Goal: Task Accomplishment & Management: Manage account settings

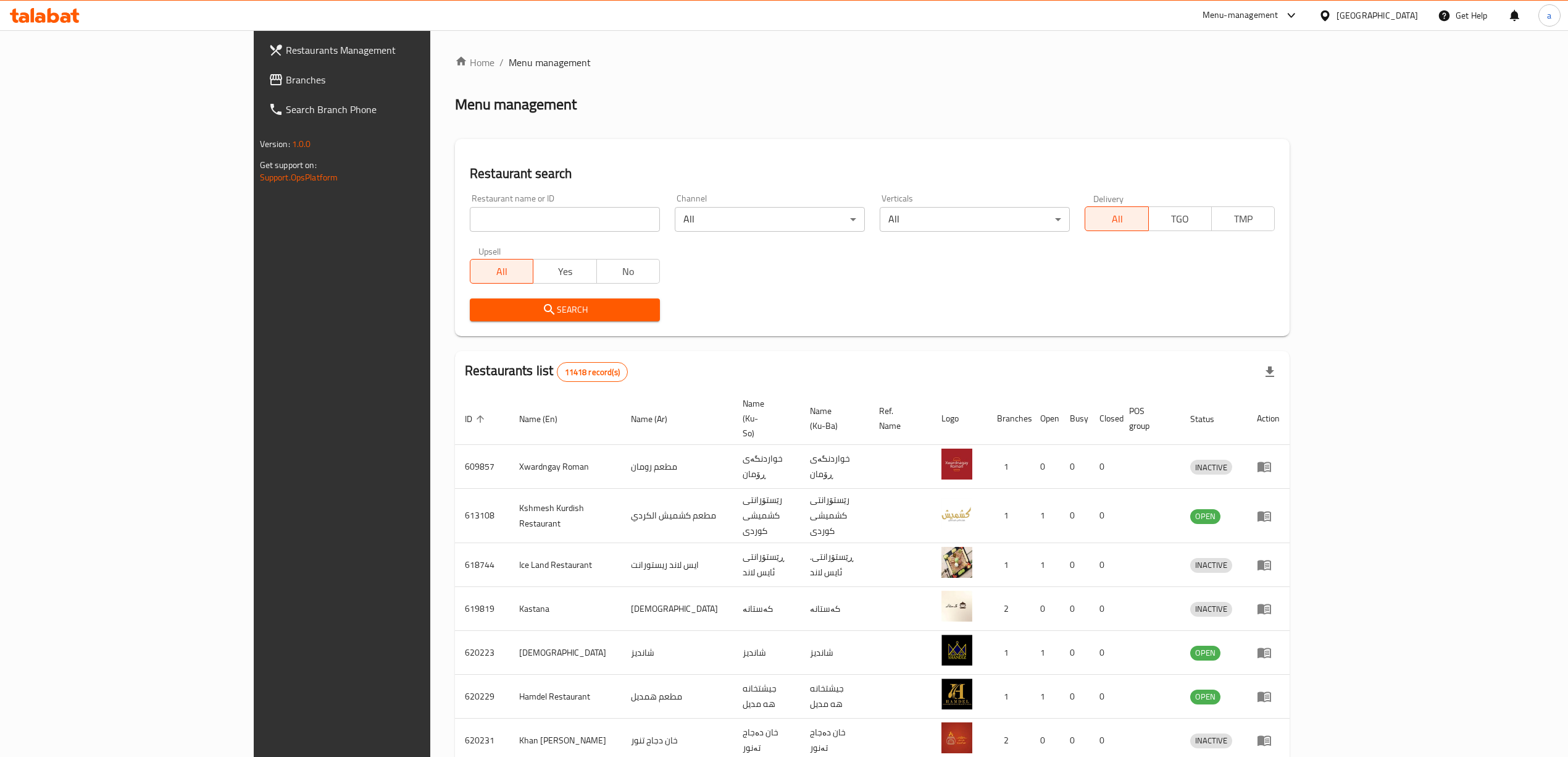
click at [259, 90] on link "Branches" at bounding box center [387, 79] width 257 height 29
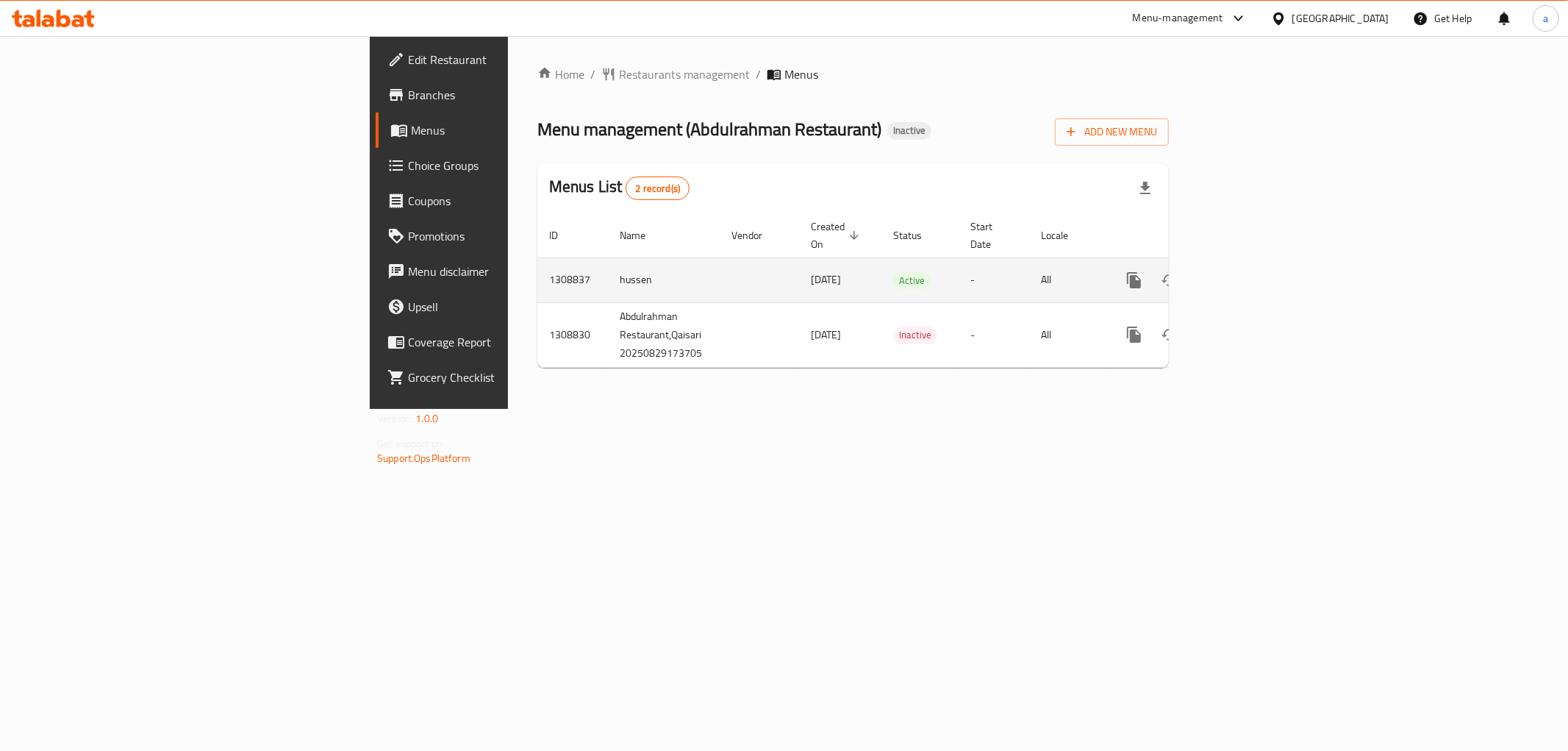
click at [1249, 272] on icon "enhanced table" at bounding box center [1240, 280] width 18 height 18
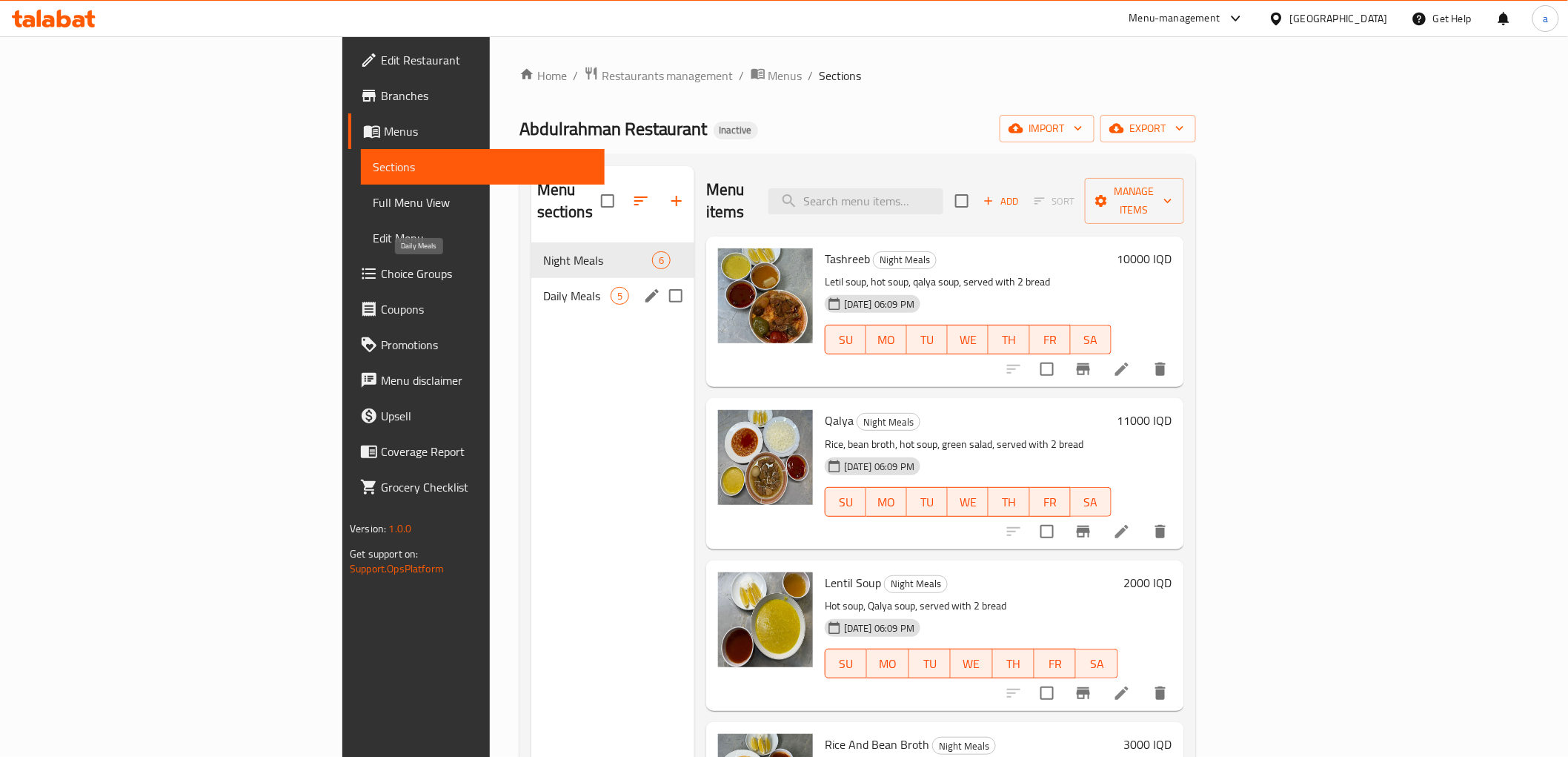
click at [543, 287] on span "Daily Meals" at bounding box center [576, 296] width 68 height 18
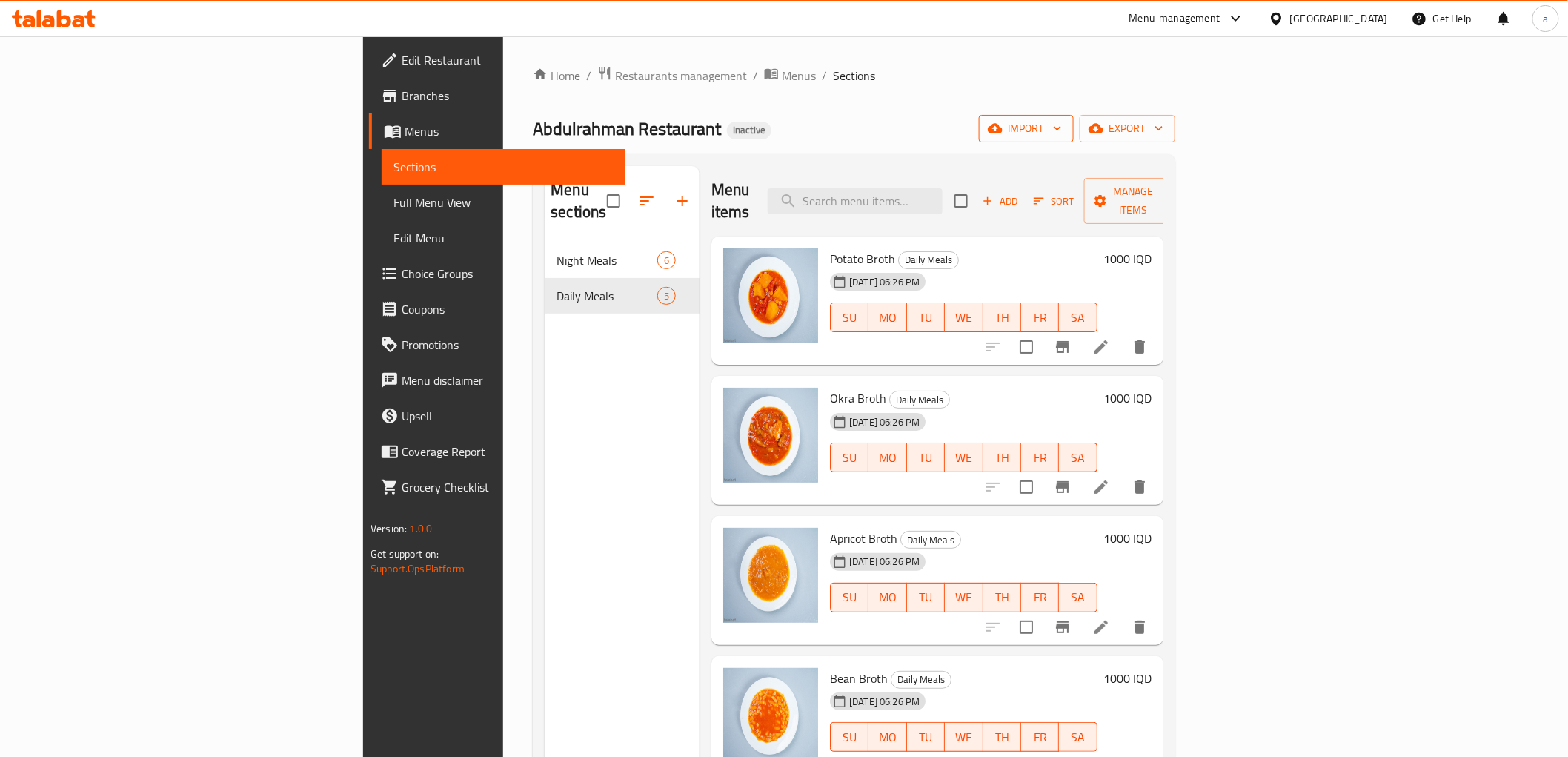
click at [1062, 131] on span "import" at bounding box center [1026, 127] width 71 height 18
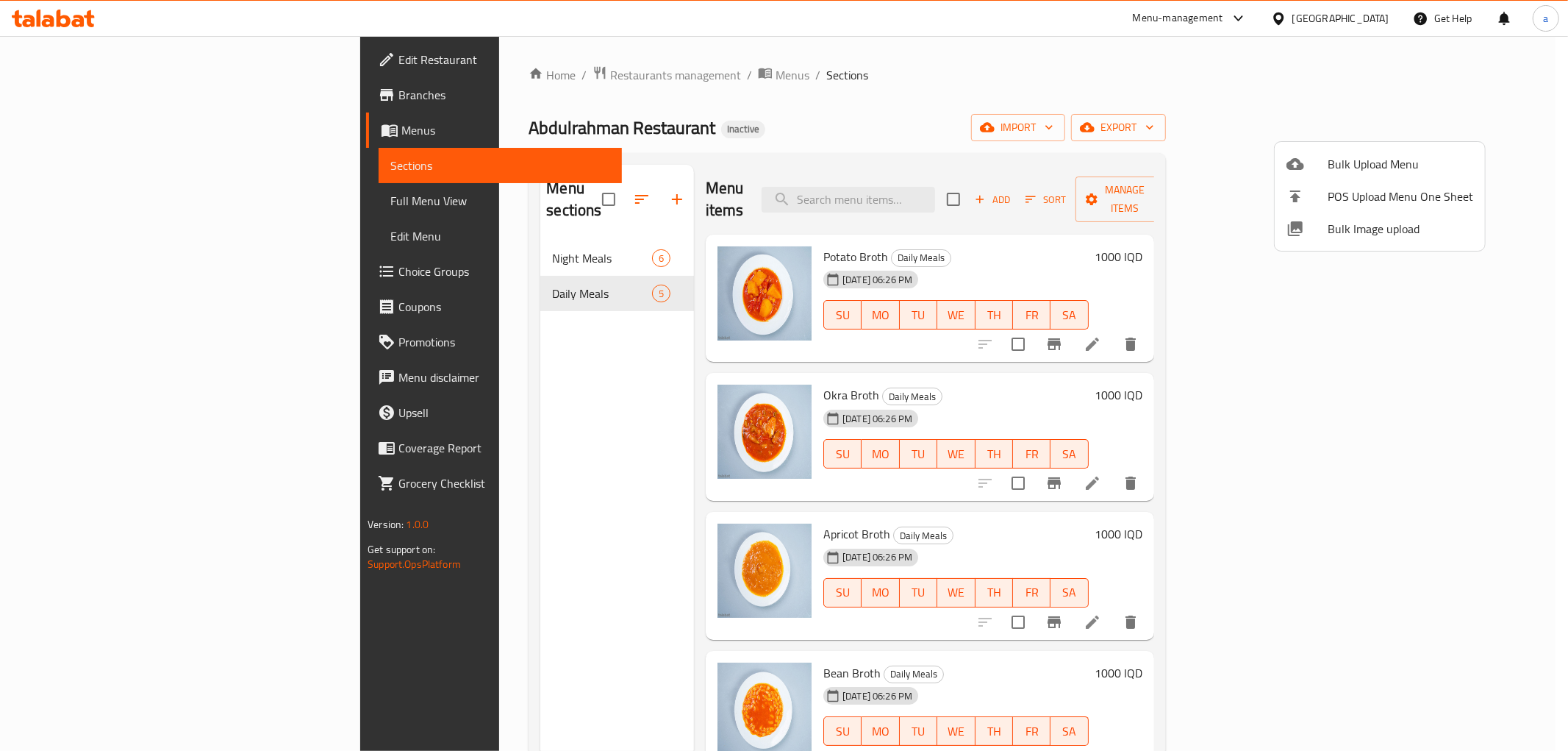
click at [1305, 164] on div at bounding box center [1308, 163] width 42 height 18
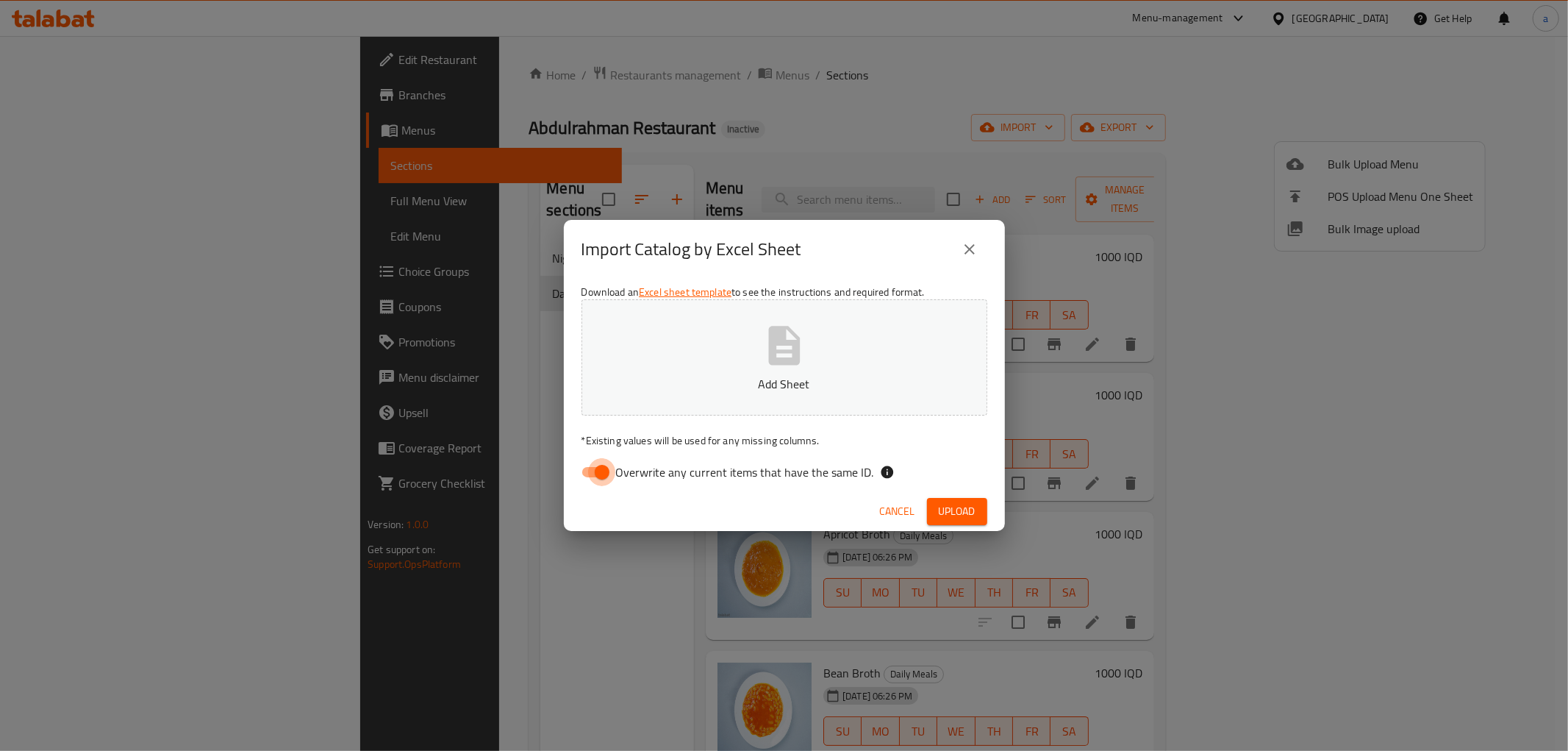
click at [603, 468] on input "Overwrite any current items that have the same ID." at bounding box center [602, 472] width 84 height 28
checkbox input "false"
click at [759, 379] on p "Add Sheet" at bounding box center [785, 383] width 360 height 18
click at [942, 515] on span "Upload" at bounding box center [957, 510] width 37 height 18
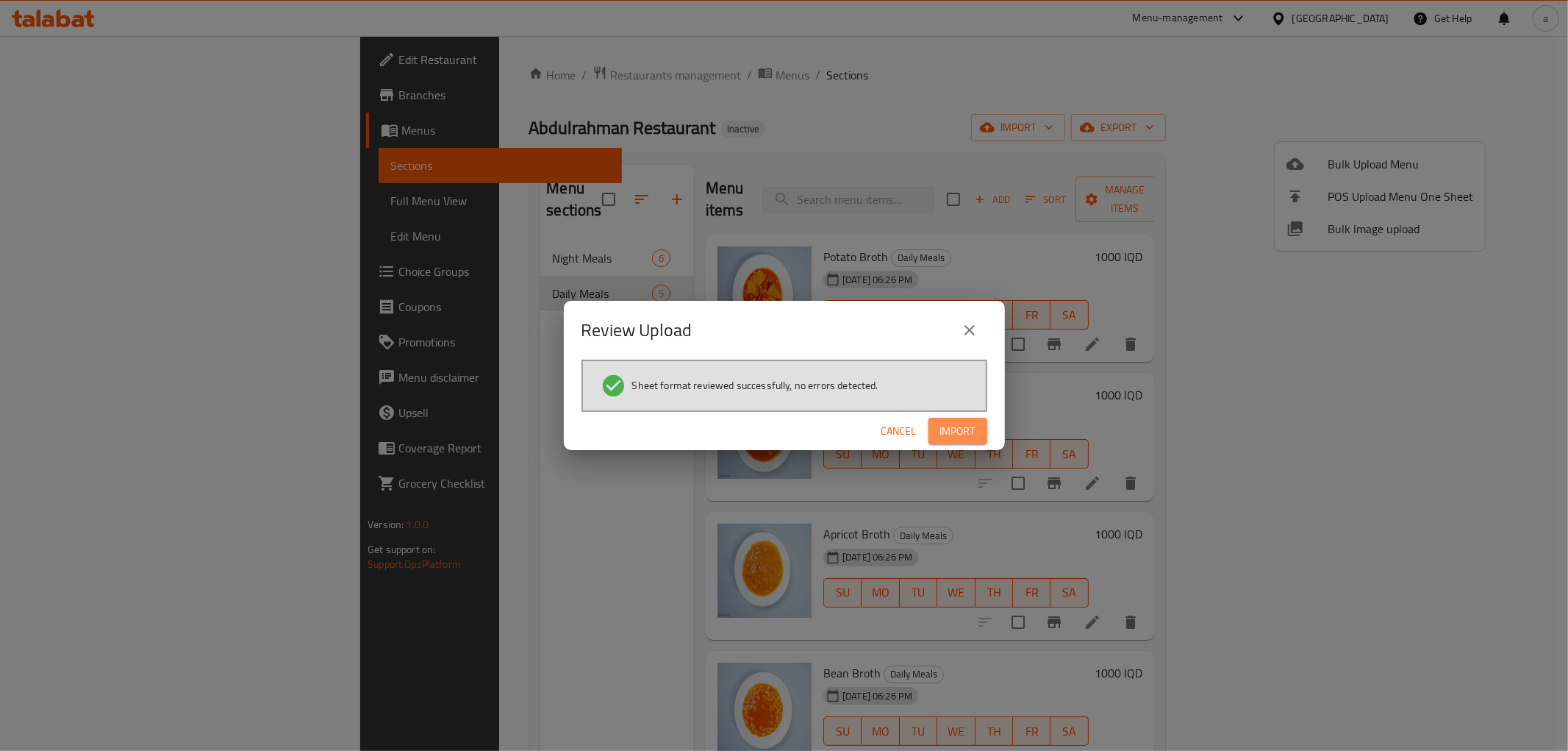
click at [948, 425] on span "Import" at bounding box center [958, 430] width 35 height 18
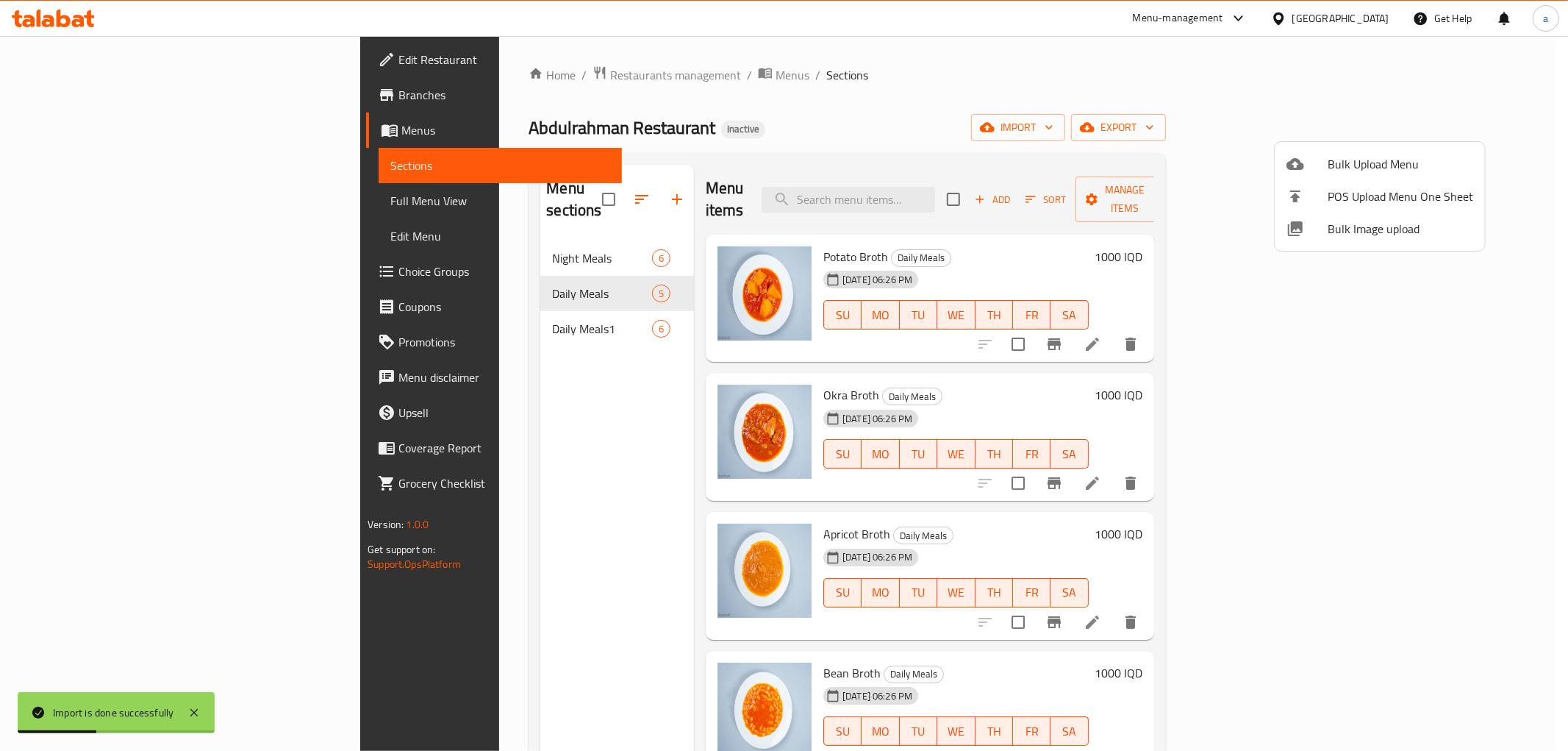
click at [463, 307] on div at bounding box center [784, 376] width 1568 height 751
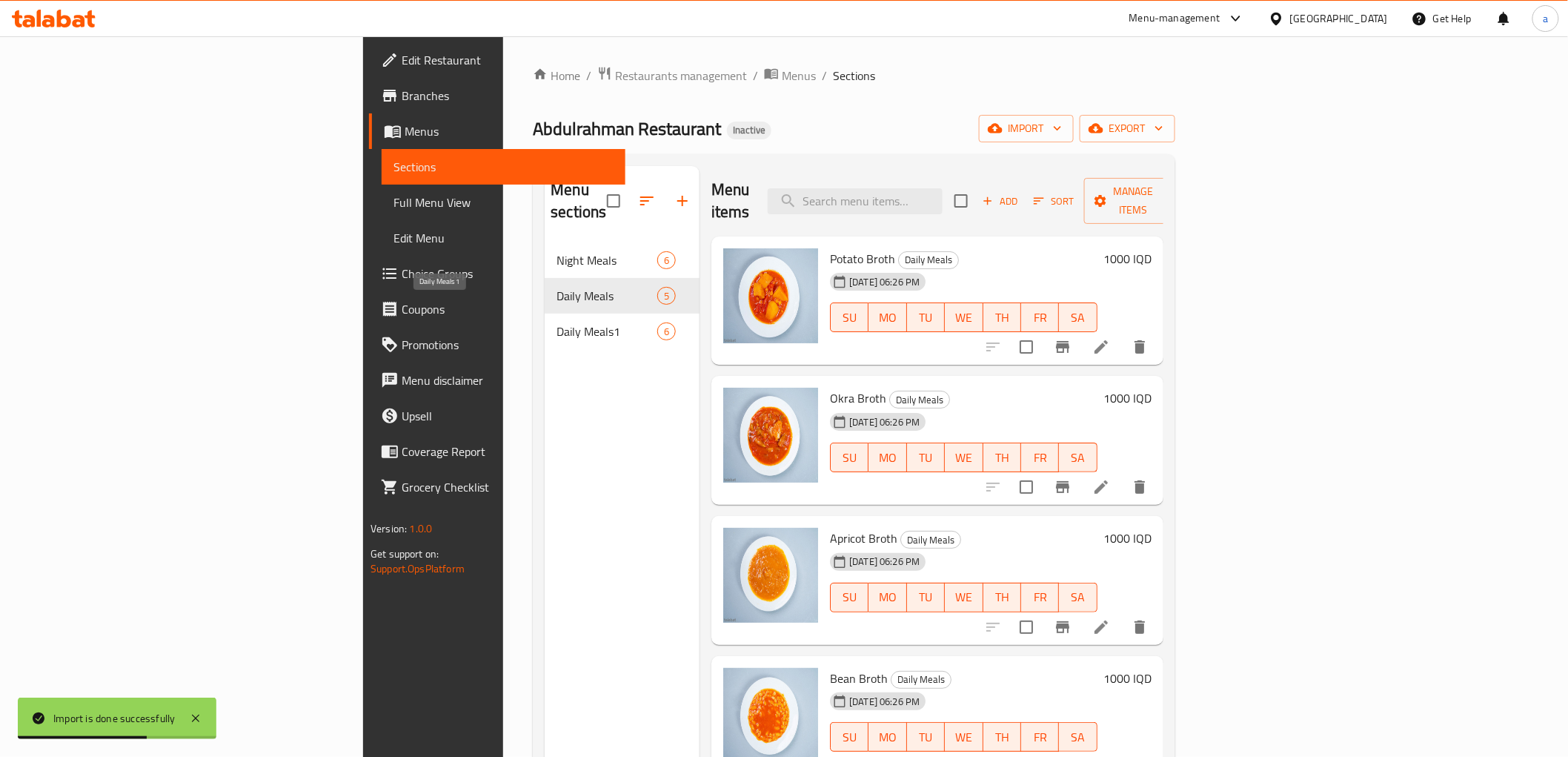
click at [556, 322] on span "Daily Meals1" at bounding box center [606, 331] width 100 height 18
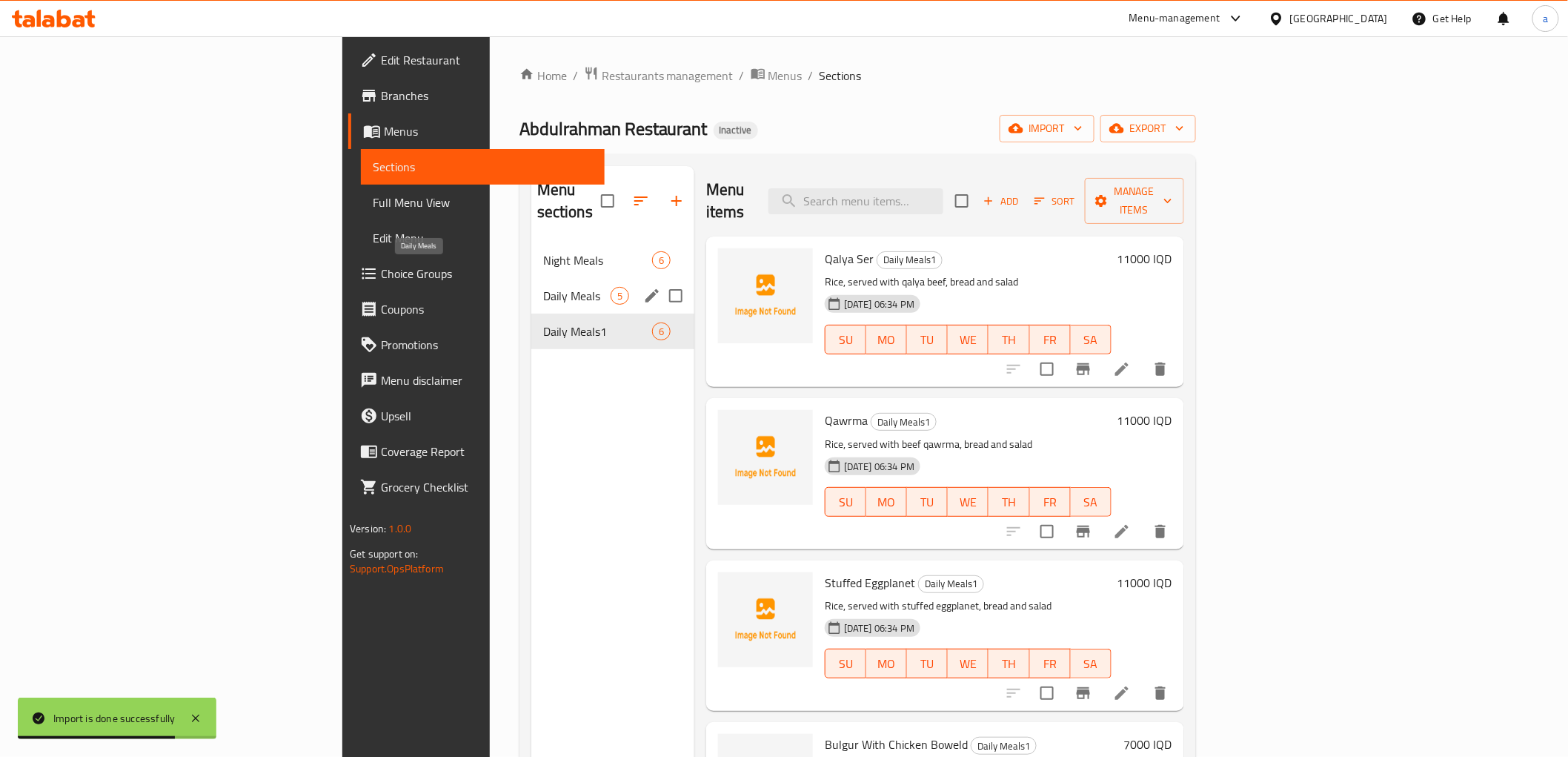
click at [543, 287] on span "Daily Meals" at bounding box center [576, 296] width 68 height 18
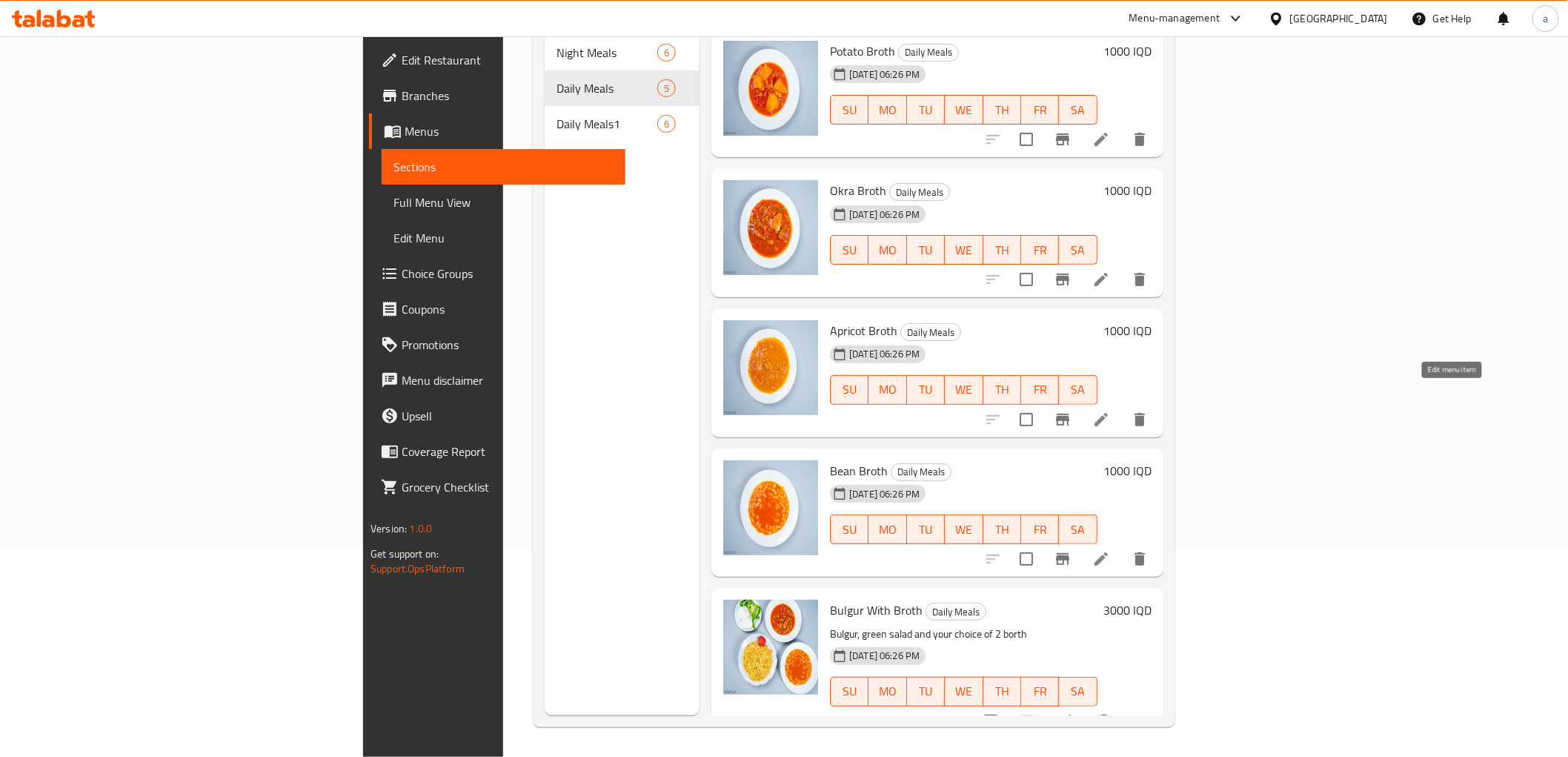
click at [1110, 411] on icon at bounding box center [1101, 419] width 18 height 18
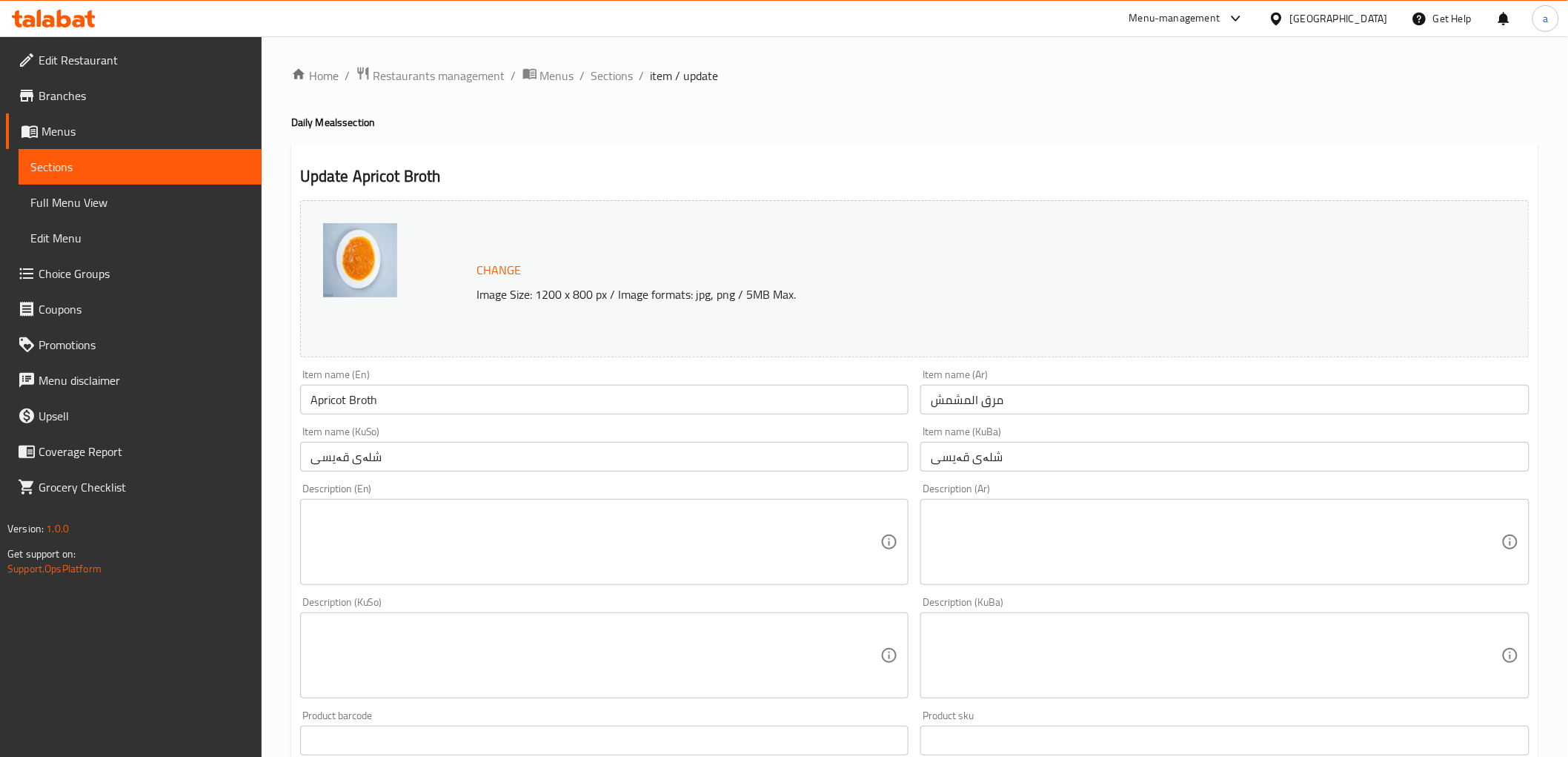
click at [200, 176] on link "Sections" at bounding box center [140, 166] width 243 height 35
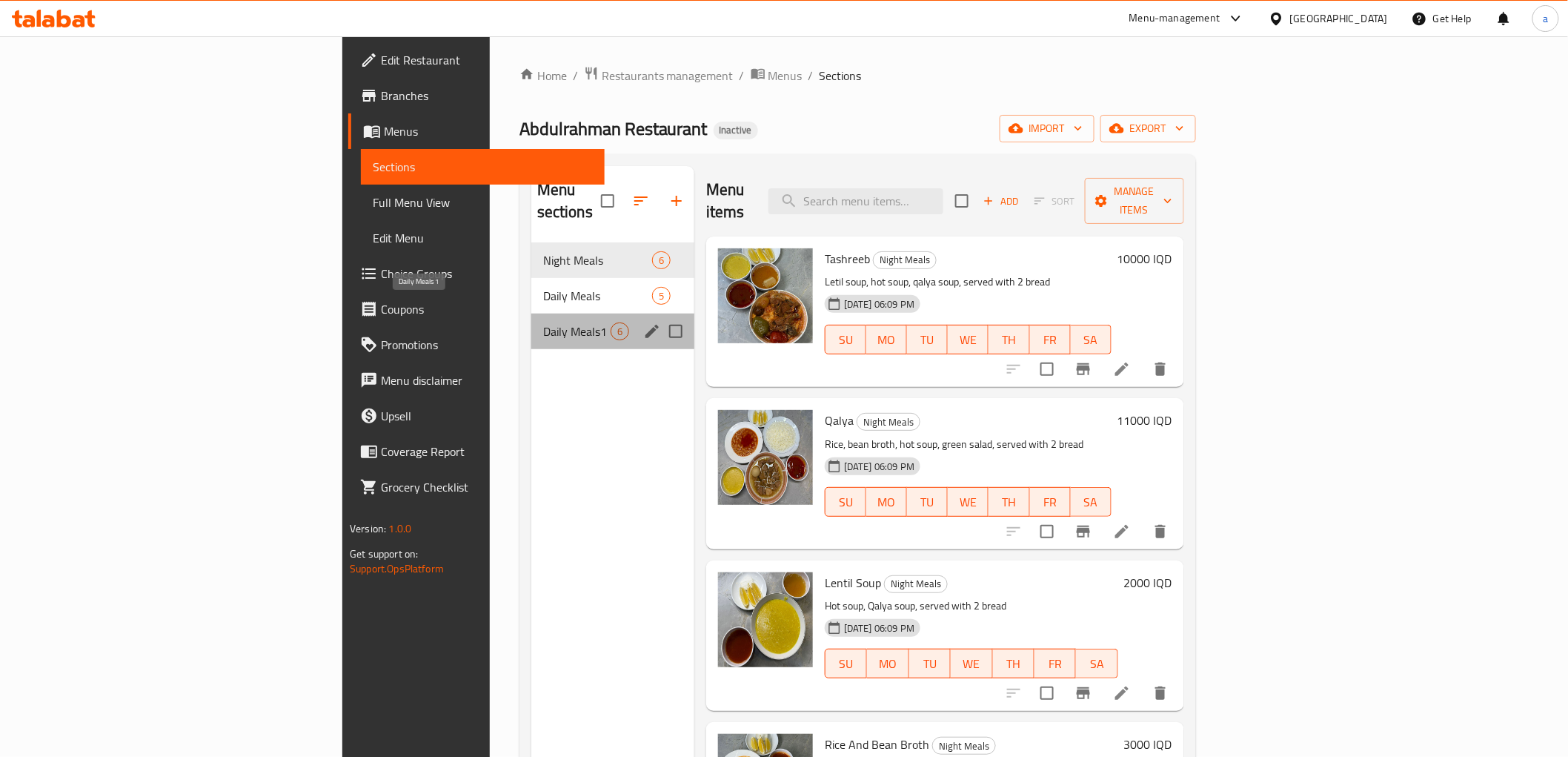
click at [543, 322] on span "Daily Meals1" at bounding box center [576, 331] width 68 height 18
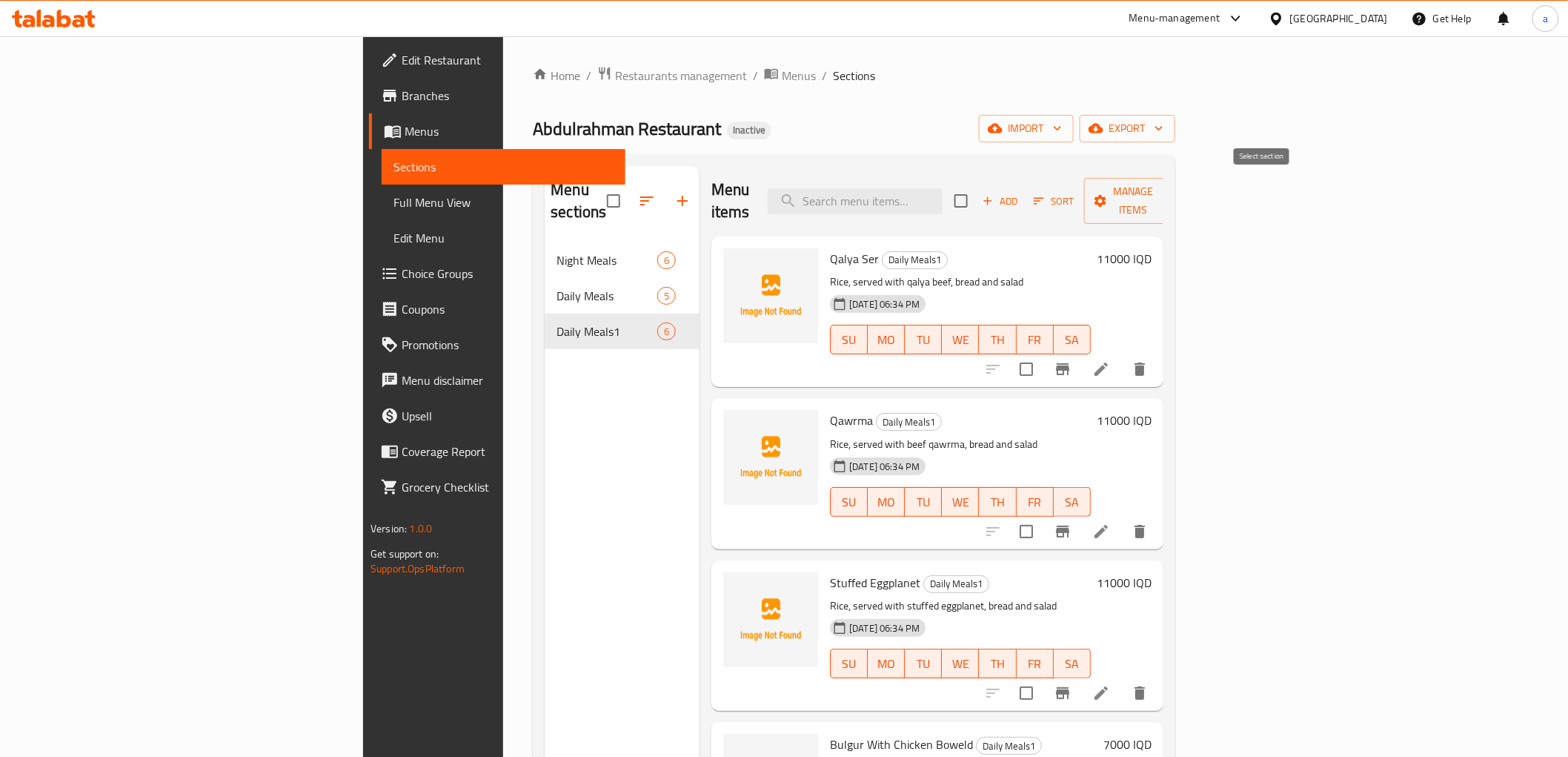
click at [977, 197] on input "checkbox" at bounding box center [960, 201] width 31 height 31
checkbox input "true"
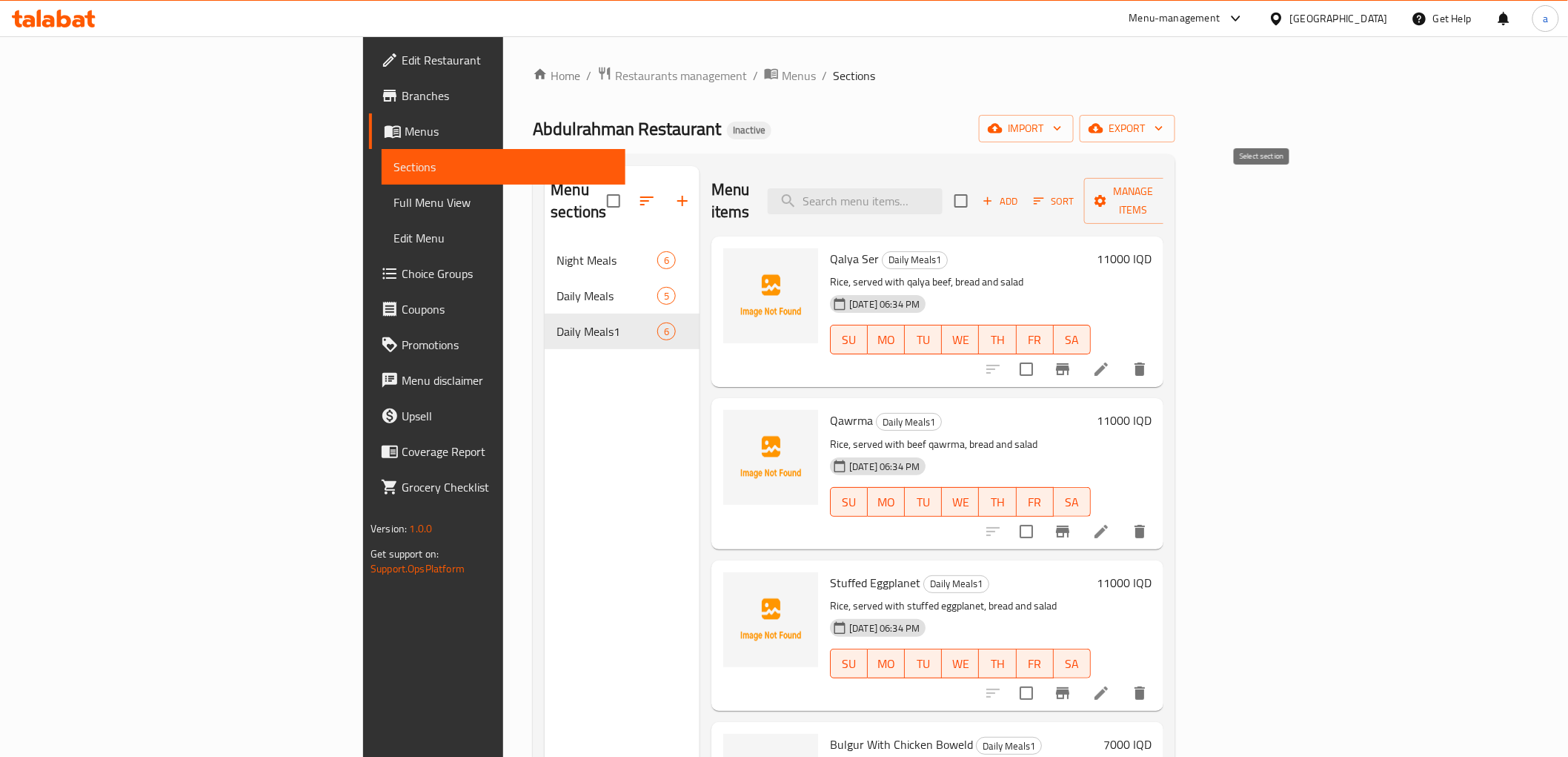
checkbox input "true"
click at [1171, 188] on span "Manage items" at bounding box center [1133, 201] width 75 height 37
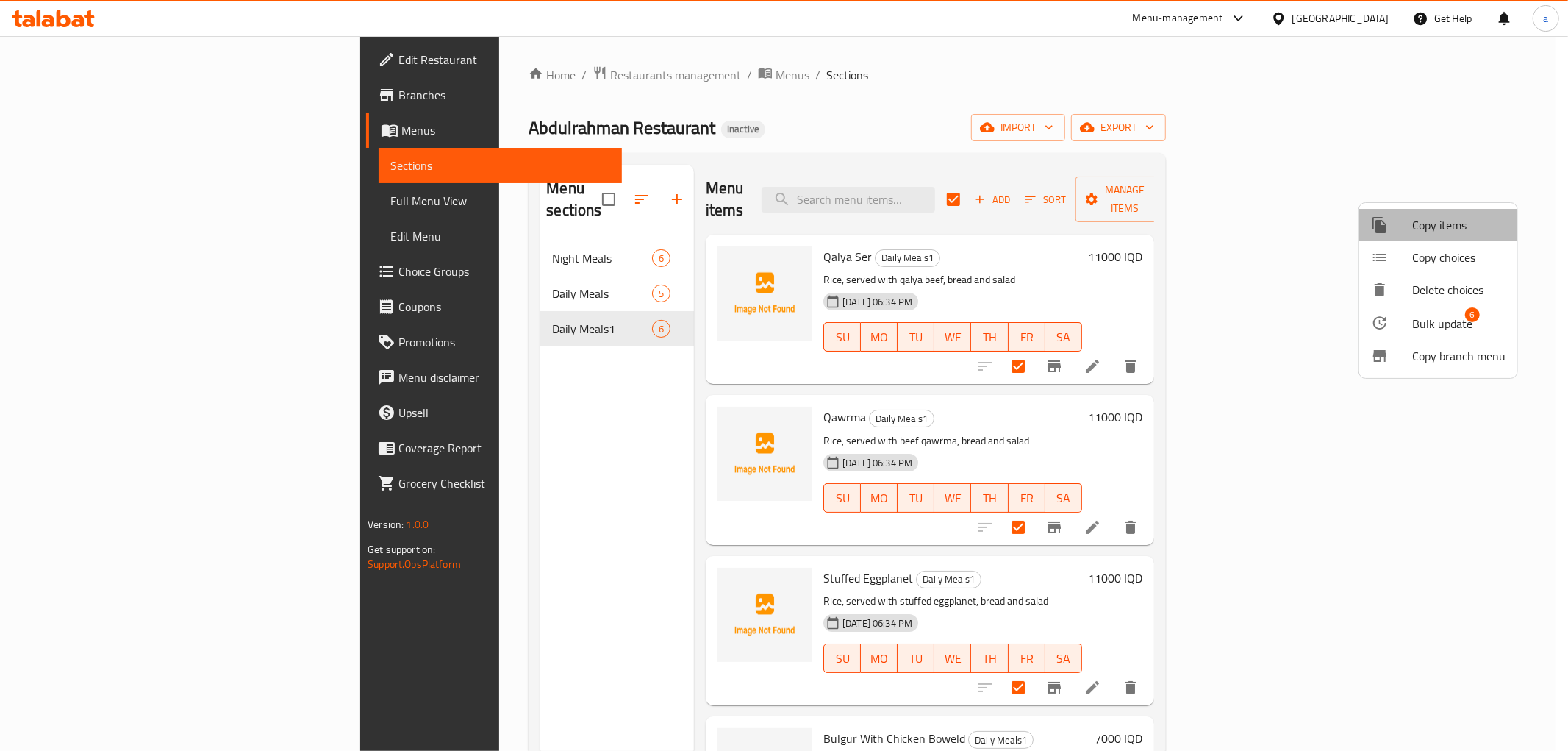
click at [1437, 228] on span "Copy items" at bounding box center [1459, 225] width 93 height 18
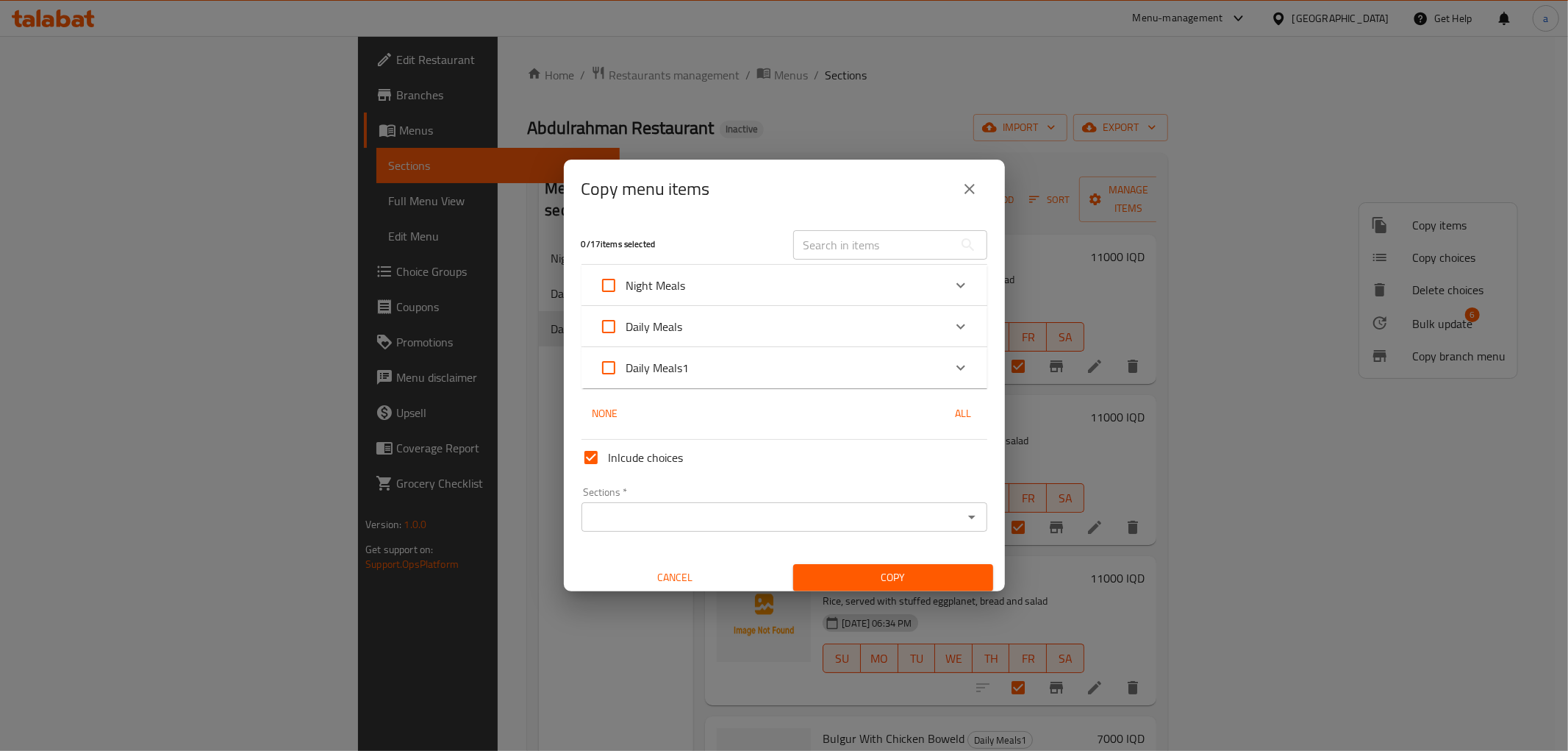
click at [614, 327] on input "Daily Meals" at bounding box center [609, 325] width 35 height 35
checkbox input "true"
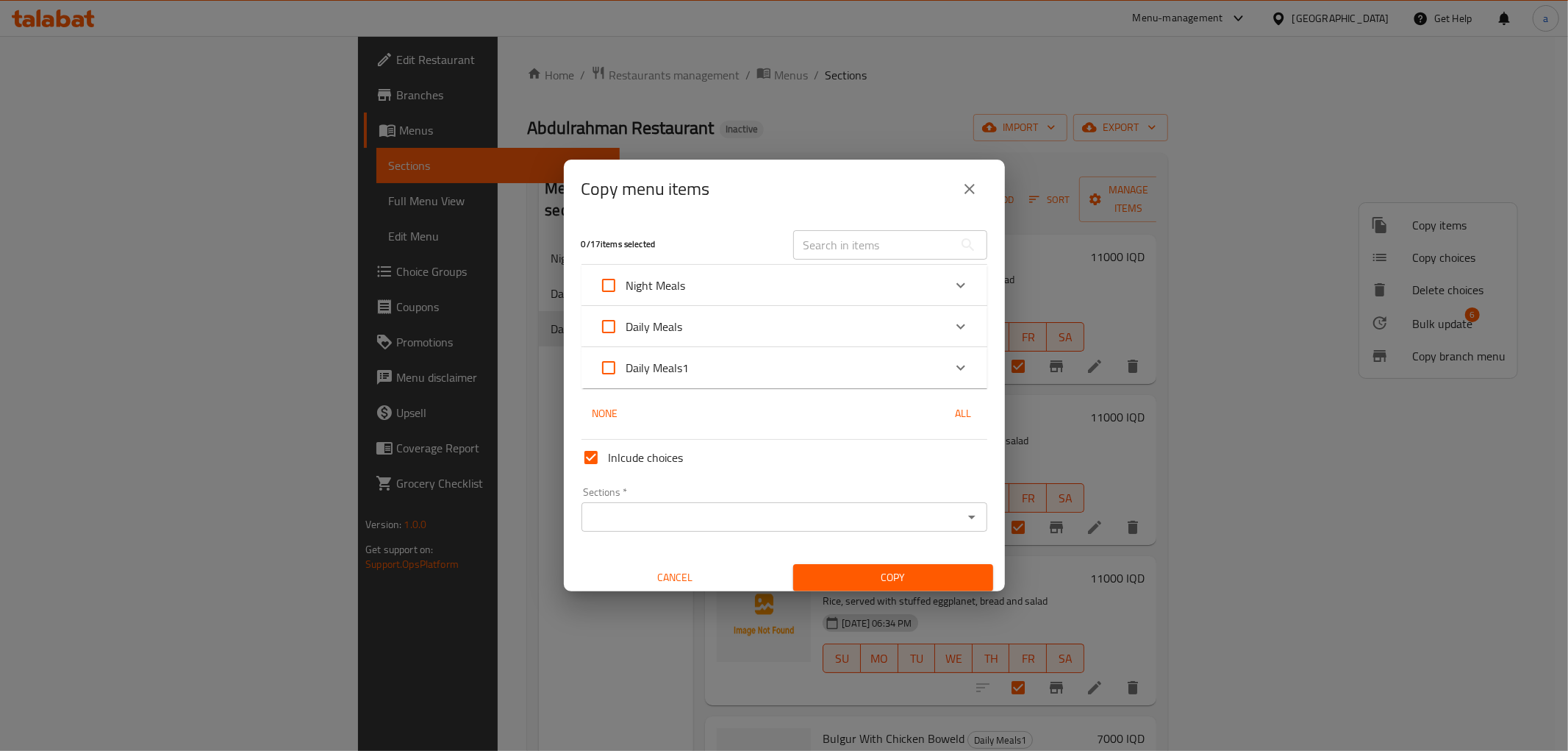
checkbox input "true"
click at [816, 568] on span "Copy" at bounding box center [892, 576] width 176 height 18
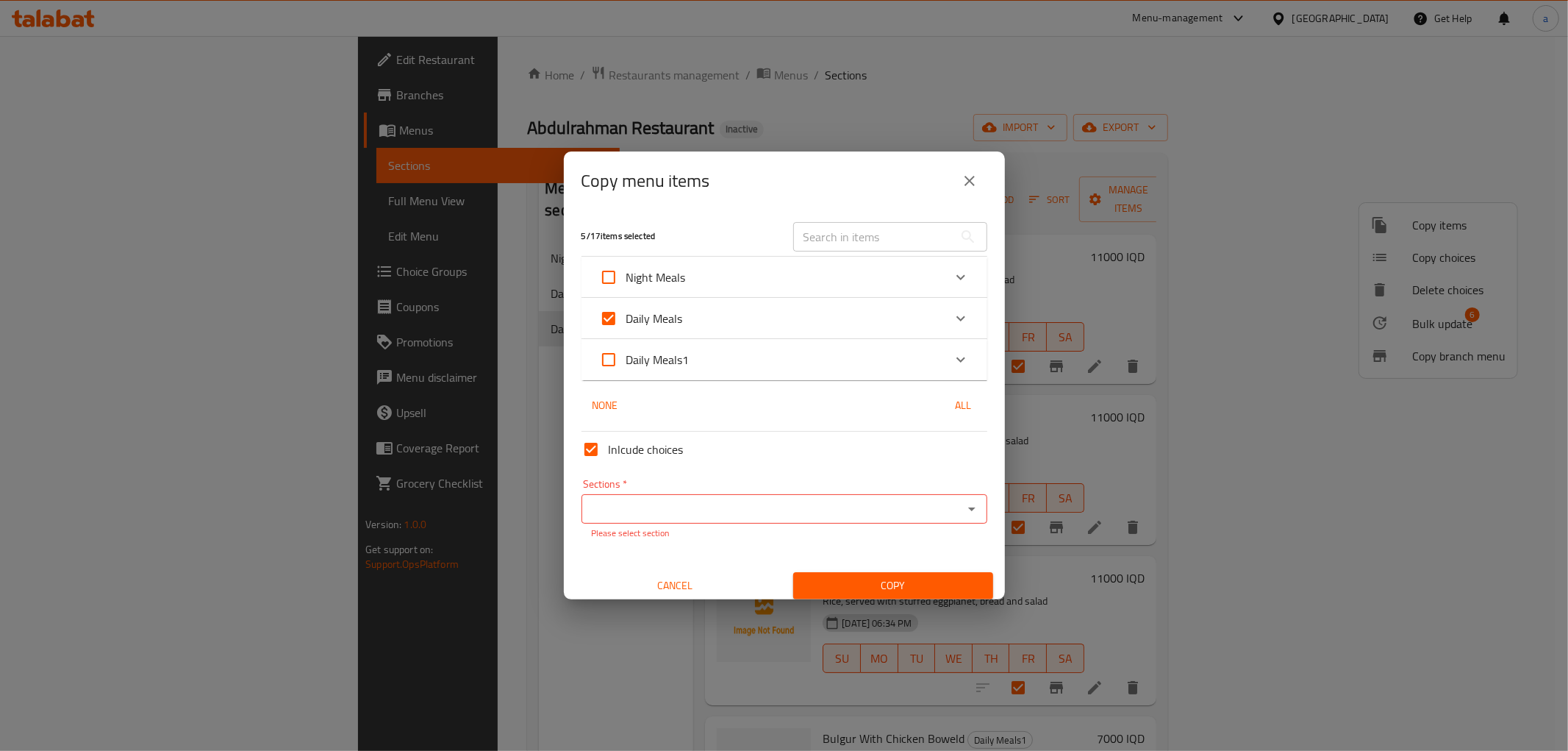
click at [876, 494] on div "Sections *" at bounding box center [784, 509] width 406 height 29
click at [963, 509] on icon "Open" at bounding box center [972, 509] width 18 height 18
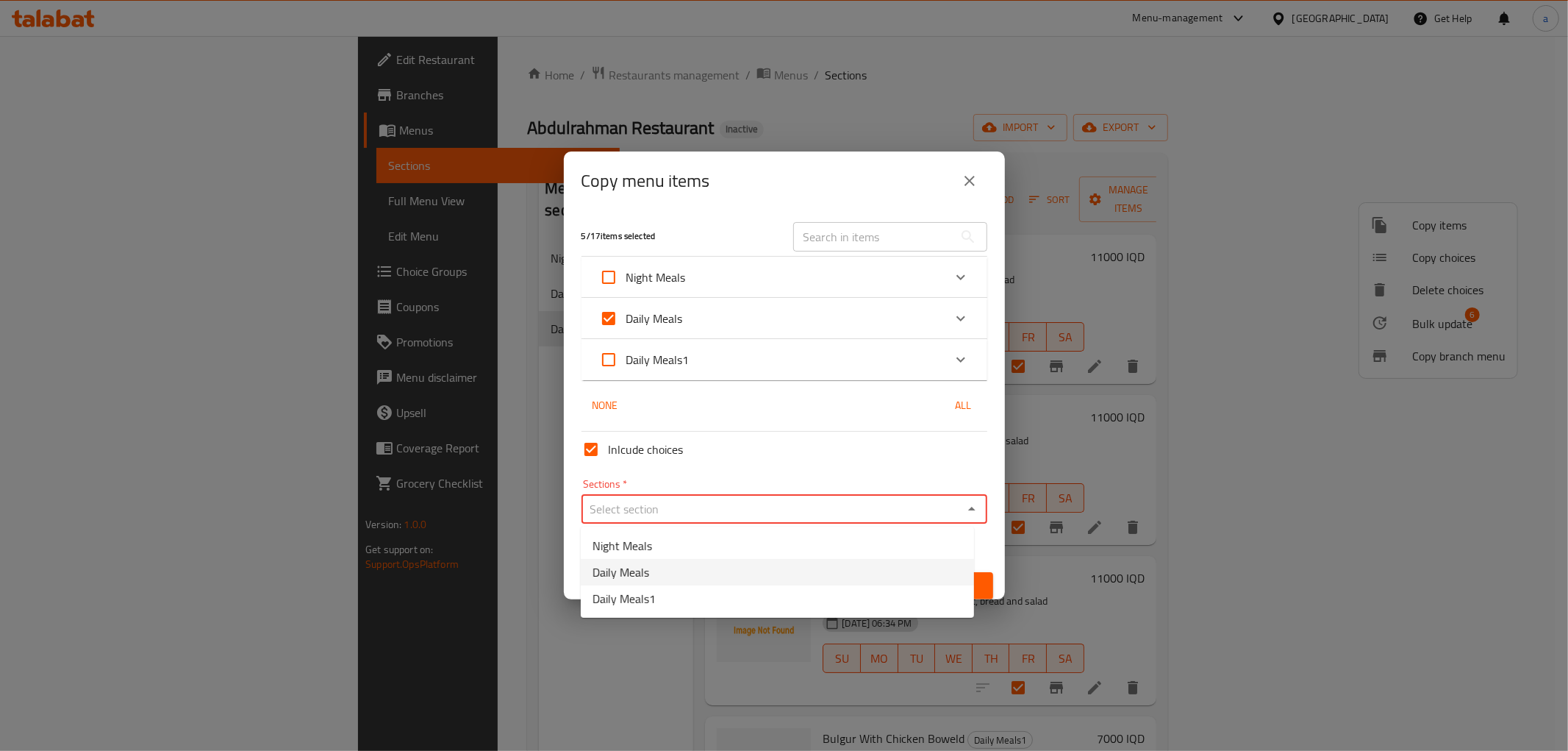
click at [758, 564] on li "Daily Meals" at bounding box center [777, 572] width 393 height 26
type input "Daily Meals"
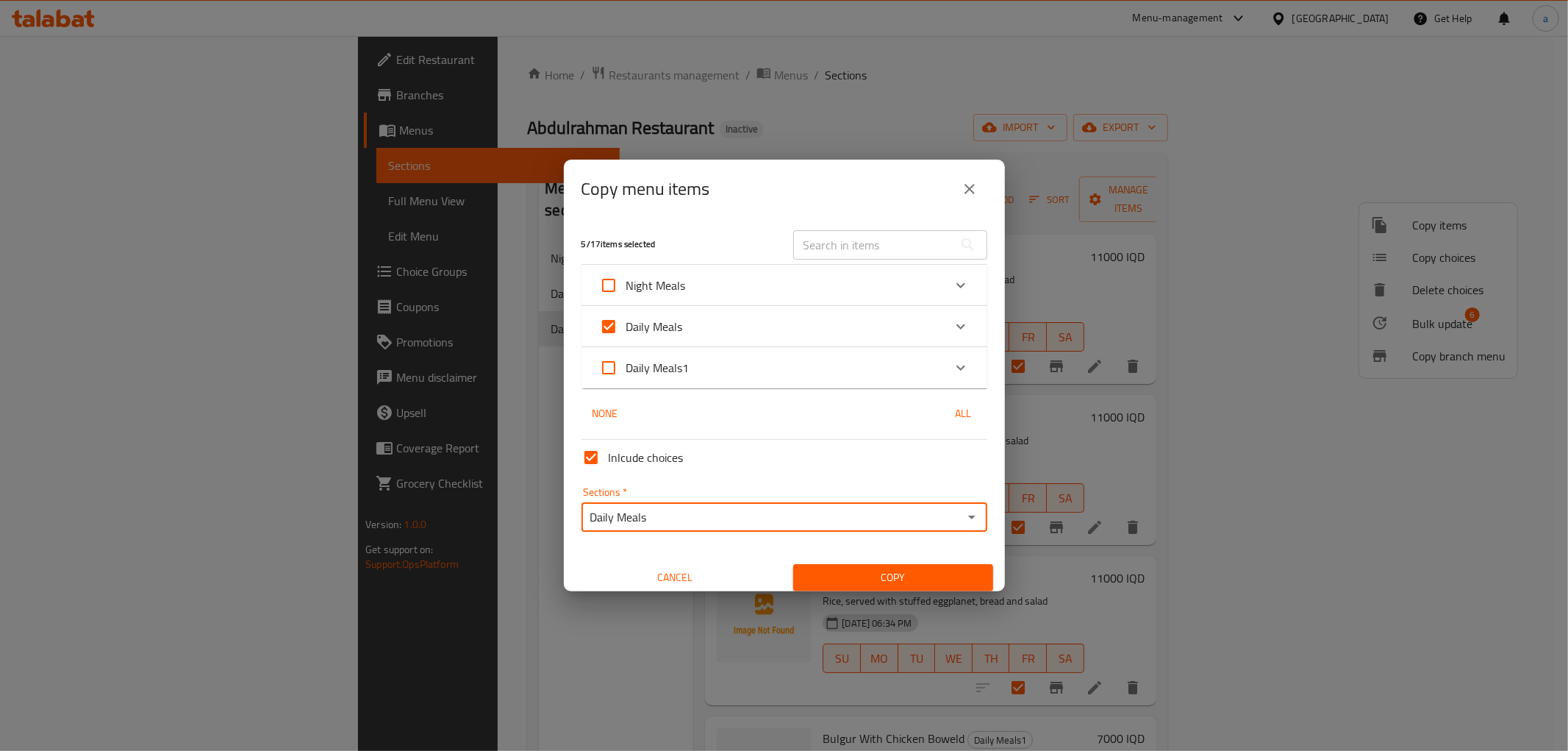
click at [592, 453] on input "Inlcude choices" at bounding box center [591, 457] width 35 height 35
checkbox input "false"
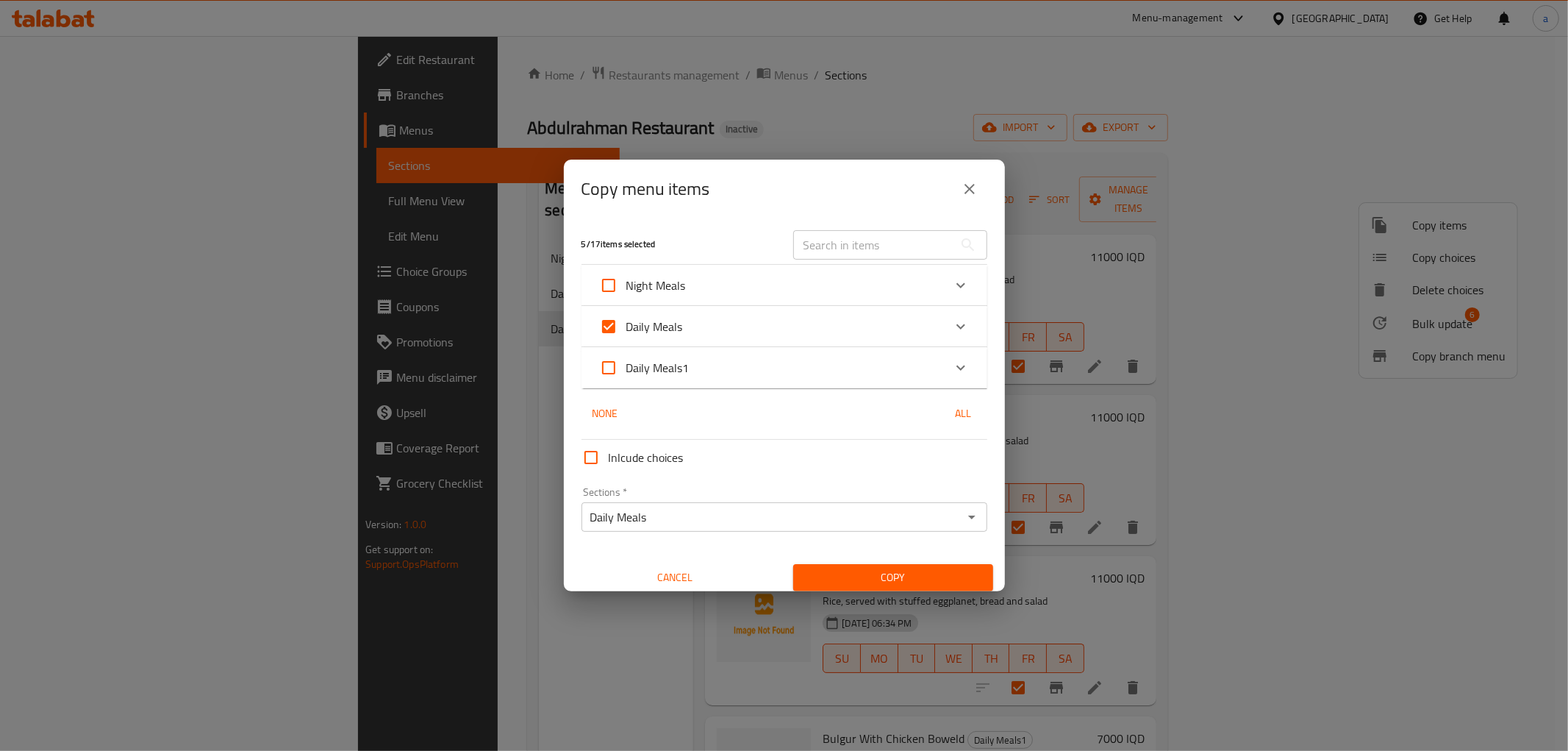
click at [960, 200] on button "close" at bounding box center [969, 189] width 35 height 35
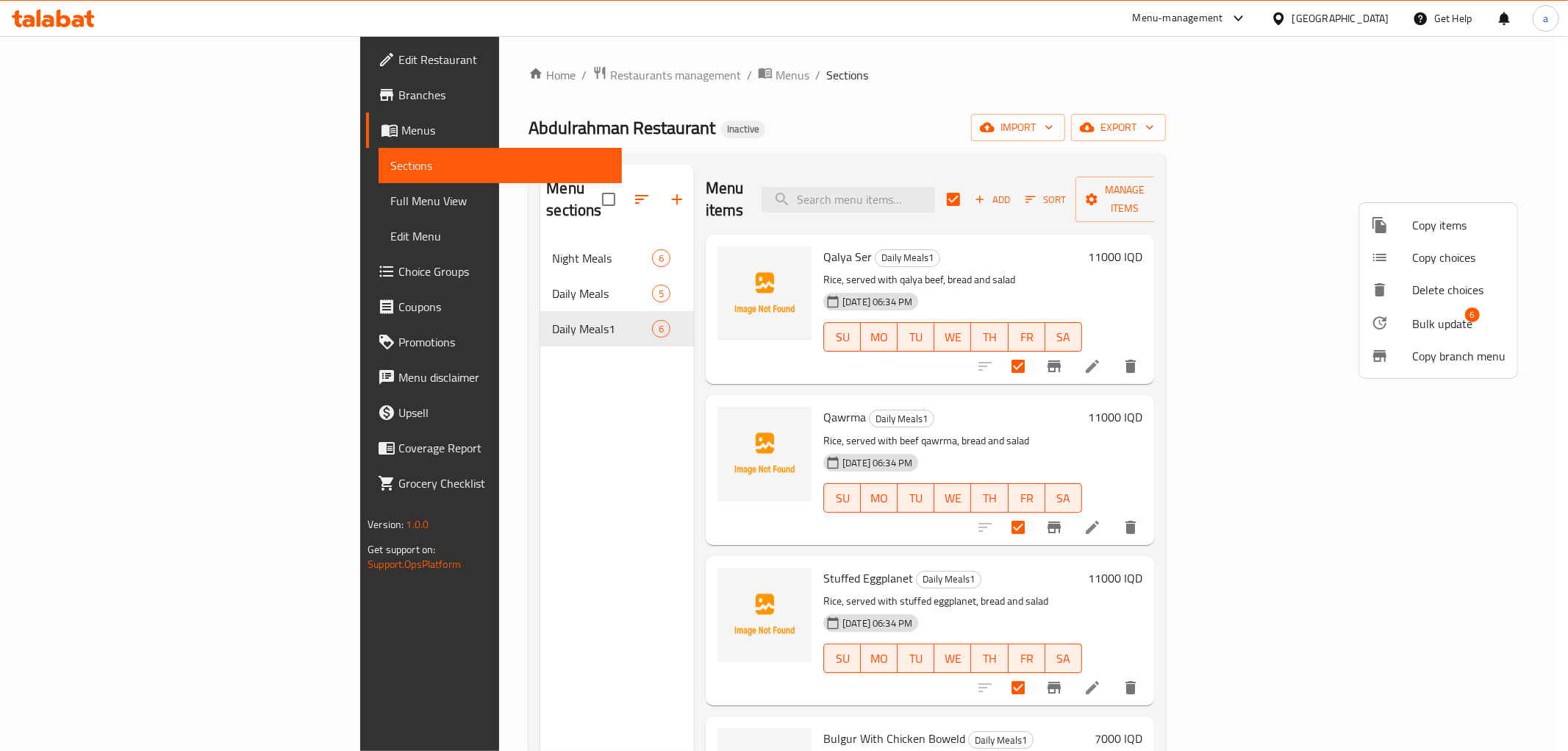
click at [1061, 114] on div at bounding box center [784, 376] width 1568 height 751
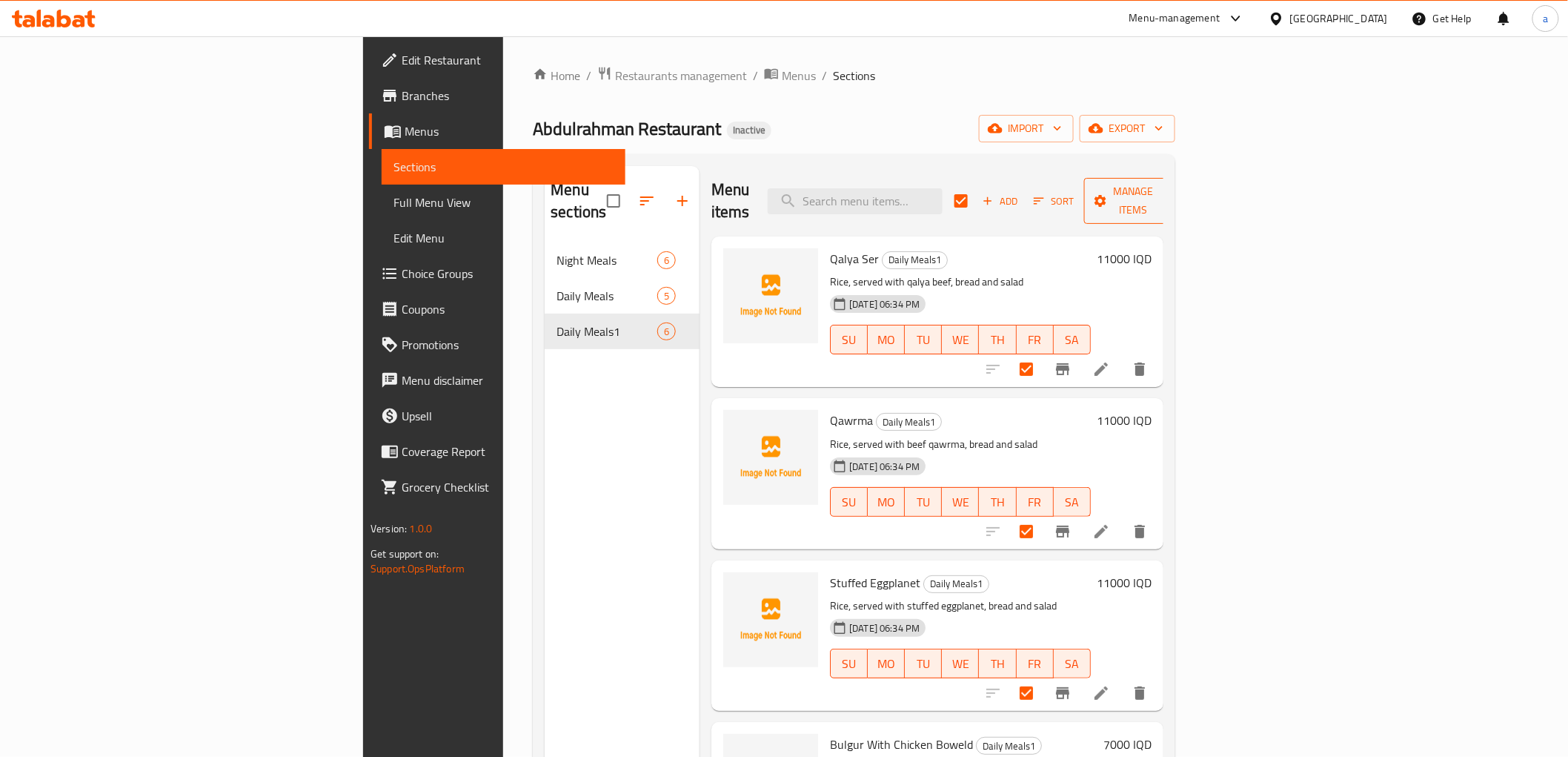
click at [1171, 191] on span "Manage items" at bounding box center [1133, 201] width 75 height 37
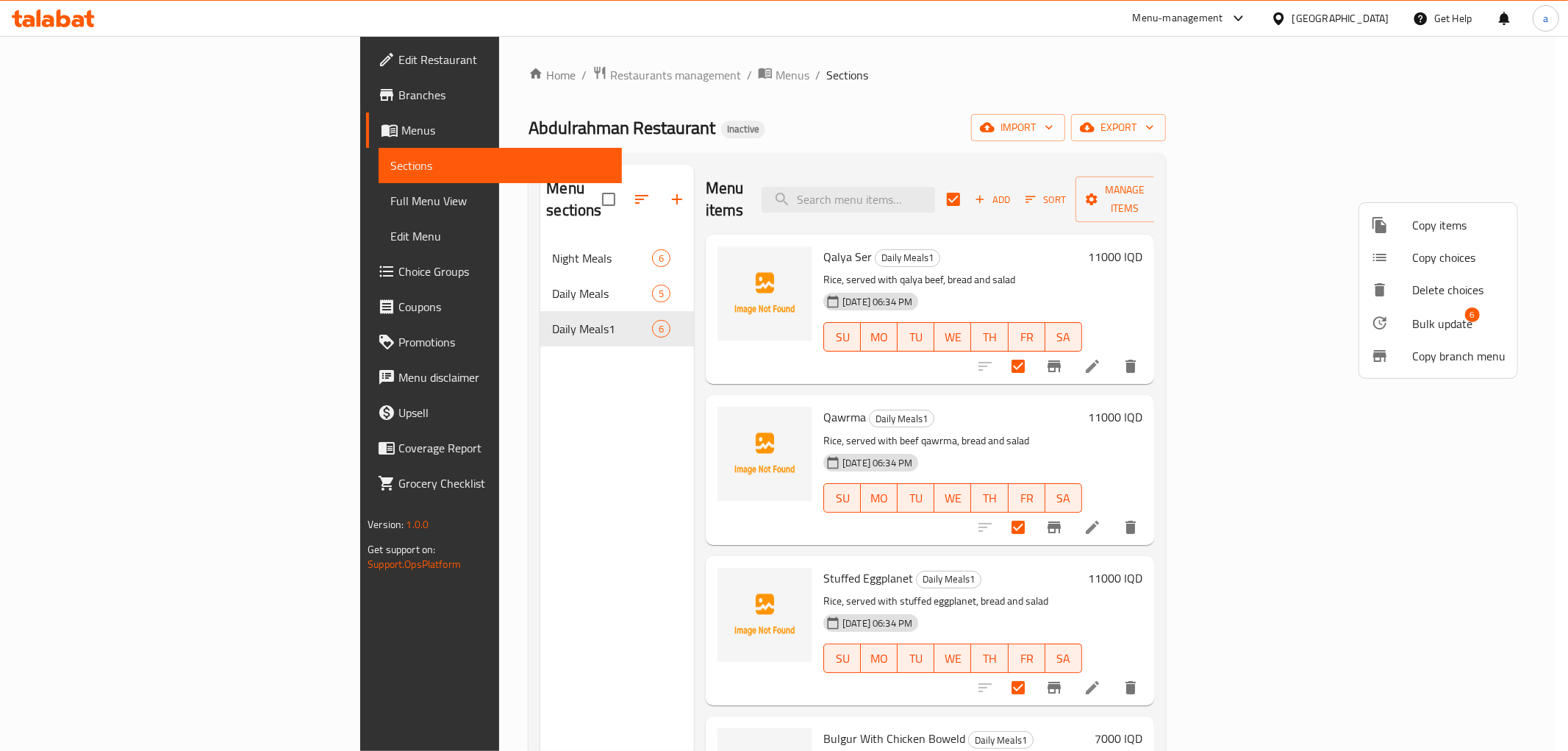
click at [1416, 225] on span "Copy items" at bounding box center [1459, 225] width 93 height 18
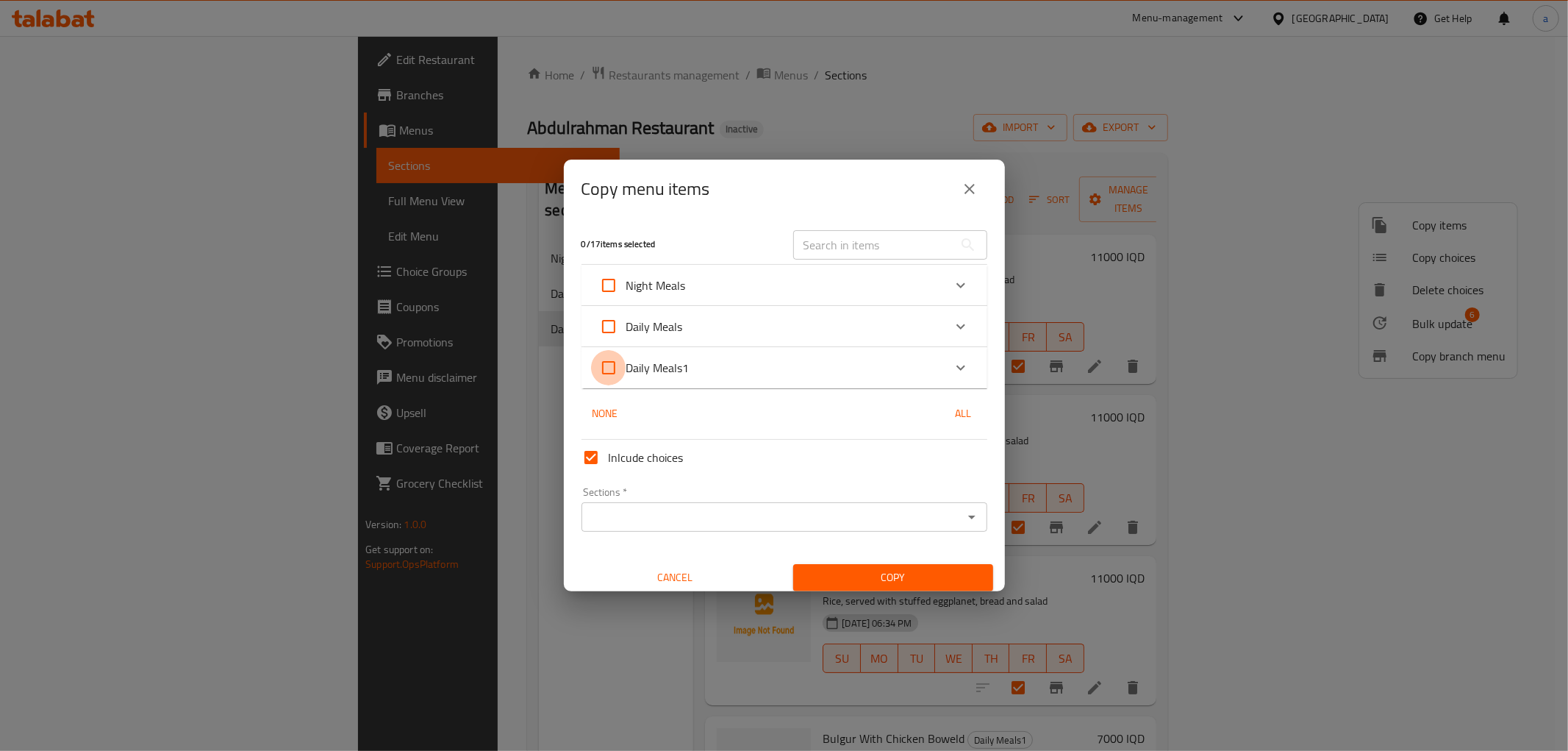
click at [611, 362] on input "Daily Meals1" at bounding box center [609, 367] width 35 height 35
checkbox input "true"
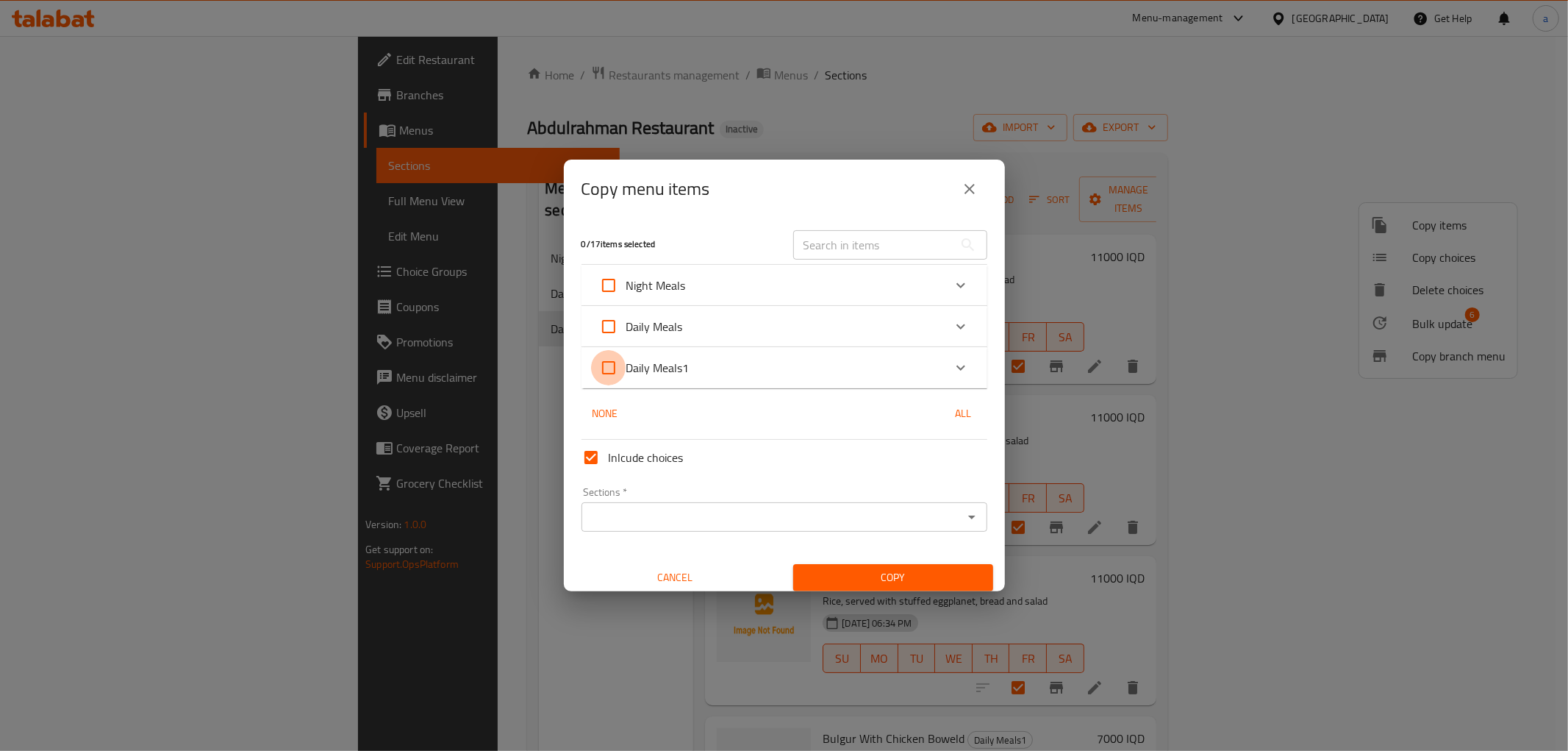
checkbox input "true"
click at [963, 514] on icon "Open" at bounding box center [972, 516] width 18 height 18
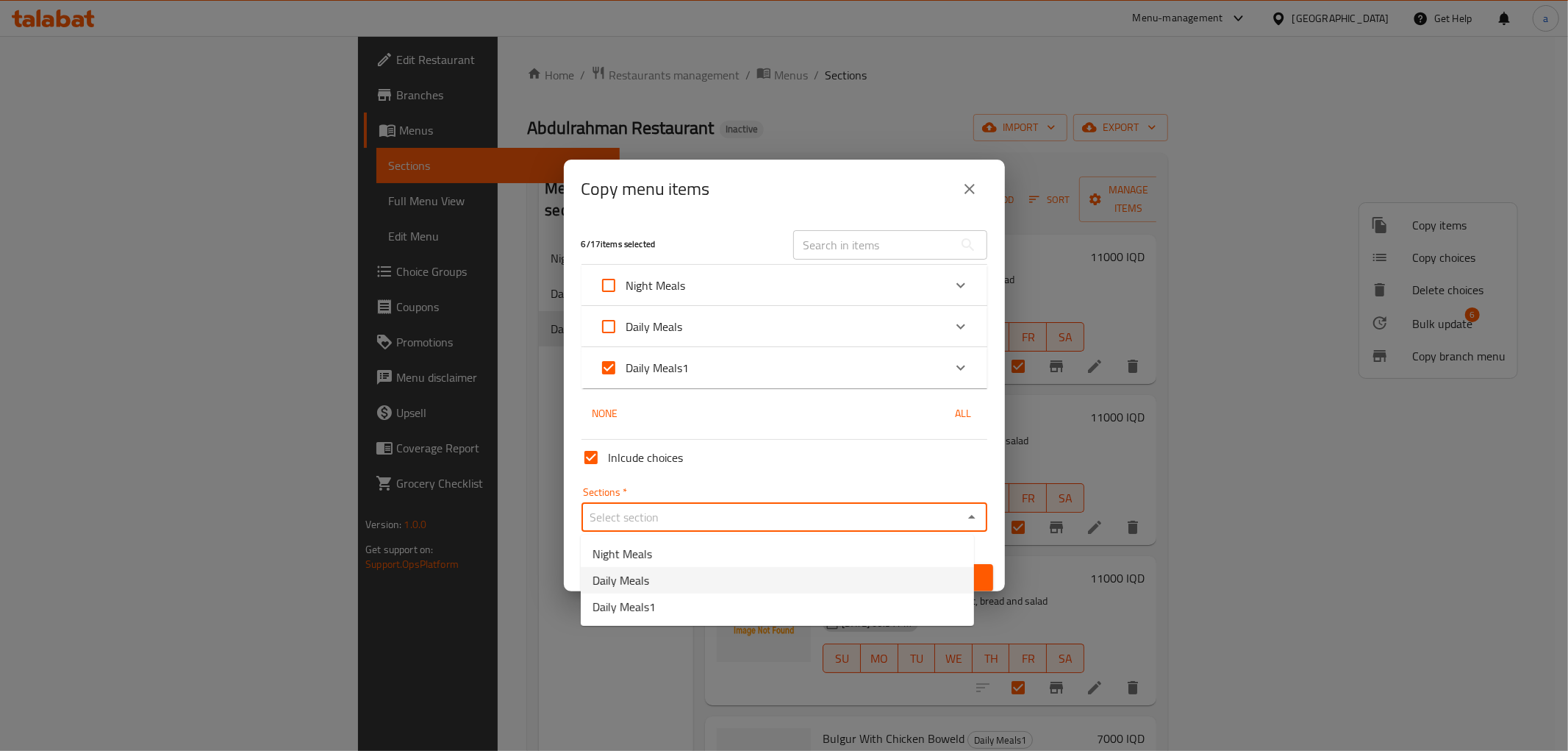
click at [682, 571] on li "Daily Meals" at bounding box center [777, 580] width 393 height 26
type input "Daily Meals"
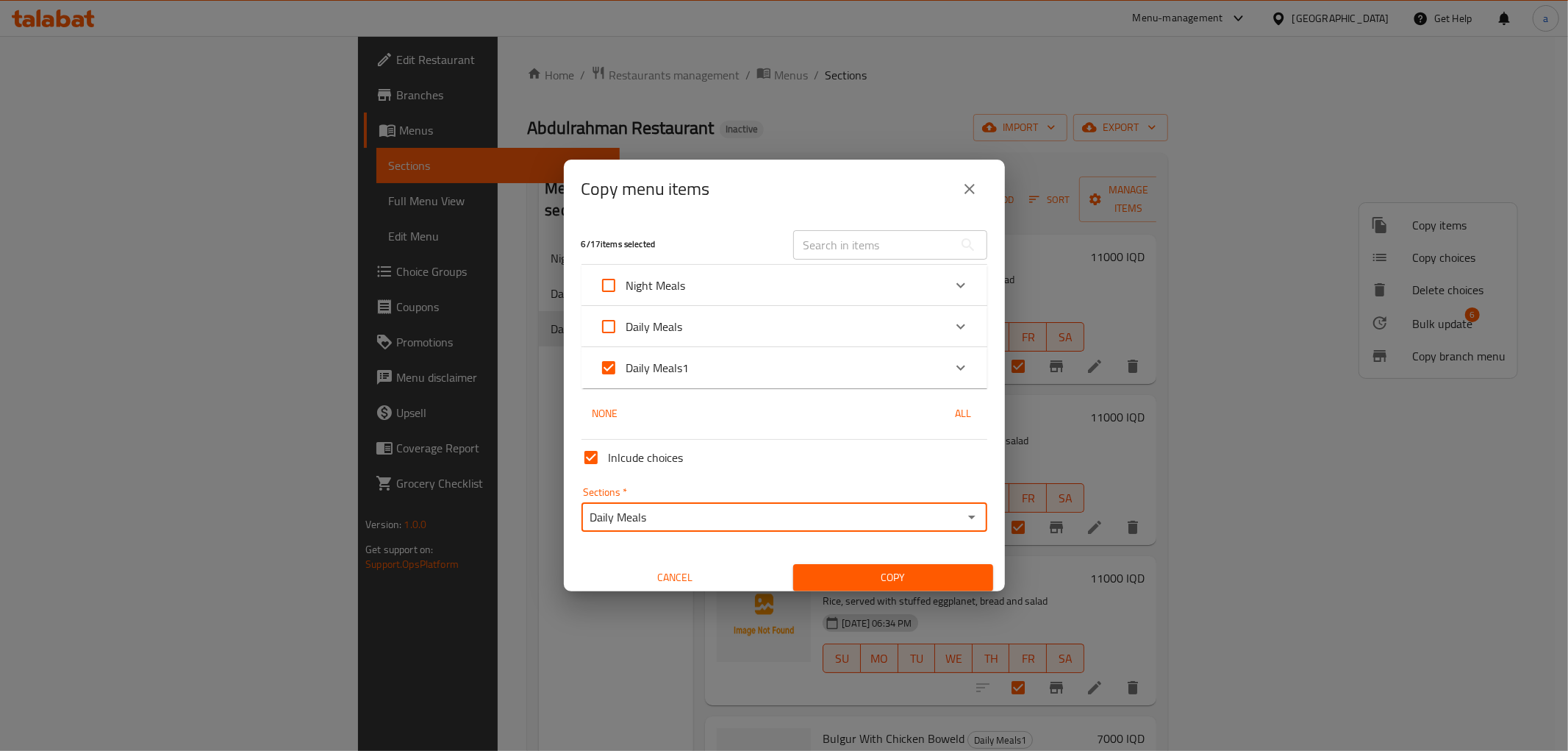
click at [887, 568] on span "Copy" at bounding box center [892, 576] width 176 height 18
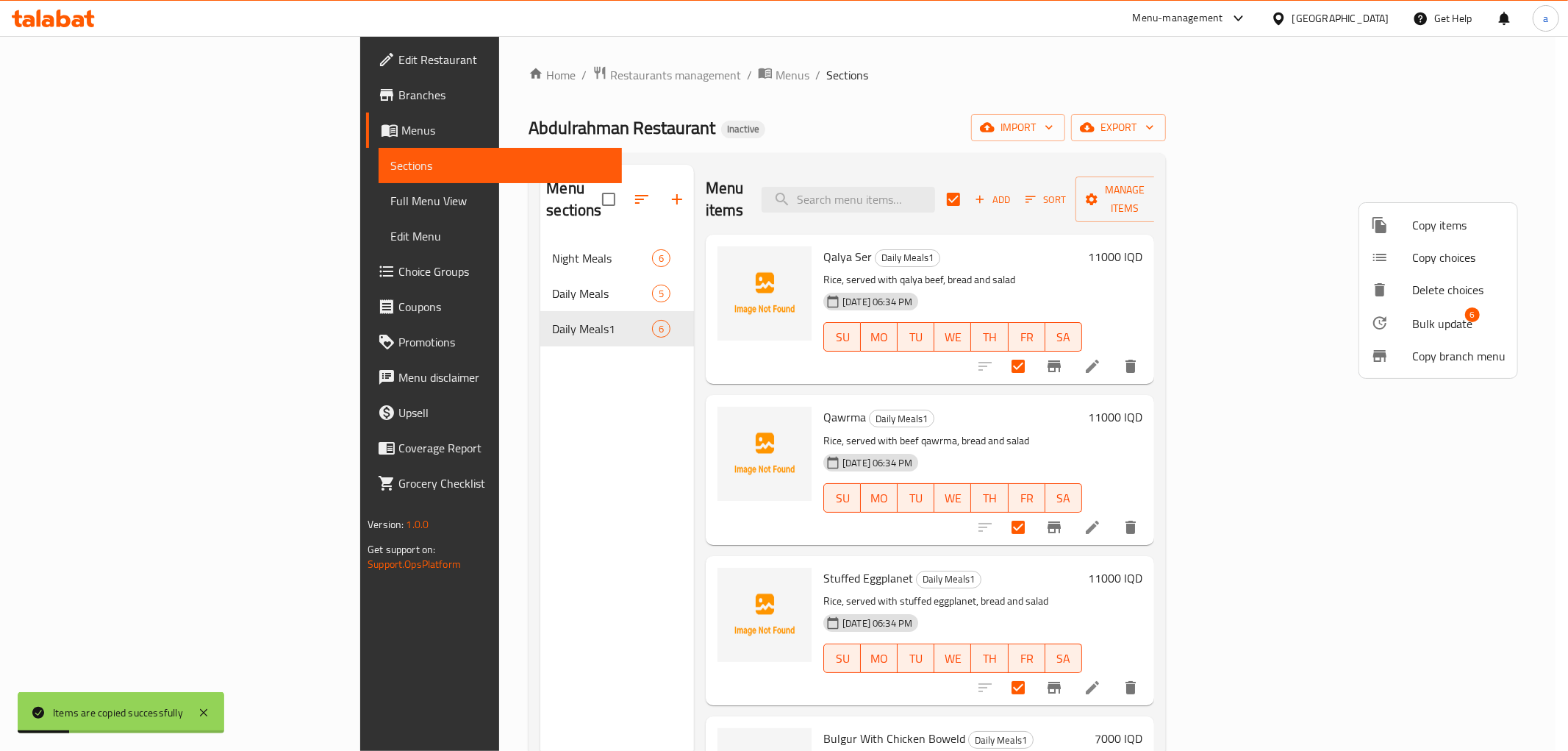
click at [460, 275] on div at bounding box center [784, 376] width 1568 height 751
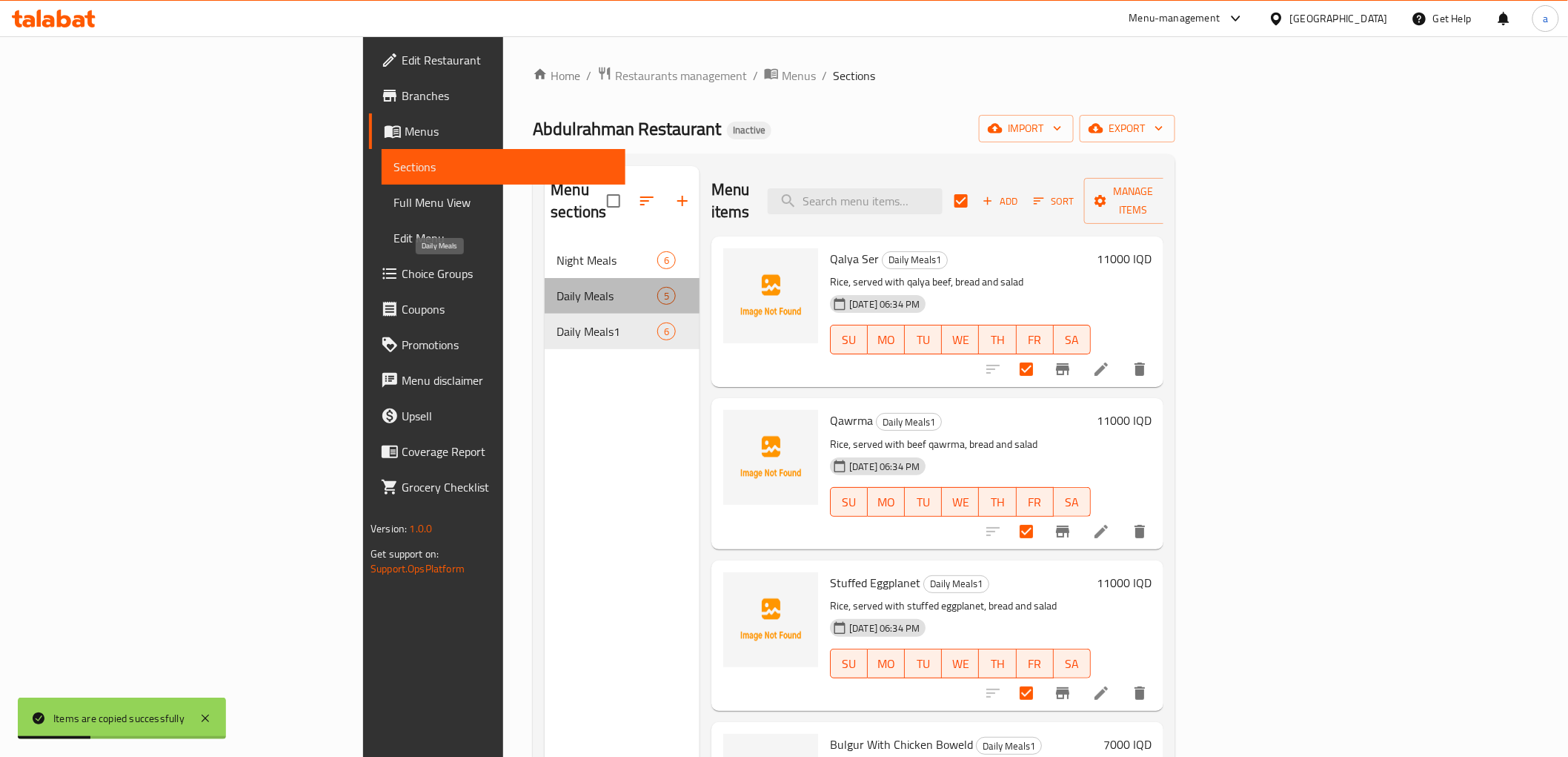
click at [556, 287] on span "Daily Meals" at bounding box center [606, 296] width 100 height 18
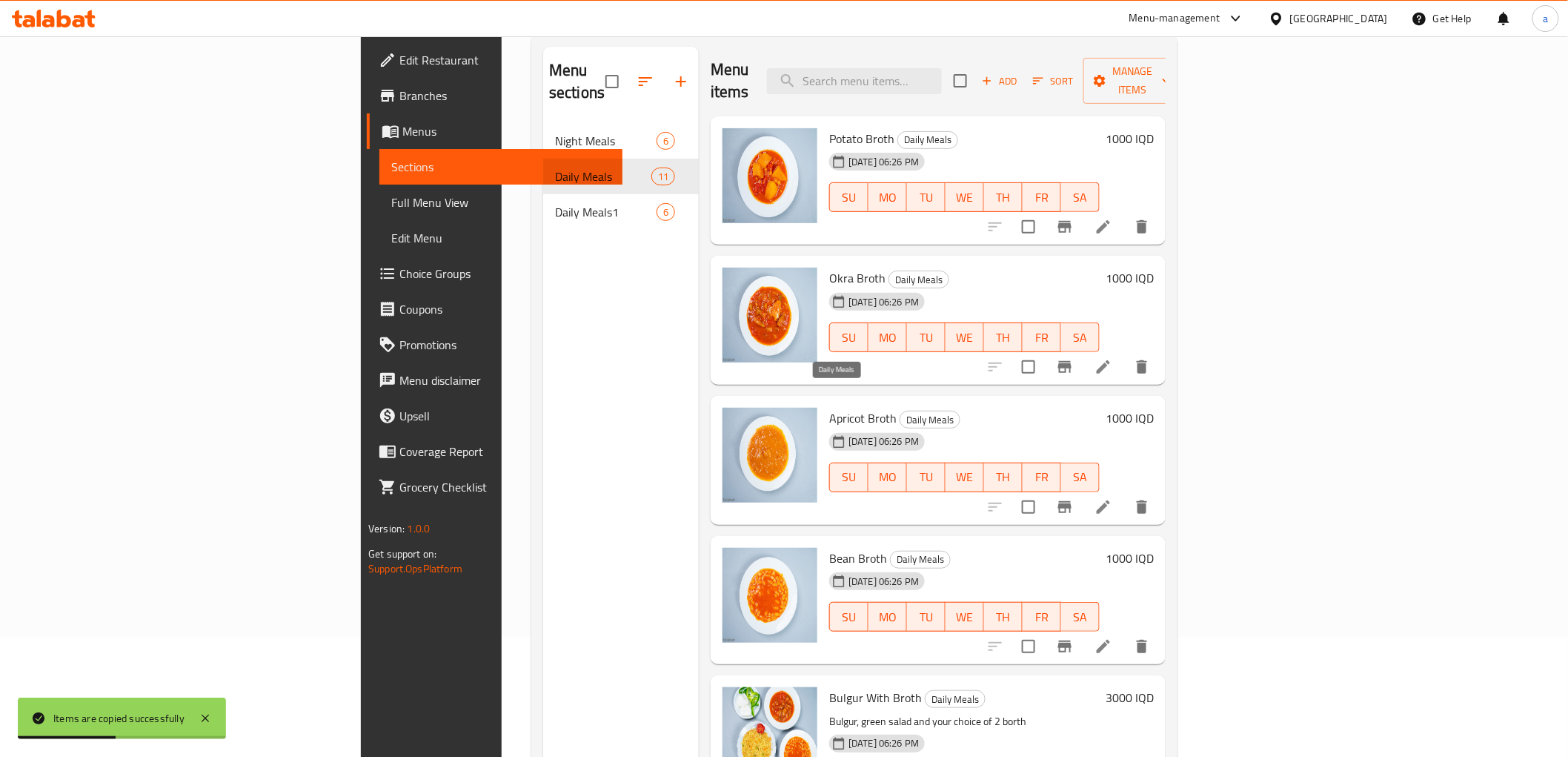
scroll to position [207, 0]
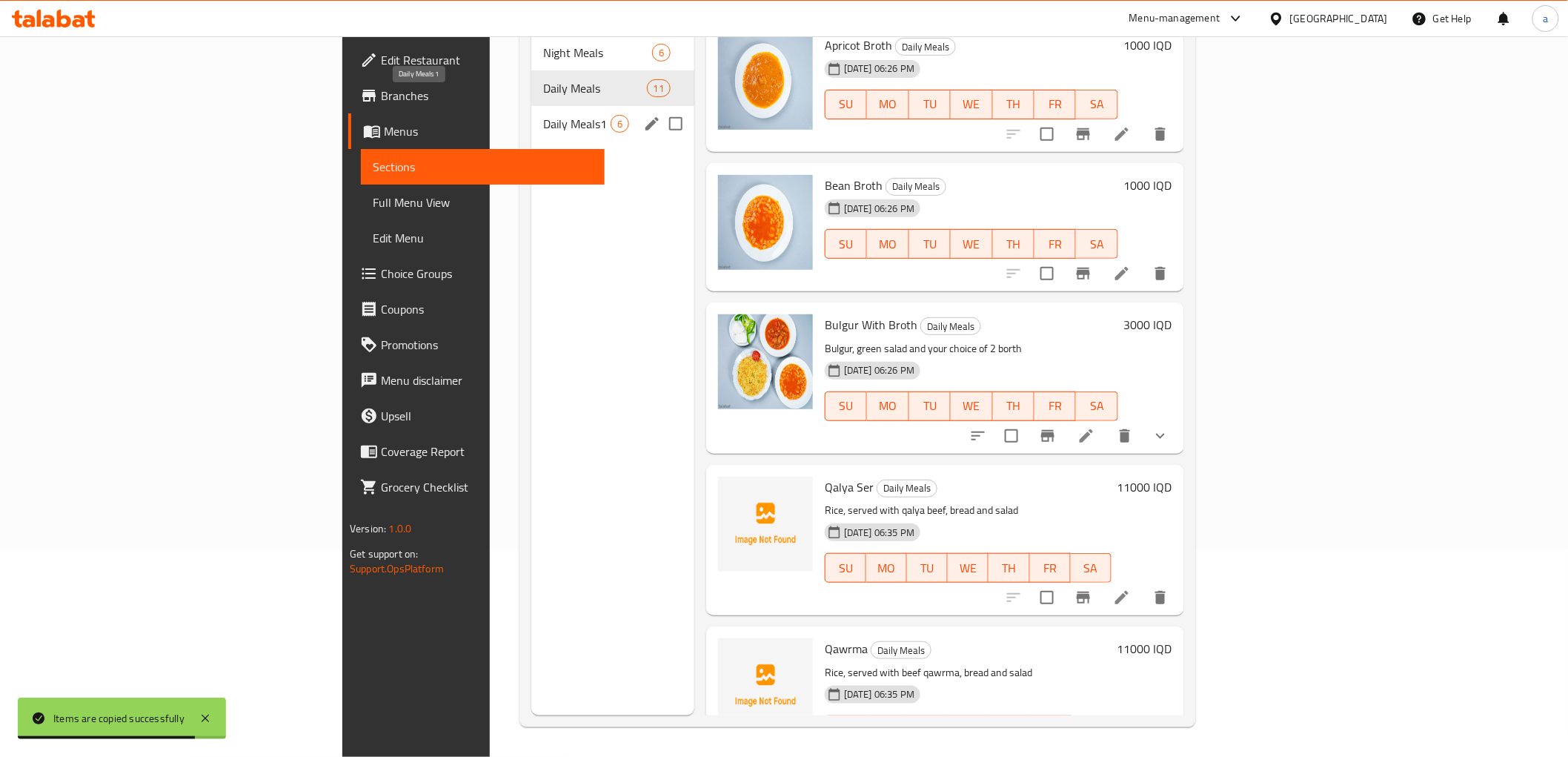
click at [543, 115] on span "Daily Meals1" at bounding box center [576, 124] width 68 height 18
checkbox input "true"
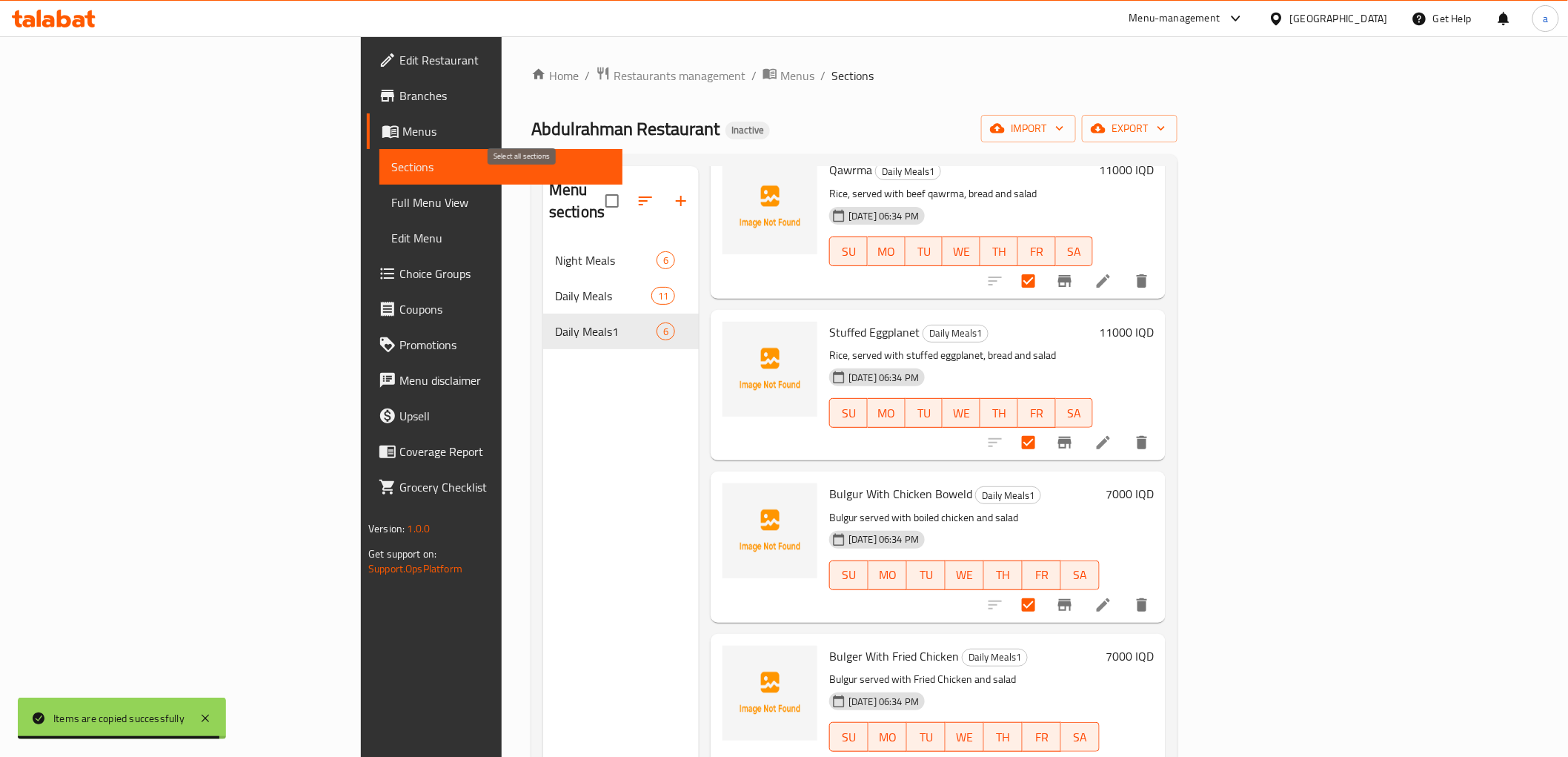
click at [596, 191] on input "checkbox" at bounding box center [611, 201] width 31 height 31
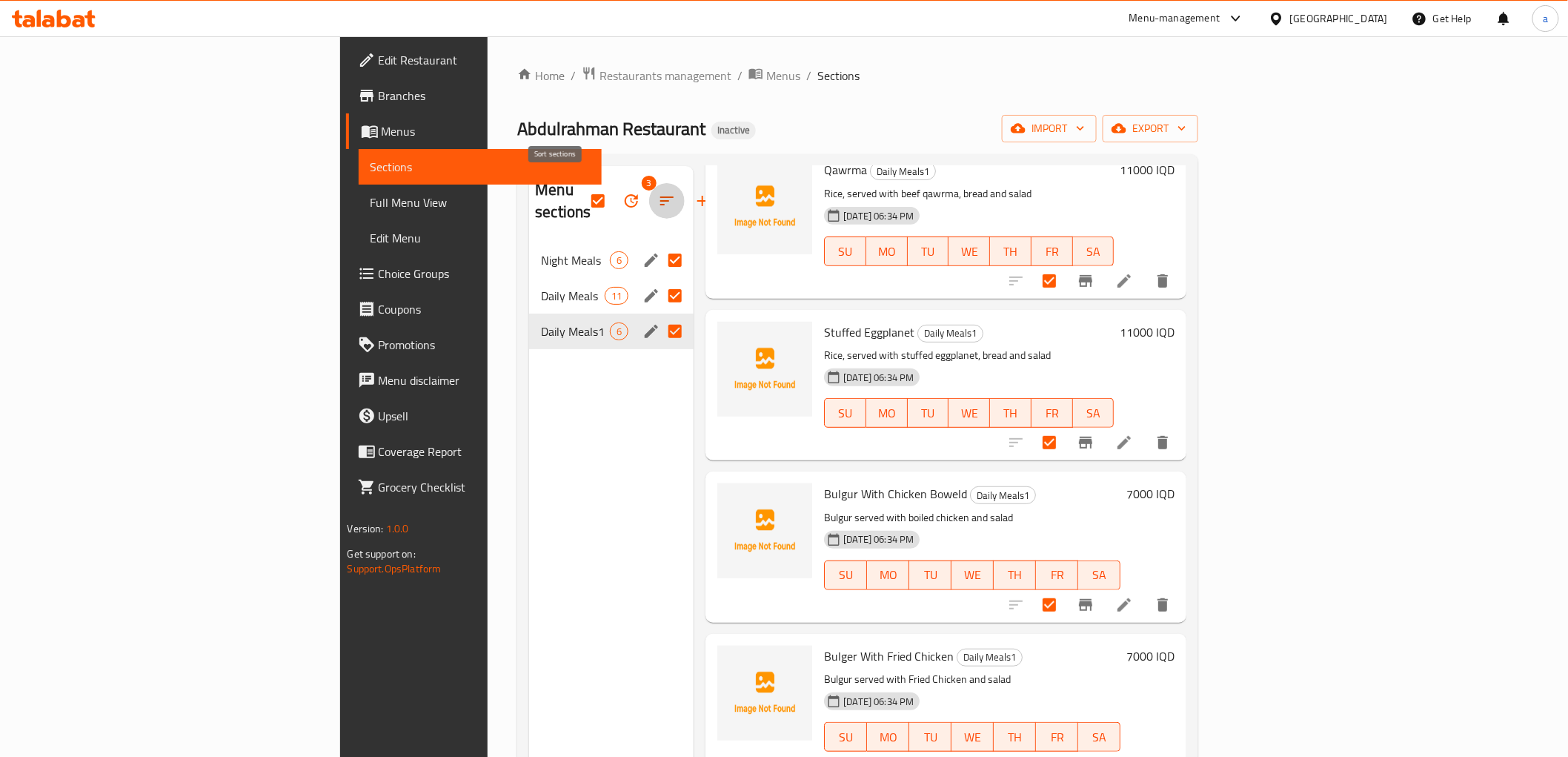
click at [658, 192] on icon "button" at bounding box center [667, 201] width 18 height 18
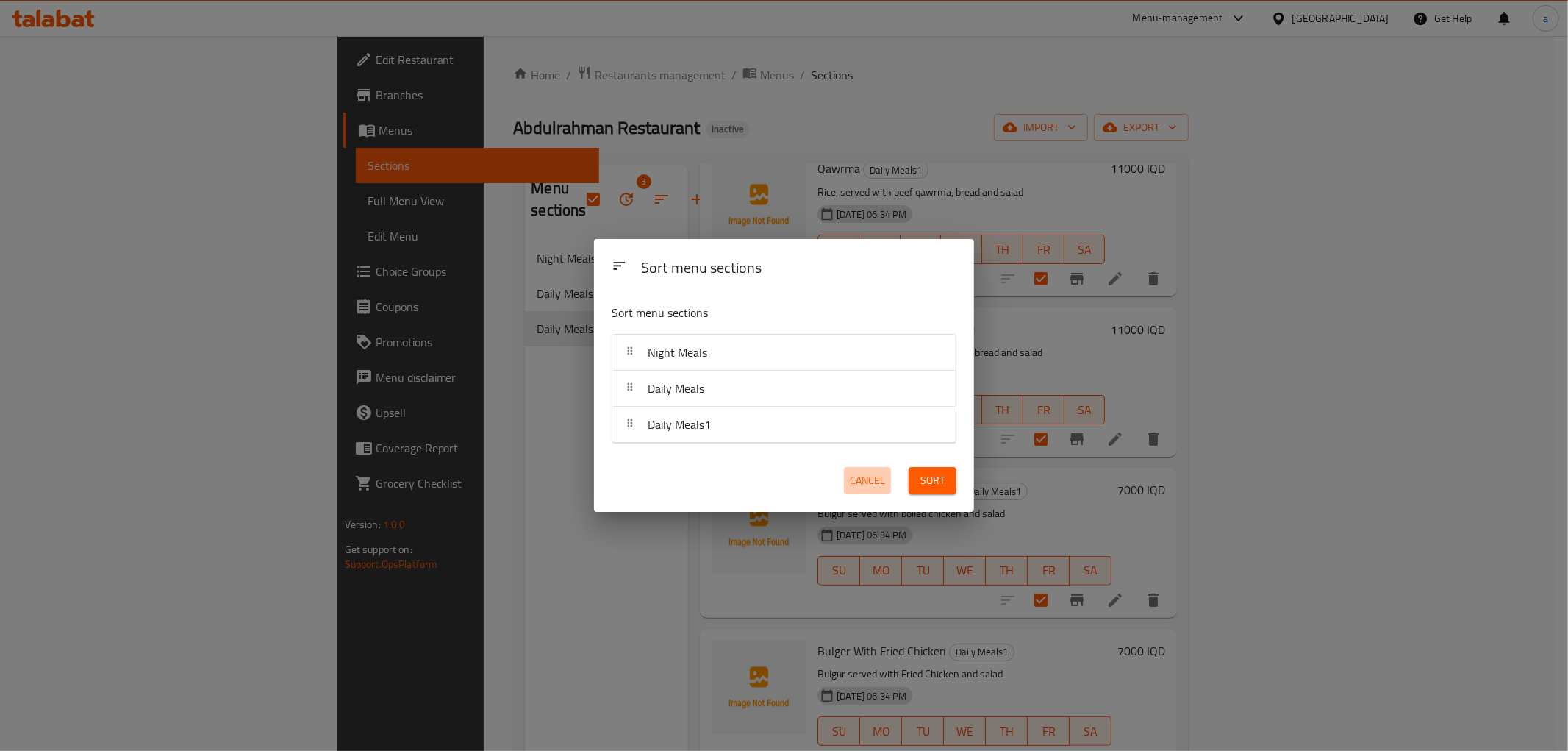
click at [857, 475] on span "Cancel" at bounding box center [867, 480] width 35 height 18
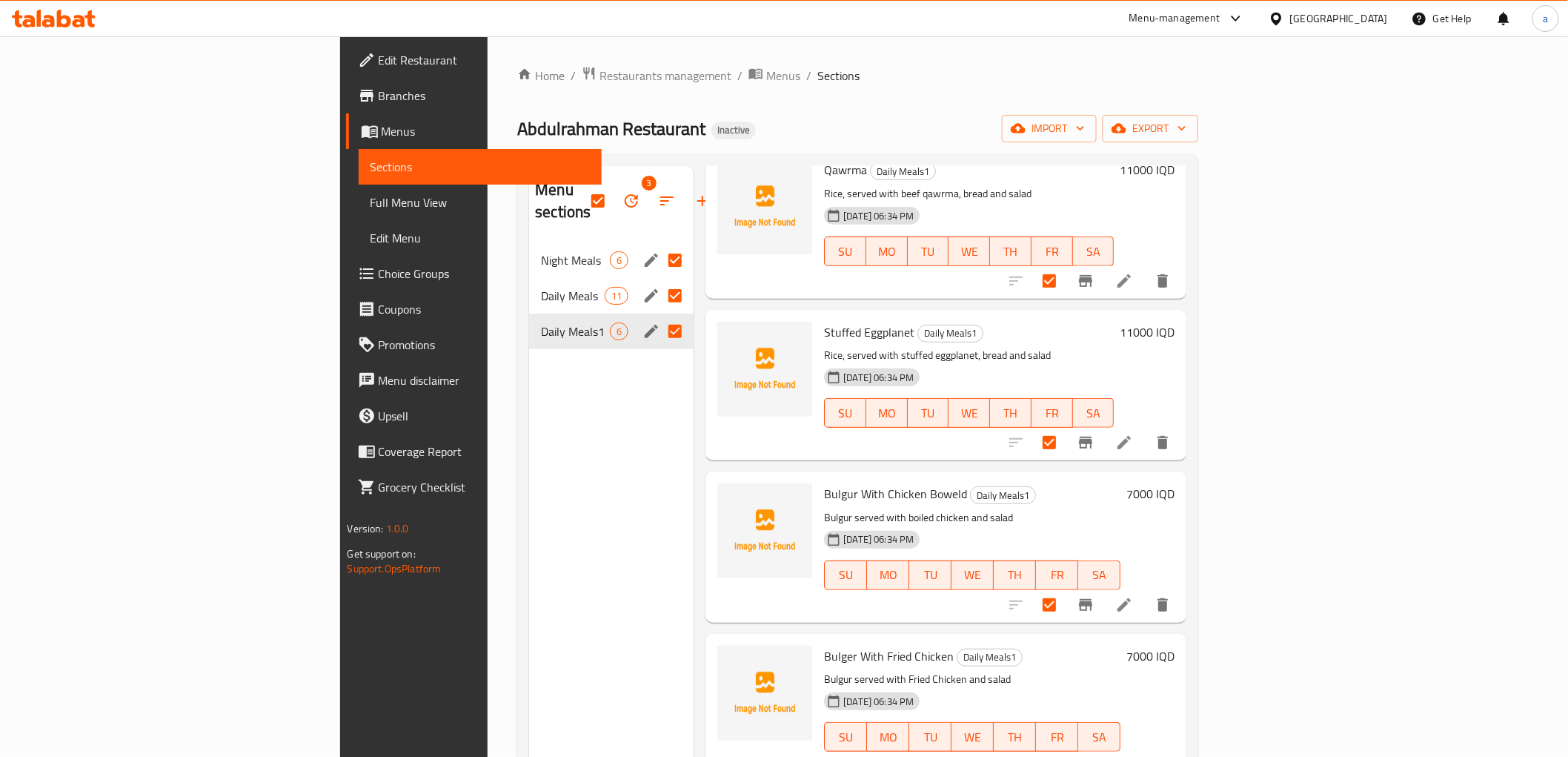
click at [660, 281] on input "Menu sections" at bounding box center [675, 296] width 31 height 31
checkbox input "false"
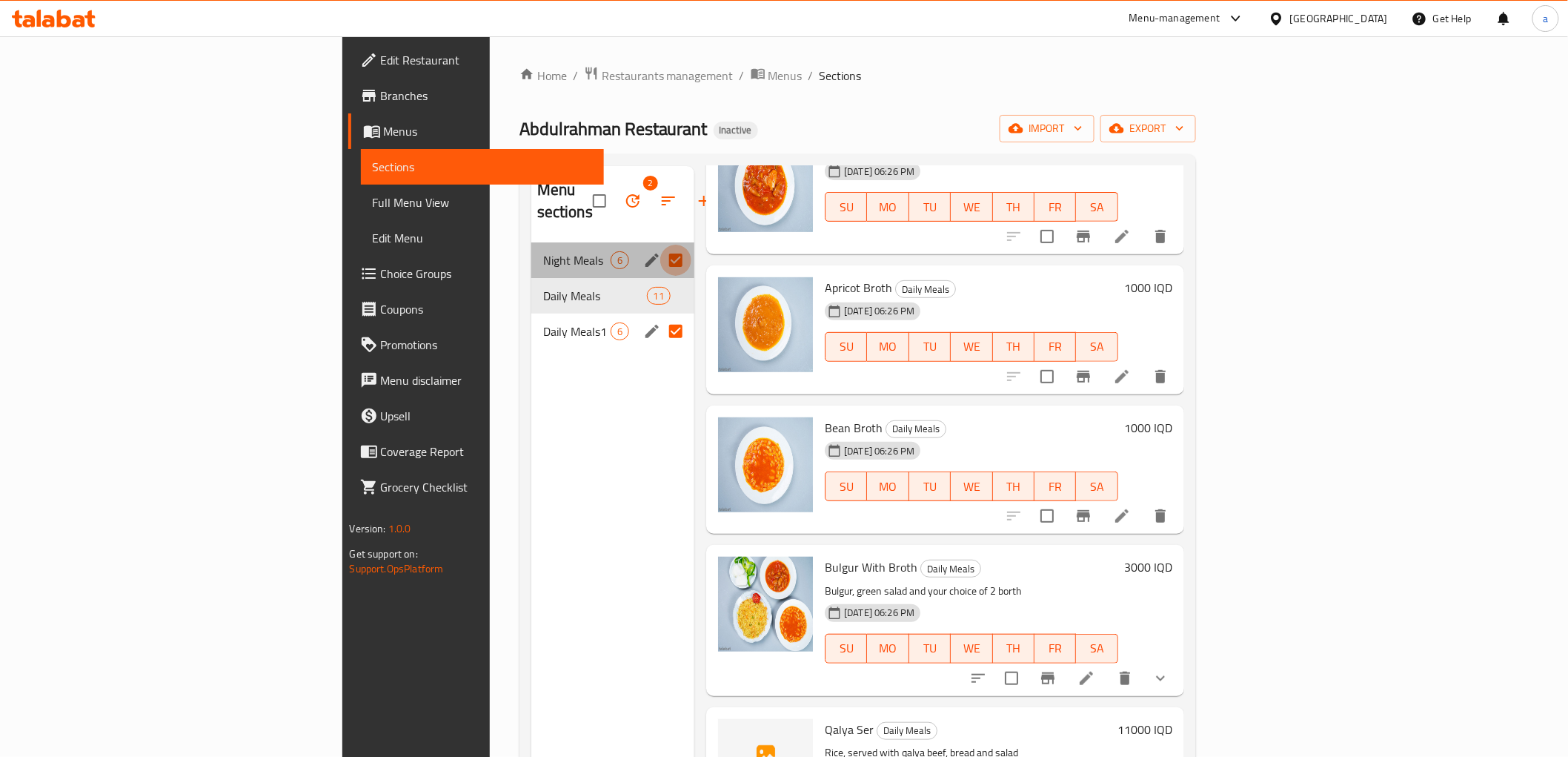
click at [660, 244] on input "Menu sections" at bounding box center [675, 260] width 31 height 31
checkbox input "false"
checkbox input "true"
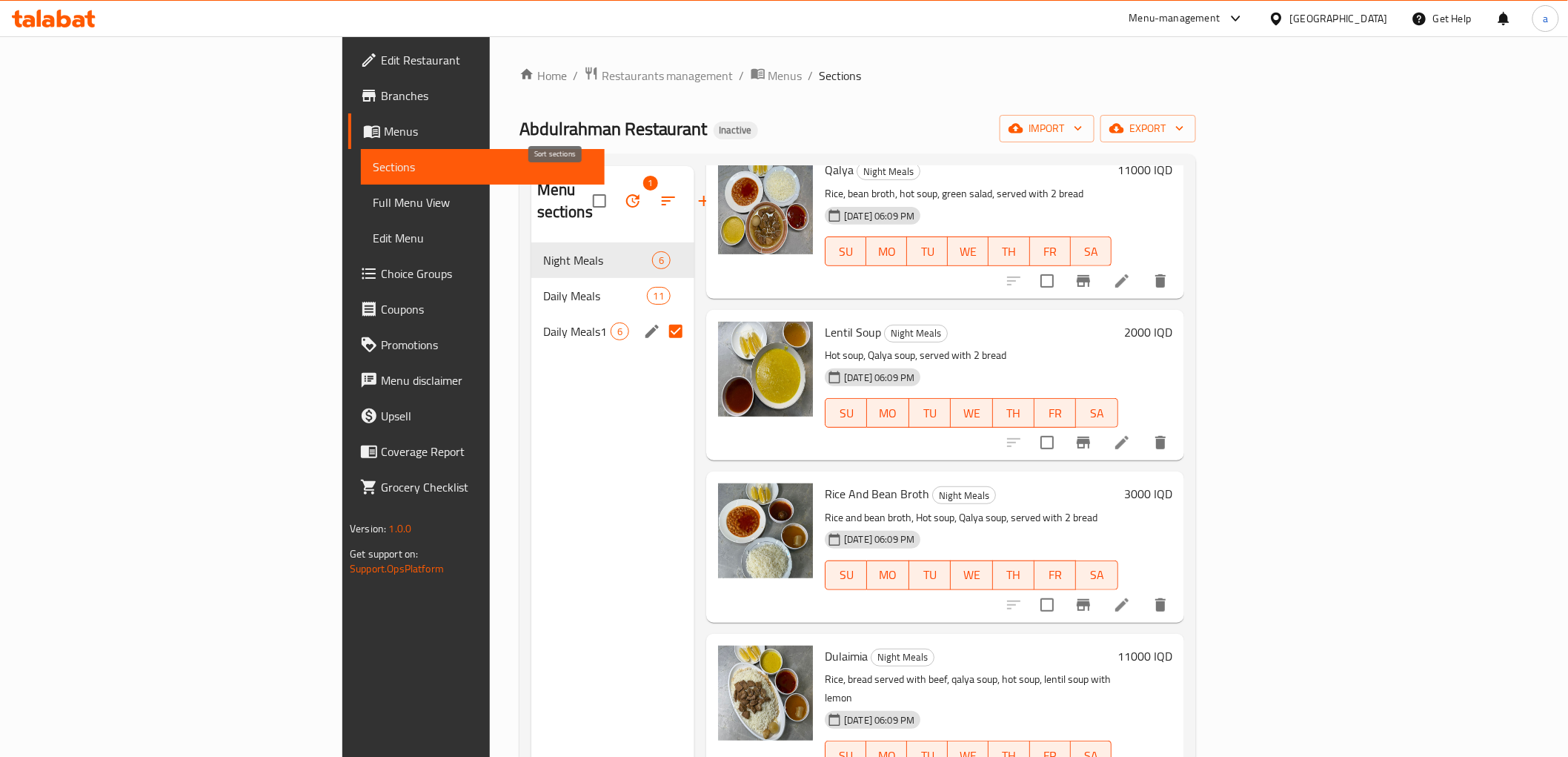
click at [650, 183] on button "button" at bounding box center [668, 200] width 35 height 35
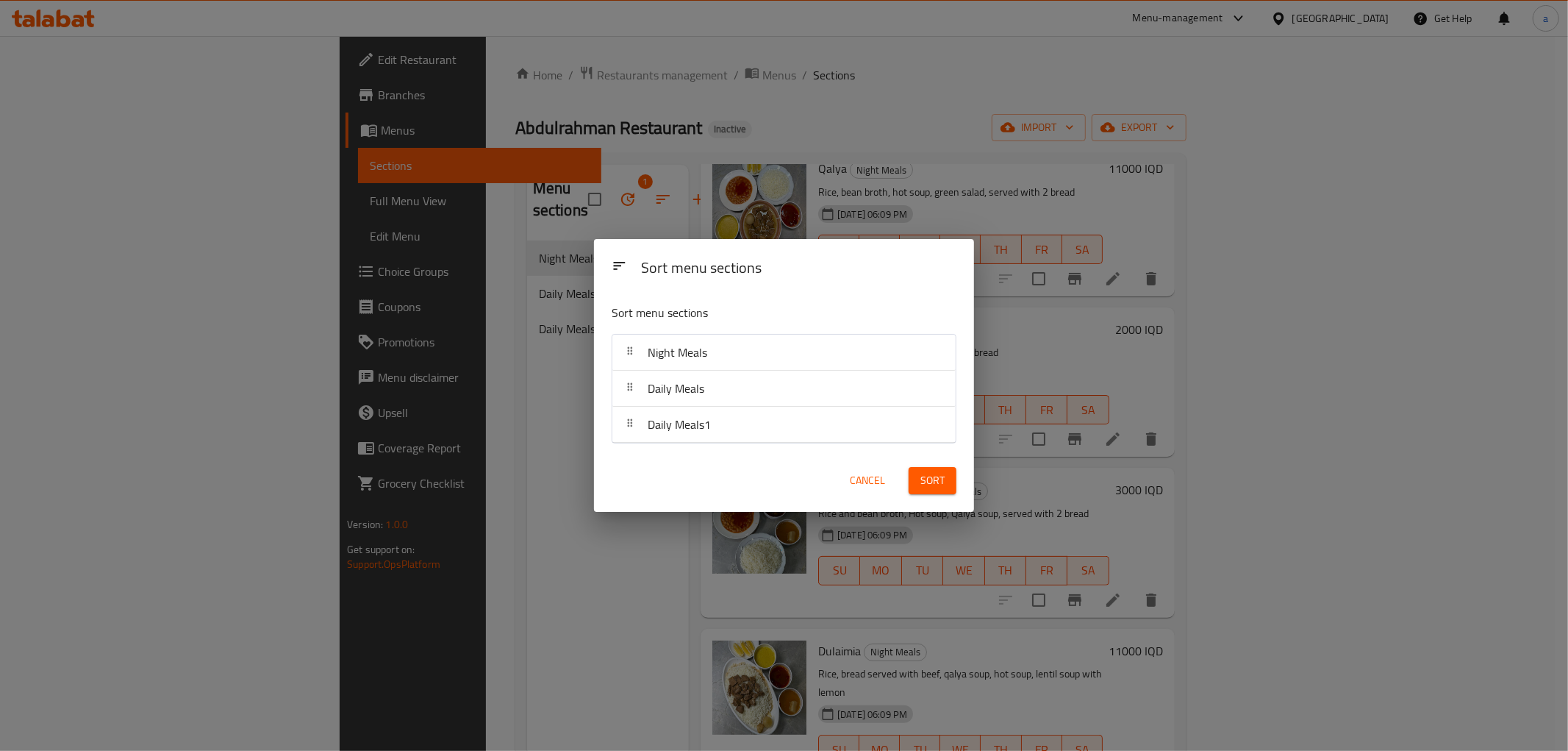
click at [871, 480] on span "Cancel" at bounding box center [867, 480] width 35 height 18
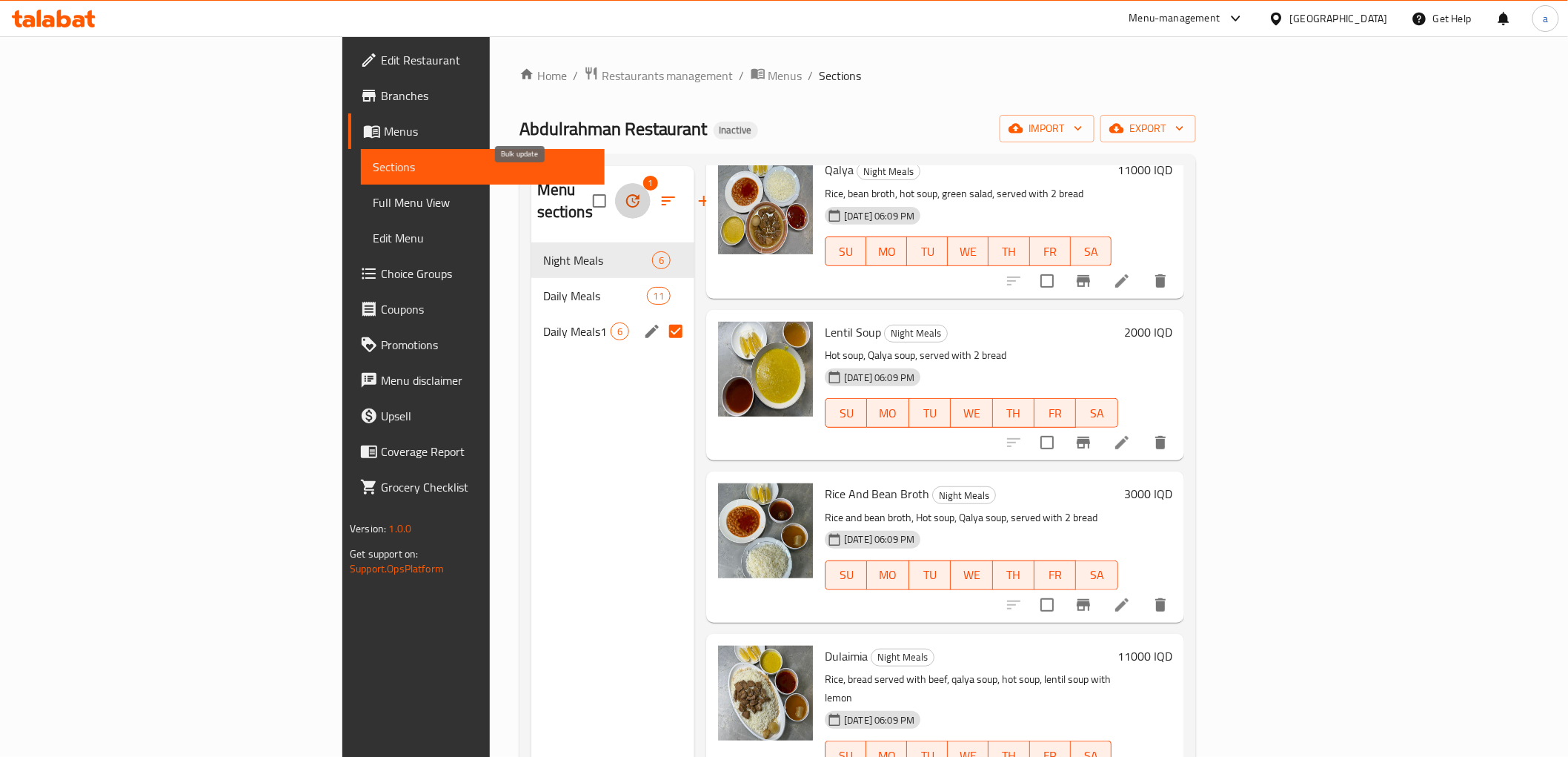
click at [626, 194] on icon "button" at bounding box center [632, 201] width 13 height 13
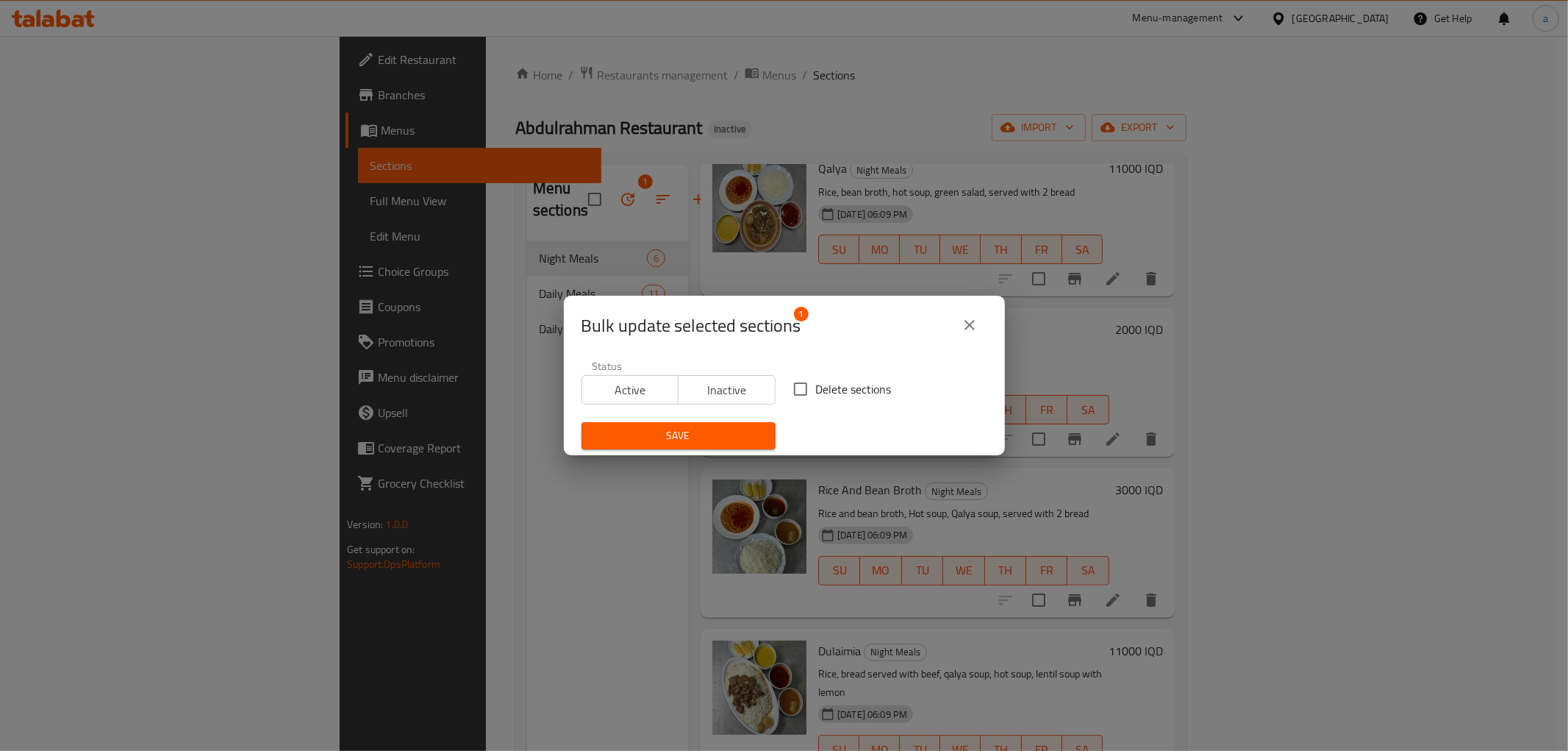
click at [790, 392] on input "Delete sections" at bounding box center [800, 389] width 31 height 31
checkbox input "true"
click at [960, 334] on button "close" at bounding box center [969, 325] width 35 height 35
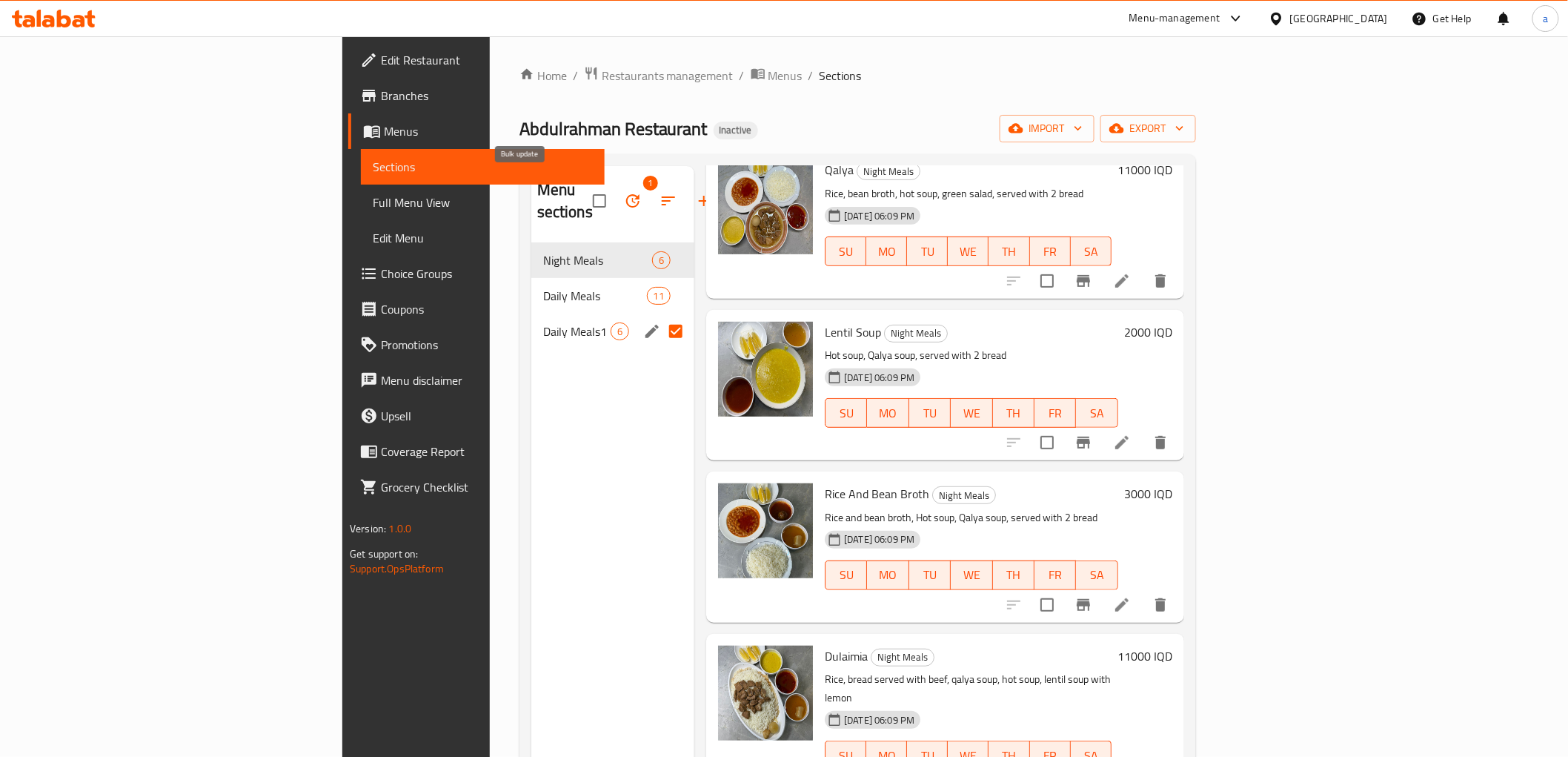
click at [624, 192] on icon "button" at bounding box center [632, 201] width 18 height 18
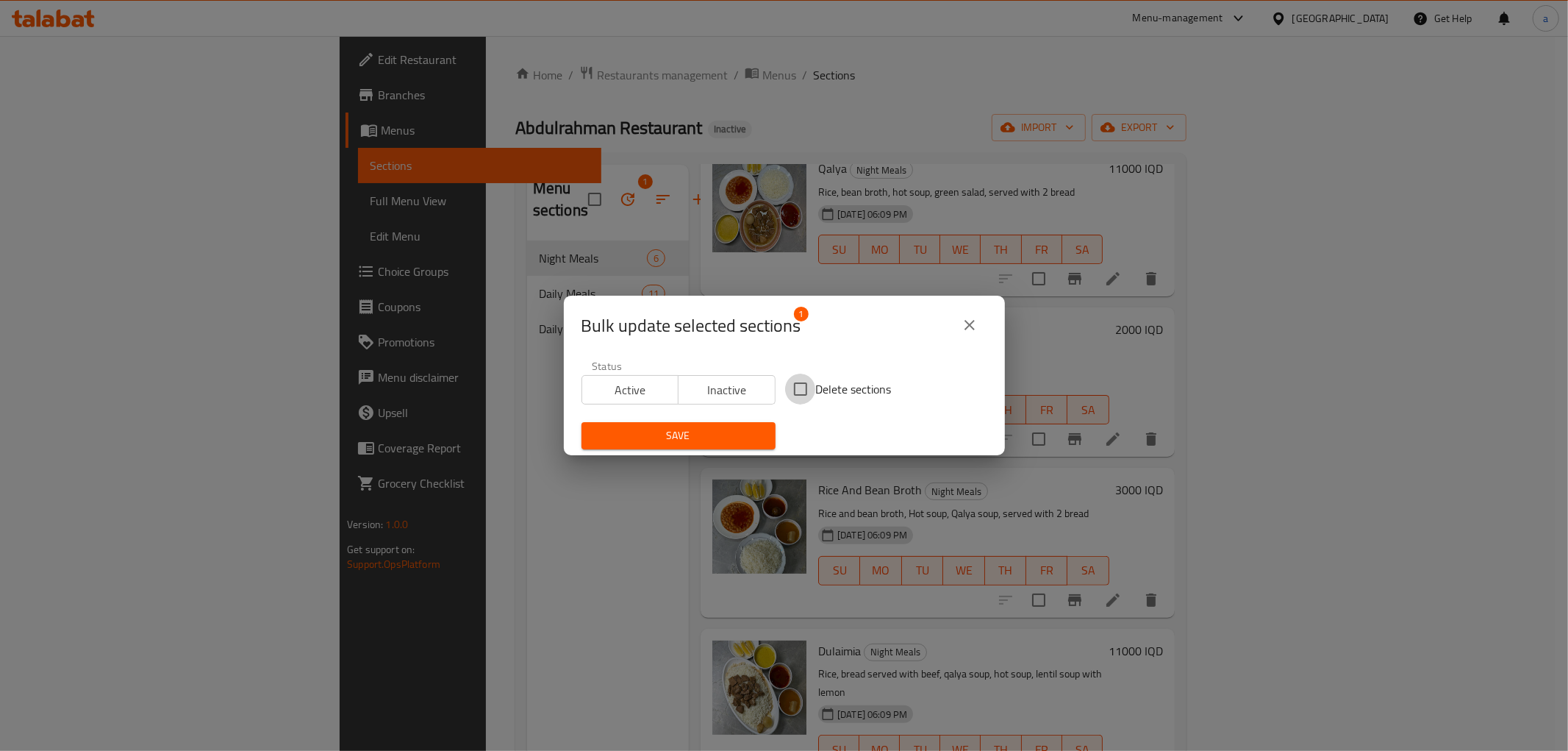
click at [789, 392] on input "Delete sections" at bounding box center [800, 389] width 31 height 31
checkbox input "true"
click at [717, 434] on span "Save" at bounding box center [678, 435] width 171 height 18
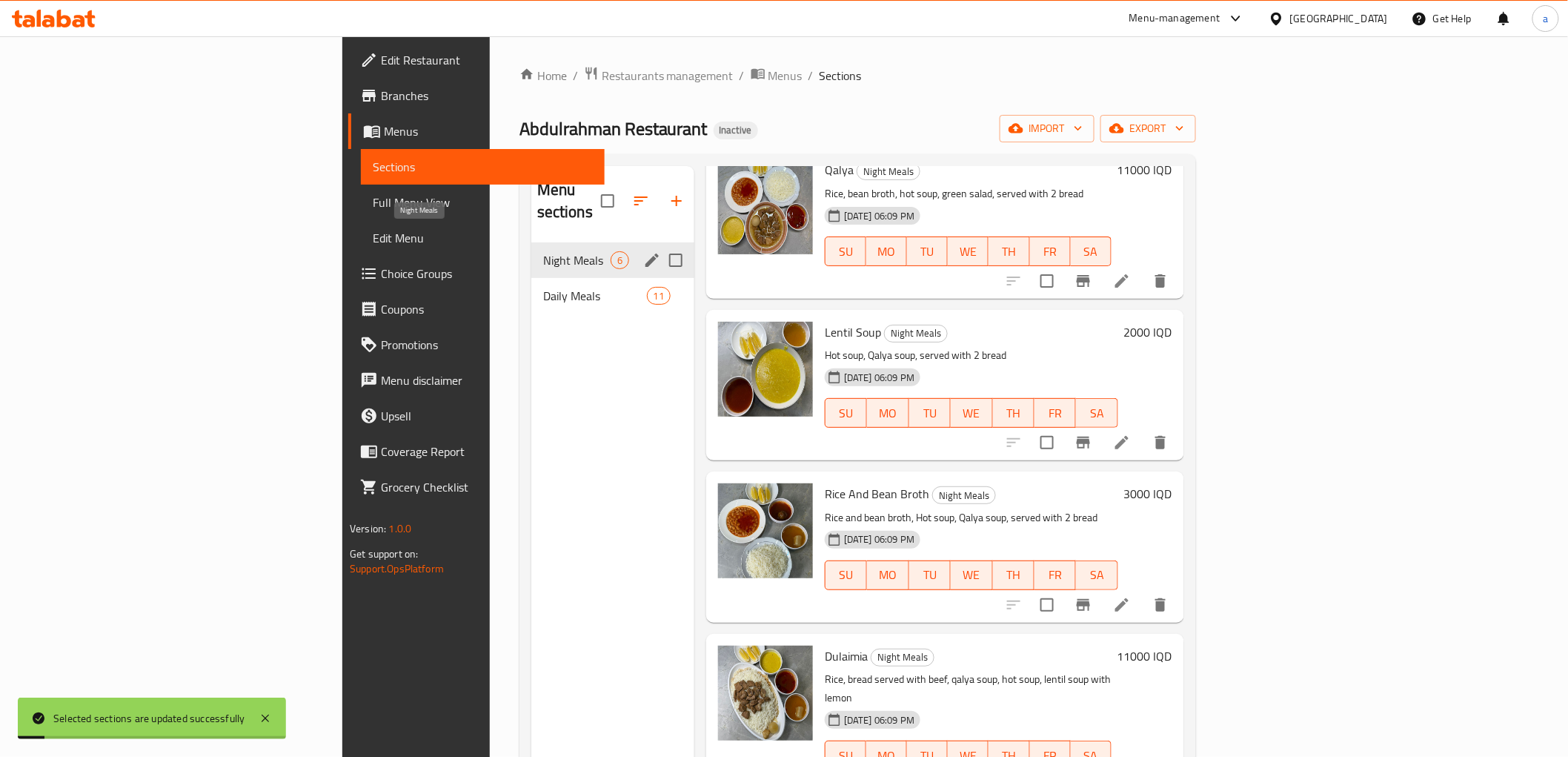
click at [532, 278] on div "Daily Meals 11" at bounding box center [612, 295] width 163 height 35
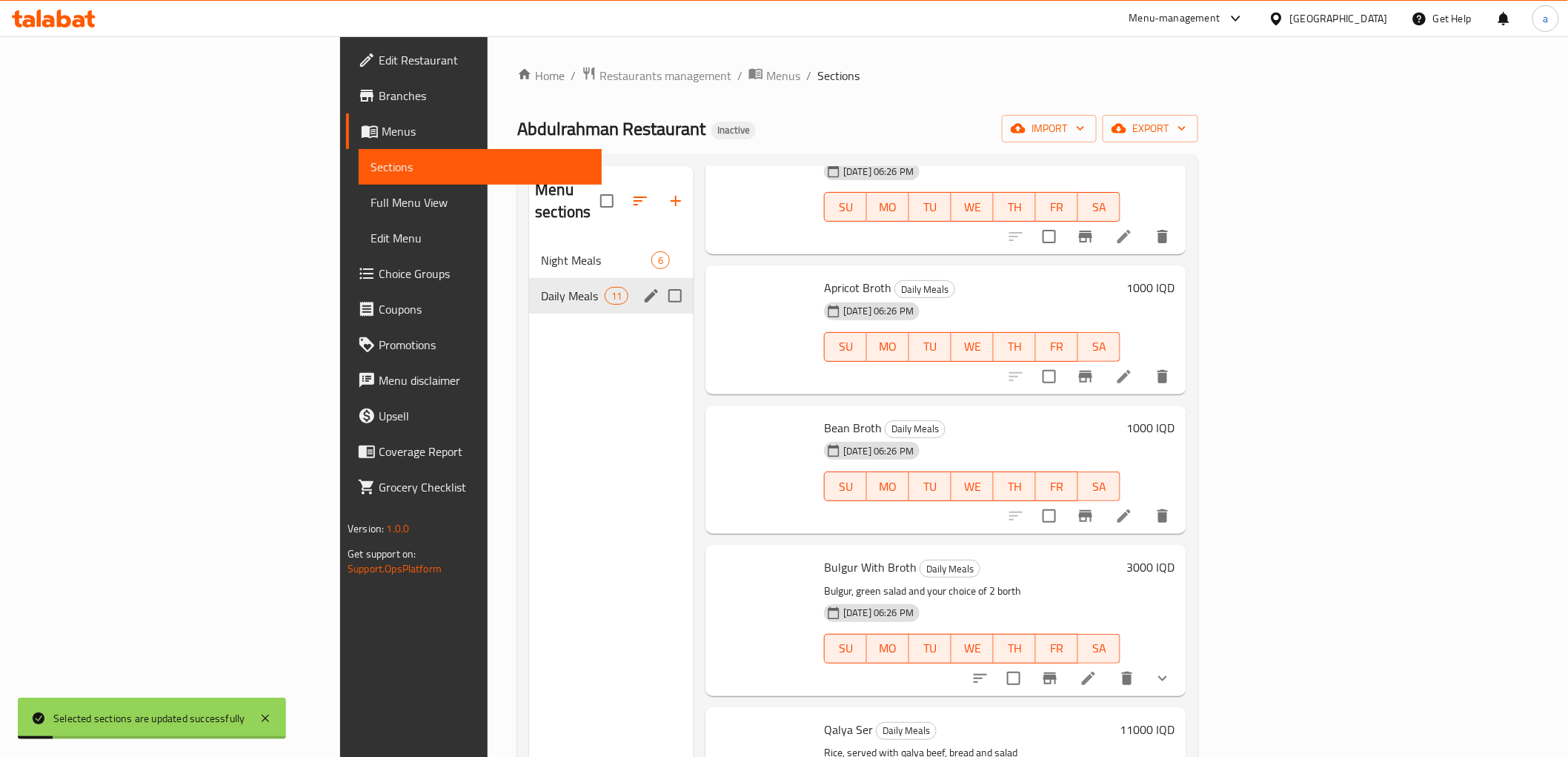
checkbox input "false"
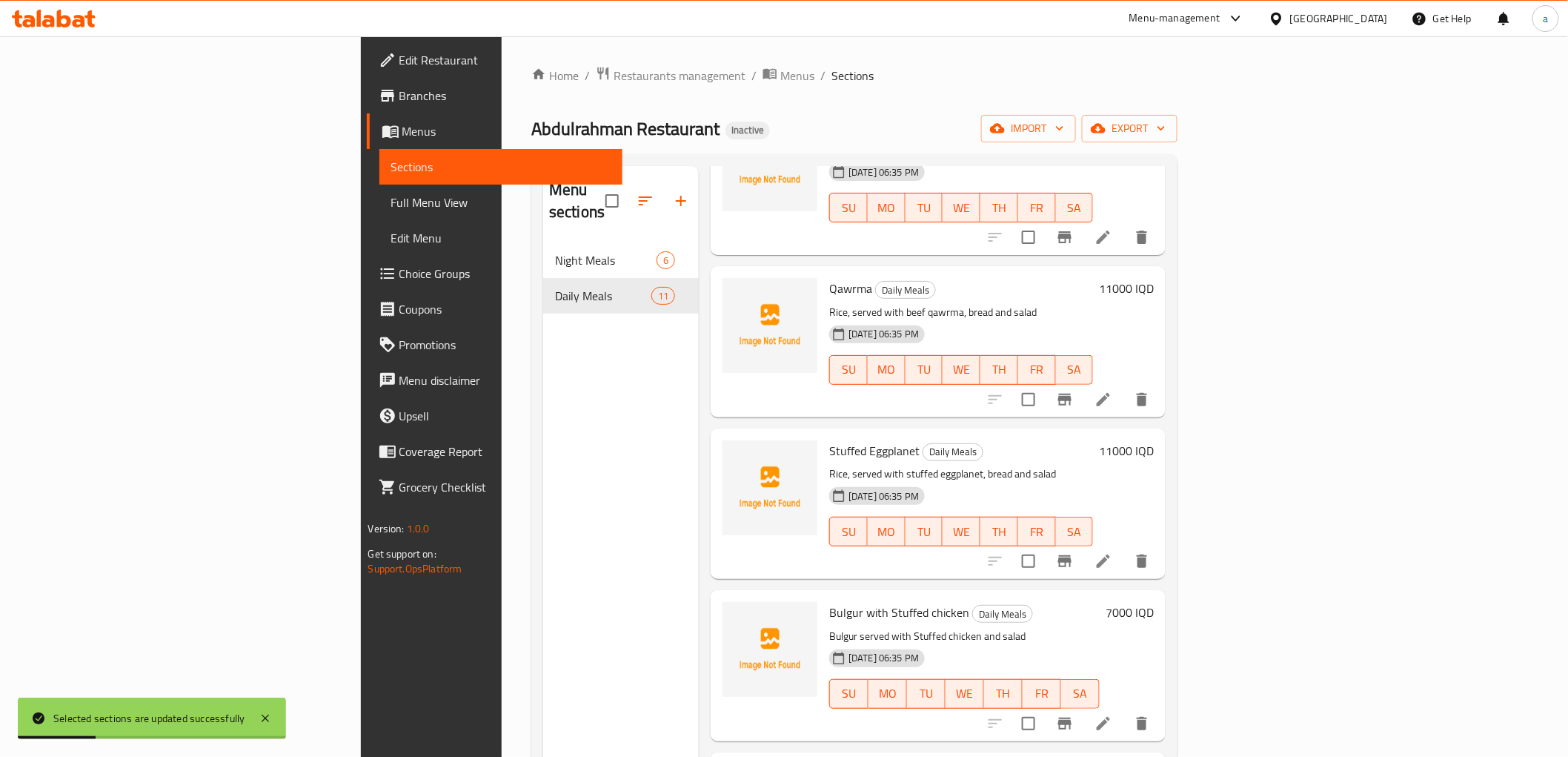
scroll to position [799, 0]
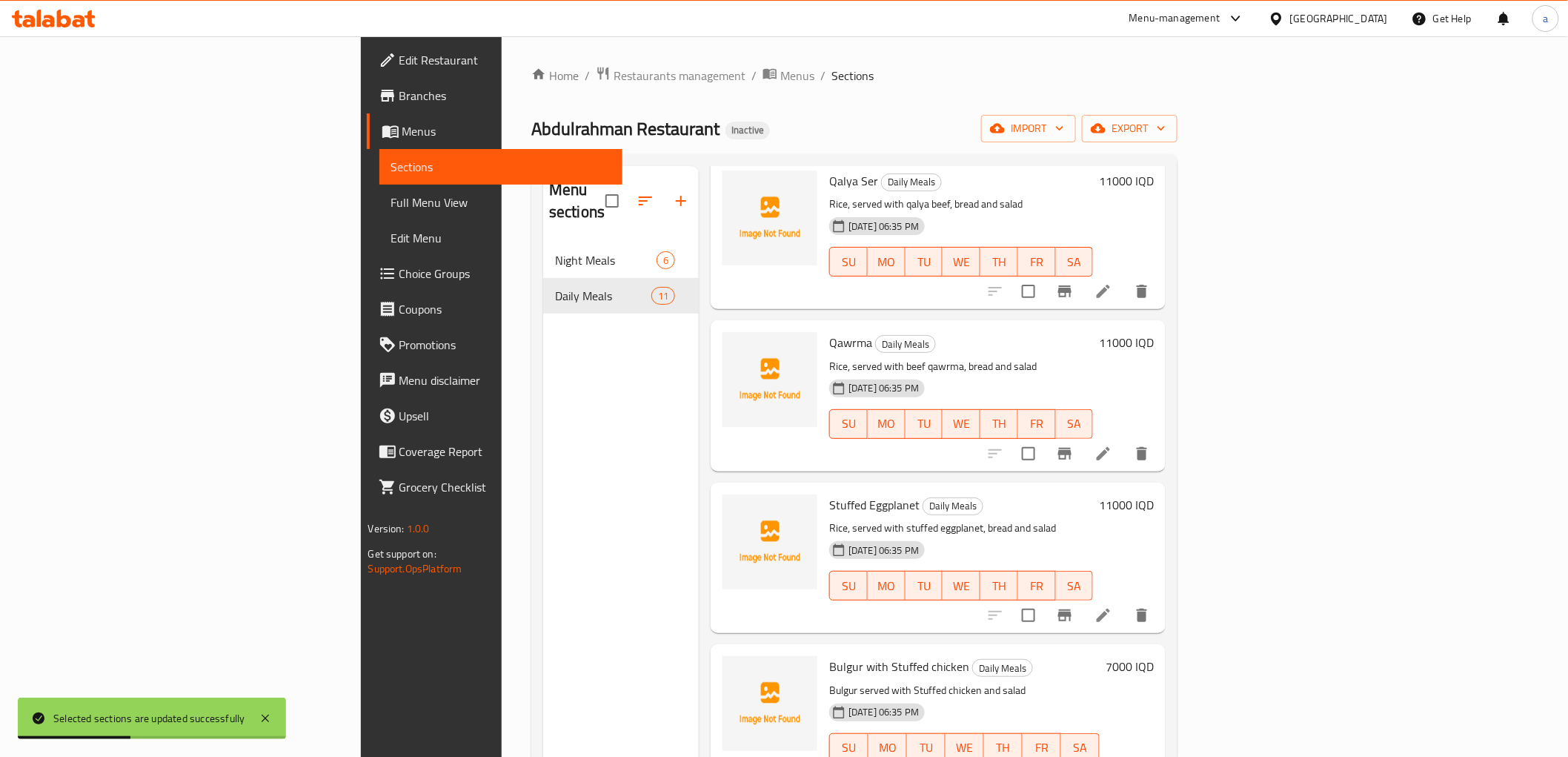
click at [1113, 282] on icon at bounding box center [1103, 291] width 18 height 18
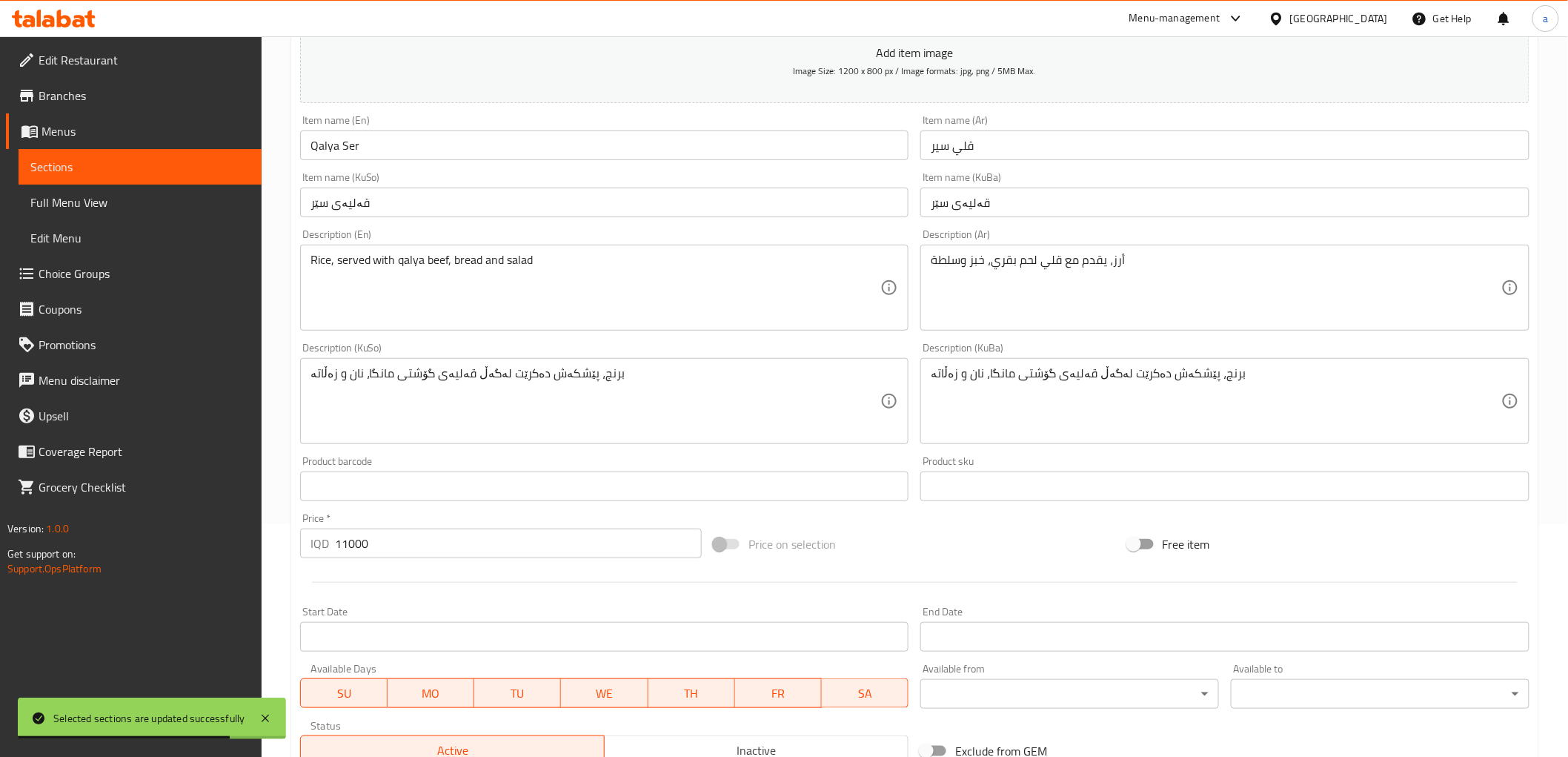
scroll to position [411, 0]
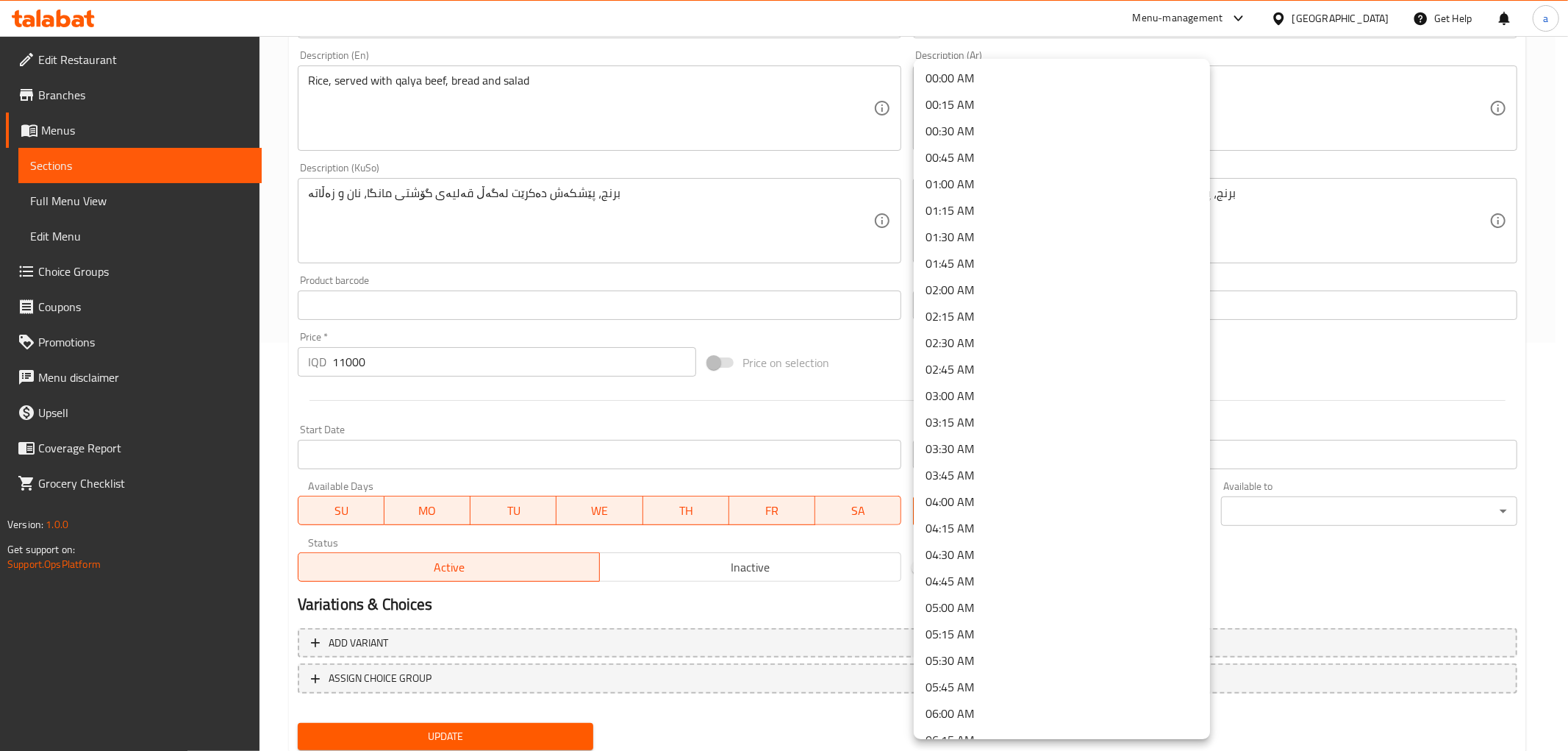
click at [1280, 479] on div at bounding box center [784, 376] width 1568 height 751
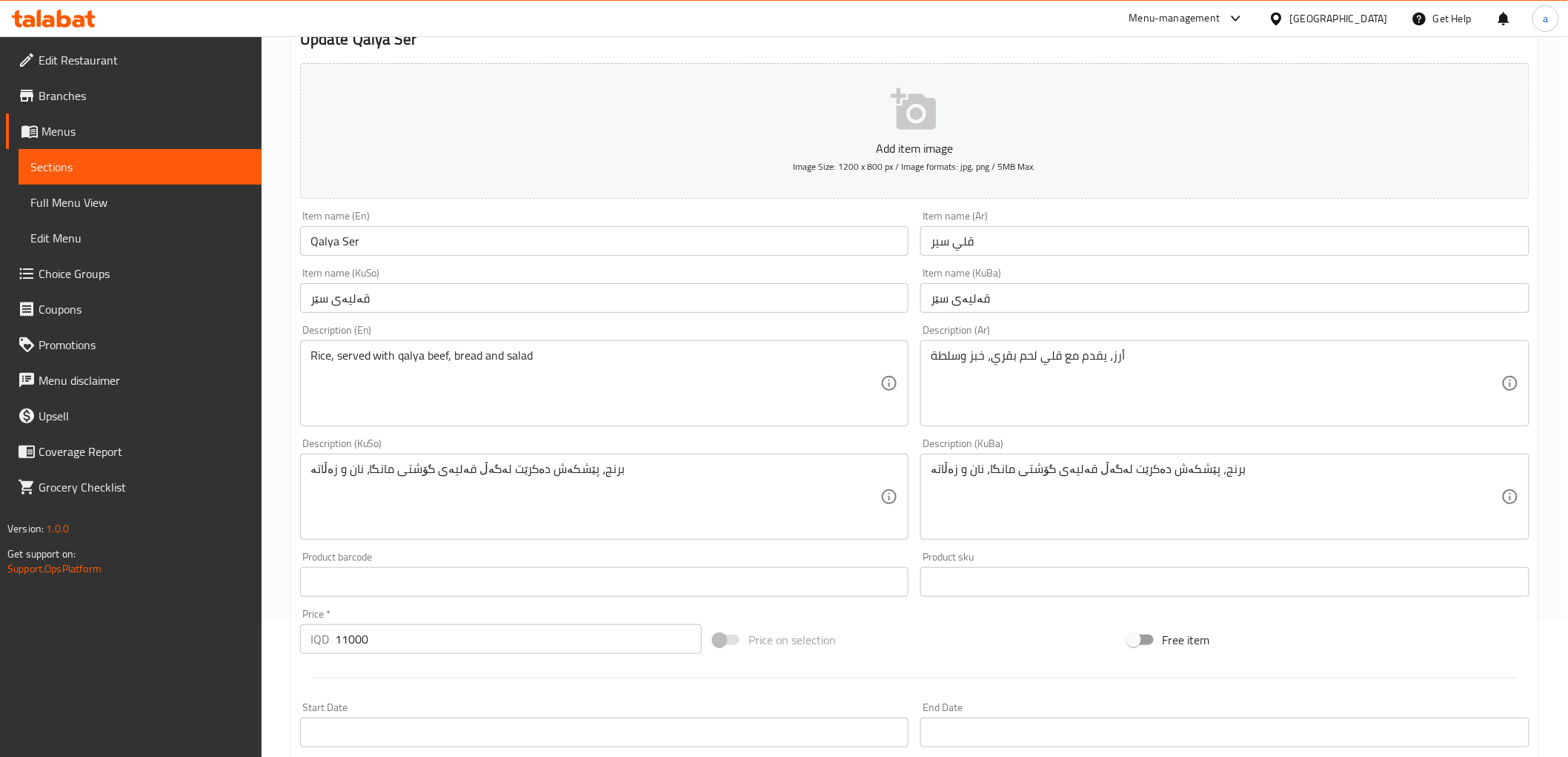
scroll to position [0, 0]
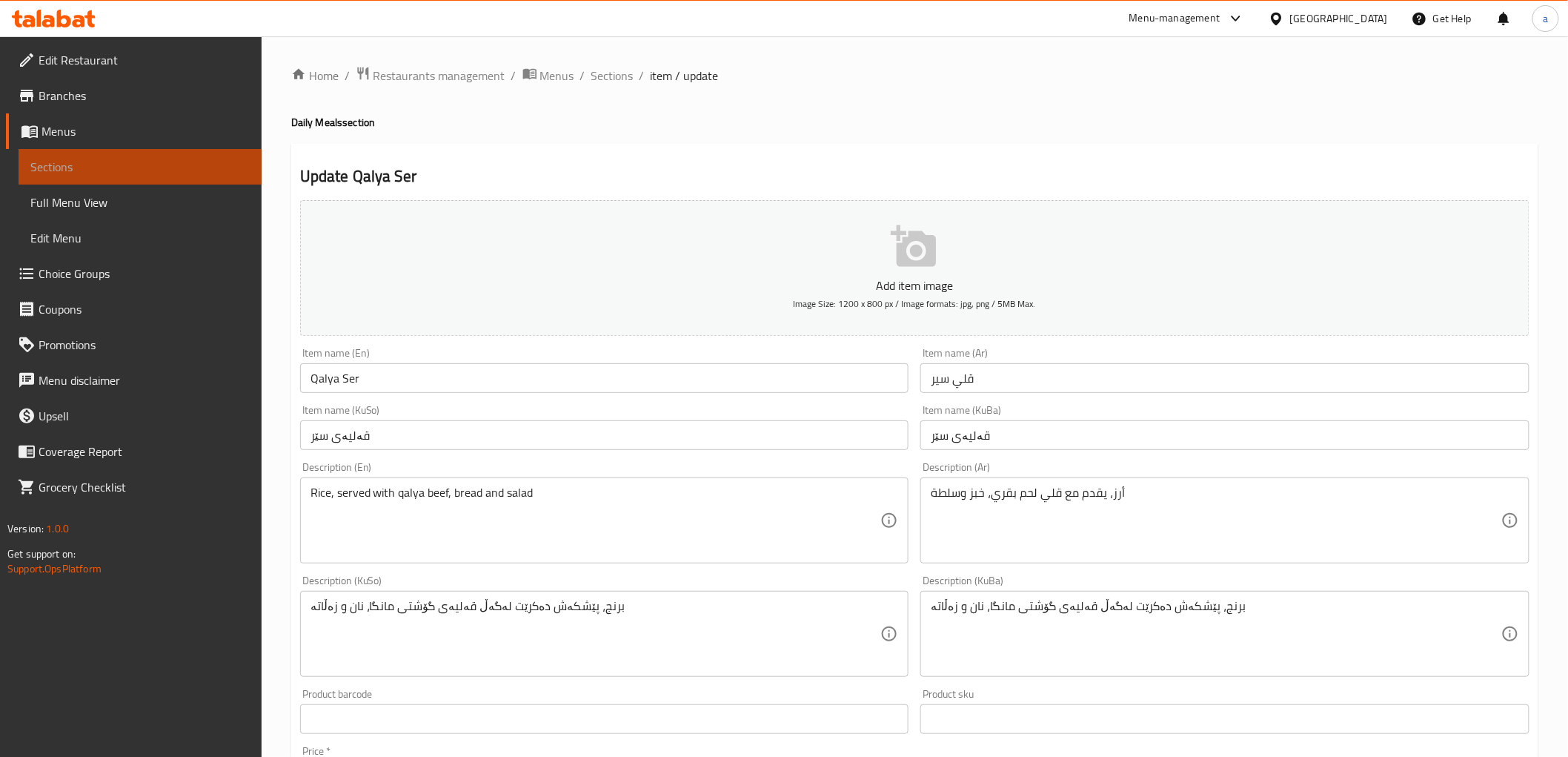
click at [224, 168] on span "Sections" at bounding box center [140, 166] width 220 height 18
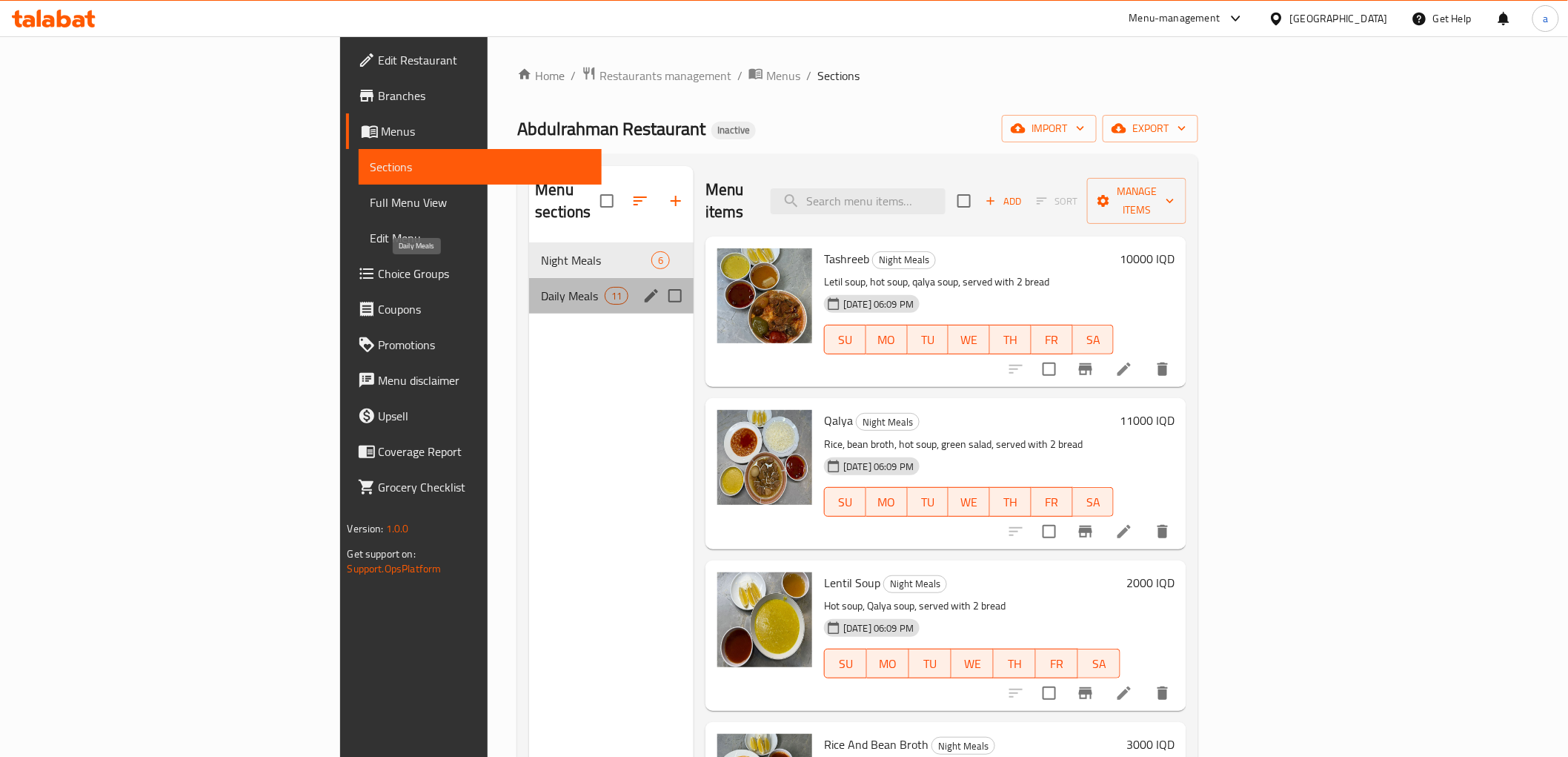
click at [541, 287] on span "Daily Meals" at bounding box center [572, 296] width 63 height 18
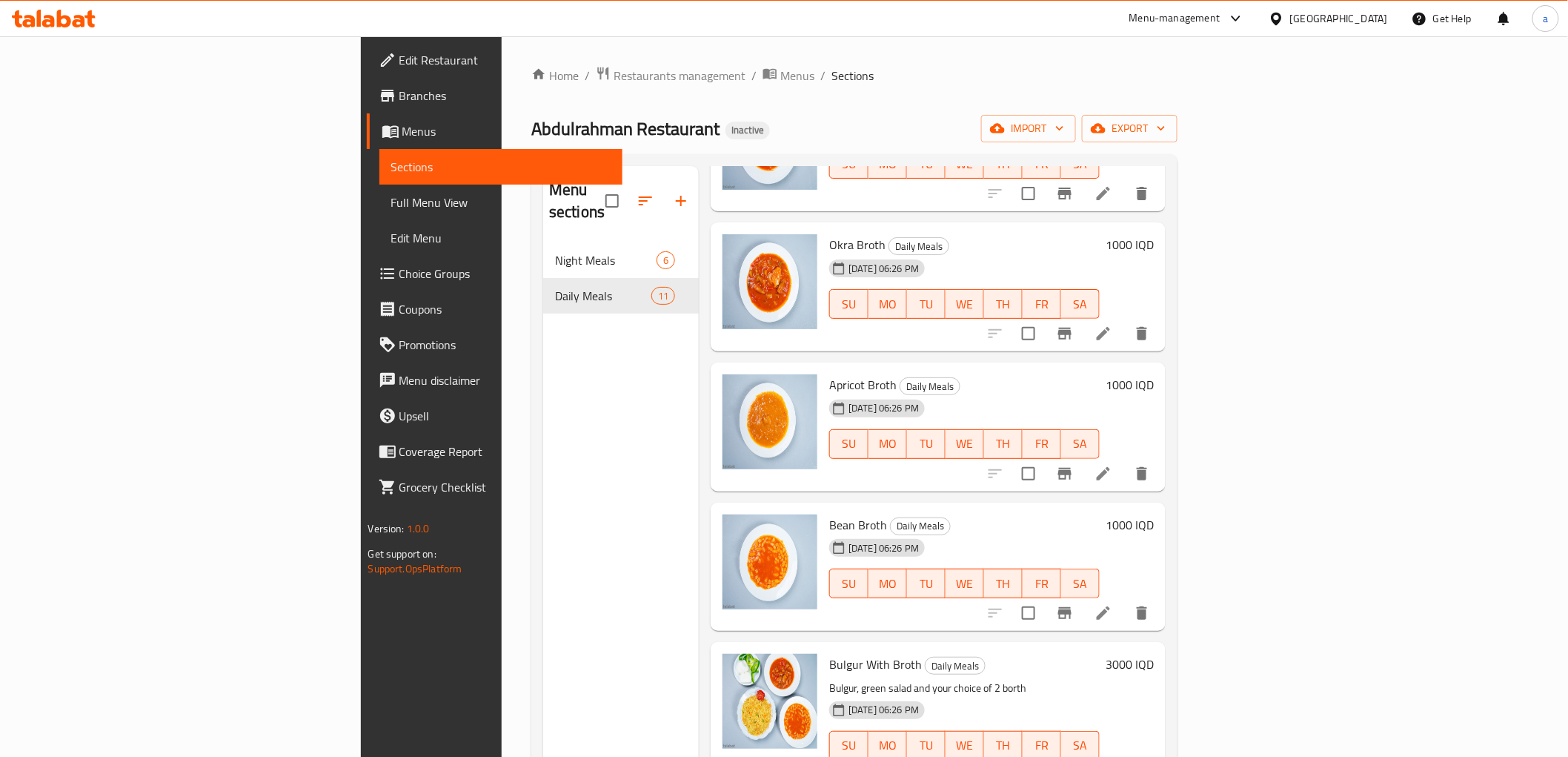
scroll to position [274, 0]
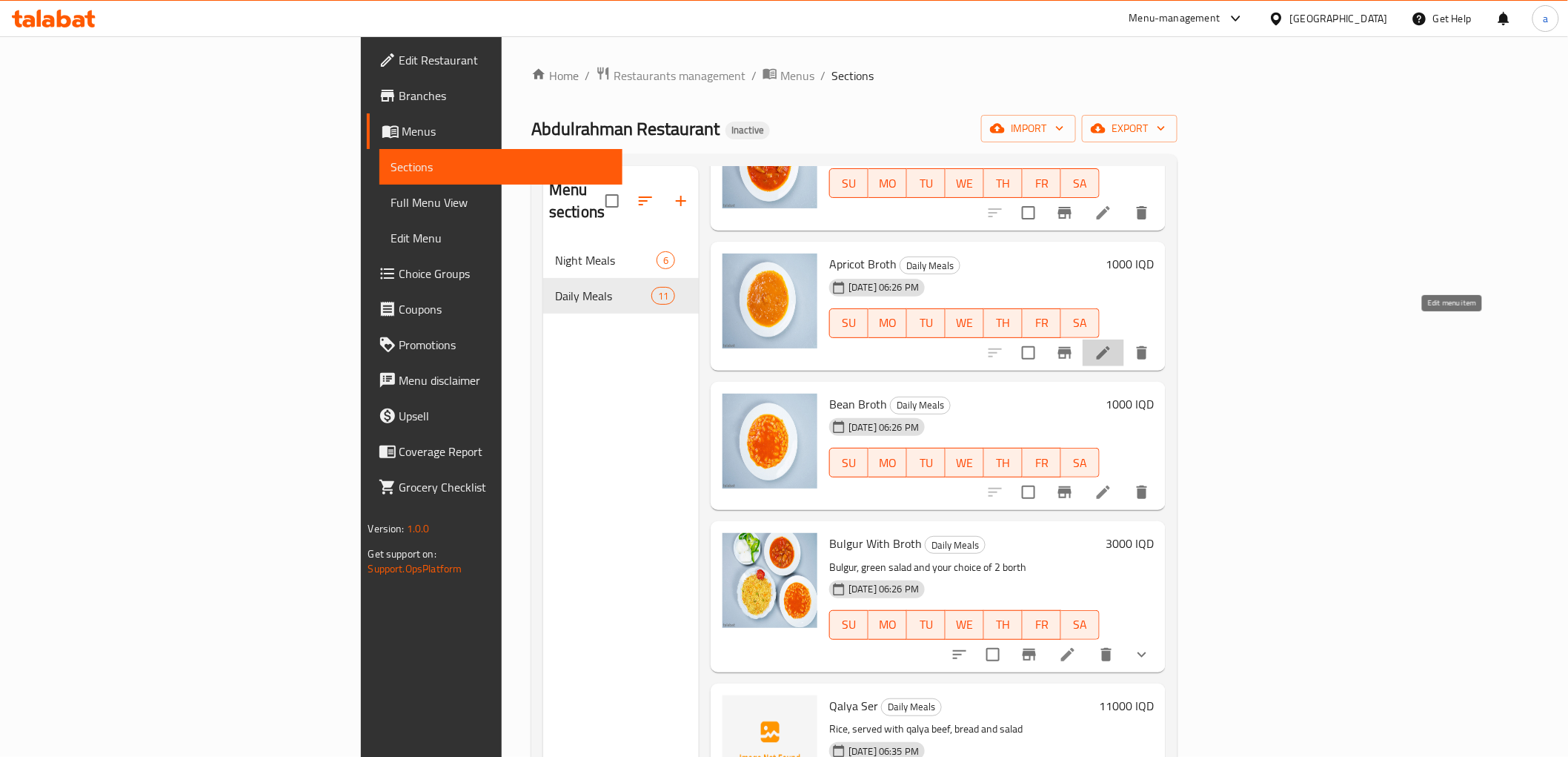
click at [1113, 344] on icon at bounding box center [1103, 353] width 18 height 18
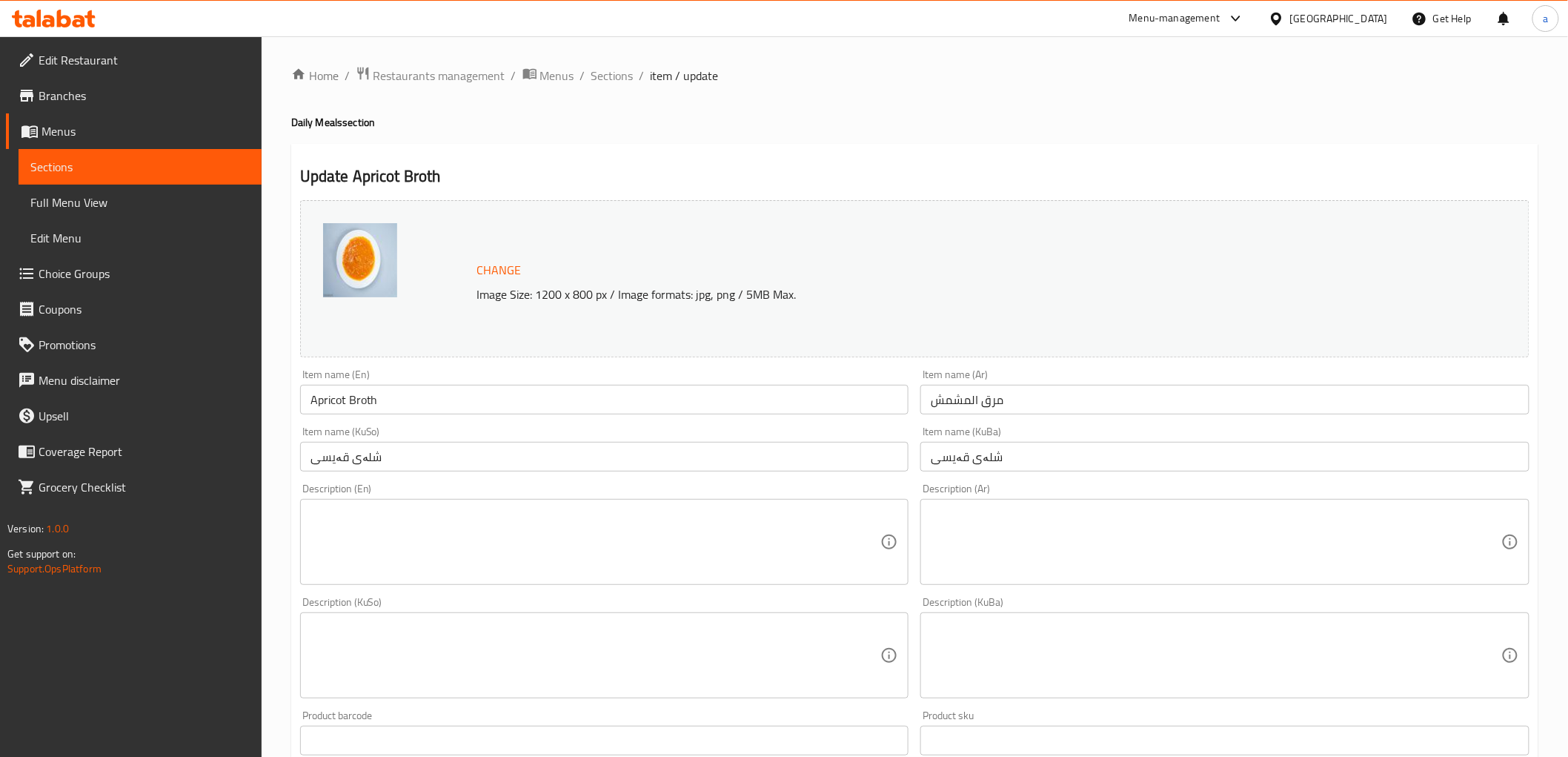
click at [235, 173] on span "Sections" at bounding box center [140, 166] width 220 height 18
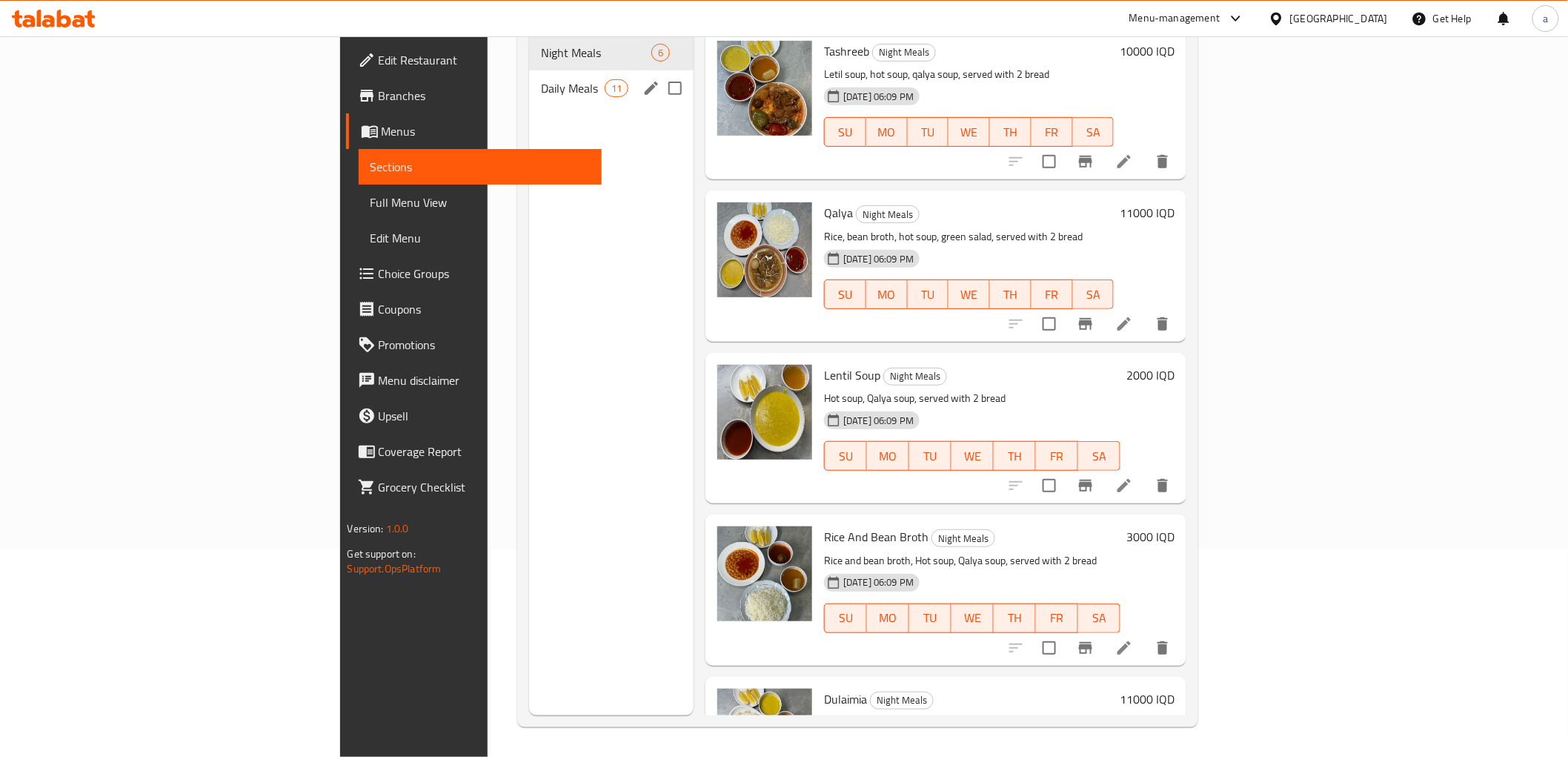
click at [541, 79] on span "Daily Meals" at bounding box center [572, 87] width 63 height 18
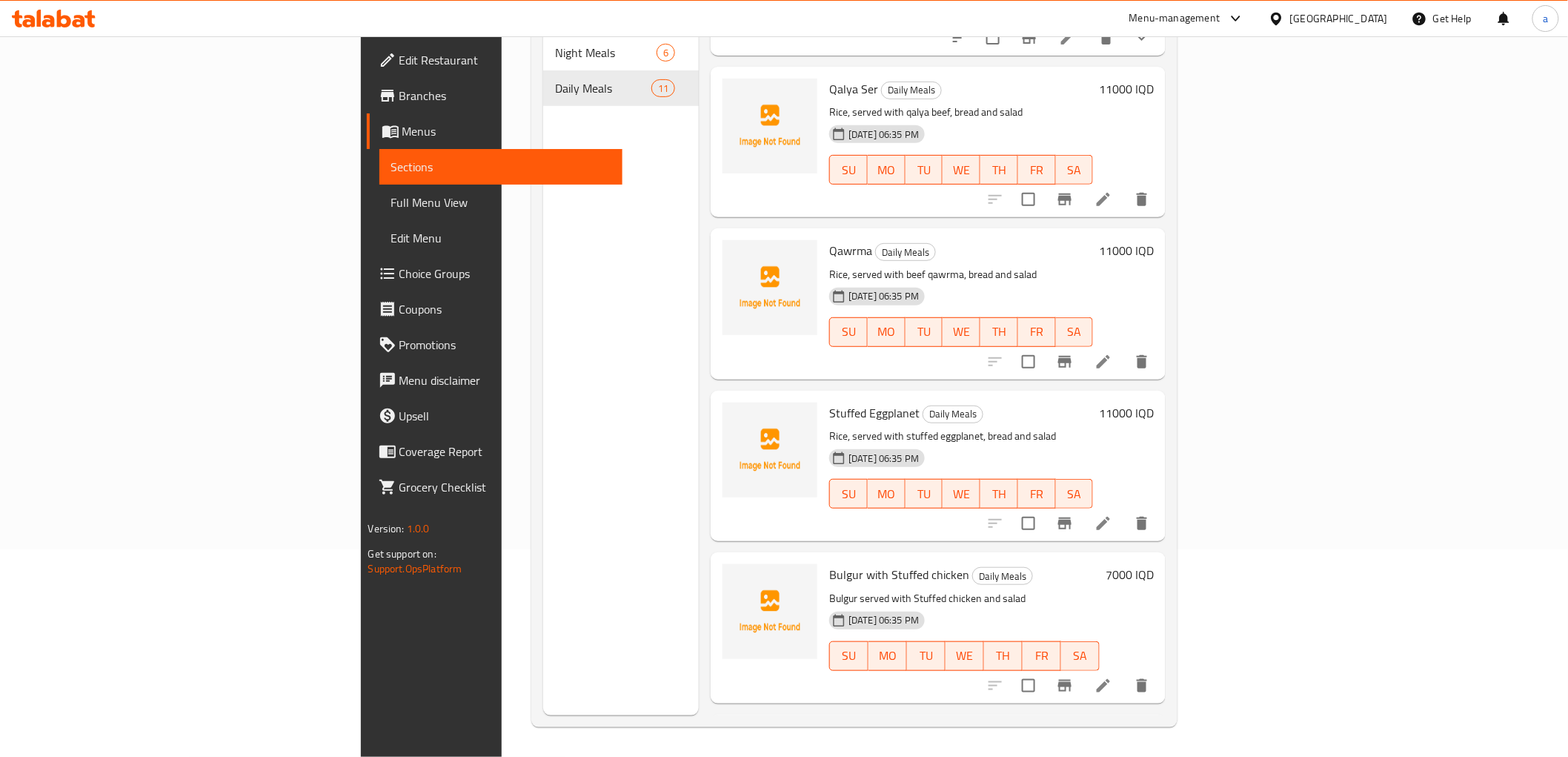
scroll to position [686, 0]
click at [1124, 185] on li at bounding box center [1104, 197] width 42 height 27
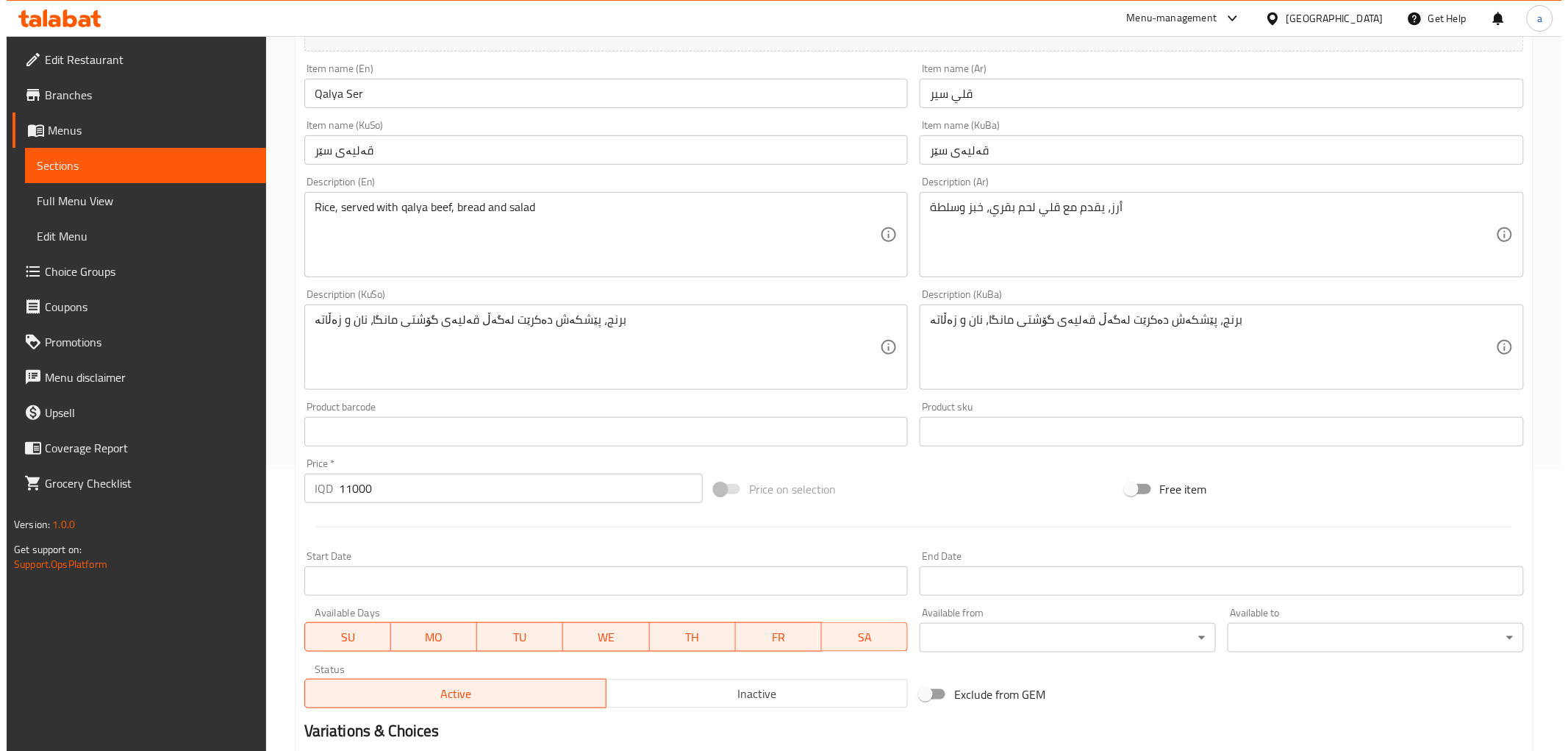
scroll to position [408, 0]
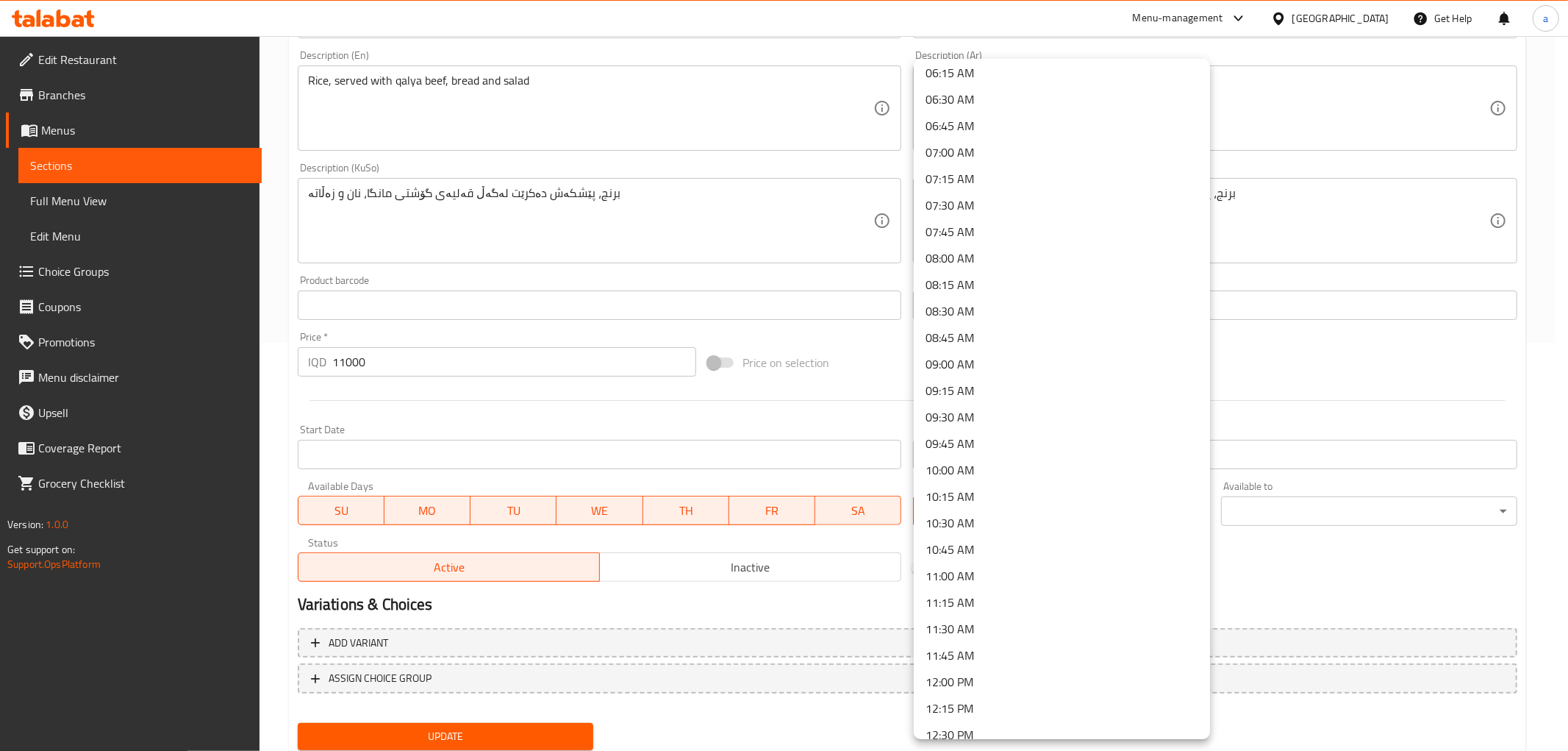
scroll to position [680, 0]
click at [975, 555] on li "11:00 AM" at bounding box center [1062, 562] width 296 height 26
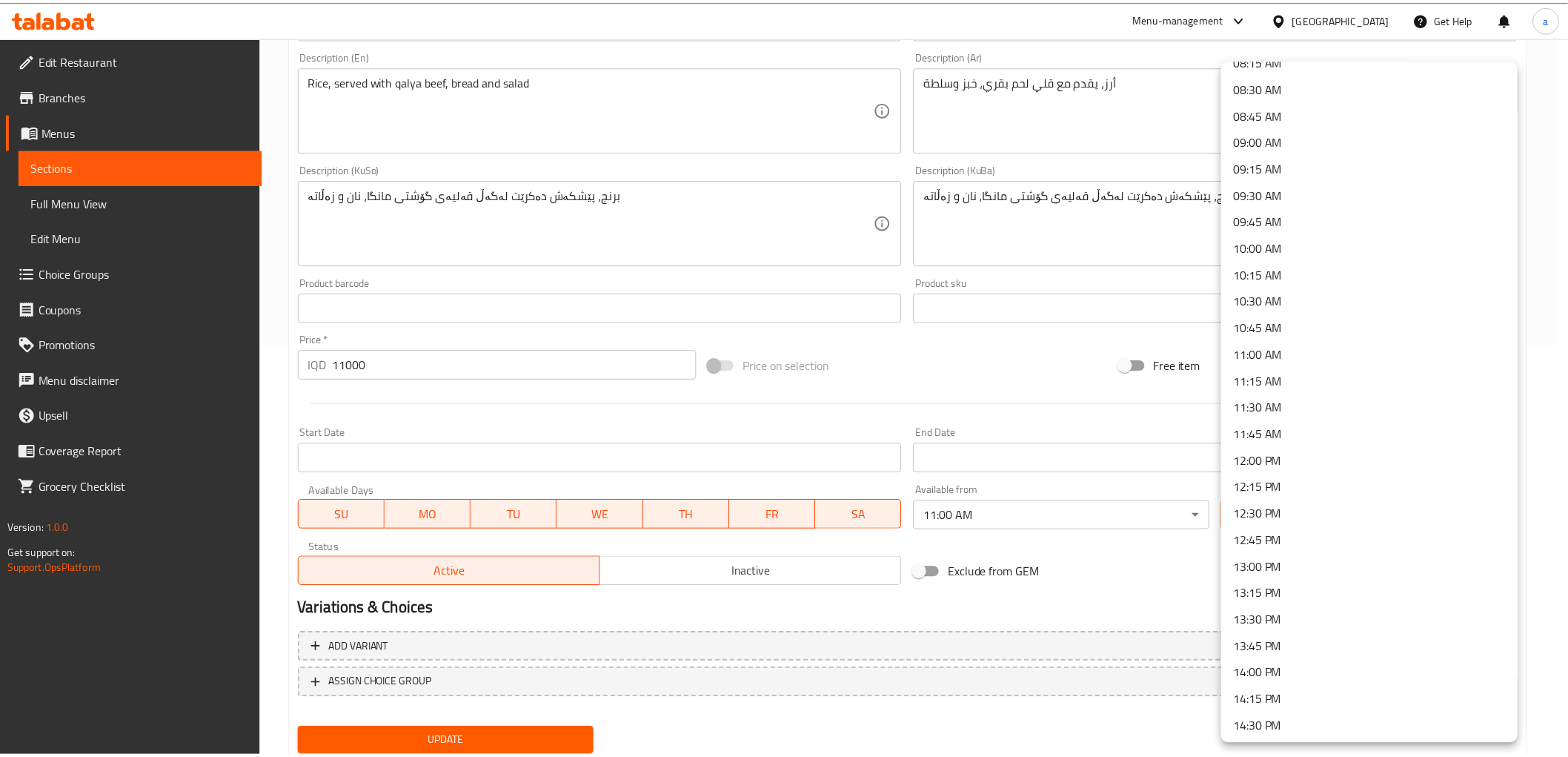
scroll to position [961, 0]
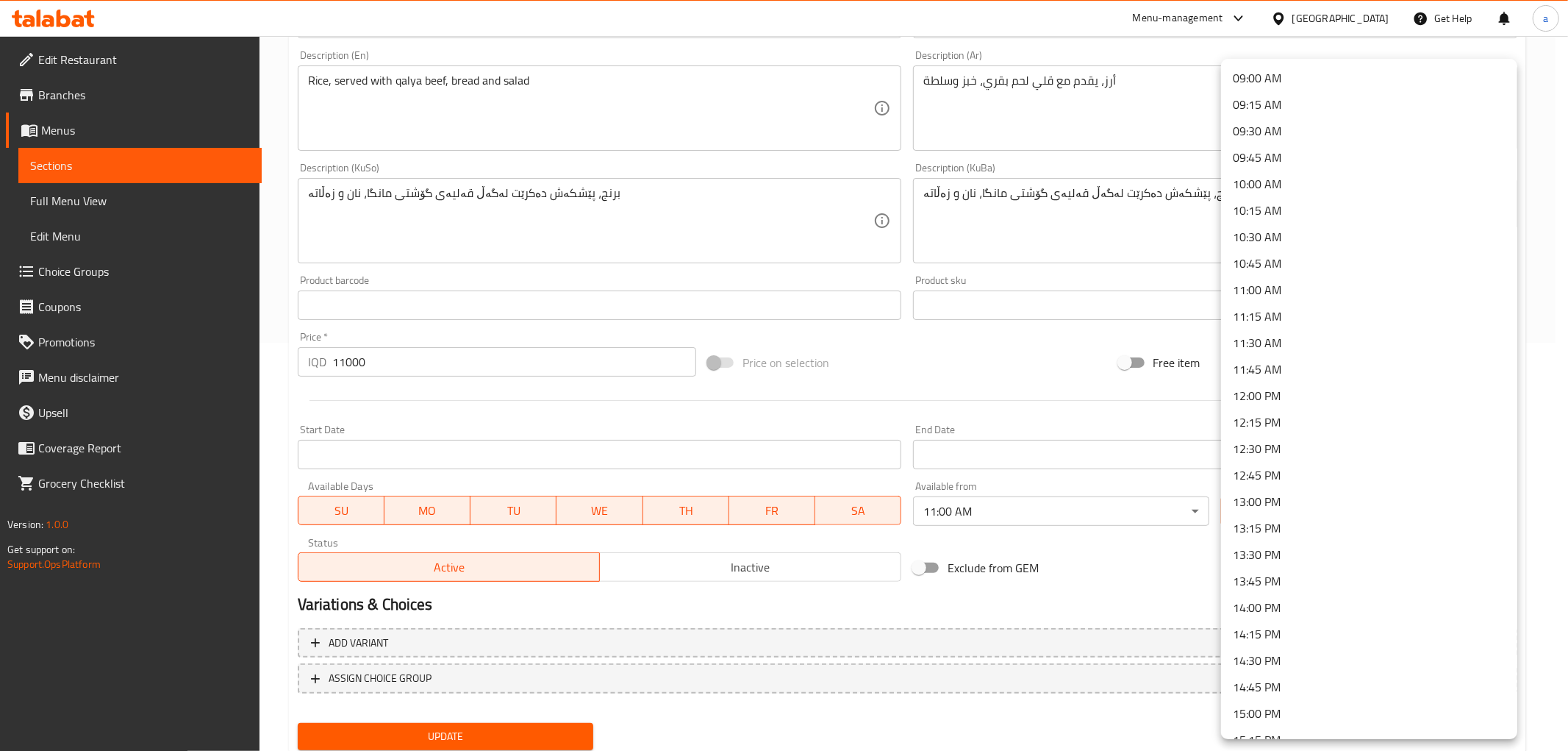
click at [1277, 559] on li "13:30 PM" at bounding box center [1369, 555] width 296 height 26
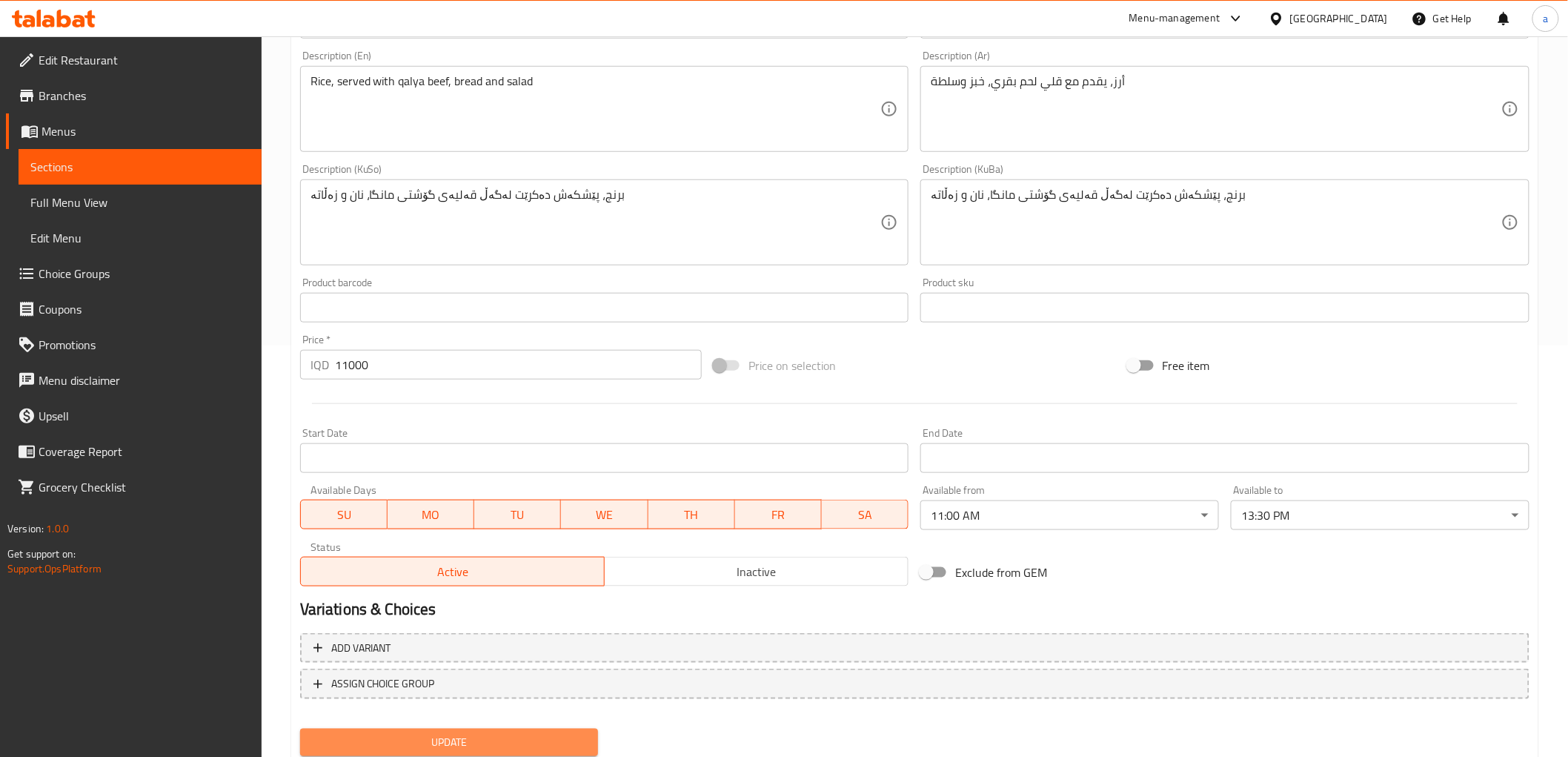
click at [448, 733] on span "Update" at bounding box center [449, 742] width 275 height 18
click at [242, 171] on span "Sections" at bounding box center [140, 166] width 220 height 18
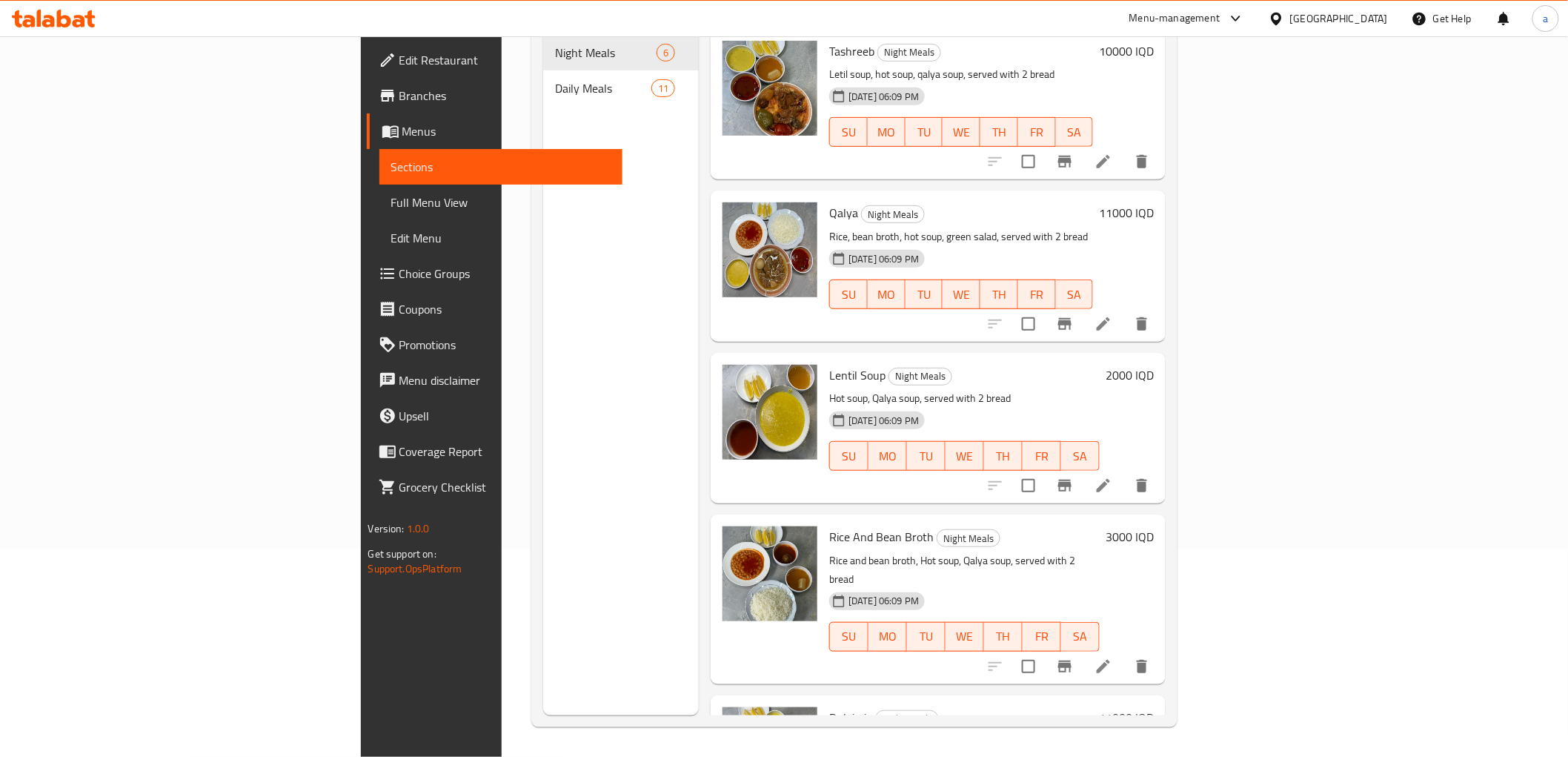
click at [555, 79] on span "Daily Meals" at bounding box center [603, 87] width 96 height 18
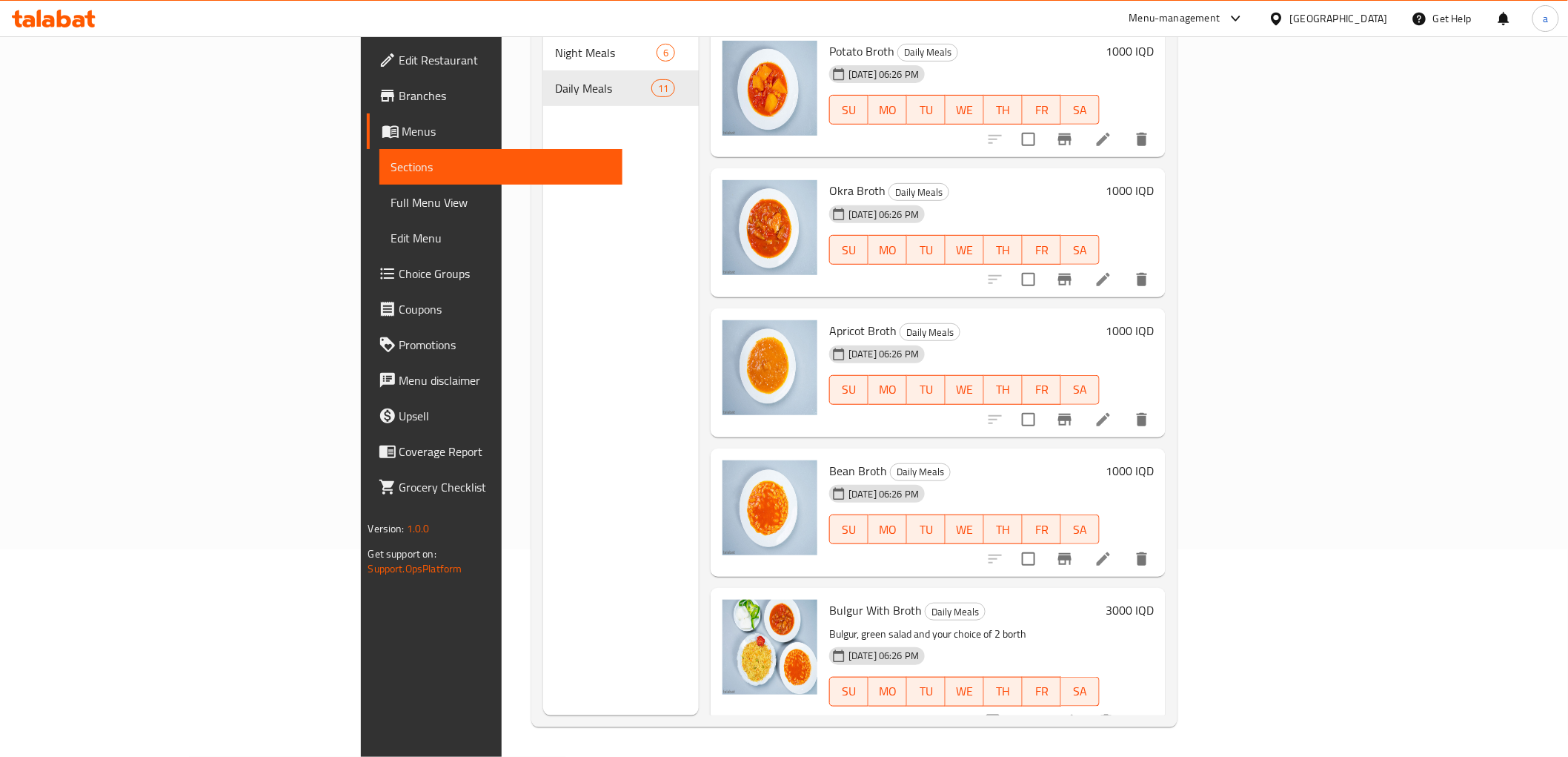
click at [1110, 413] on icon at bounding box center [1103, 419] width 13 height 13
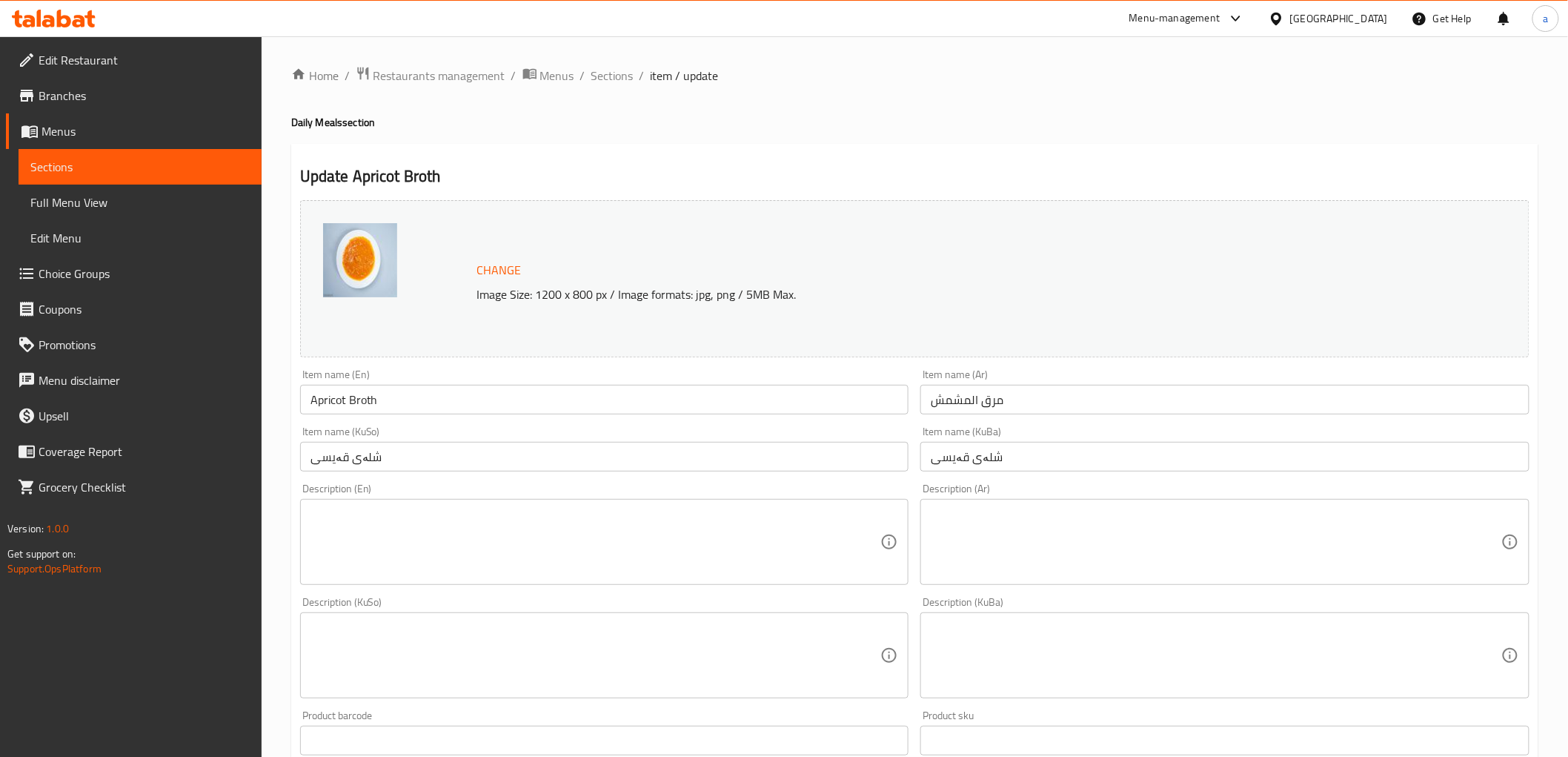
click at [193, 161] on span "Sections" at bounding box center [140, 166] width 220 height 18
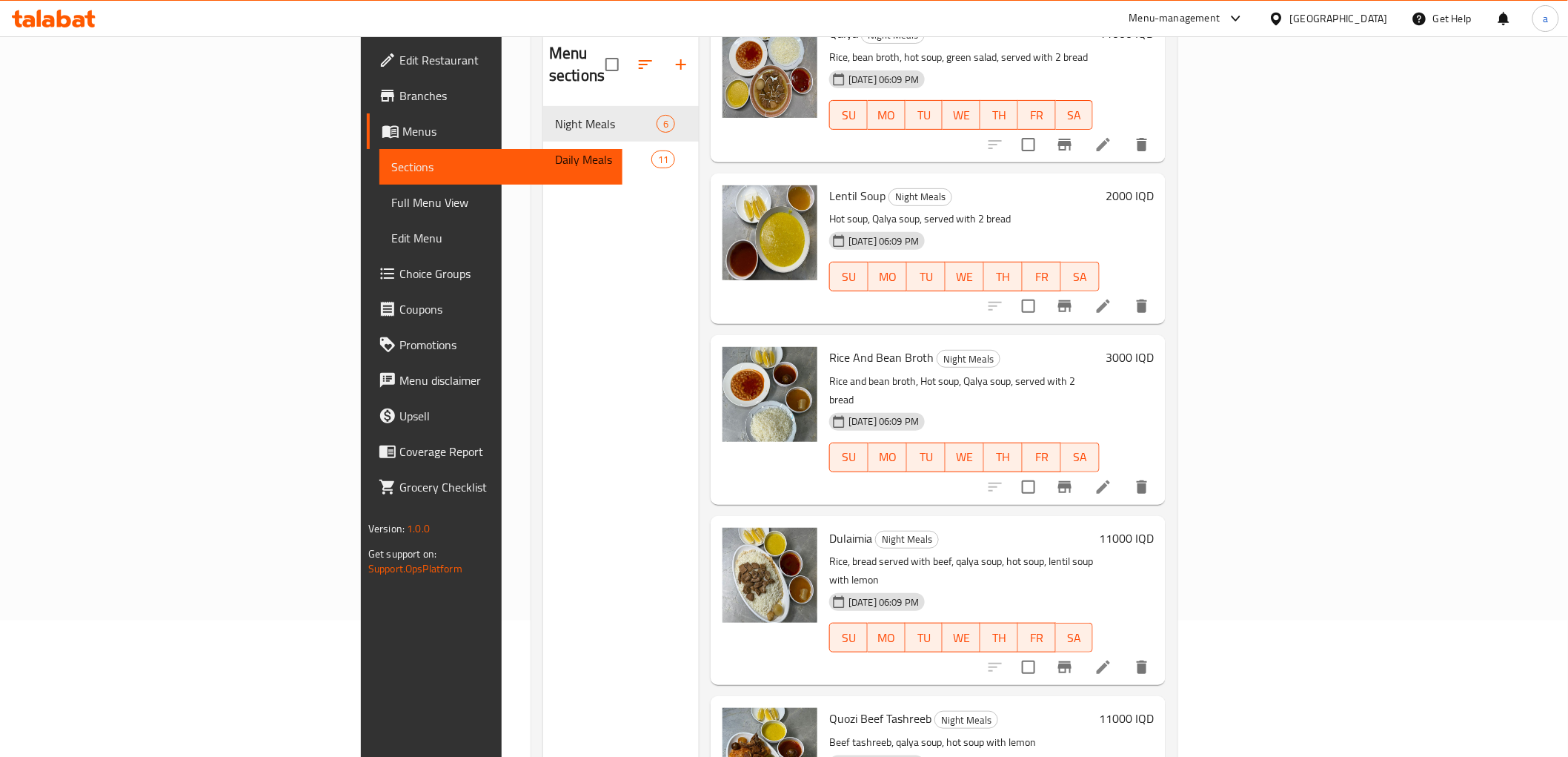
scroll to position [207, 0]
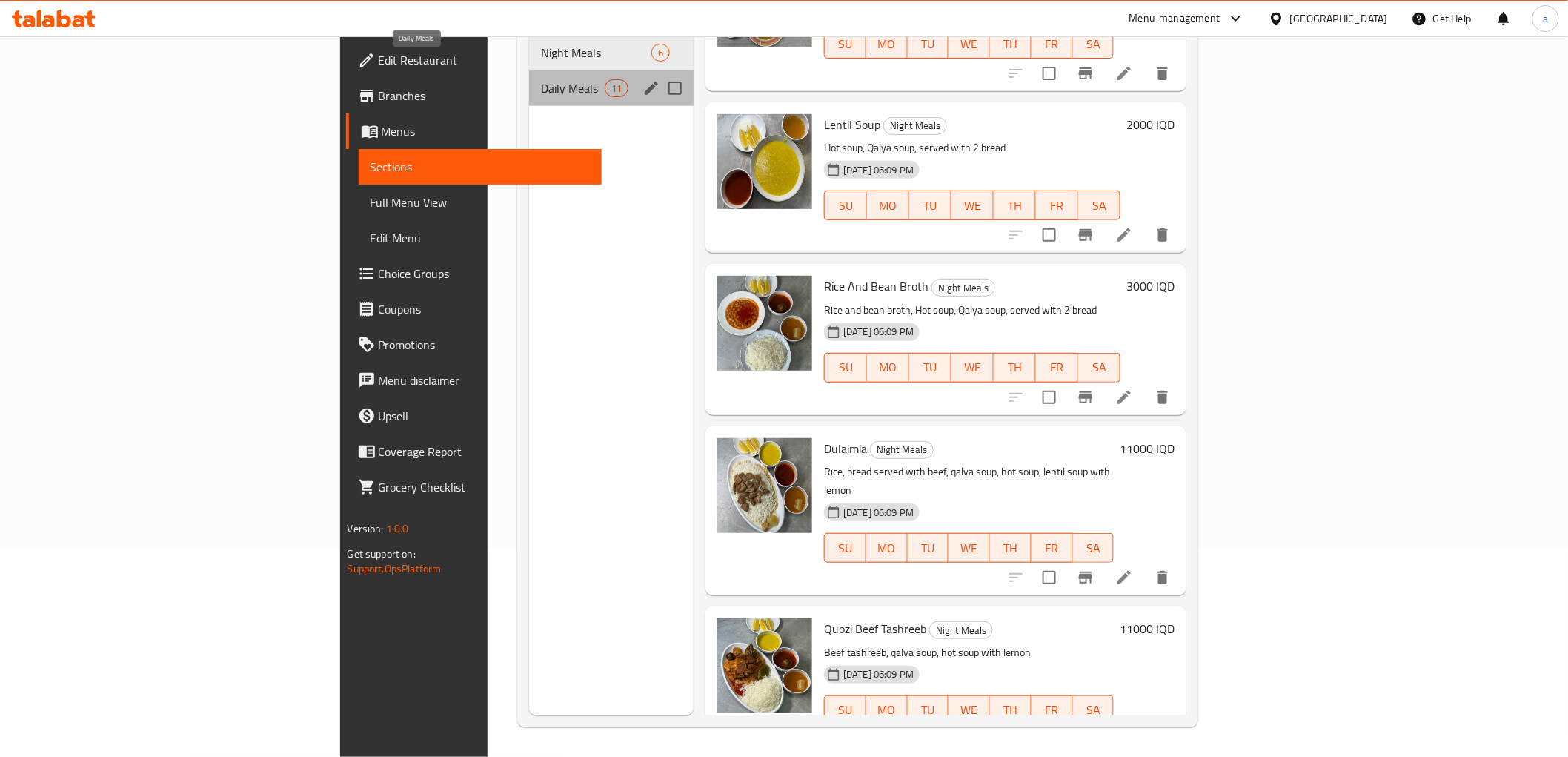
click at [541, 79] on span "Daily Meals" at bounding box center [572, 87] width 63 height 18
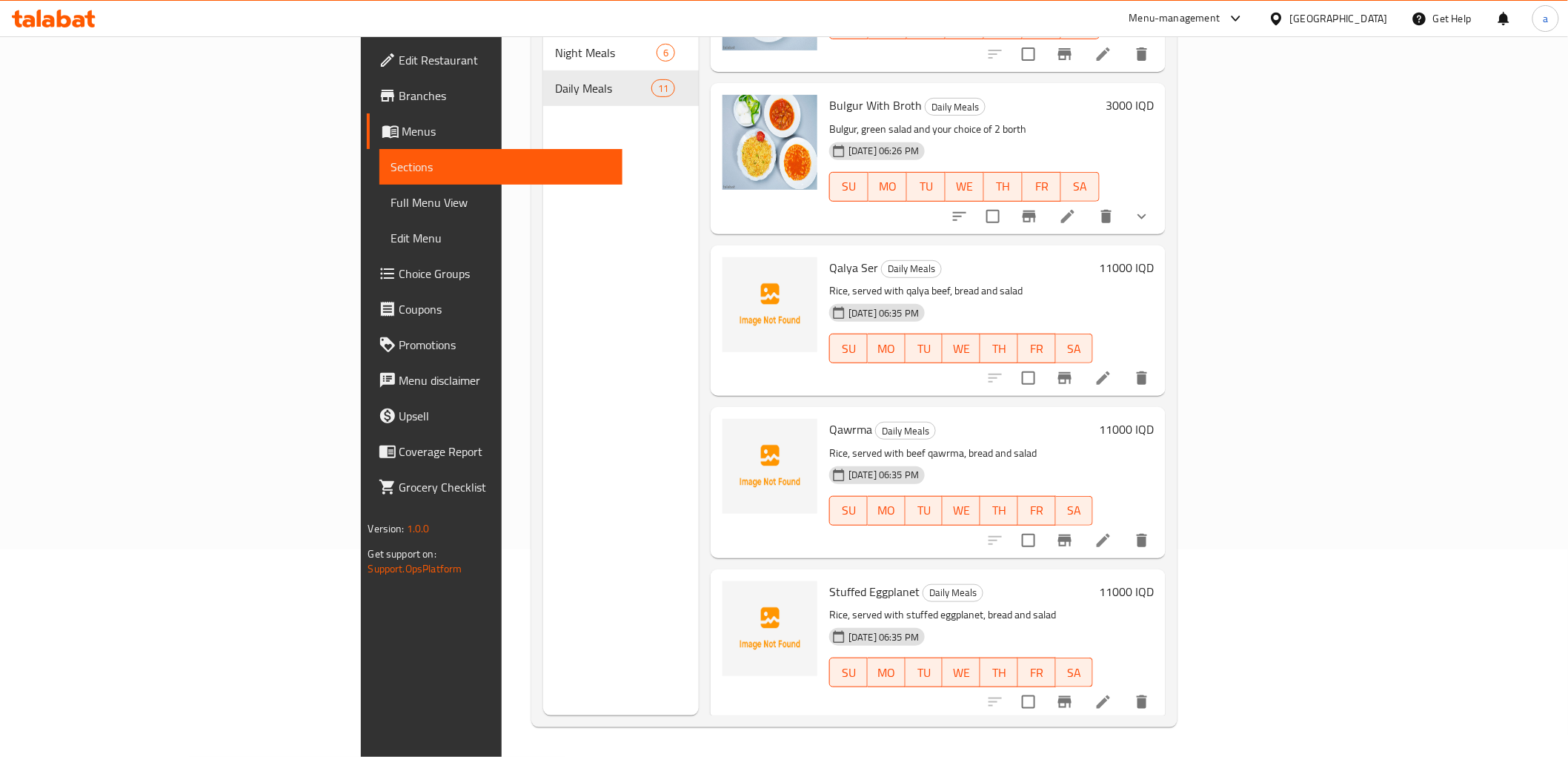
scroll to position [525, 0]
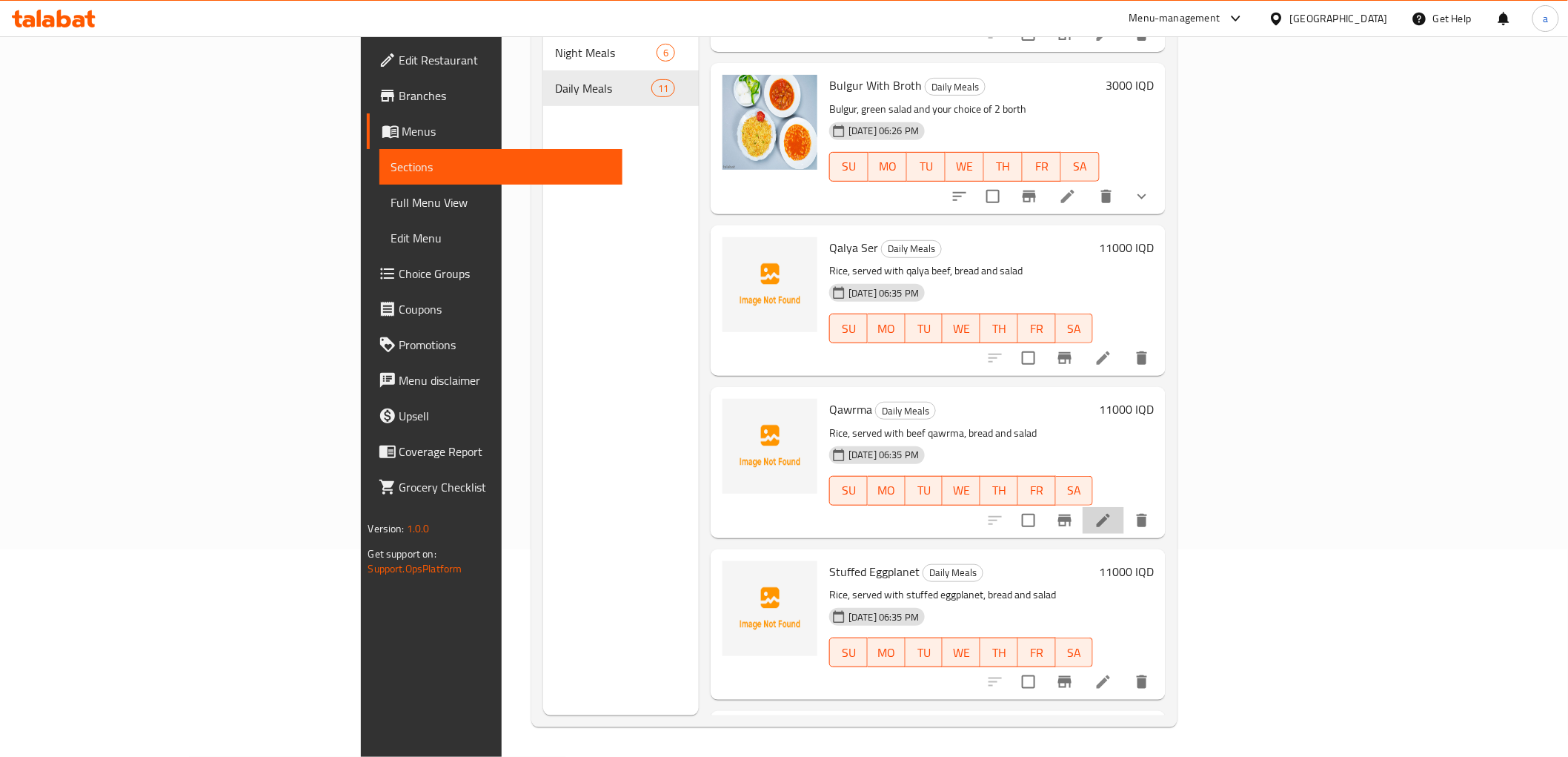
click at [1124, 507] on li at bounding box center [1104, 520] width 42 height 27
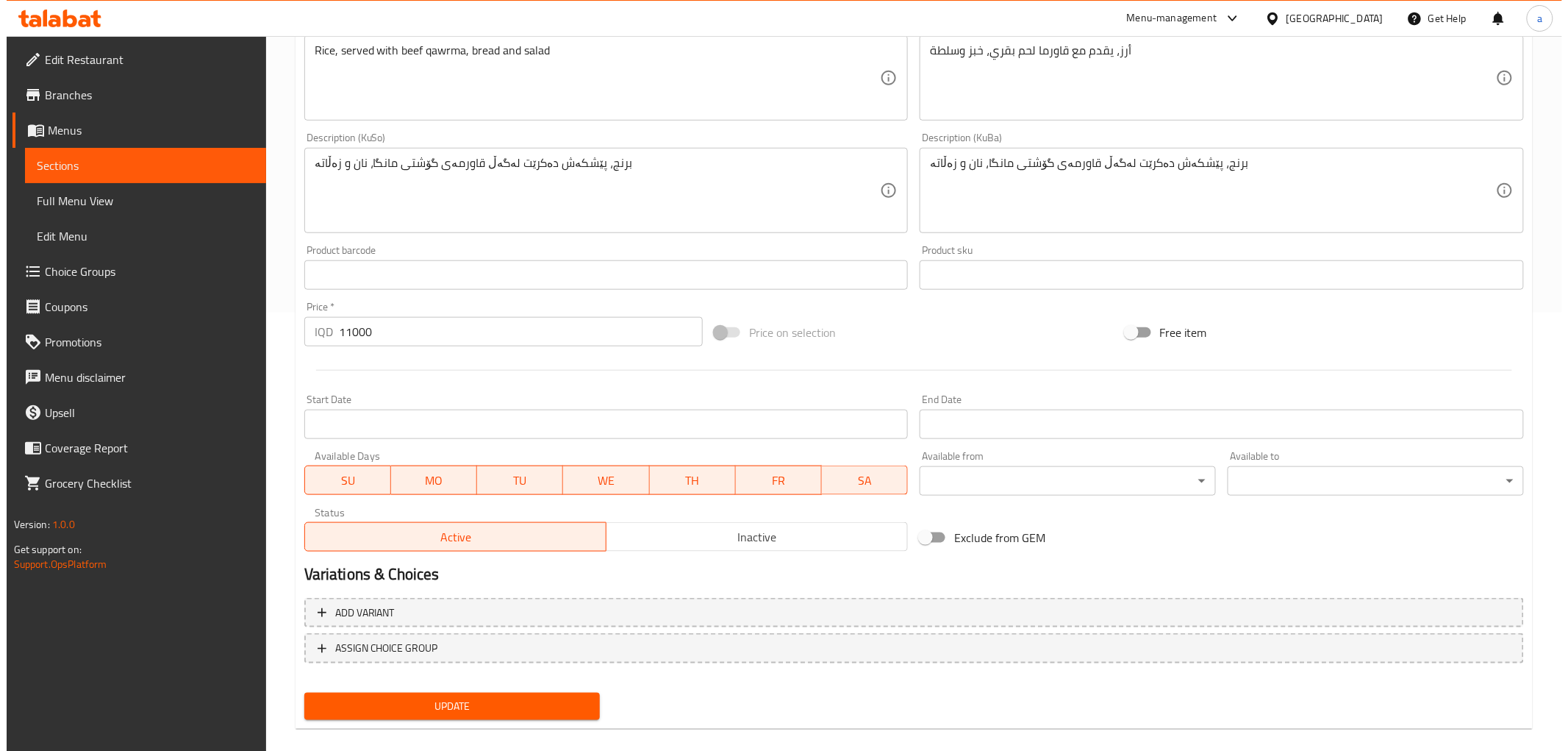
scroll to position [455, 0]
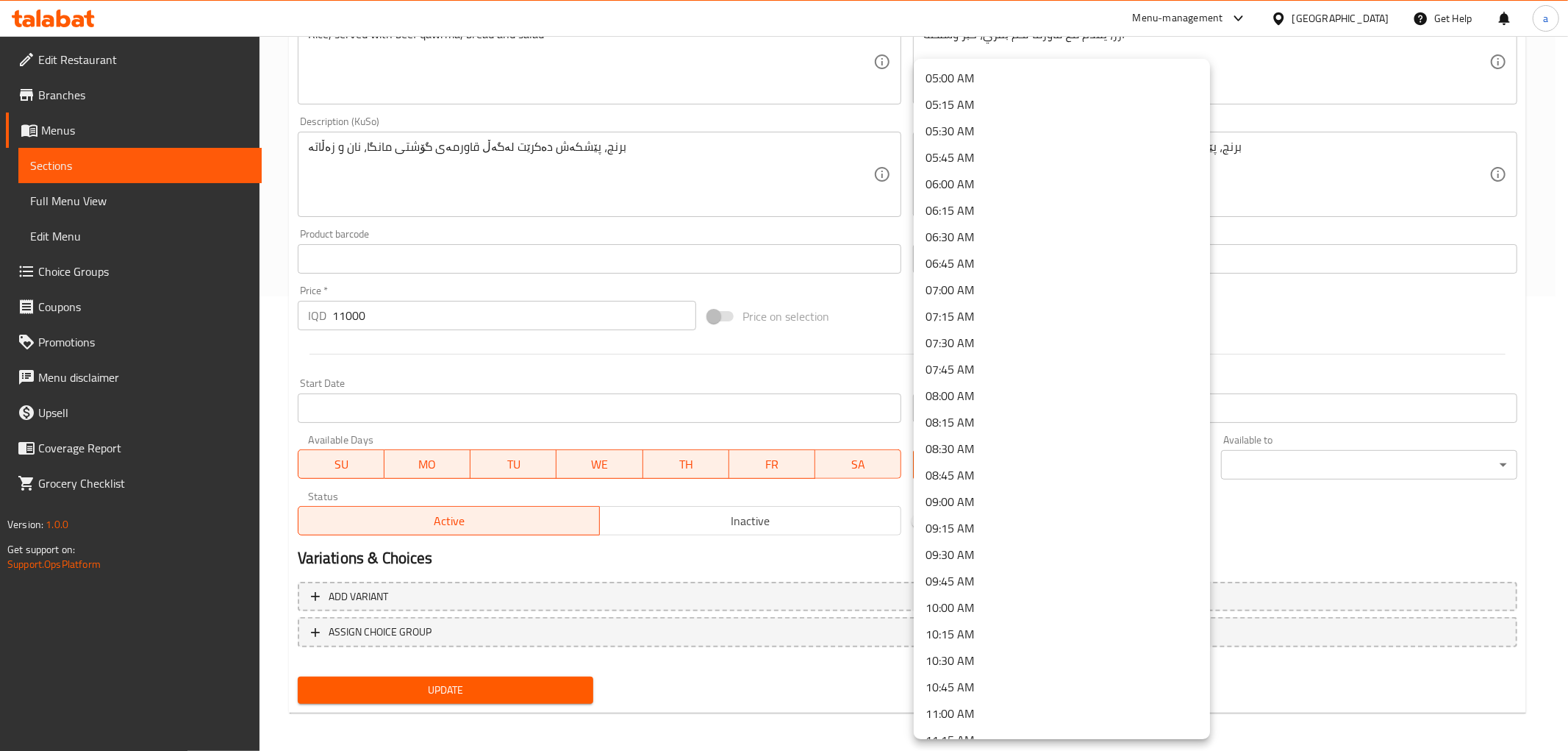
scroll to position [680, 0]
click at [994, 554] on li "11:00 AM" at bounding box center [1062, 562] width 296 height 26
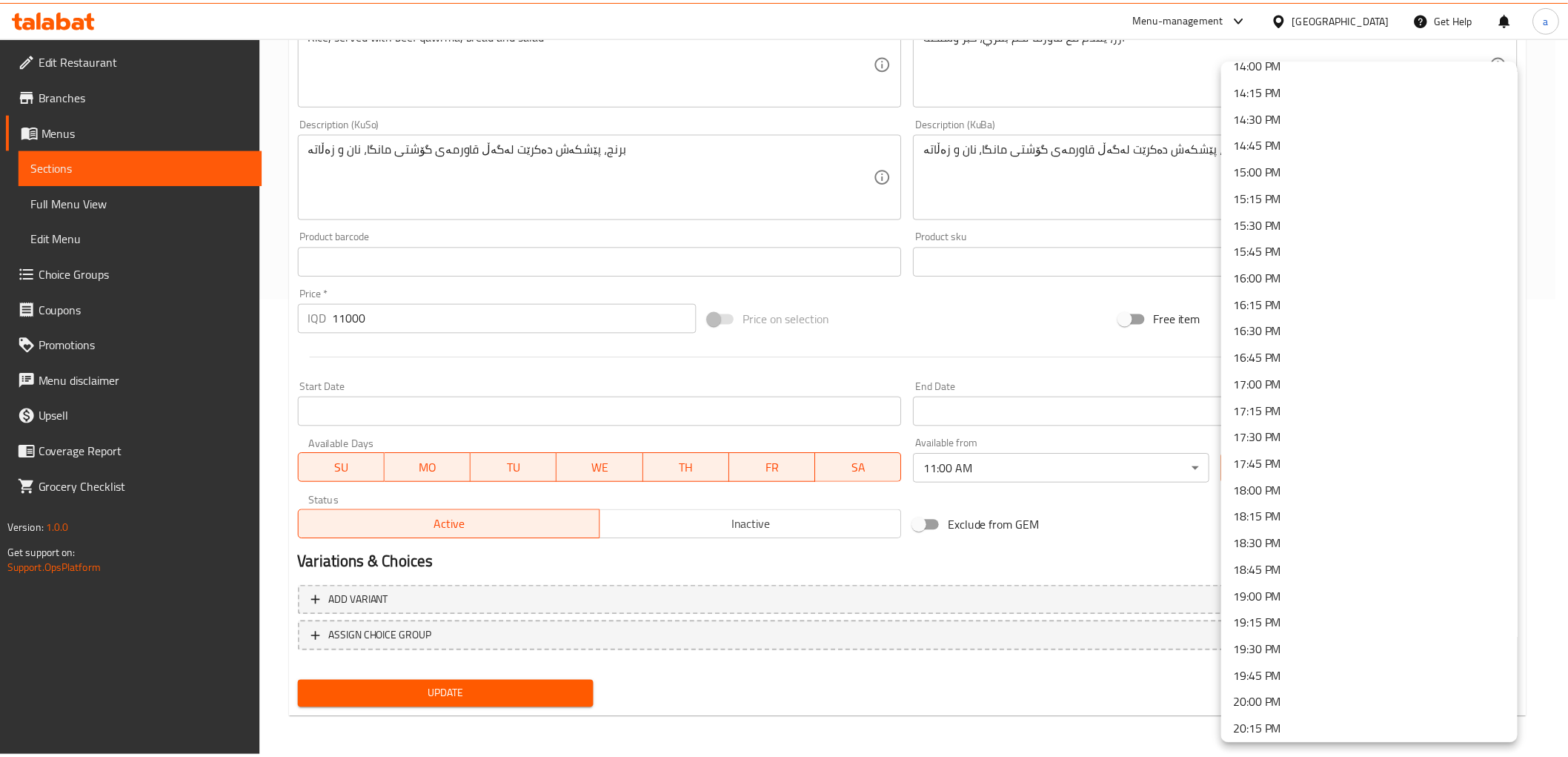
scroll to position [1372, 0]
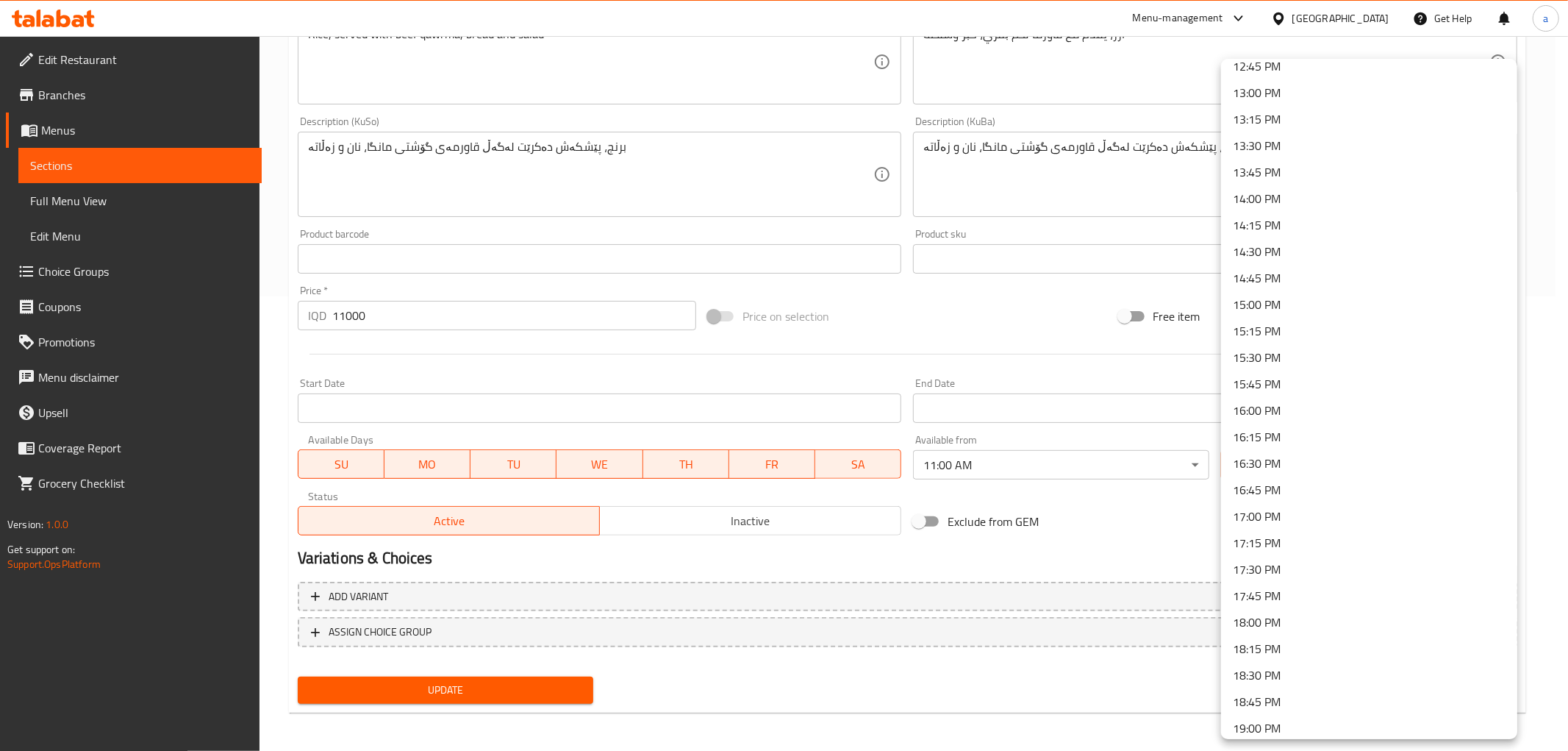
click at [1288, 152] on li "13:30 PM" at bounding box center [1369, 145] width 296 height 26
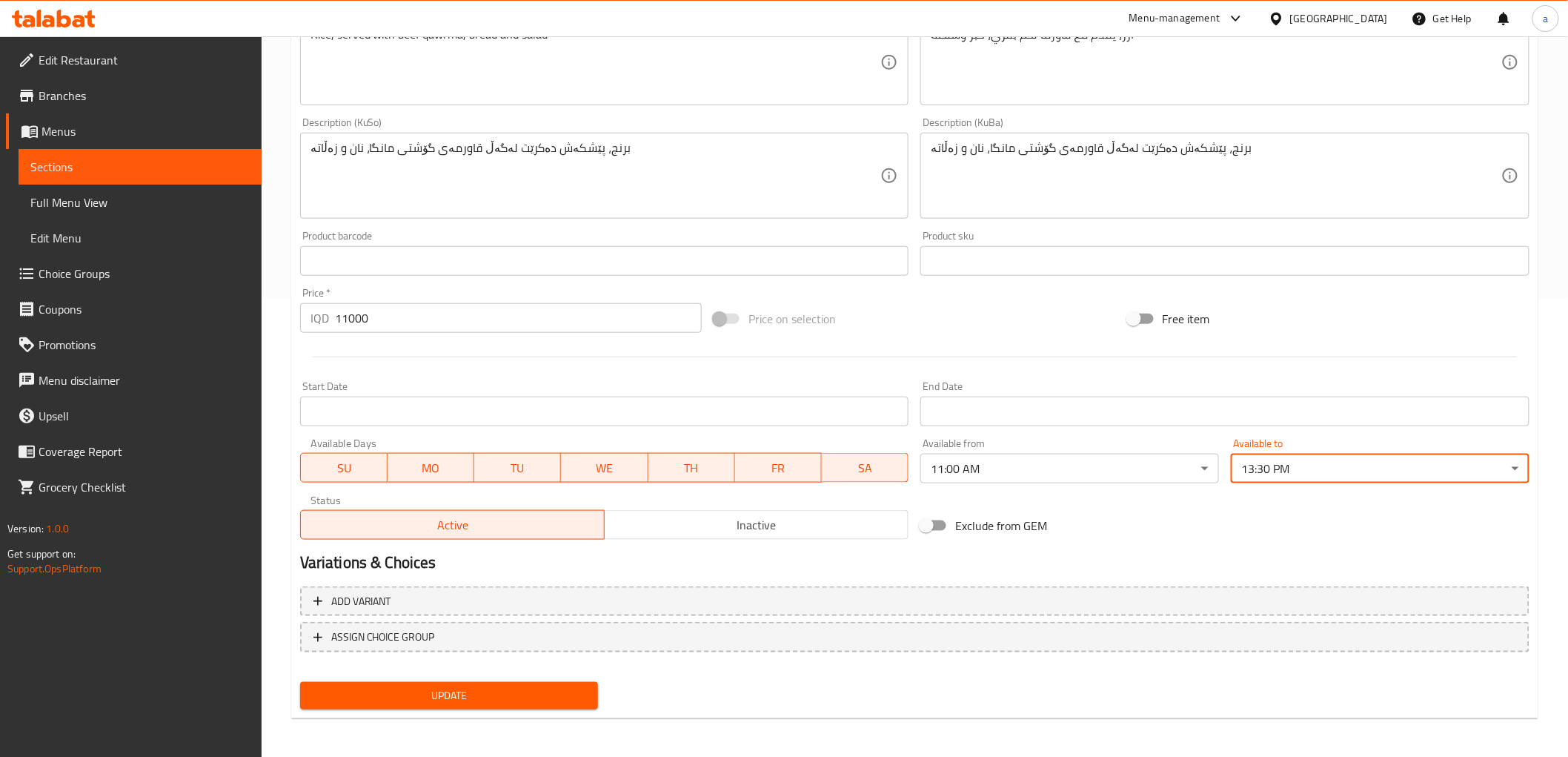
click at [586, 695] on span "Update" at bounding box center [449, 695] width 275 height 18
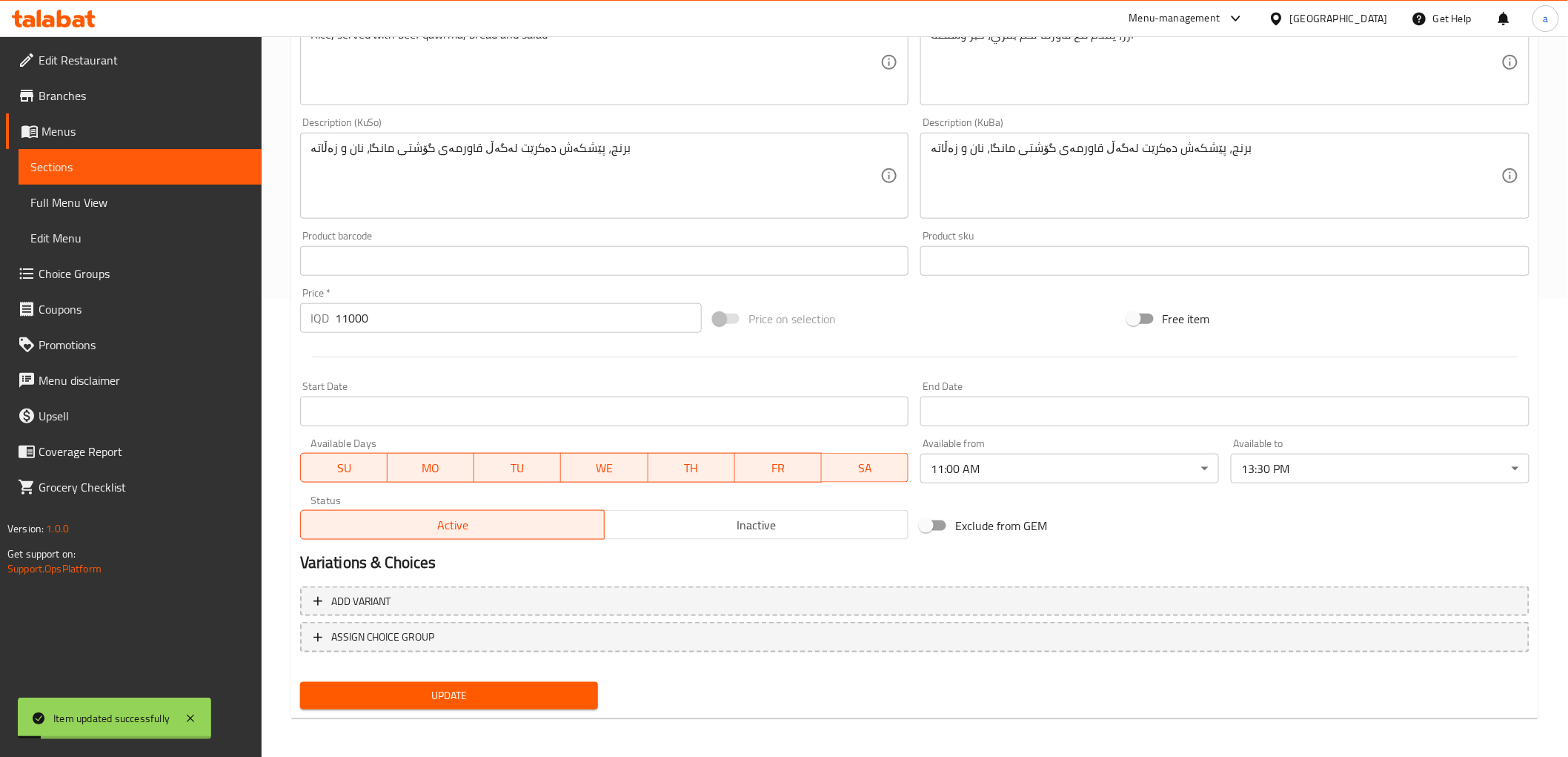
click at [199, 176] on link "Sections" at bounding box center [140, 166] width 243 height 35
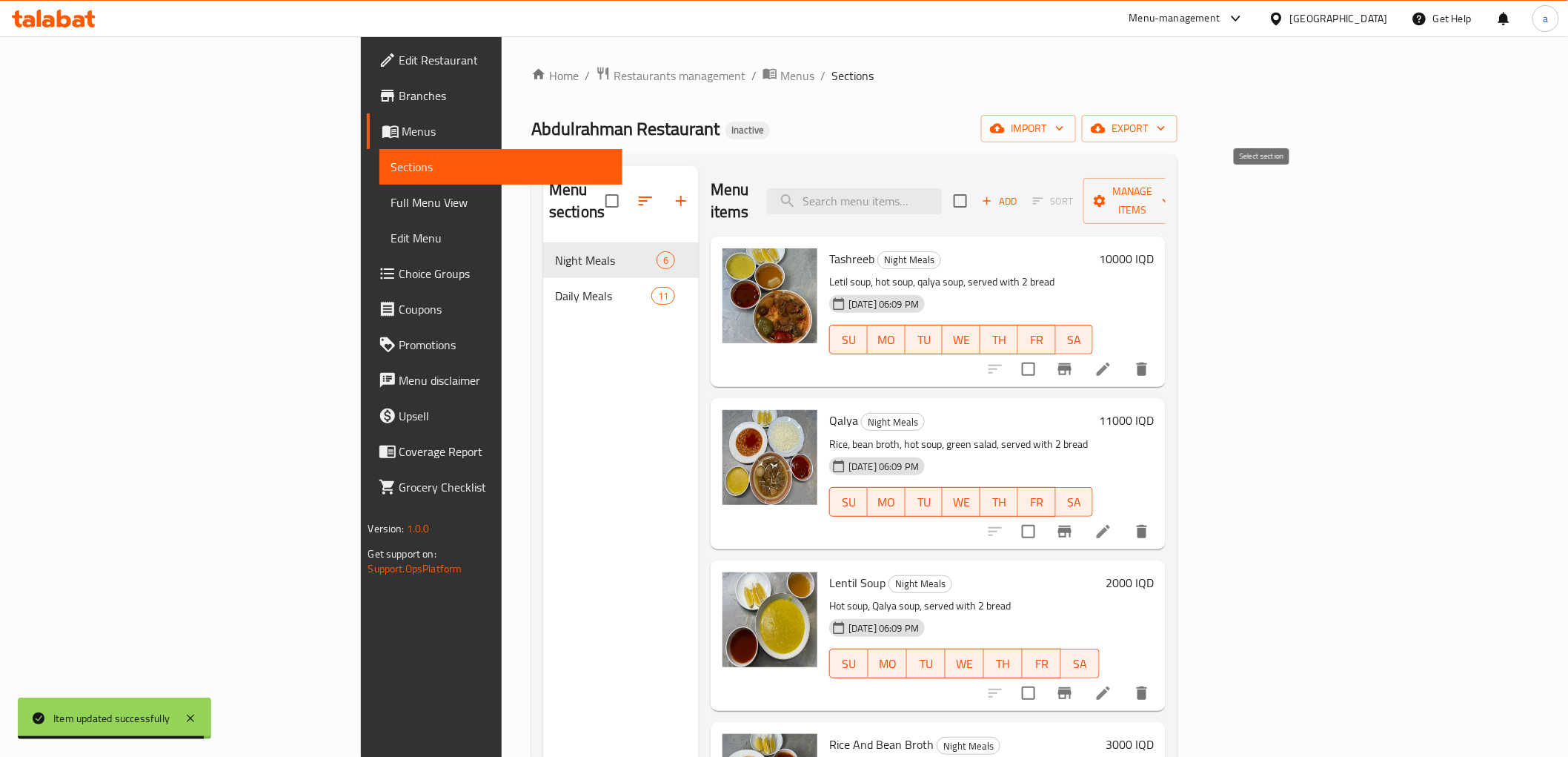
click at [976, 194] on input "checkbox" at bounding box center [960, 201] width 31 height 31
checkbox input "true"
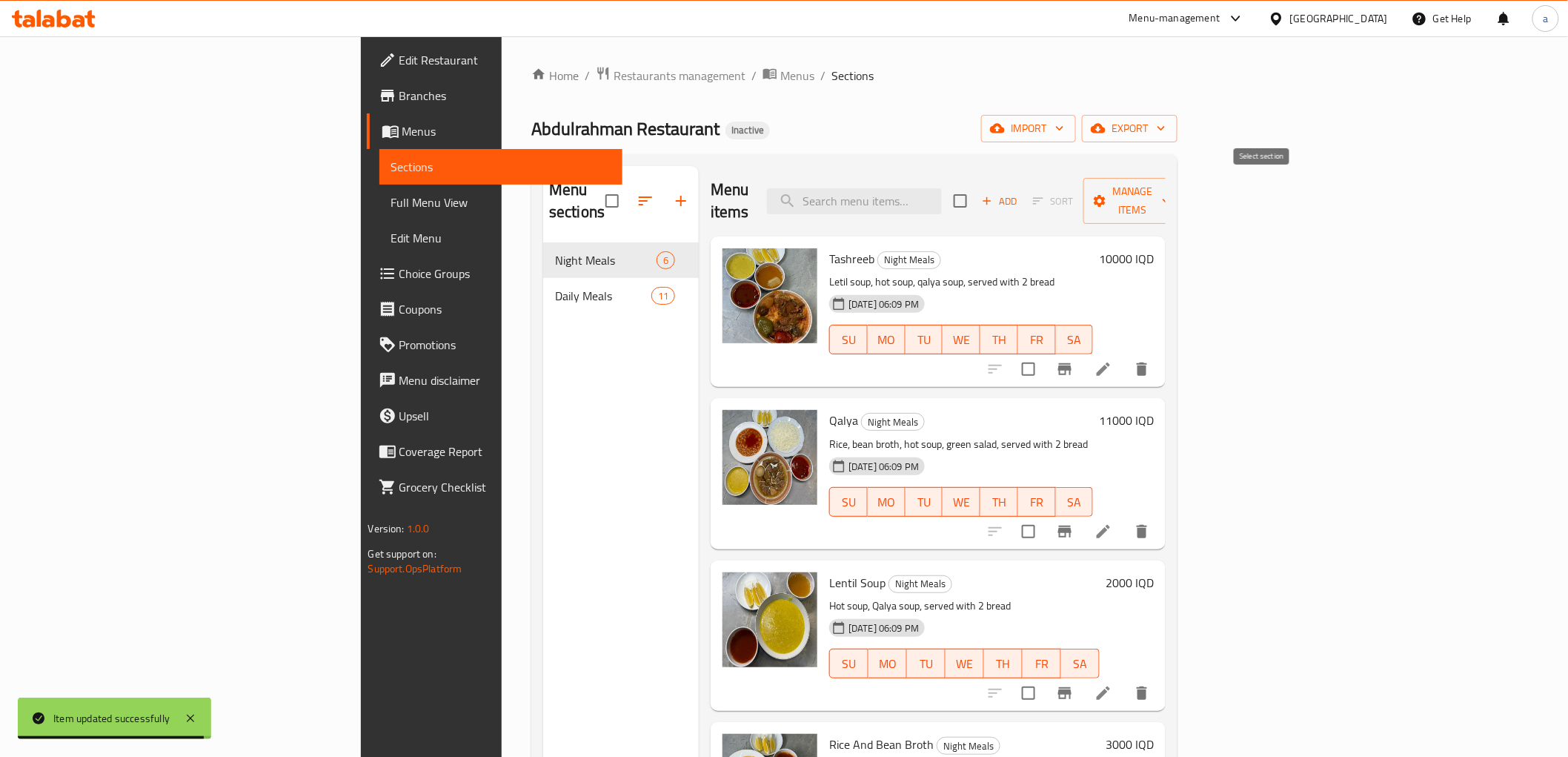
checkbox input "true"
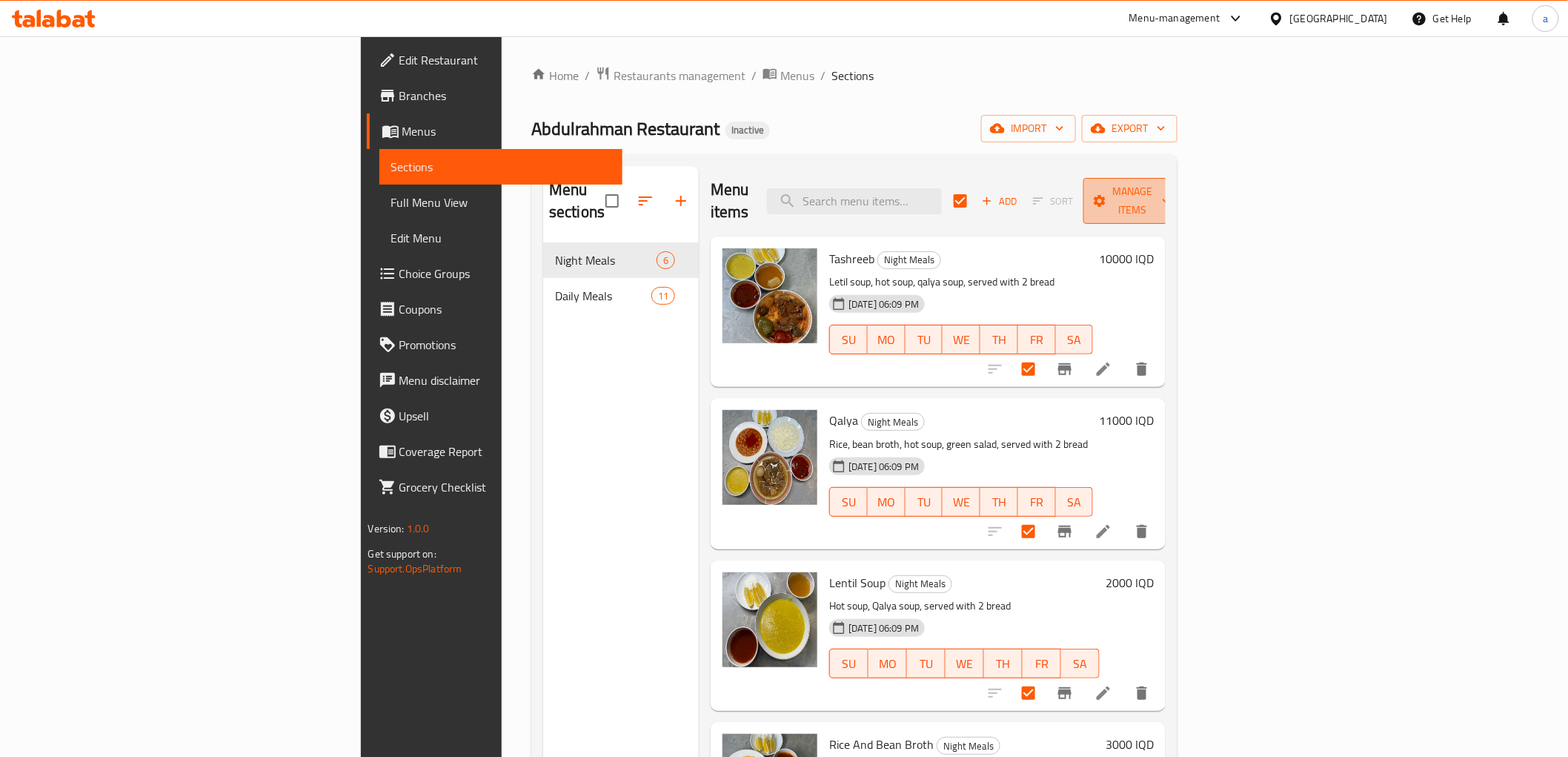
click at [1171, 193] on span "Manage items" at bounding box center [1132, 201] width 75 height 37
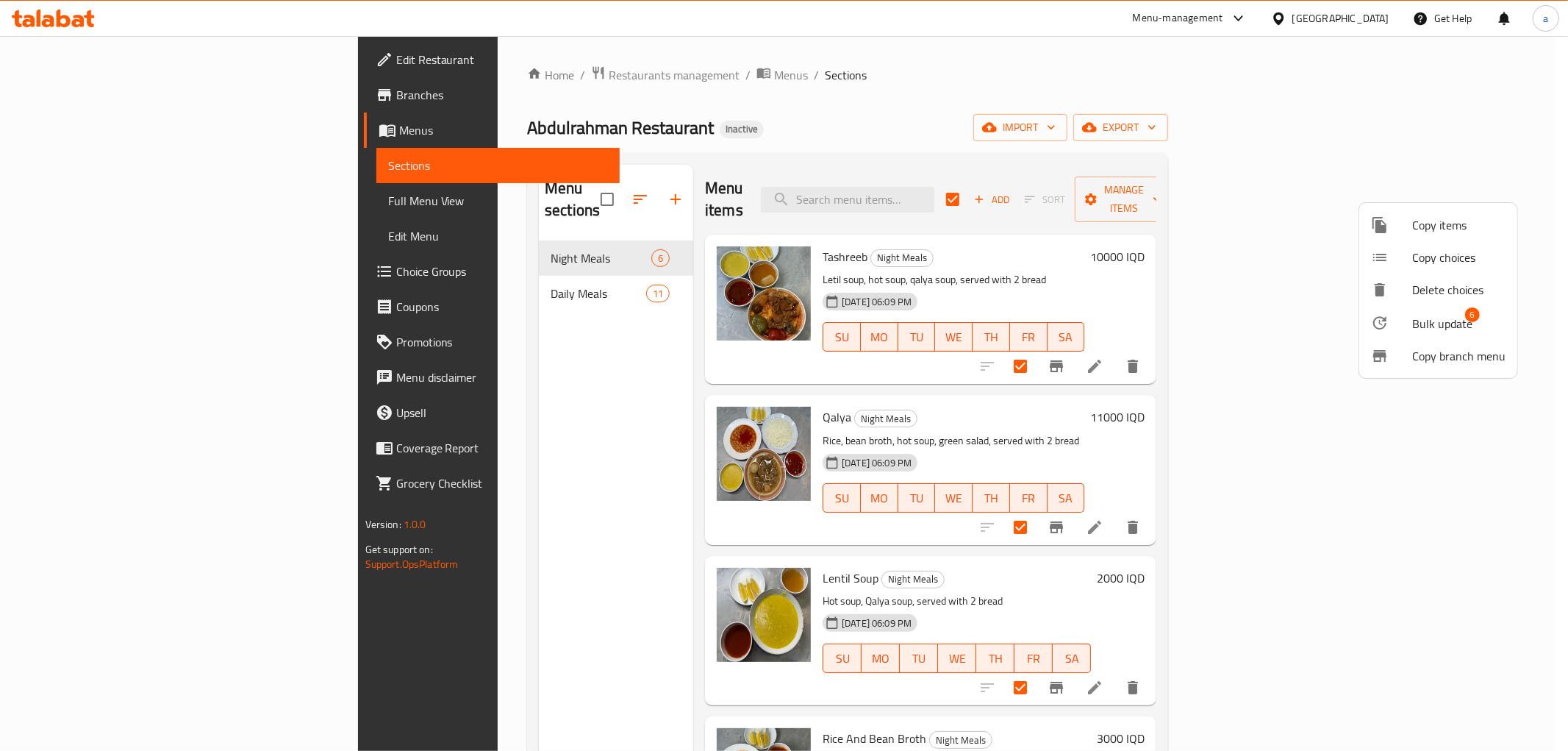
click at [1403, 319] on div at bounding box center [1392, 323] width 42 height 18
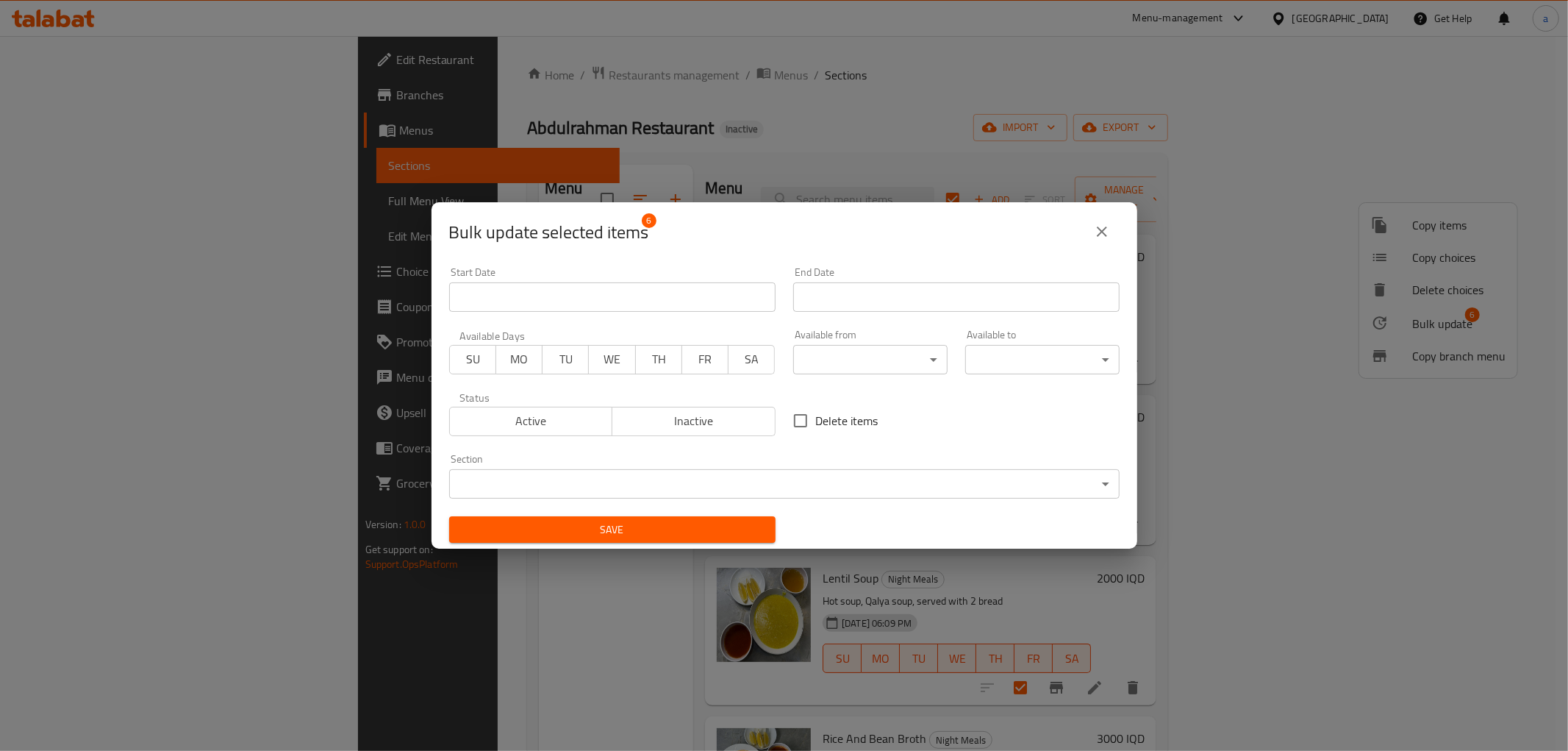
click at [921, 355] on body "​ Menu-management [GEOGRAPHIC_DATA] Get Help a Edit Restaurant Branches Menus S…" at bounding box center [784, 392] width 1568 height 714
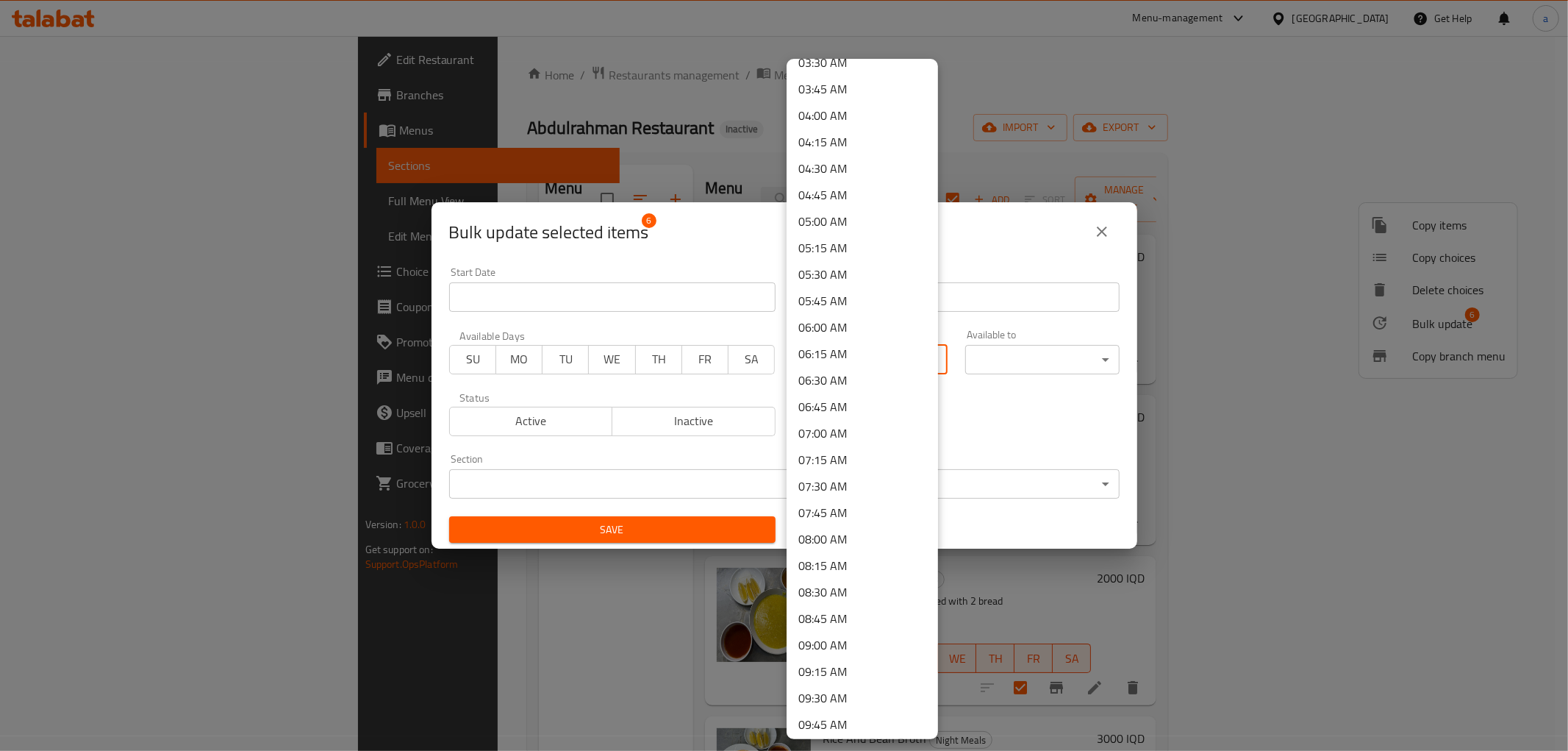
scroll to position [544, 0]
click at [848, 694] on li "11:00 AM" at bounding box center [862, 698] width 152 height 26
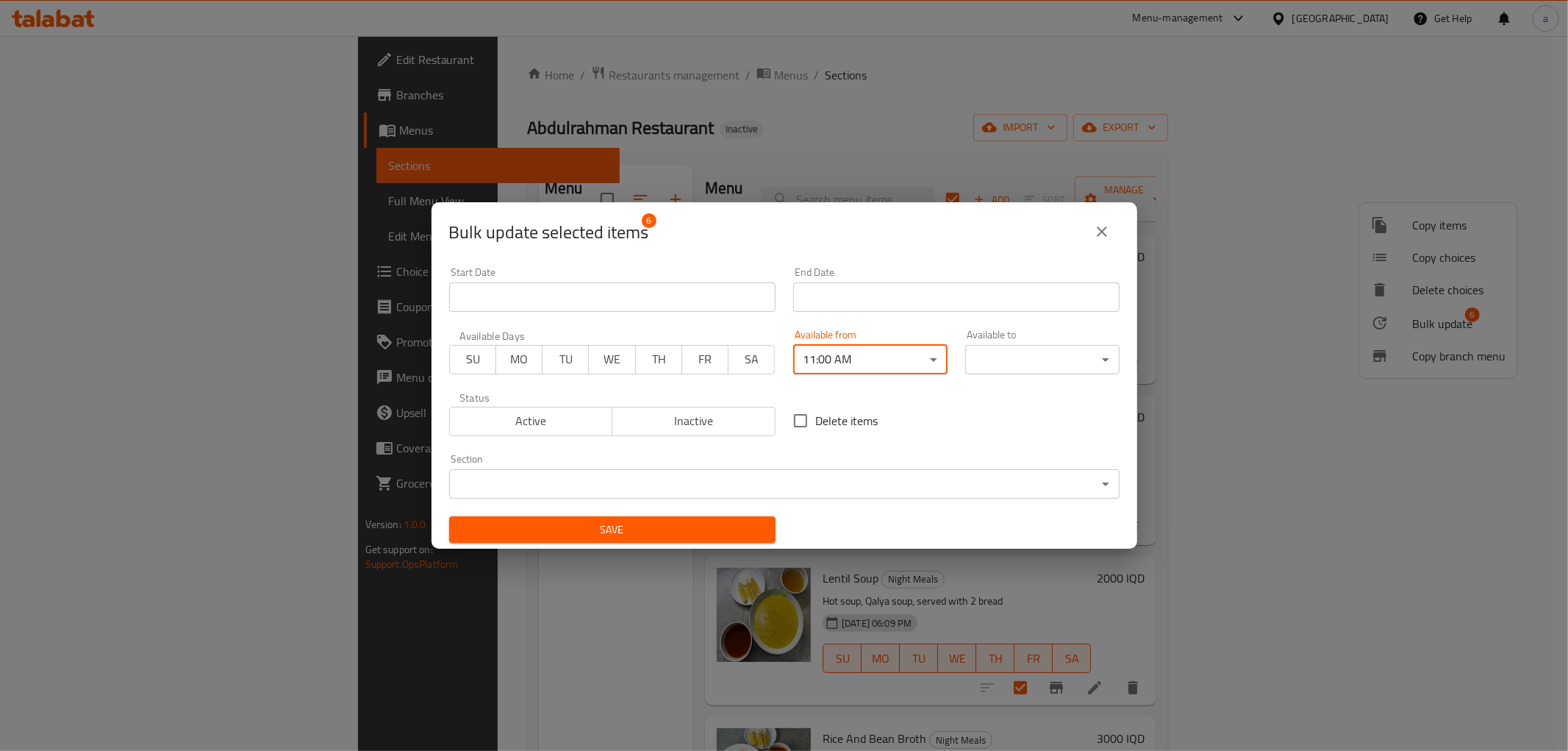
click at [1084, 351] on body "​ Menu-management [GEOGRAPHIC_DATA] Get Help a Edit Restaurant Branches Menus S…" at bounding box center [784, 392] width 1568 height 714
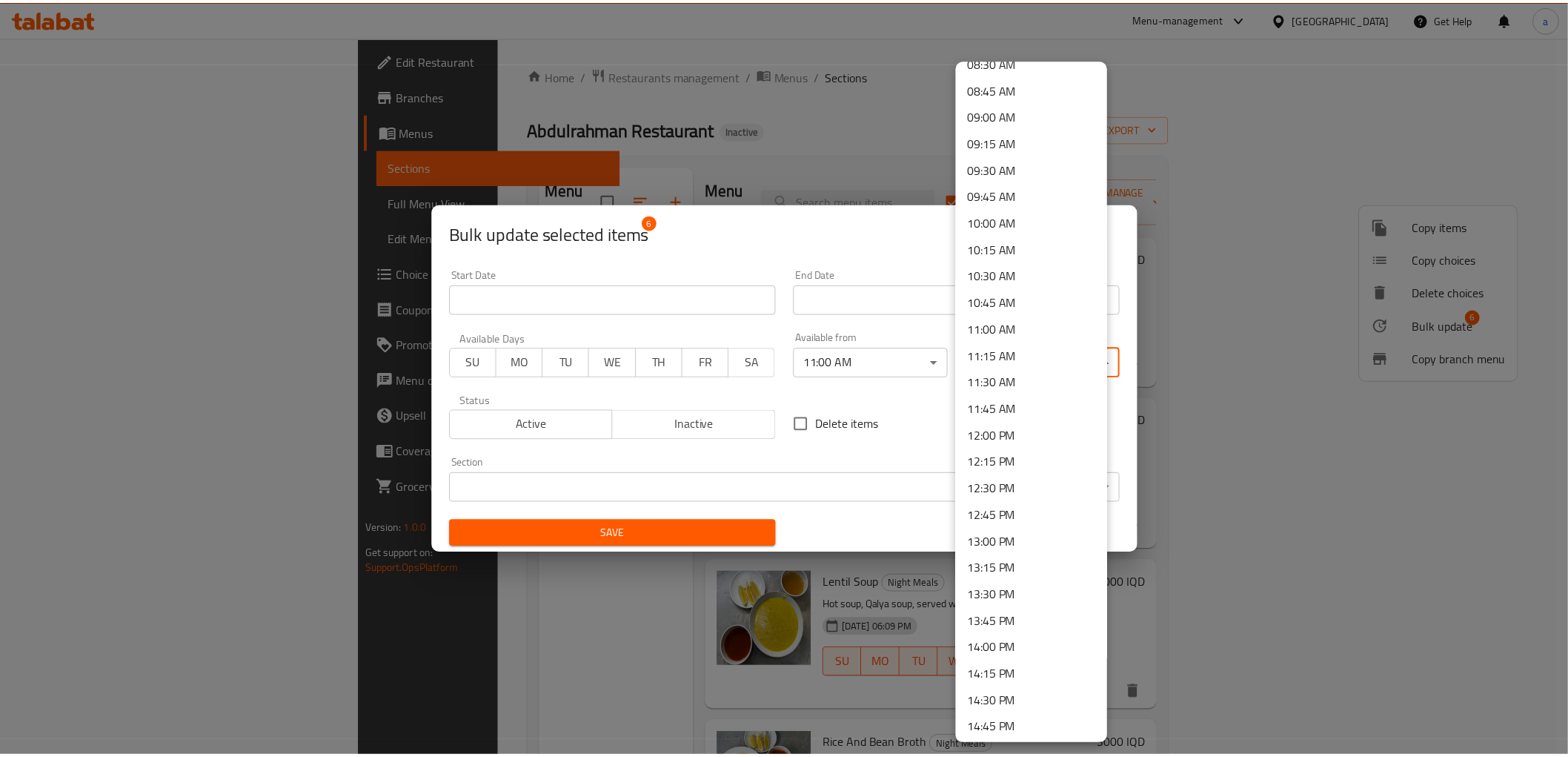
scroll to position [961, 0]
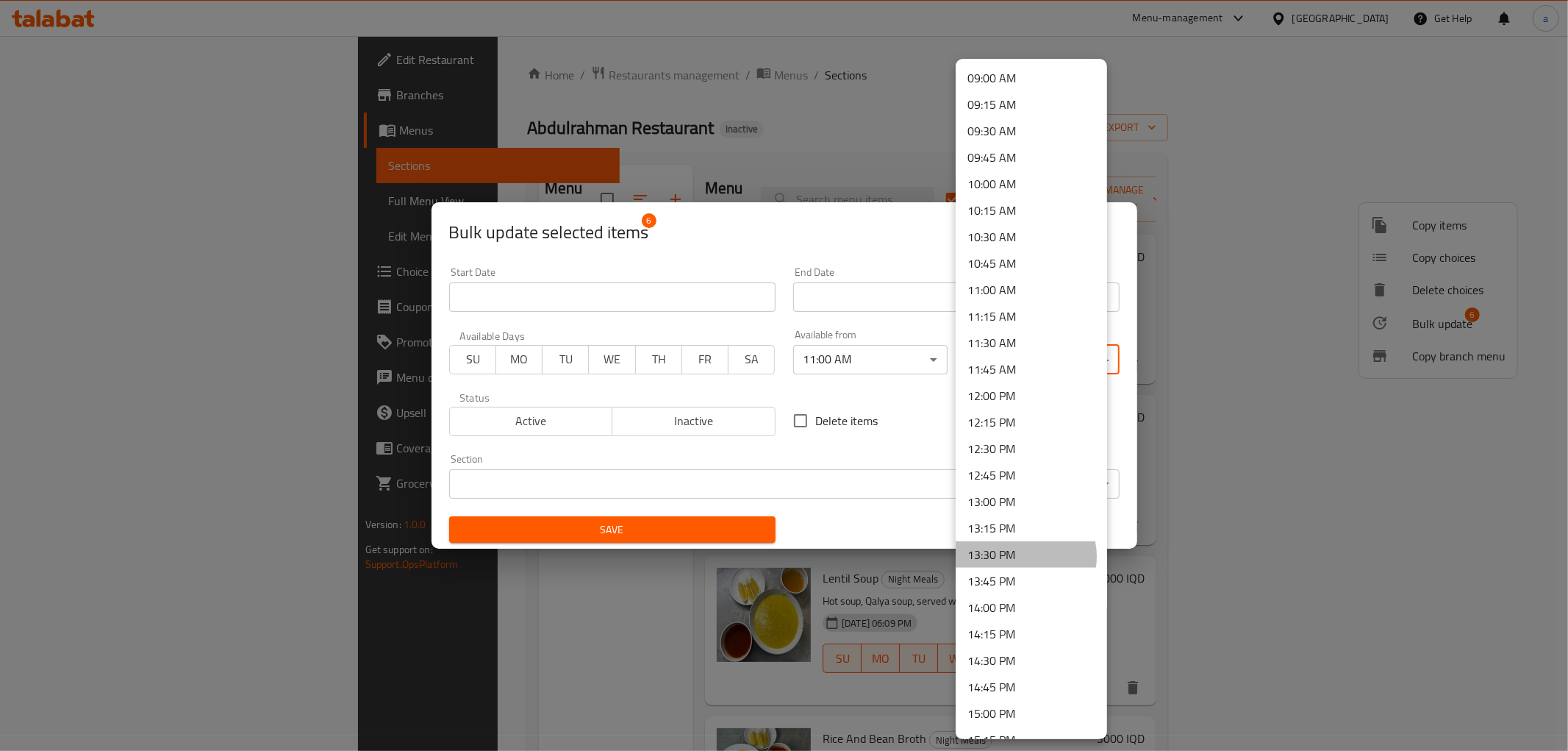
click at [1022, 556] on li "13:30 PM" at bounding box center [1031, 555] width 152 height 26
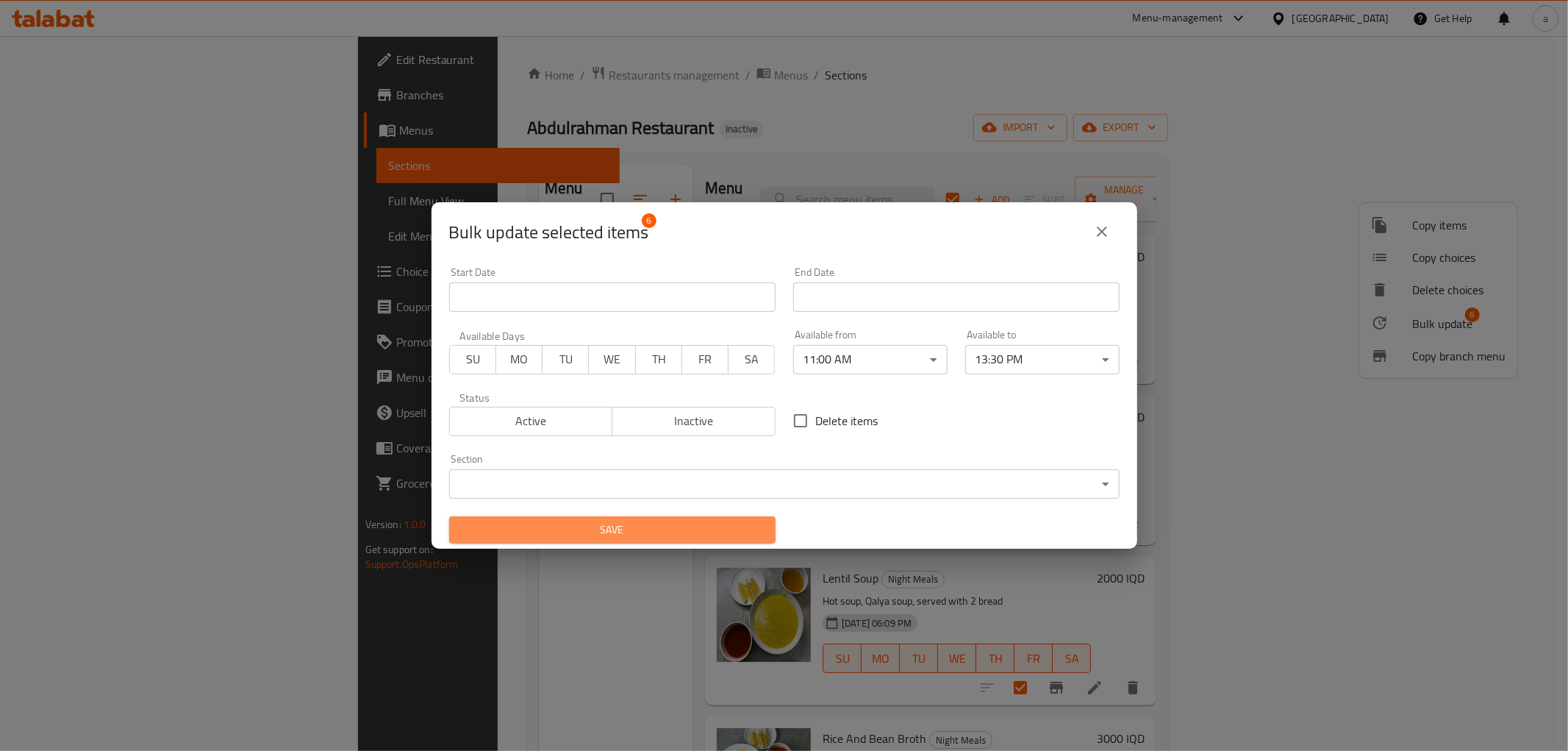
click at [717, 532] on span "Save" at bounding box center [612, 529] width 303 height 18
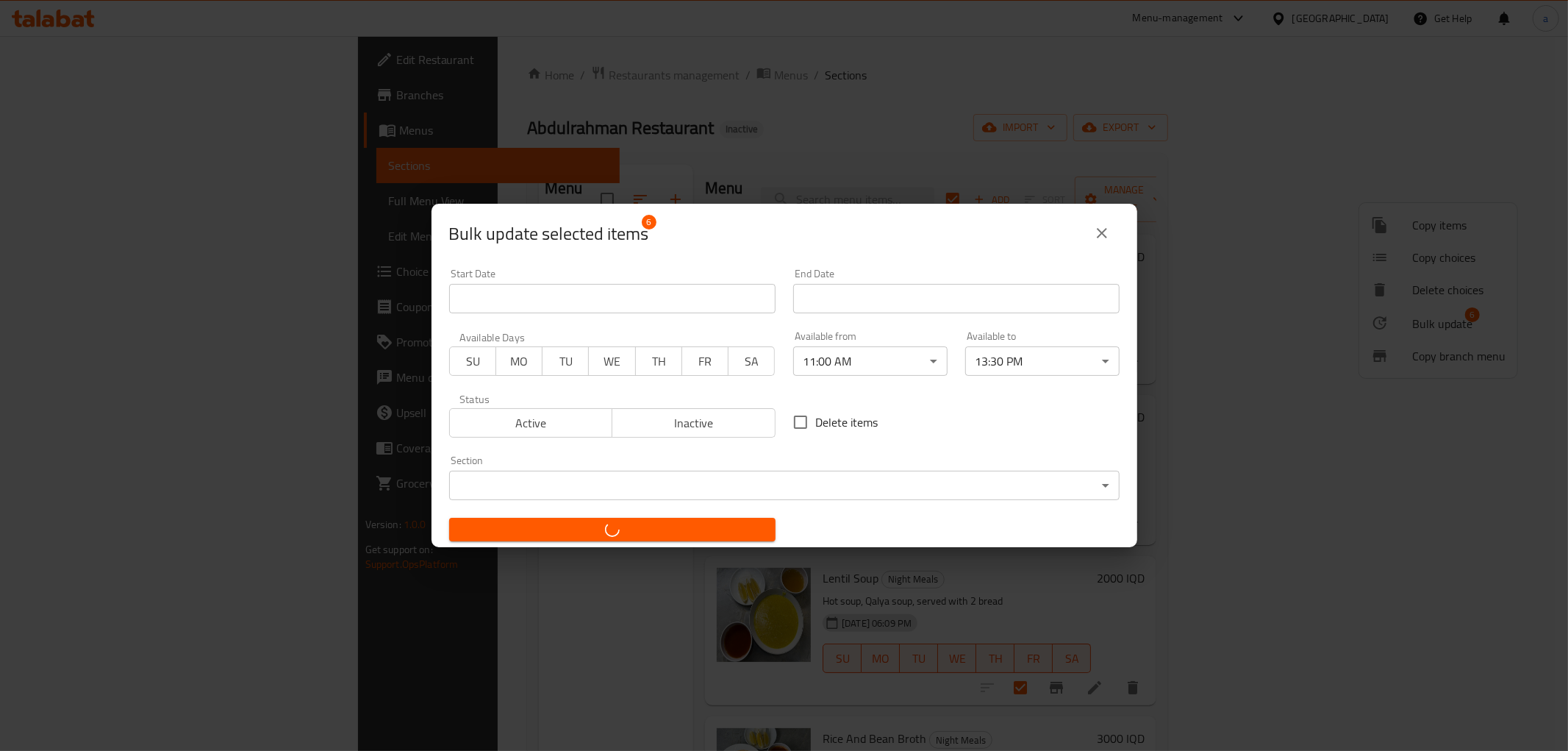
checkbox input "false"
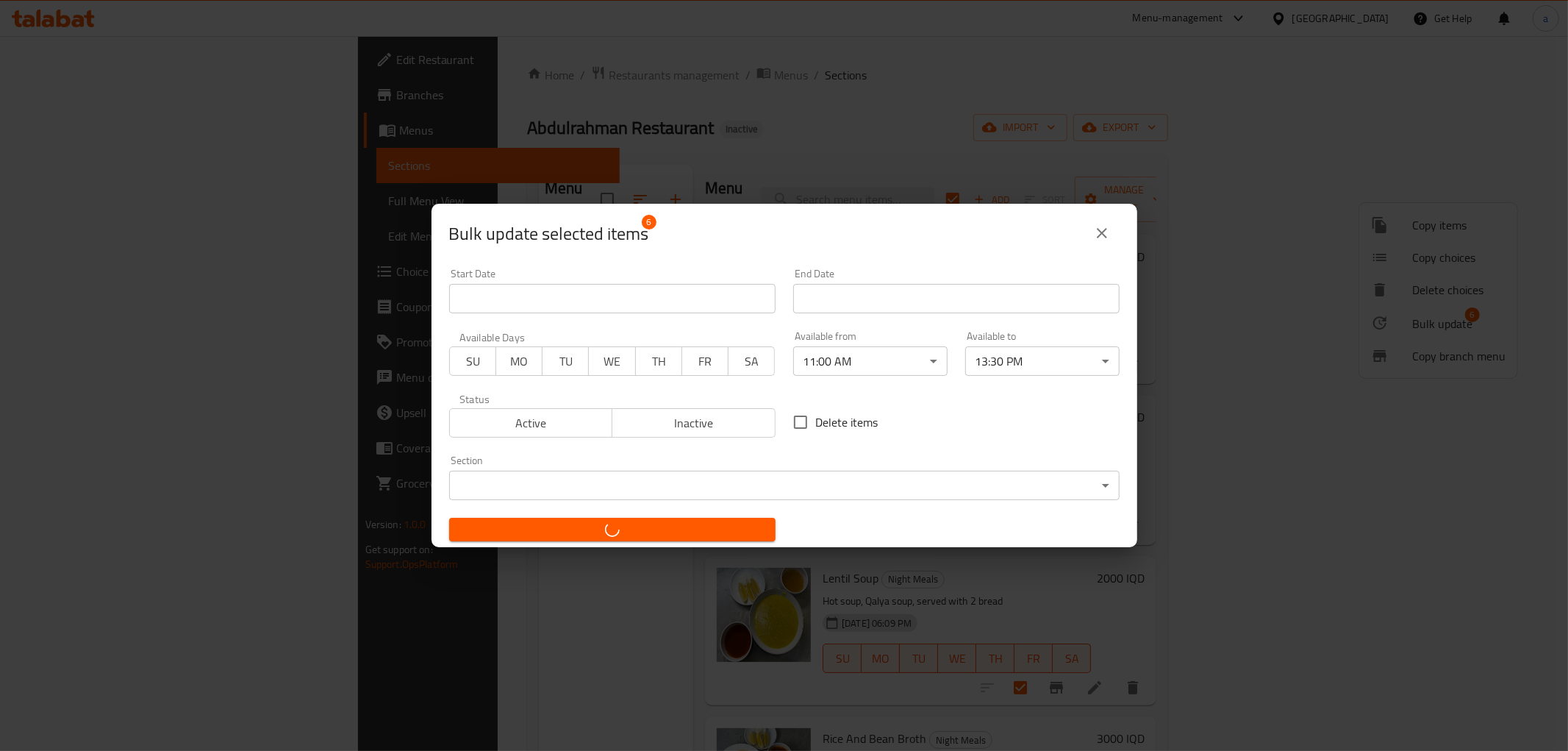
checkbox input "false"
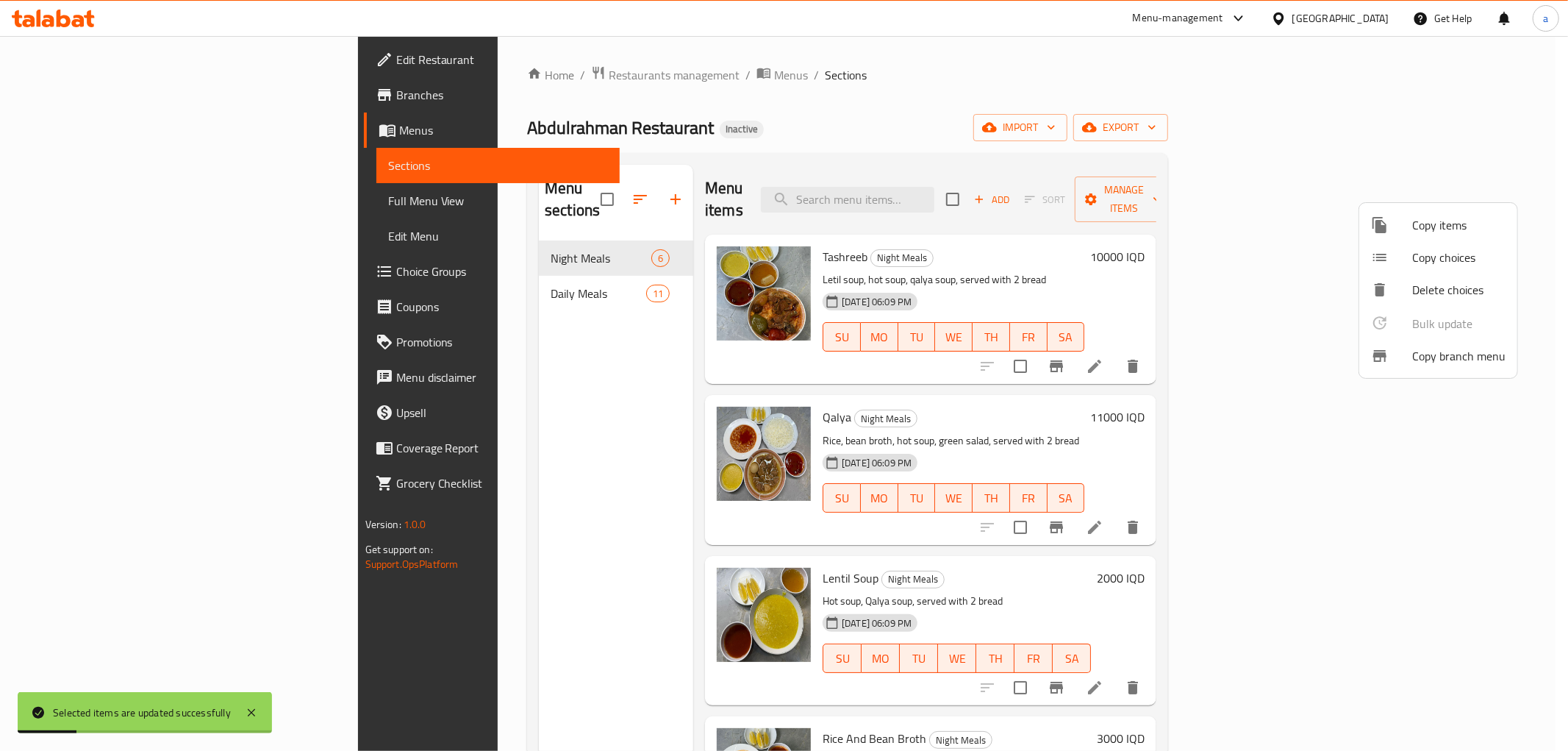
click at [552, 461] on div at bounding box center [784, 376] width 1568 height 751
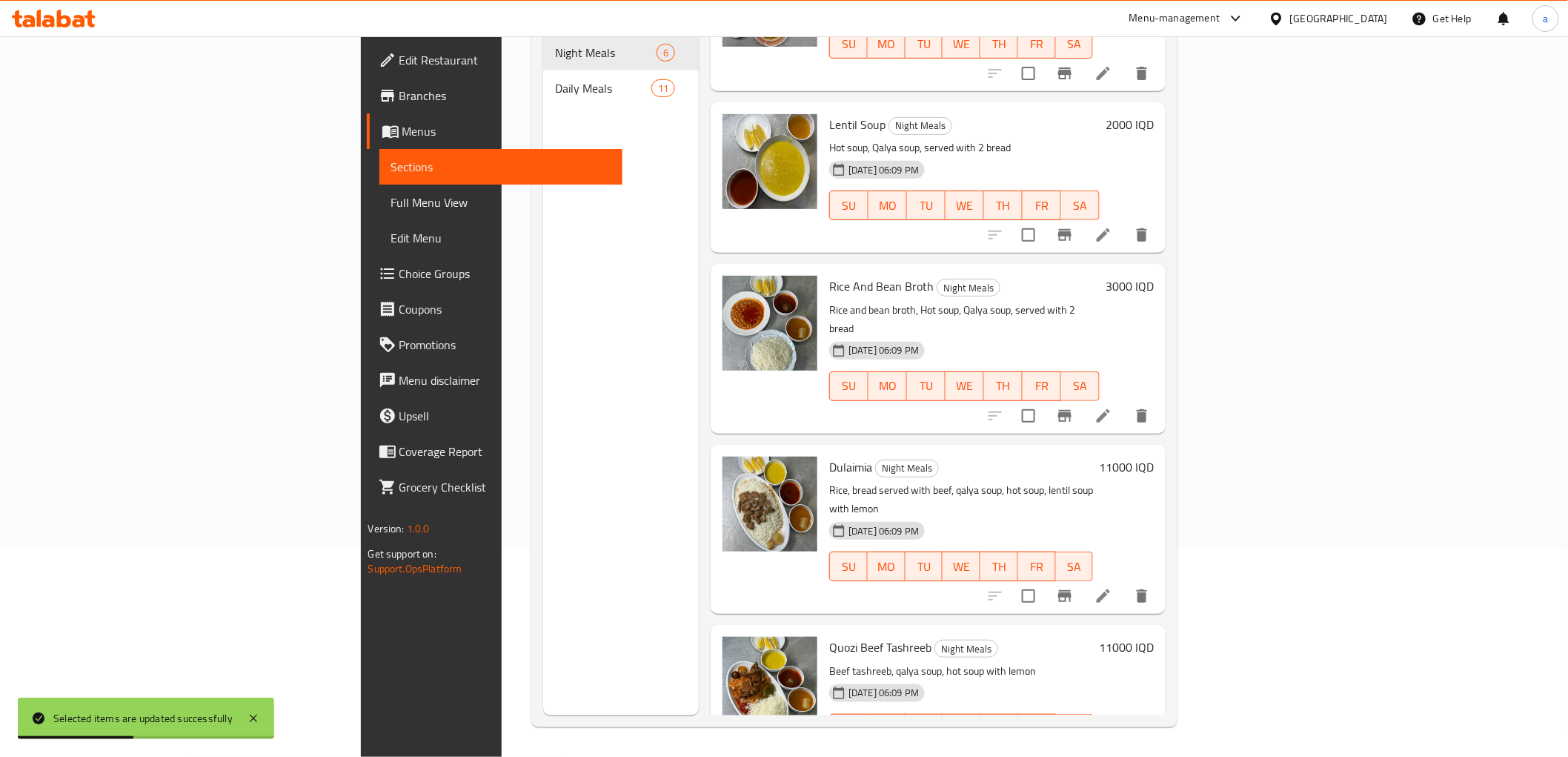
scroll to position [0, 0]
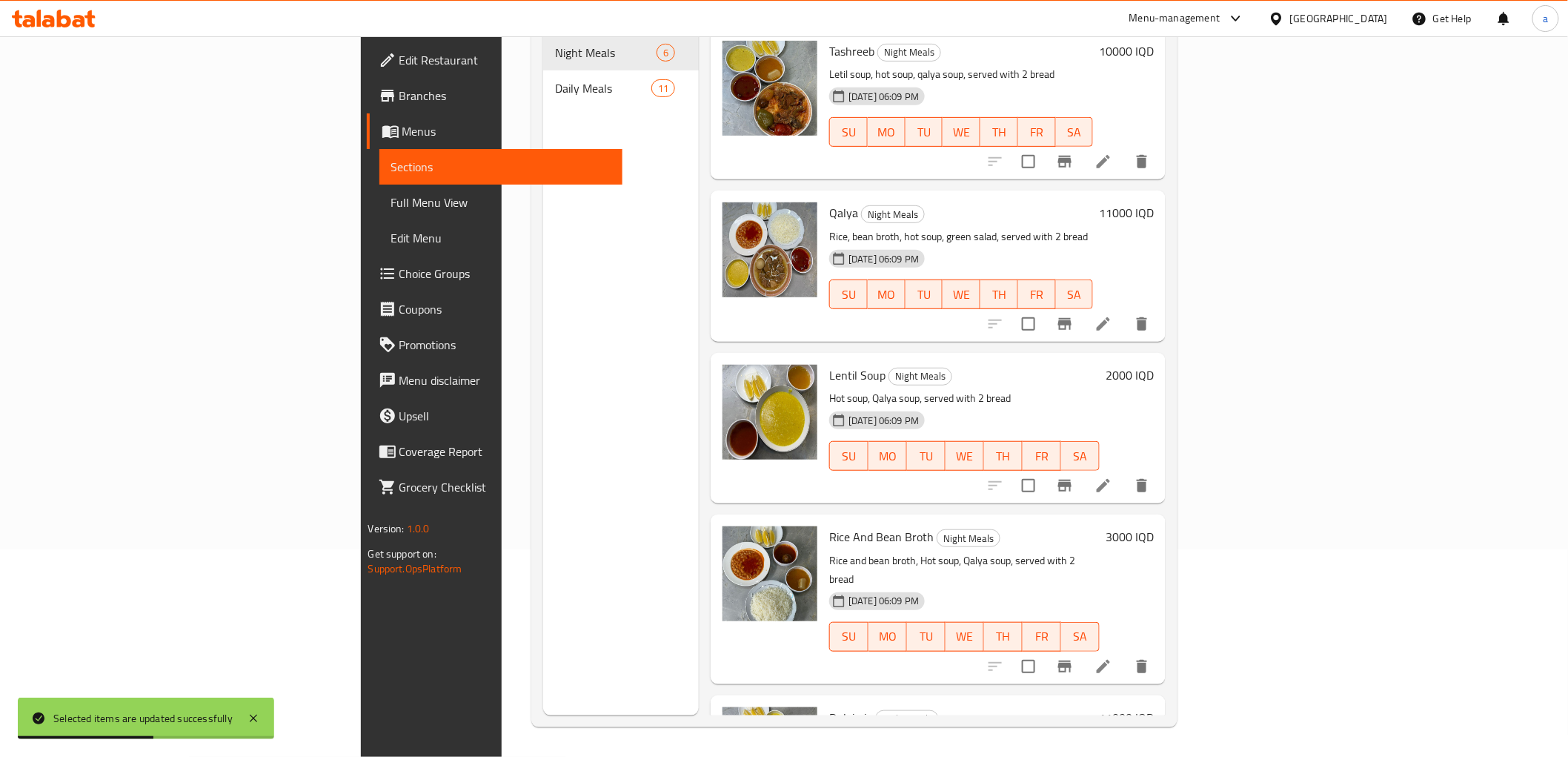
click at [1110, 318] on icon at bounding box center [1103, 324] width 13 height 13
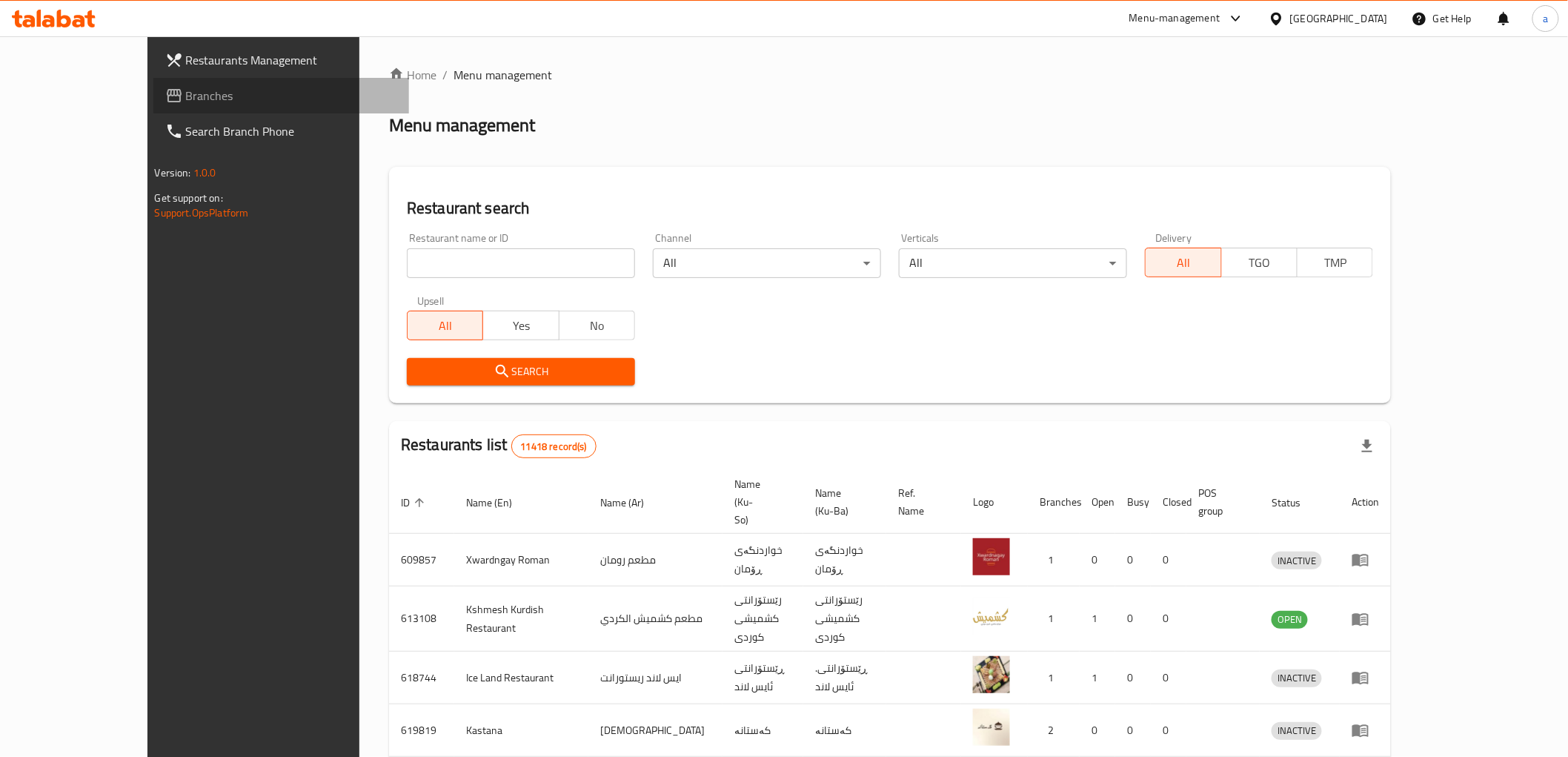
click at [186, 91] on span "Branches" at bounding box center [292, 95] width 211 height 18
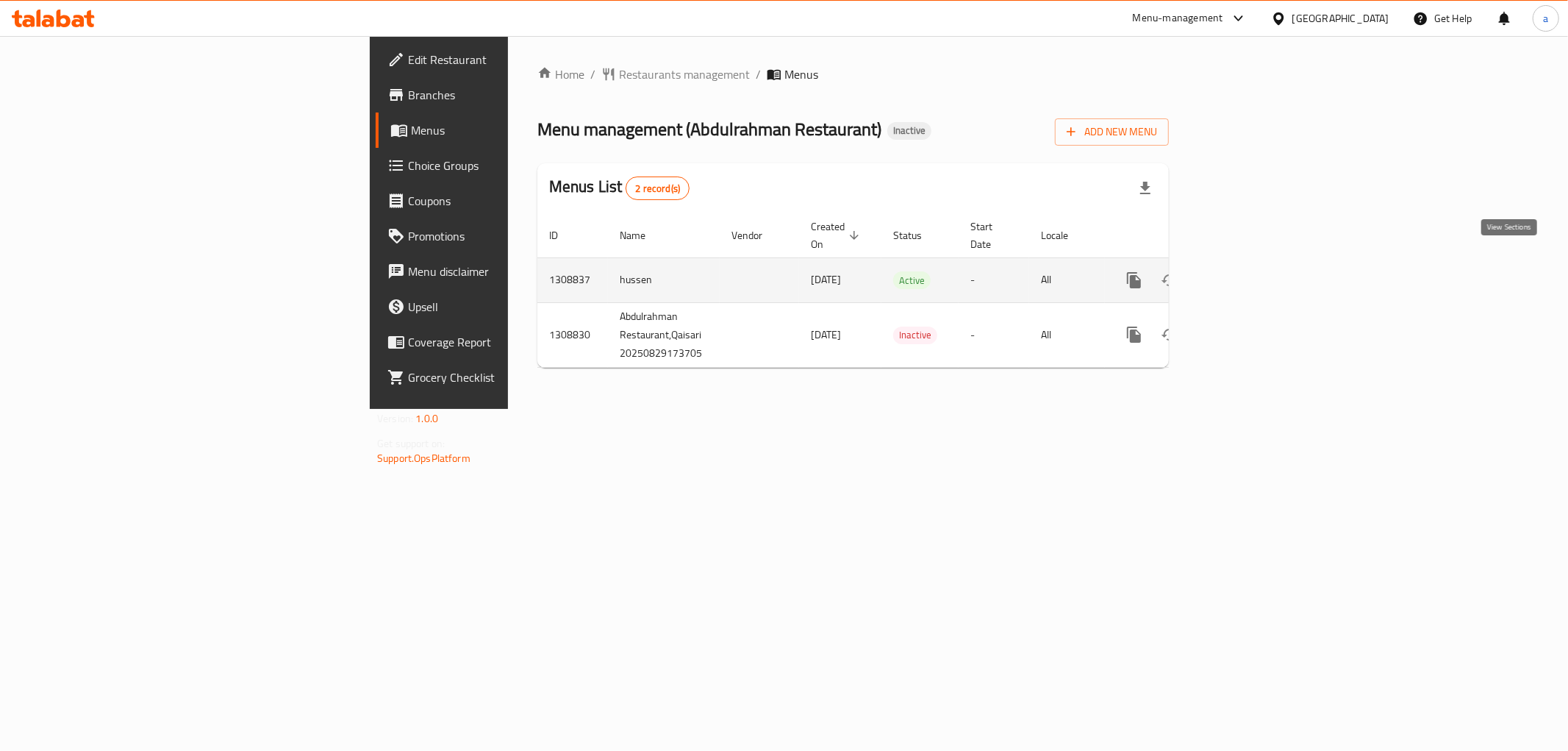
click at [1249, 272] on icon "enhanced table" at bounding box center [1240, 280] width 18 height 18
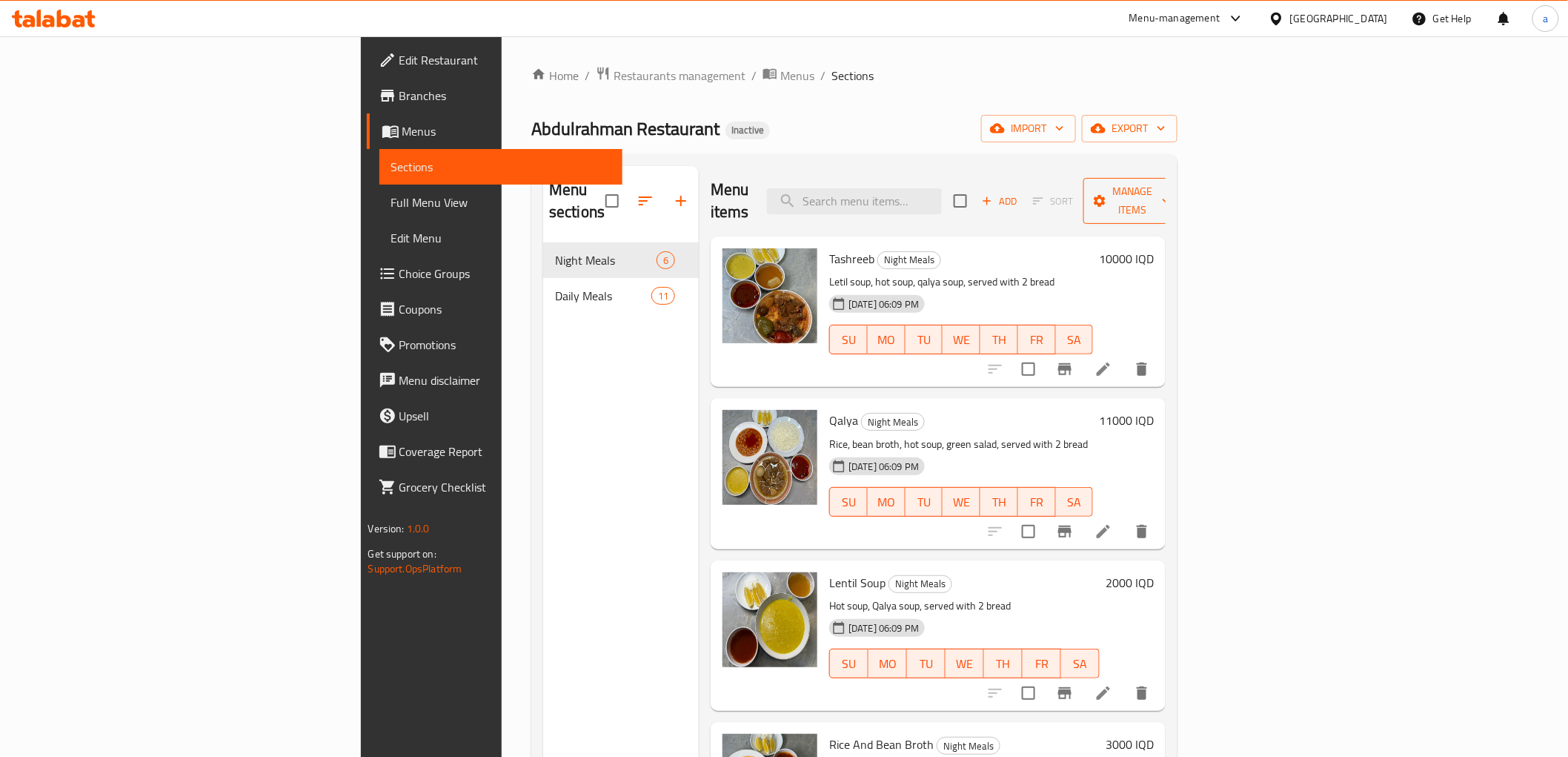
click at [1107, 193] on icon "button" at bounding box center [1100, 201] width 15 height 15
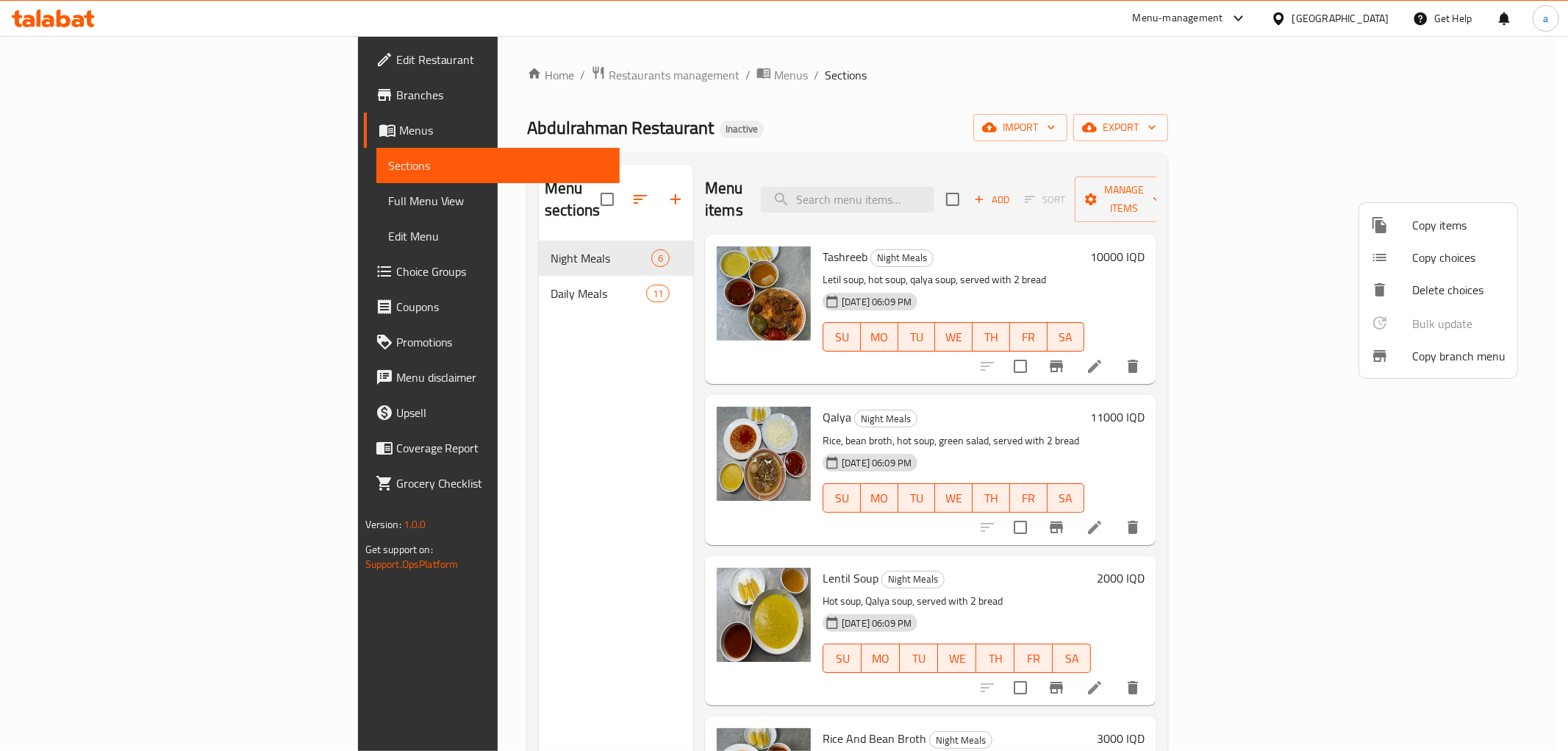
click at [1324, 155] on div at bounding box center [784, 376] width 1568 height 751
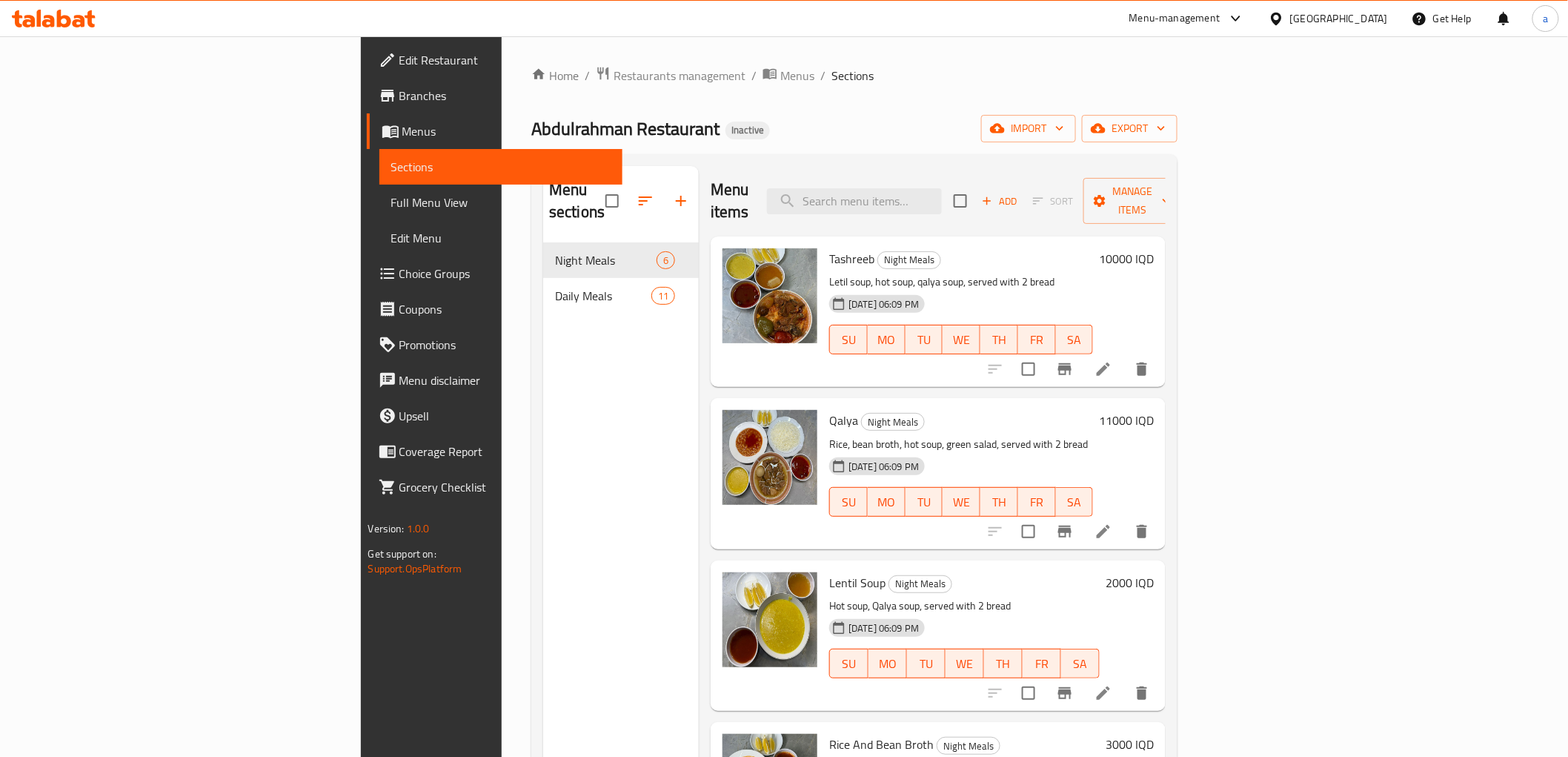
click at [976, 190] on input "checkbox" at bounding box center [960, 201] width 31 height 31
checkbox input "true"
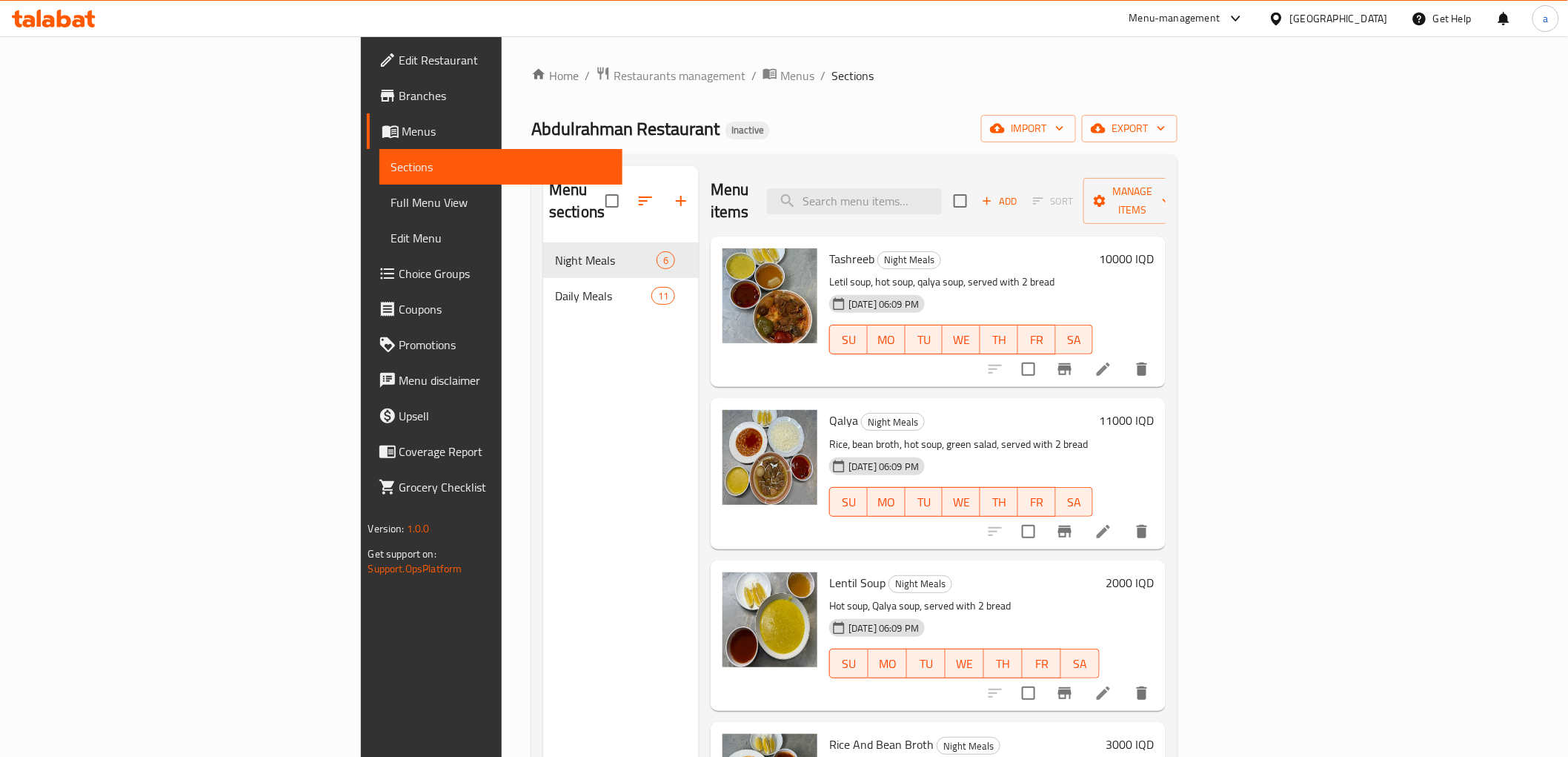
checkbox input "true"
click at [1171, 196] on span "Manage items" at bounding box center [1132, 201] width 75 height 37
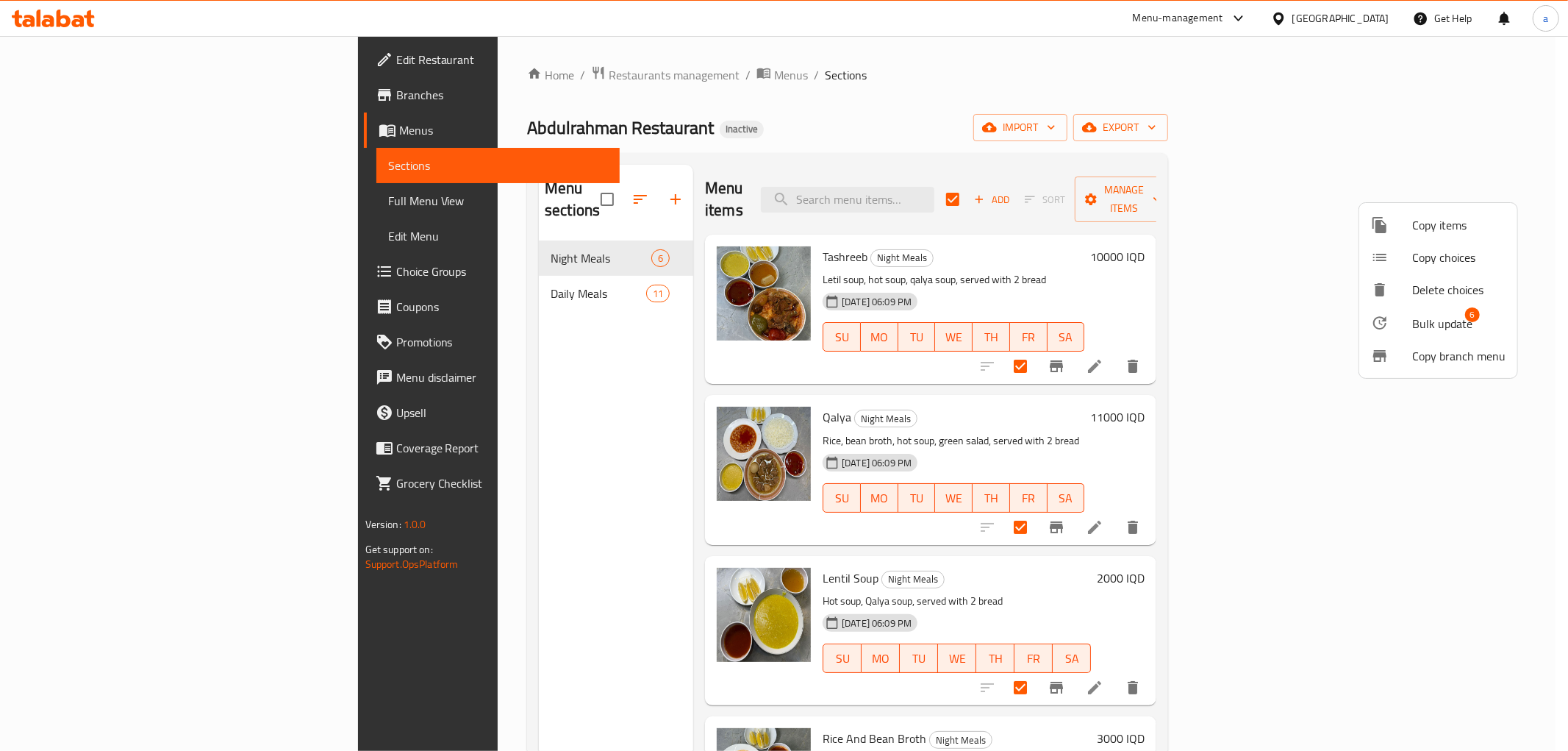
click at [1435, 315] on span "Bulk update" at bounding box center [1443, 324] width 60 height 18
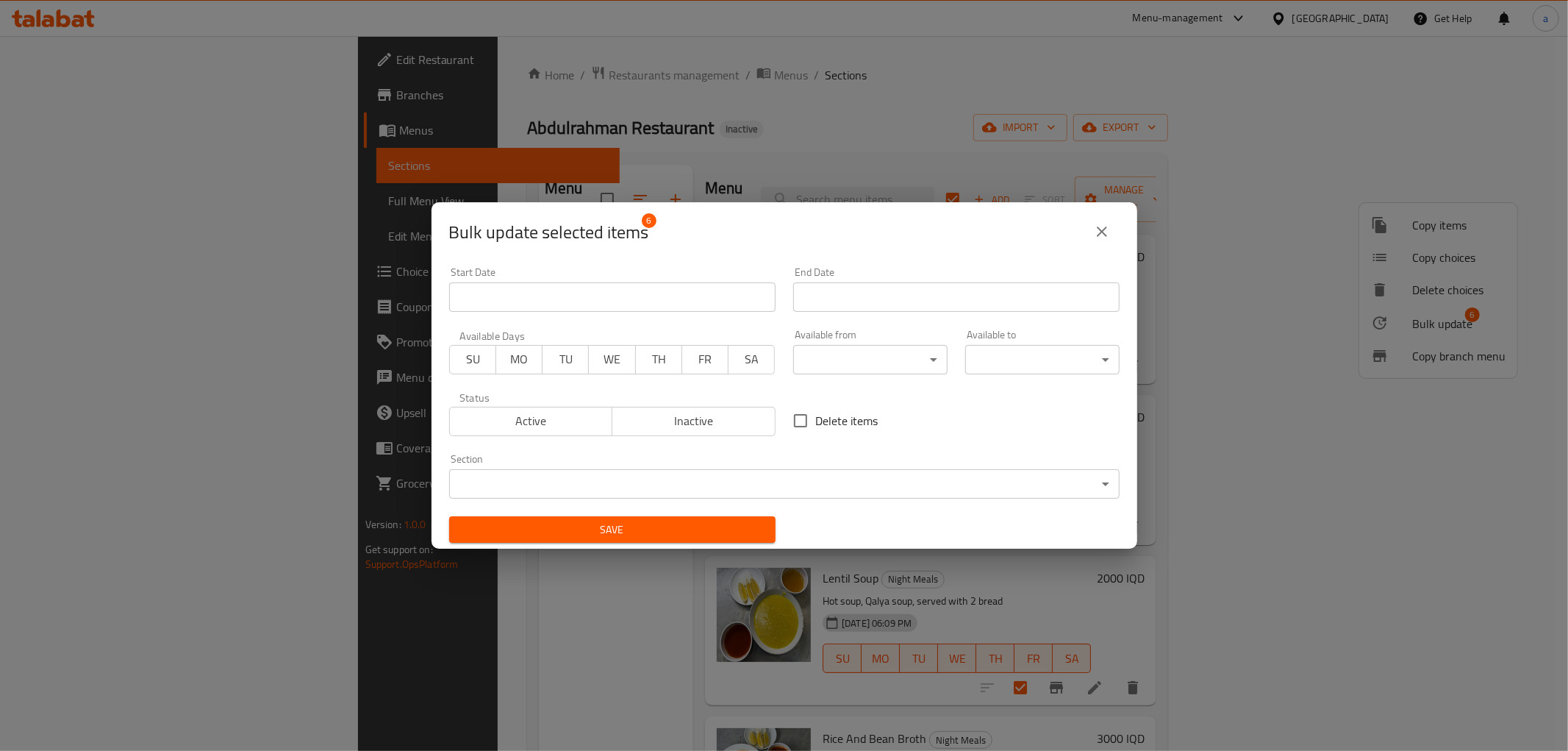
click at [1099, 235] on icon "close" at bounding box center [1102, 231] width 18 height 18
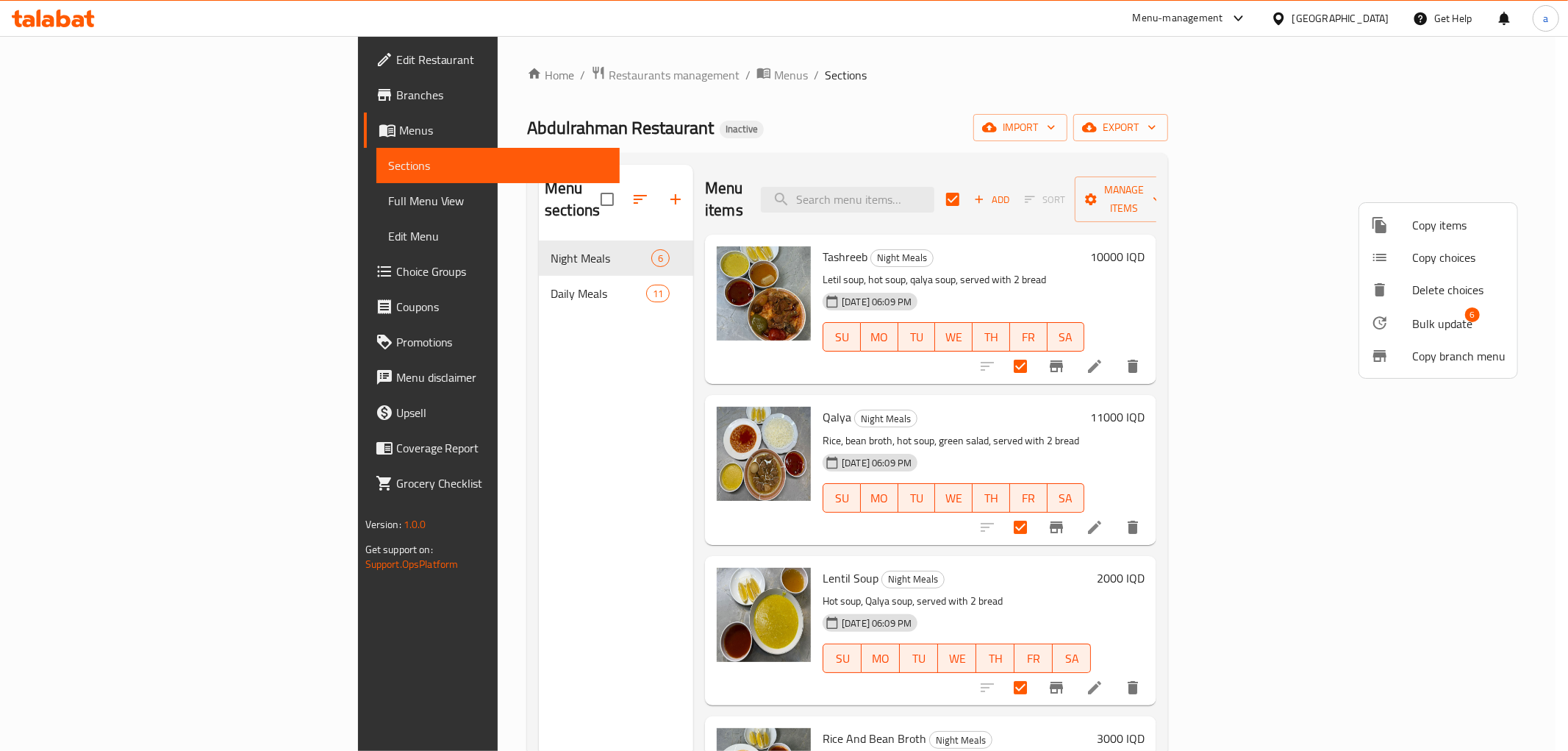
click at [1280, 408] on div at bounding box center [784, 376] width 1568 height 751
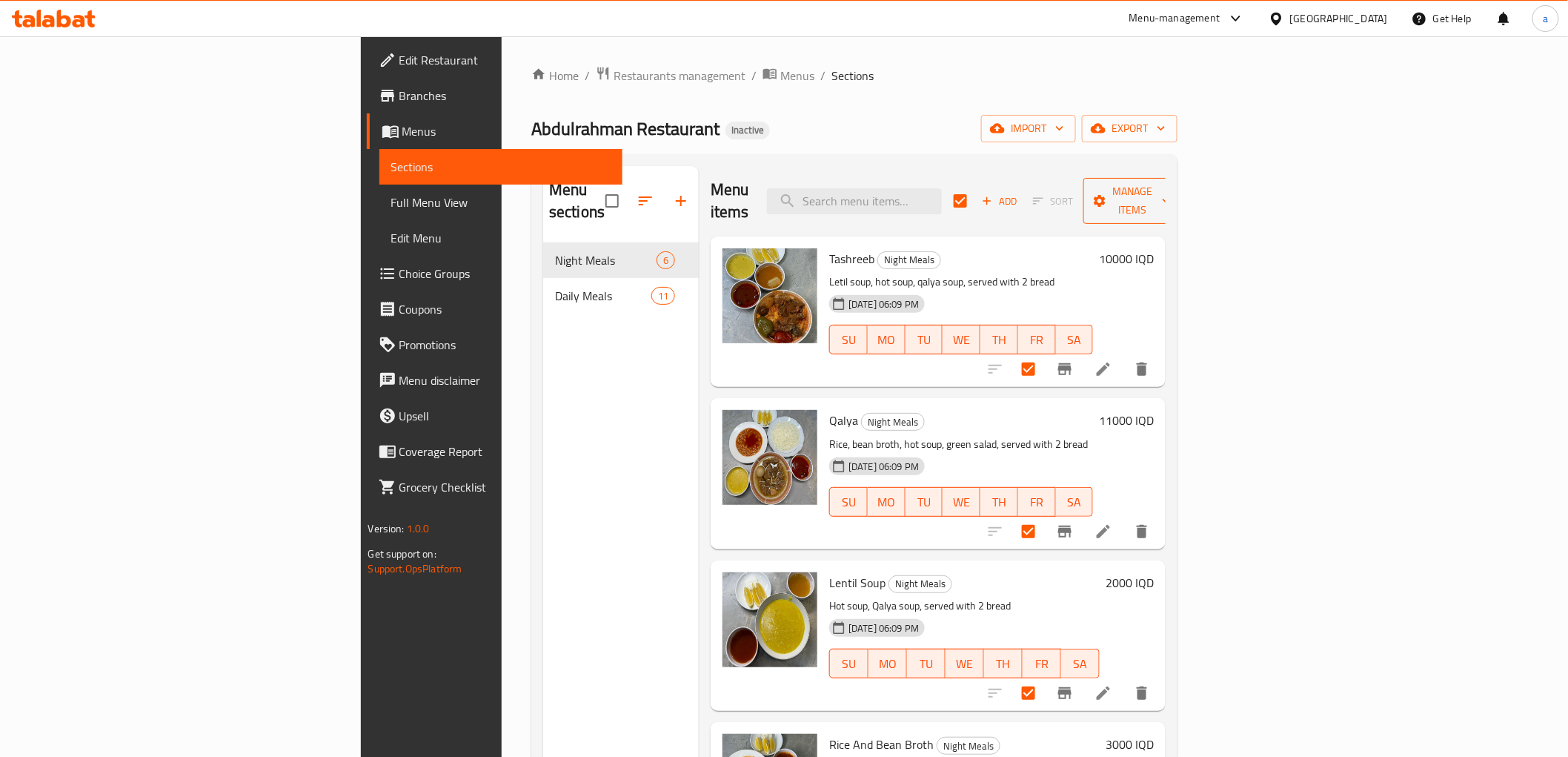
click at [1171, 187] on span "Manage items" at bounding box center [1132, 201] width 75 height 37
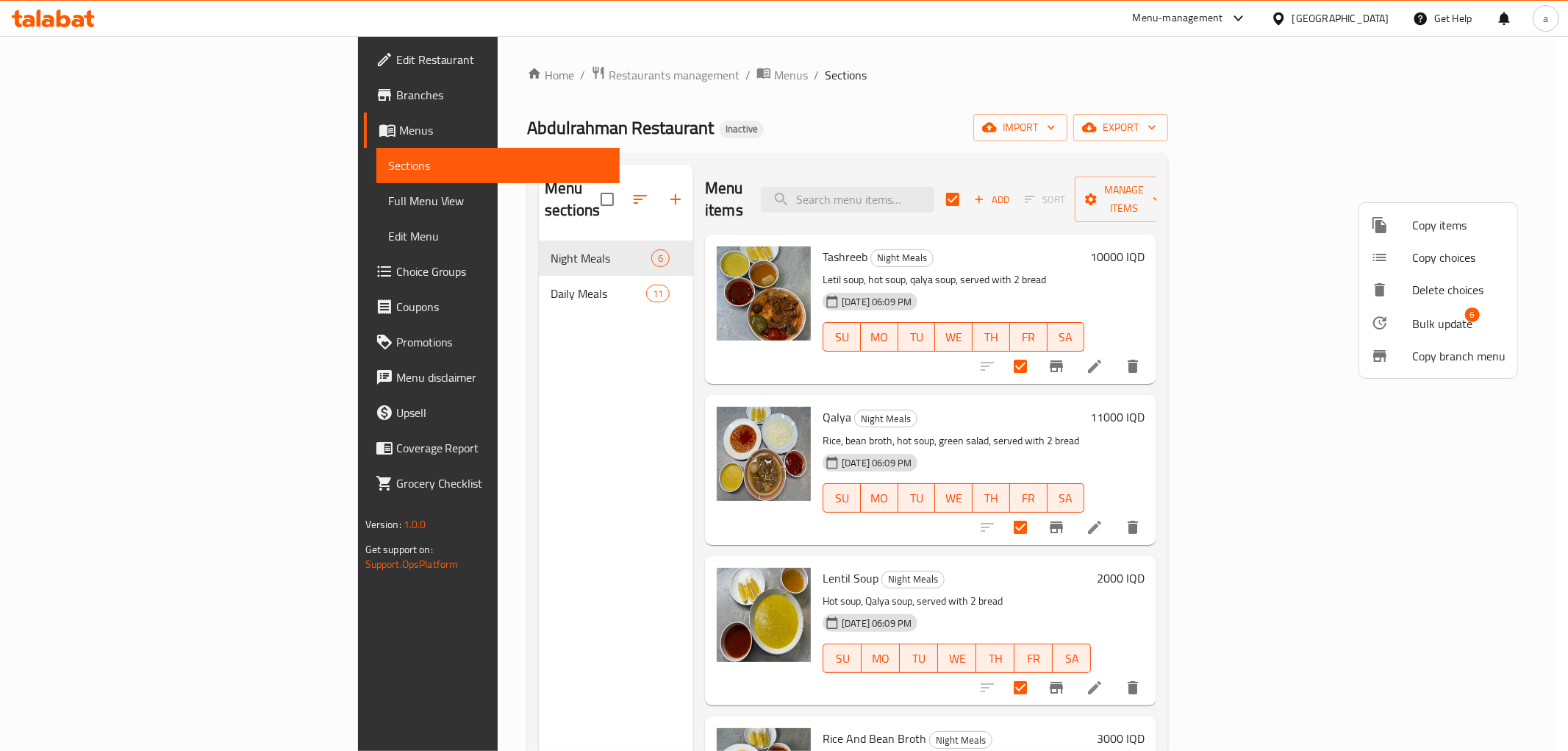
click at [1425, 320] on span "Bulk update" at bounding box center [1443, 324] width 60 height 18
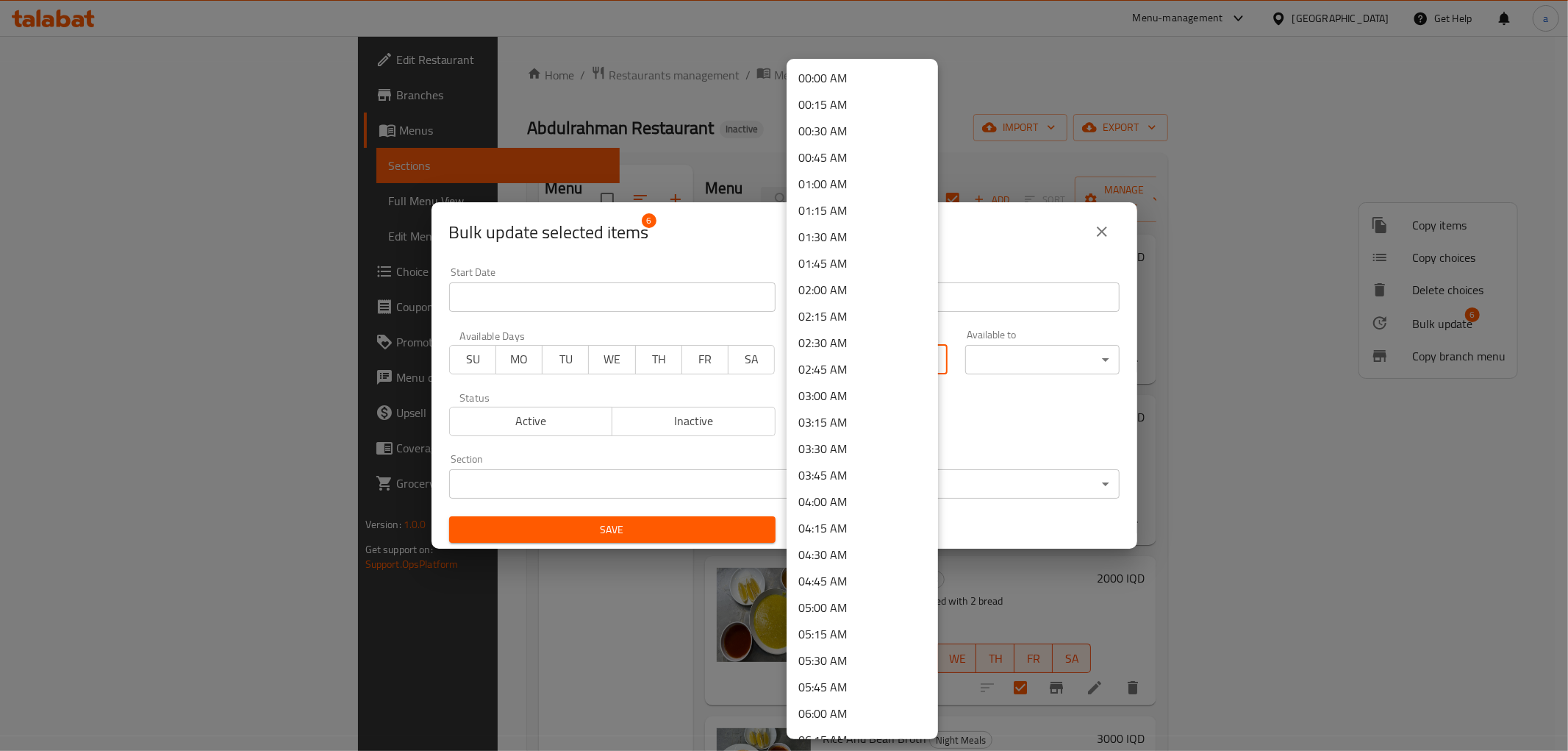
click at [923, 363] on body "​ Menu-management [GEOGRAPHIC_DATA] Get Help a Edit Restaurant Branches Menus S…" at bounding box center [784, 392] width 1568 height 714
click at [876, 67] on li "00:00 AM" at bounding box center [862, 78] width 152 height 26
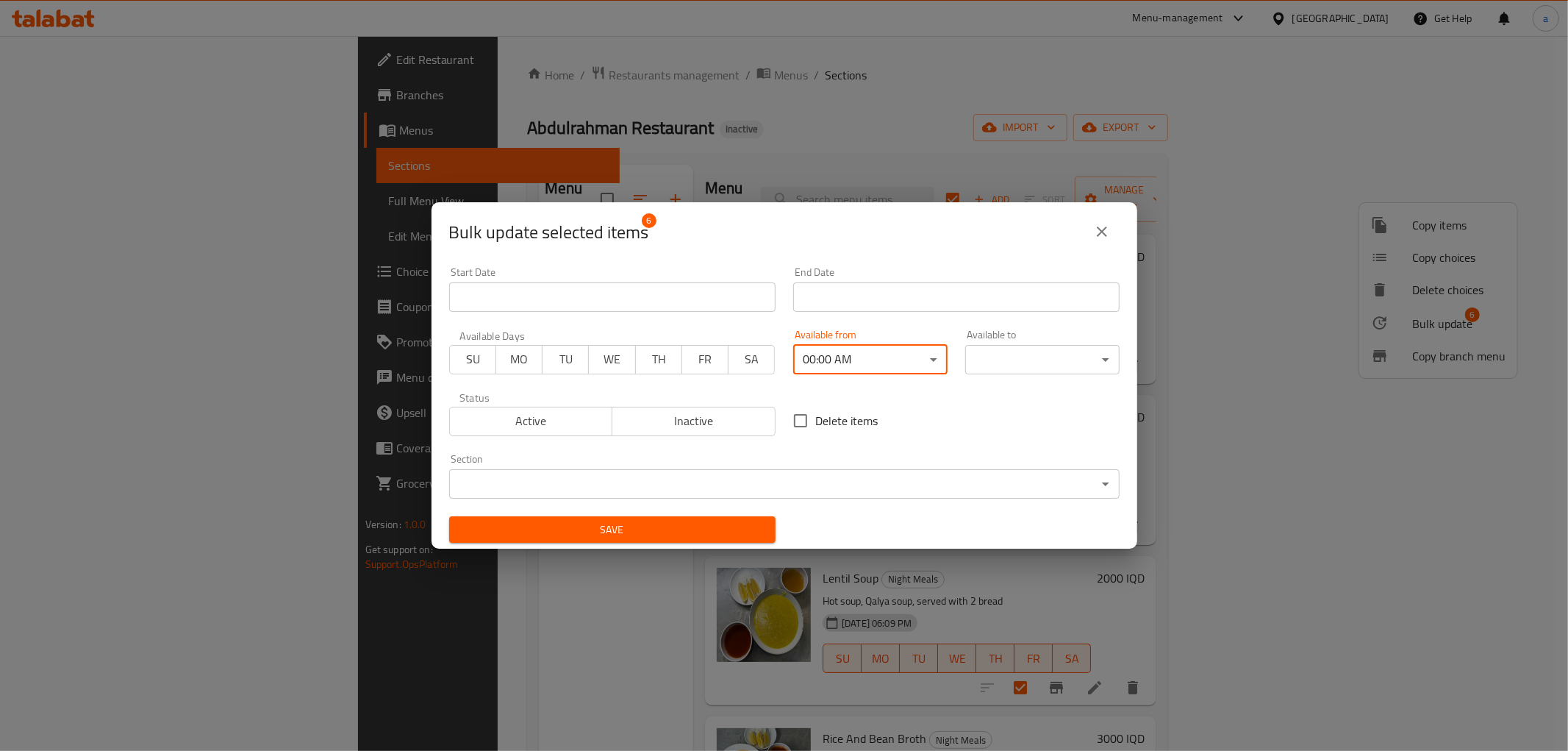
click at [1089, 348] on body "​ Menu-management [GEOGRAPHIC_DATA] Get Help a Edit Restaurant Branches Menus S…" at bounding box center [784, 392] width 1568 height 714
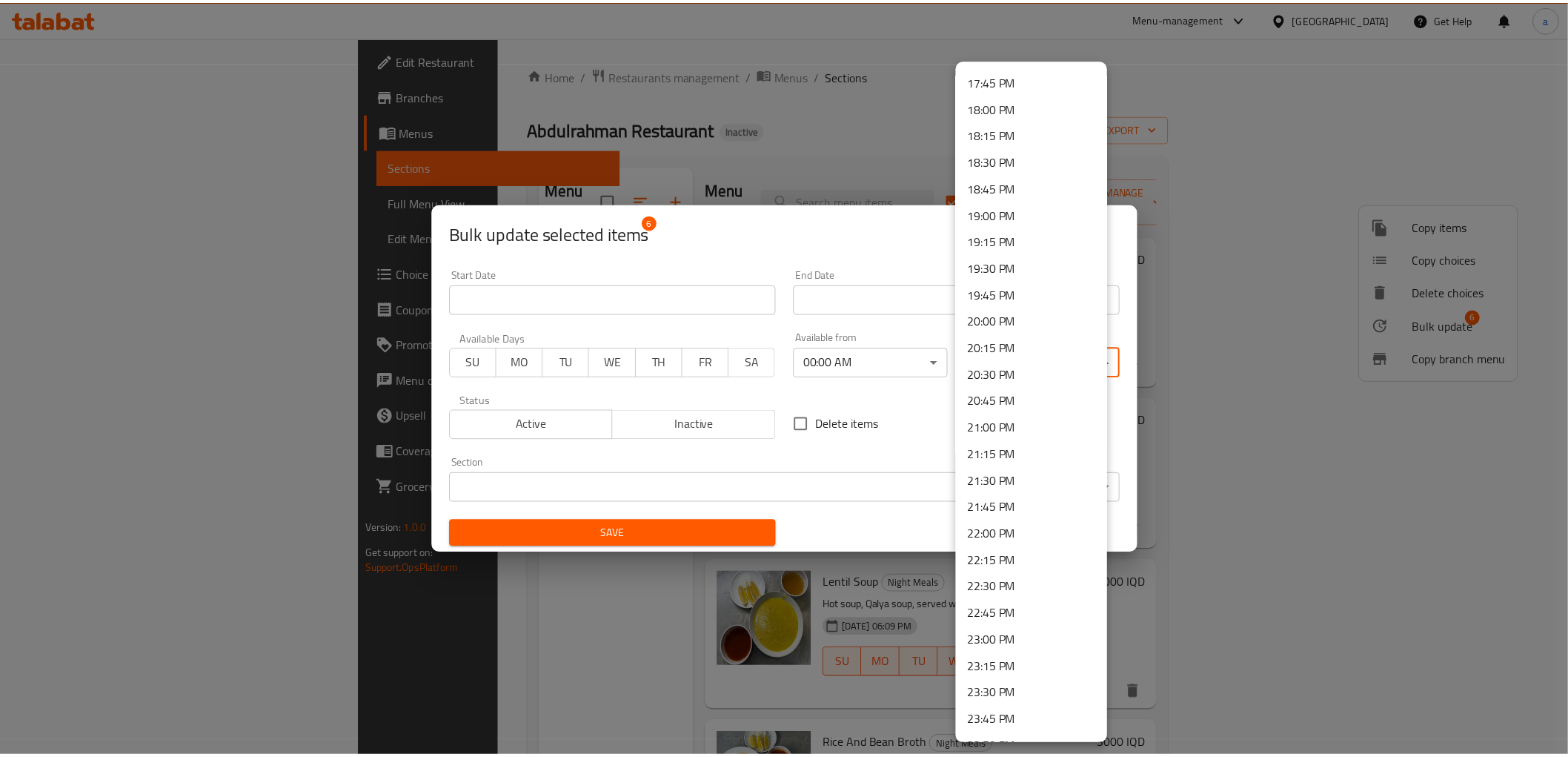
scroll to position [1912, 0]
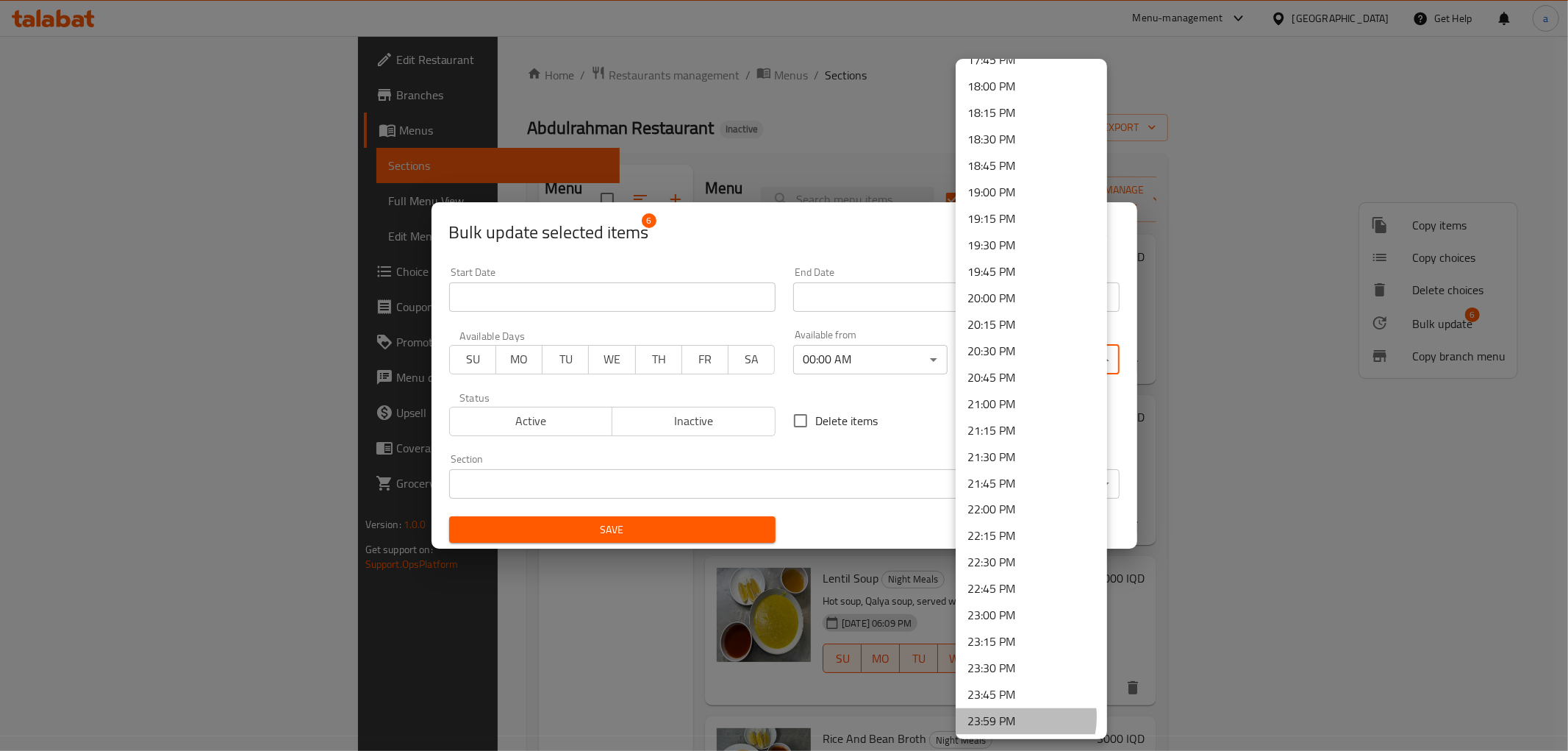
click at [1001, 716] on li "23:59 PM" at bounding box center [1031, 721] width 152 height 26
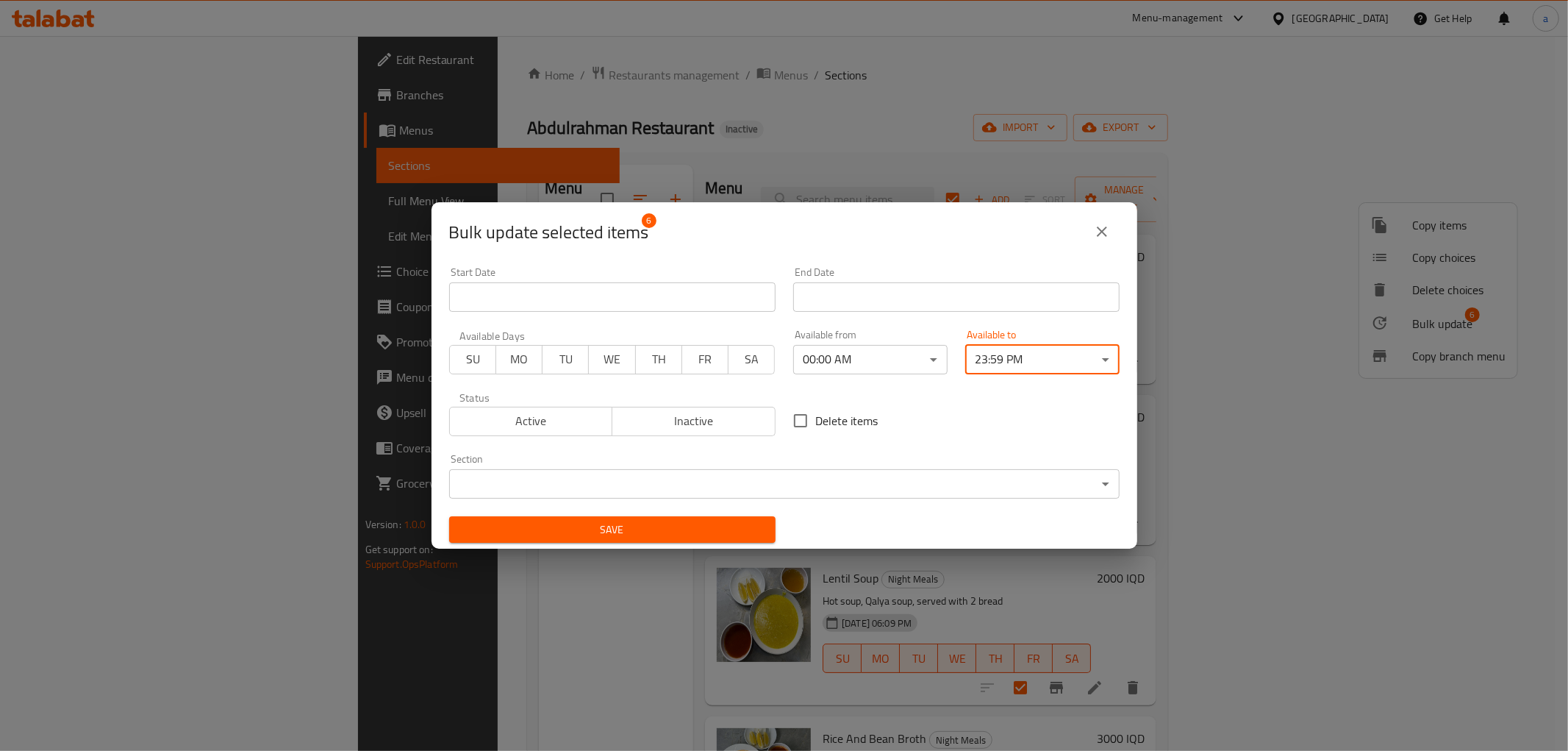
click at [746, 523] on span "Save" at bounding box center [612, 529] width 303 height 18
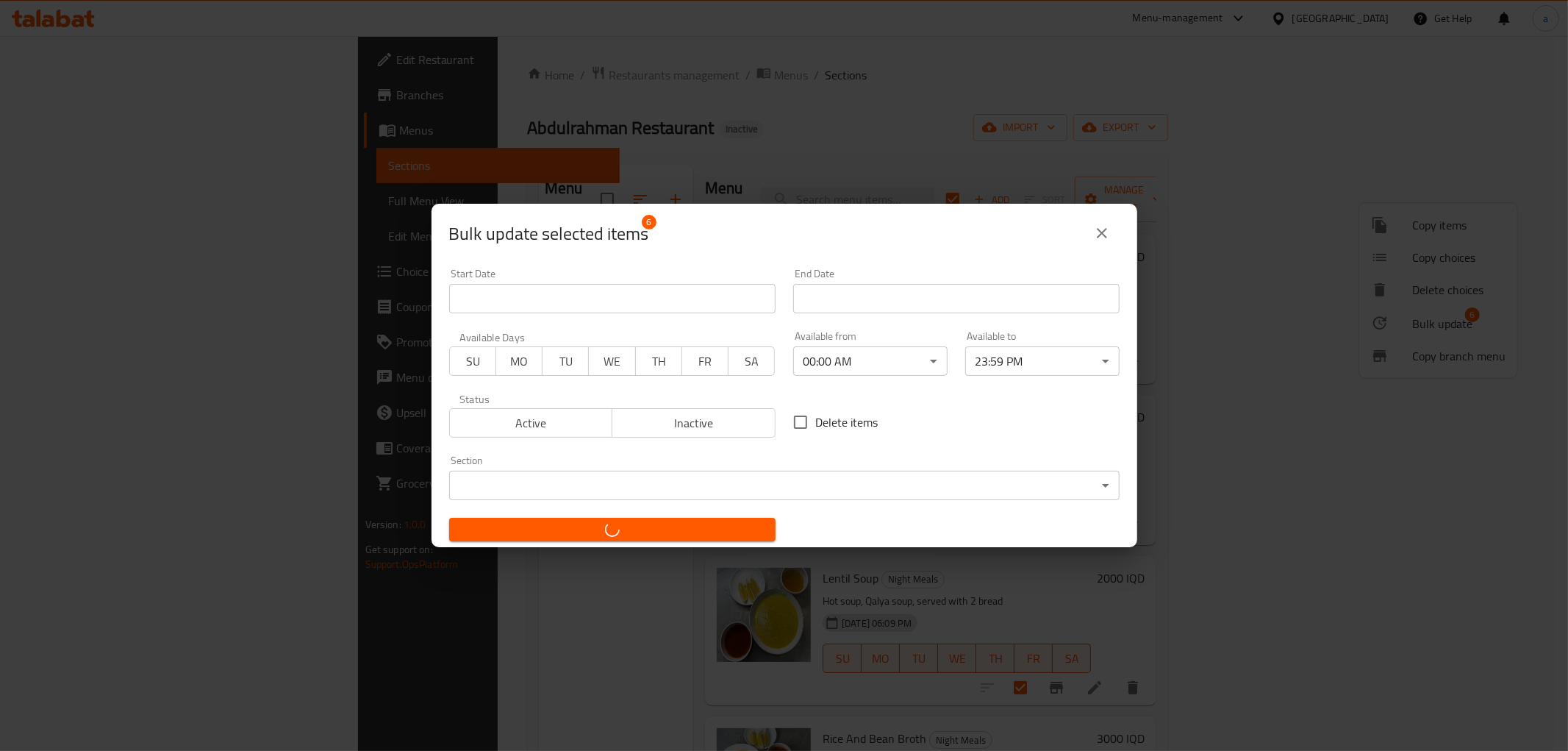
checkbox input "false"
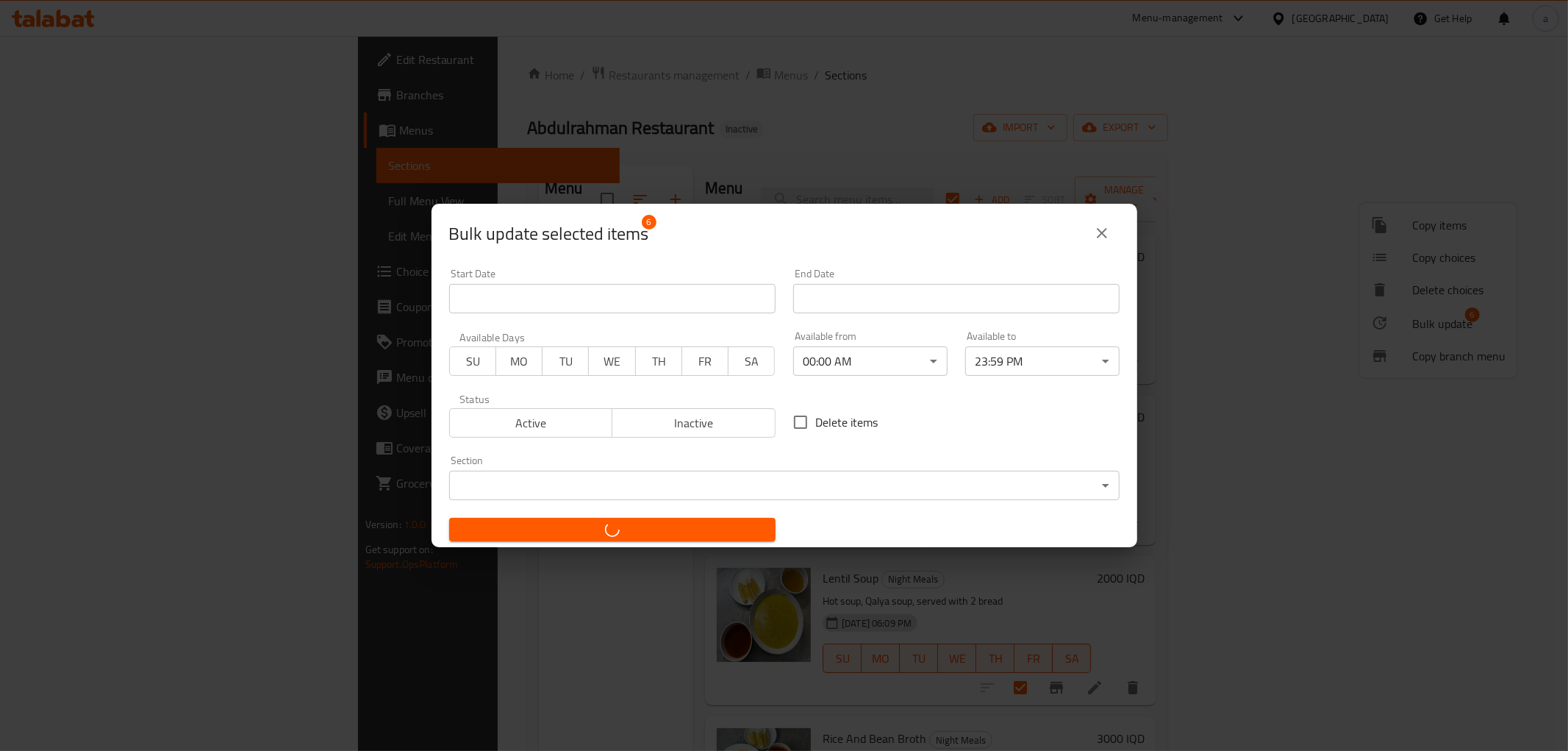
checkbox input "false"
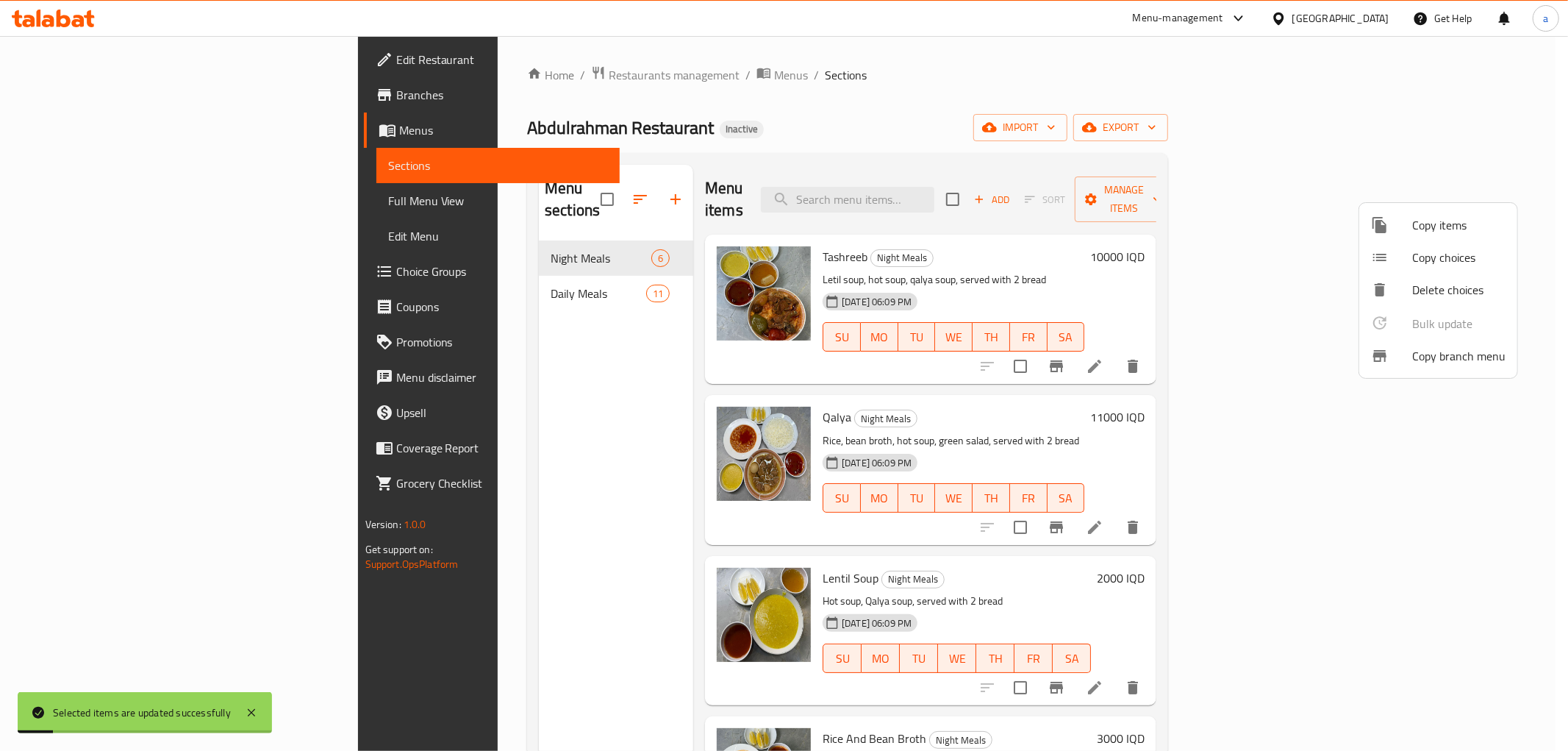
click at [1439, 509] on div at bounding box center [784, 376] width 1568 height 751
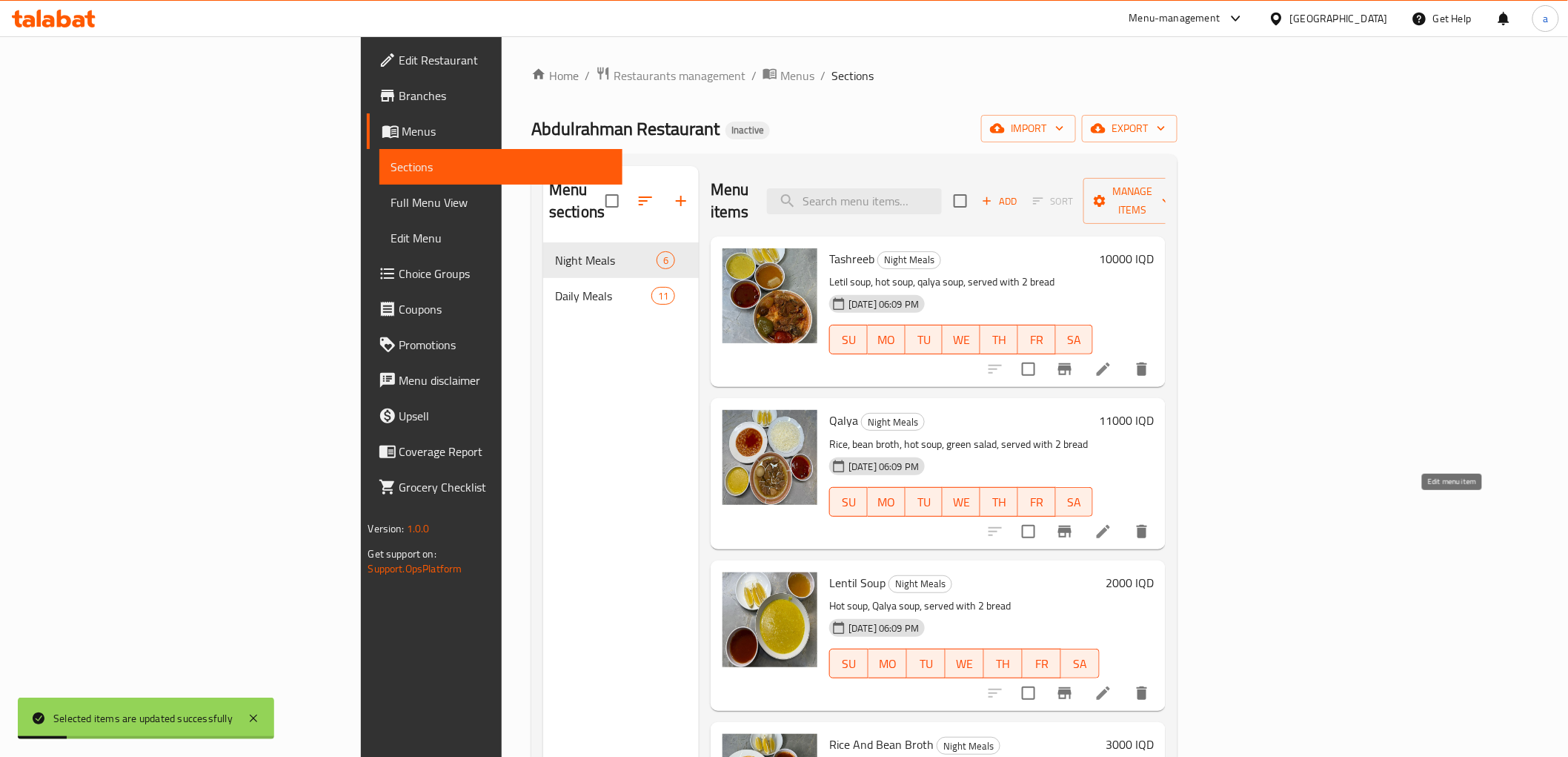
click at [1110, 525] on icon at bounding box center [1103, 532] width 13 height 13
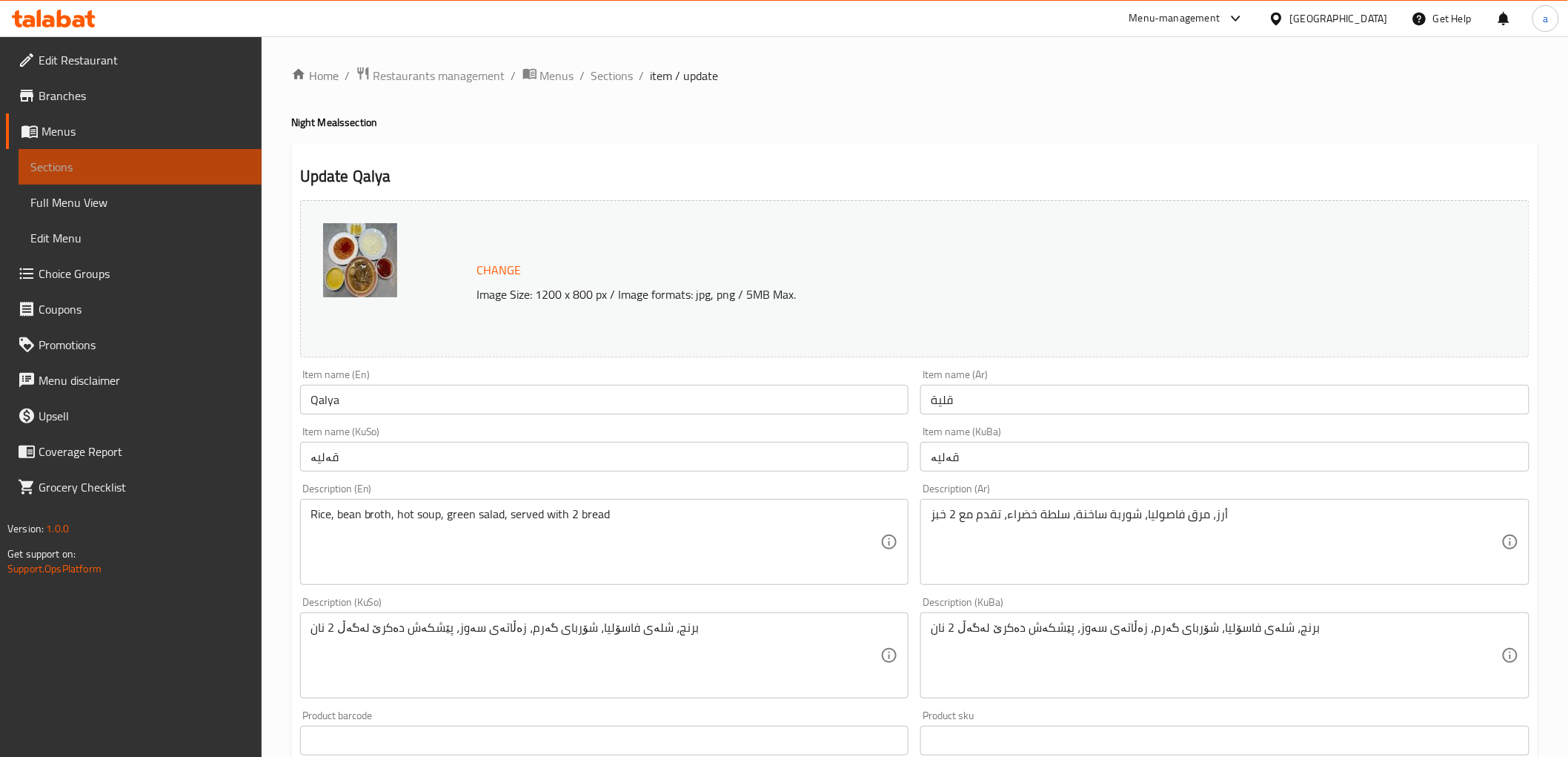
click at [176, 172] on span "Sections" at bounding box center [140, 166] width 220 height 18
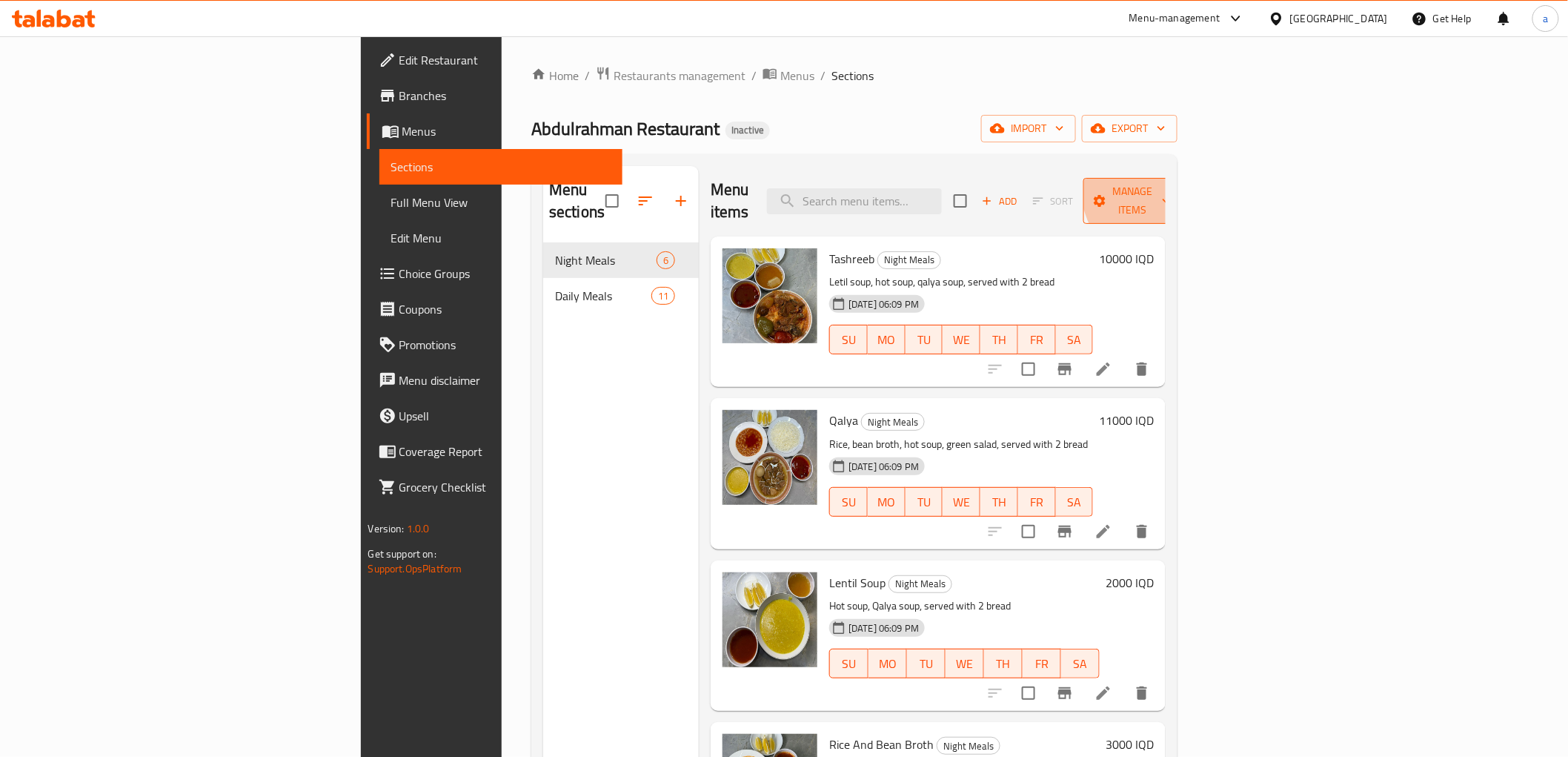
click at [1171, 185] on span "Manage items" at bounding box center [1132, 201] width 75 height 37
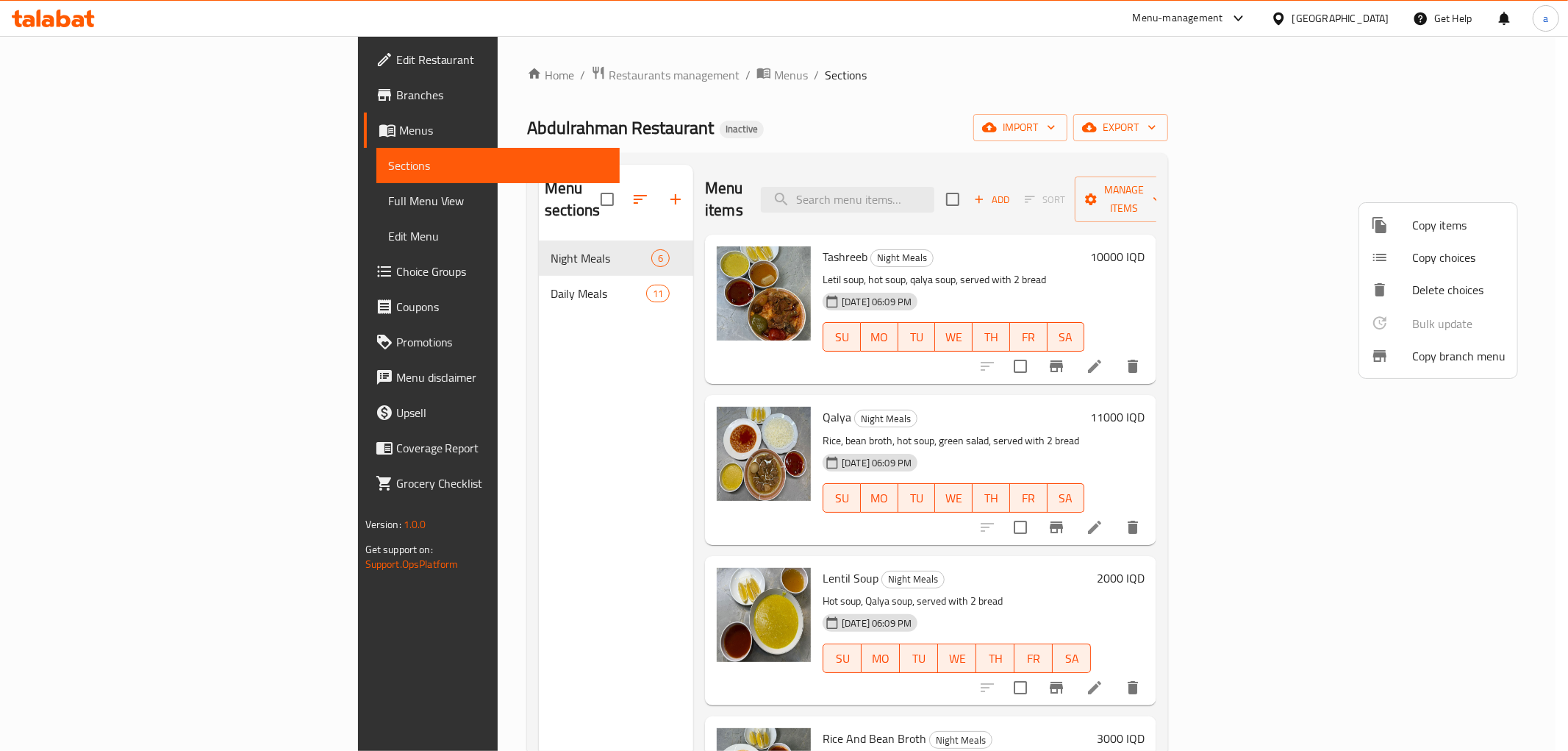
click at [1255, 202] on div at bounding box center [784, 376] width 1568 height 751
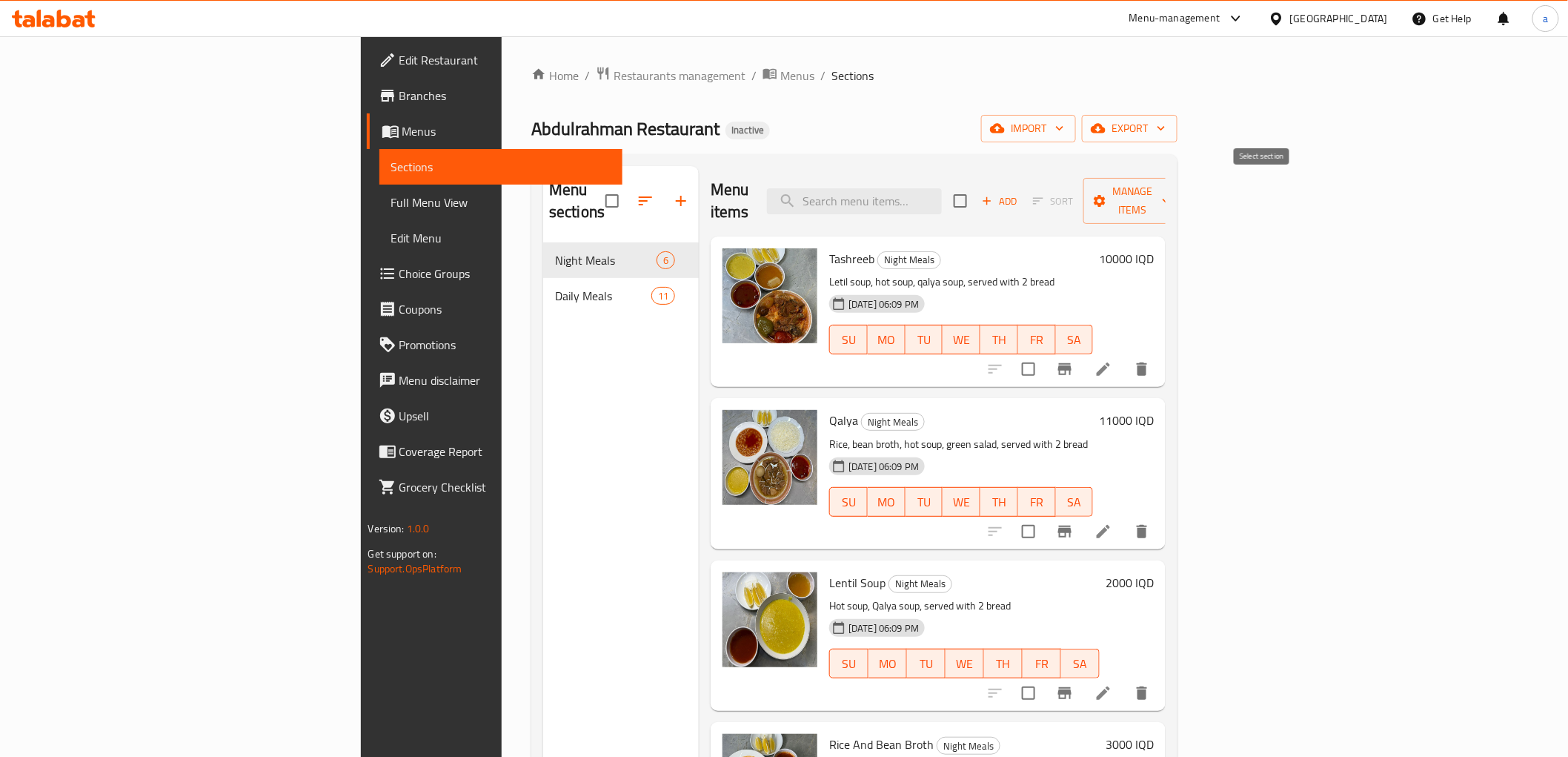
click at [976, 189] on input "checkbox" at bounding box center [960, 201] width 31 height 31
checkbox input "true"
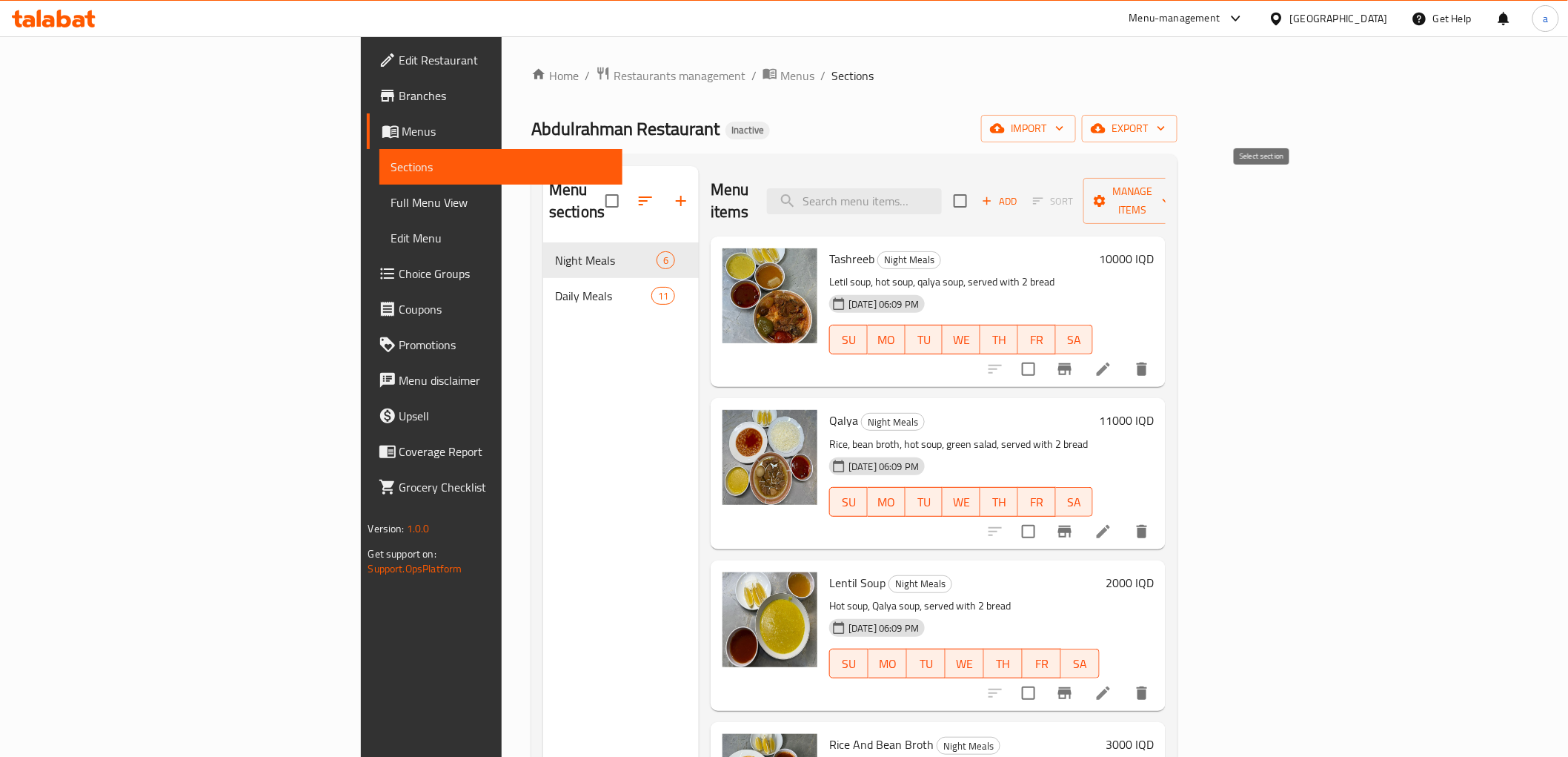
checkbox input "true"
click at [1171, 195] on span "Manage items" at bounding box center [1132, 201] width 75 height 37
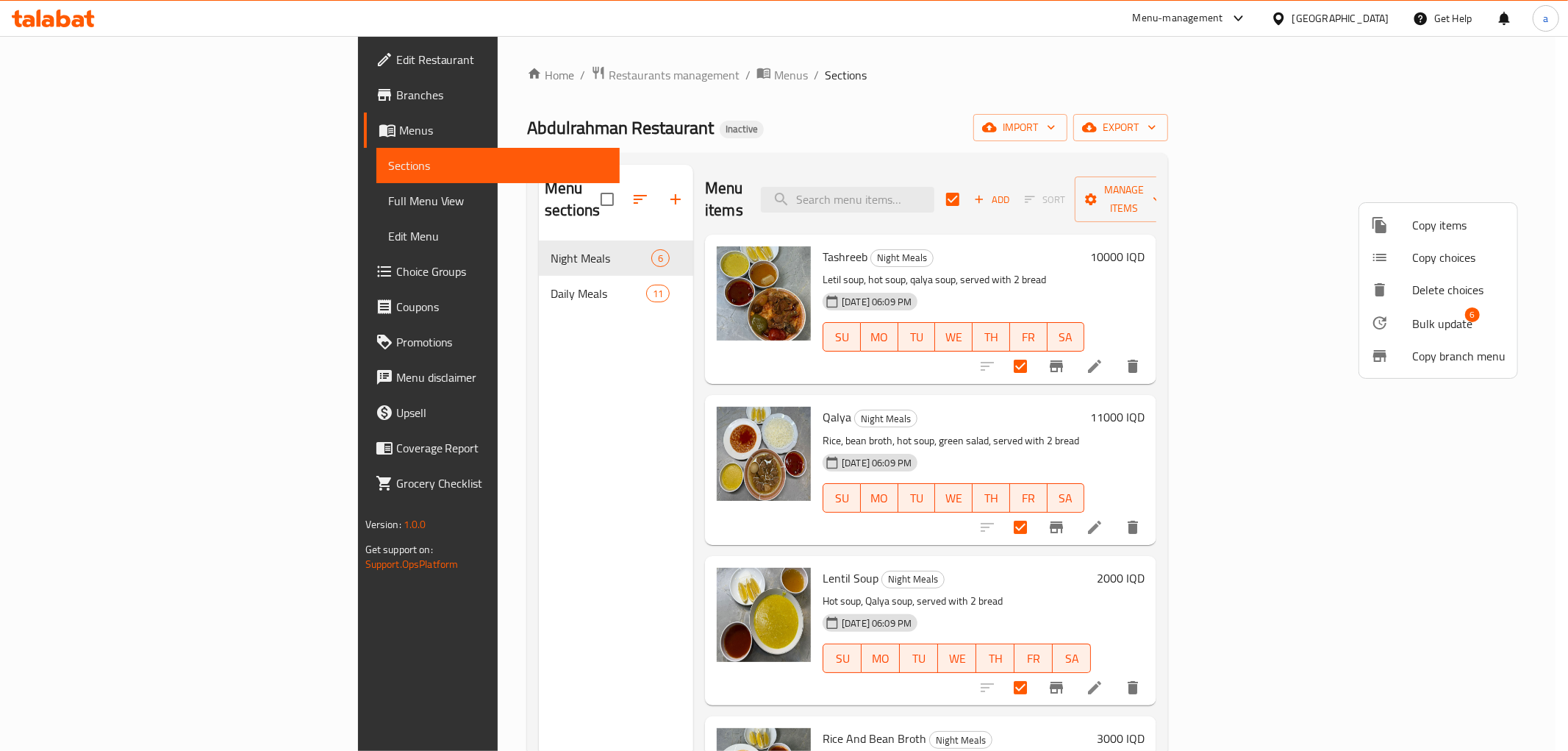
click at [1426, 316] on span "Bulk update" at bounding box center [1443, 324] width 60 height 18
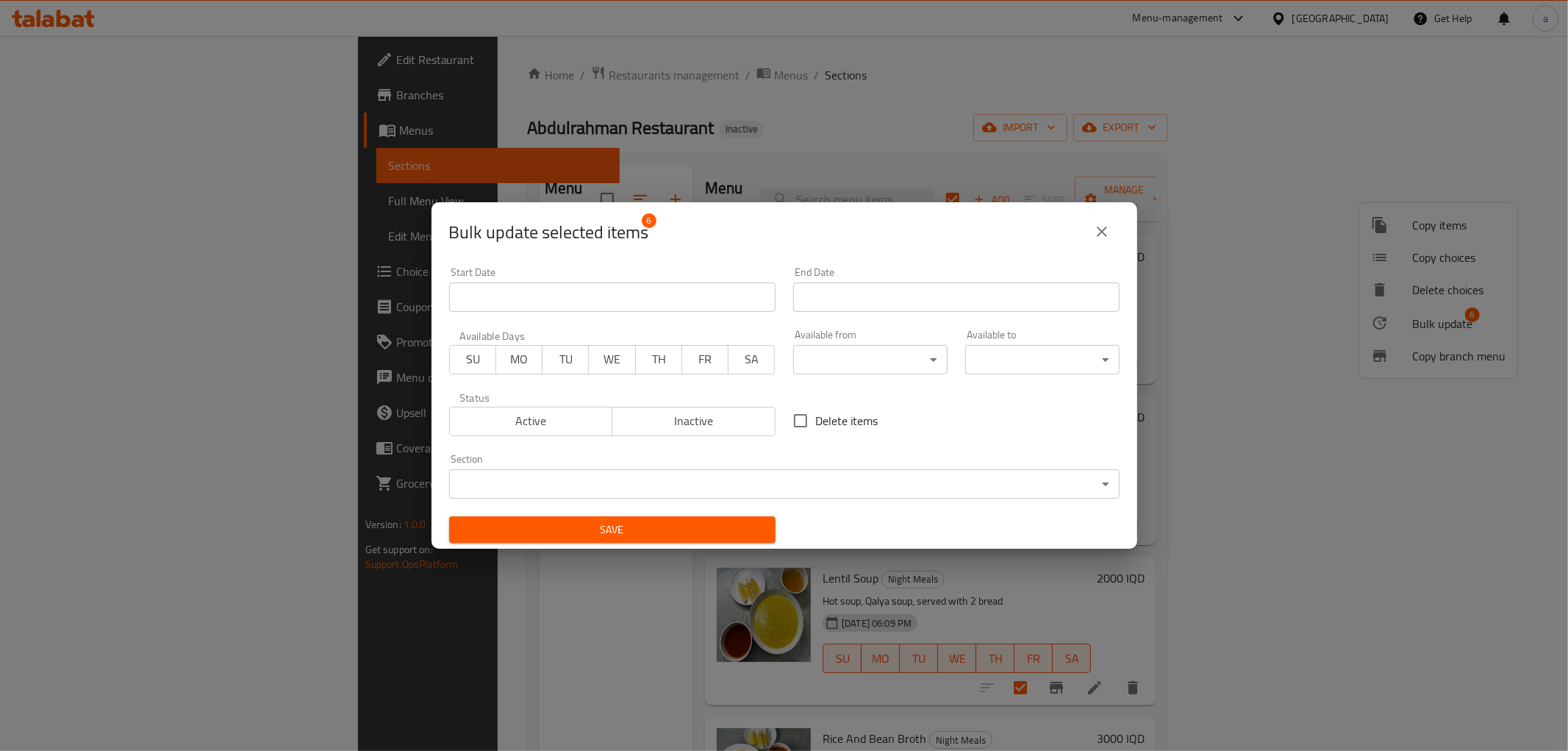
click at [920, 384] on div "Start Date Start Date End Date End Date Available Days SU MO TU WE TH FR SA Ava…" at bounding box center [784, 406] width 688 height 294
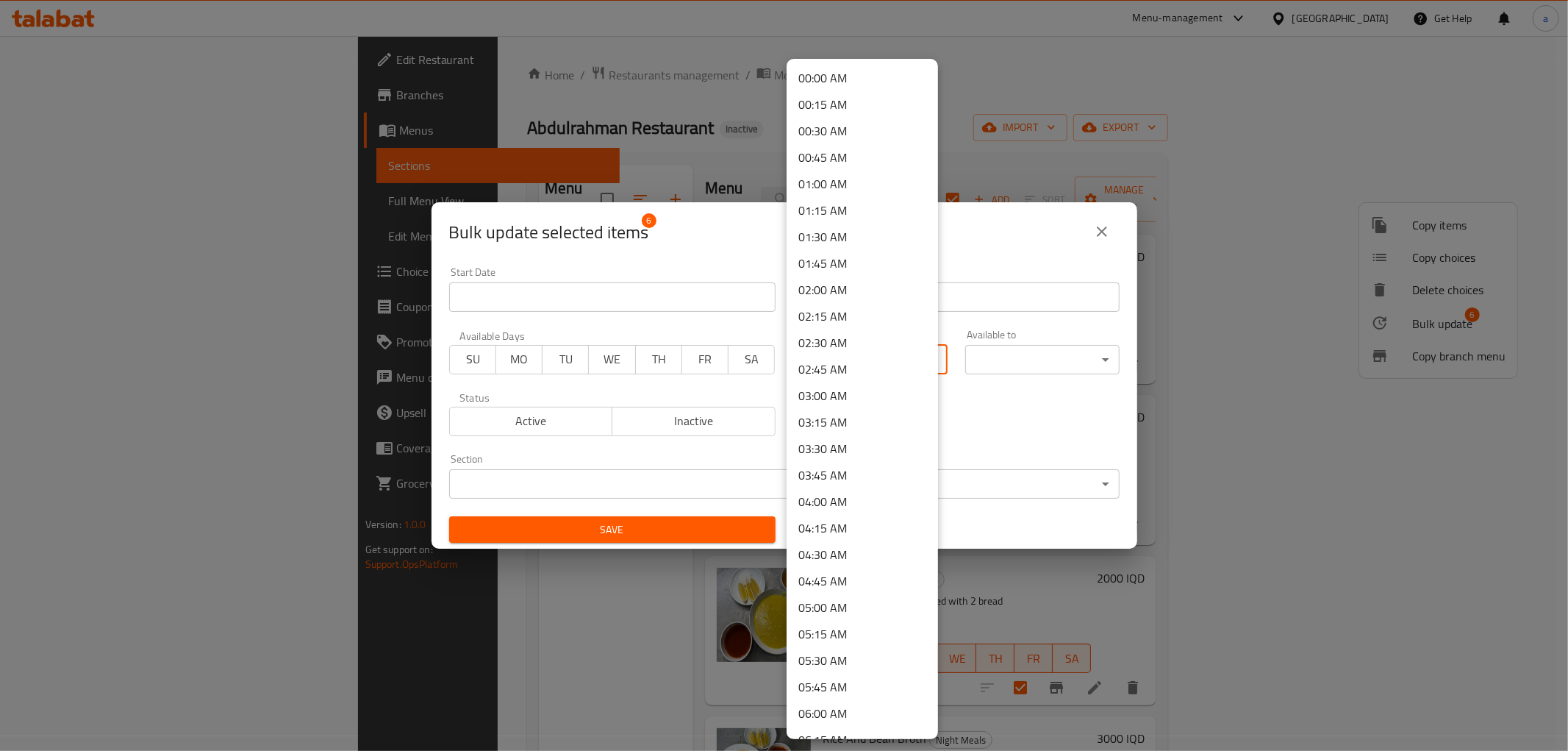
click at [921, 373] on body "​ Menu-management [GEOGRAPHIC_DATA] Get Help a Edit Restaurant Branches Menus S…" at bounding box center [784, 392] width 1568 height 714
click at [858, 442] on li "12:30 PM" at bounding box center [862, 448] width 152 height 26
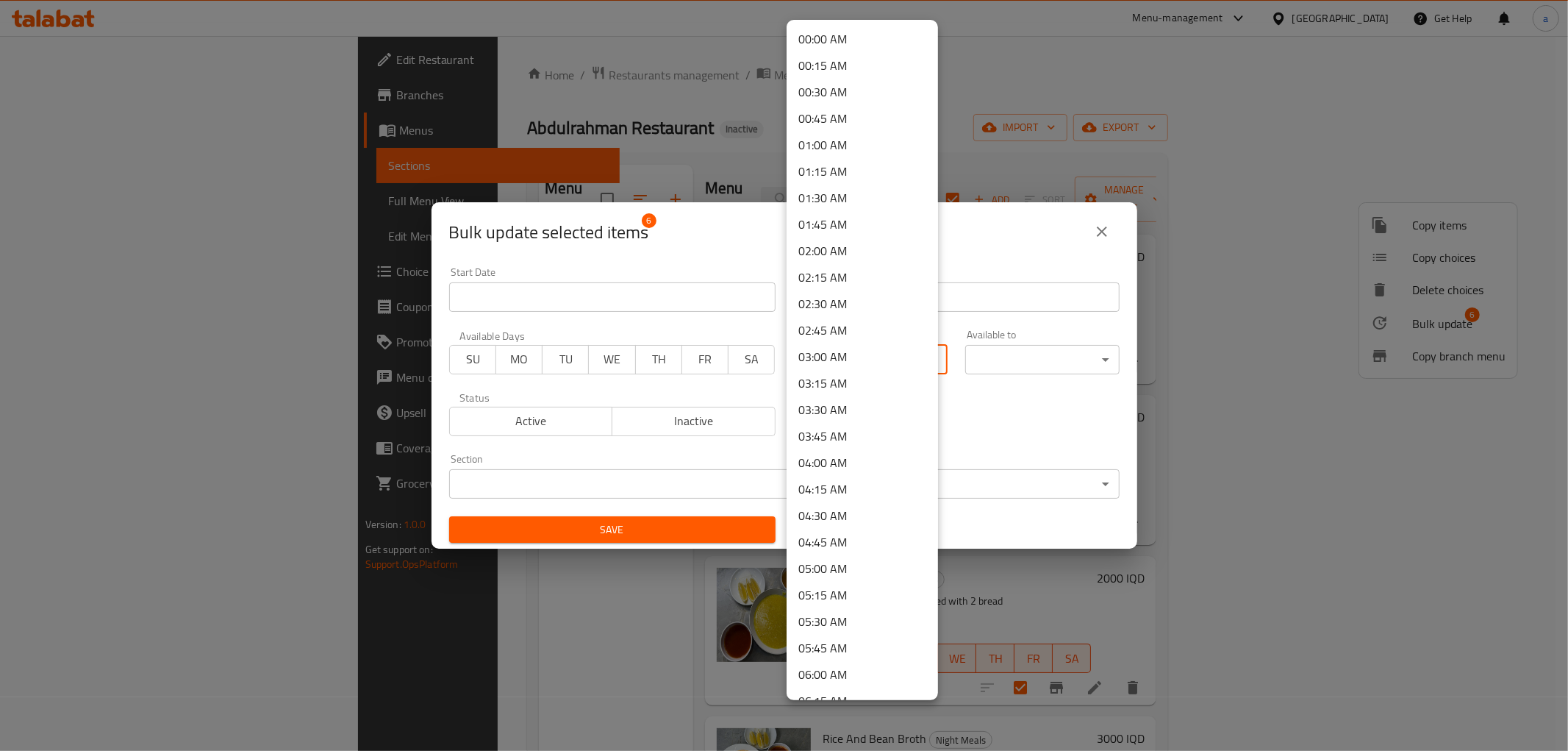
click at [899, 365] on body "​ Menu-management [GEOGRAPHIC_DATA] Get Help a Edit Restaurant Branches Menus S…" at bounding box center [784, 392] width 1568 height 714
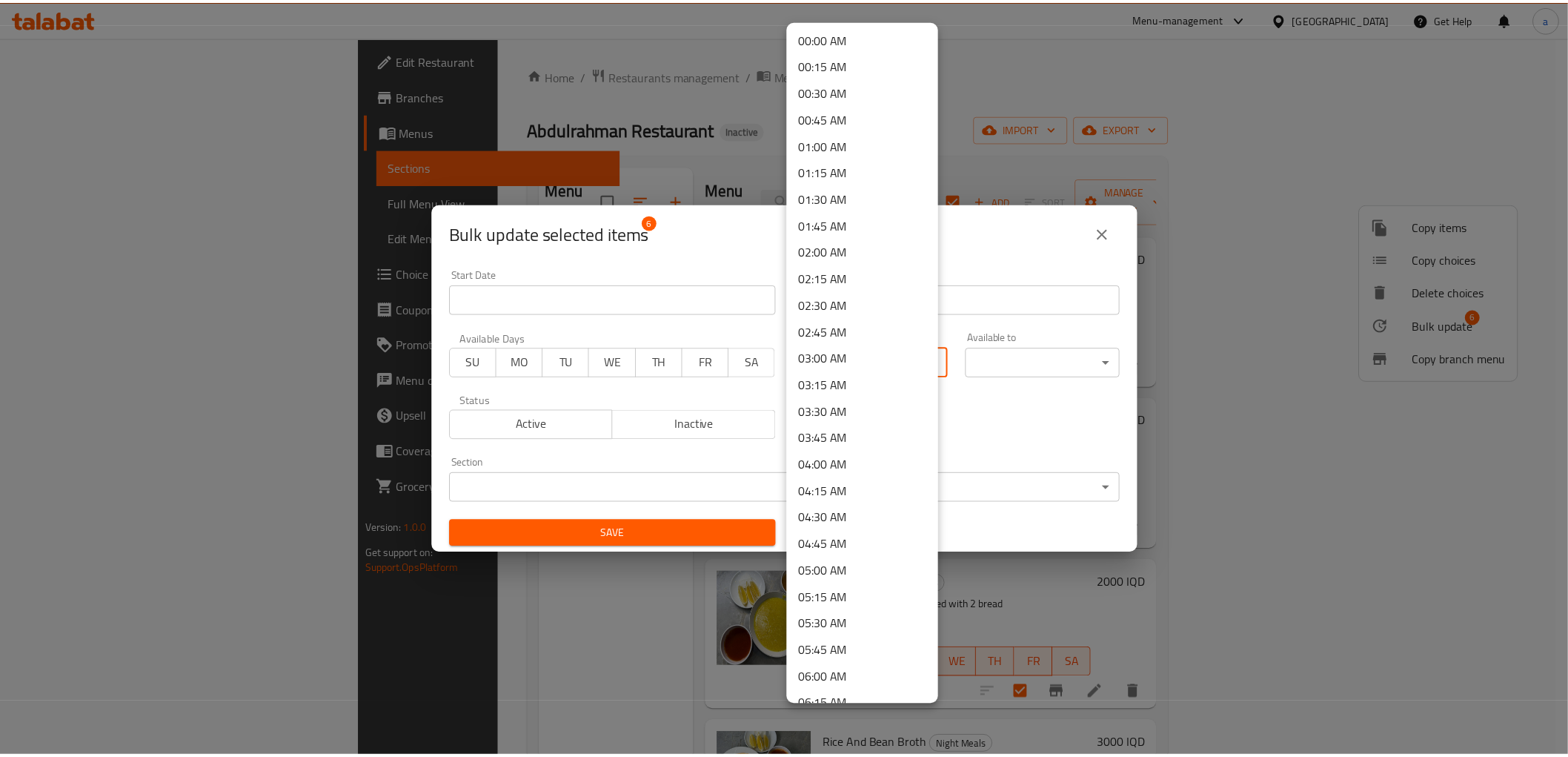
scroll to position [0, 0]
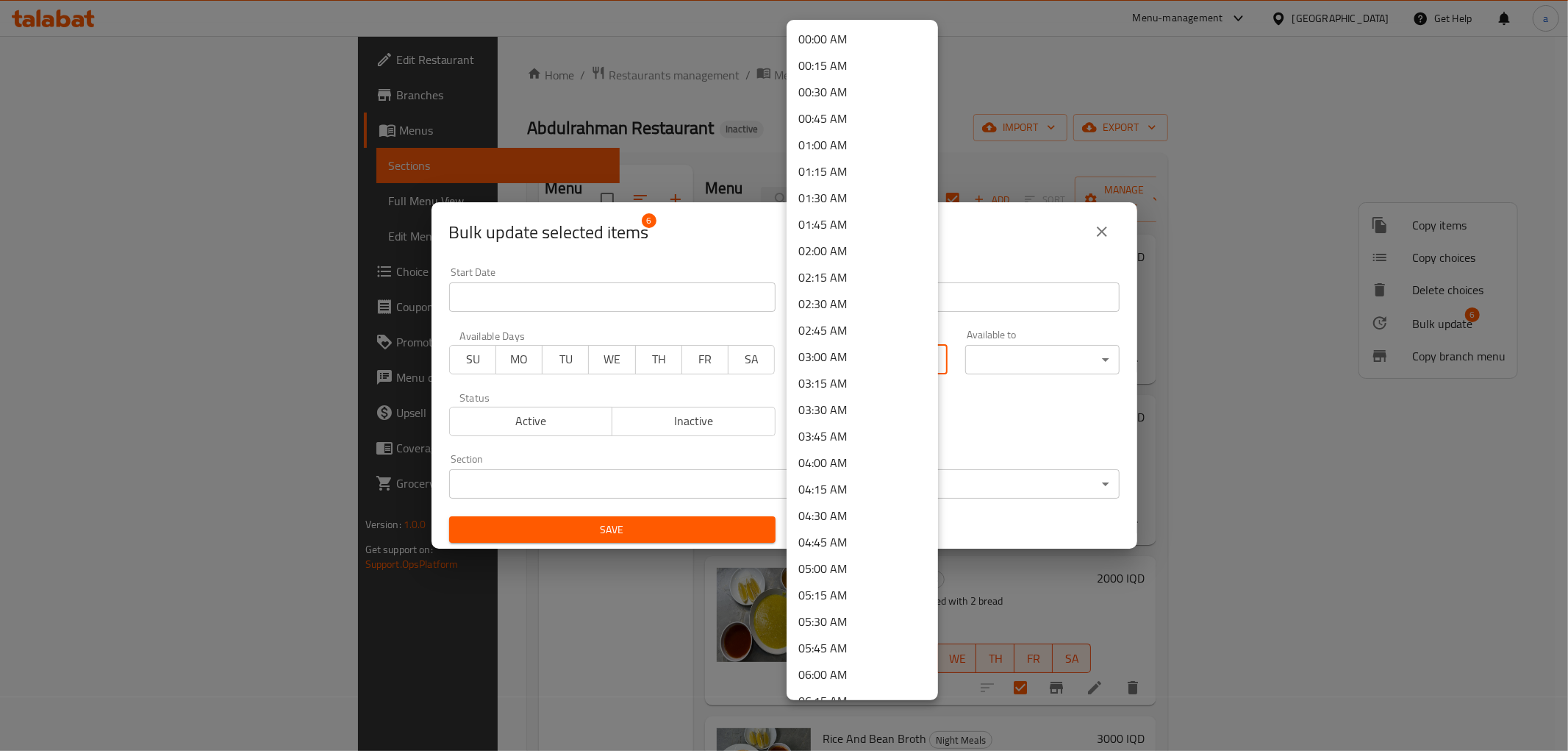
click at [841, 95] on li "00:30 AM" at bounding box center [862, 92] width 152 height 26
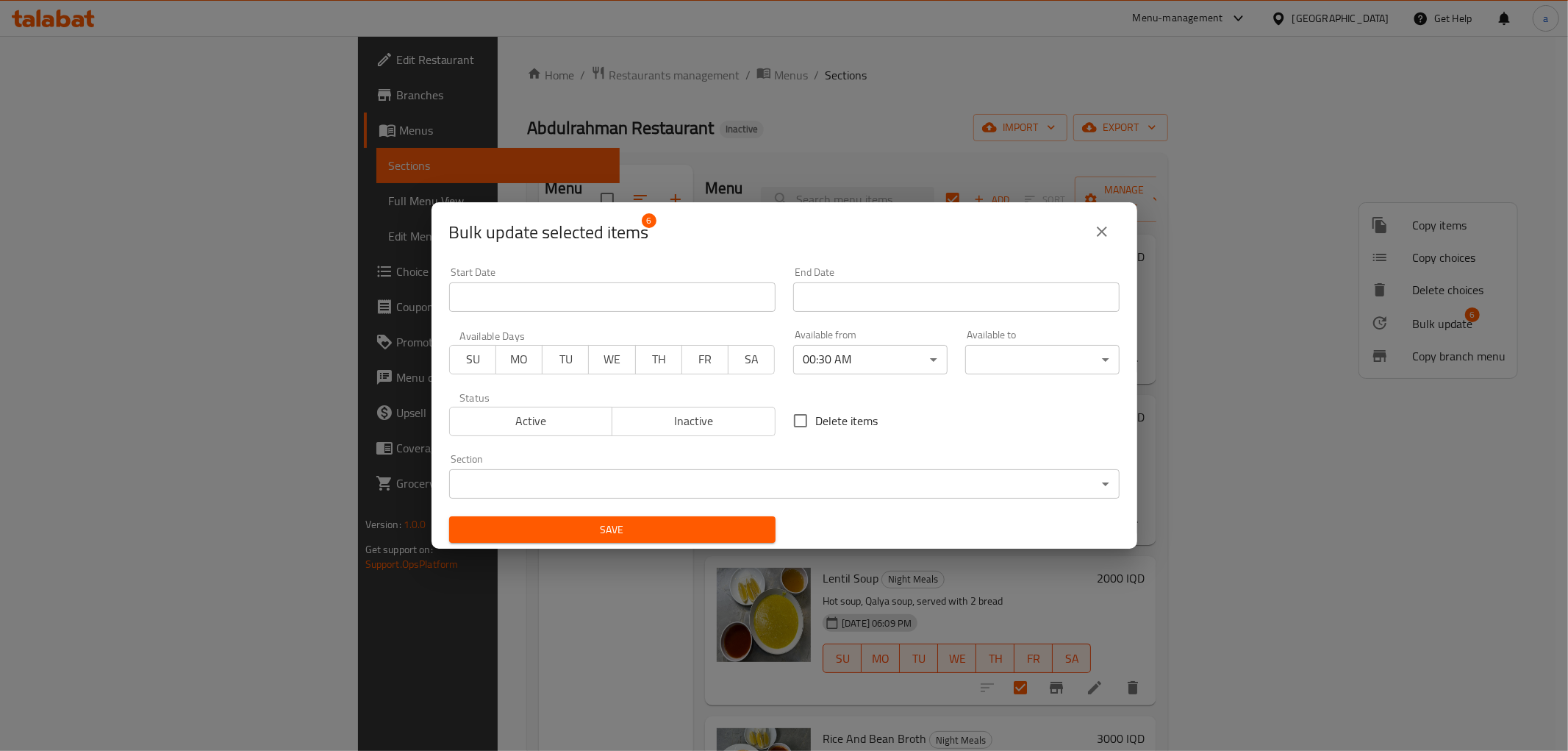
click at [988, 342] on div "Available to ​ ​" at bounding box center [1043, 352] width 155 height 45
click at [994, 349] on body "​ Menu-management [GEOGRAPHIC_DATA] Get Help a Edit Restaurant Branches Menus S…" at bounding box center [784, 392] width 1568 height 714
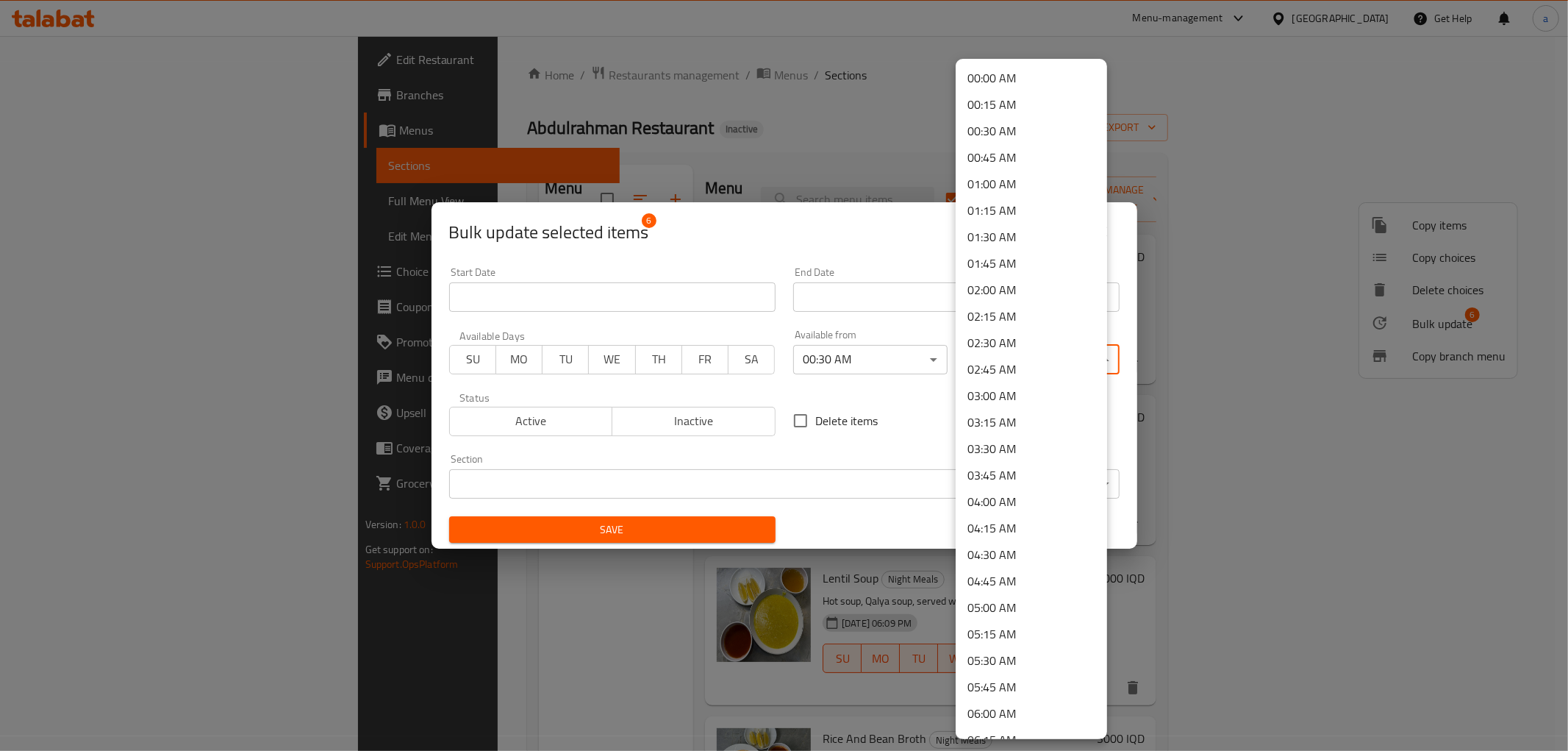
click at [1003, 717] on li "06:00 AM" at bounding box center [1031, 713] width 152 height 26
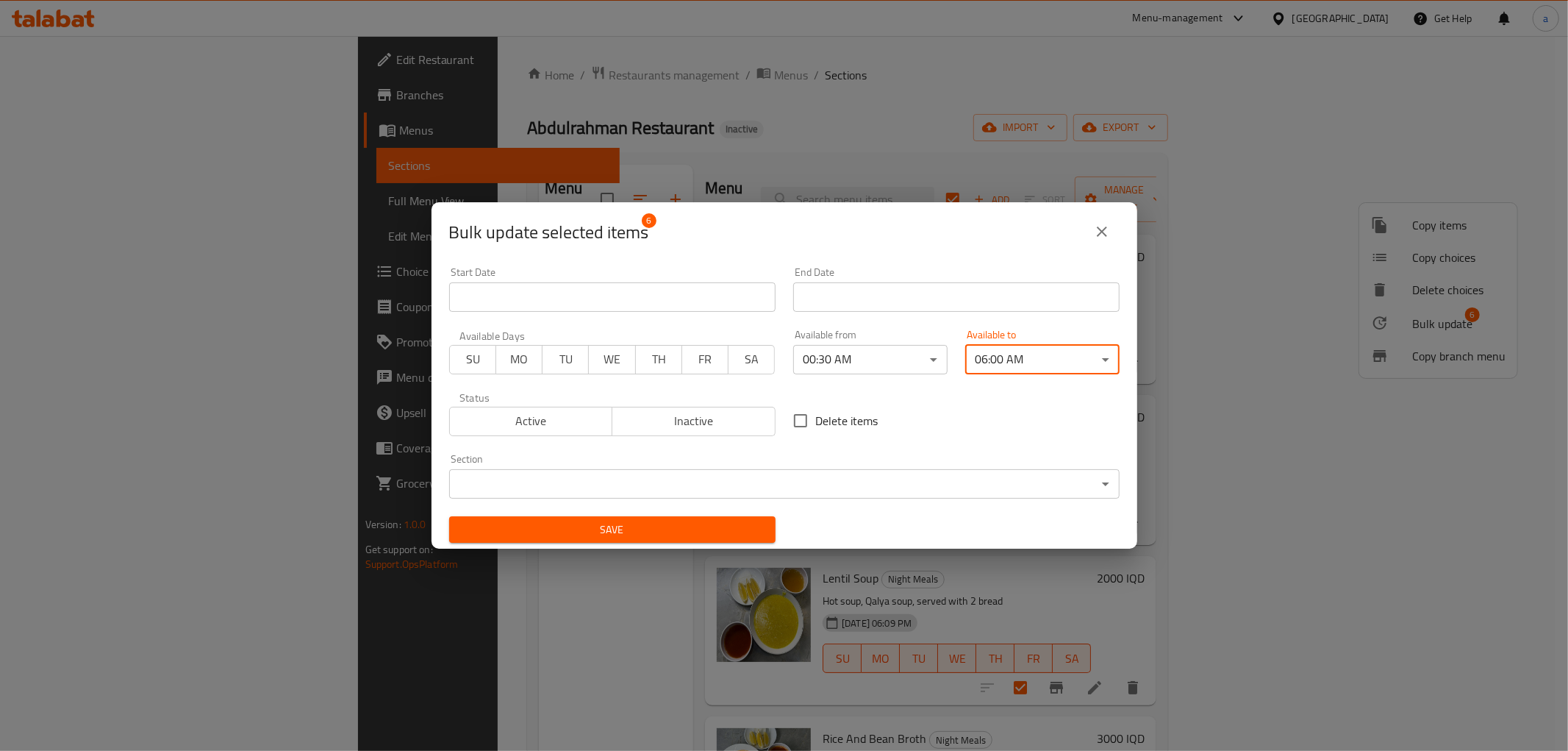
click at [723, 500] on div "Section ​ ​" at bounding box center [784, 476] width 688 height 62
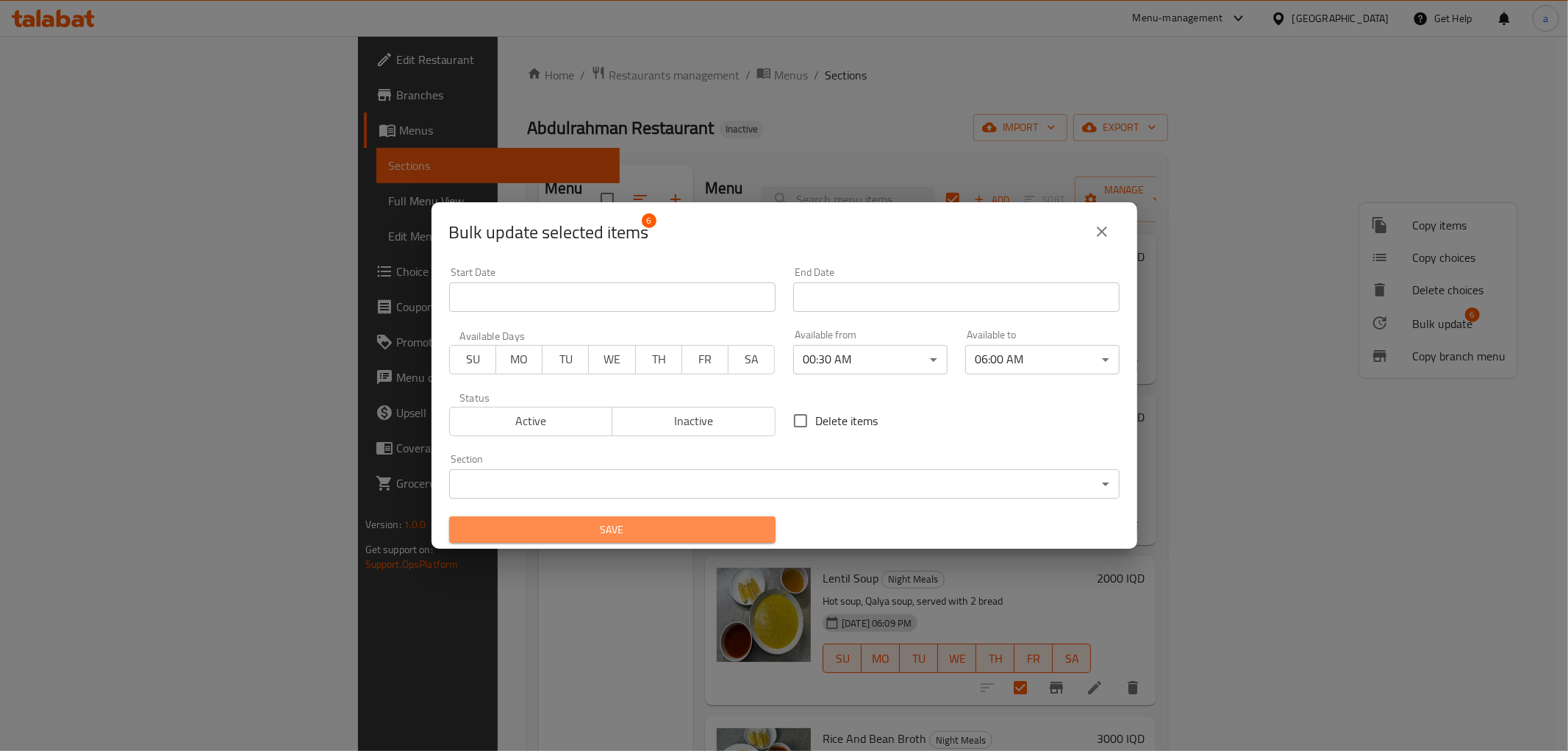
click at [692, 523] on span "Save" at bounding box center [612, 529] width 303 height 18
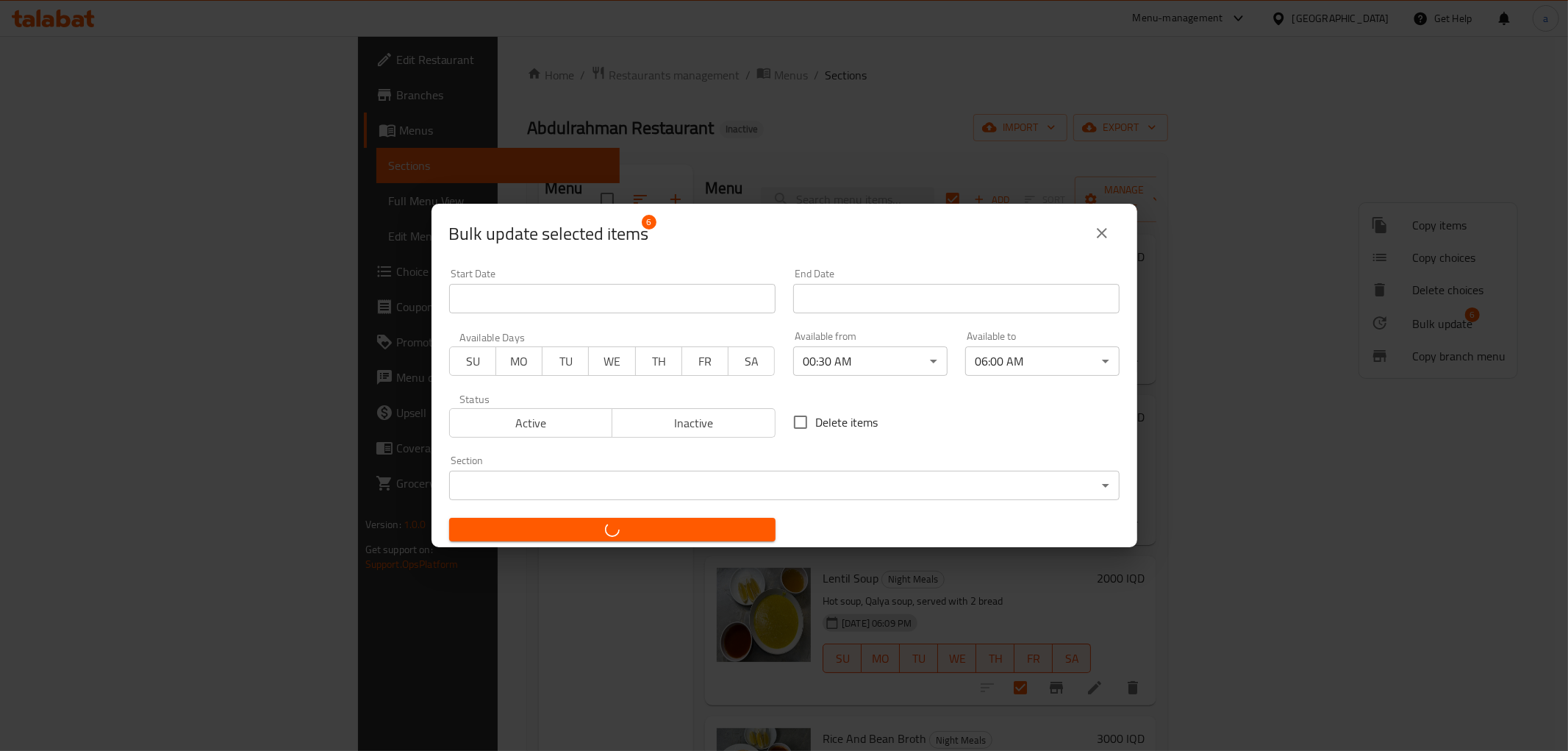
checkbox input "false"
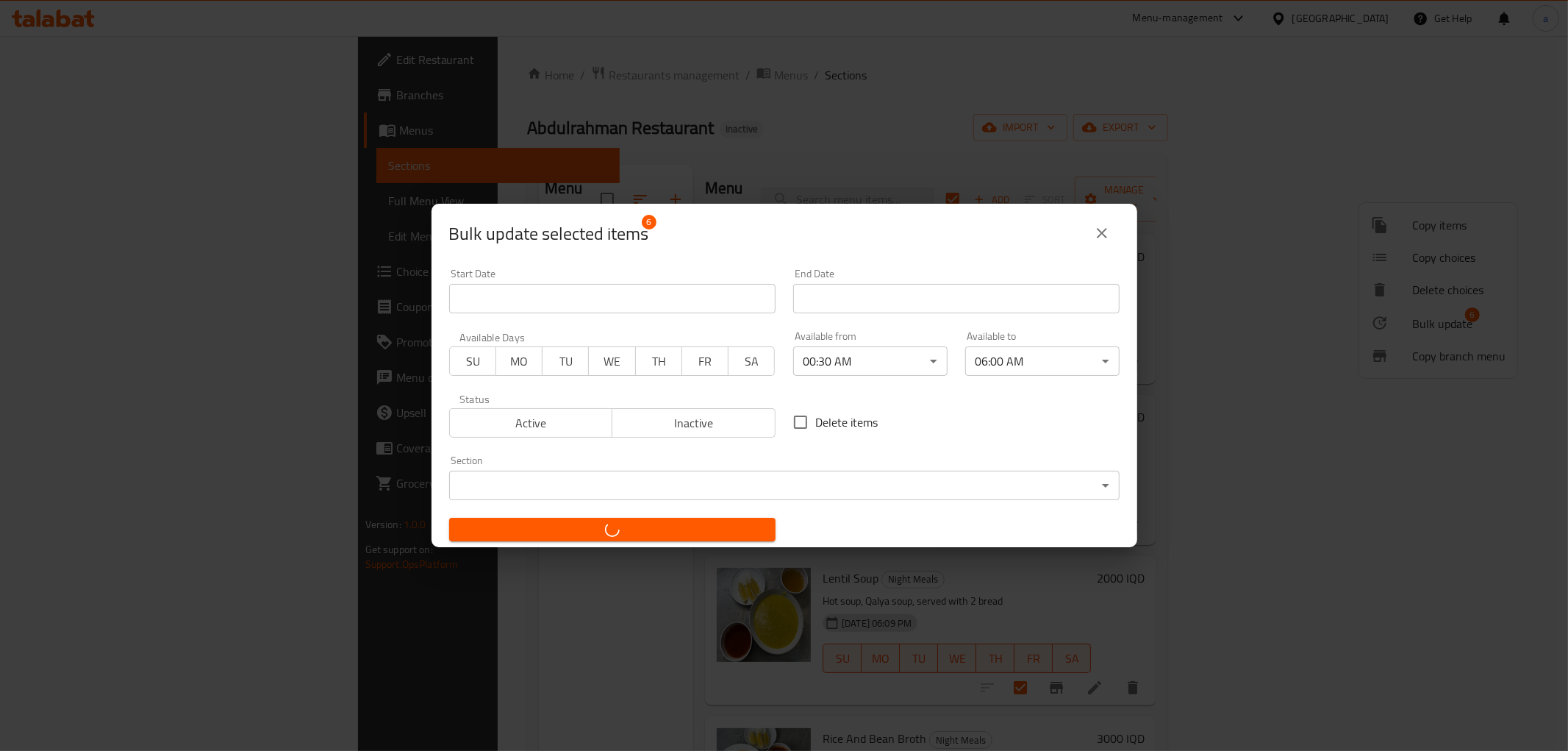
checkbox input "false"
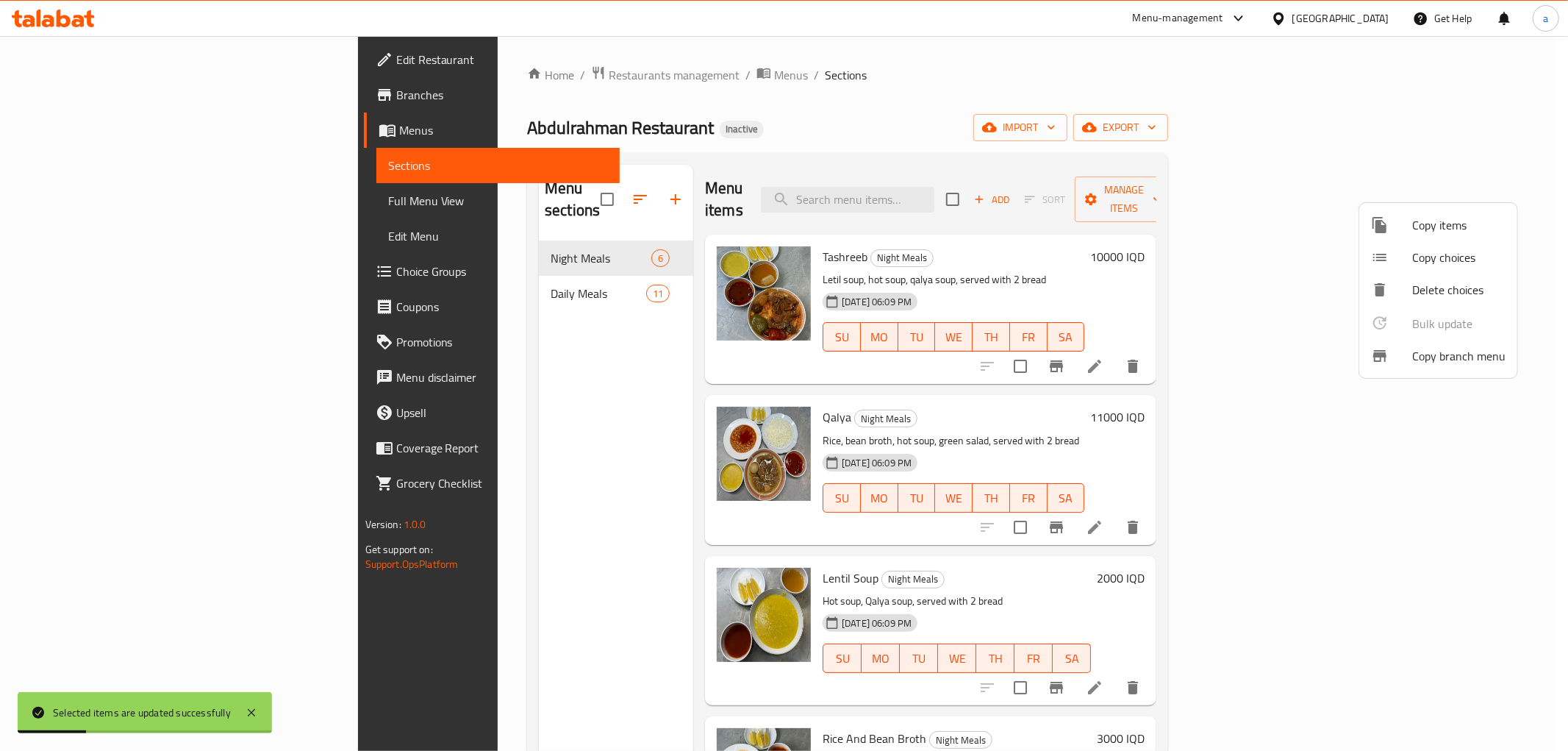
drag, startPoint x: 688, startPoint y: 488, endPoint x: 1436, endPoint y: 509, distance: 748.3
click at [1436, 509] on div at bounding box center [784, 376] width 1568 height 751
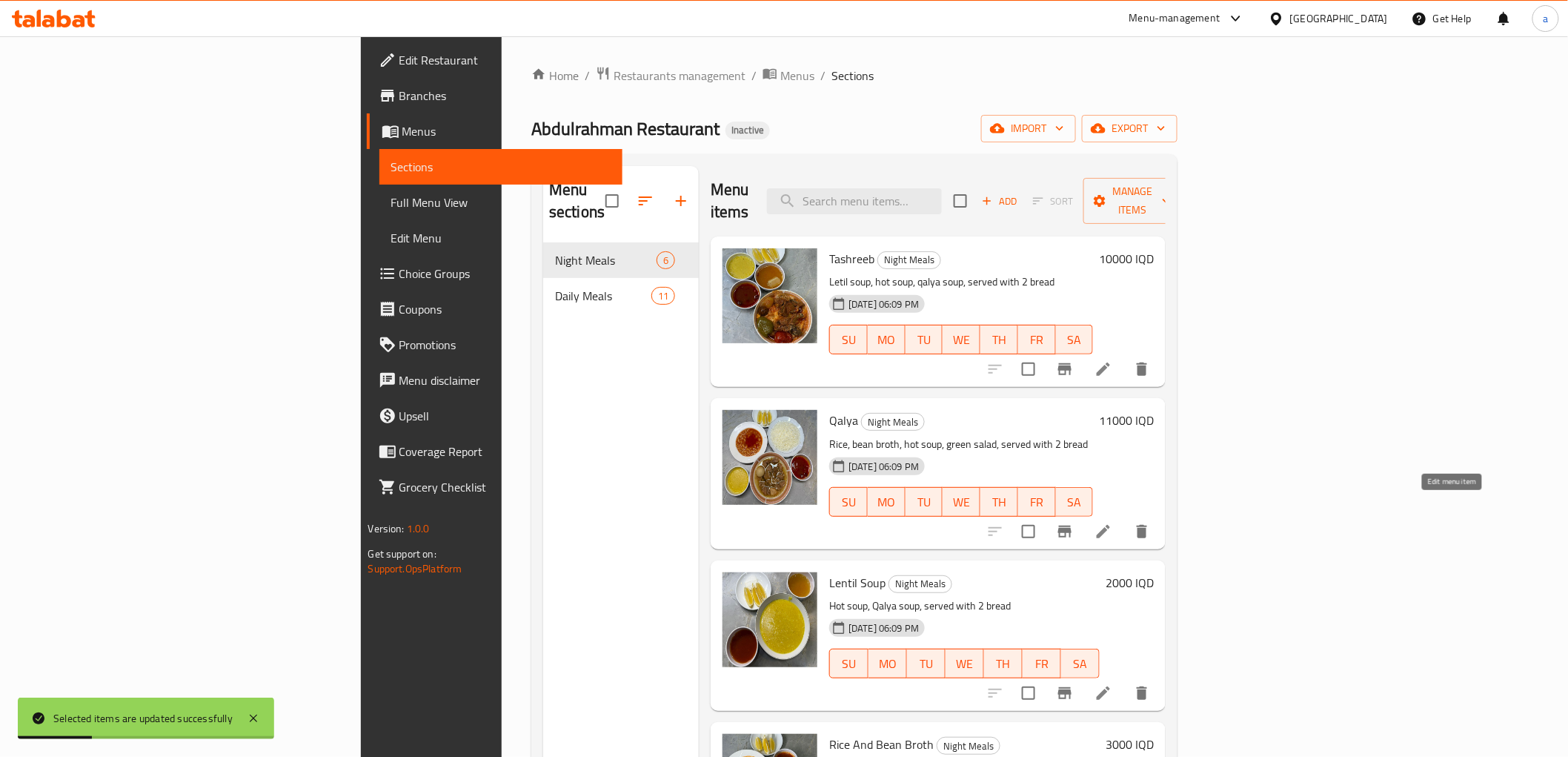
click at [1110, 525] on icon at bounding box center [1103, 532] width 13 height 13
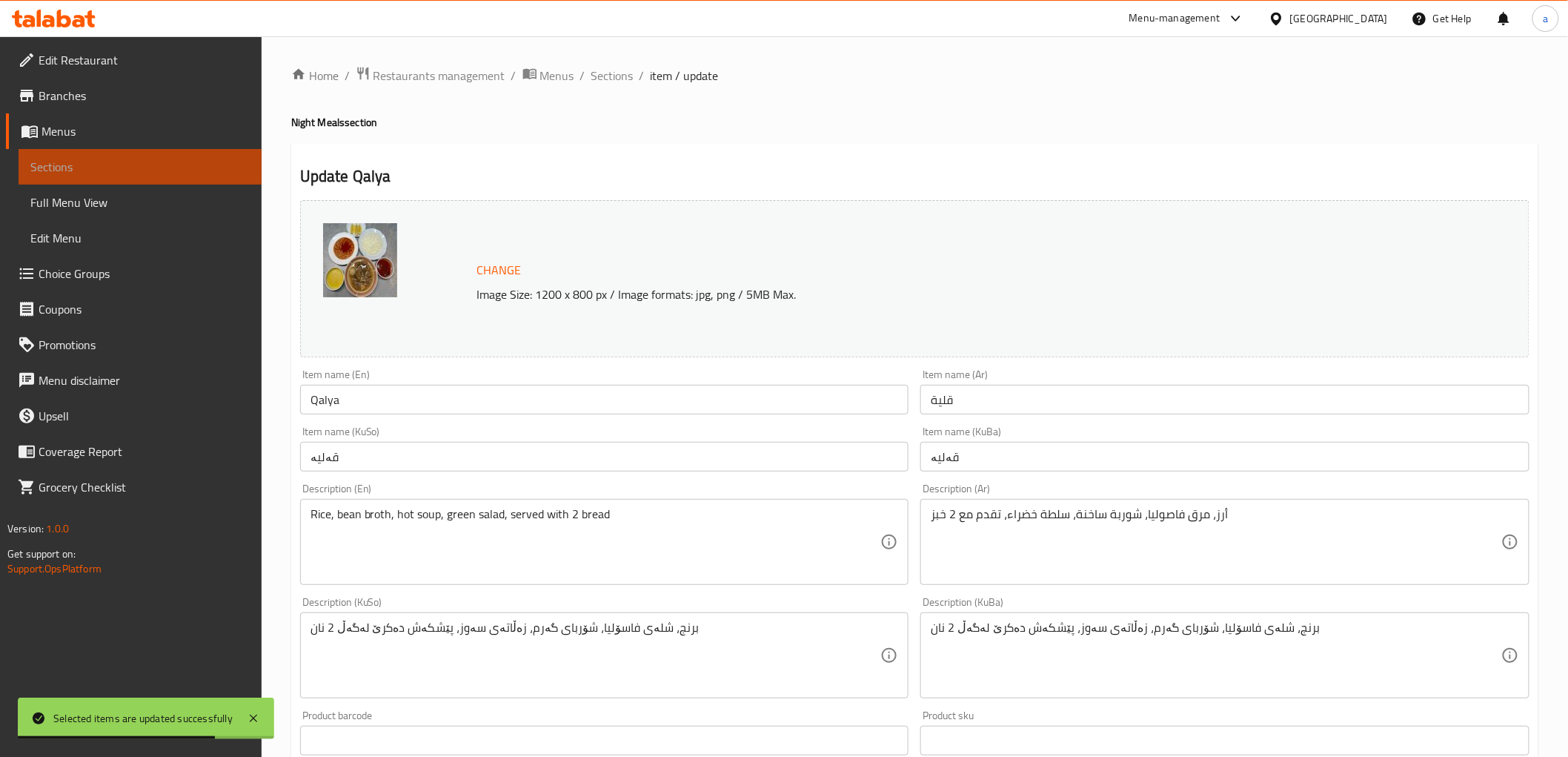
click at [213, 173] on span "Sections" at bounding box center [140, 166] width 220 height 18
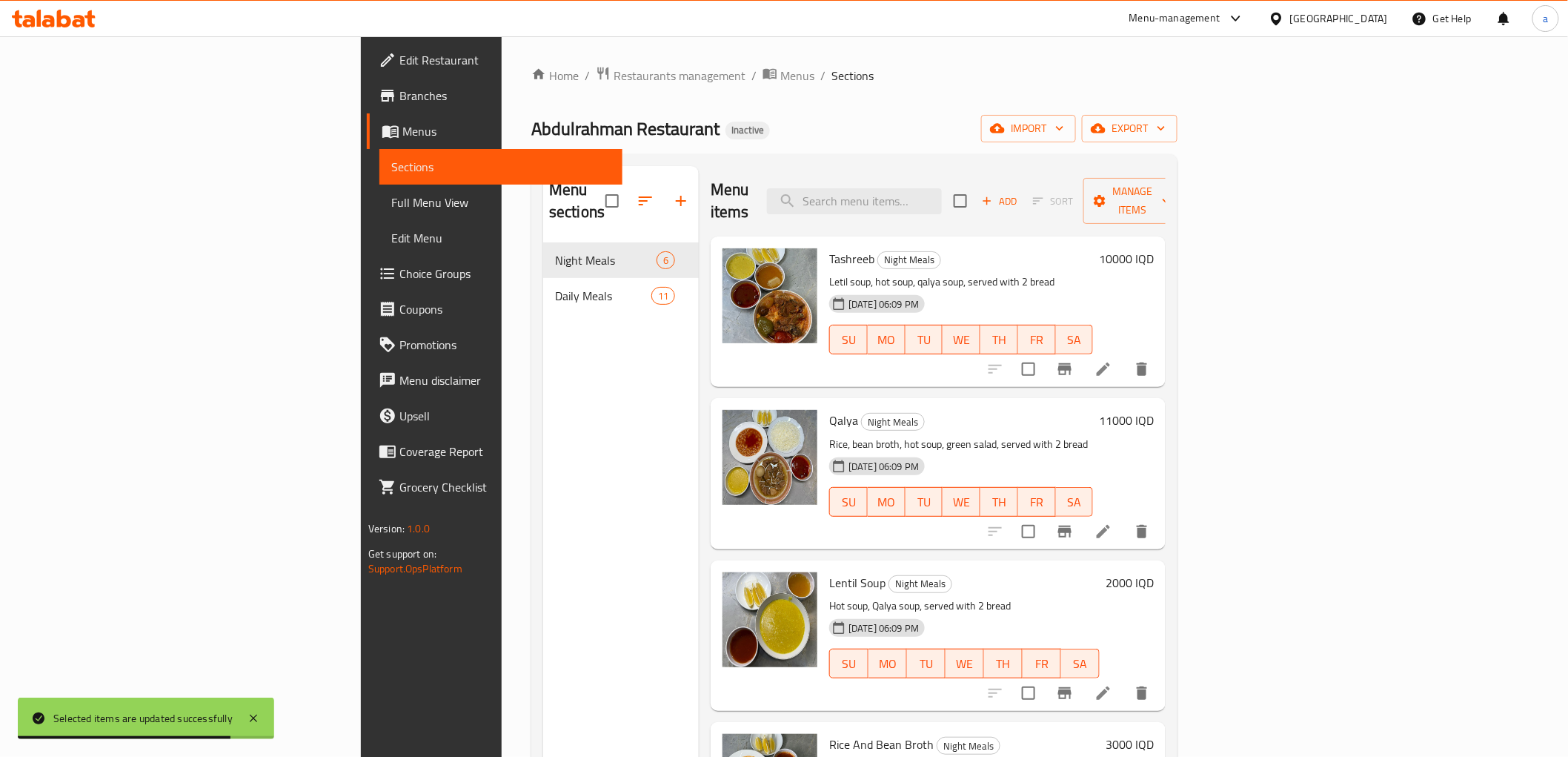
click at [555, 287] on span "Daily Meals" at bounding box center [603, 296] width 96 height 18
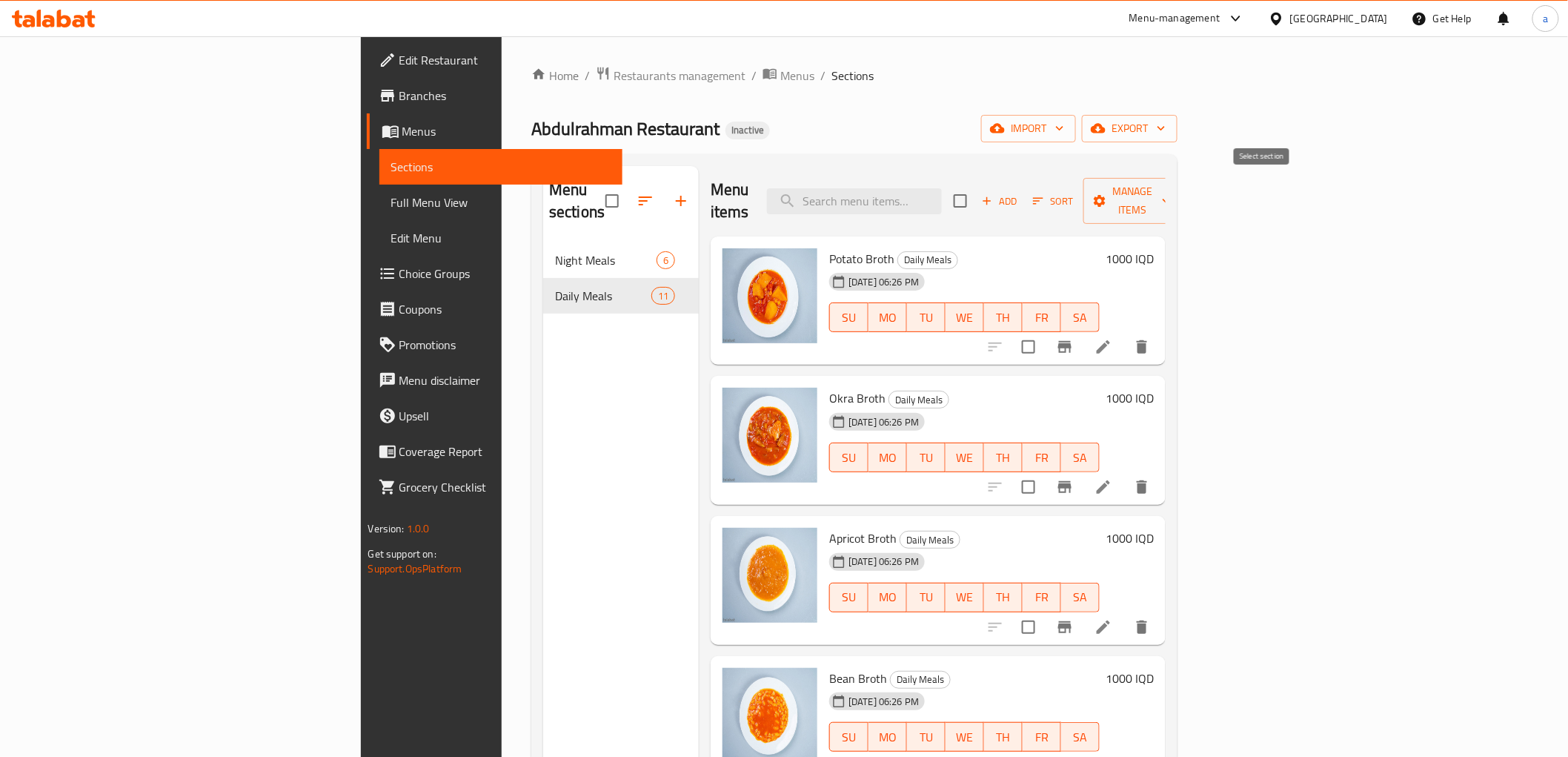
click at [976, 185] on input "checkbox" at bounding box center [960, 201] width 31 height 31
checkbox input "true"
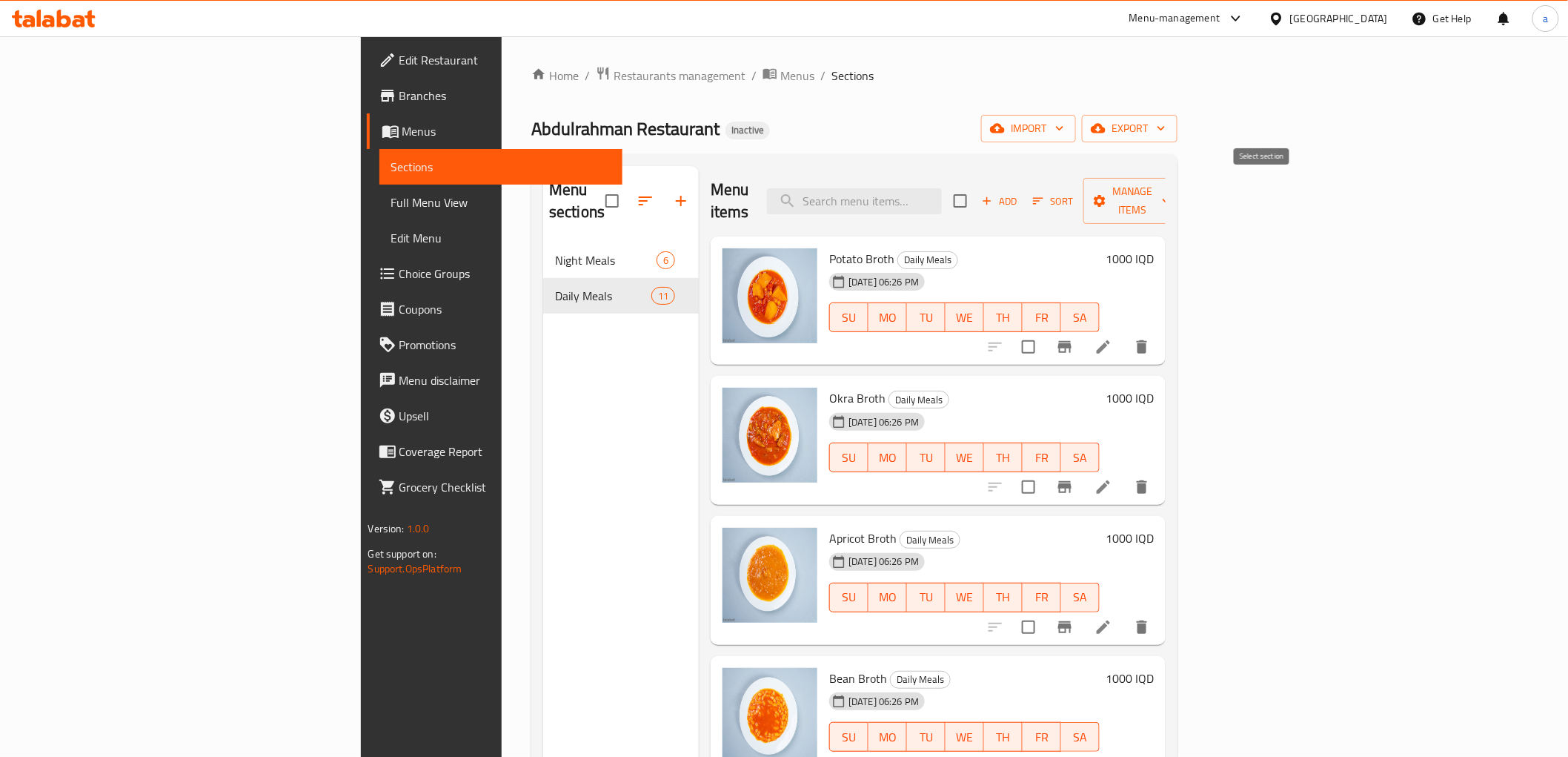
checkbox input "true"
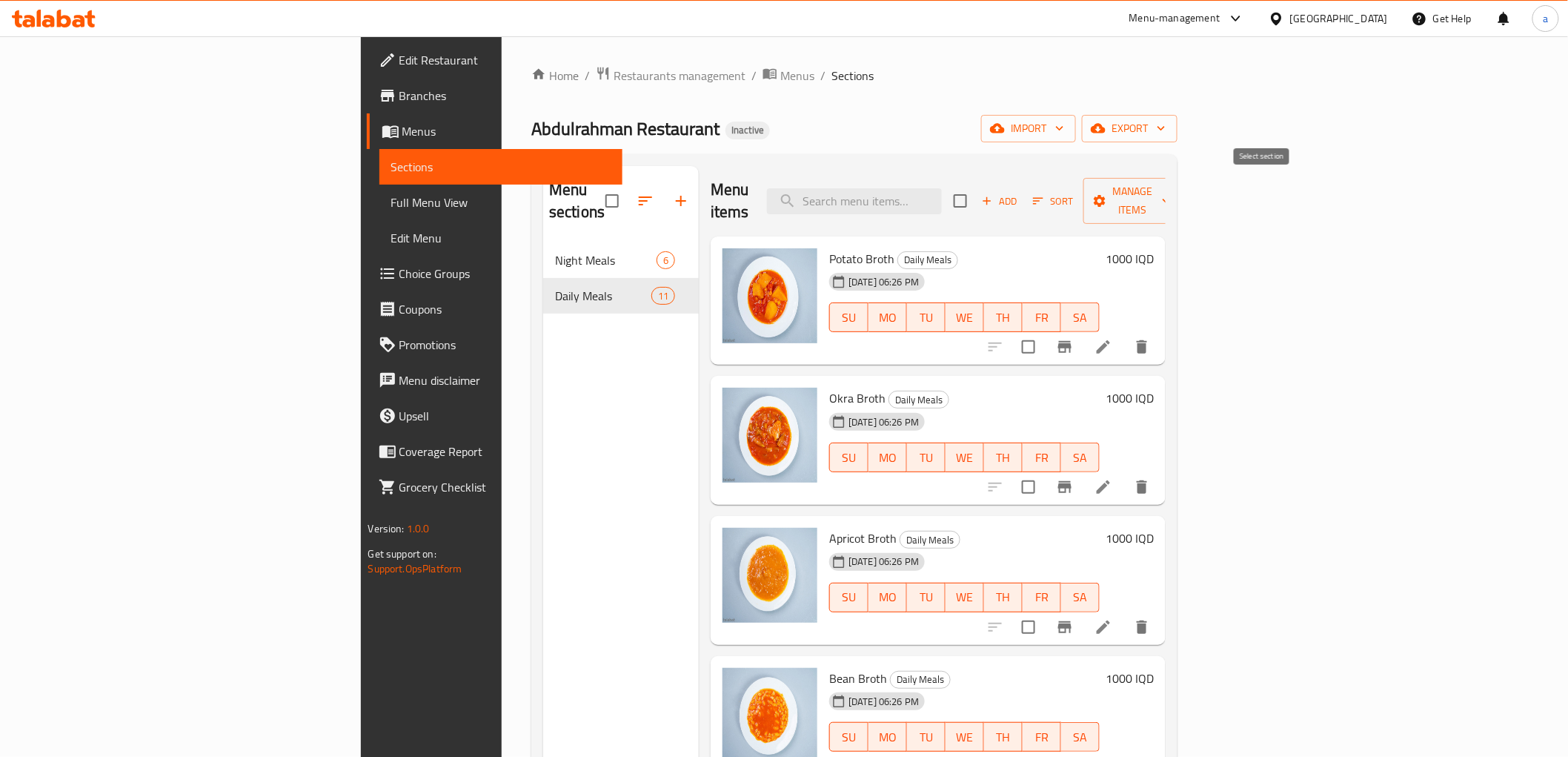
checkbox input "true"
click at [1171, 193] on span "Manage items" at bounding box center [1132, 201] width 75 height 37
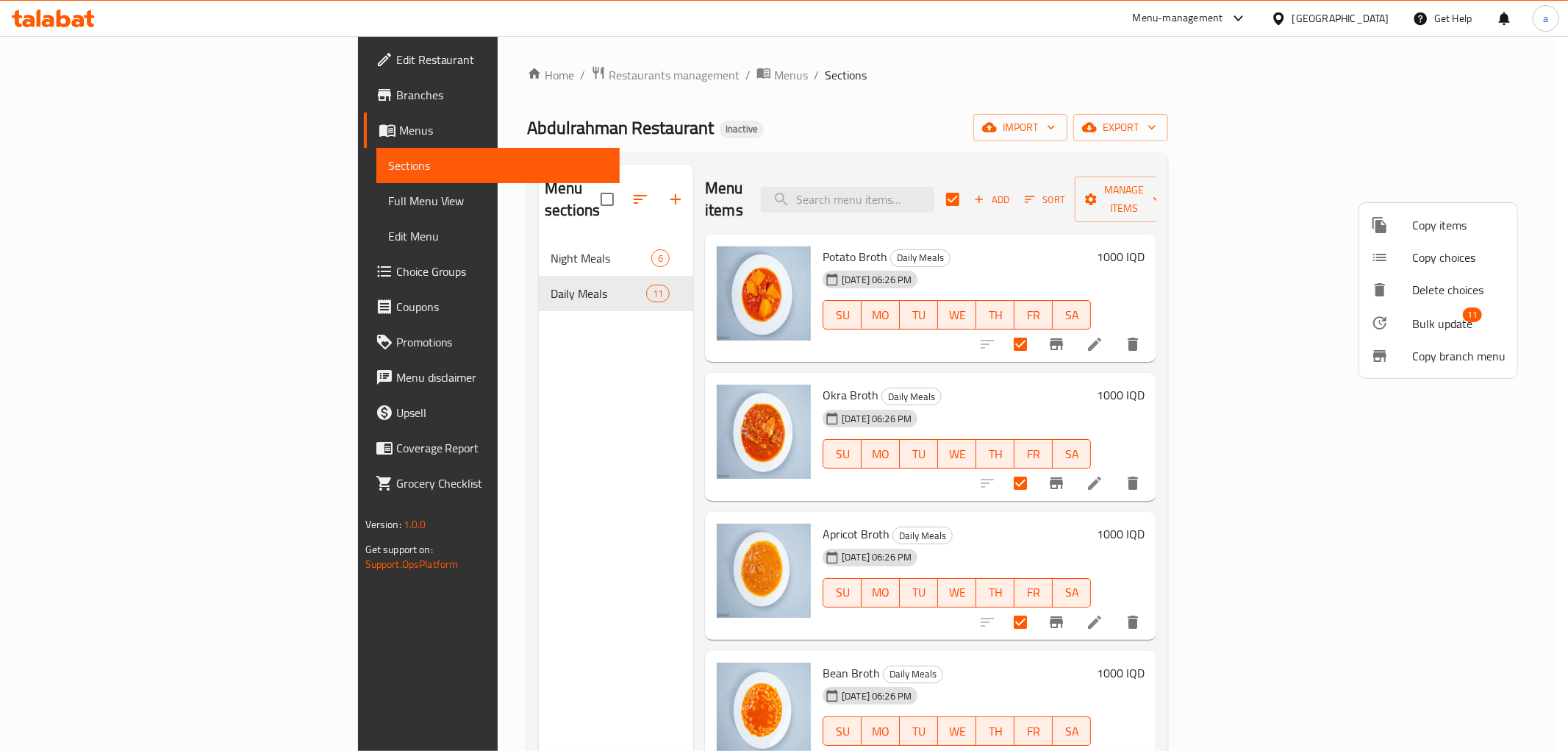
click at [1397, 315] on div at bounding box center [1392, 323] width 42 height 18
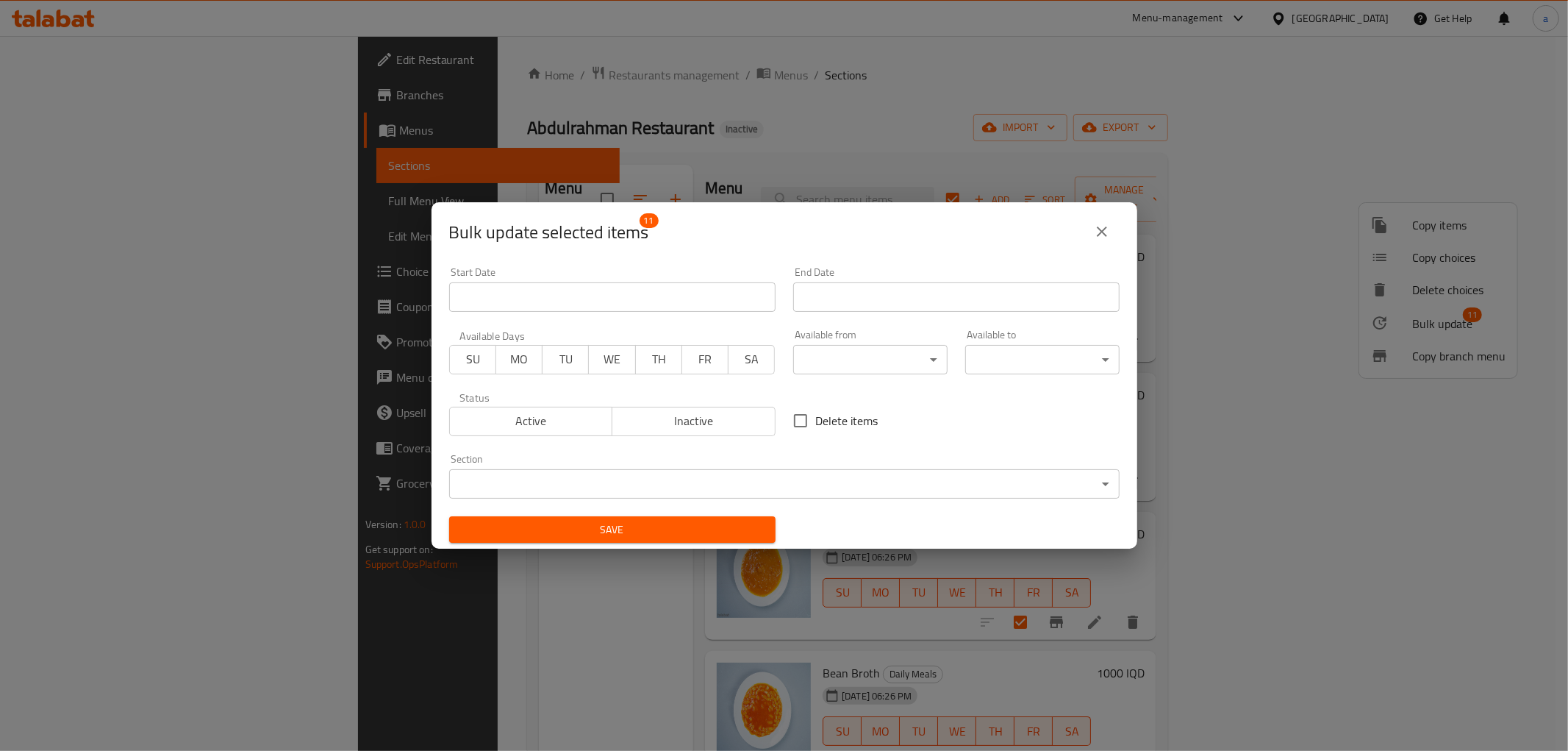
click at [919, 366] on body "​ Menu-management [GEOGRAPHIC_DATA] Get Help a Edit Restaurant Branches Menus S…" at bounding box center [784, 392] width 1568 height 714
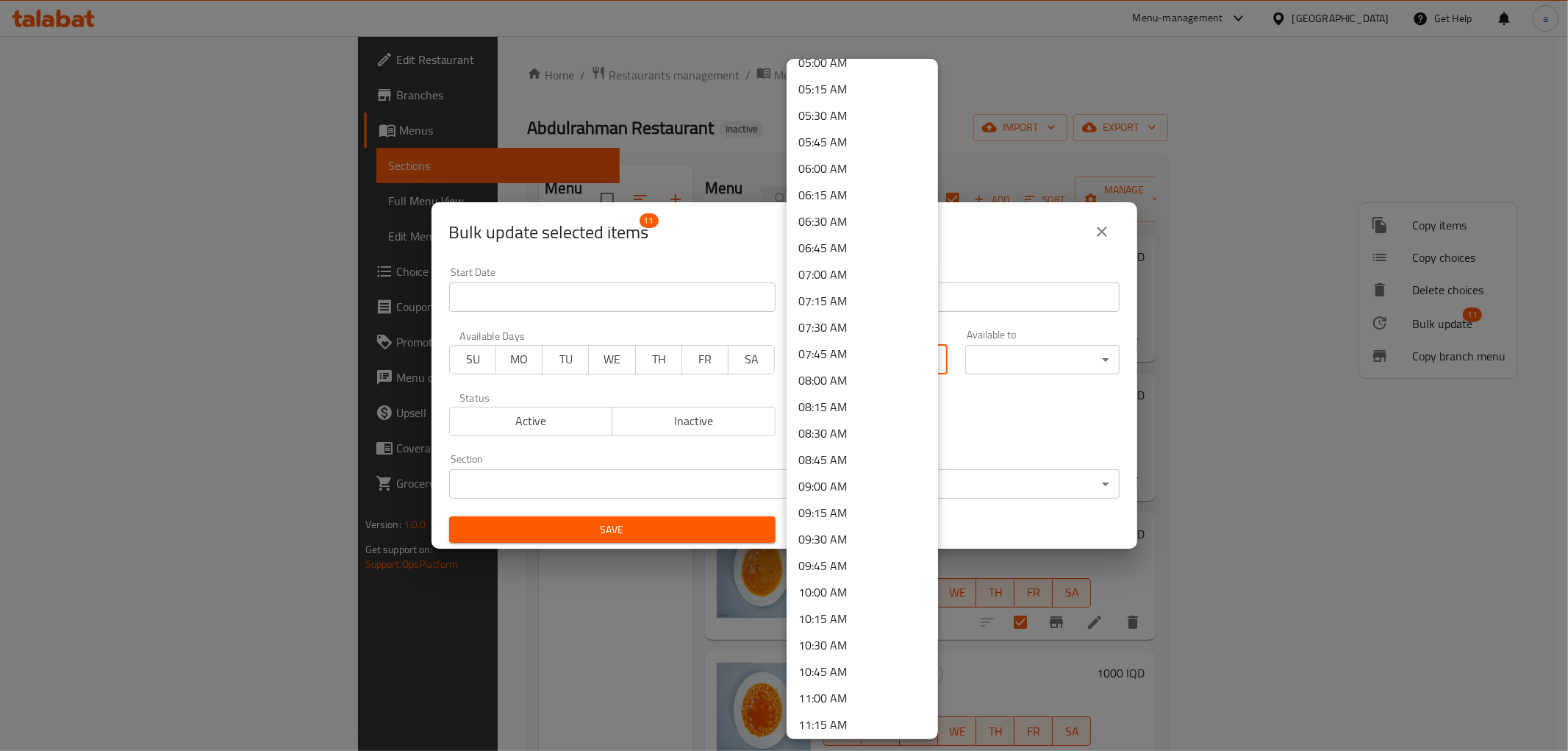
scroll to position [680, 0]
click at [849, 561] on li "11:00 AM" at bounding box center [862, 562] width 152 height 26
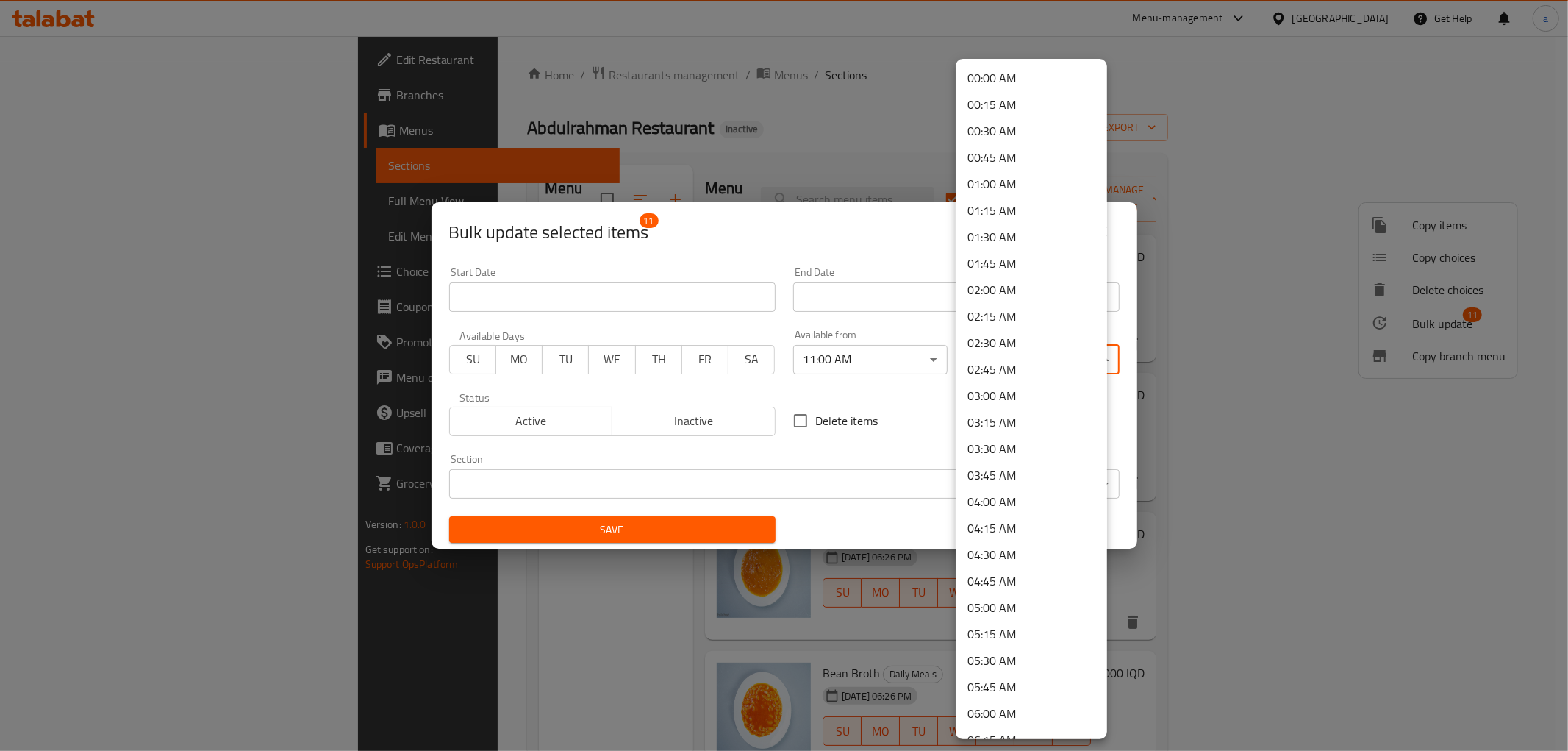
click at [1061, 359] on body "​ Menu-management [GEOGRAPHIC_DATA] Get Help a Edit Restaurant Branches Menus S…" at bounding box center [784, 392] width 1568 height 714
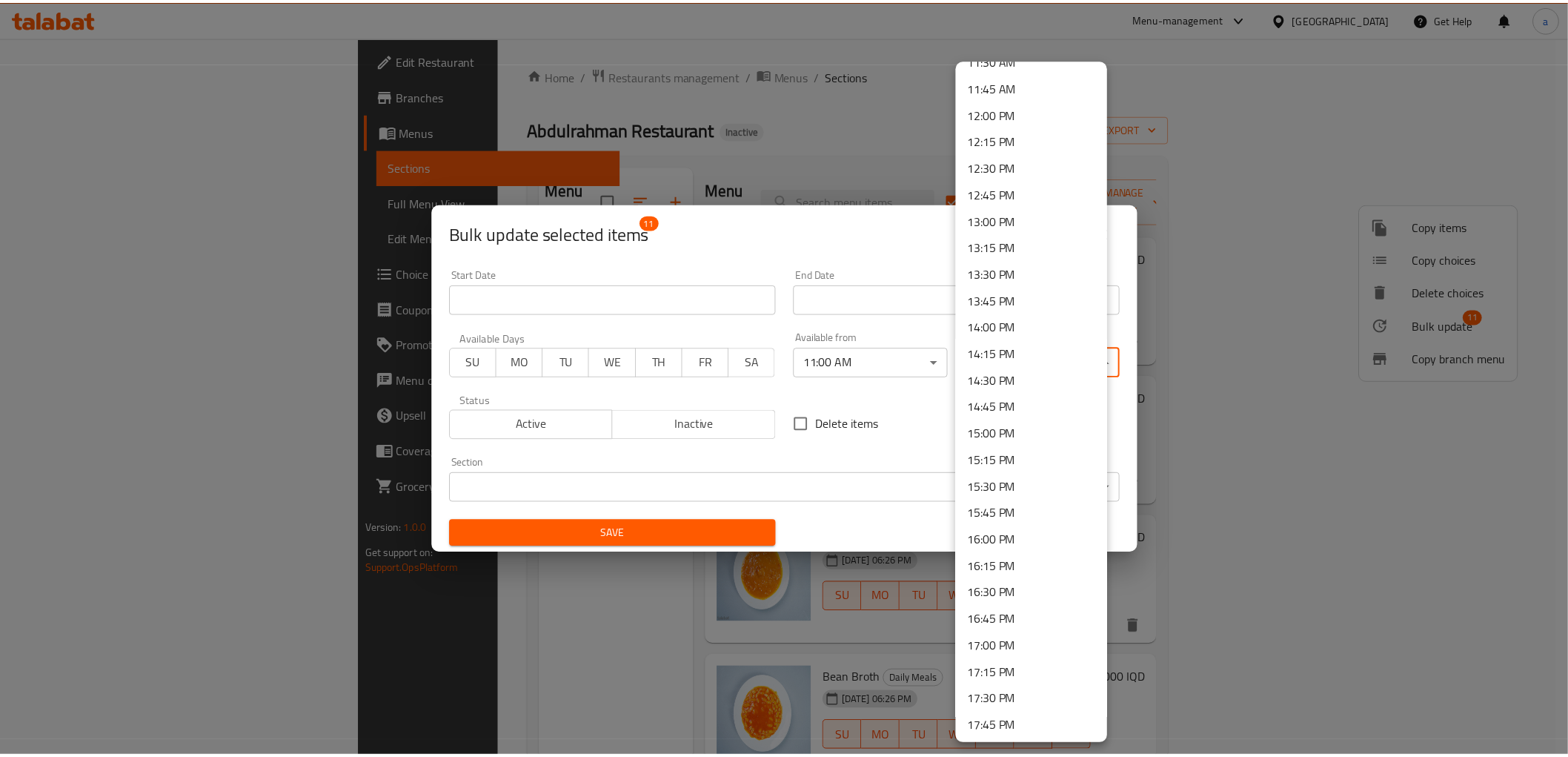
scroll to position [1090, 0]
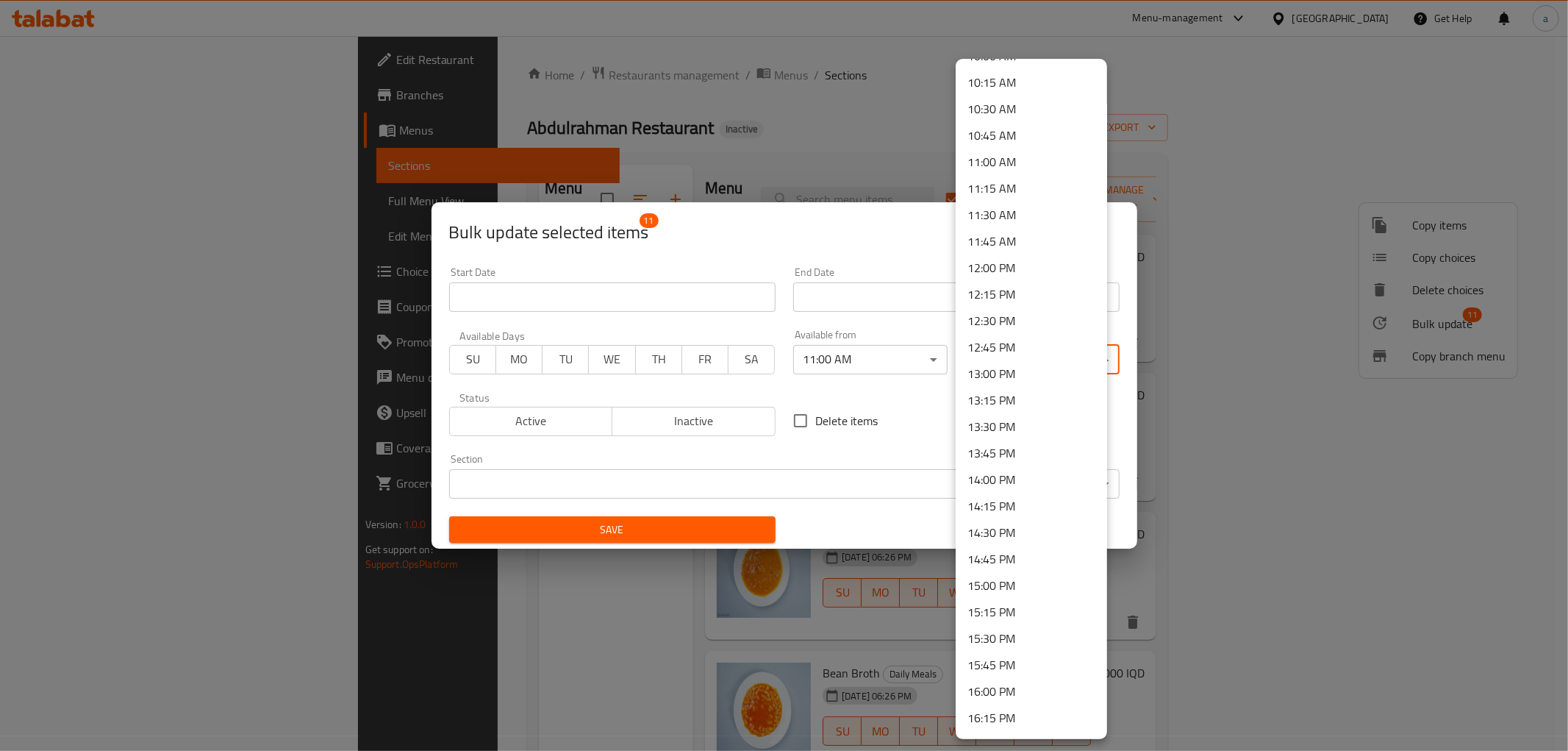
click at [1027, 428] on li "13:30 PM" at bounding box center [1031, 426] width 152 height 26
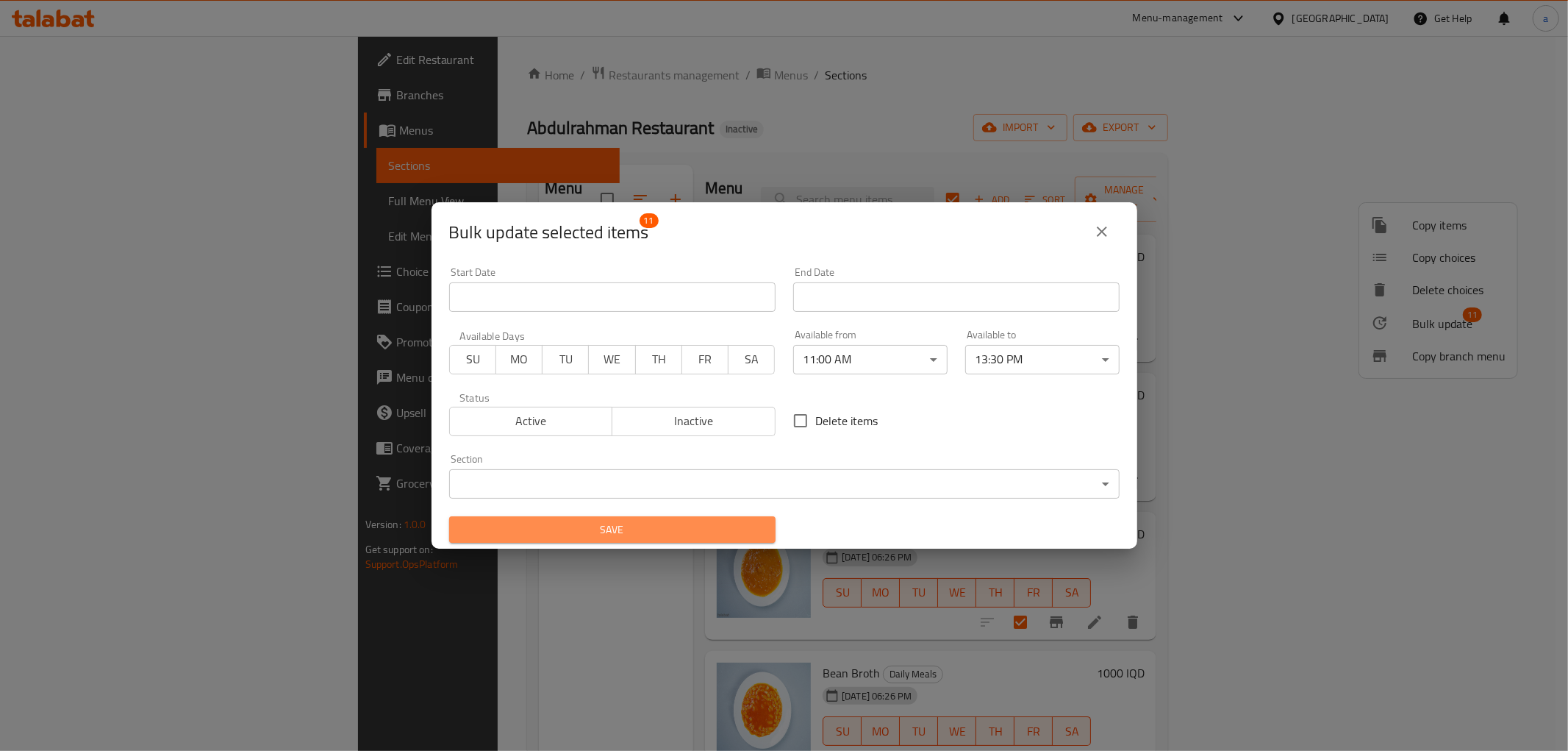
click at [690, 521] on span "Save" at bounding box center [612, 529] width 303 height 18
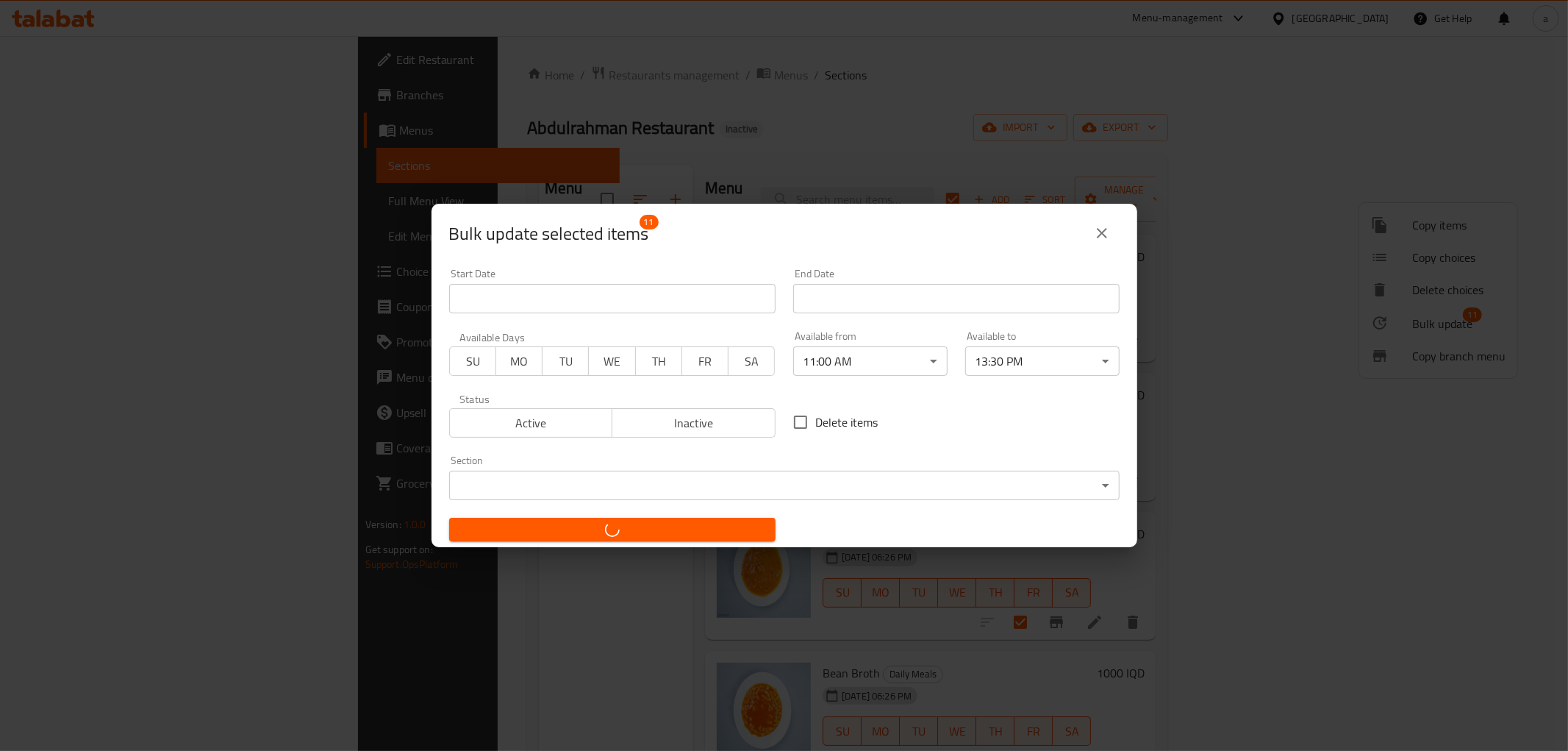
checkbox input "false"
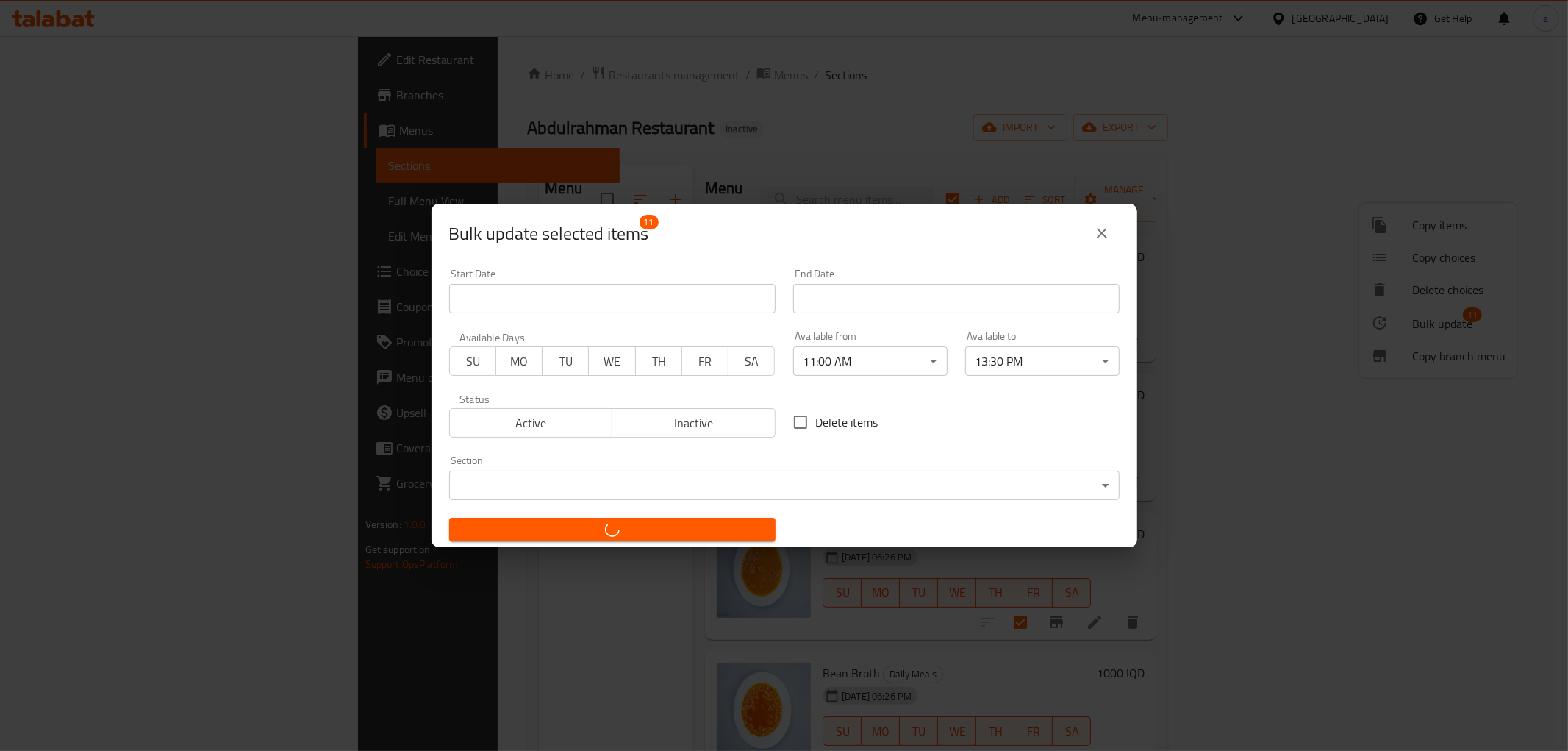
checkbox input "false"
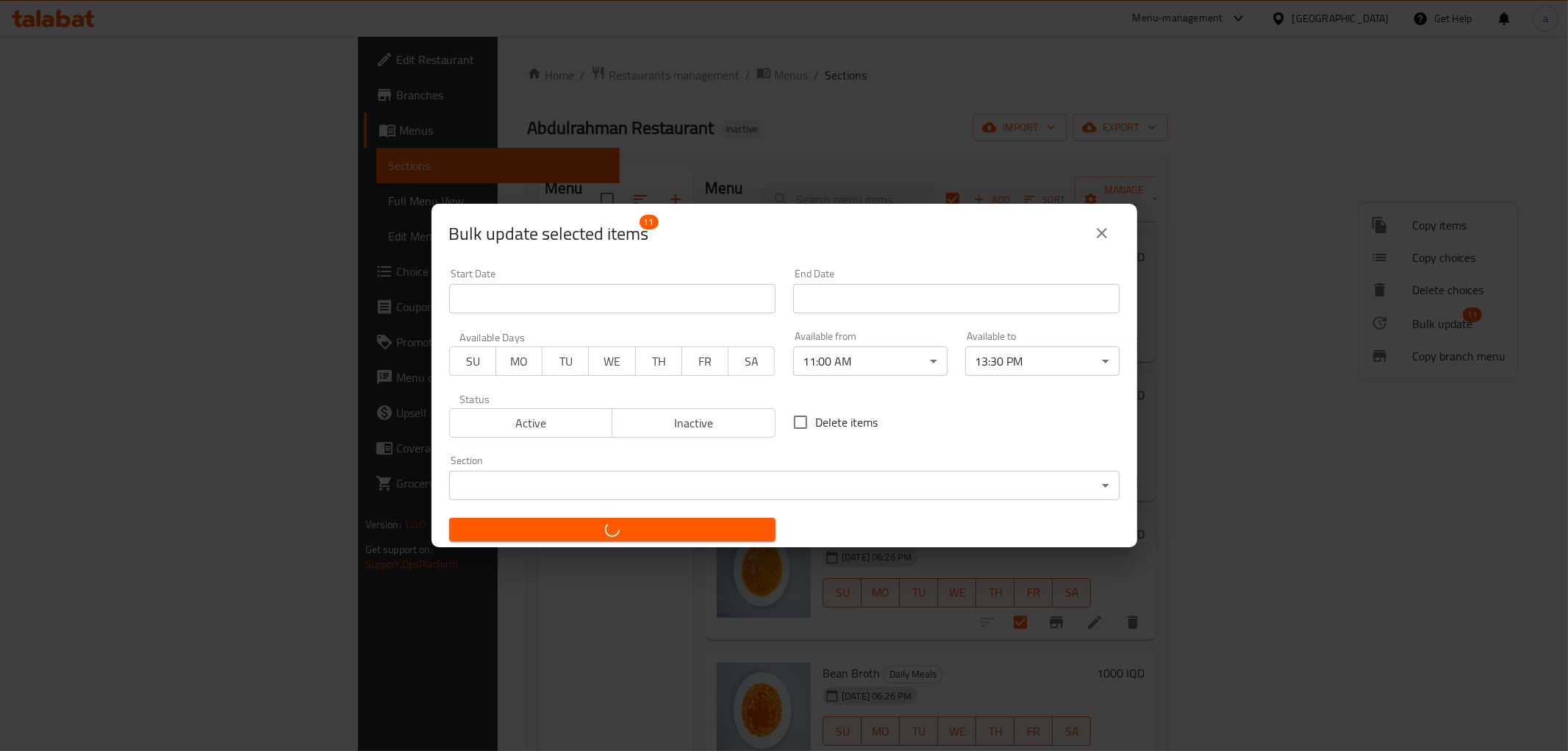
checkbox input "false"
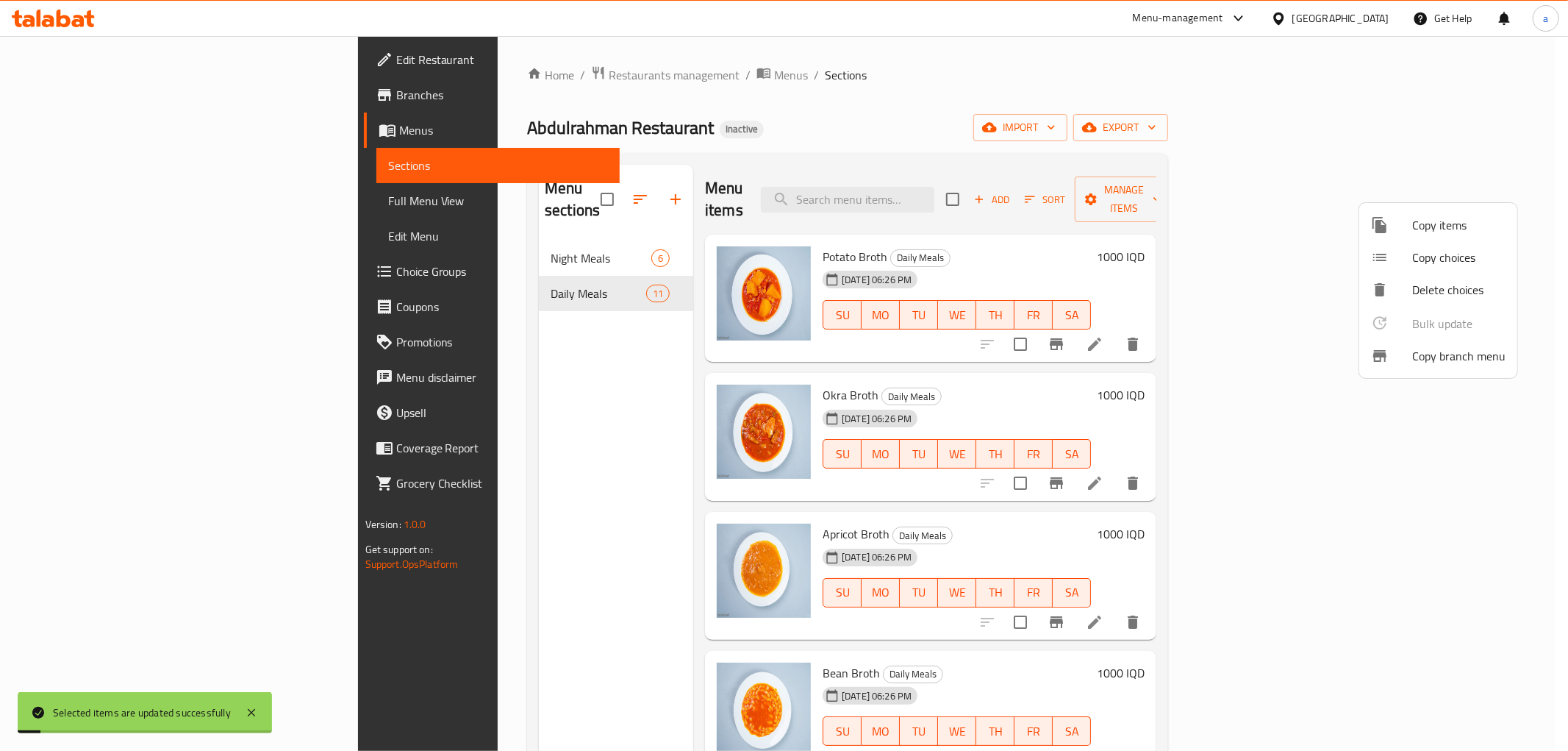
click at [1094, 381] on div at bounding box center [784, 376] width 1568 height 751
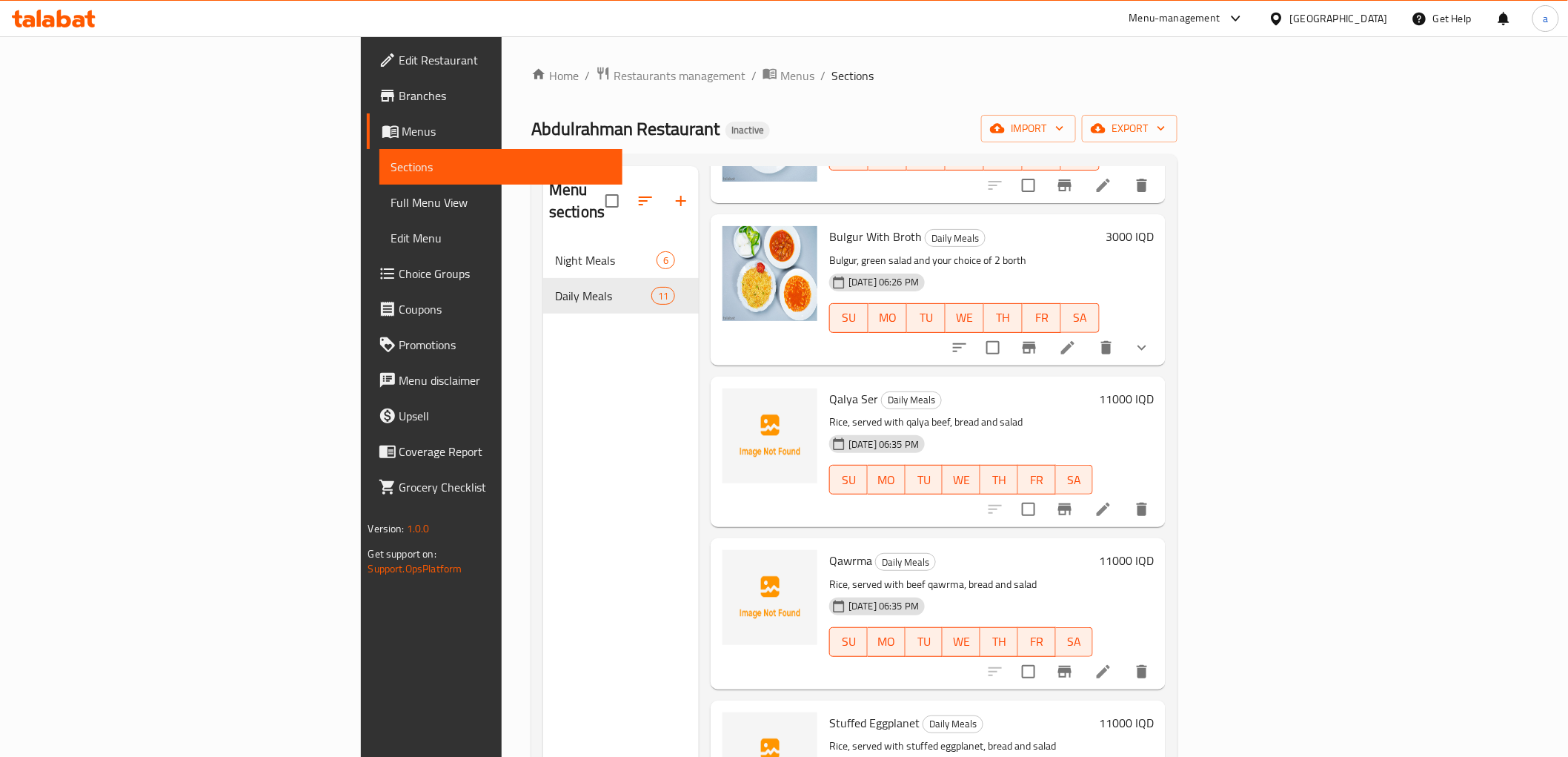
scroll to position [549, 0]
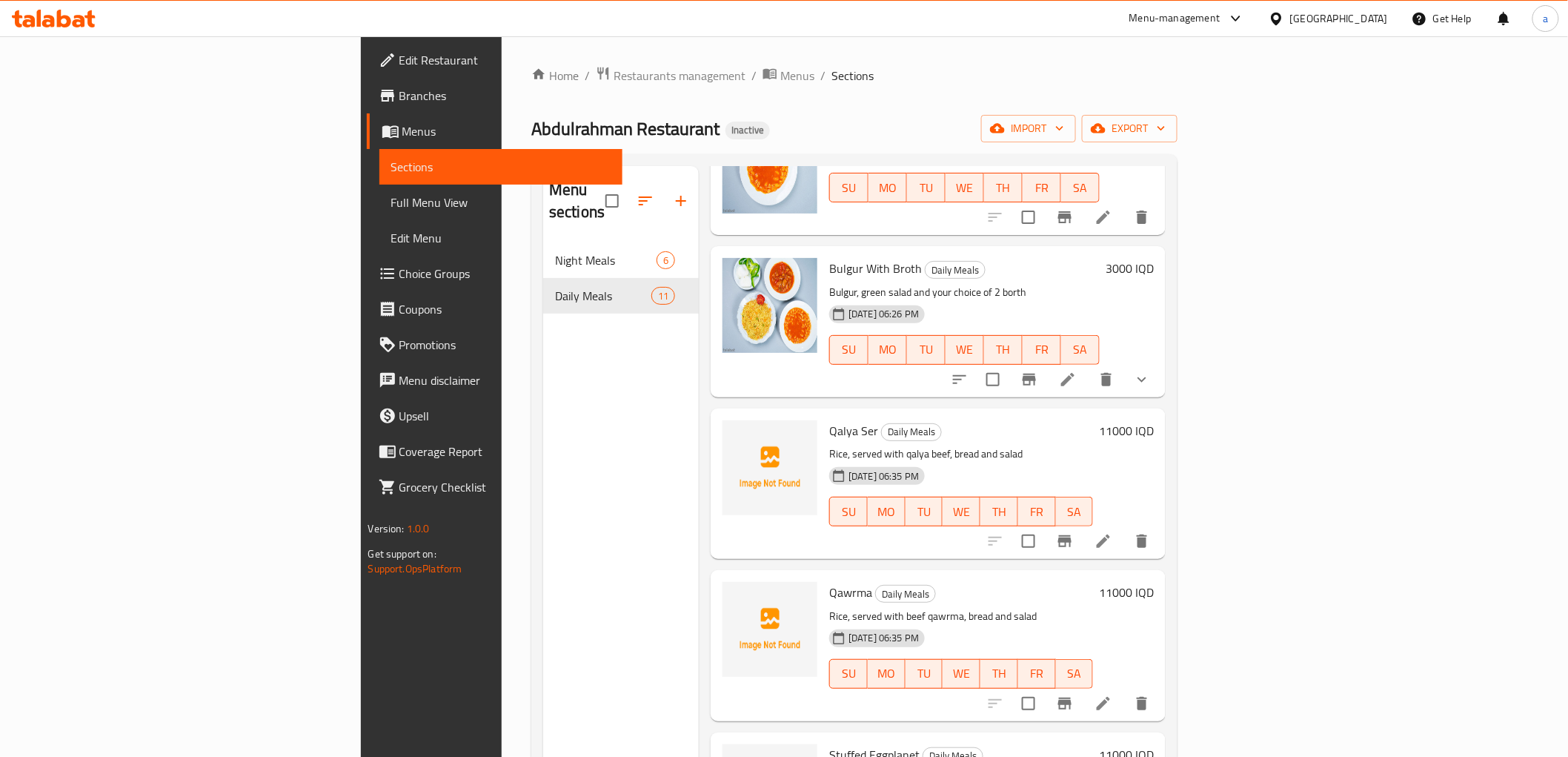
click at [829, 419] on span "Qalya Ser" at bounding box center [853, 430] width 48 height 22
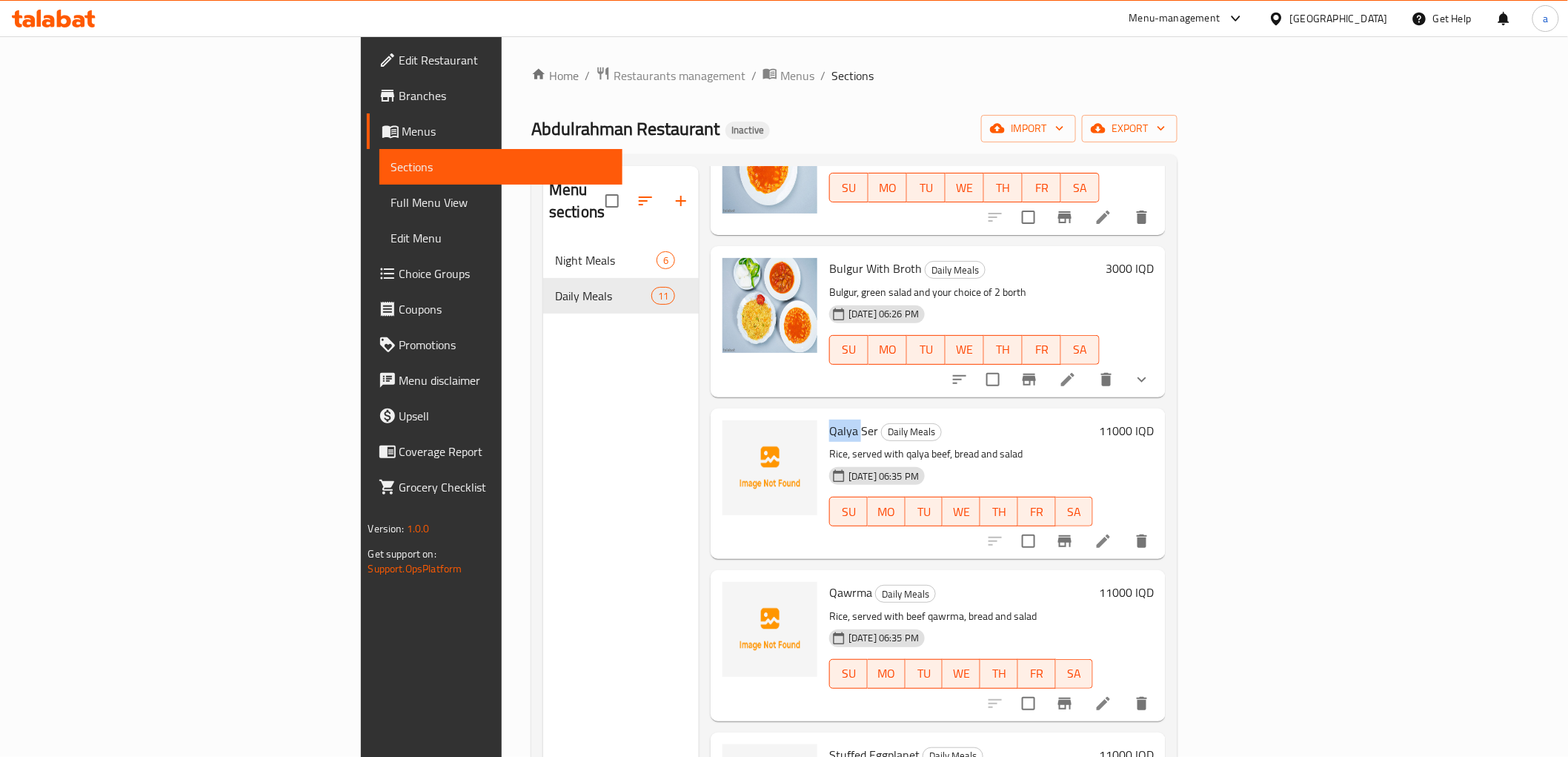
click at [829, 419] on span "Qalya Ser" at bounding box center [853, 430] width 48 height 22
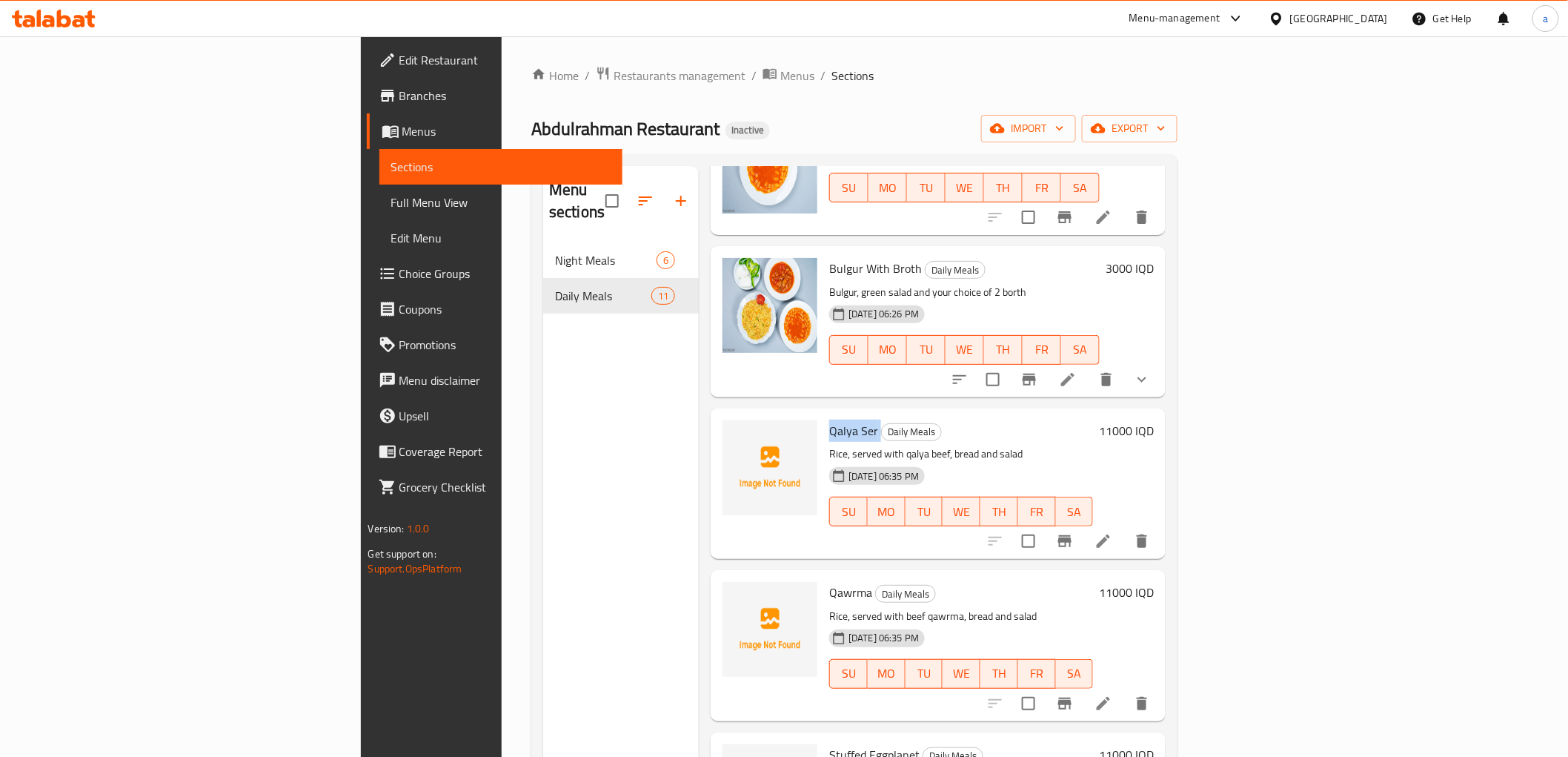
copy h6 "Qalya Ser"
click at [728, 432] on span "upload picture" at bounding box center [743, 440] width 29 height 18
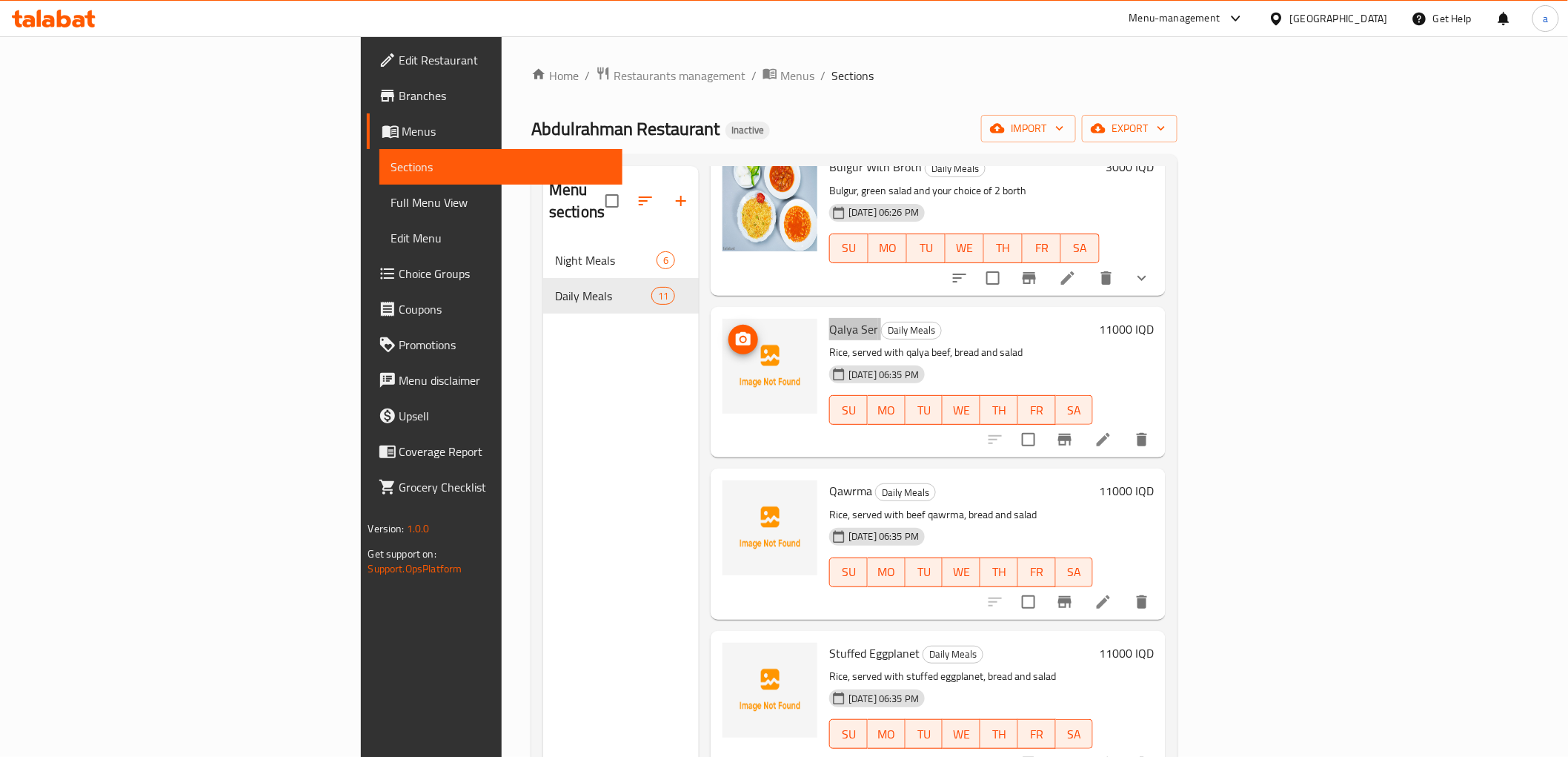
scroll to position [686, 0]
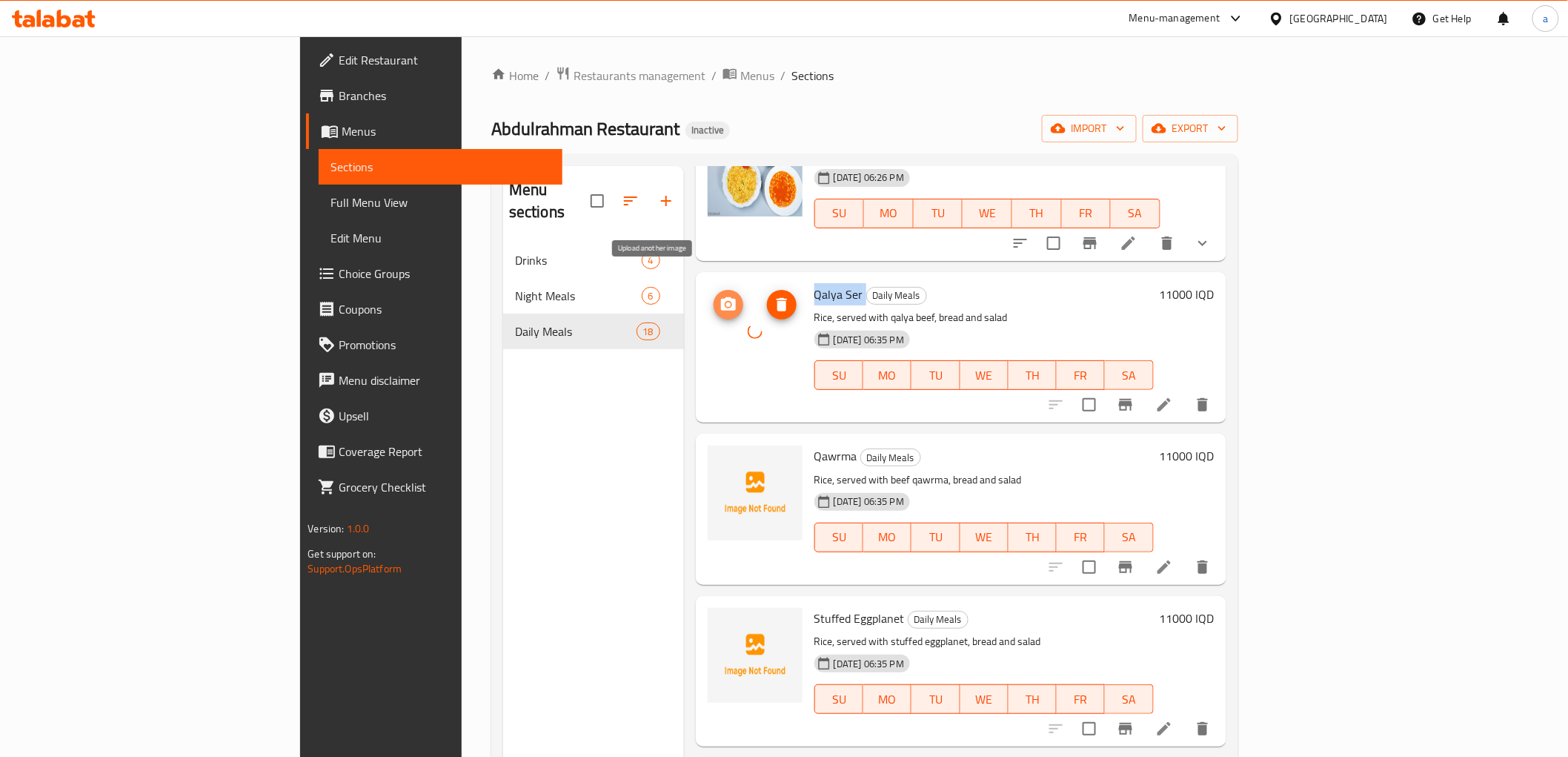
click at [713, 296] on span "upload picture" at bounding box center [727, 304] width 29 height 18
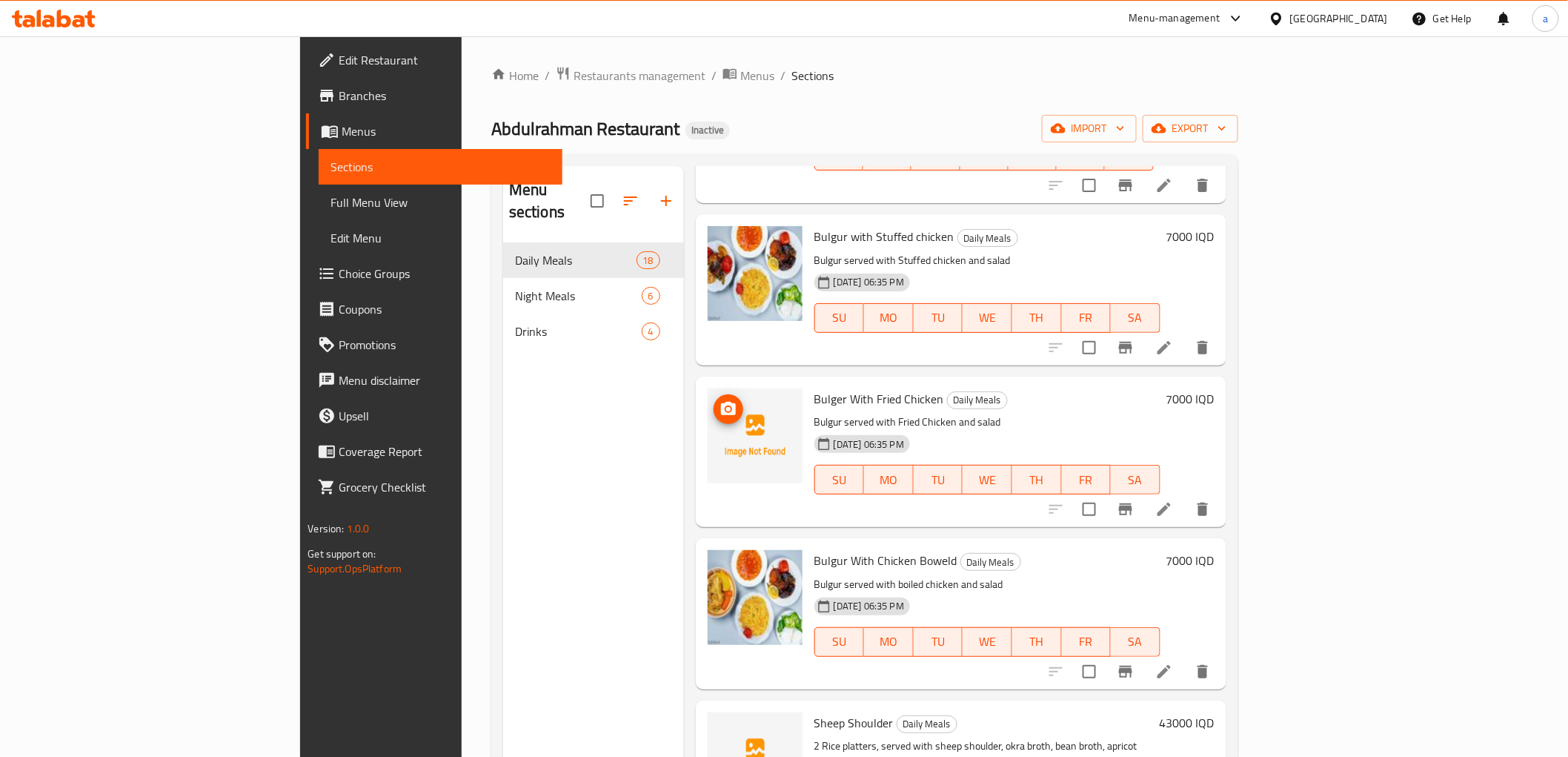
scroll to position [1234, 0]
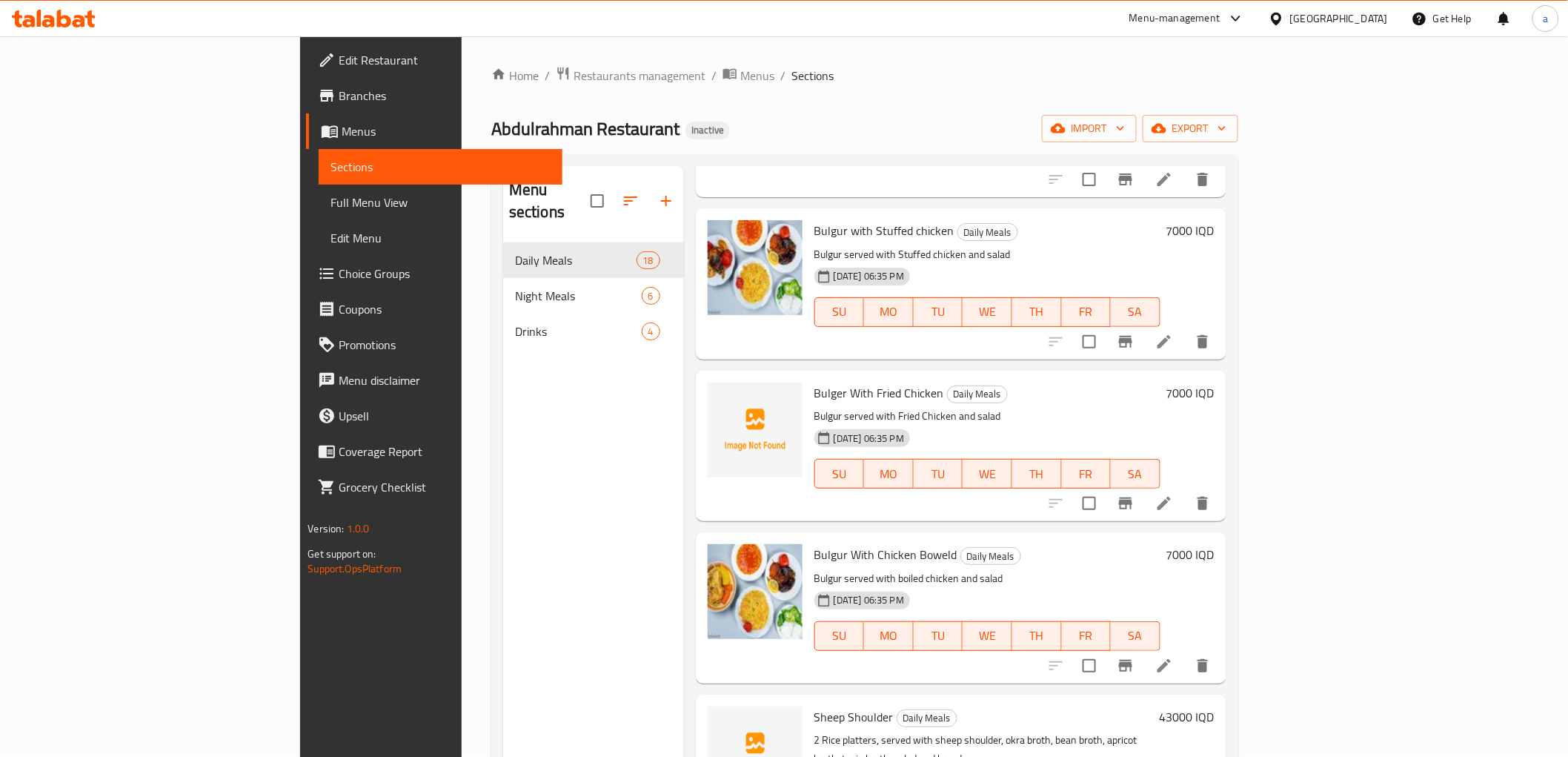
click at [814, 381] on span "Bulger With Fried Chicken" at bounding box center [879, 392] width 129 height 22
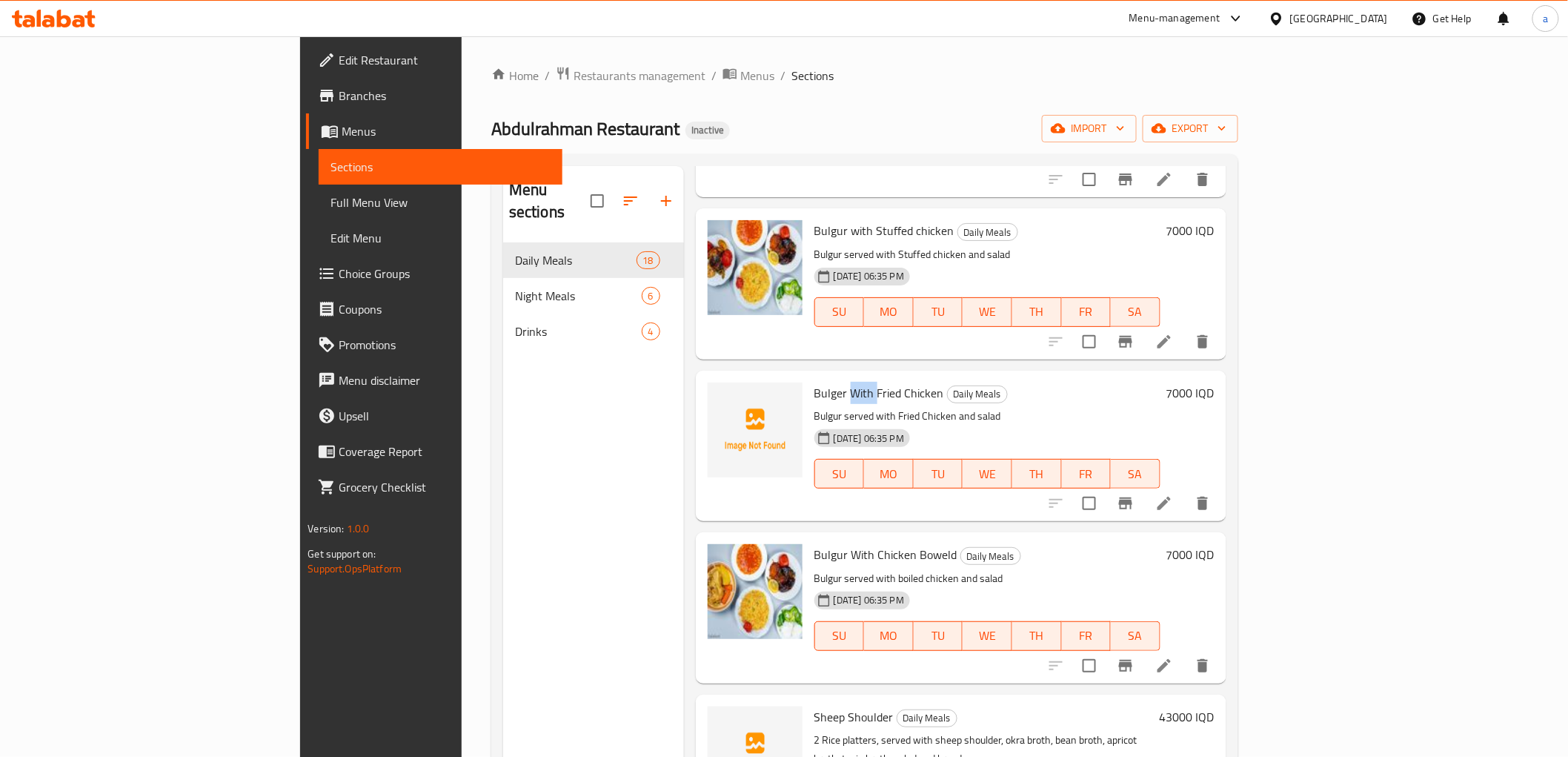
click at [814, 381] on span "Bulger With Fried Chicken" at bounding box center [879, 392] width 129 height 22
copy h6 "Bulger With Fried Chicken"
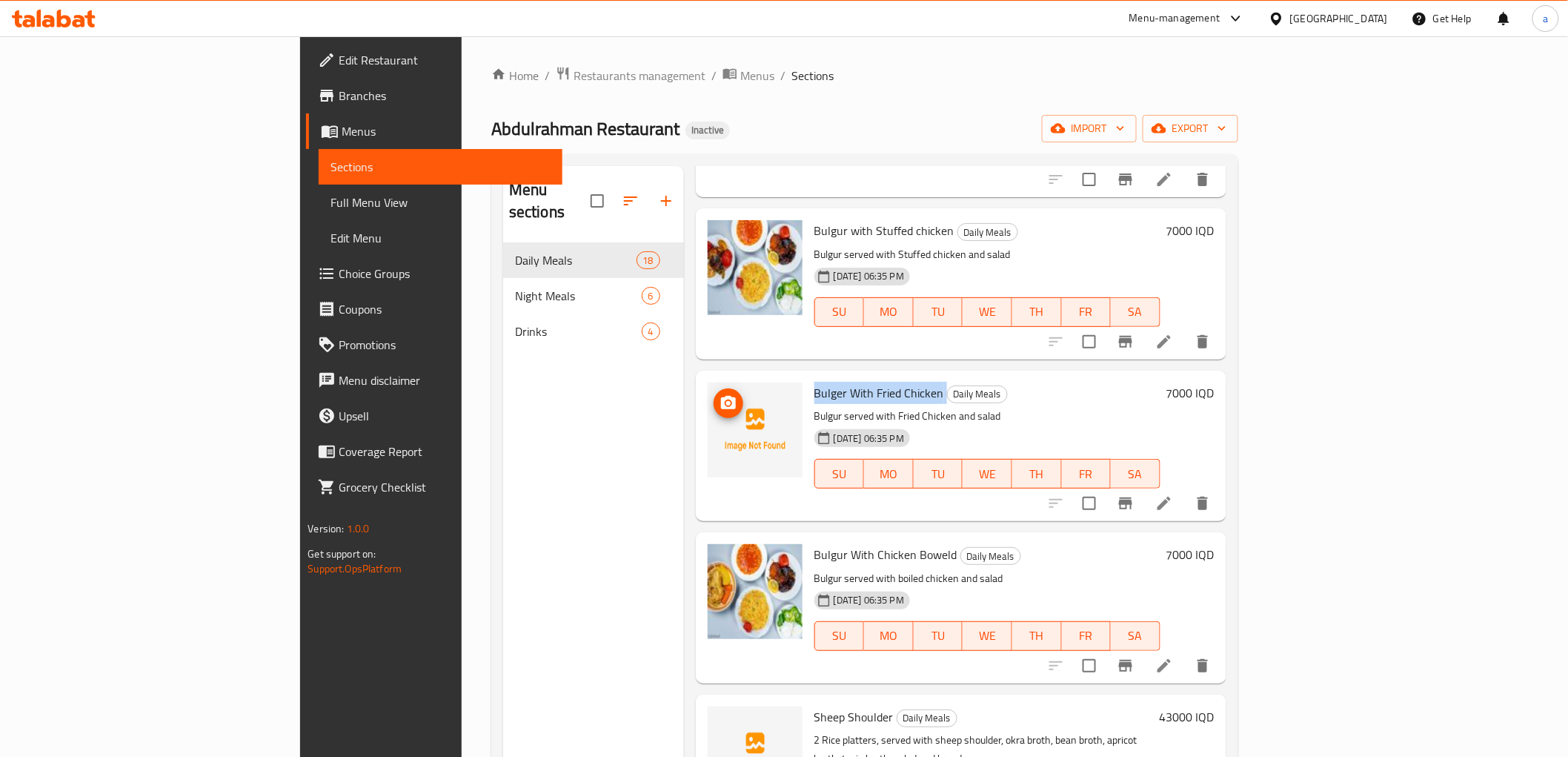
click at [720, 395] on icon "upload picture" at bounding box center [728, 403] width 18 height 18
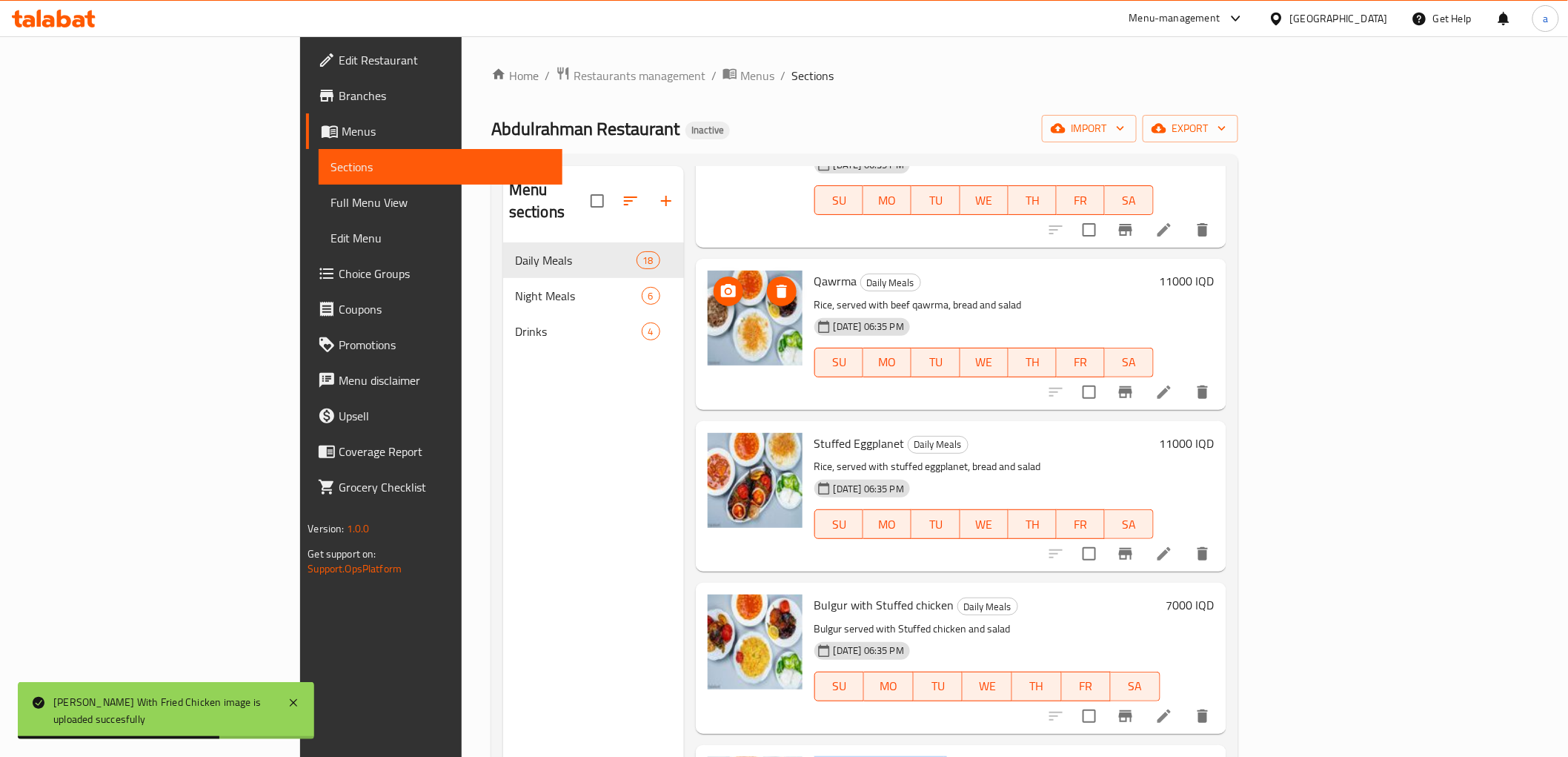
scroll to position [824, 0]
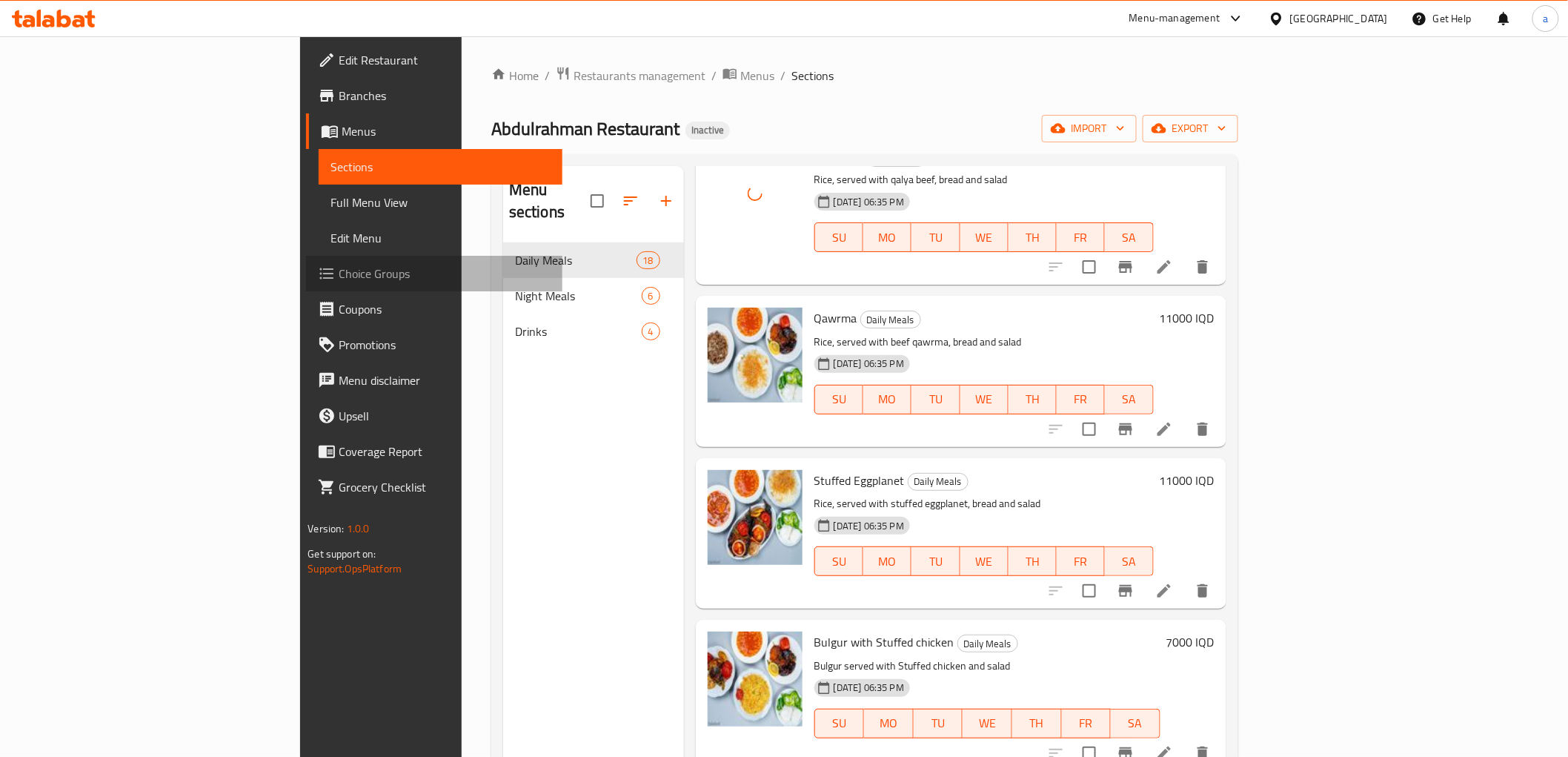
click at [339, 268] on span "Choice Groups" at bounding box center [444, 273] width 211 height 18
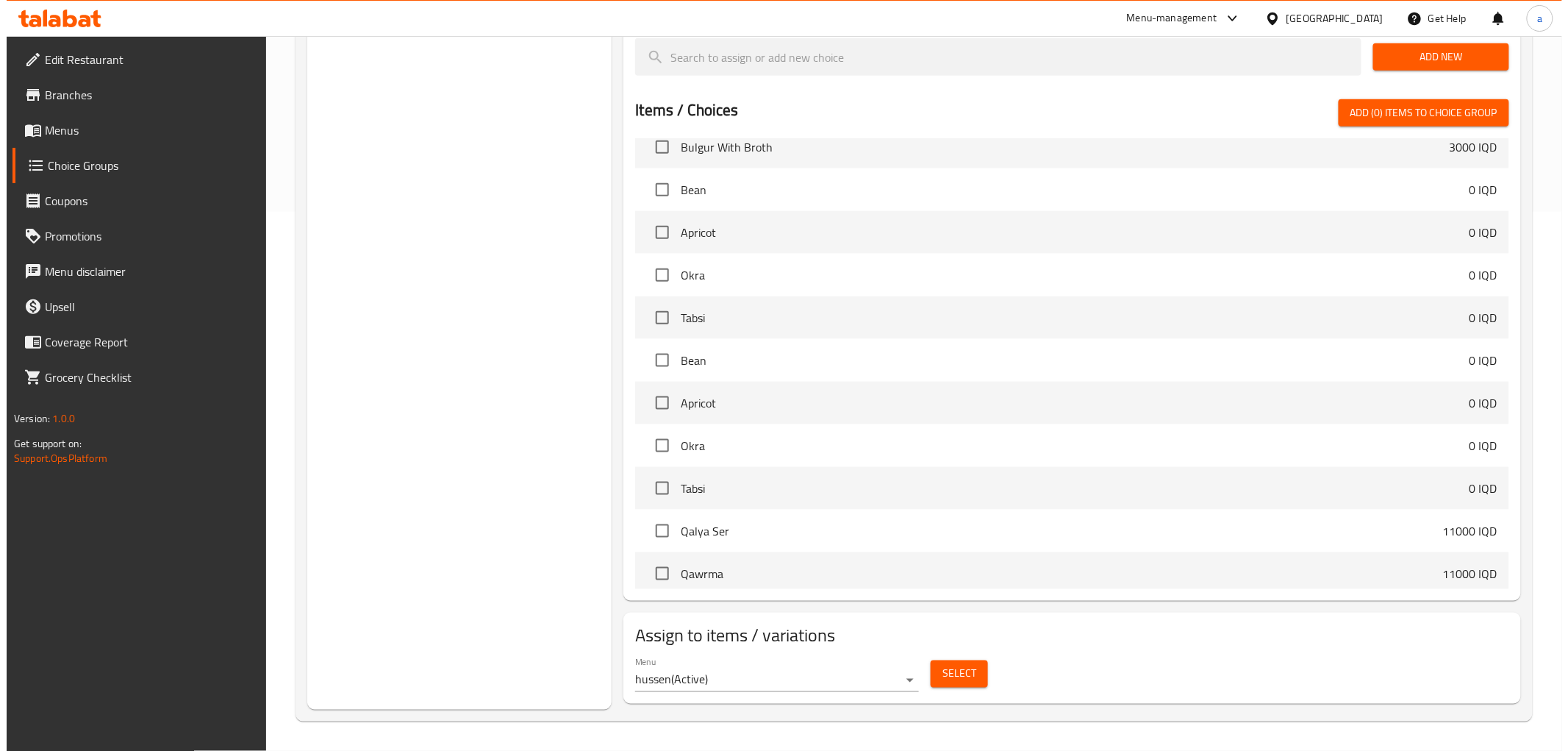
scroll to position [272, 0]
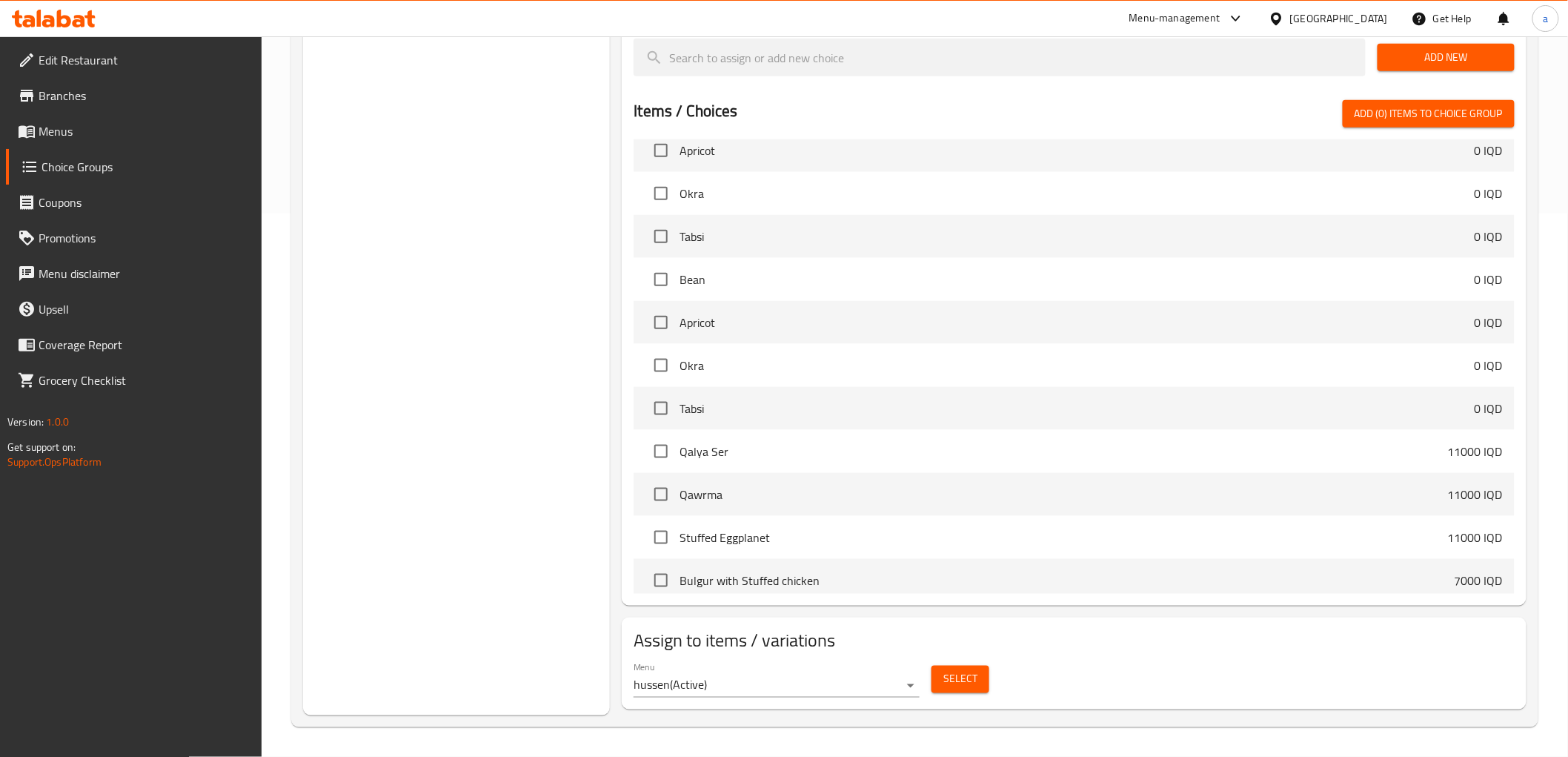
click at [948, 679] on span "Select" at bounding box center [960, 678] width 34 height 18
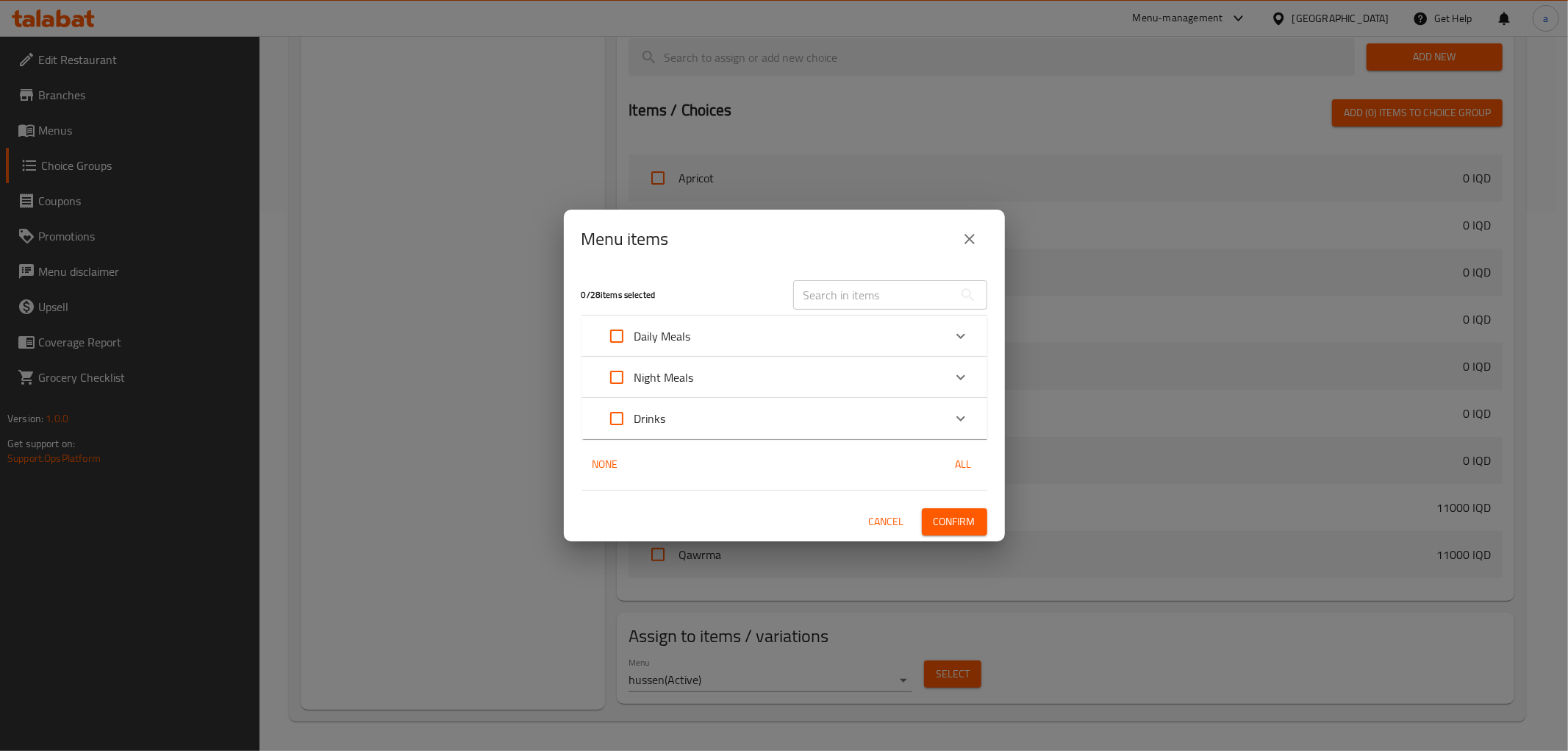
click at [958, 338] on icon "Expand" at bounding box center [960, 336] width 18 height 18
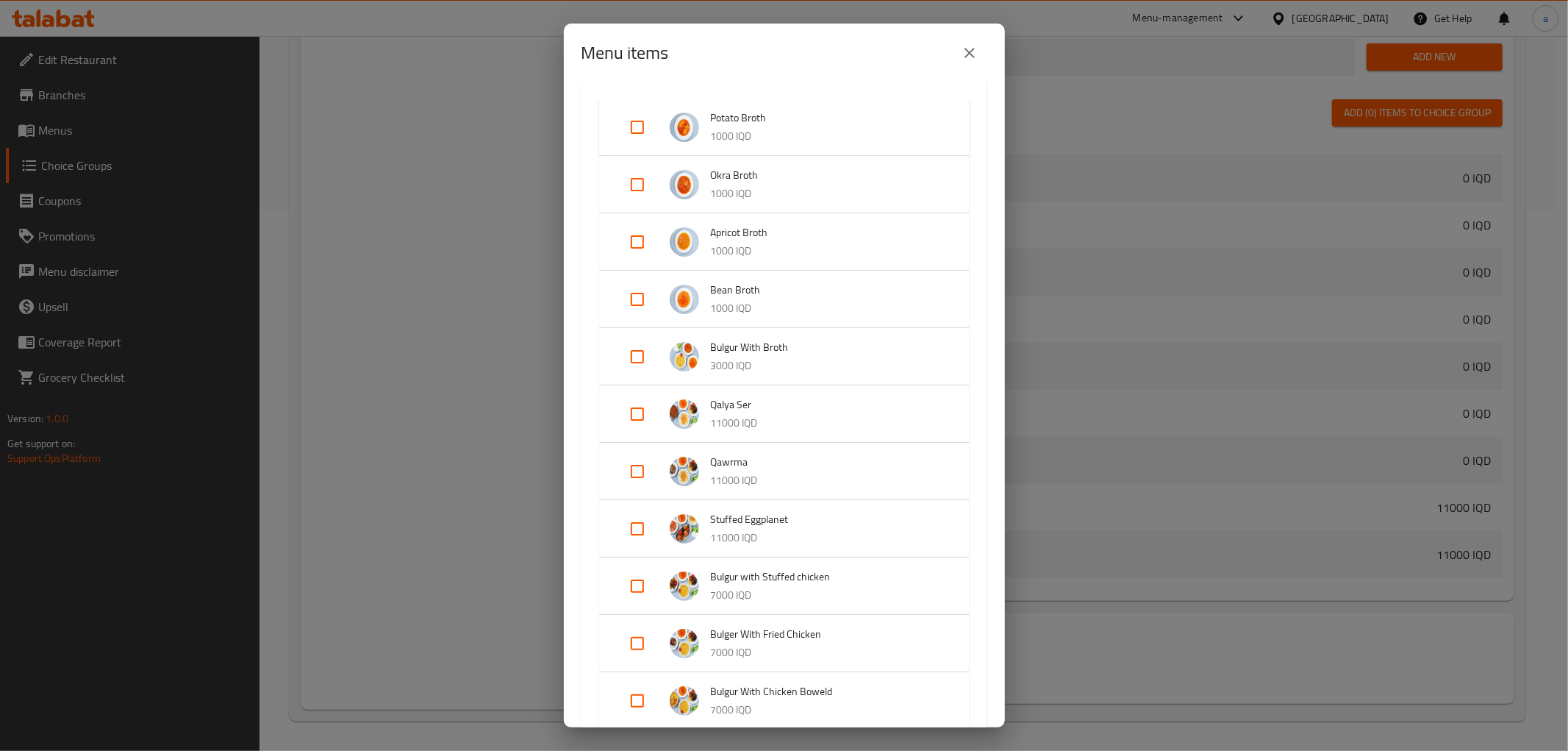
scroll to position [136, 0]
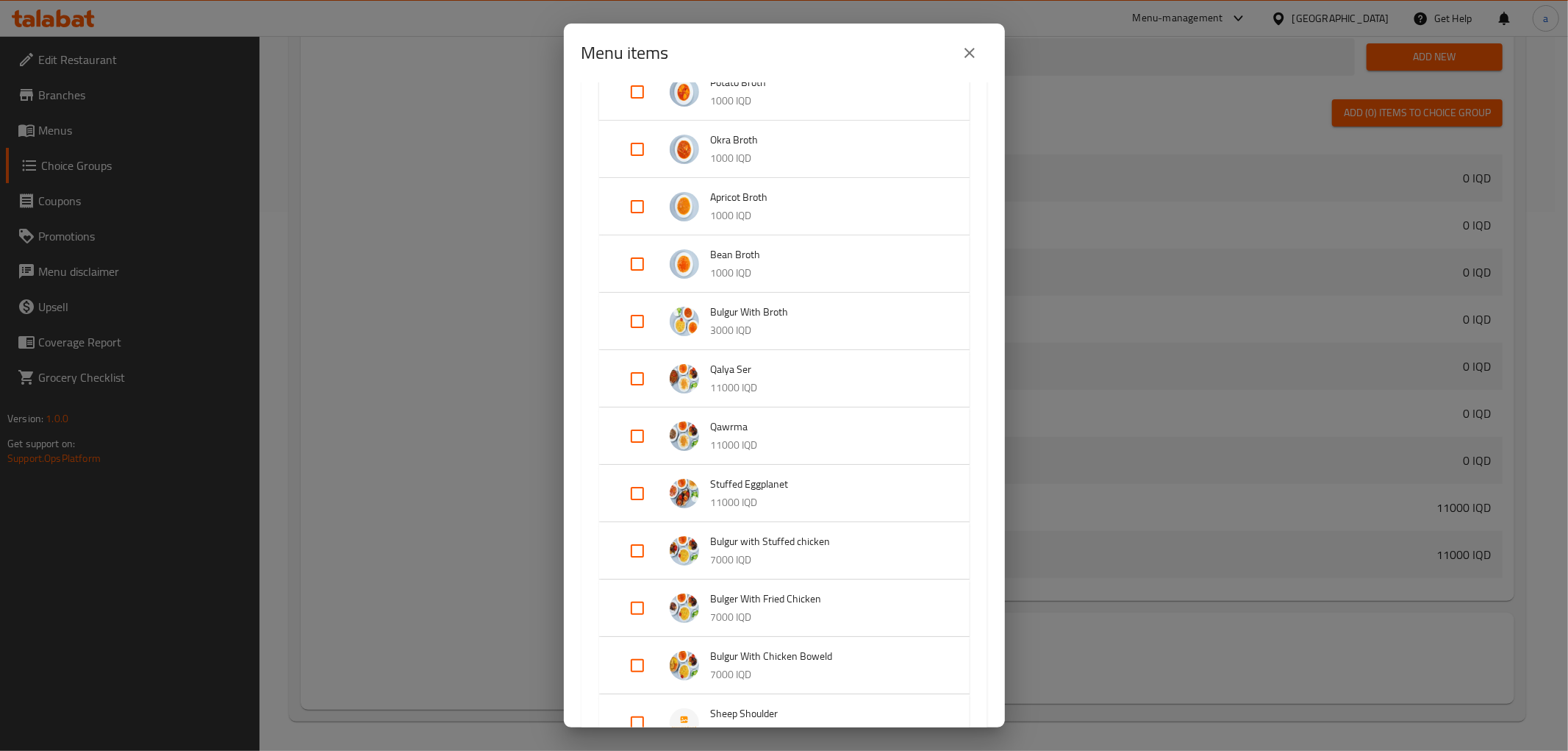
click at [636, 375] on input "Expand" at bounding box center [637, 378] width 35 height 35
checkbox input "true"
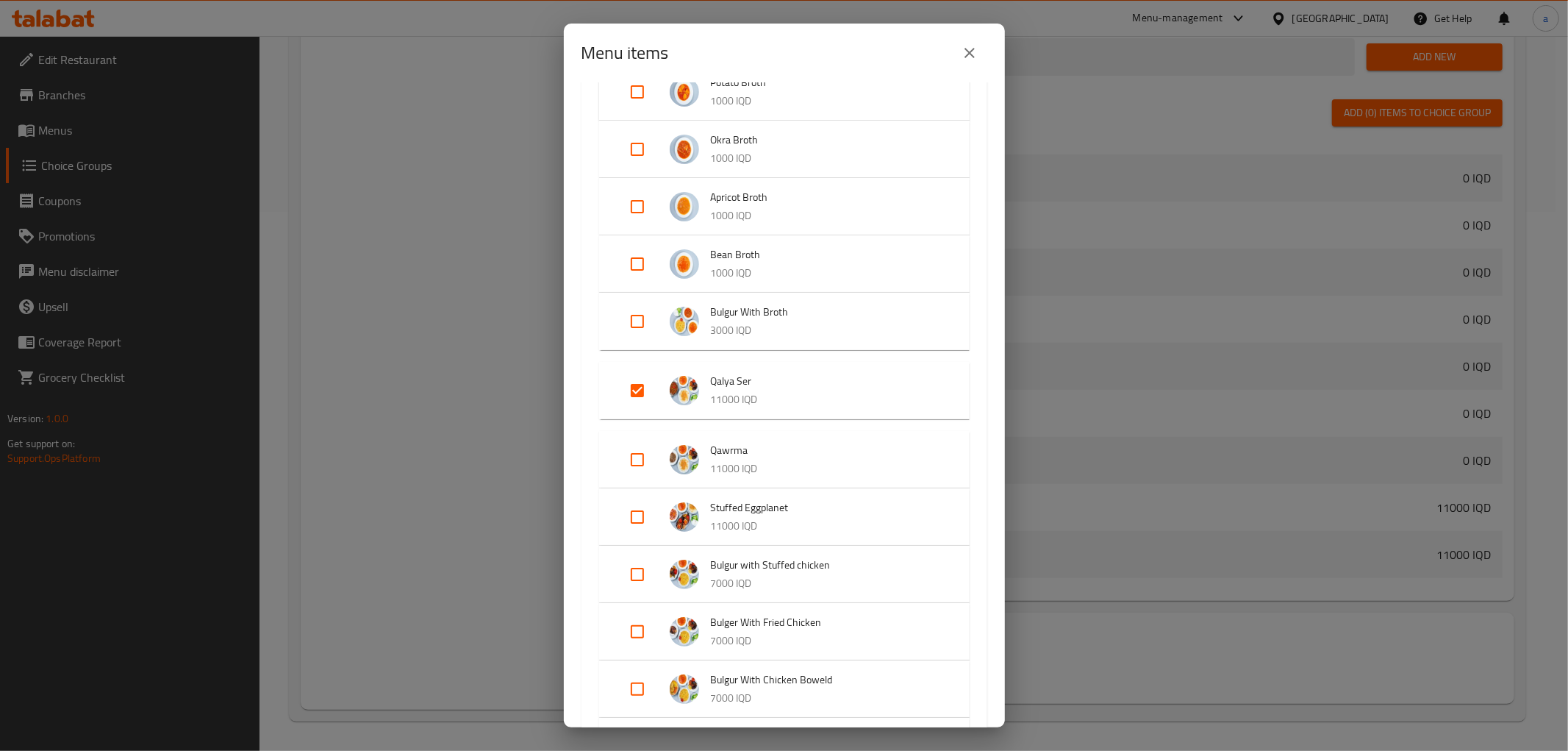
click at [641, 458] on input "Expand" at bounding box center [637, 459] width 35 height 35
checkbox input "true"
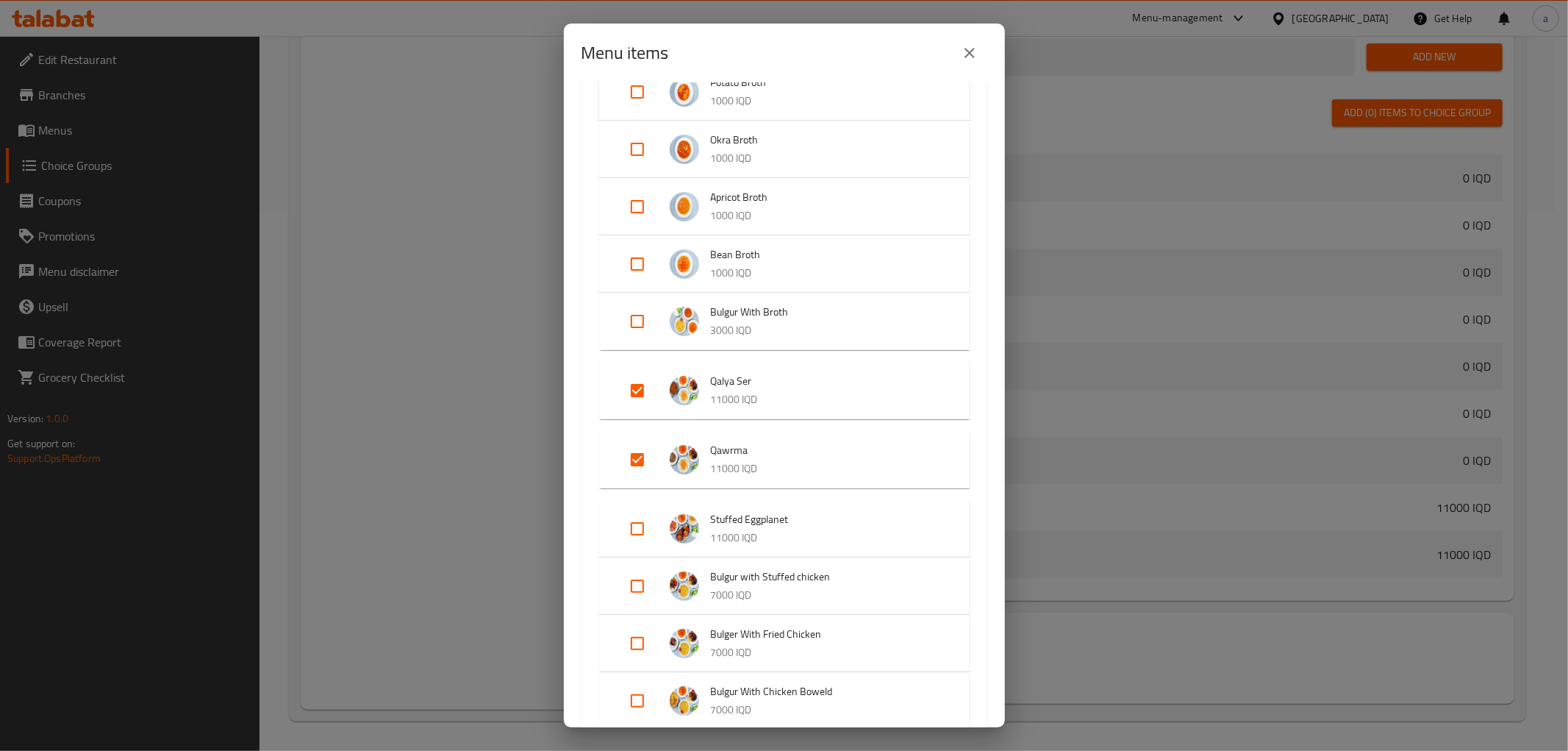
click at [644, 525] on input "Expand" at bounding box center [637, 528] width 35 height 35
checkbox input "true"
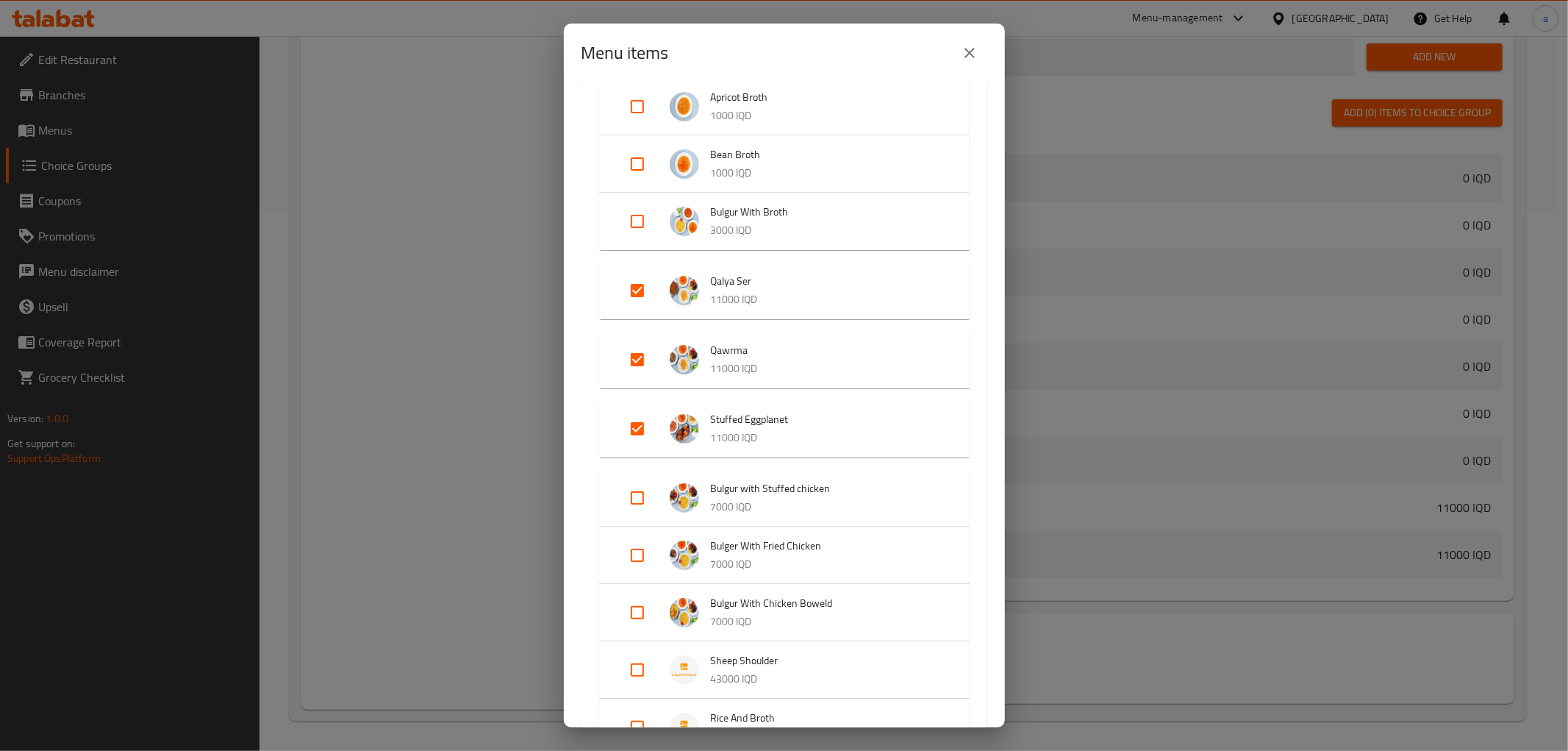
scroll to position [272, 0]
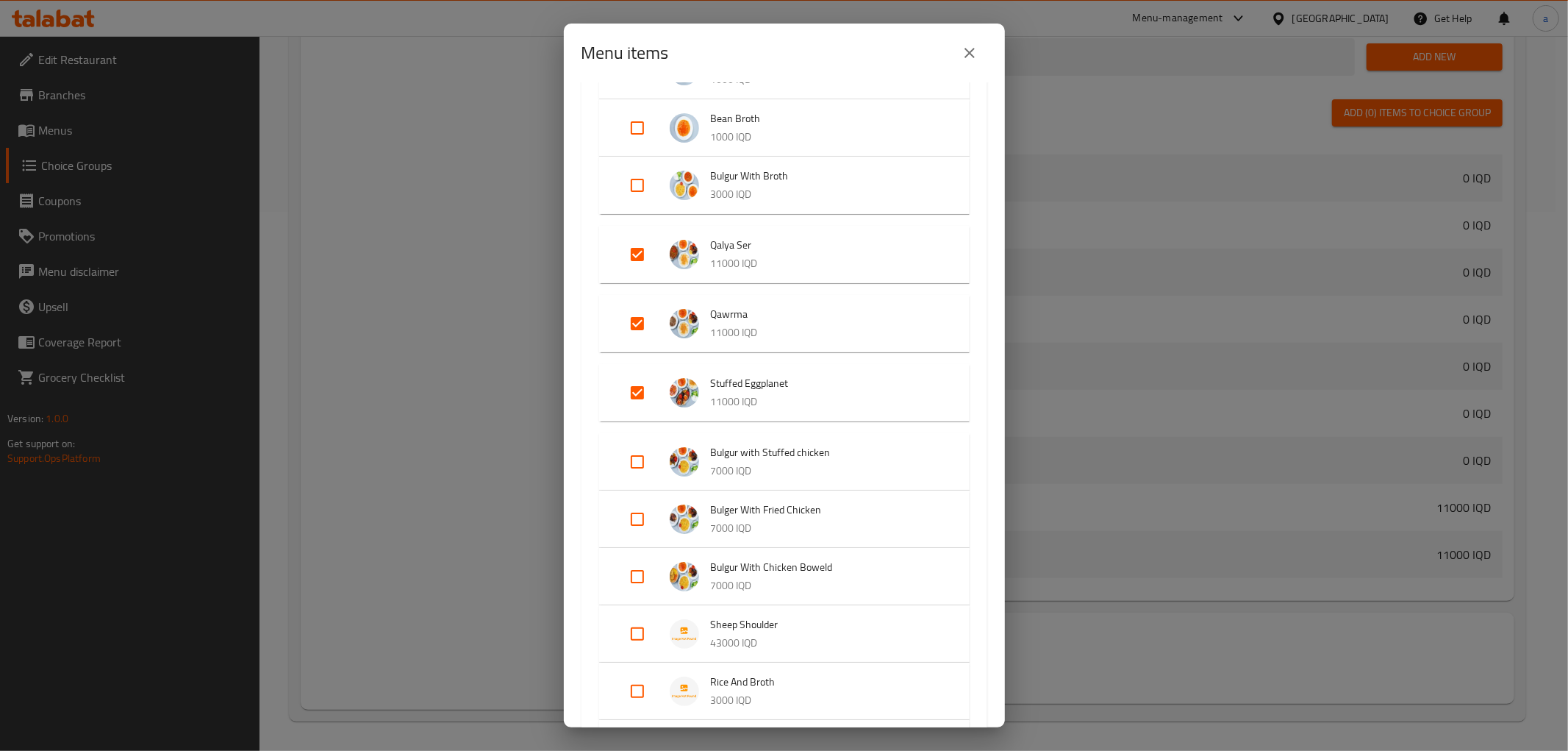
click at [644, 461] on input "Expand" at bounding box center [637, 461] width 35 height 35
checkbox input "true"
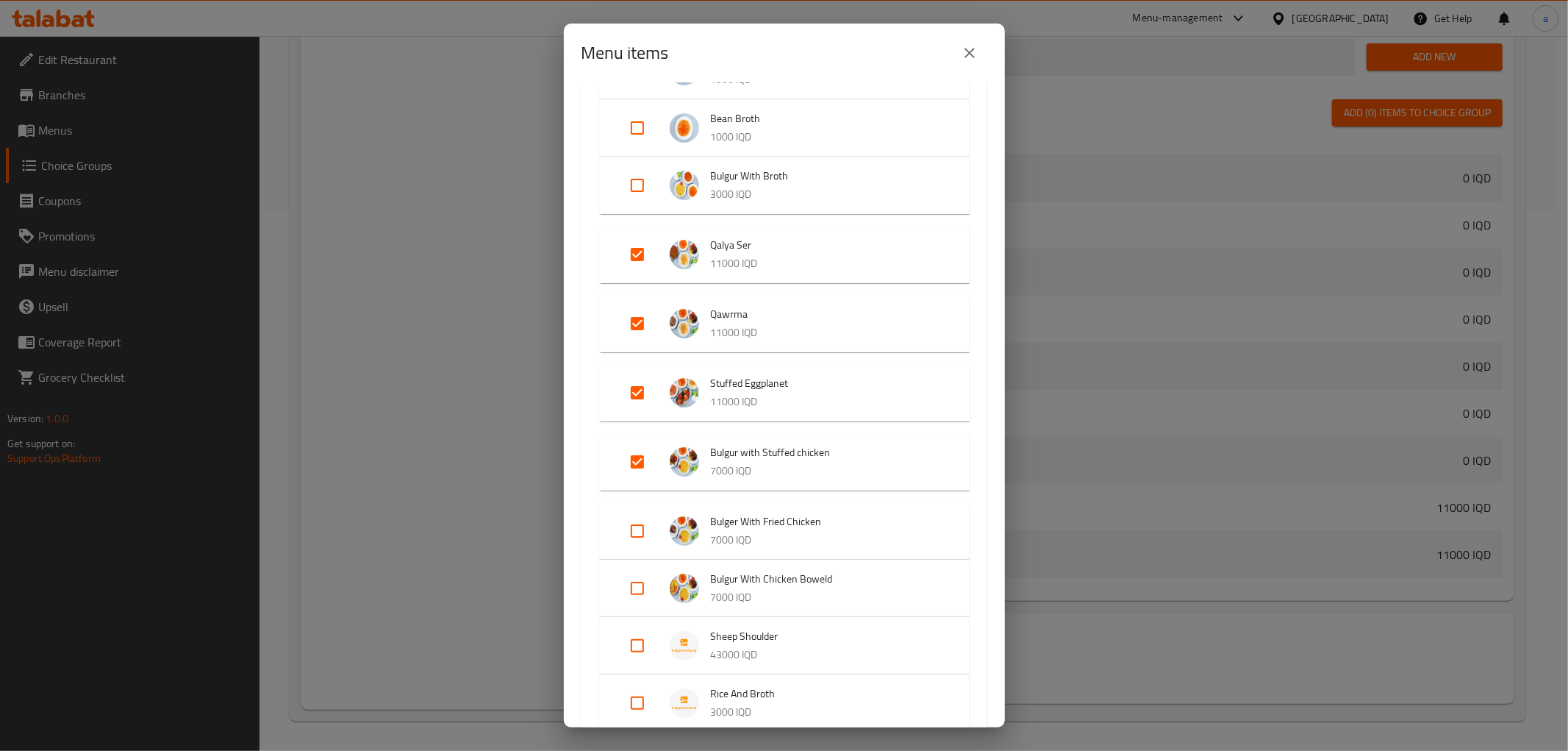
click at [640, 520] on input "Expand" at bounding box center [637, 530] width 35 height 35
checkbox input "true"
click at [641, 598] on input "Expand" at bounding box center [637, 599] width 35 height 35
checkbox input "true"
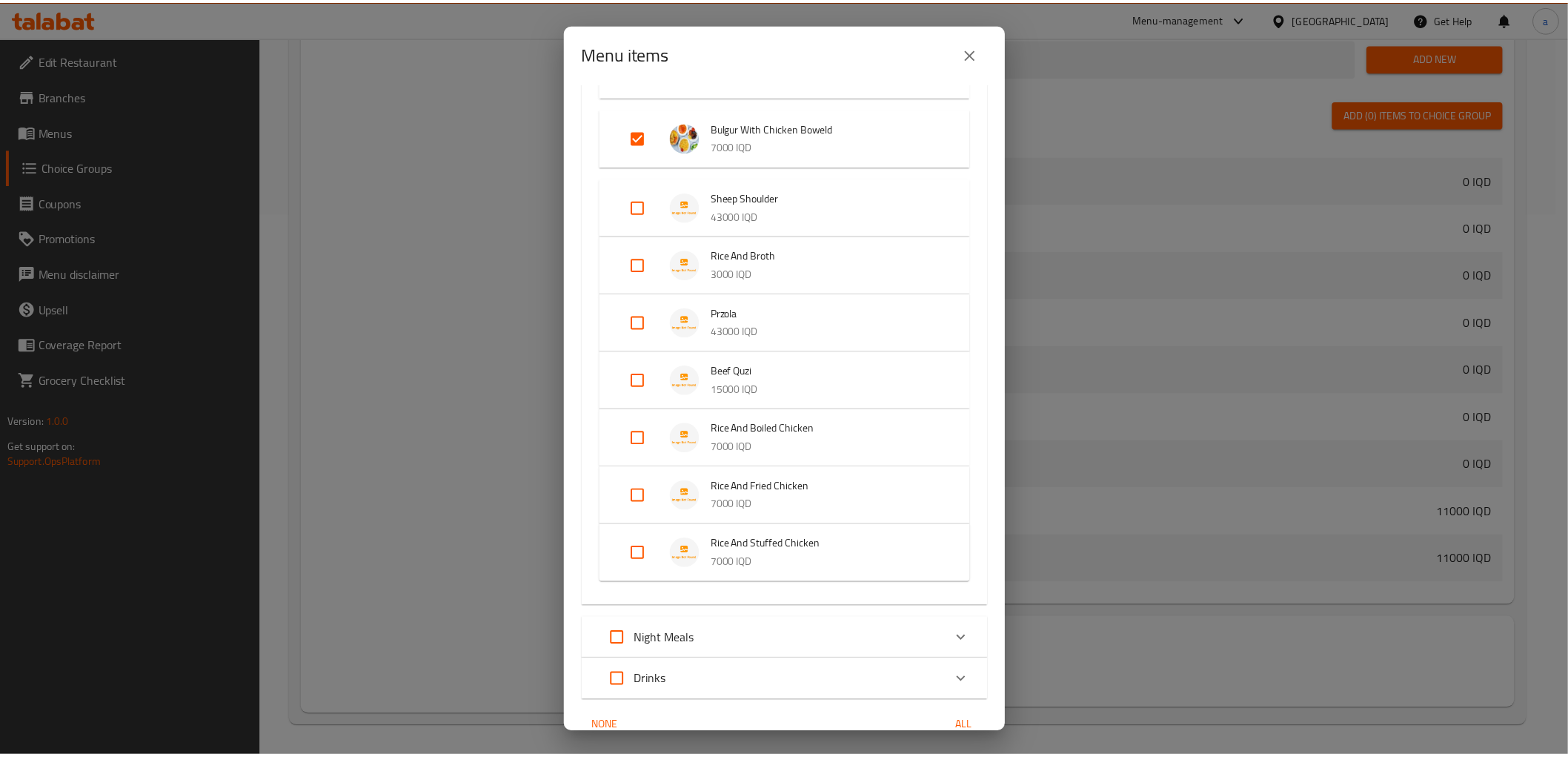
scroll to position [811, 0]
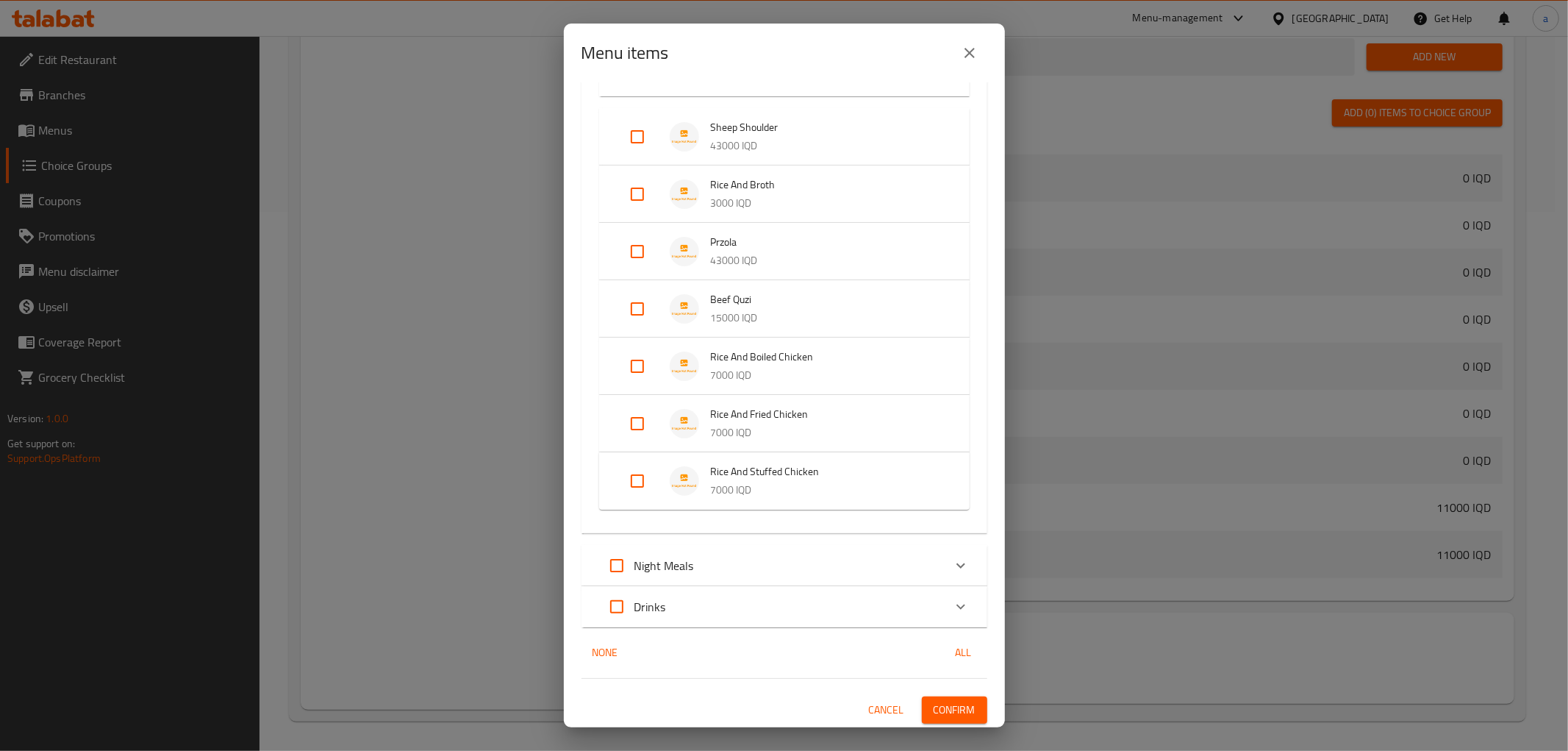
click at [943, 708] on span "Confirm" at bounding box center [955, 709] width 42 height 18
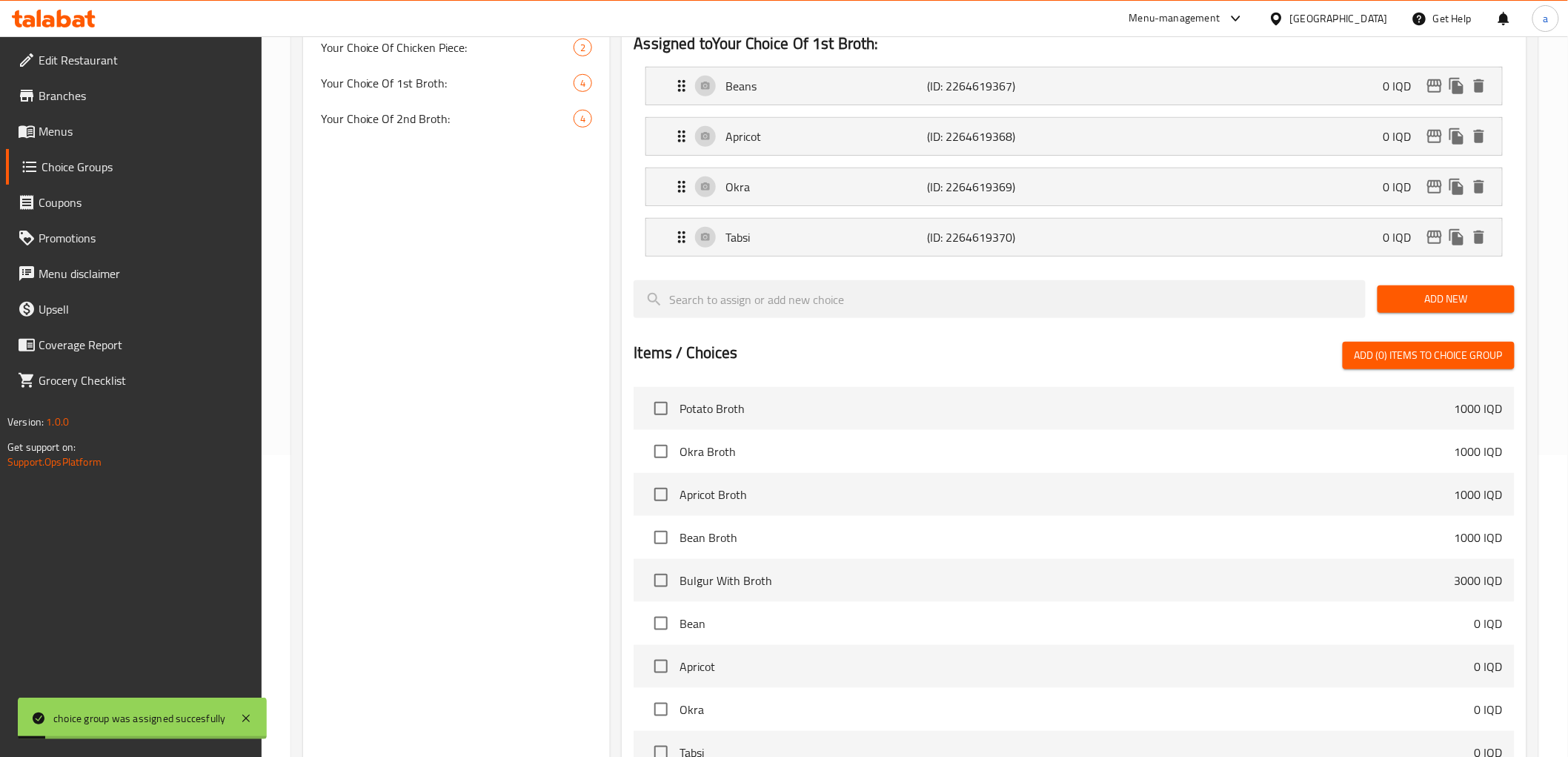
scroll to position [131, 0]
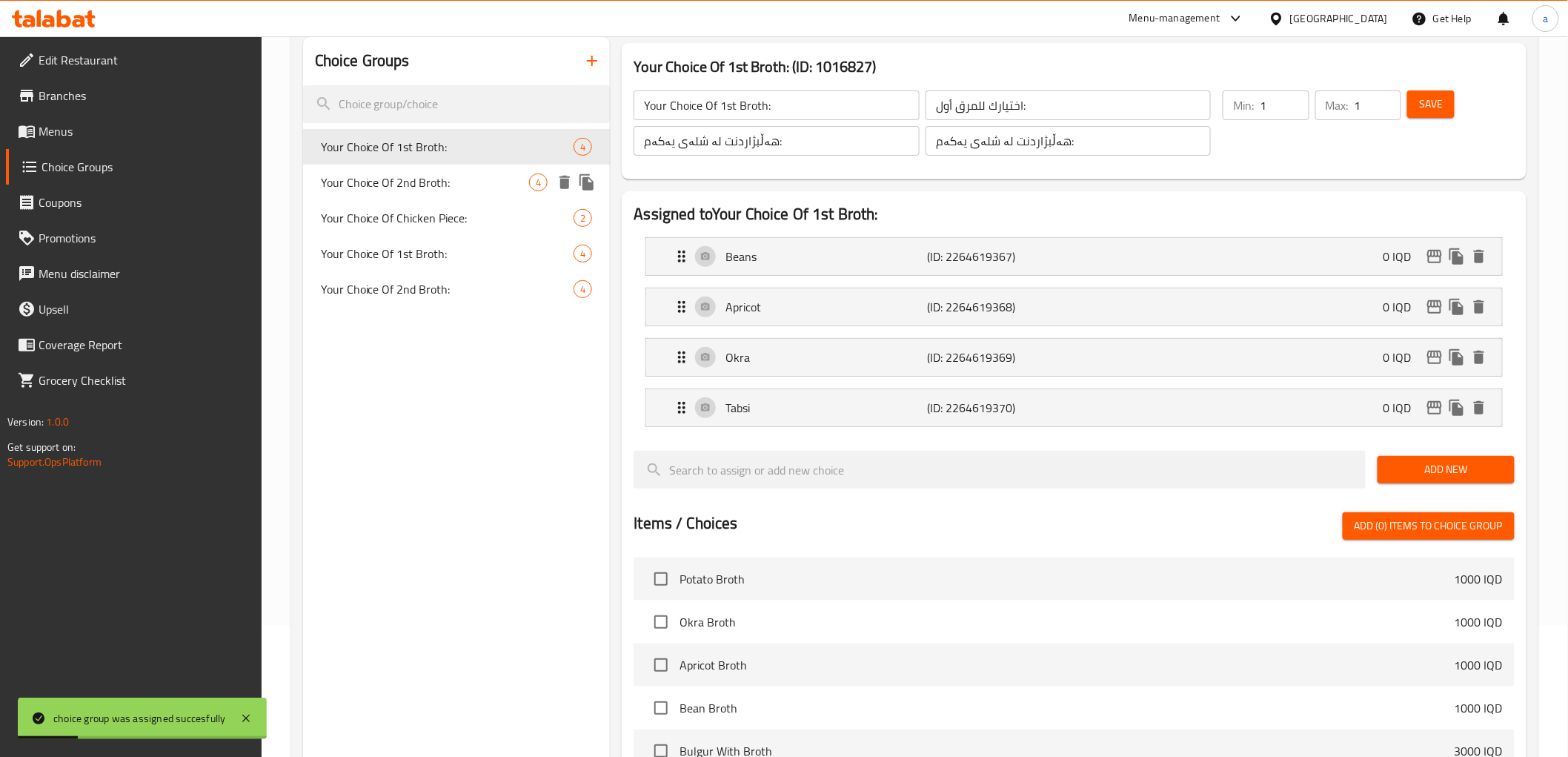
click at [493, 189] on span "Your Choice Of 2nd Broth:" at bounding box center [425, 182] width 209 height 18
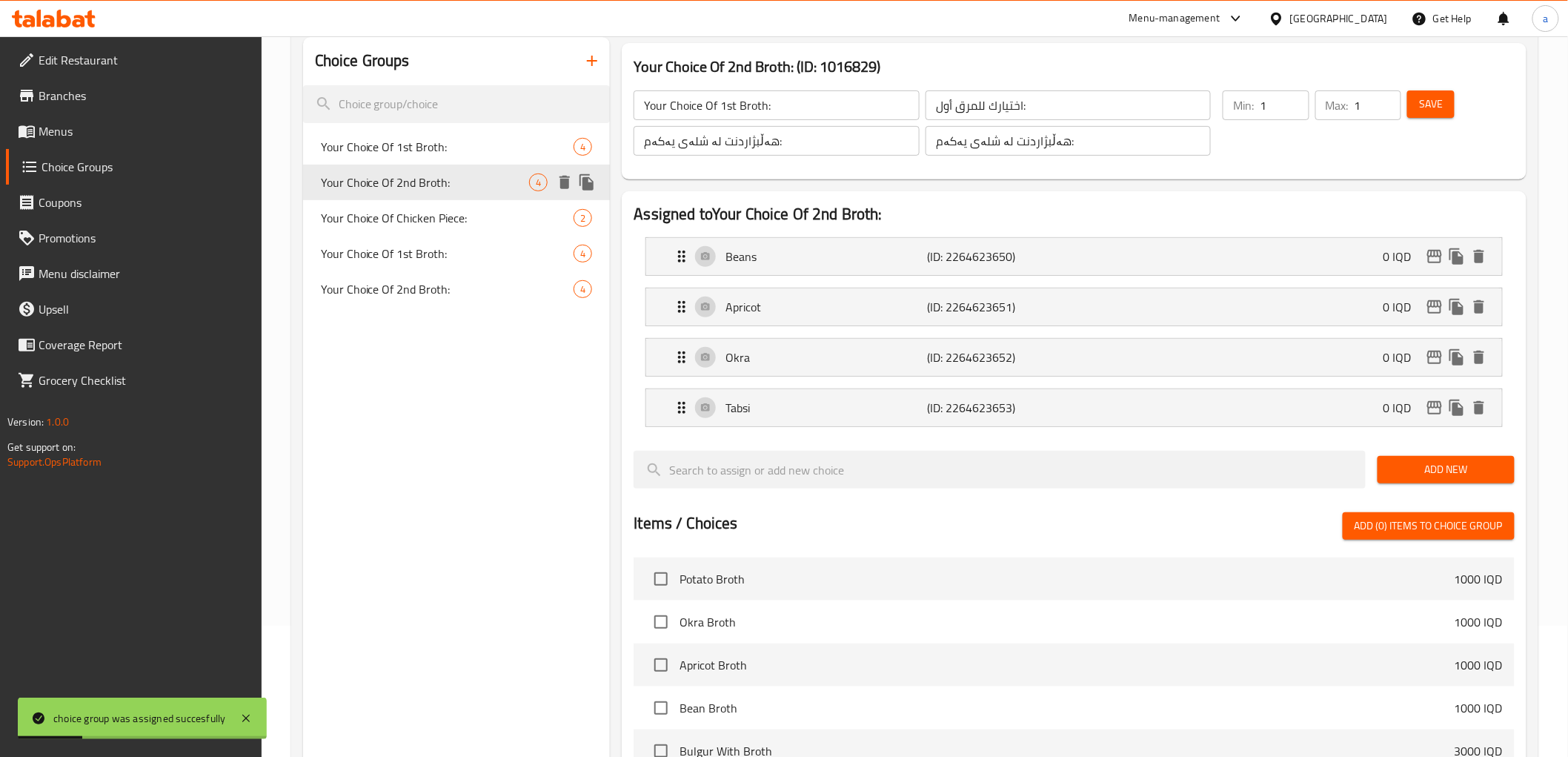
type input "Your Choice Of 2nd Broth:"
type input "اختيارك للمرق ثاني:"
type input "هەڵبژاردنت لە شلەی دووەم:"
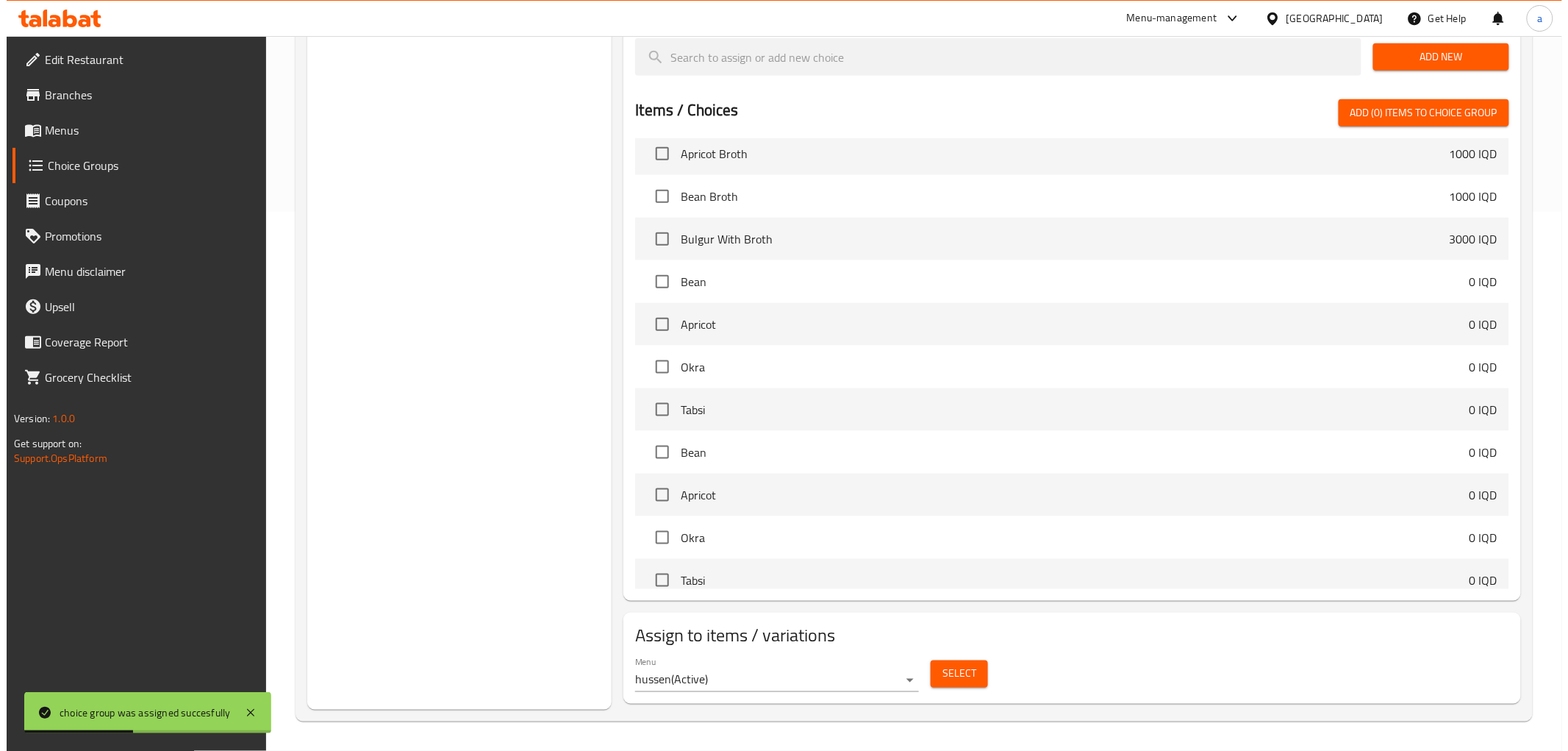
scroll to position [136, 0]
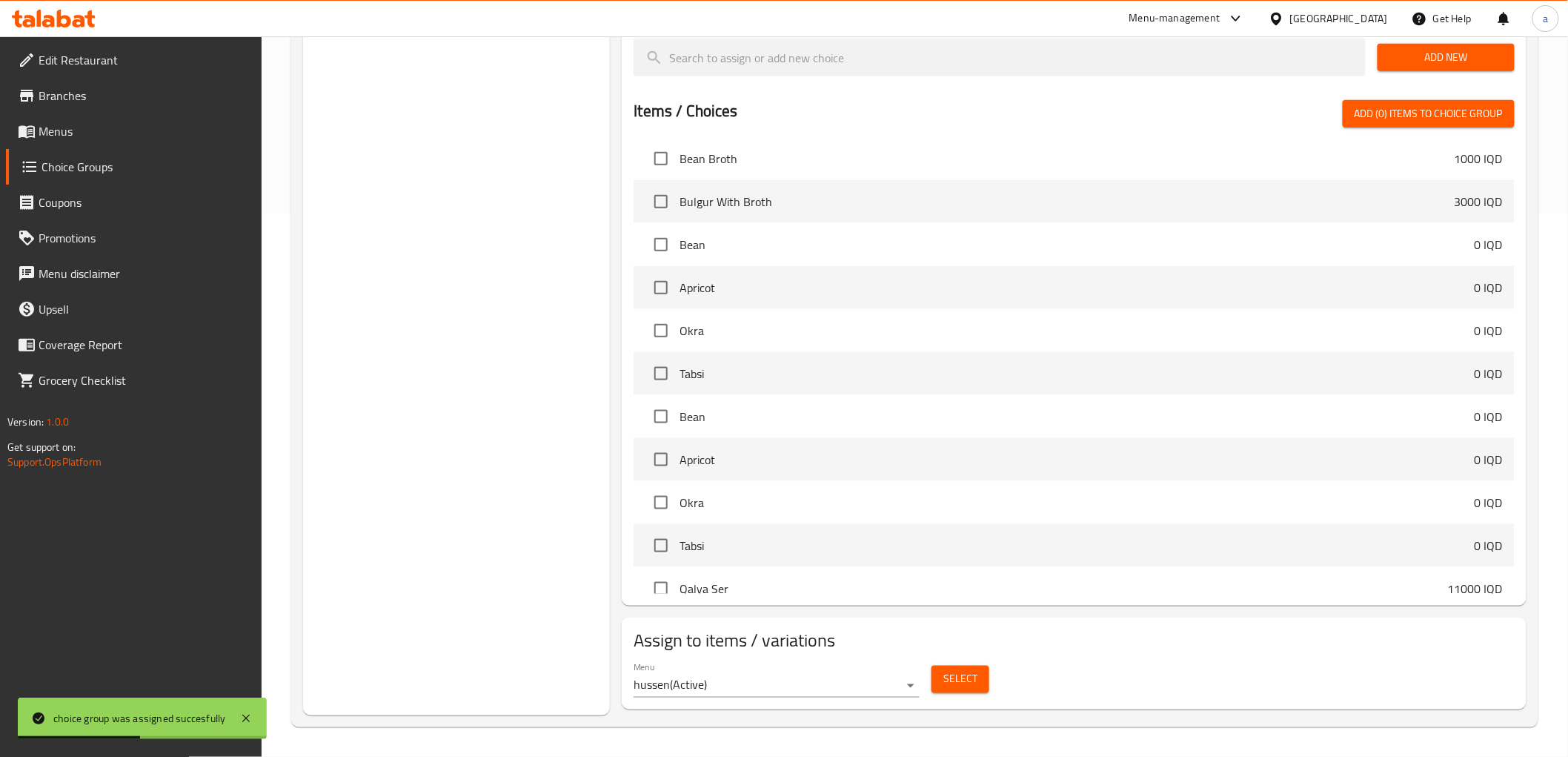
click at [937, 672] on button "Select" at bounding box center [960, 679] width 58 height 28
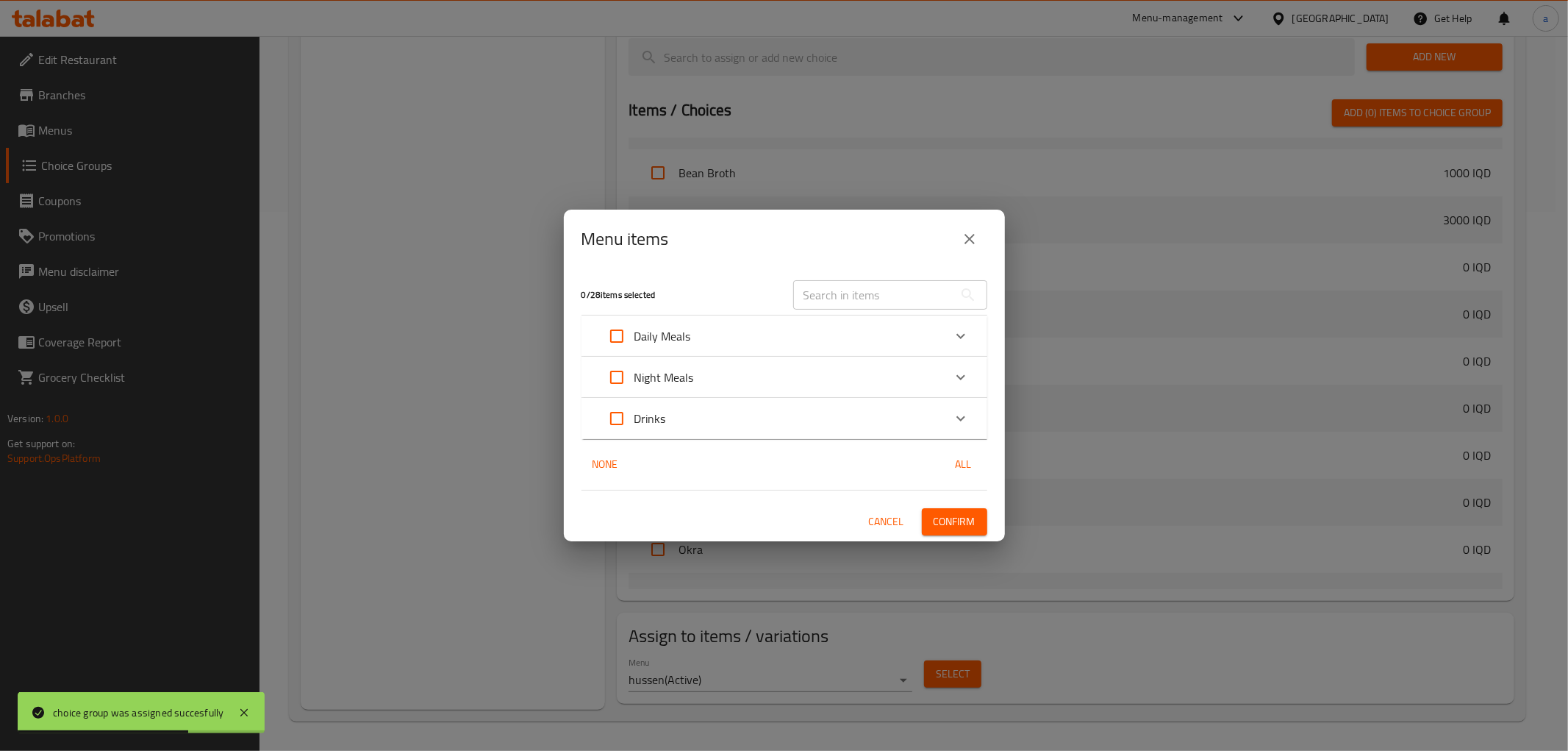
click at [951, 337] on div "Expand" at bounding box center [960, 335] width 35 height 35
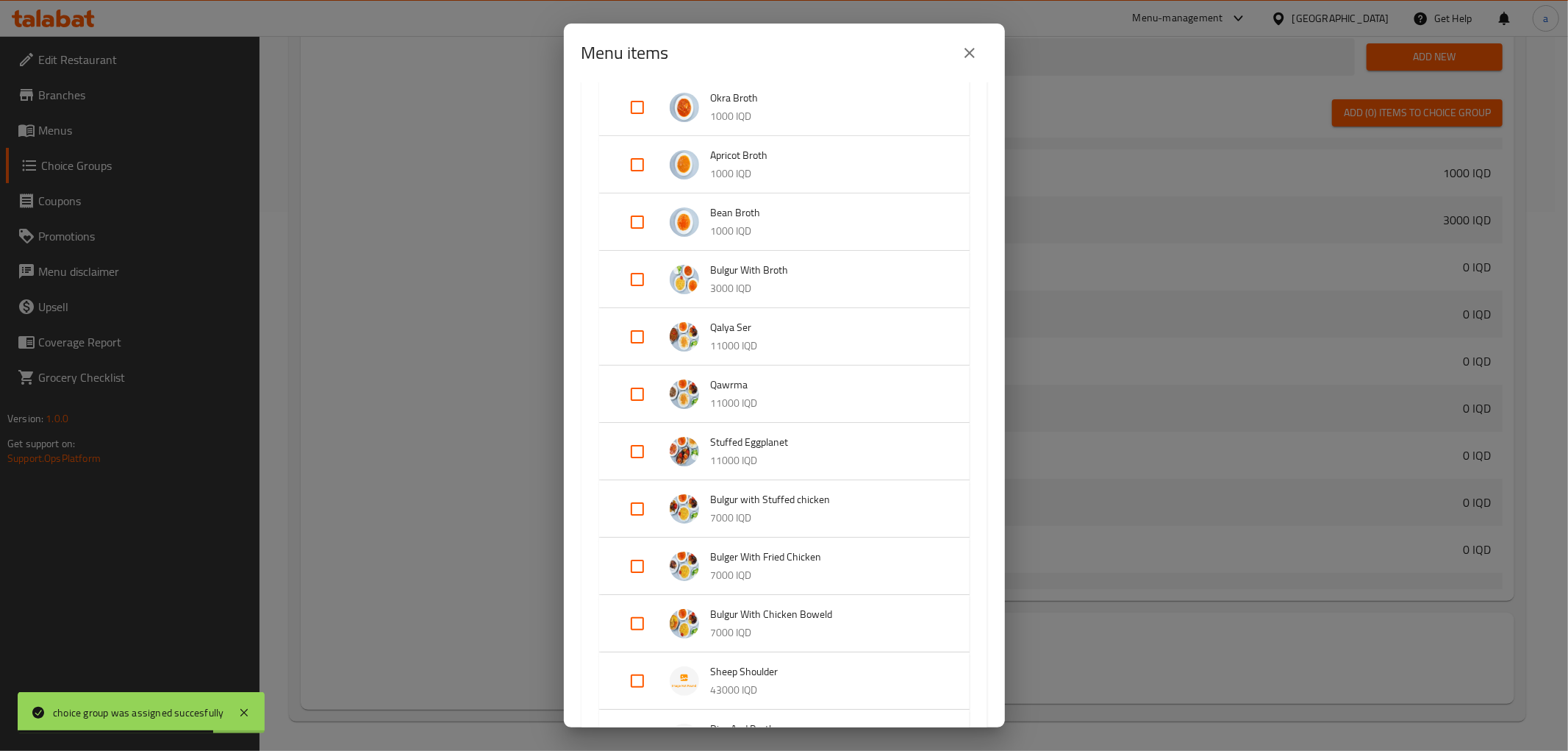
scroll to position [272, 0]
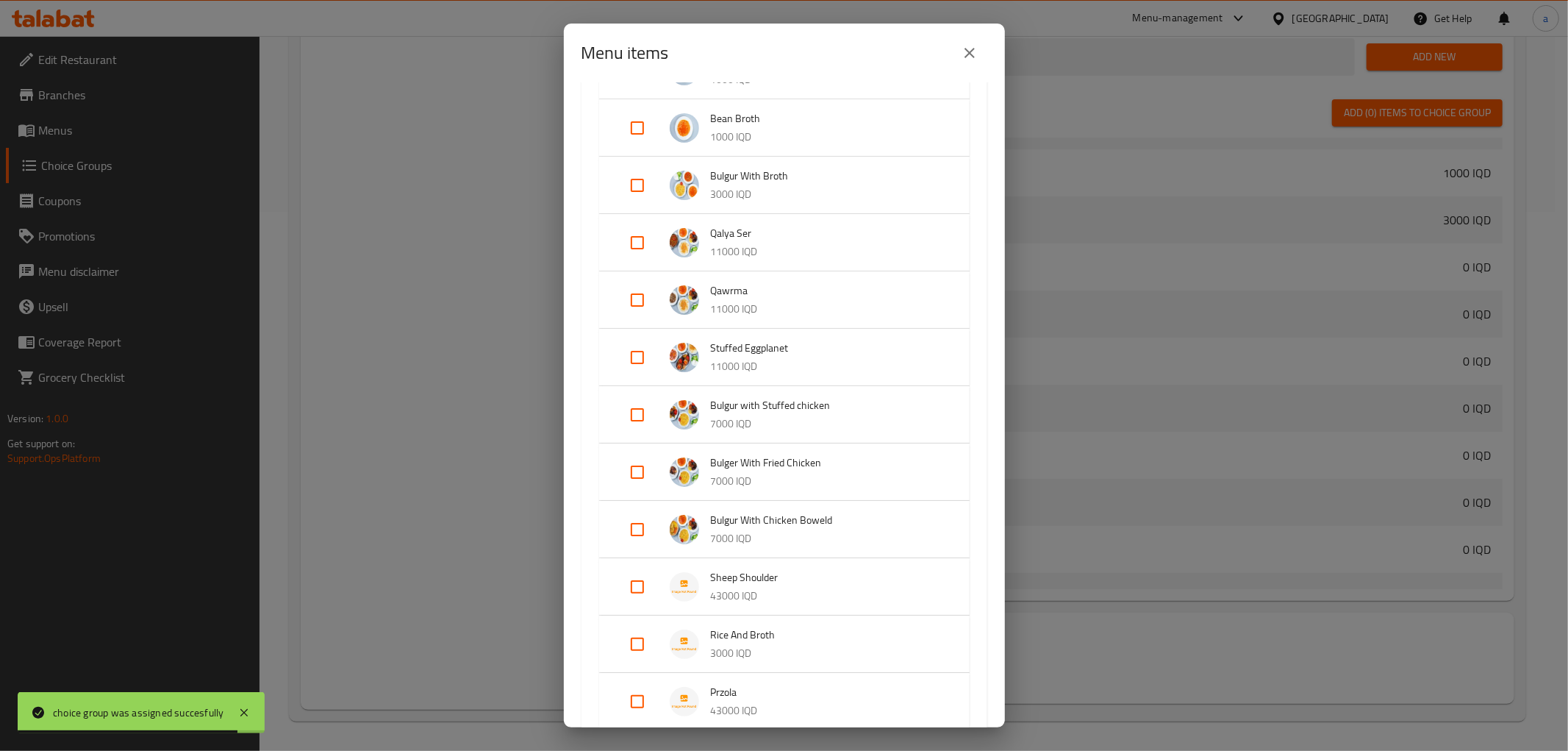
click at [640, 239] on input "Expand" at bounding box center [637, 242] width 35 height 35
checkbox input "true"
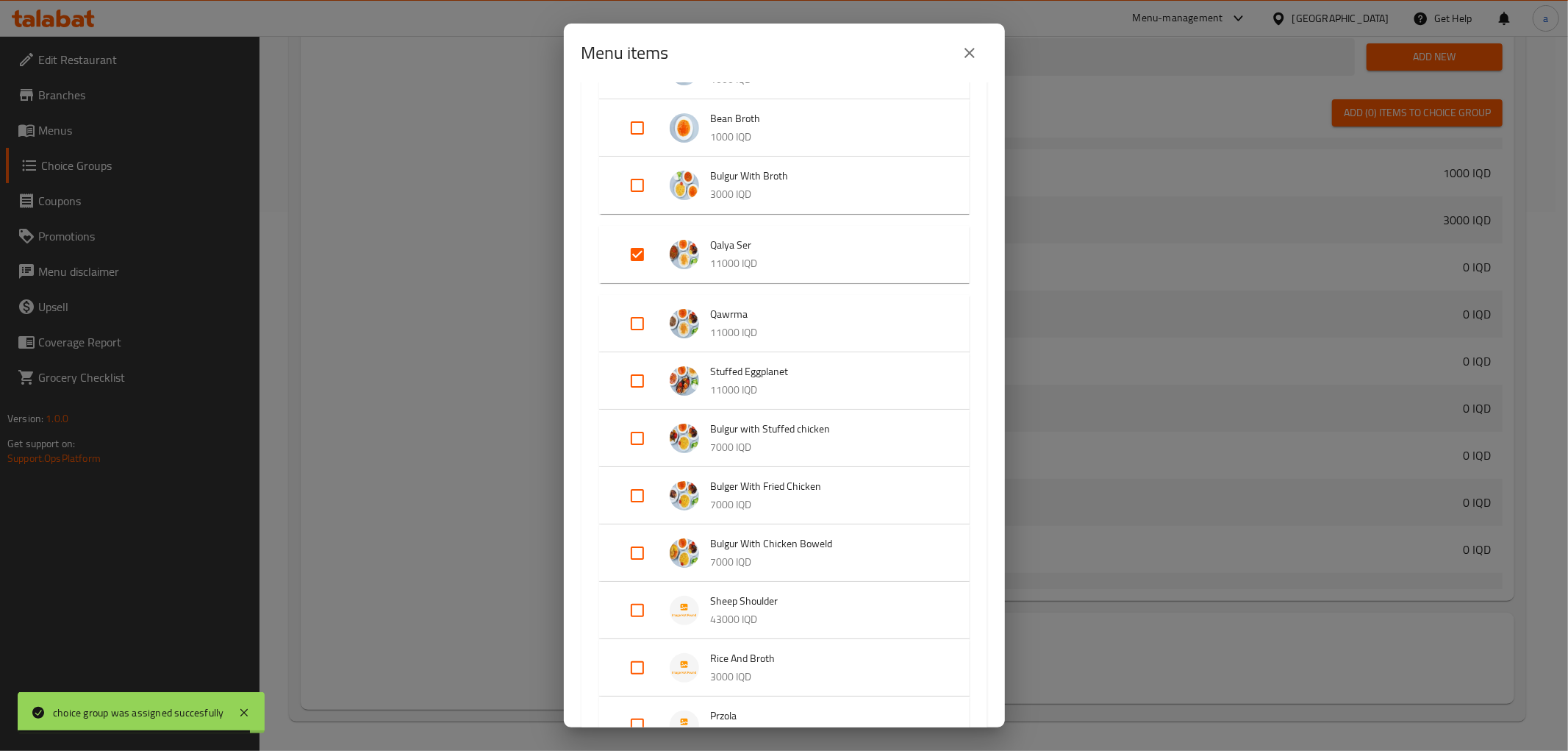
click at [636, 311] on input "Expand" at bounding box center [637, 323] width 35 height 35
checkbox input "true"
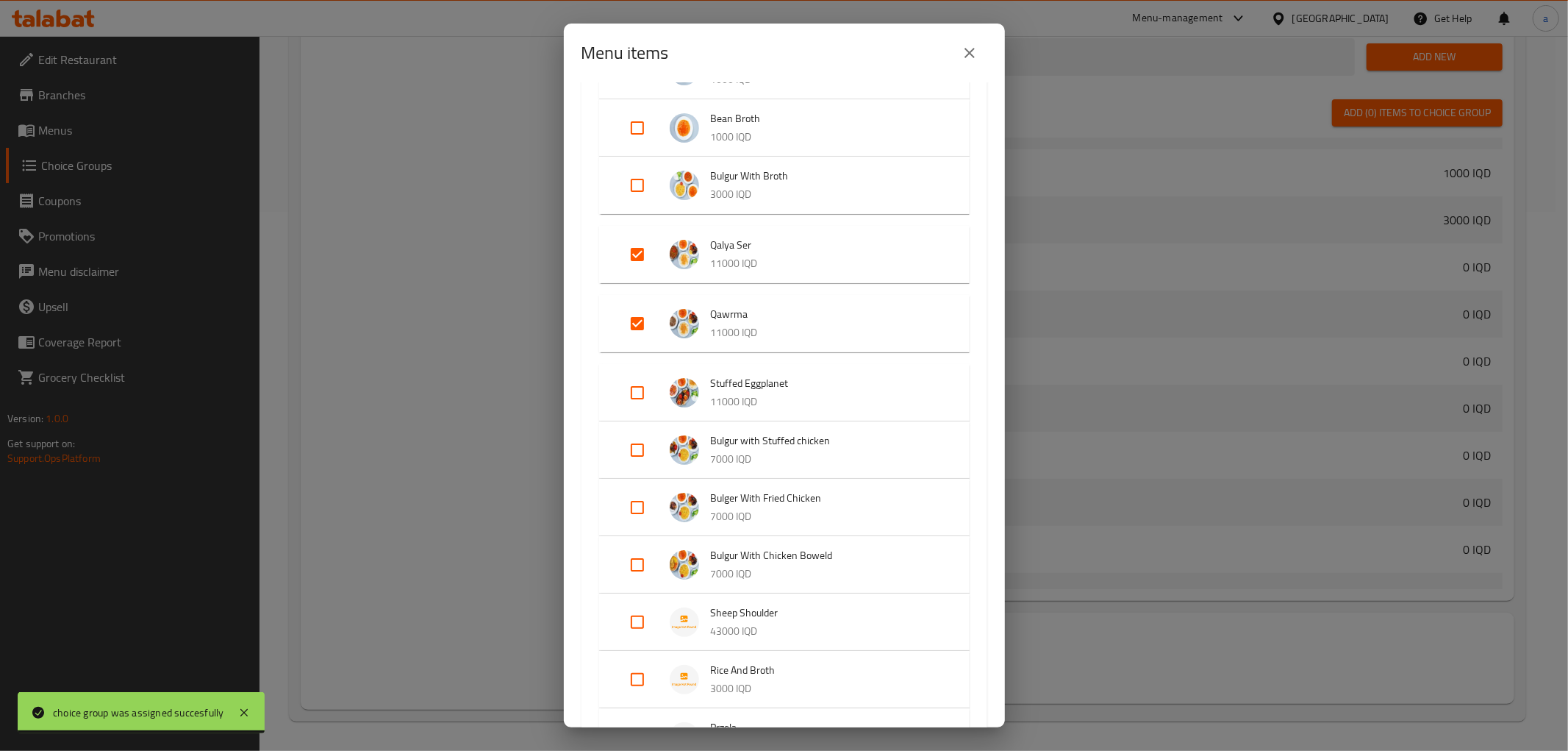
click at [648, 393] on input "Expand" at bounding box center [637, 392] width 35 height 35
checkbox input "true"
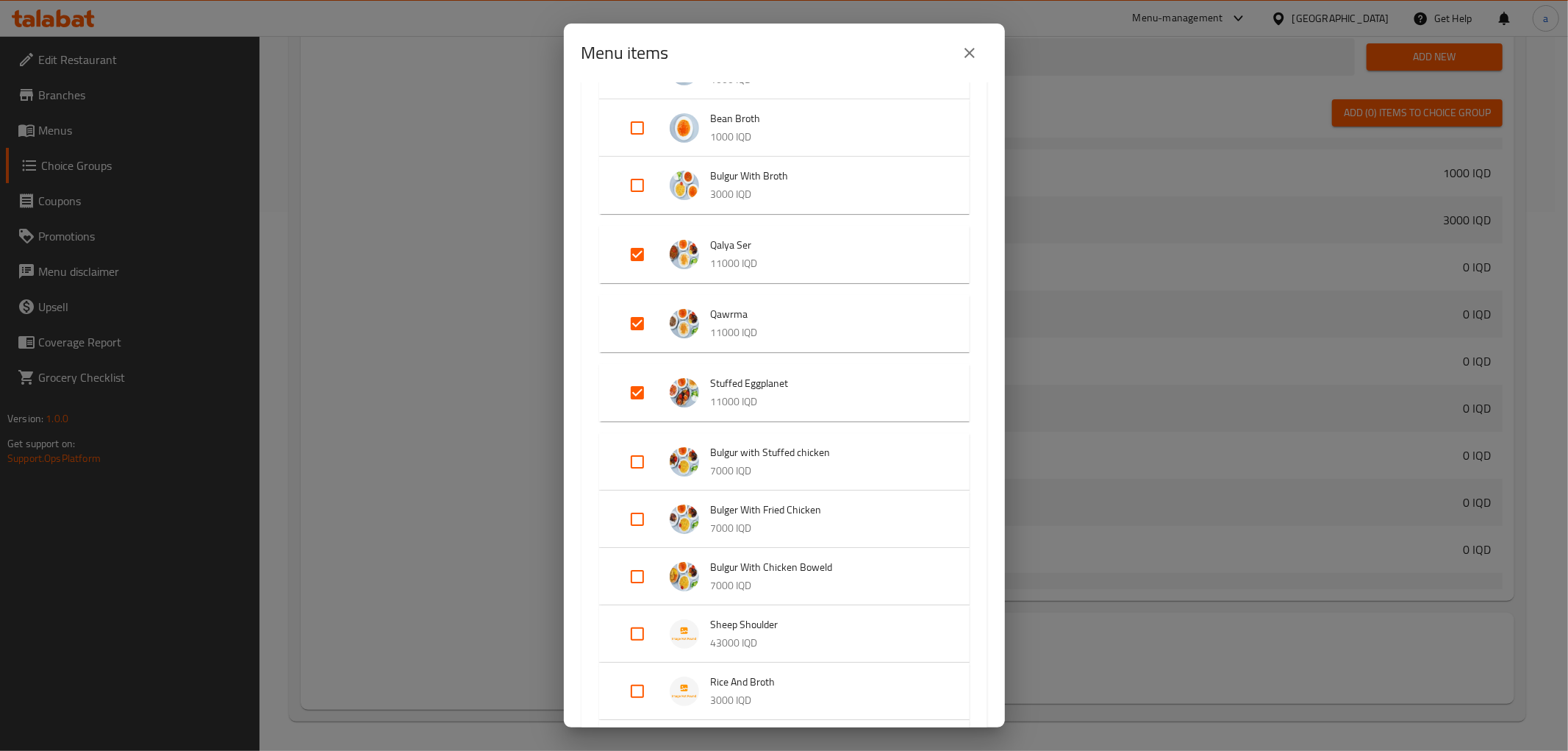
click at [644, 455] on input "Expand" at bounding box center [637, 461] width 35 height 35
checkbox input "true"
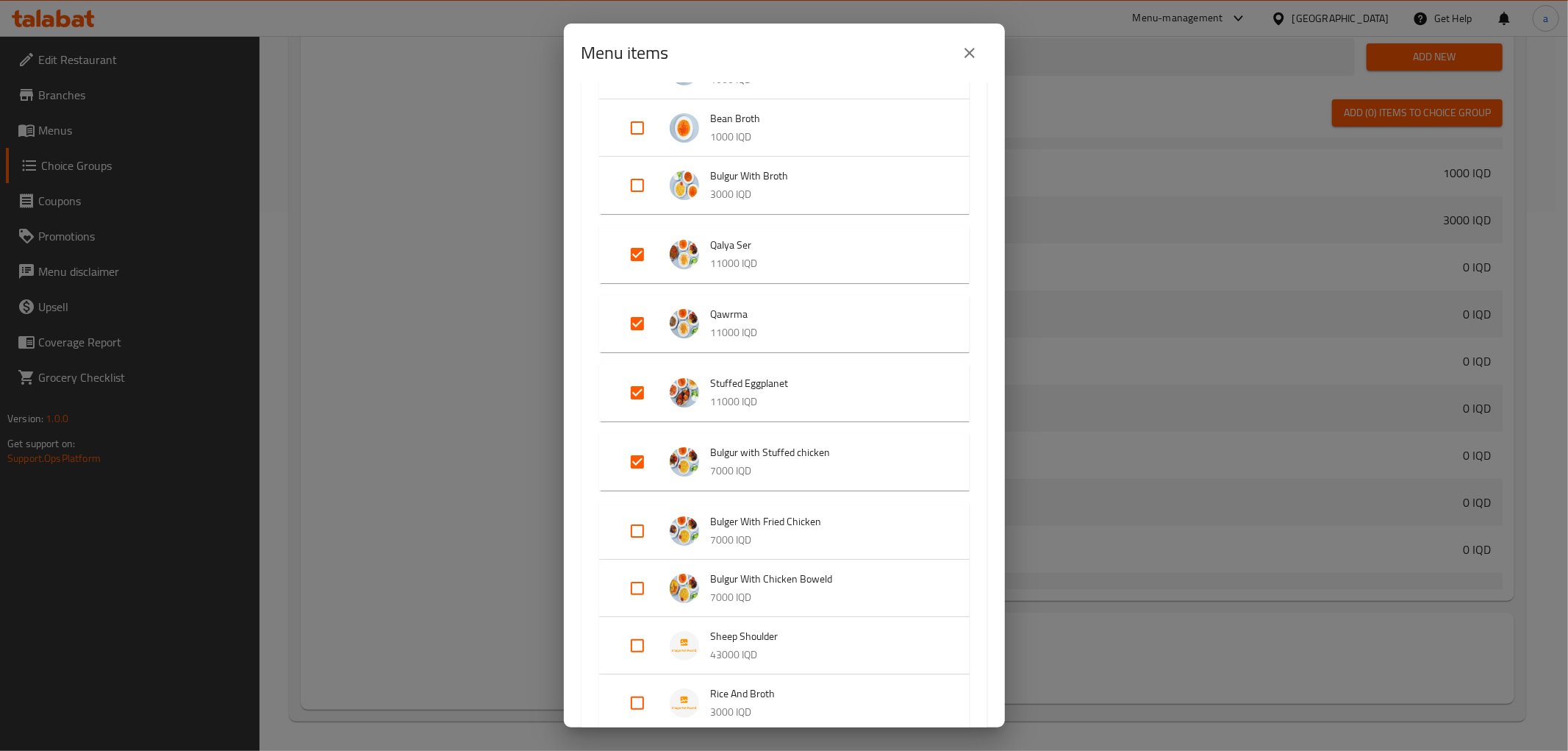
click at [636, 526] on input "Expand" at bounding box center [637, 530] width 35 height 35
checkbox input "true"
click at [638, 592] on input "Expand" at bounding box center [637, 599] width 35 height 35
checkbox input "true"
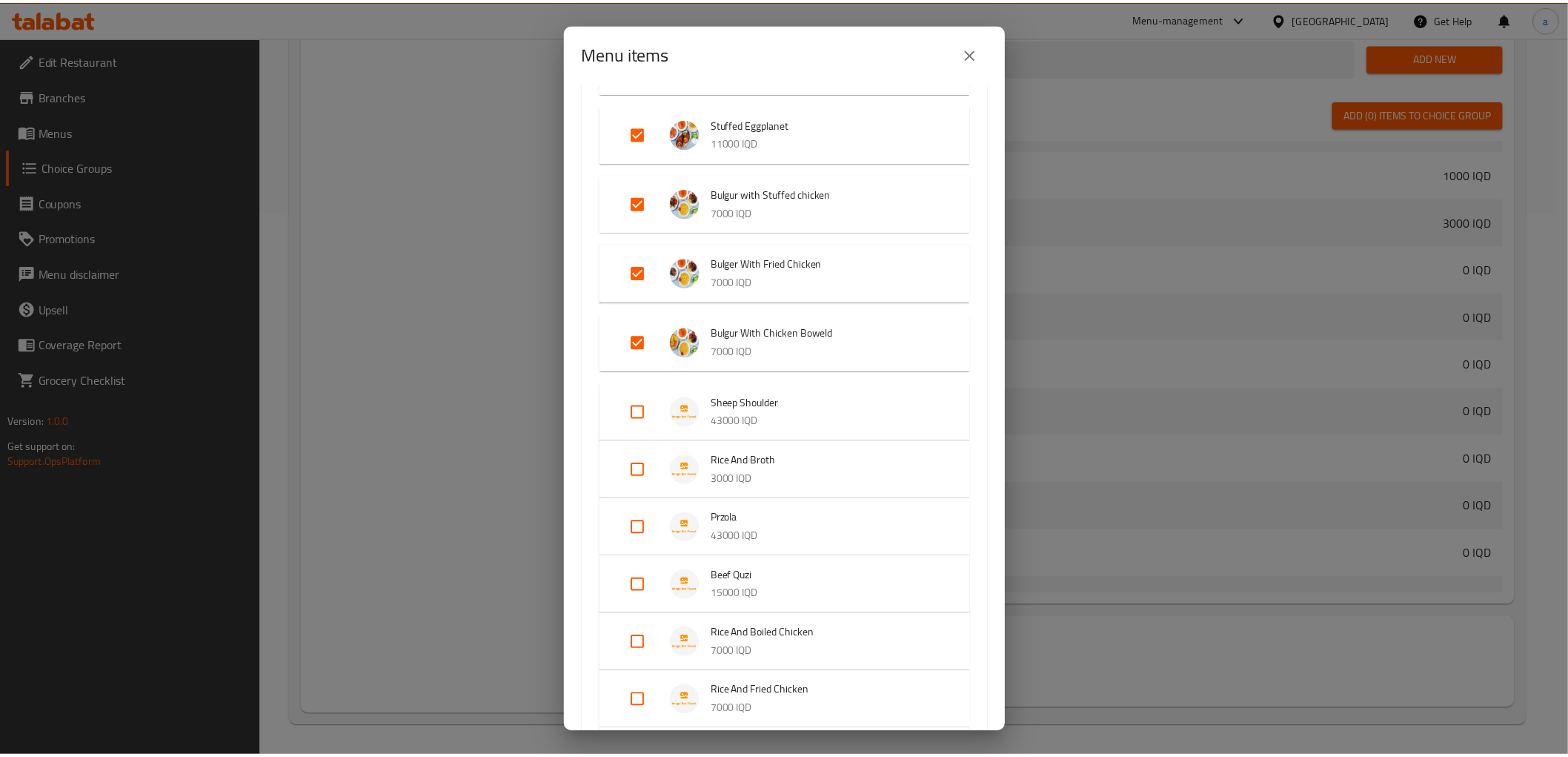
scroll to position [811, 0]
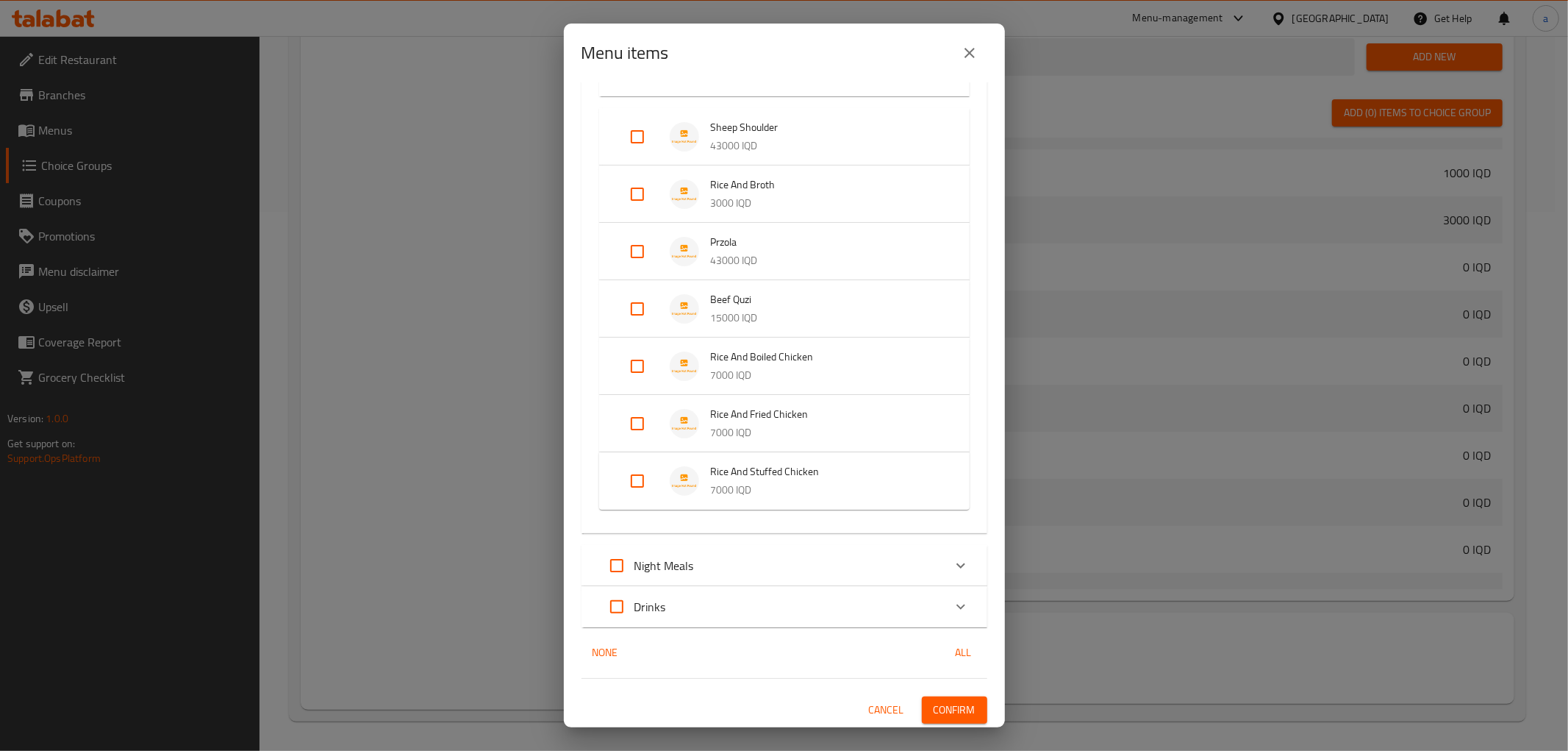
click at [934, 707] on span "Confirm" at bounding box center [955, 709] width 42 height 18
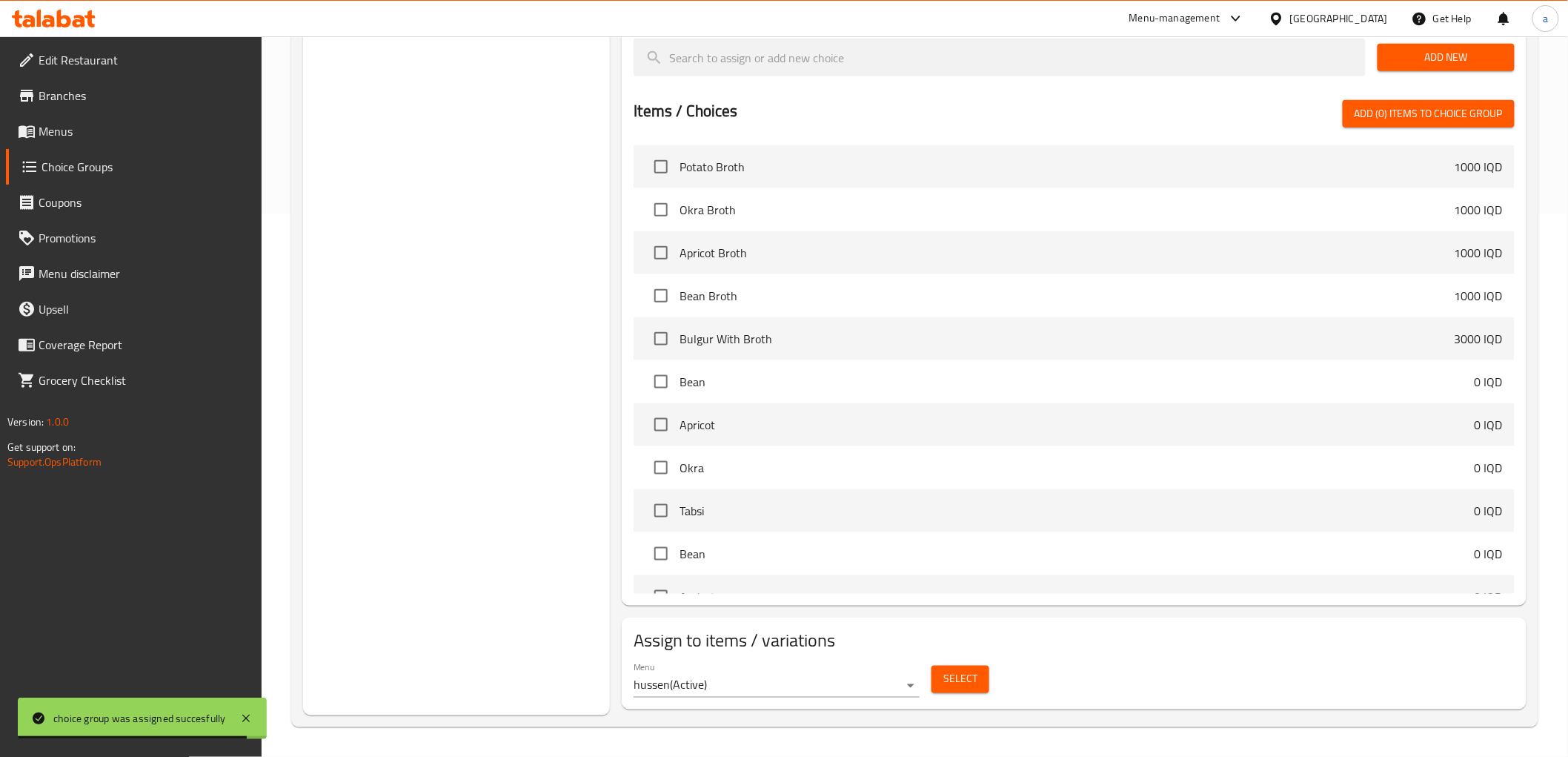
scroll to position [0, 0]
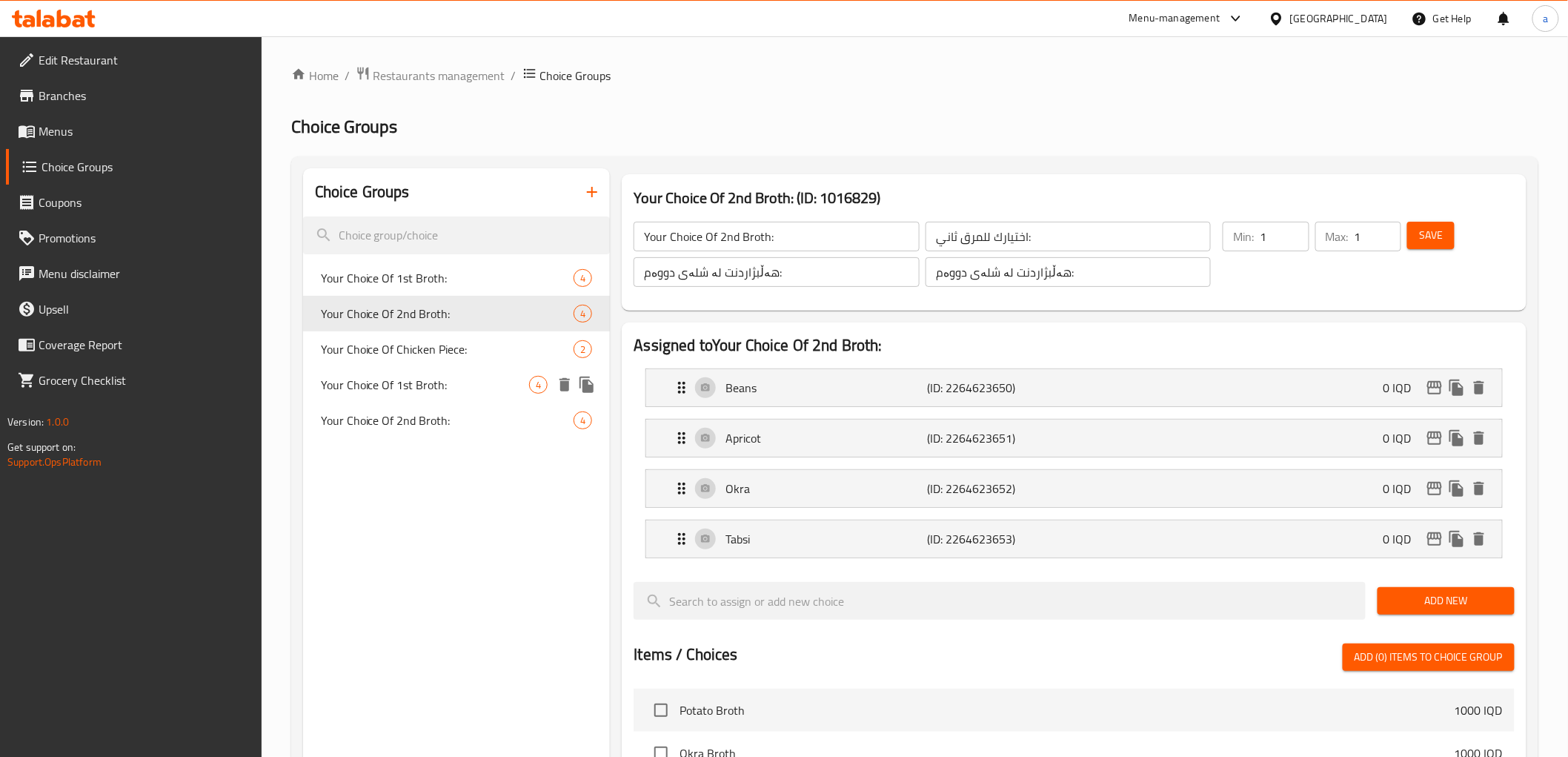
click at [488, 382] on span "Your Choice Of 1st Broth:" at bounding box center [425, 384] width 209 height 18
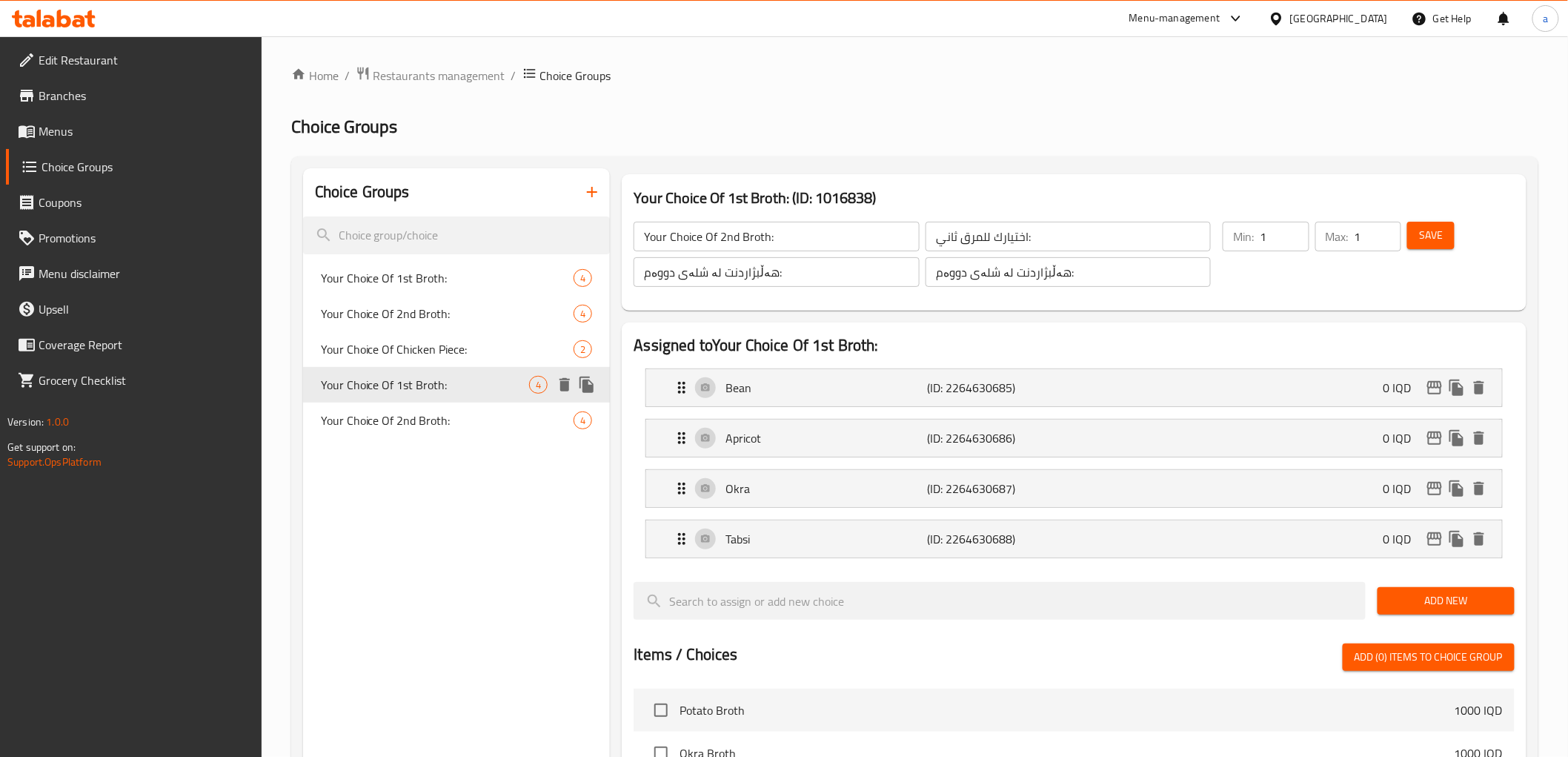
type input "Your Choice Of 1st Broth:"
type input "اختيارك من المرق الاول:"
type input "هەڵبژاردنت لە شلەی یەکەم:"
click at [483, 411] on span "Your Choice Of 2nd Broth:" at bounding box center [425, 419] width 209 height 18
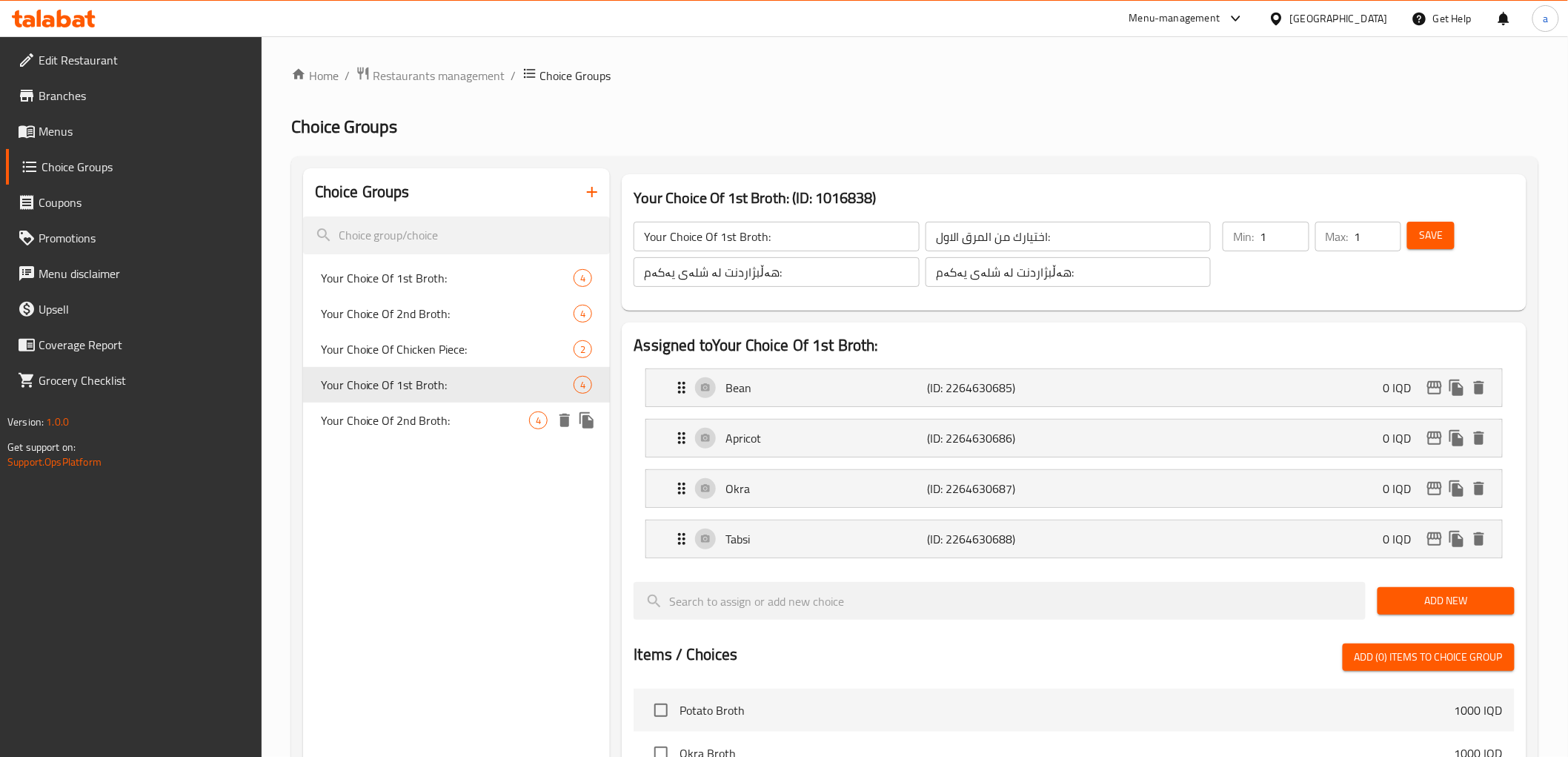
type input "Your Choice Of 2nd Broth:"
type input "اختيارك من المرق الثاني:"
type input "هەڵبژاردنت لە شلەی دووەم:"
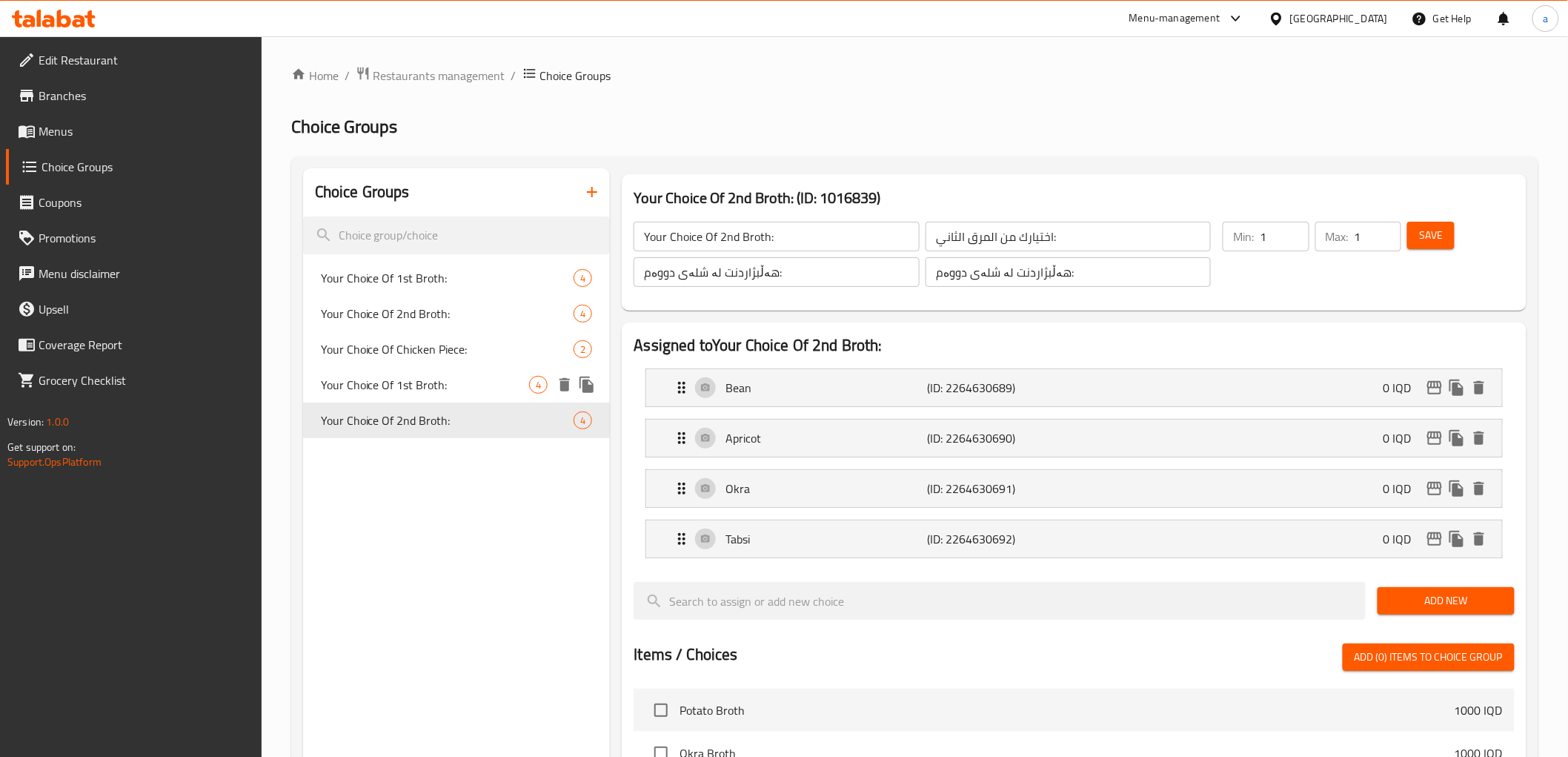
click at [476, 393] on span "Your Choice Of 1st Broth:" at bounding box center [425, 384] width 209 height 18
type input "Your Choice Of 1st Broth:"
type input "اختيارك من المرق الاول:"
type input "هەڵبژاردنت لە شلەی یەکەم:"
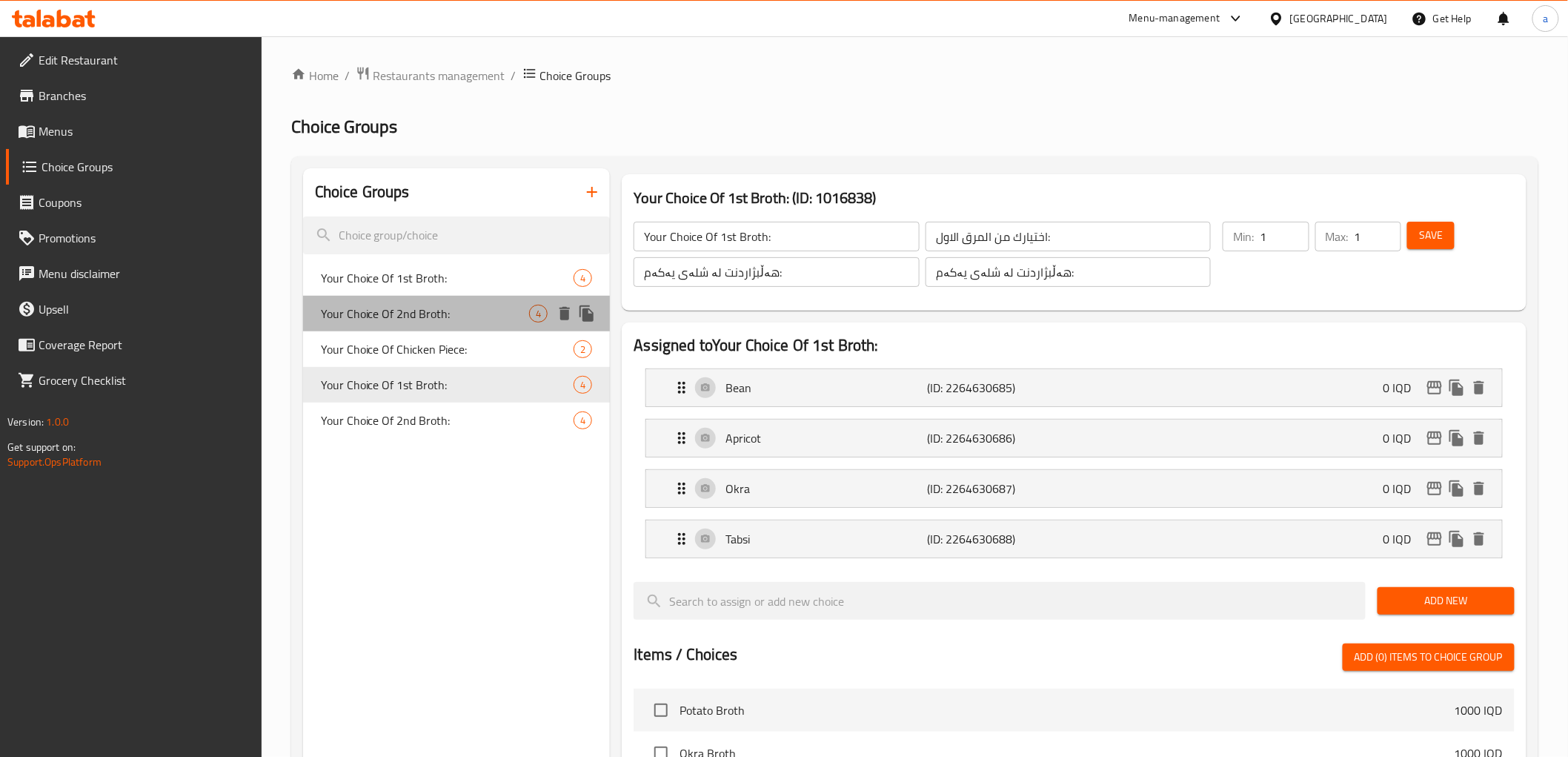
click at [472, 315] on span "Your Choice Of 2nd Broth:" at bounding box center [425, 313] width 209 height 18
type input "Your Choice Of 2nd Broth:"
type input "اختيارك للمرق ثاني:"
type input "هەڵبژاردنت لە شلەی دووەم:"
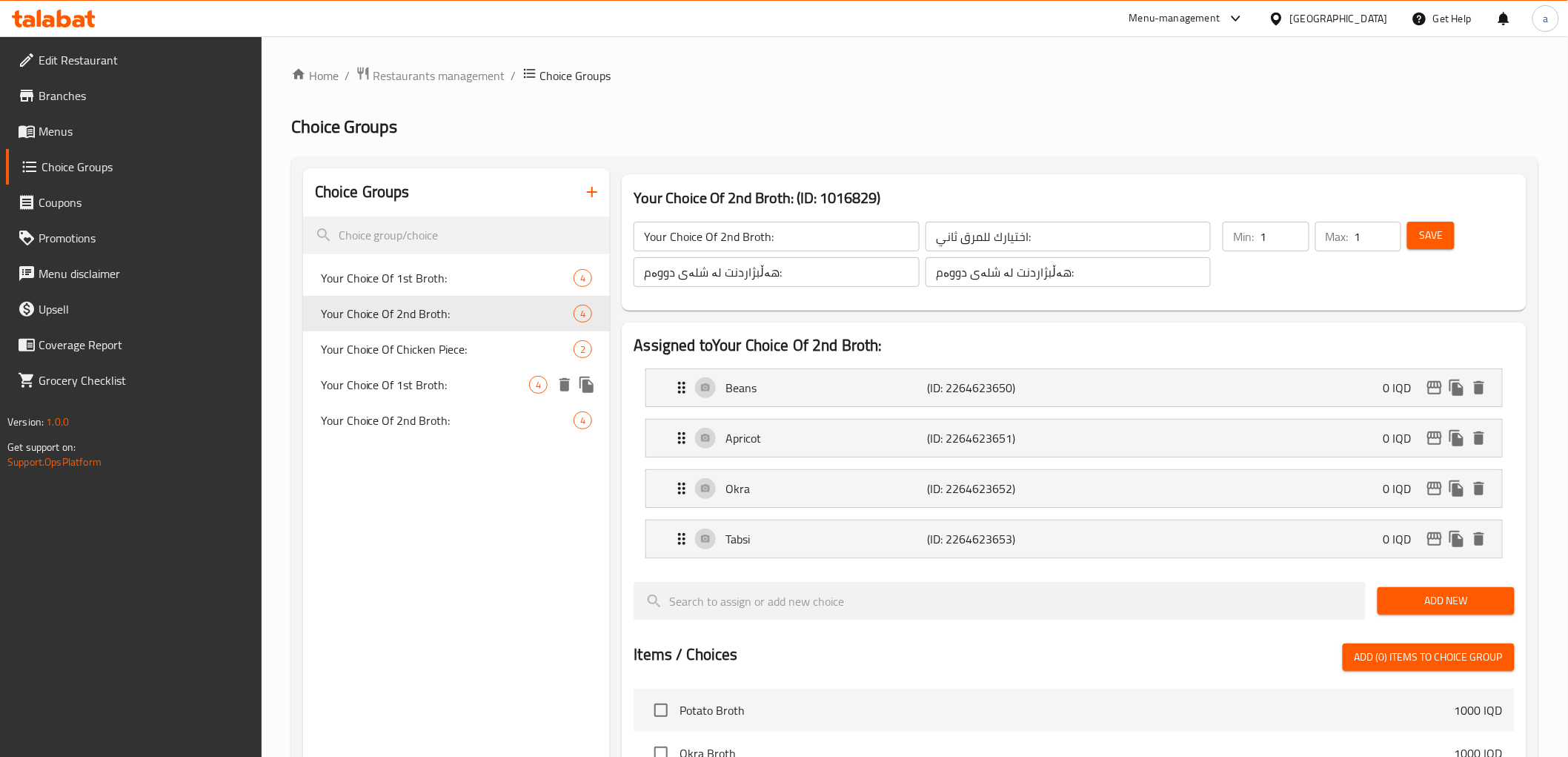
click at [478, 375] on div "Your Choice Of 1st Broth: 4" at bounding box center [456, 384] width 307 height 35
type input "Your Choice Of 1st Broth:"
type input "اختيارك من المرق الاول:"
type input "هەڵبژاردنت لە شلەی یەکەم:"
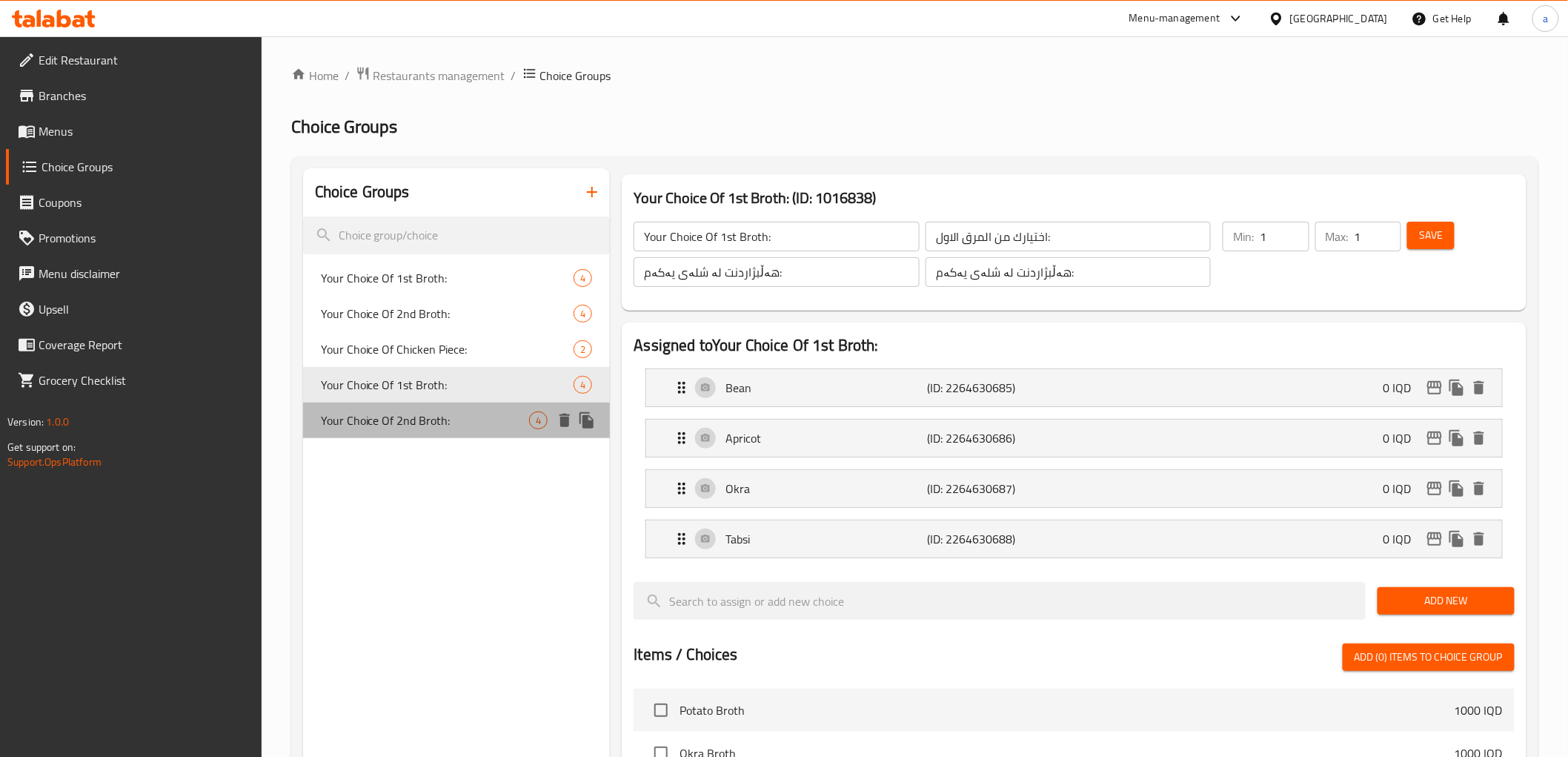
click at [482, 412] on span "Your Choice Of 2nd Broth:" at bounding box center [425, 419] width 209 height 18
type input "Your Choice Of 2nd Broth:"
type input "اختيارك من المرق الثاني:"
type input "هەڵبژاردنت لە شلەی دووەم:"
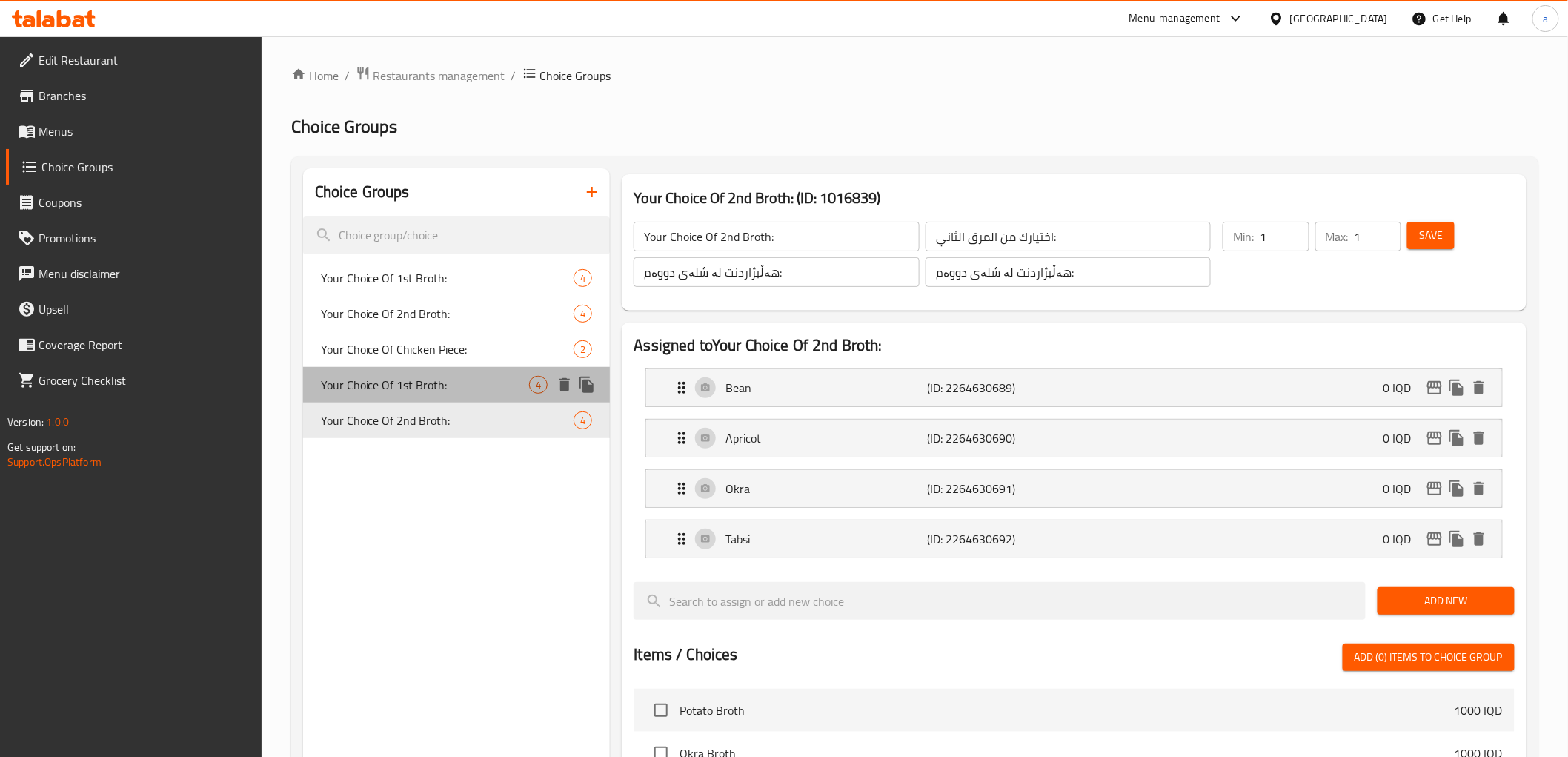
click at [474, 393] on span "Your Choice Of 1st Broth:" at bounding box center [425, 384] width 209 height 18
type input "Your Choice Of 1st Broth:"
type input "اختيارك من المرق الاول:"
type input "هەڵبژاردنت لە شلەی یەکەم:"
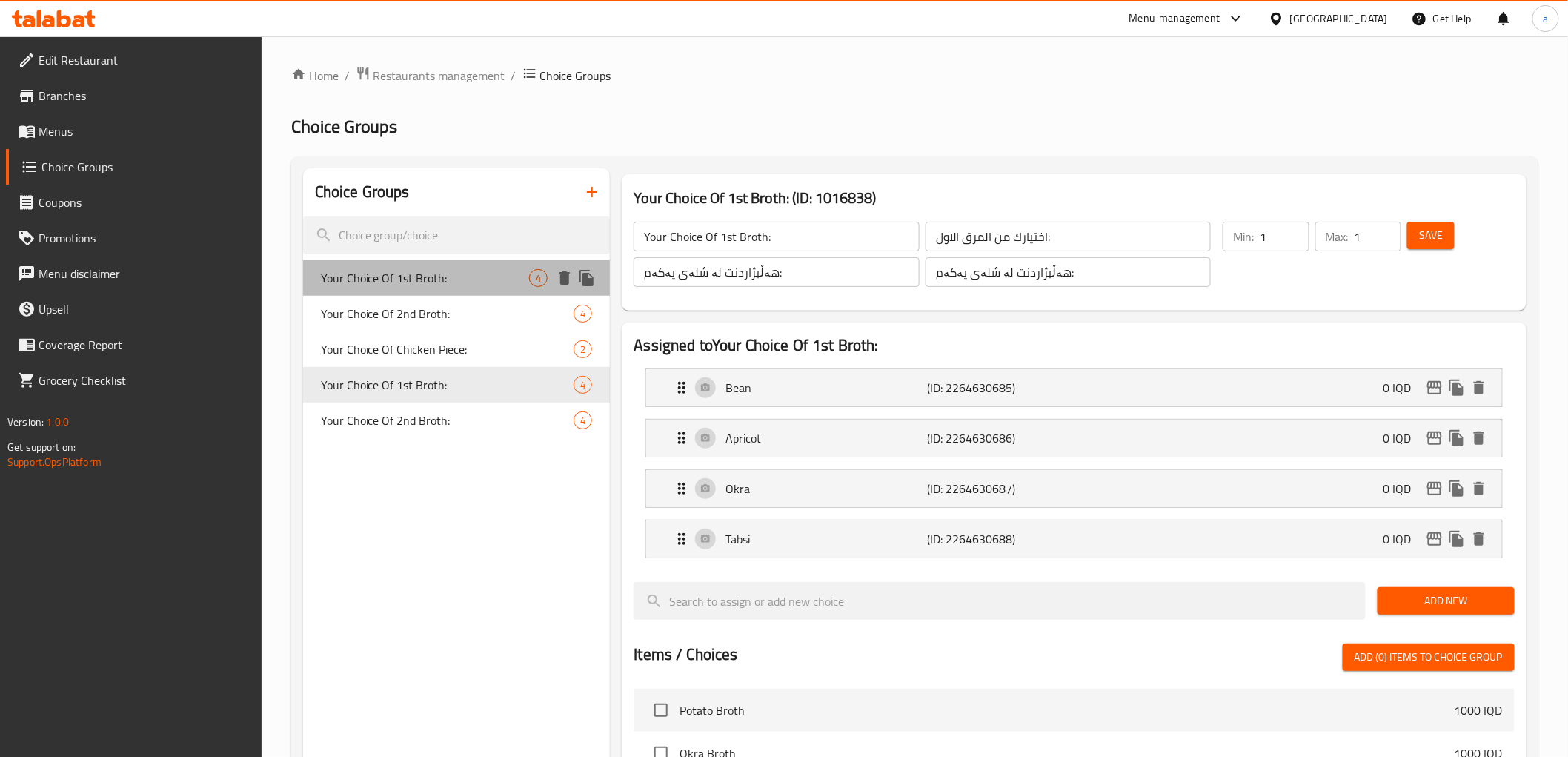
click at [469, 291] on div "Your Choice Of 1st Broth: 4" at bounding box center [456, 278] width 307 height 35
type input "اختيارك للمرق أول:"
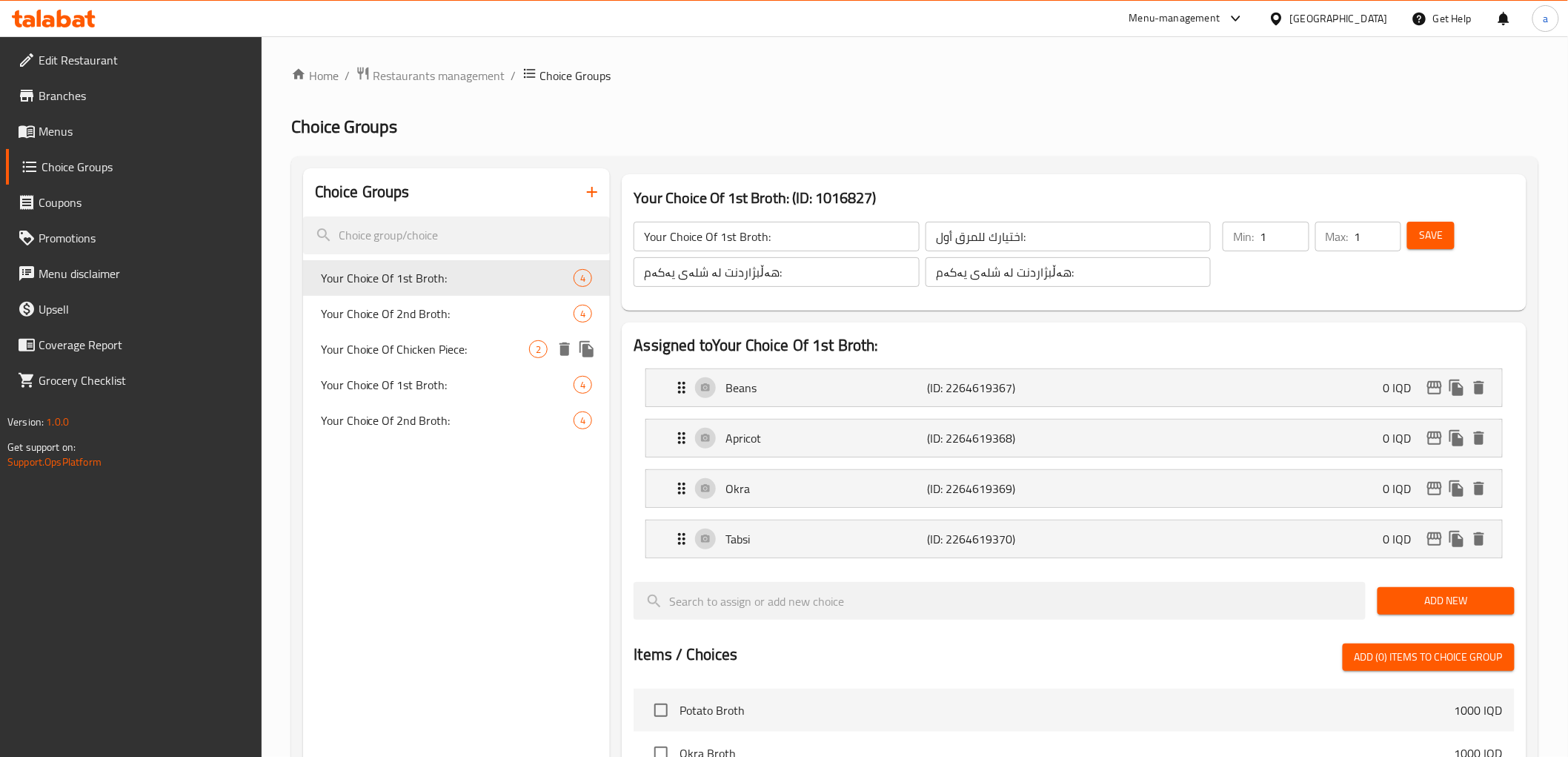
click at [475, 358] on div "Your Choice Of Chicken Piece: 2" at bounding box center [456, 348] width 307 height 35
type input "Your Choice Of Chicken Piece:"
type input "اختيارك من قطع دجاج:"
type input "هەڵبژاردنت لە پارچەی مریشک:"
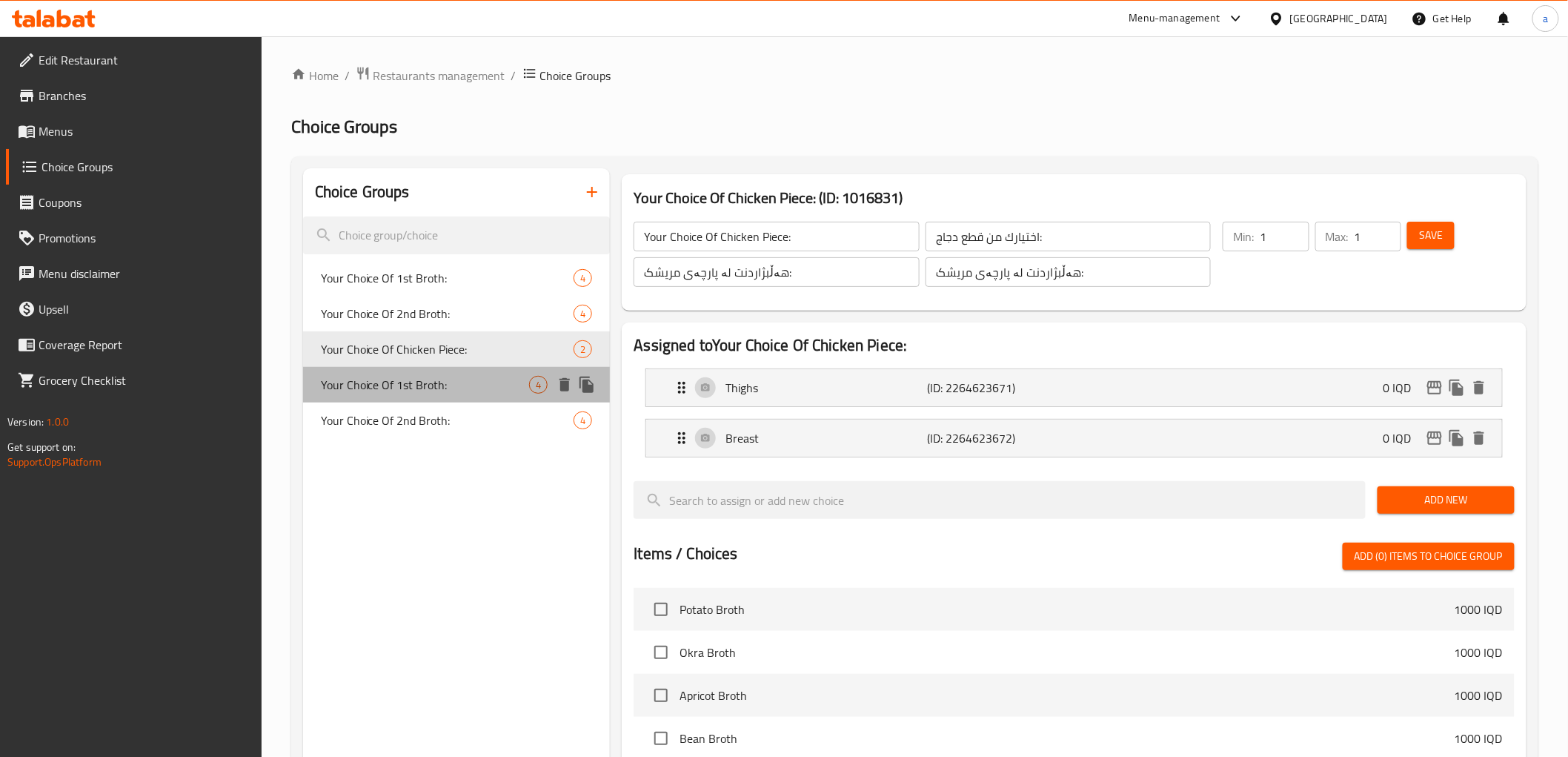
click at [475, 380] on span "Your Choice Of 1st Broth:" at bounding box center [425, 384] width 209 height 18
type input "Your Choice Of 1st Broth:"
type input "اختيارك من المرق الاول:"
type input "هەڵبژاردنت لە شلەی یەکەم:"
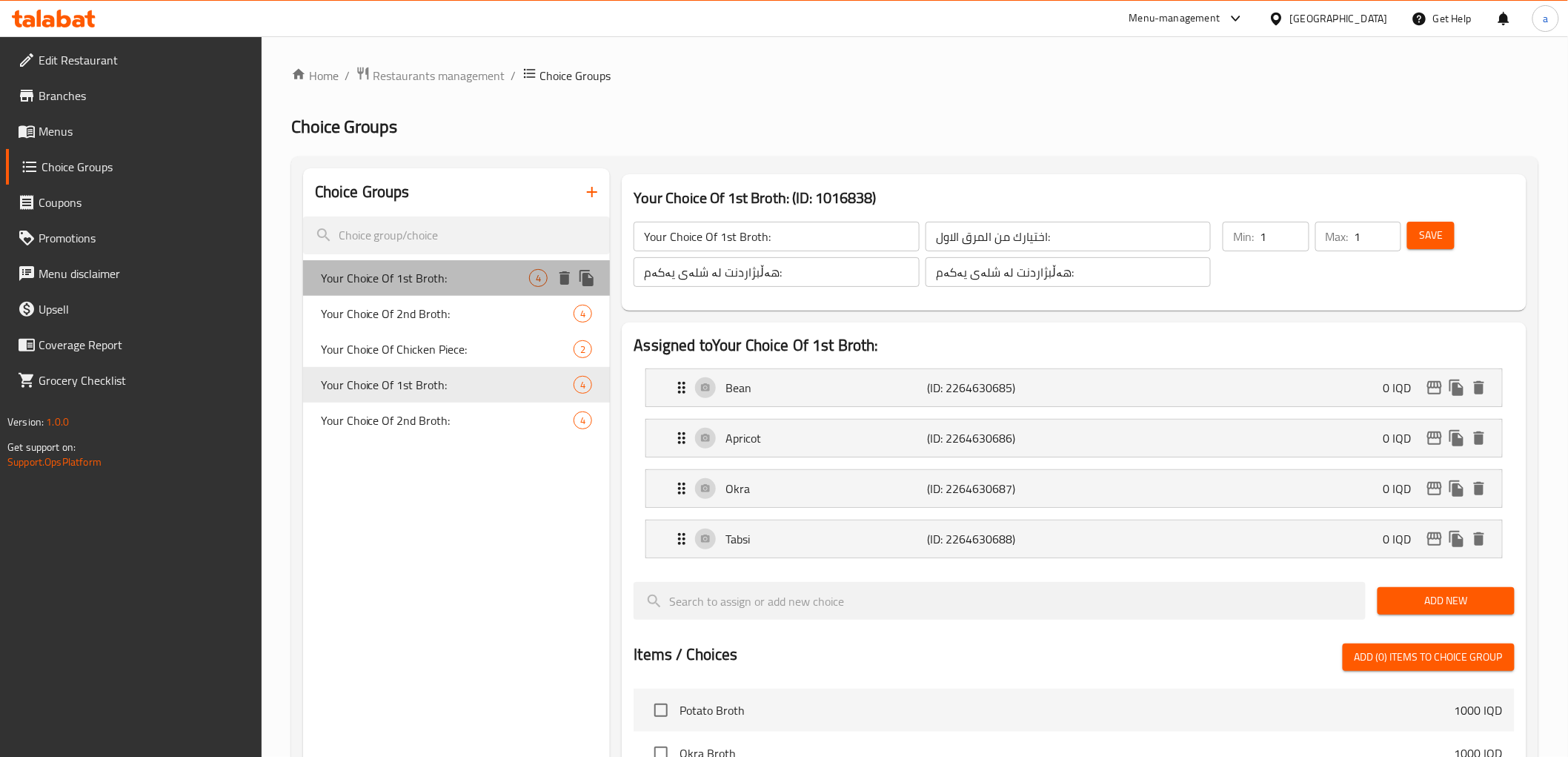
click at [388, 269] on span "Your Choice Of 1st Broth:" at bounding box center [425, 278] width 209 height 18
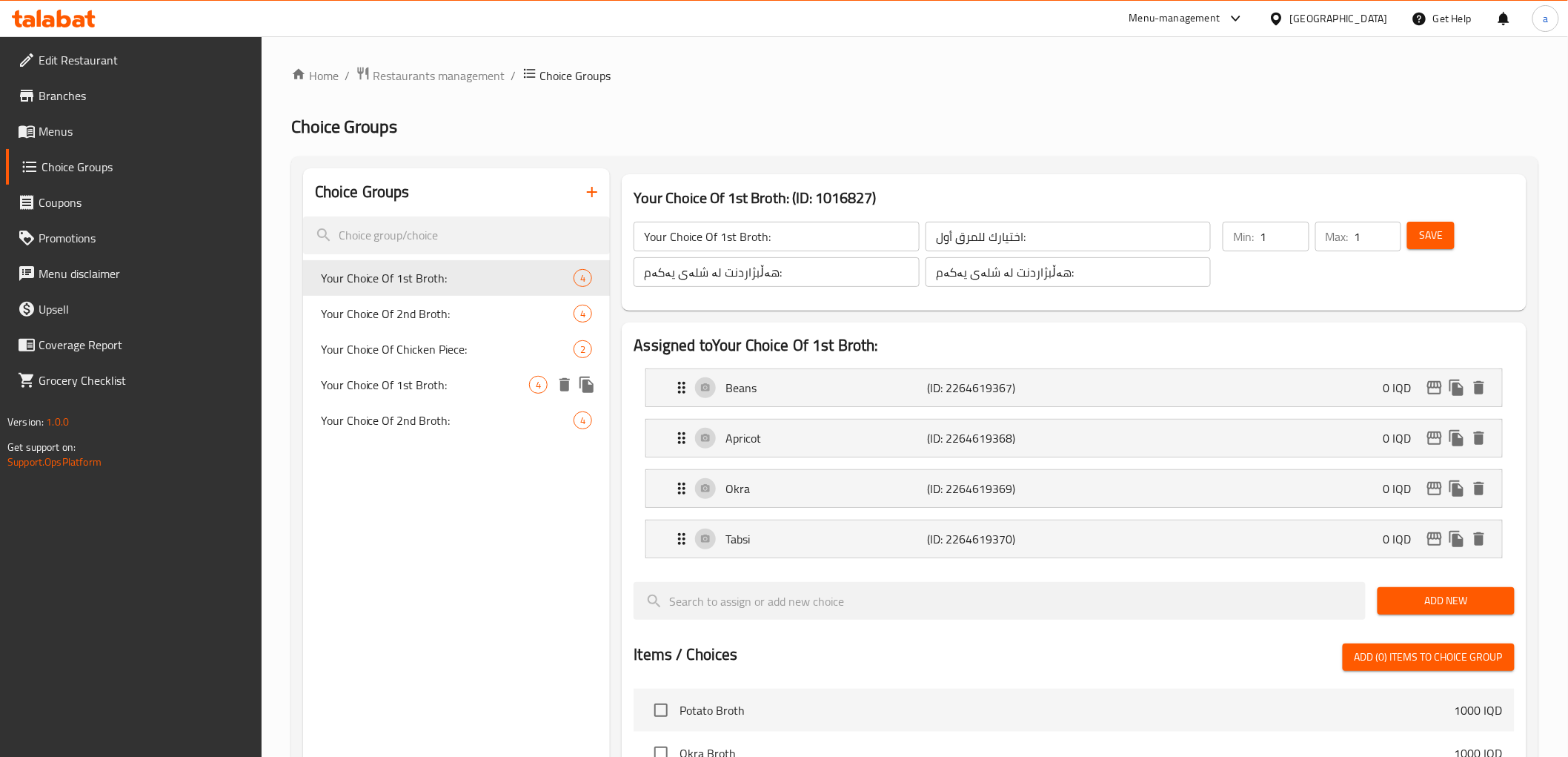
click at [387, 382] on span "Your Choice Of 1st Broth:" at bounding box center [425, 384] width 209 height 18
type input "اختيارك من المرق الاول:"
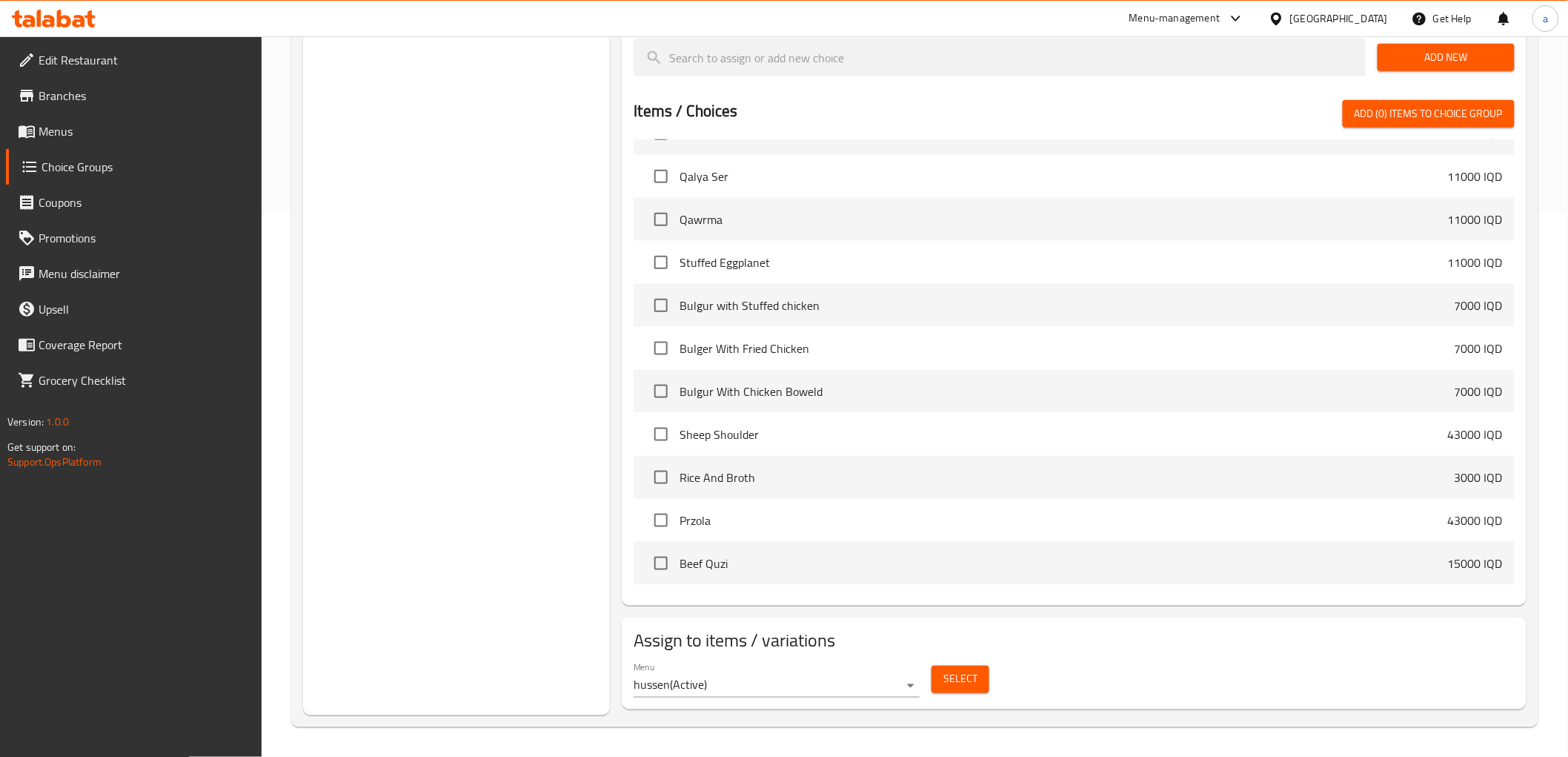
scroll to position [131, 0]
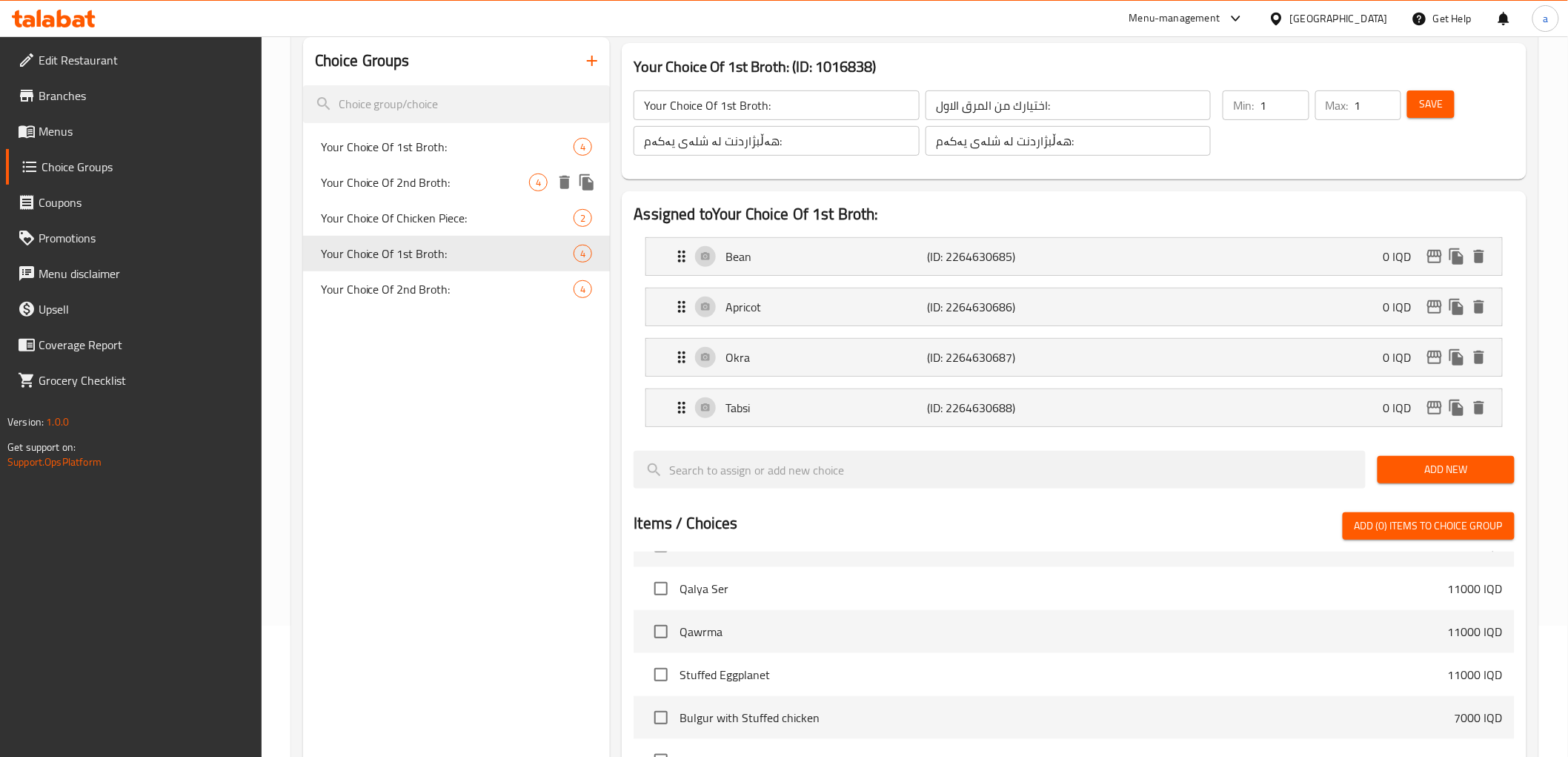
click at [494, 167] on div "Your Choice Of 2nd Broth: 4" at bounding box center [456, 182] width 307 height 35
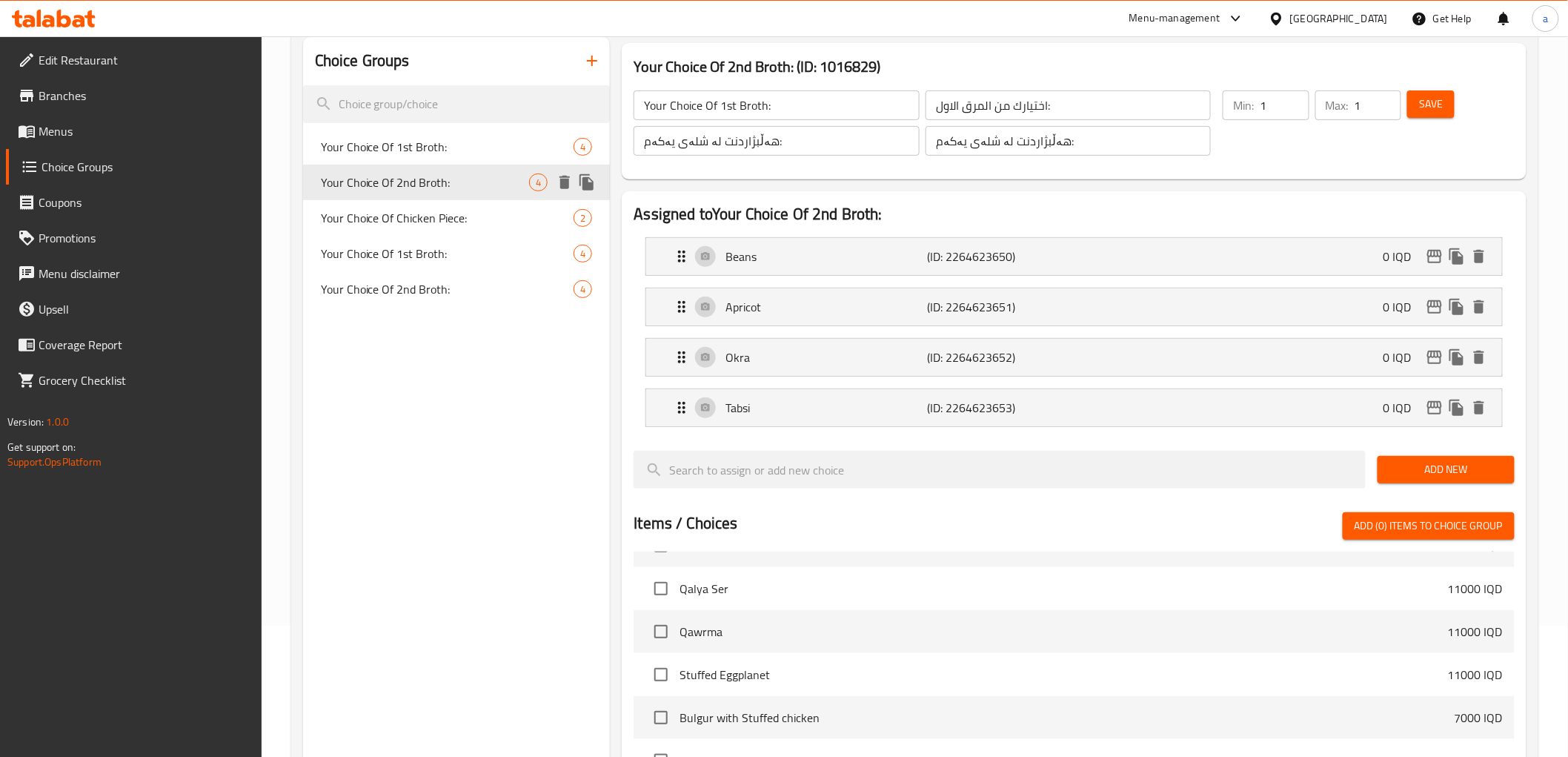
type input "Your Choice Of 2nd Broth:"
type input "اختيارك للمرق ثاني:"
type input "هەڵبژاردنت لە شلەی دووەم:"
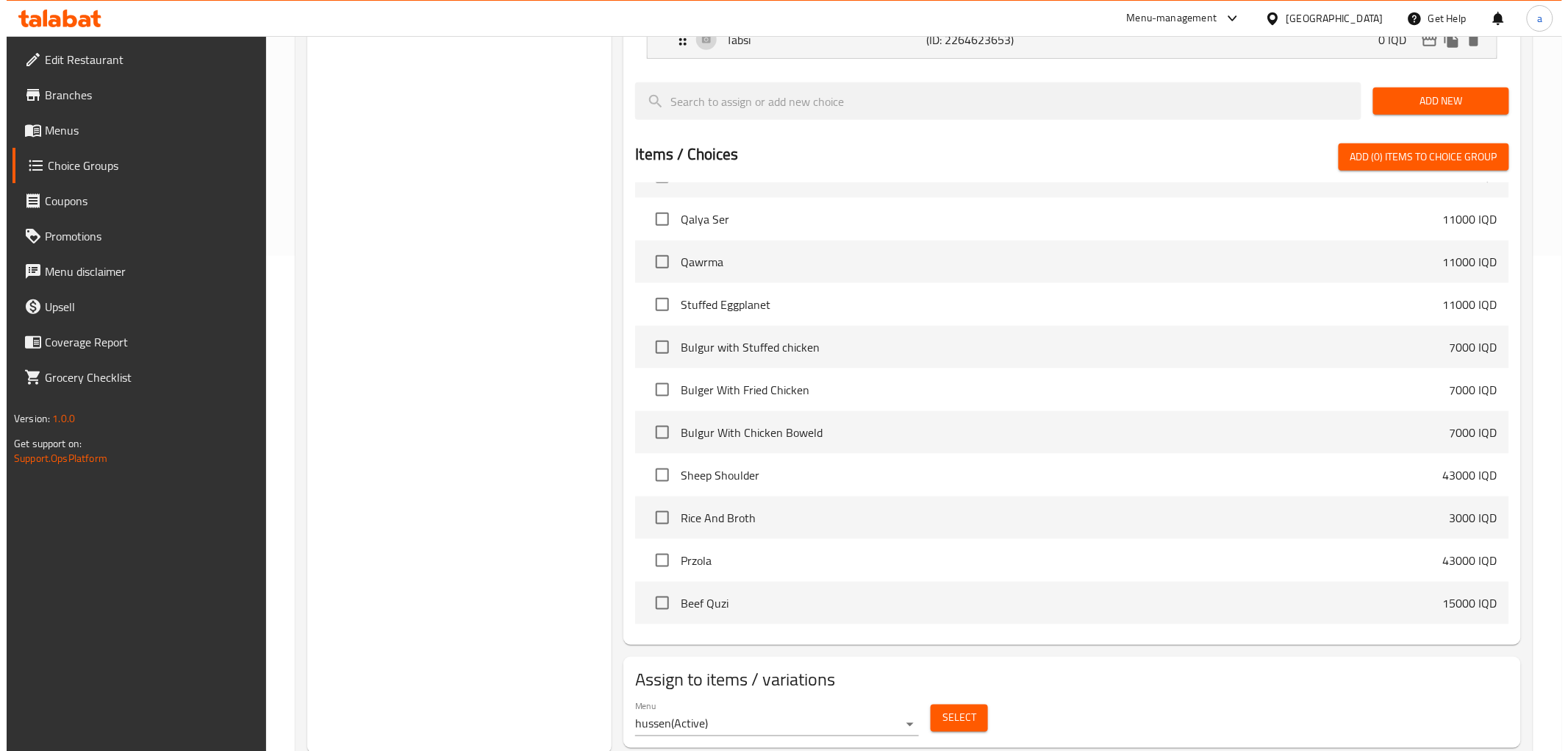
scroll to position [539, 0]
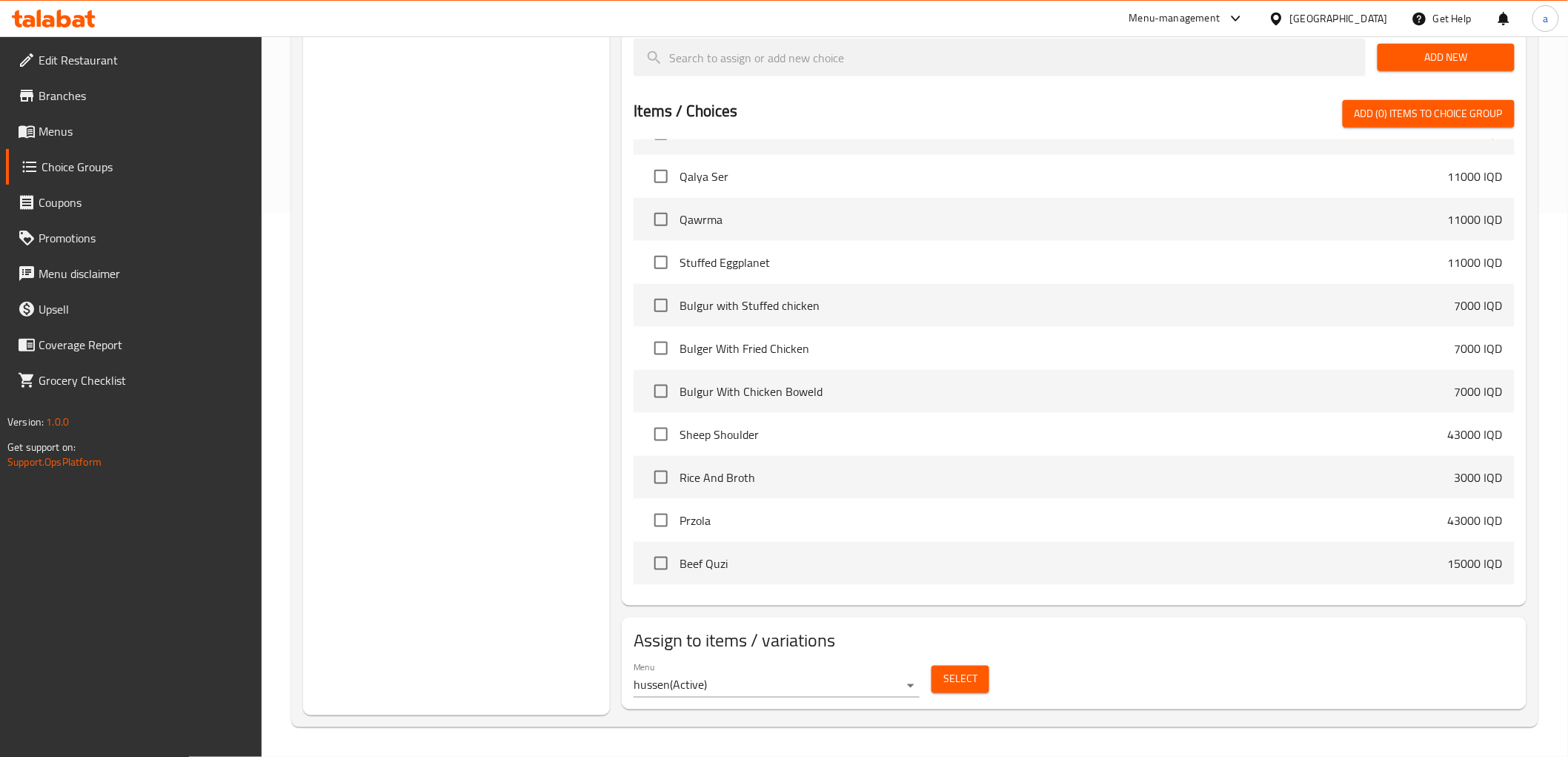
click at [973, 686] on span "Select" at bounding box center [960, 678] width 34 height 18
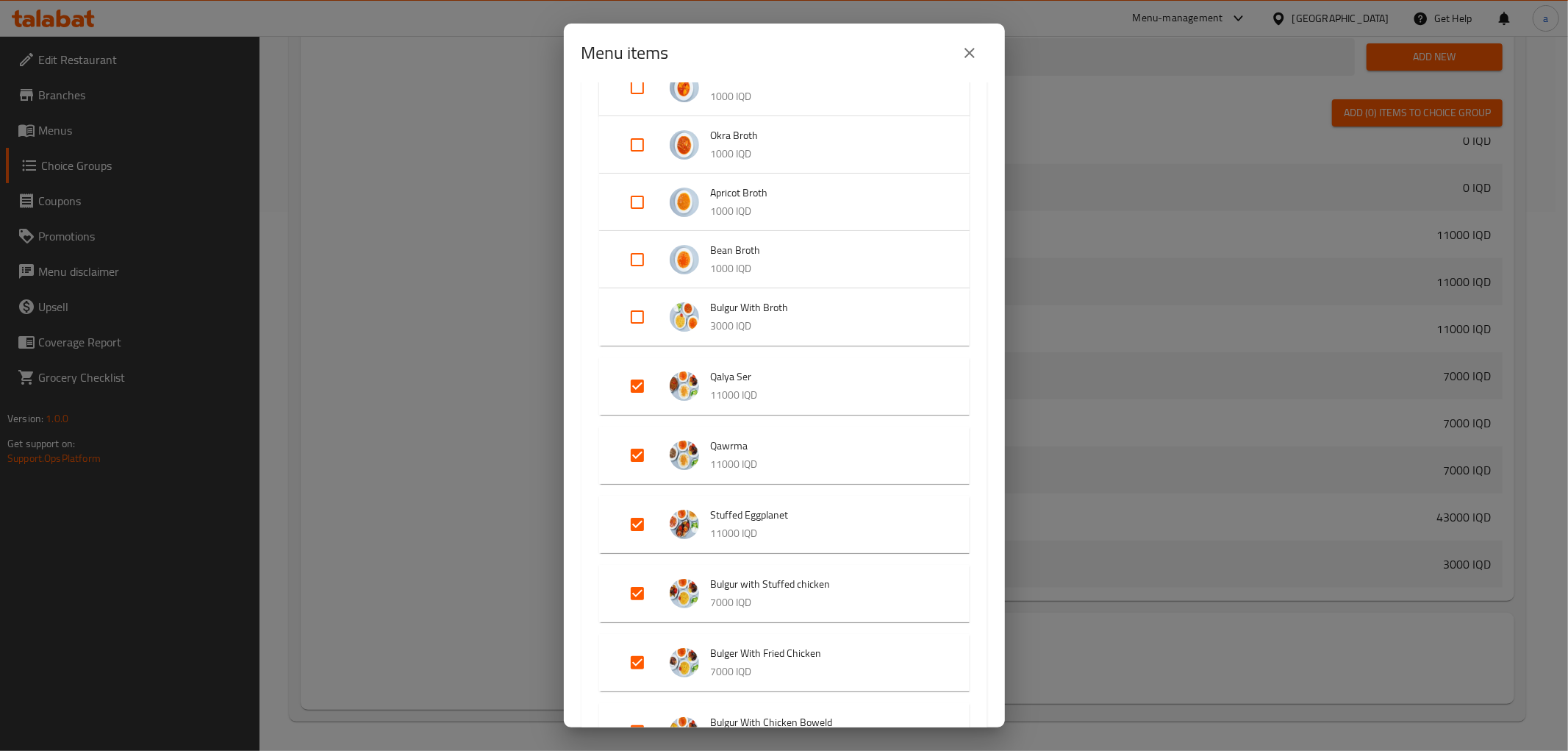
scroll to position [272, 0]
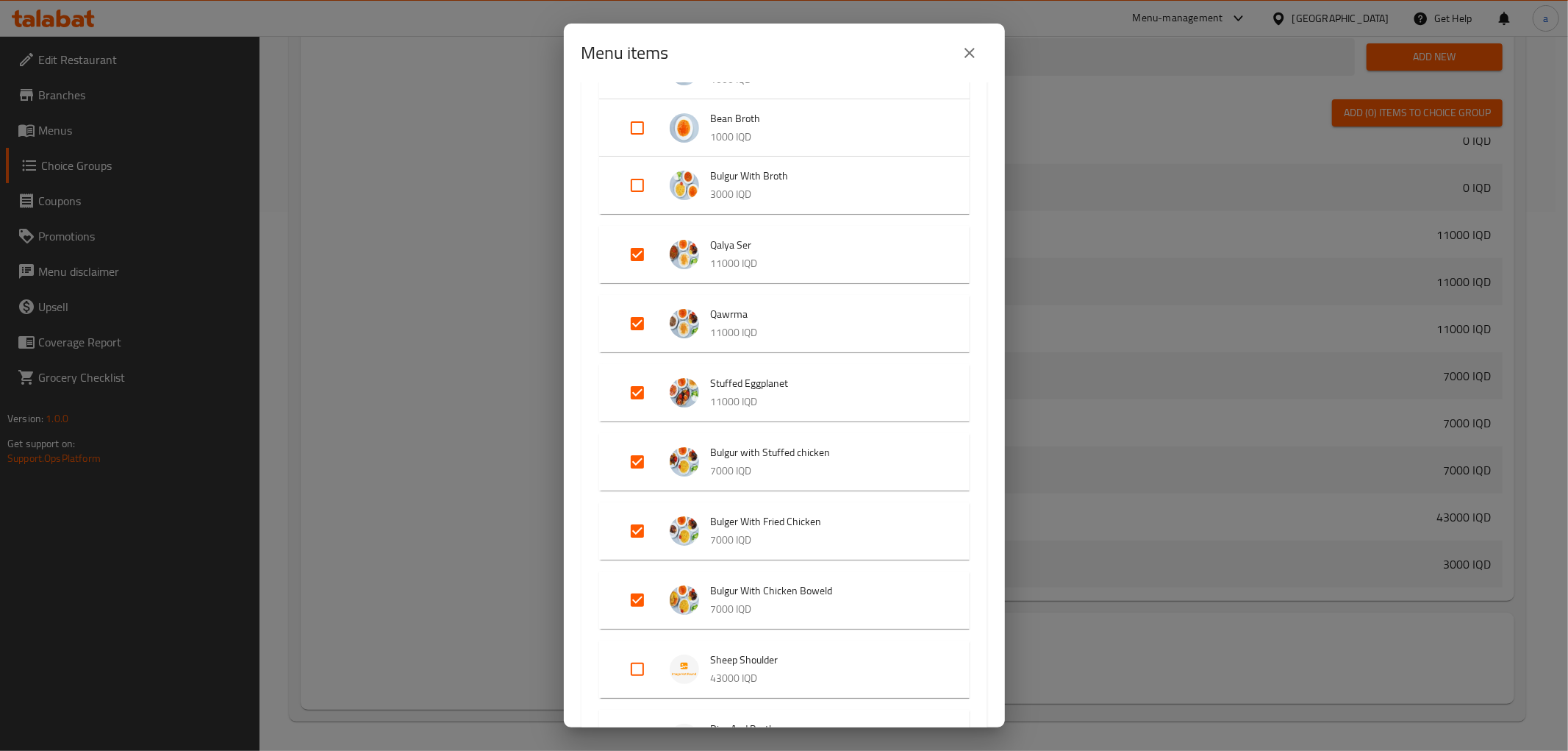
click at [633, 601] on input "Expand" at bounding box center [637, 599] width 35 height 35
checkbox input "false"
click at [636, 544] on input "Expand" at bounding box center [637, 530] width 35 height 35
checkbox input "false"
click at [628, 446] on input "Expand" at bounding box center [637, 461] width 35 height 35
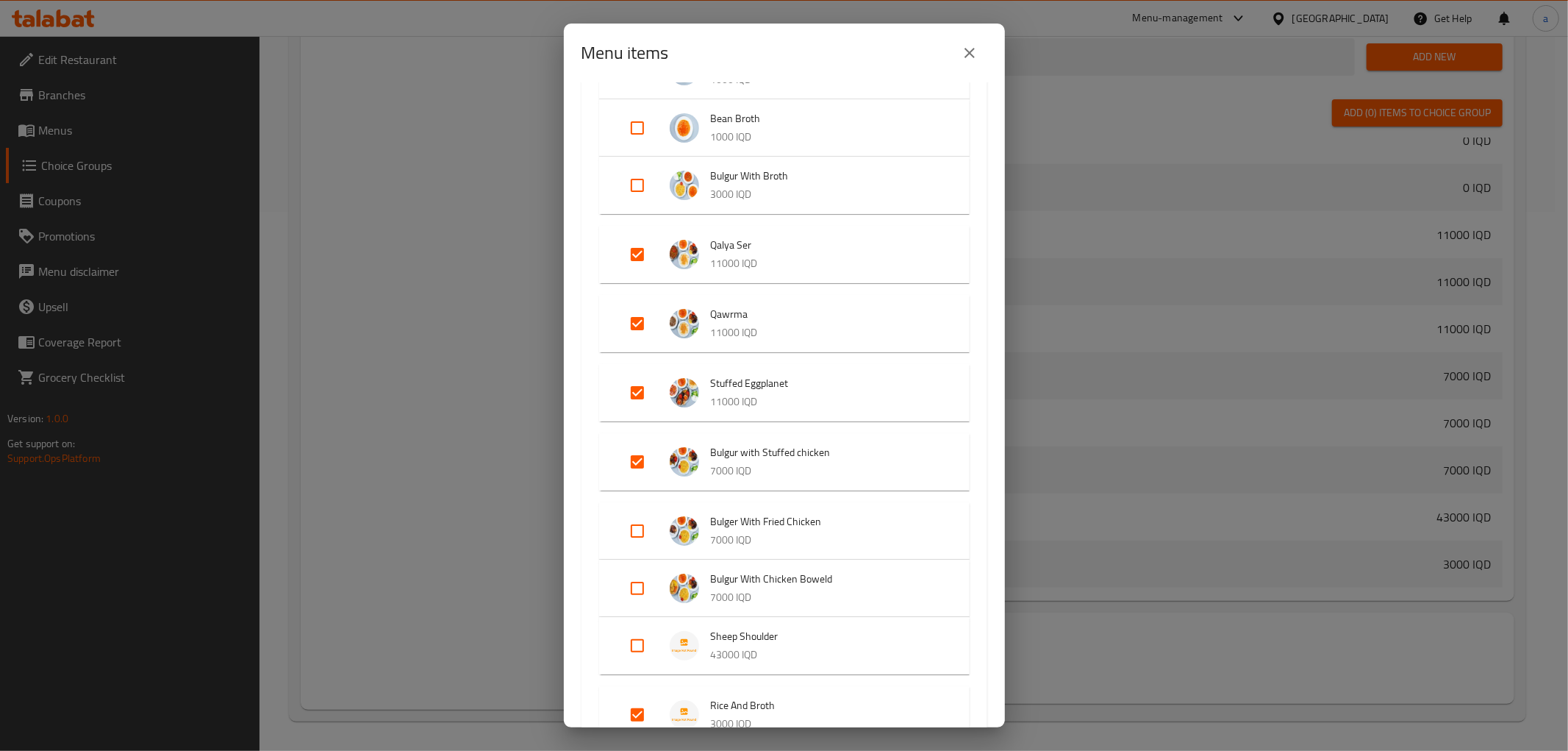
checkbox input "false"
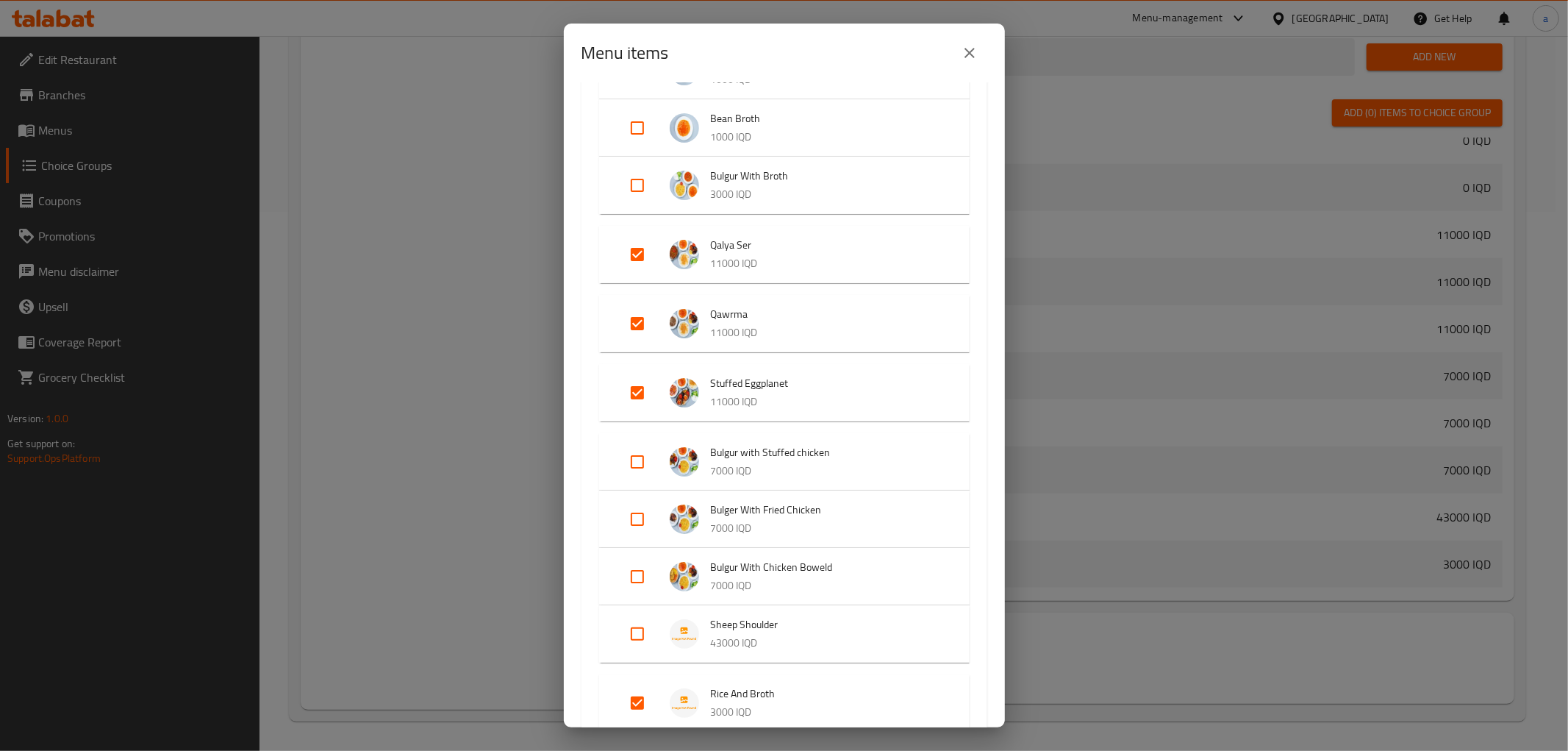
click at [626, 369] on li "Stuffed Eggplanet 11000 IQD" at bounding box center [784, 392] width 335 height 52
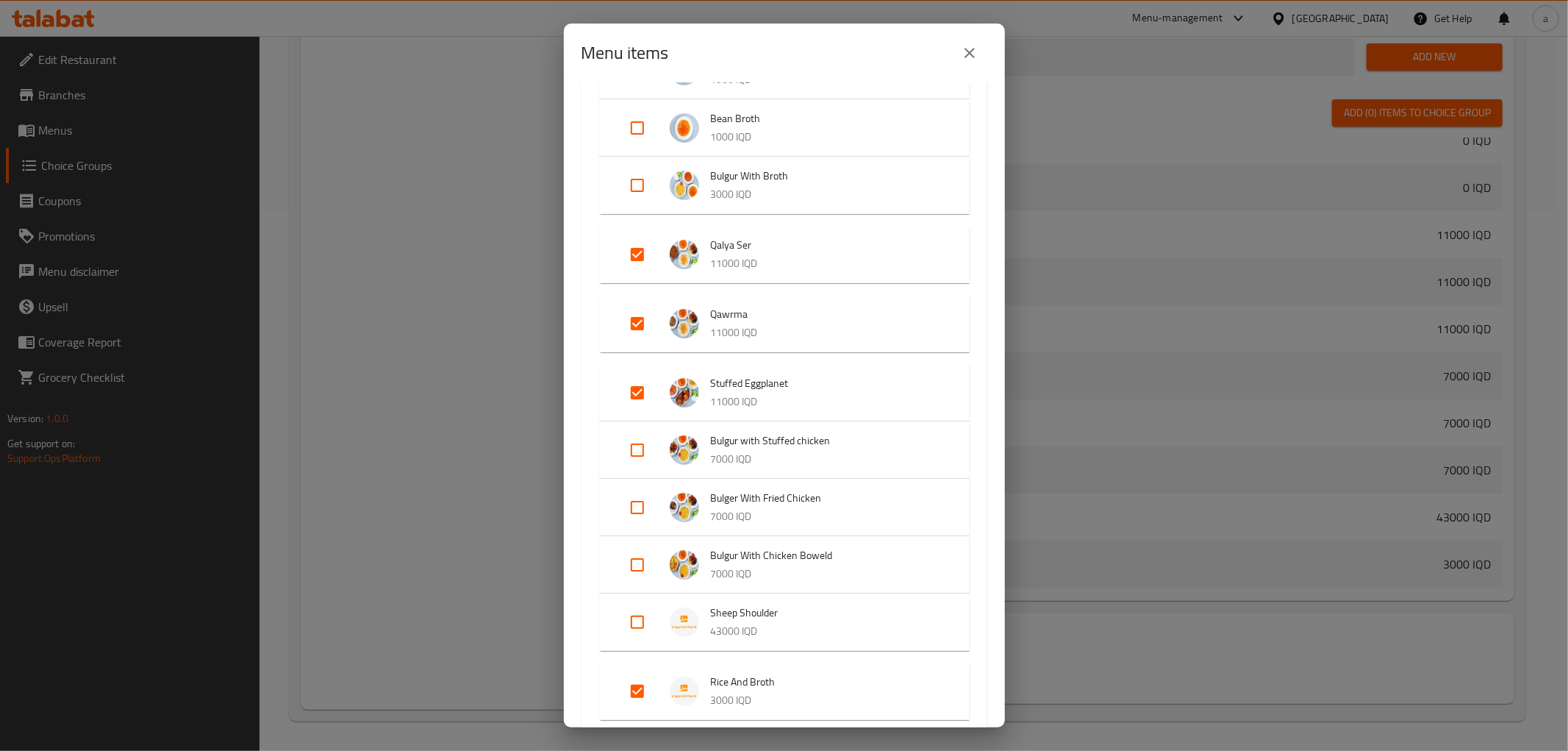
click at [633, 300] on li "Qawrma 11000 IQD" at bounding box center [784, 324] width 335 height 52
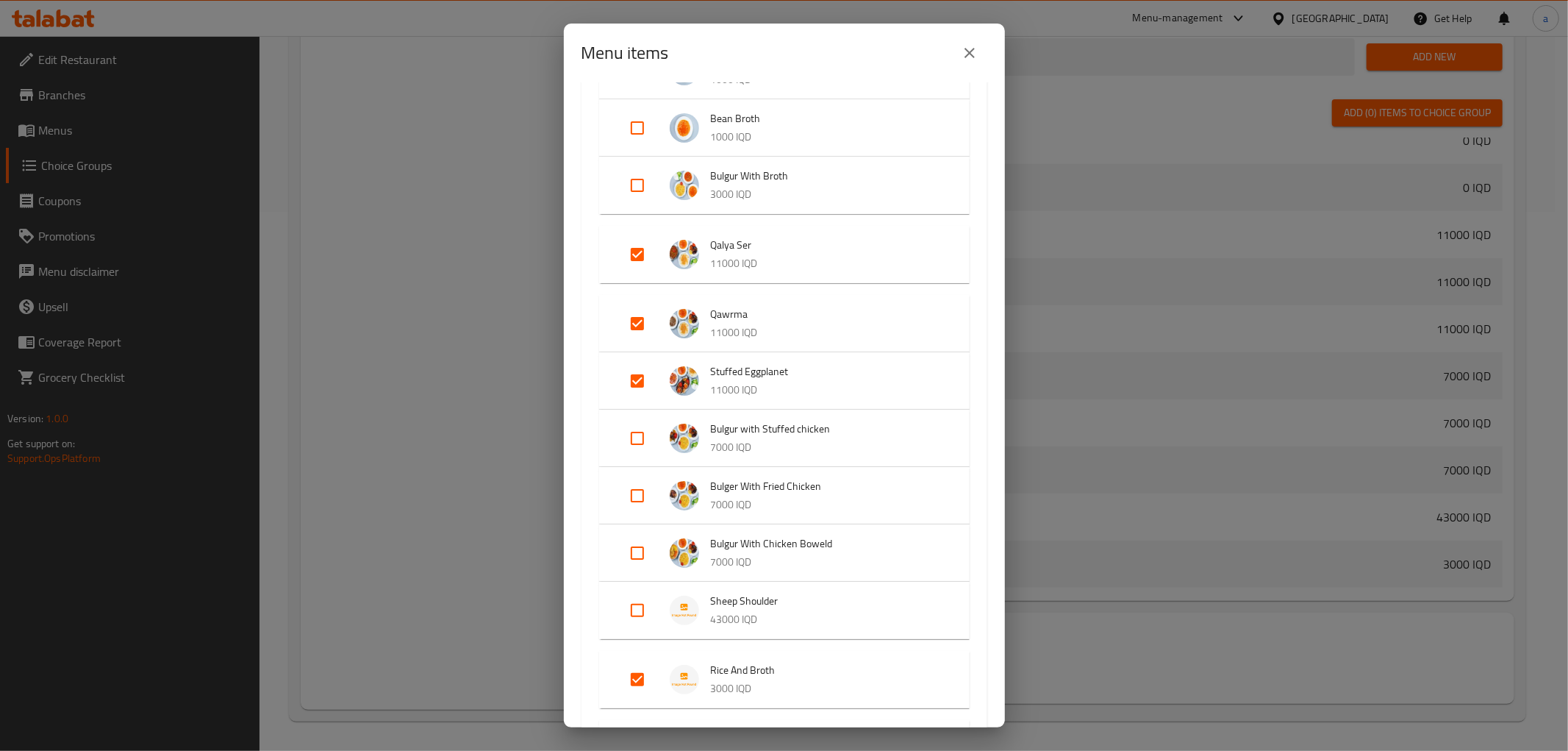
click at [638, 261] on input "Expand" at bounding box center [637, 254] width 35 height 35
checkbox input "false"
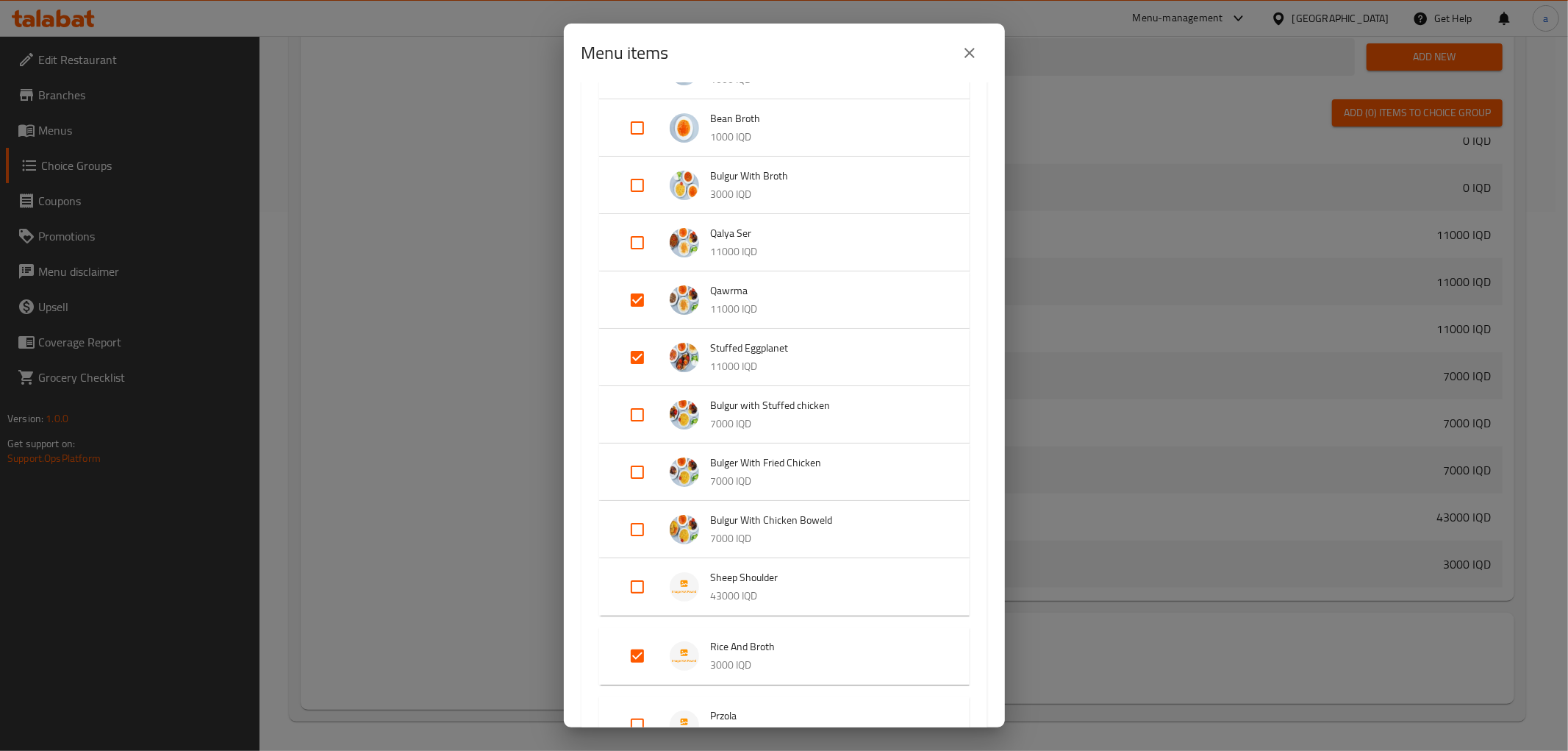
click at [637, 298] on input "Expand" at bounding box center [637, 299] width 35 height 35
checkbox input "false"
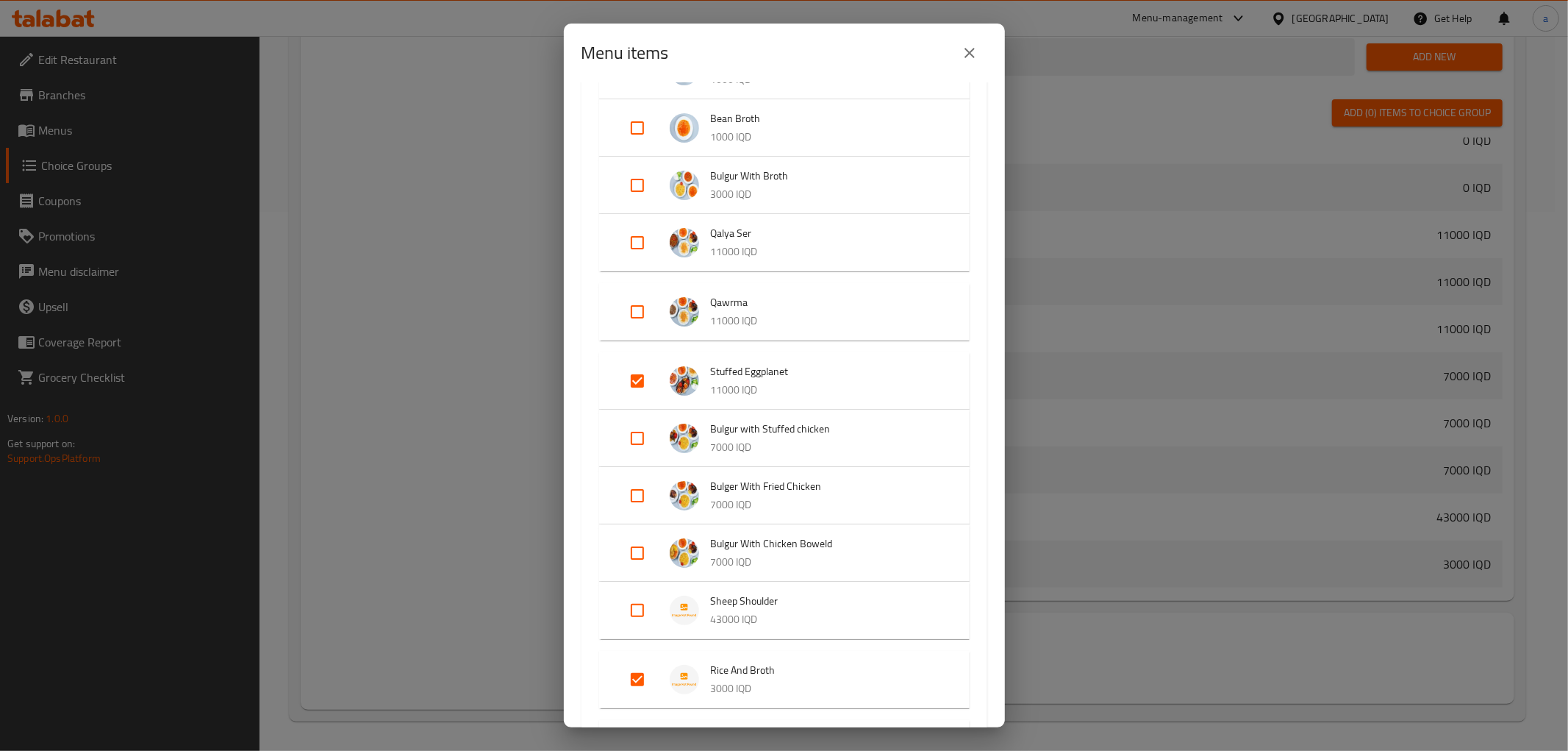
click at [641, 394] on input "Expand" at bounding box center [637, 380] width 35 height 35
checkbox input "false"
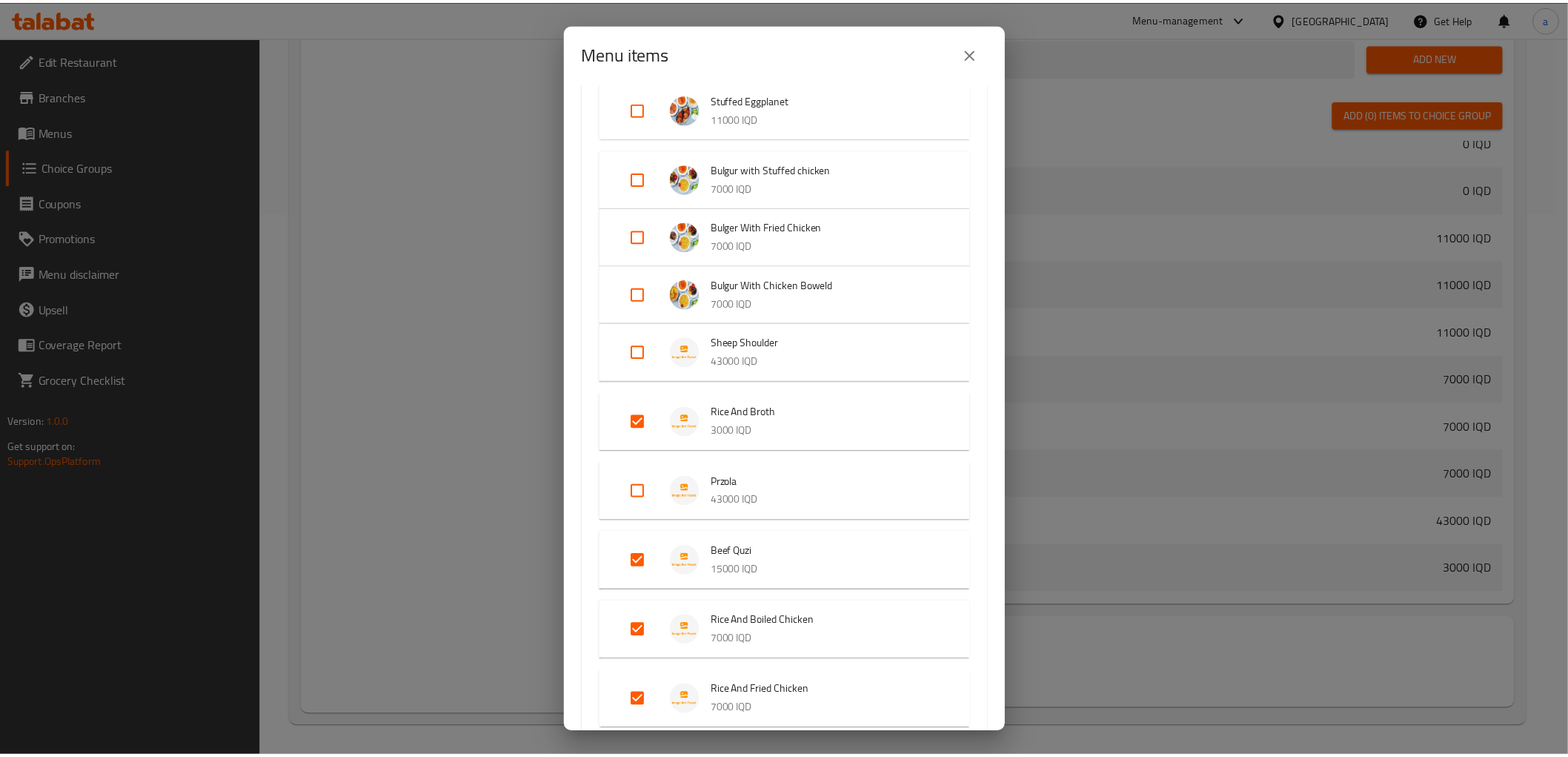
scroll to position [834, 0]
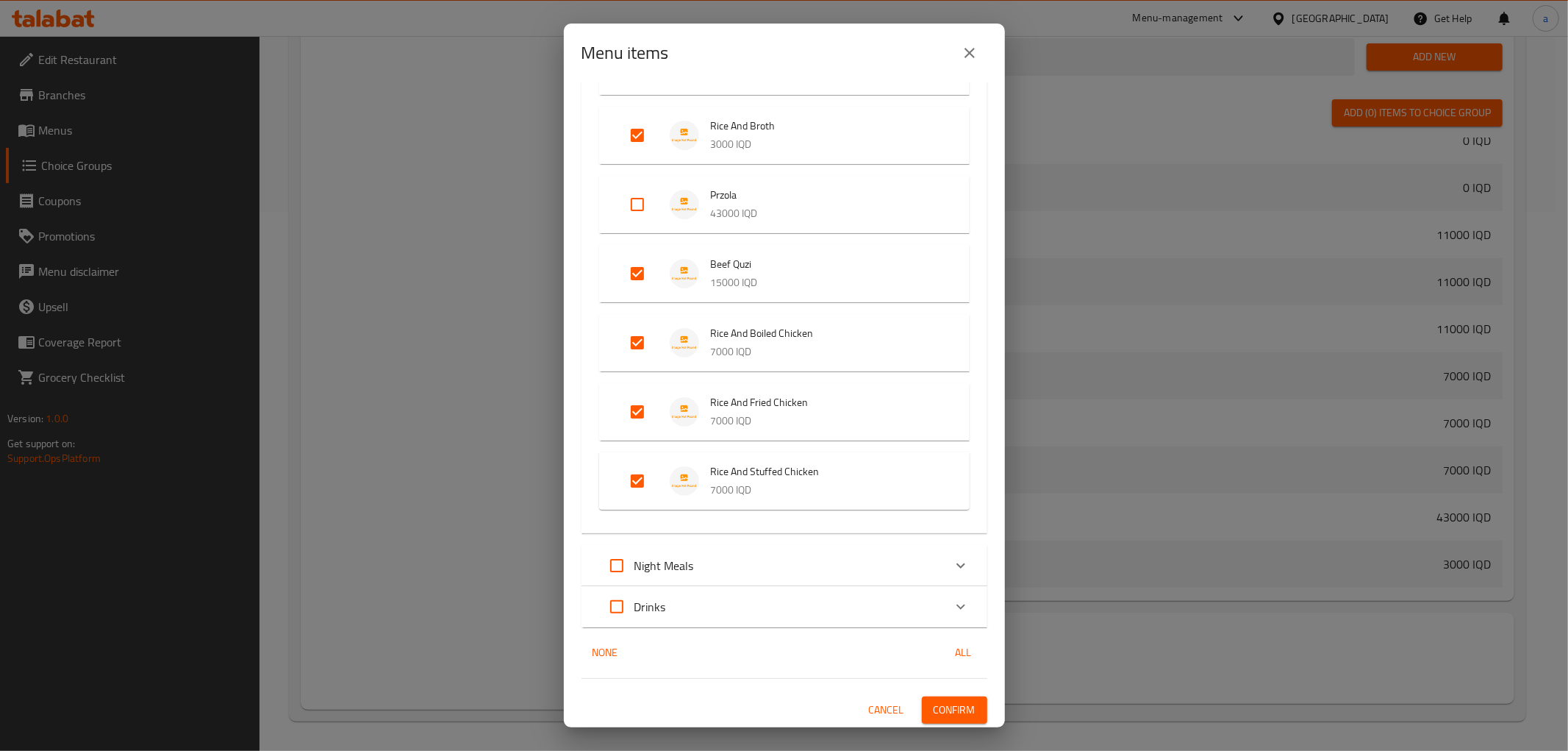
click at [945, 696] on button "Confirm" at bounding box center [954, 709] width 65 height 27
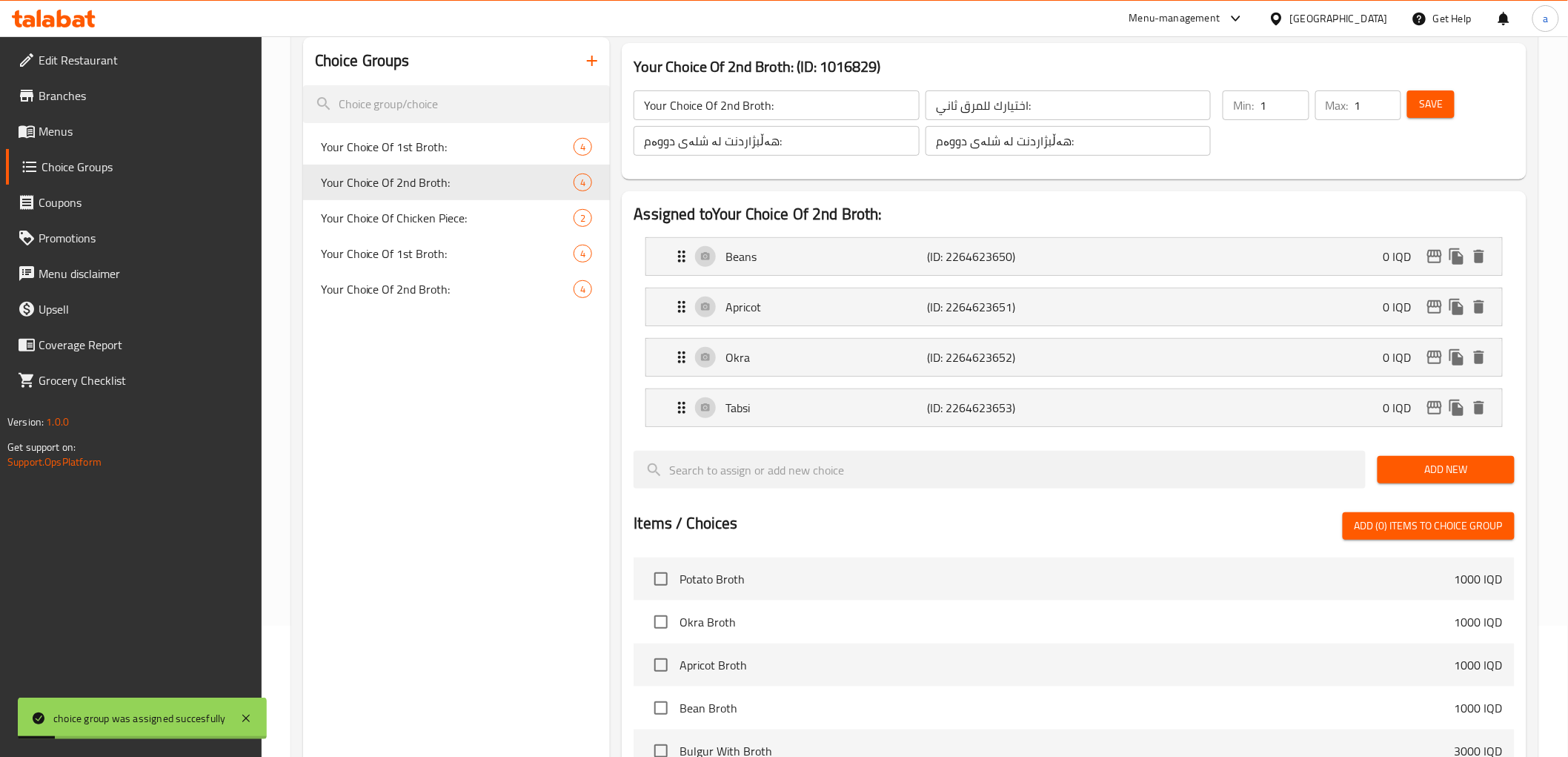
scroll to position [0, 0]
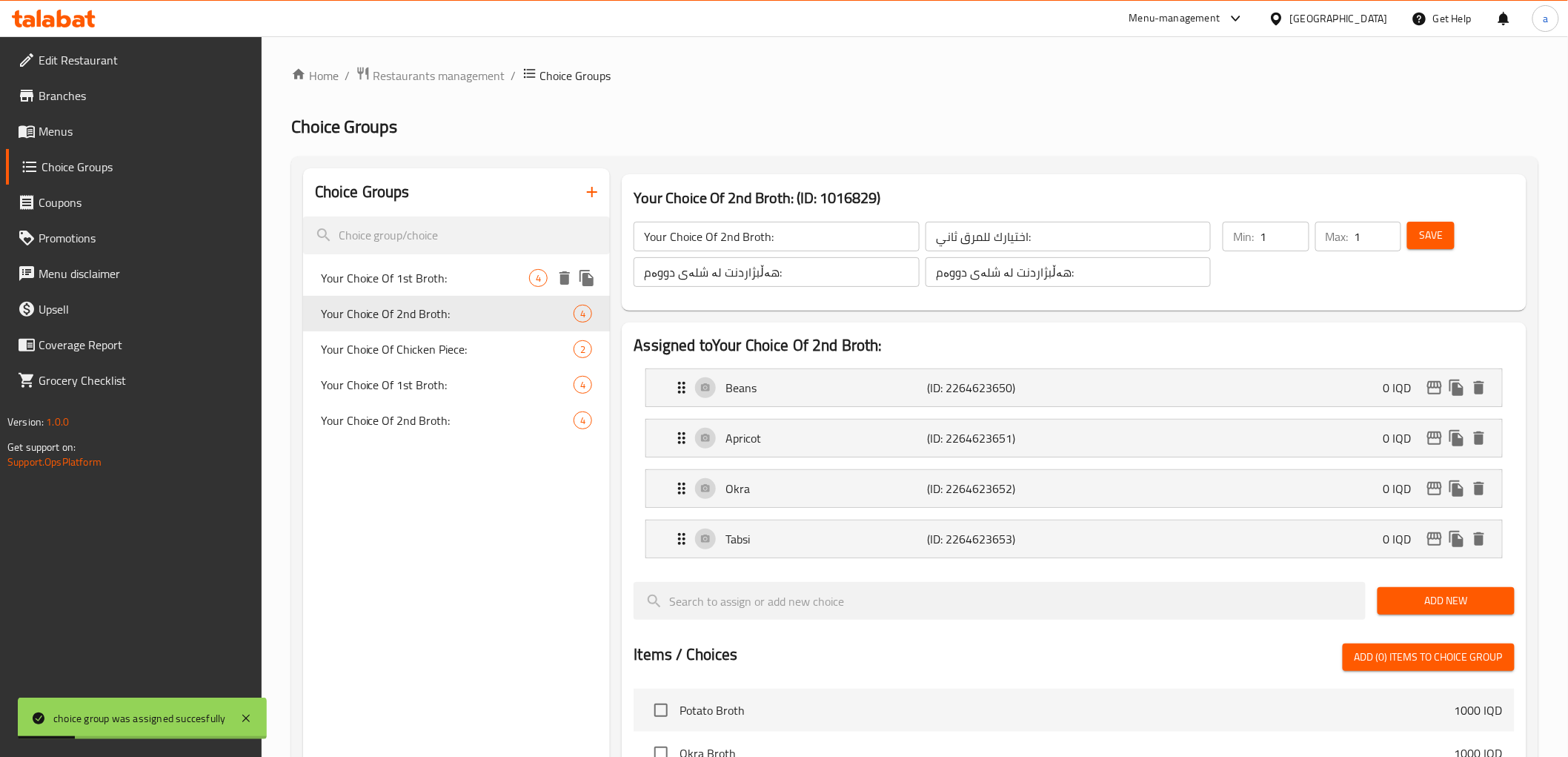
click at [479, 274] on span "Your Choice Of 1st Broth:" at bounding box center [425, 278] width 209 height 18
type input "Your Choice Of 1st Broth:"
type input "اختيارك للمرق أول:"
type input "هەڵبژاردنت لە شلەی یەکەم:"
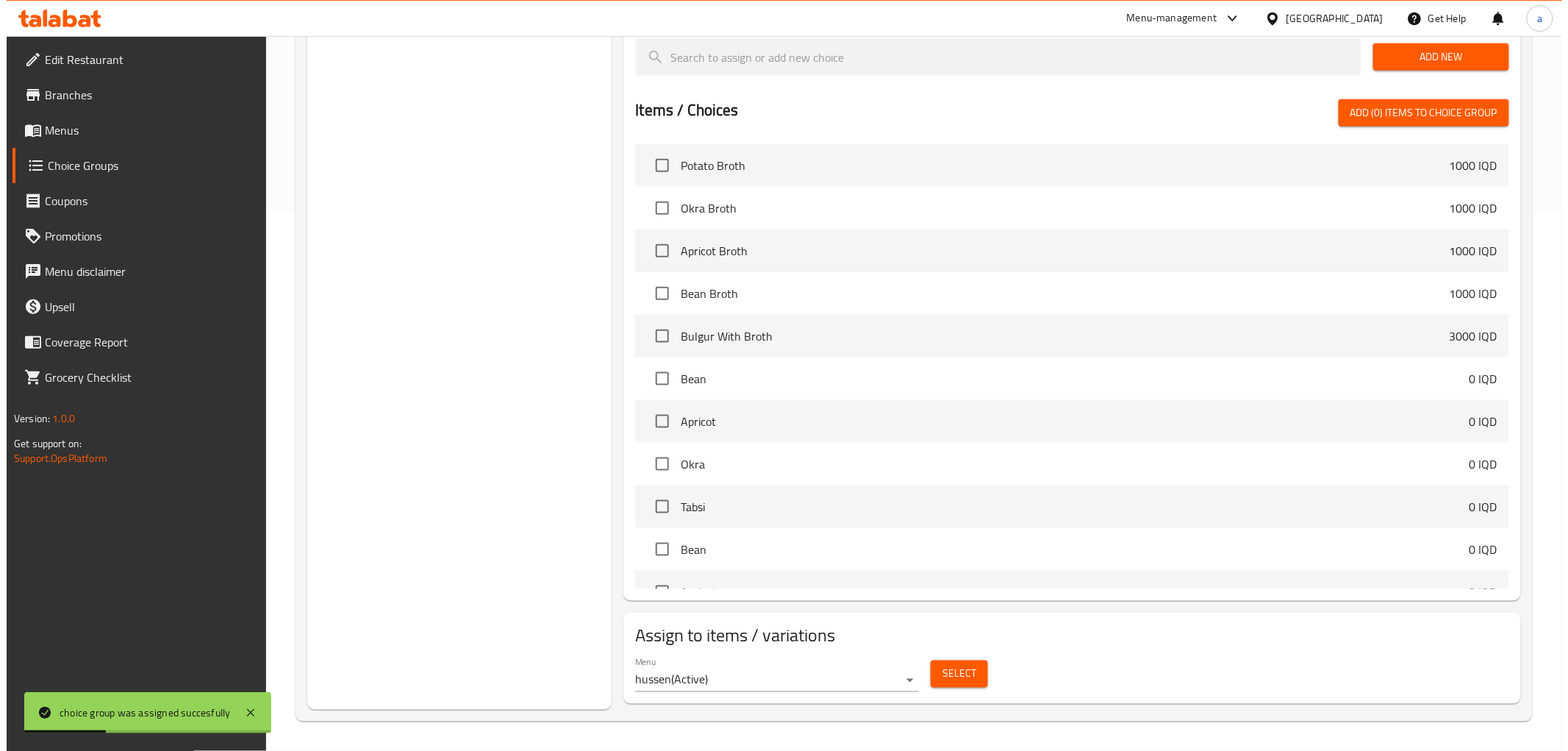
scroll to position [408, 0]
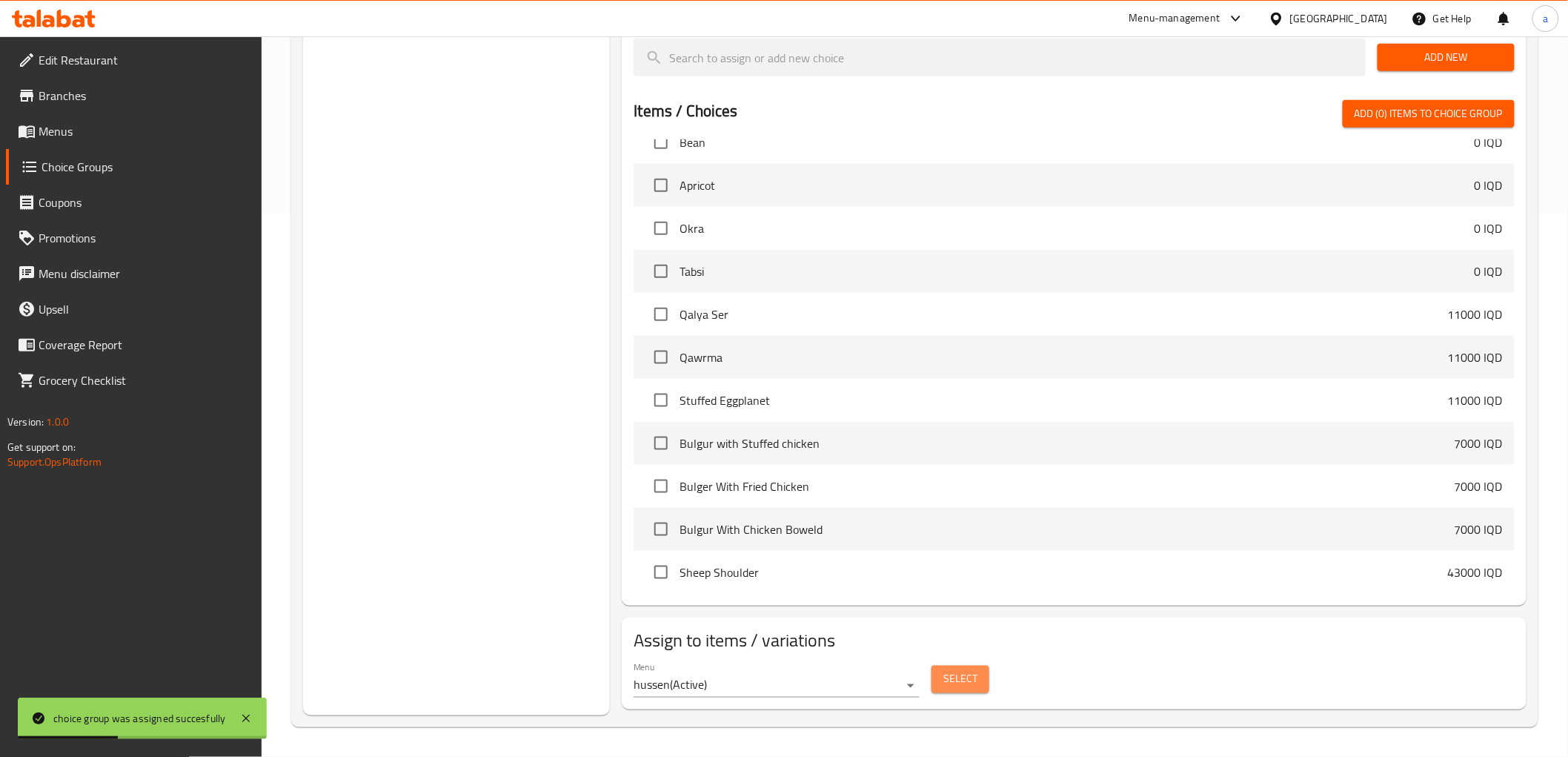
click at [948, 683] on span "Select" at bounding box center [960, 678] width 34 height 18
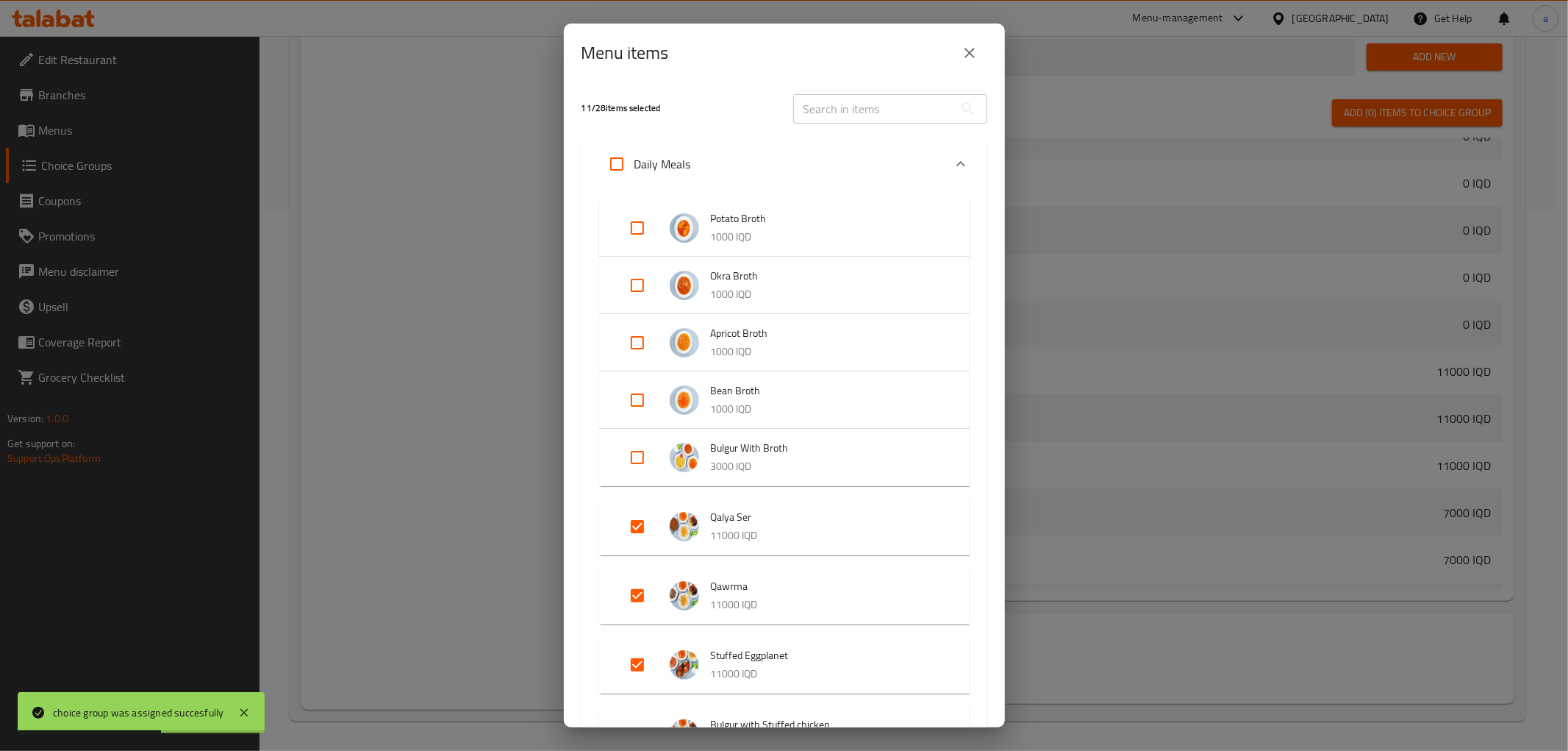
click at [641, 520] on input "Expand" at bounding box center [637, 526] width 35 height 35
checkbox input "false"
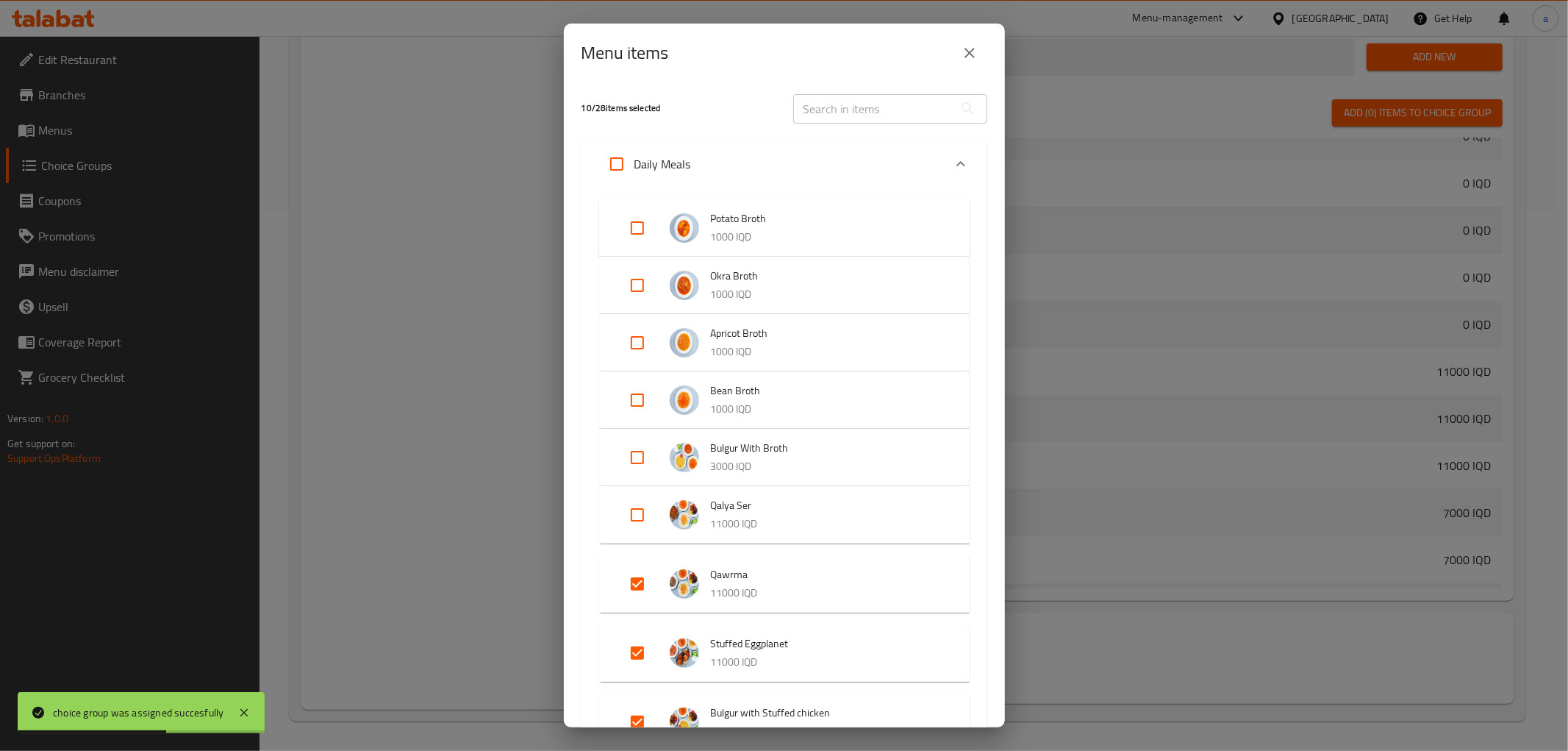
click at [637, 570] on input "Expand" at bounding box center [637, 583] width 35 height 35
checkbox input "false"
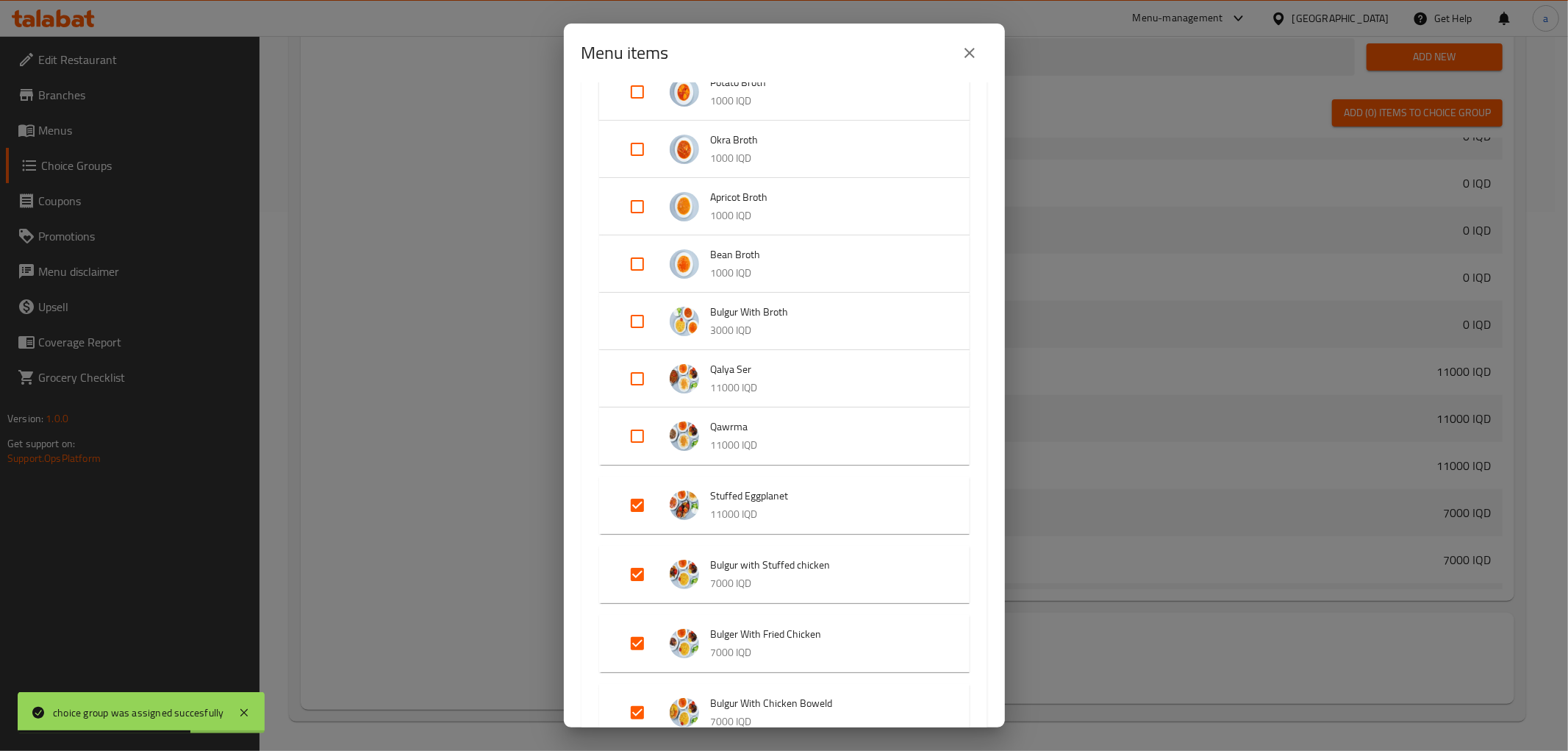
click at [631, 509] on input "Expand" at bounding box center [637, 505] width 35 height 35
checkbox input "false"
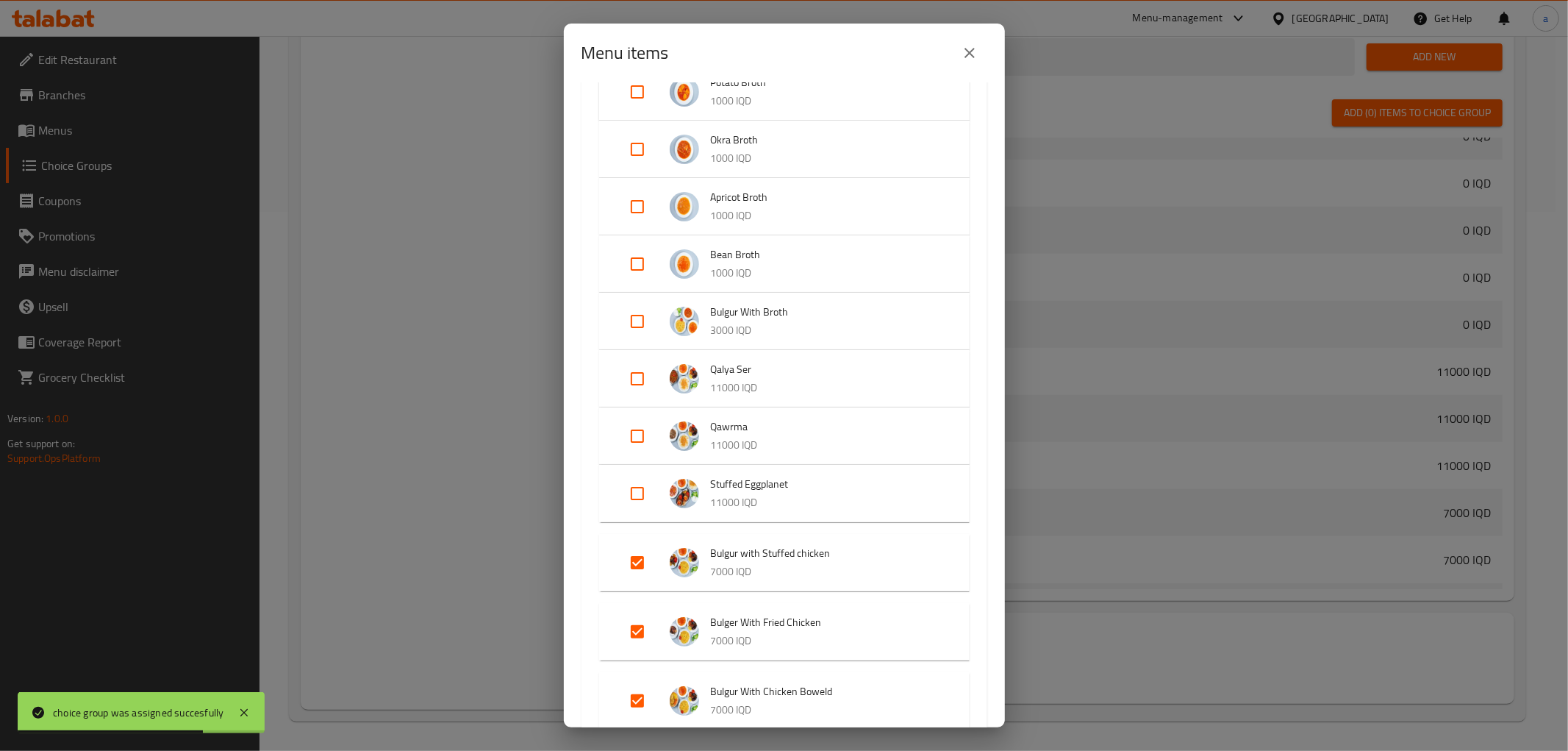
click at [638, 551] on input "Expand" at bounding box center [637, 561] width 35 height 35
checkbox input "false"
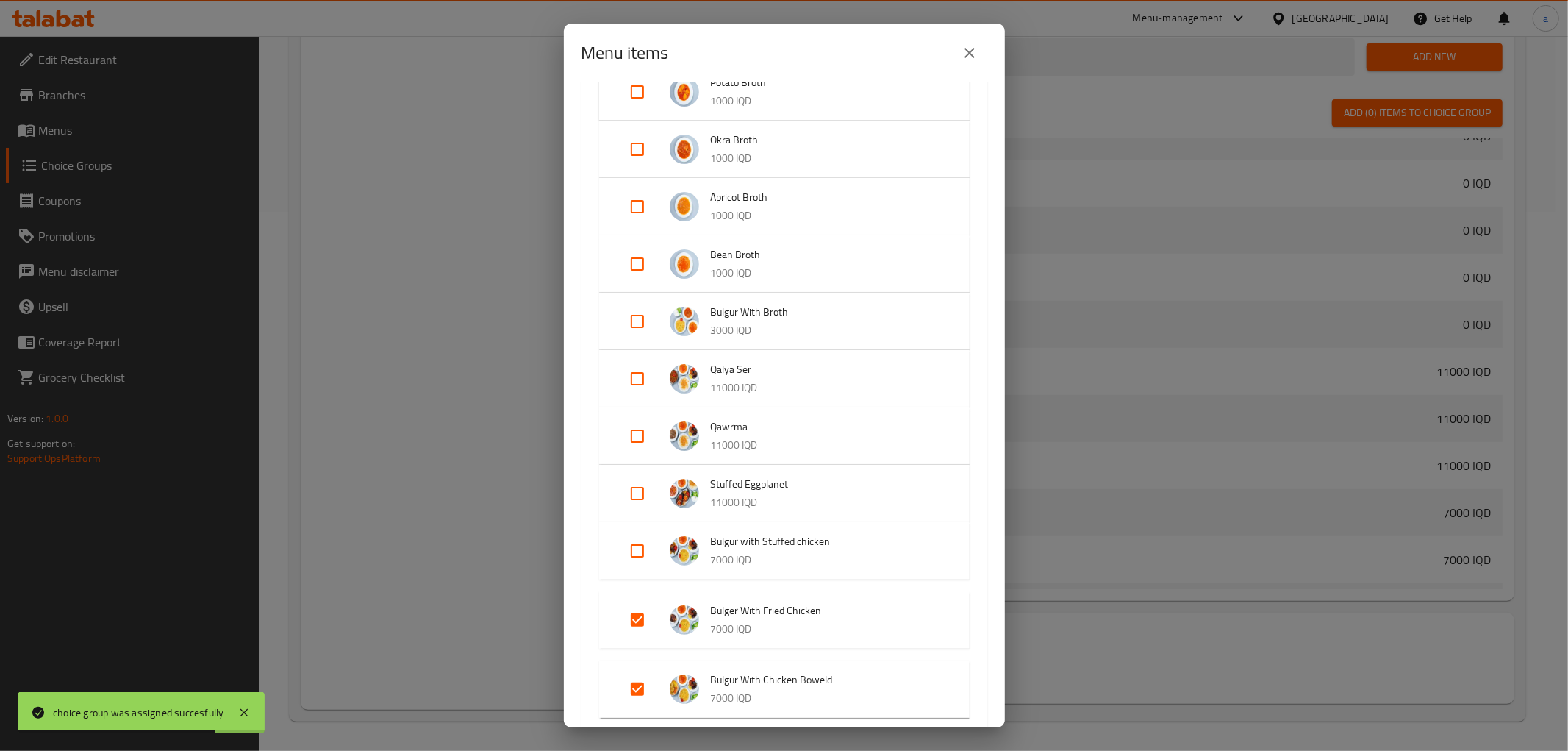
click at [642, 612] on input "Expand" at bounding box center [637, 619] width 35 height 35
checkbox input "false"
click at [638, 689] on input "Expand" at bounding box center [637, 676] width 35 height 35
checkbox input "false"
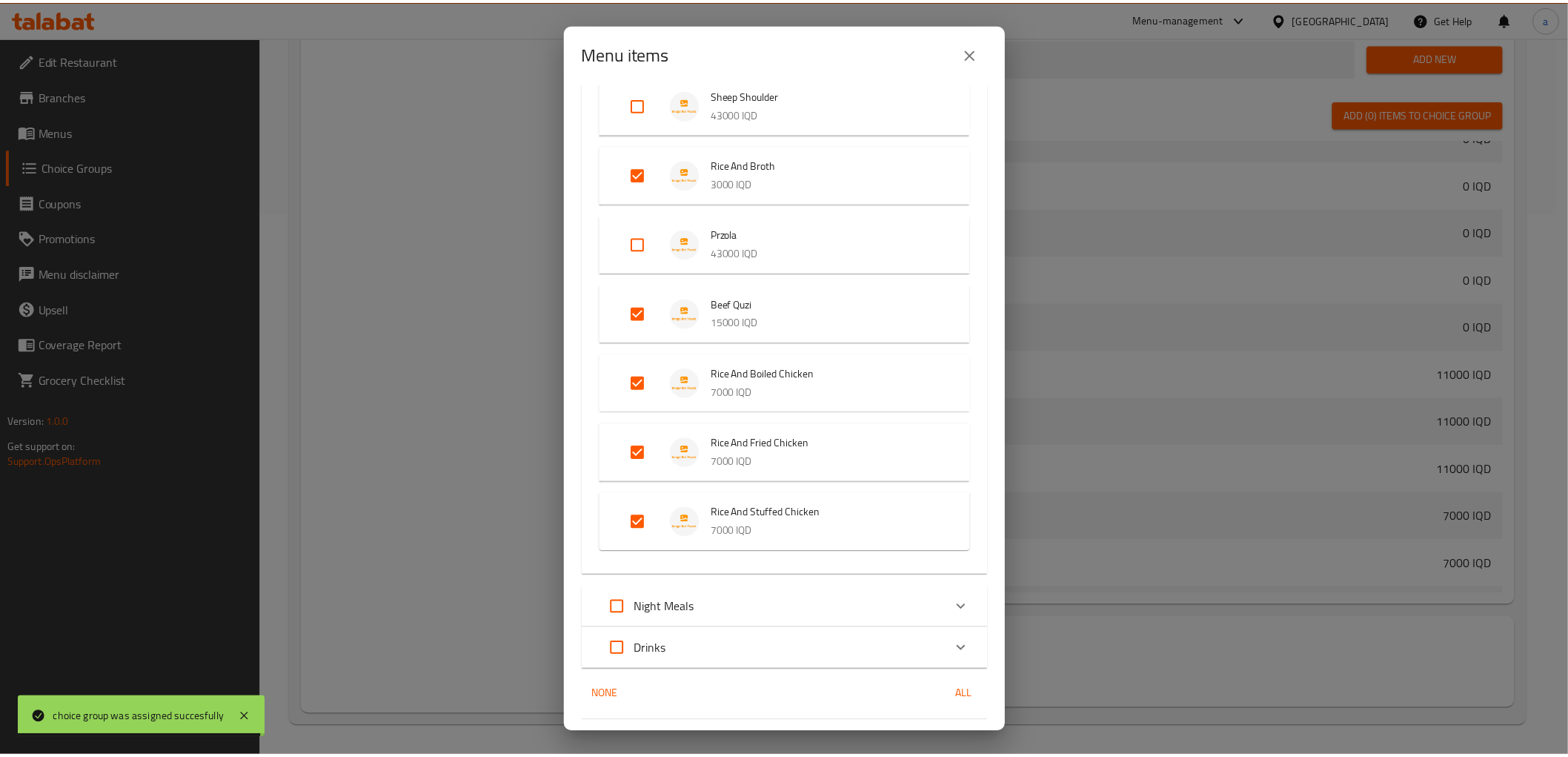
scroll to position [799, 0]
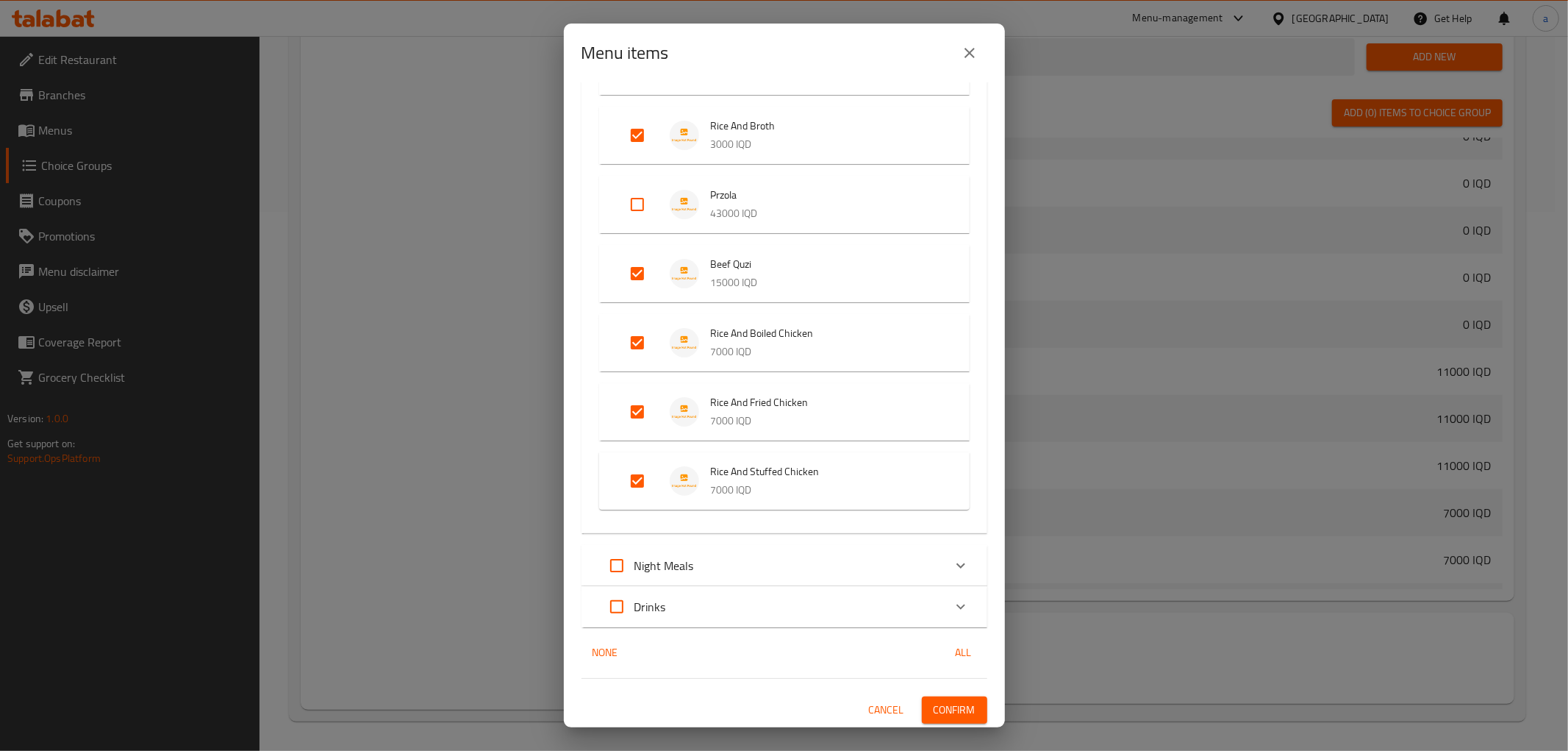
click at [938, 706] on span "Confirm" at bounding box center [955, 709] width 42 height 18
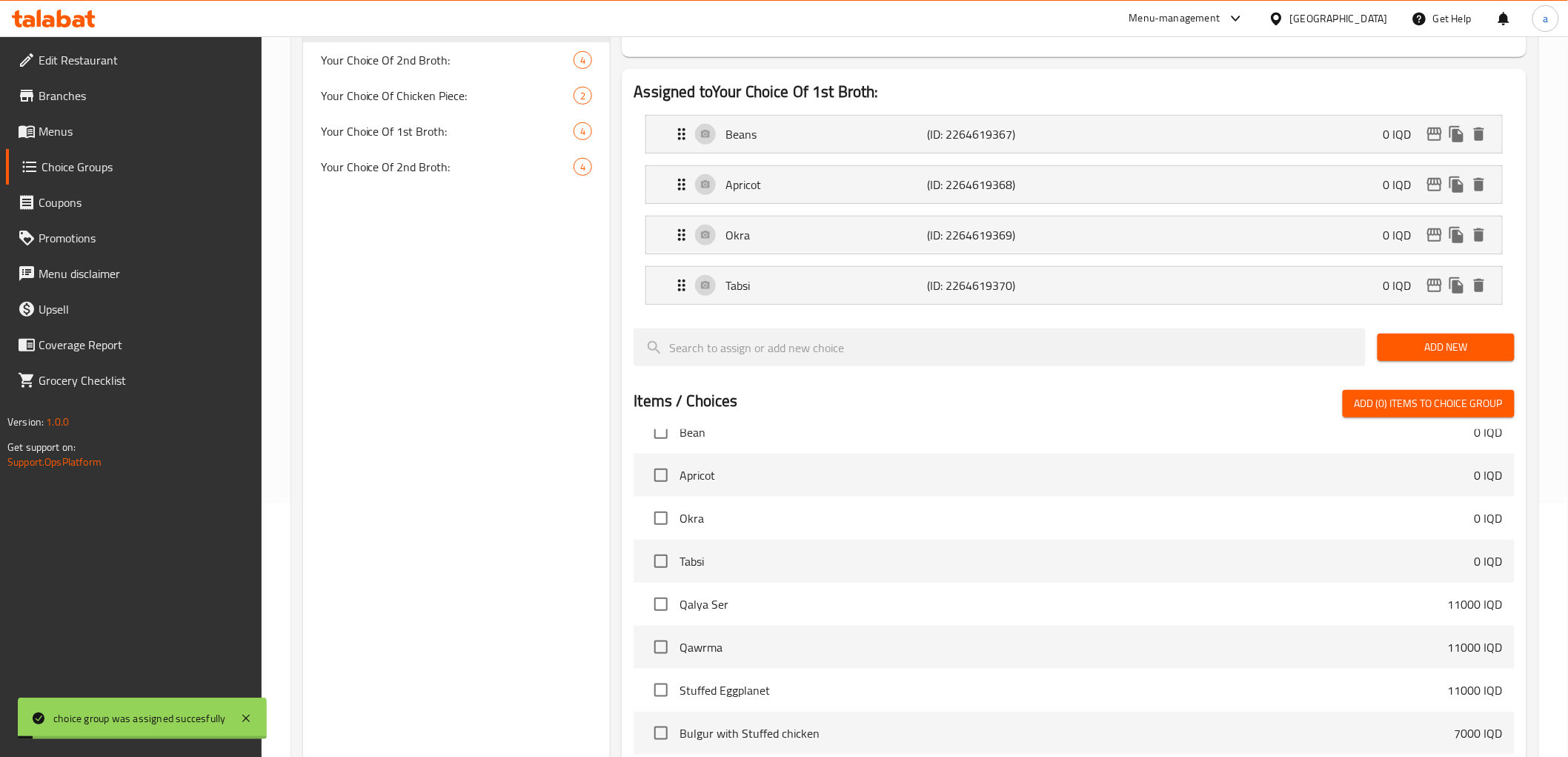
scroll to position [131, 0]
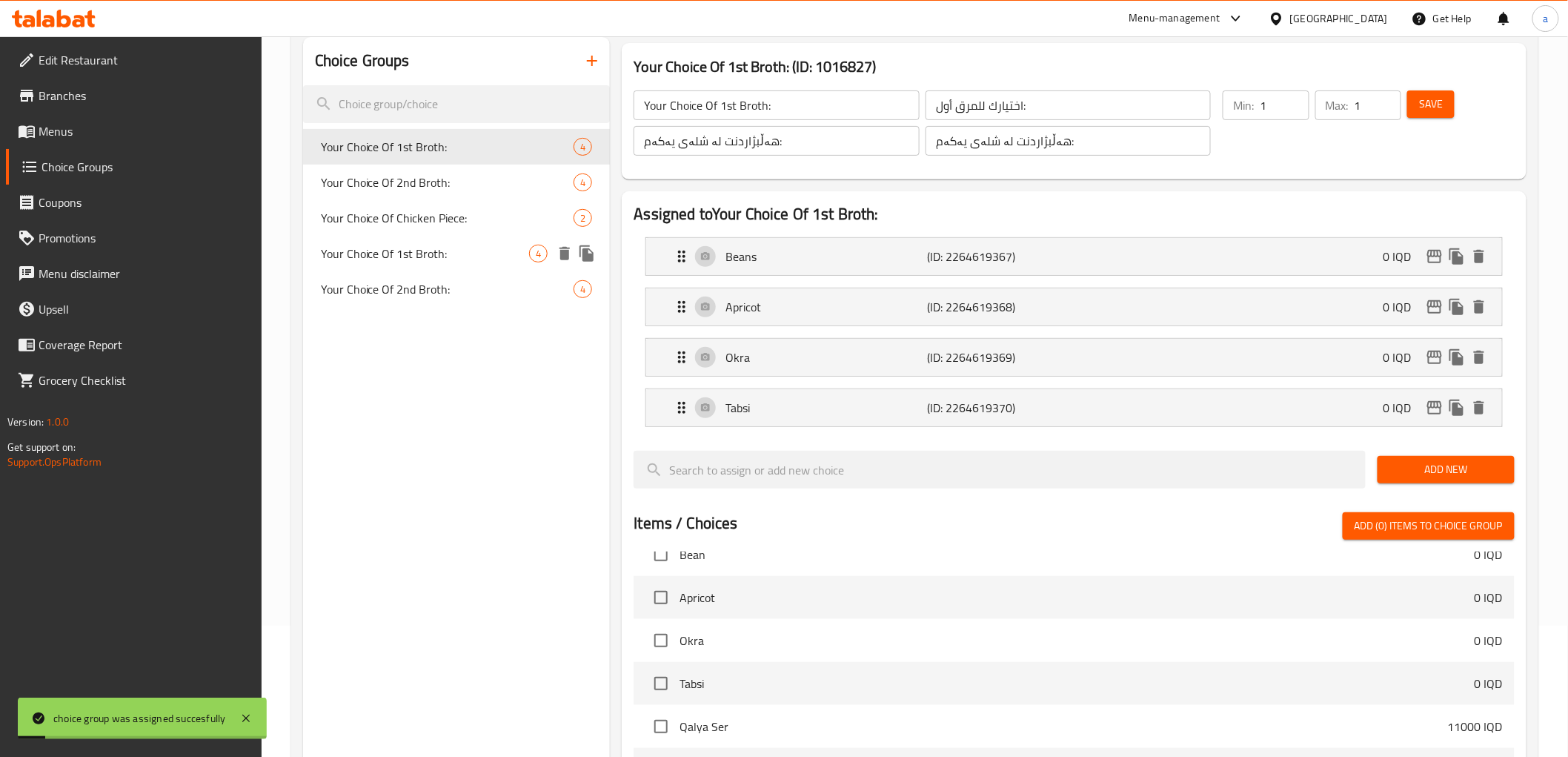
click at [451, 252] on span "Your Choice Of 1st Broth:" at bounding box center [425, 253] width 209 height 18
type input "اختيارك من المرق الاول:"
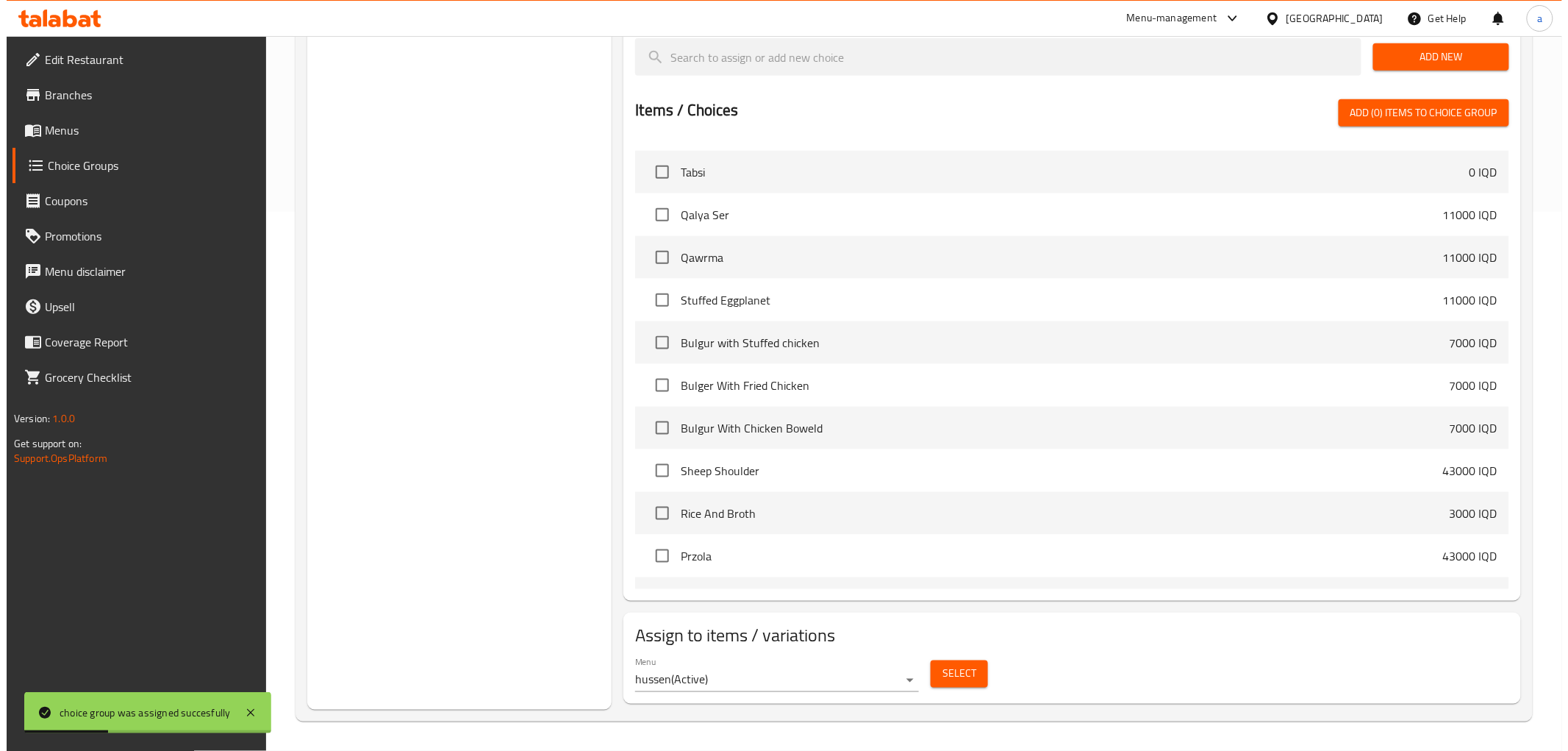
scroll to position [544, 0]
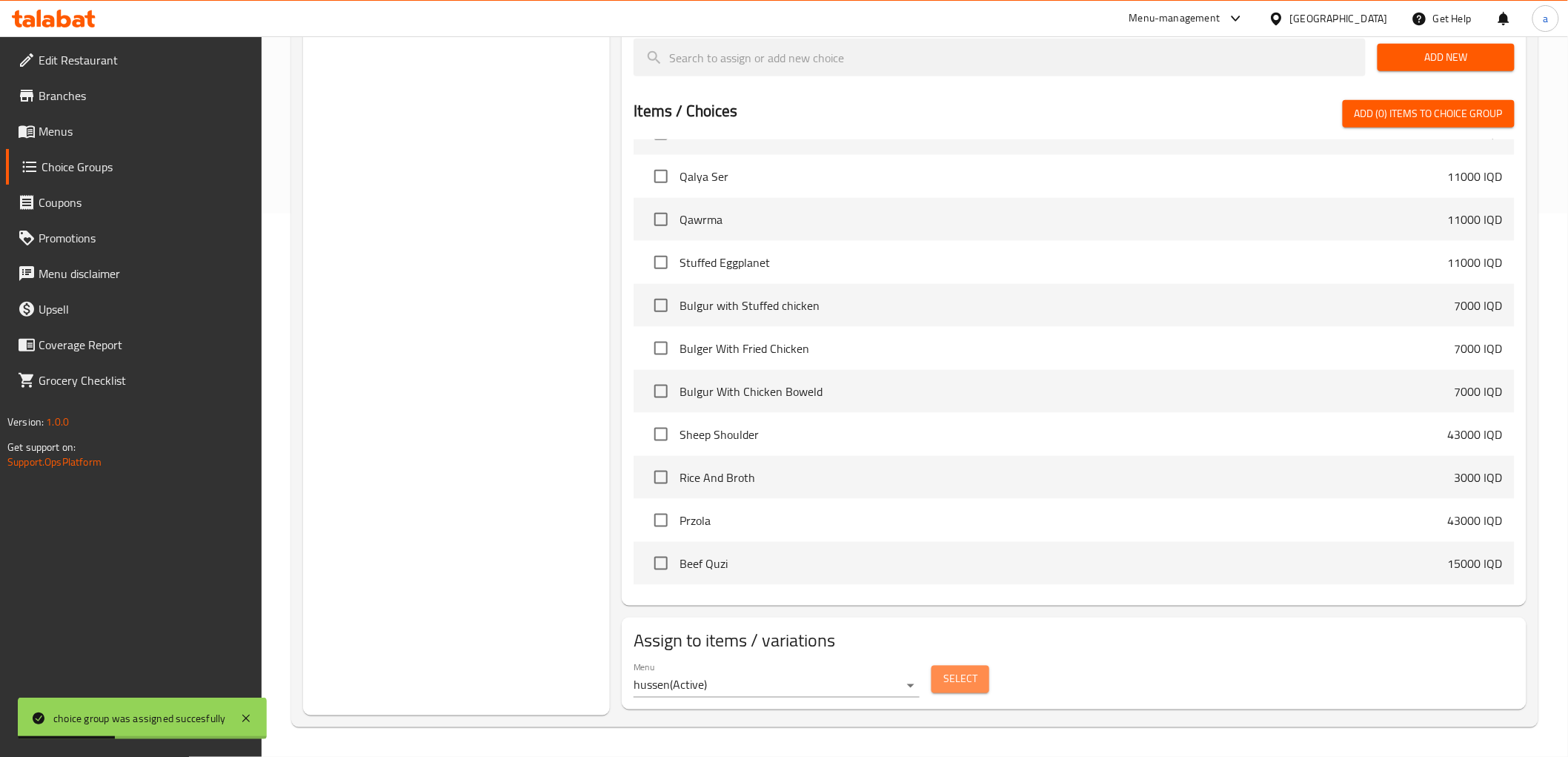
click at [958, 670] on span "Select" at bounding box center [960, 678] width 34 height 18
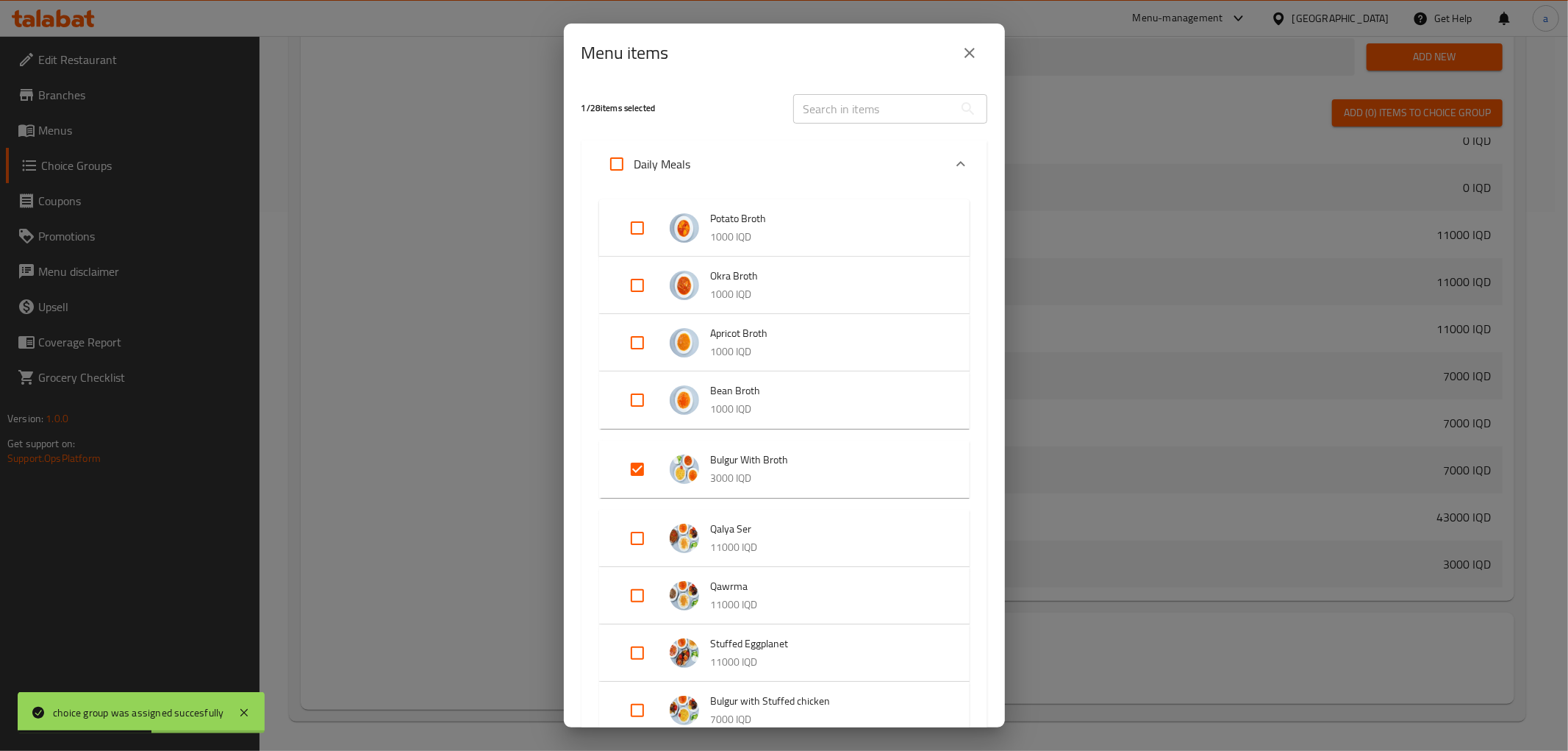
scroll to position [136, 0]
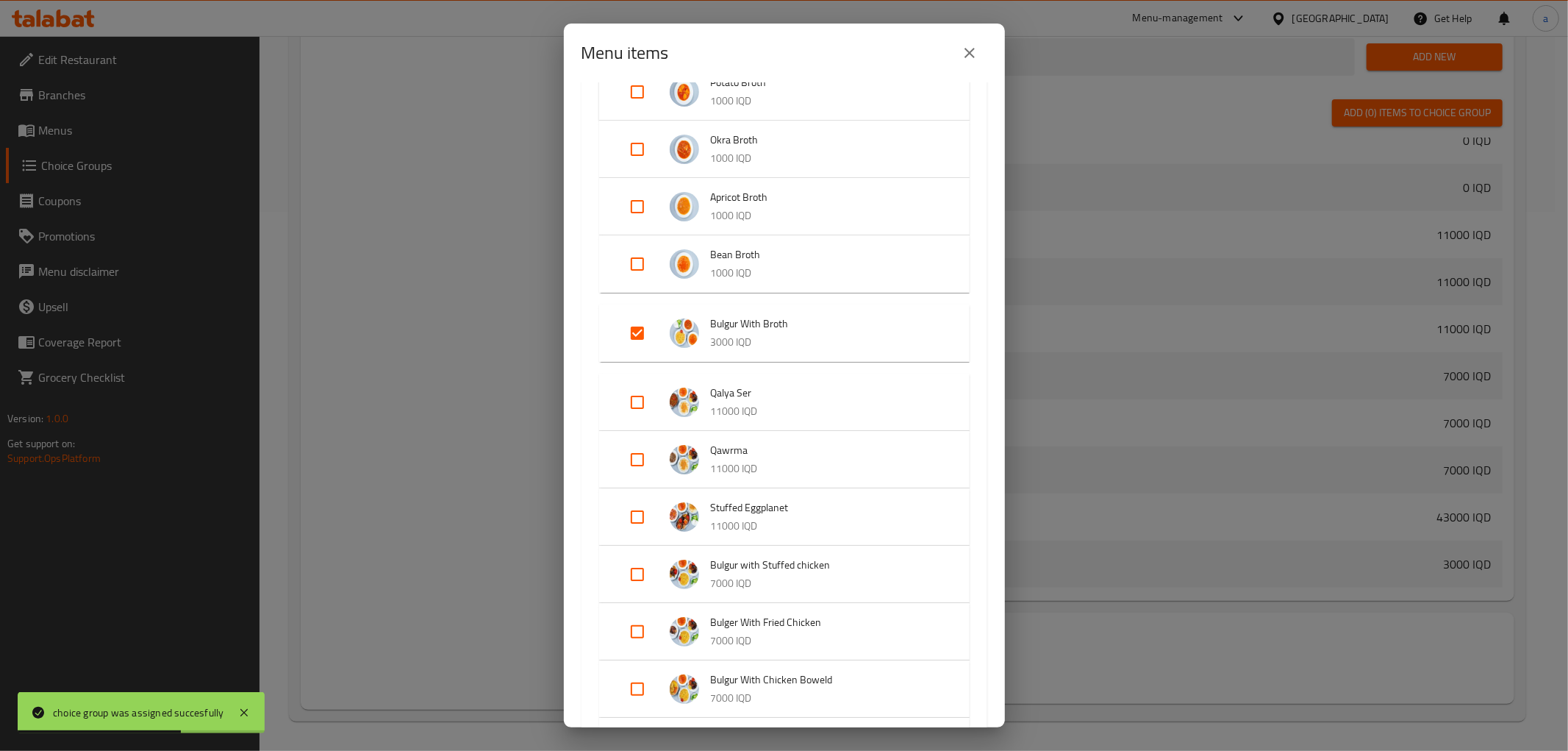
click at [642, 401] on input "Expand" at bounding box center [637, 402] width 35 height 35
checkbox input "true"
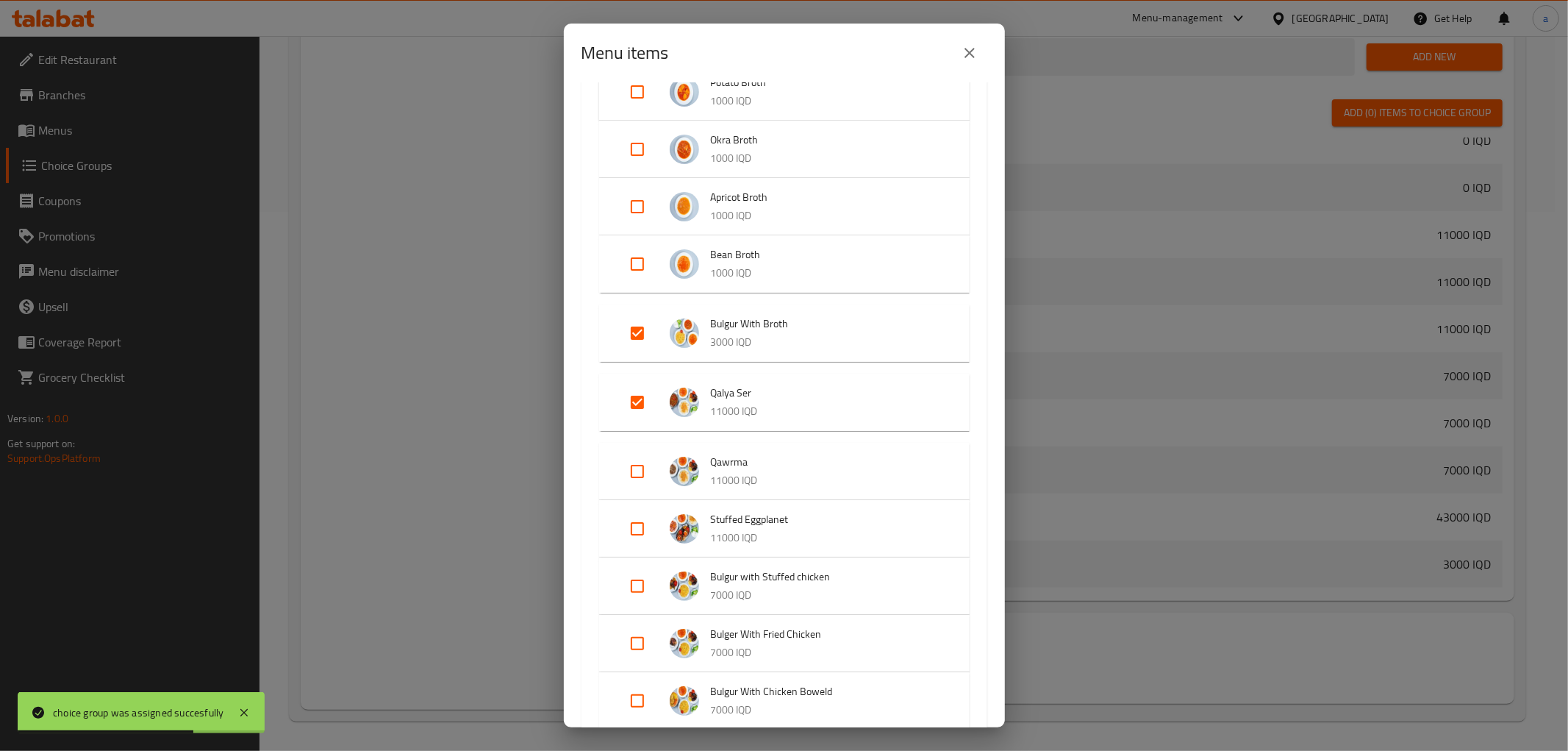
click at [638, 469] on input "Expand" at bounding box center [637, 471] width 35 height 35
checkbox input "true"
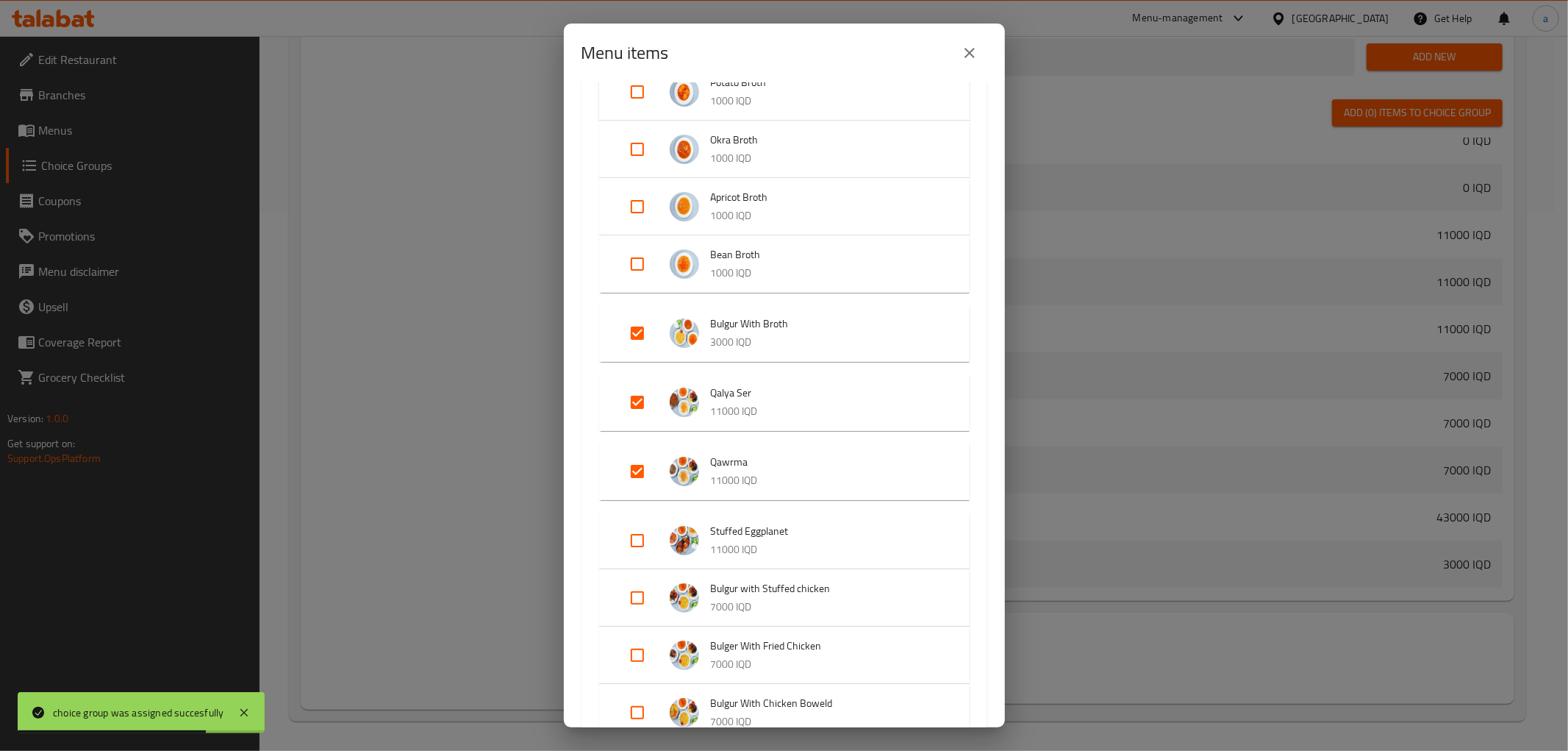
click at [638, 532] on input "Expand" at bounding box center [637, 540] width 35 height 35
checkbox input "true"
click at [642, 607] on input "Expand" at bounding box center [637, 609] width 35 height 35
checkbox input "true"
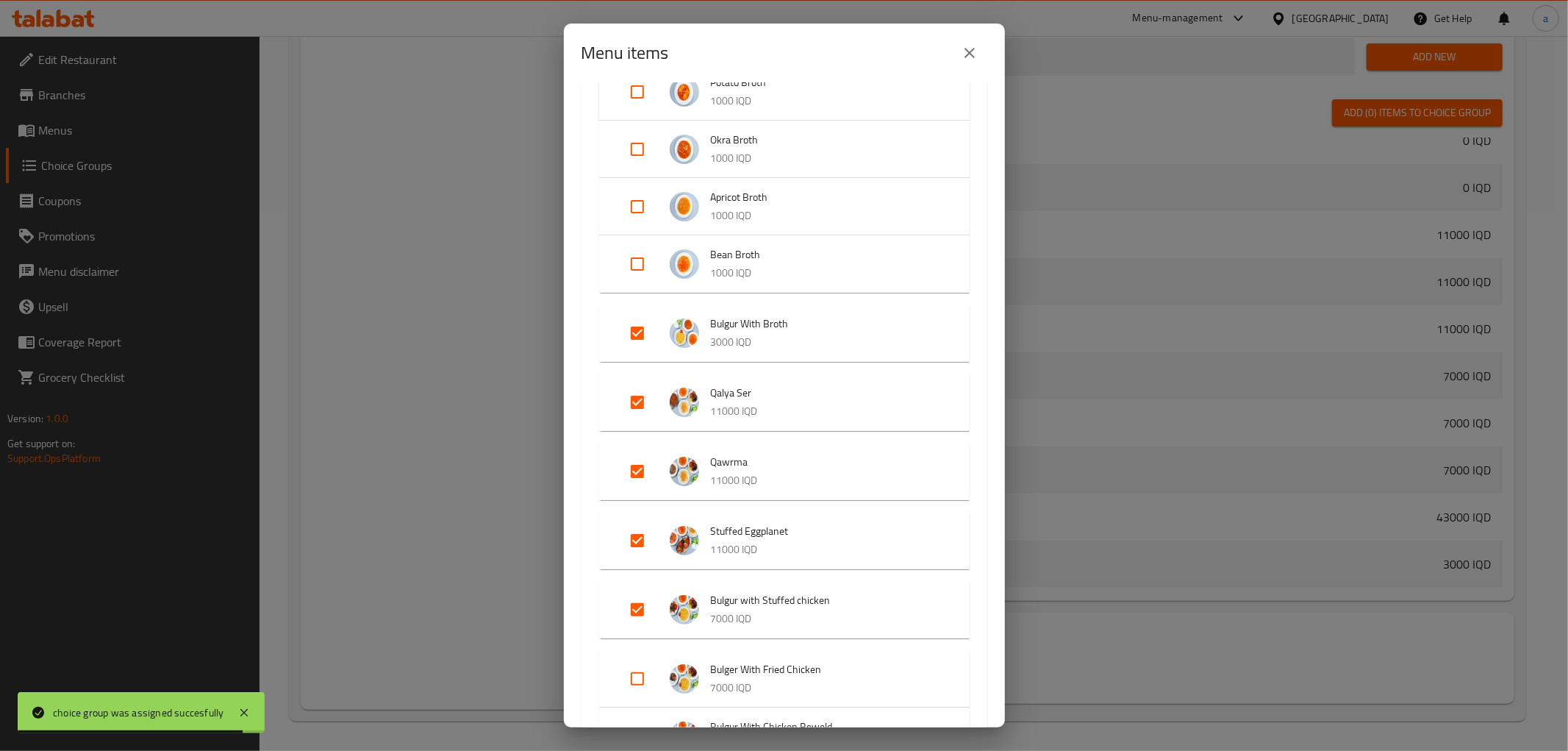
scroll to position [272, 0]
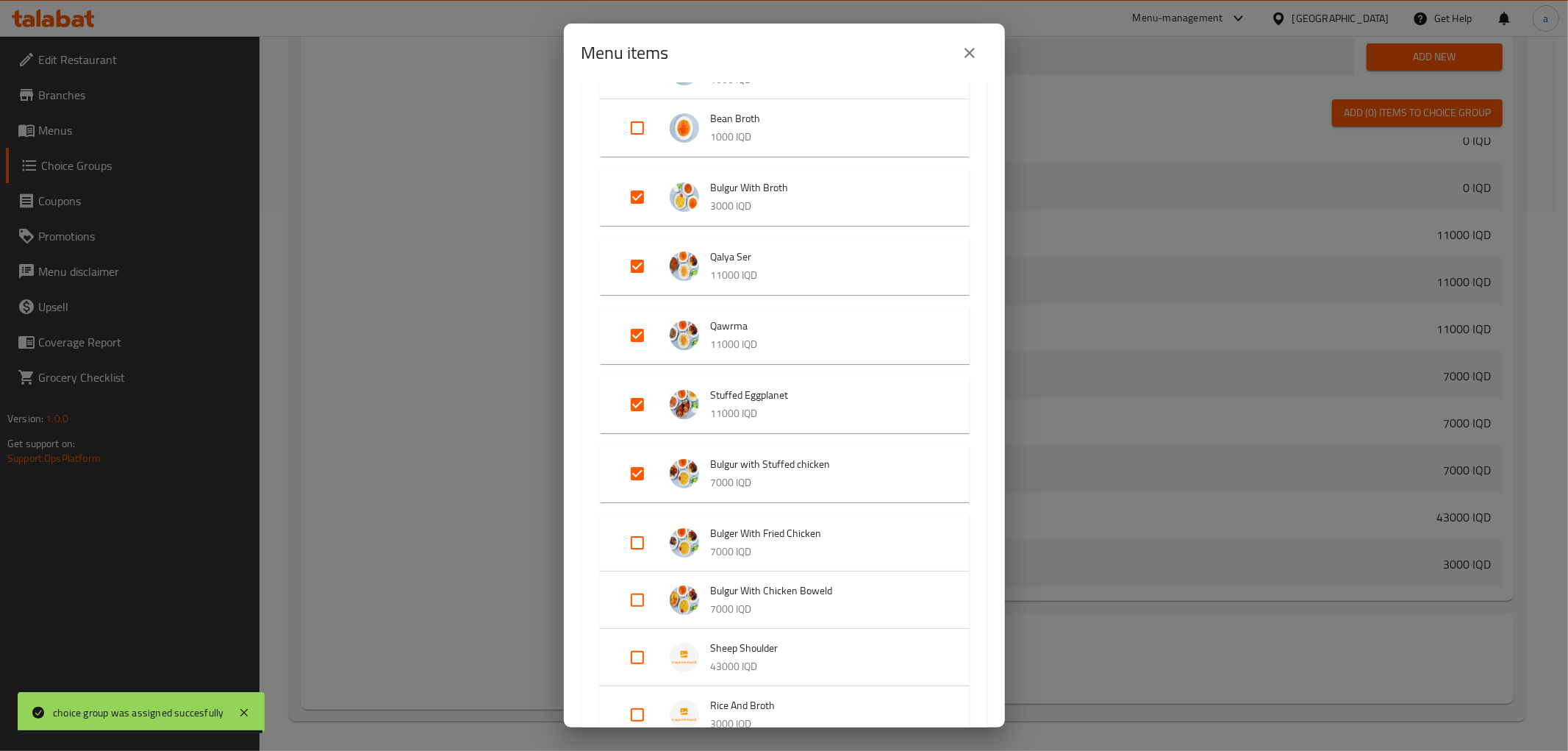
click at [645, 542] on input "Expand" at bounding box center [637, 542] width 35 height 35
checkbox input "true"
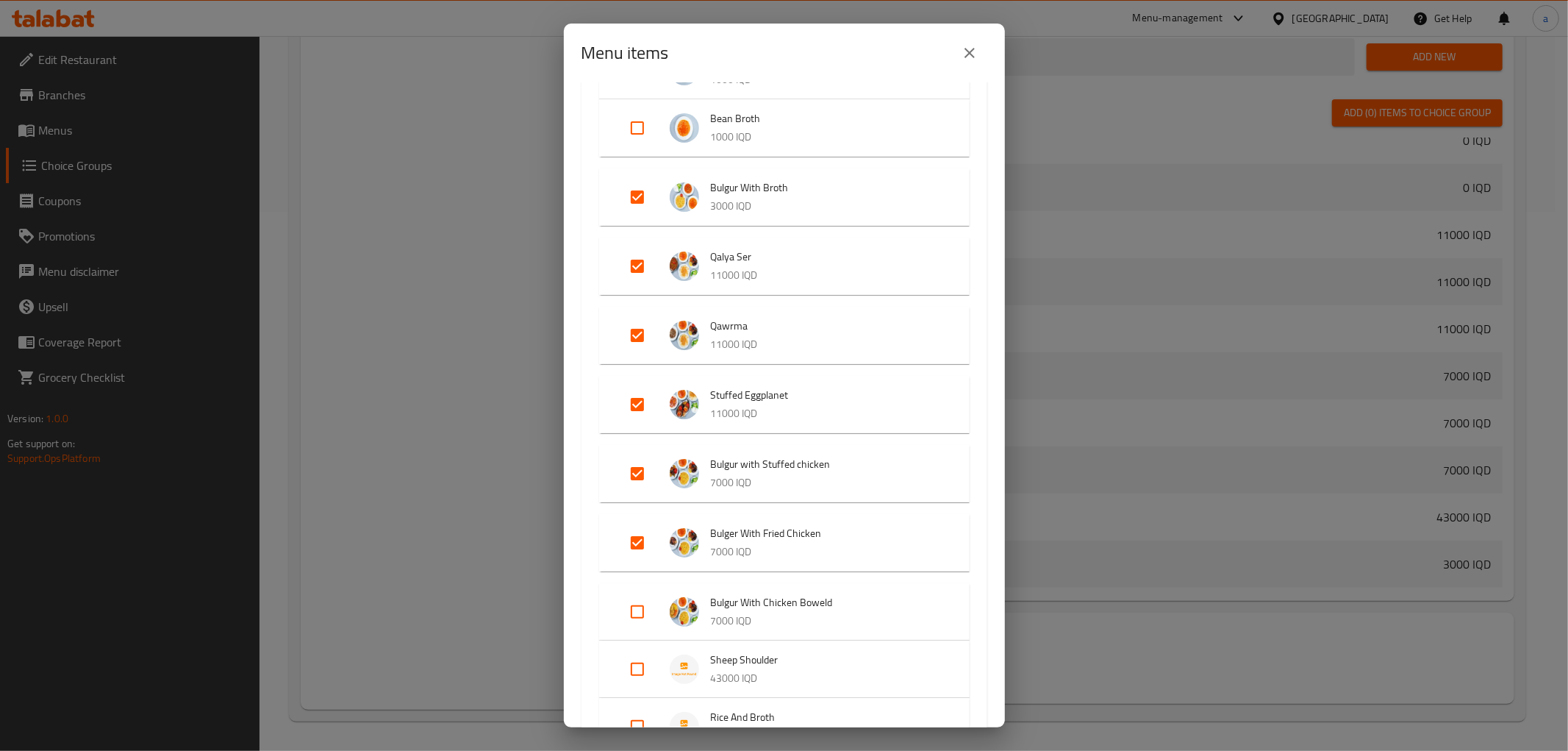
click at [636, 598] on input "Expand" at bounding box center [637, 611] width 35 height 35
checkbox input "true"
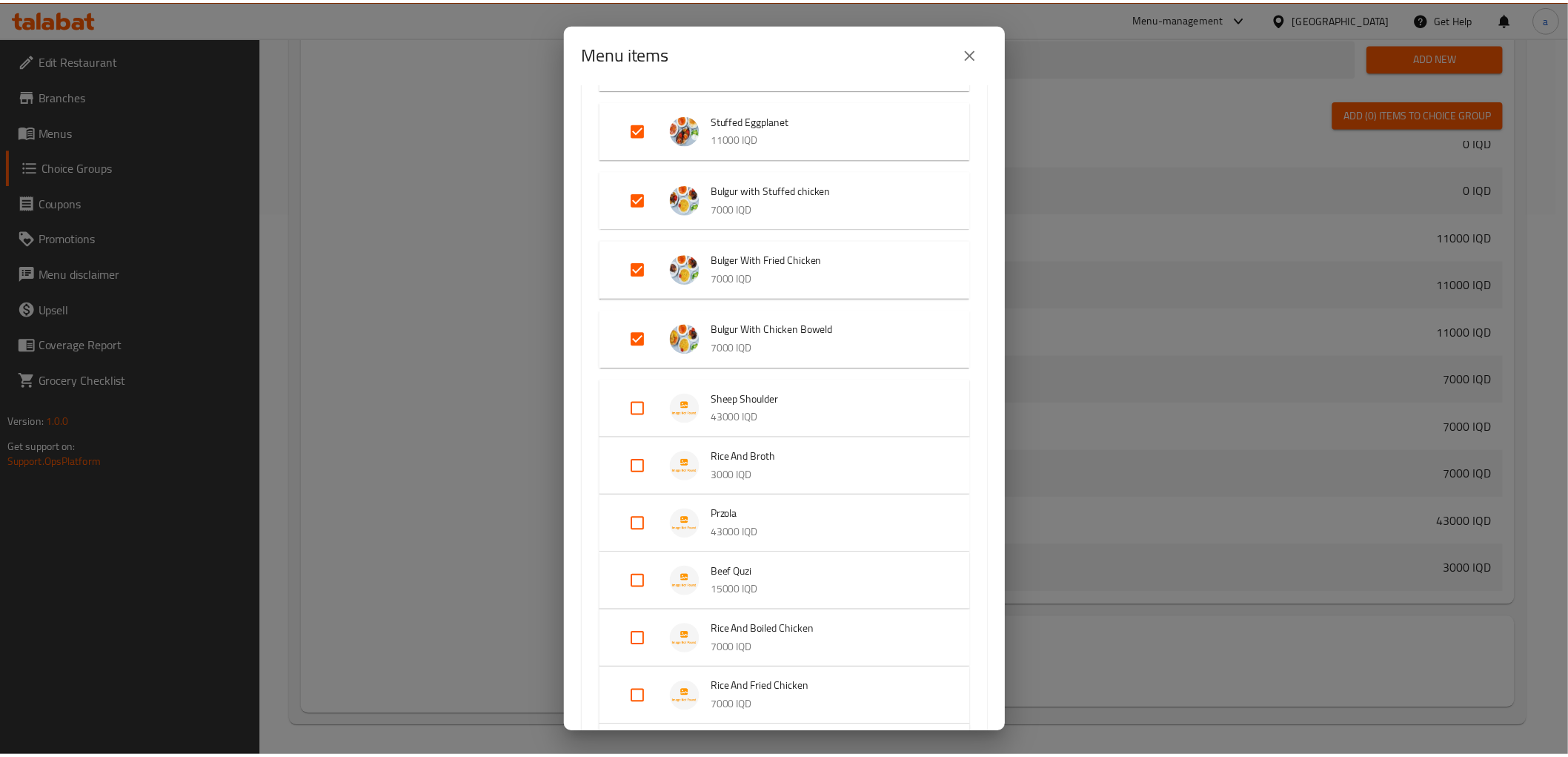
scroll to position [824, 0]
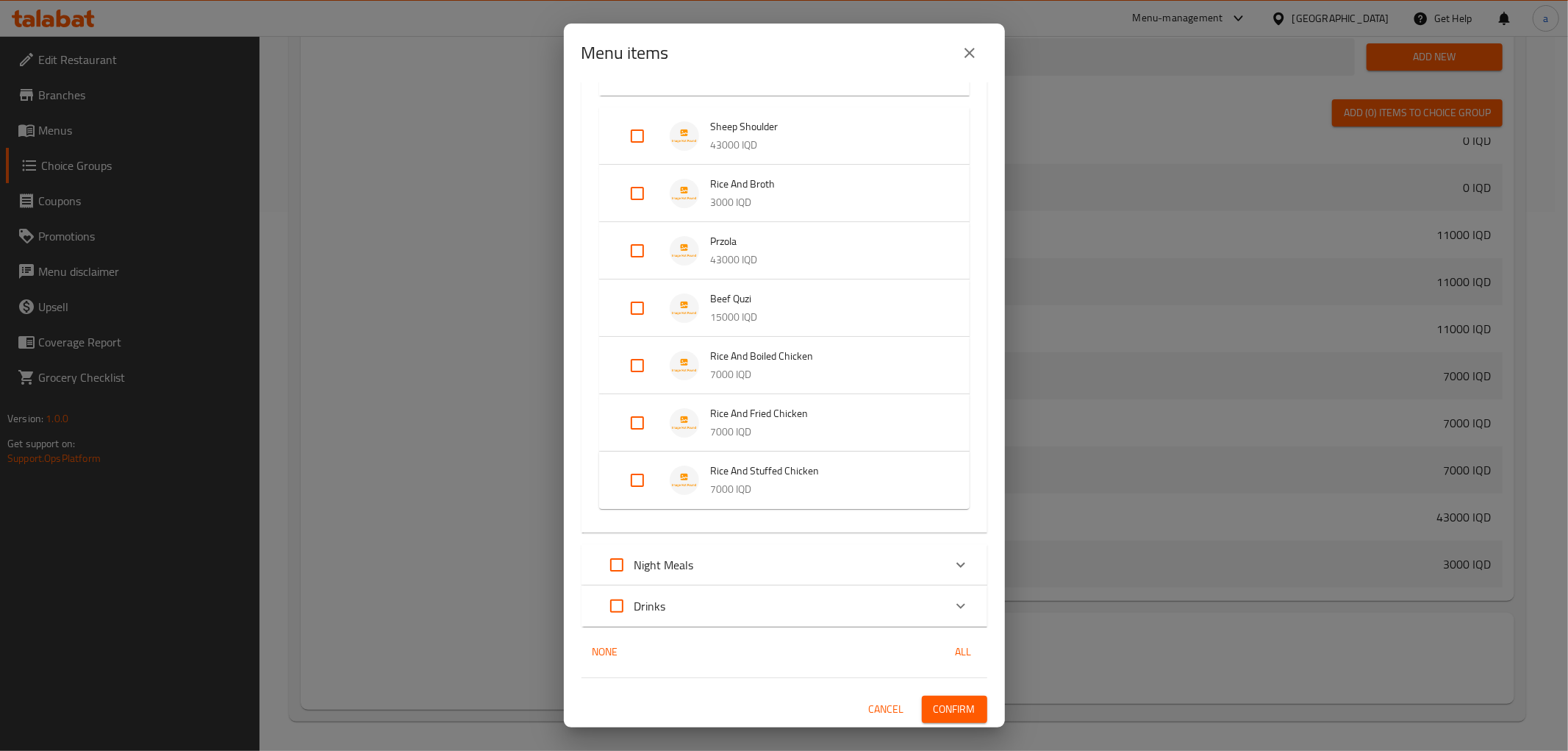
click at [934, 700] on span "Confirm" at bounding box center [955, 709] width 42 height 18
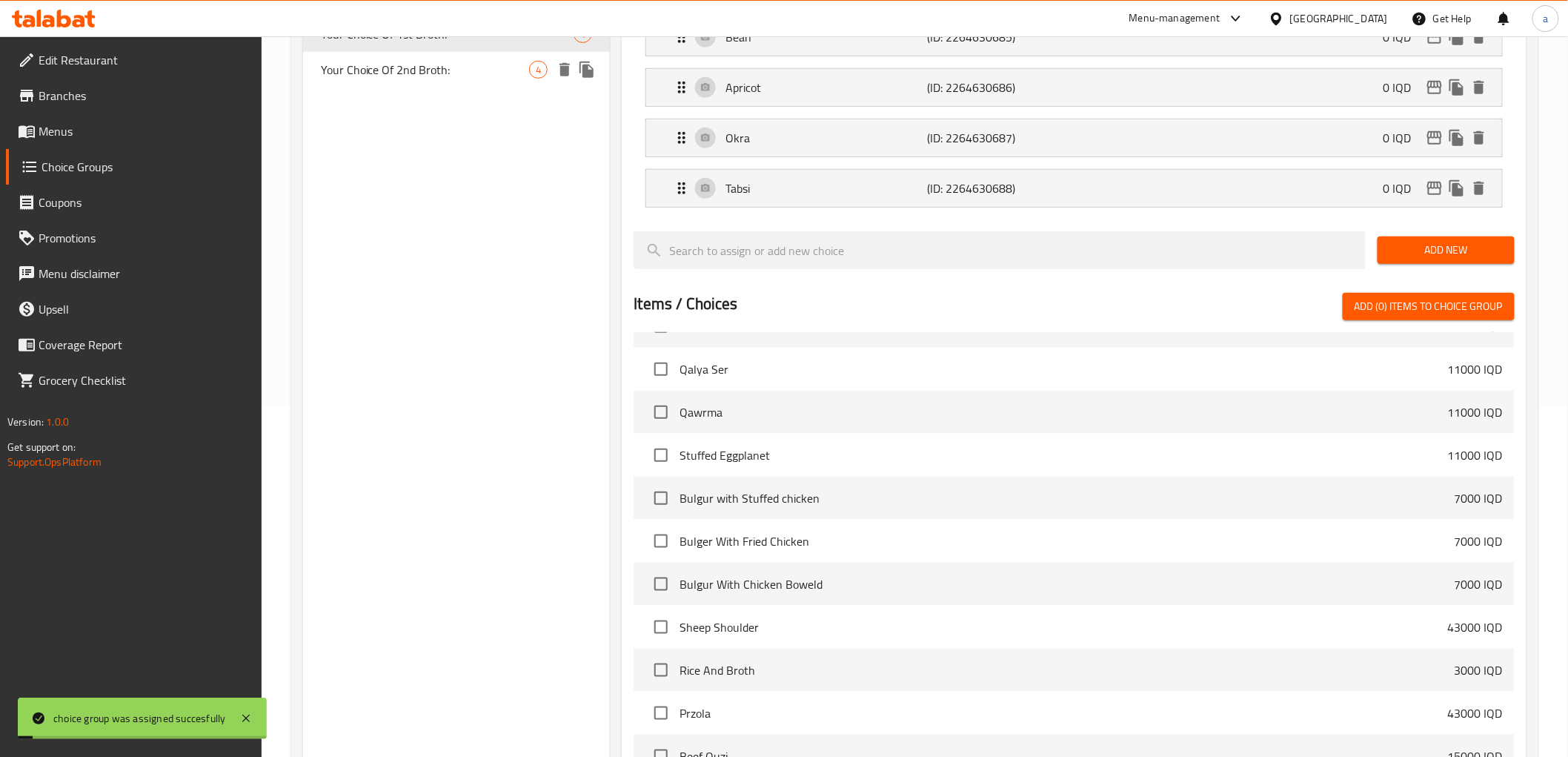
scroll to position [131, 0]
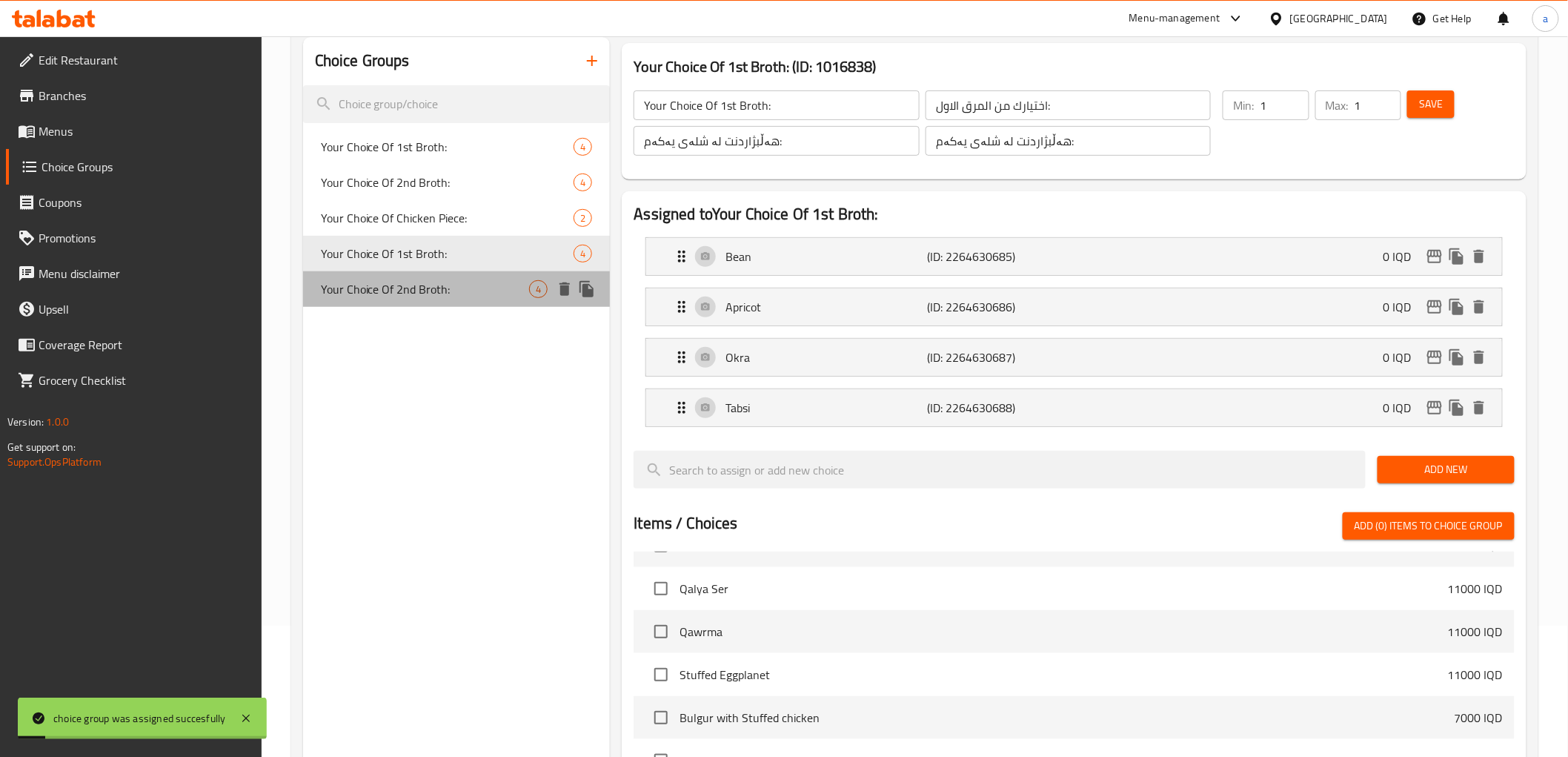
click at [502, 287] on span "Your Choice Of 2nd Broth:" at bounding box center [425, 289] width 209 height 18
type input "Your Choice Of 2nd Broth:"
type input "اختيارك من المرق الثاني:"
type input "هەڵبژاردنت لە شلەی دووەم:"
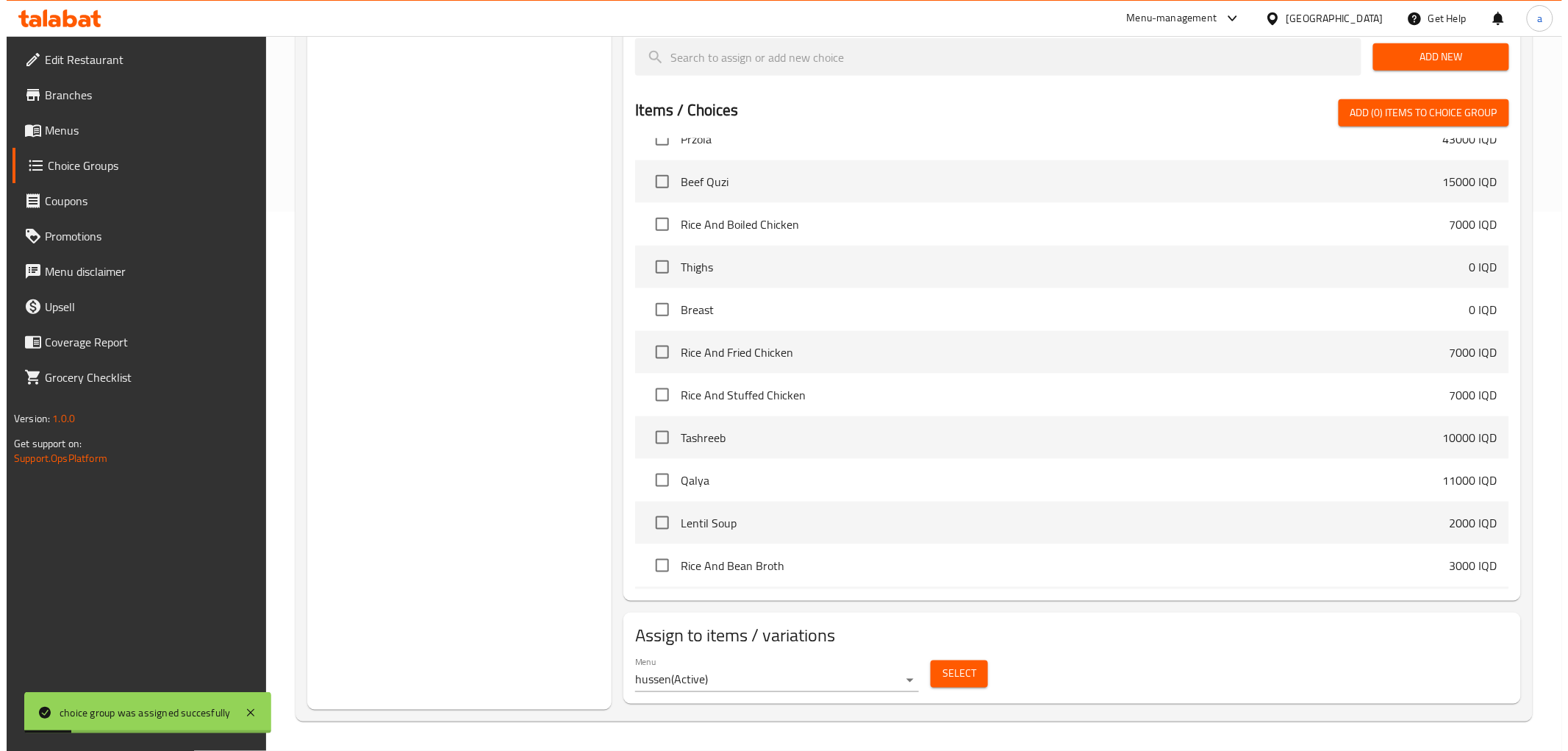
scroll to position [1089, 0]
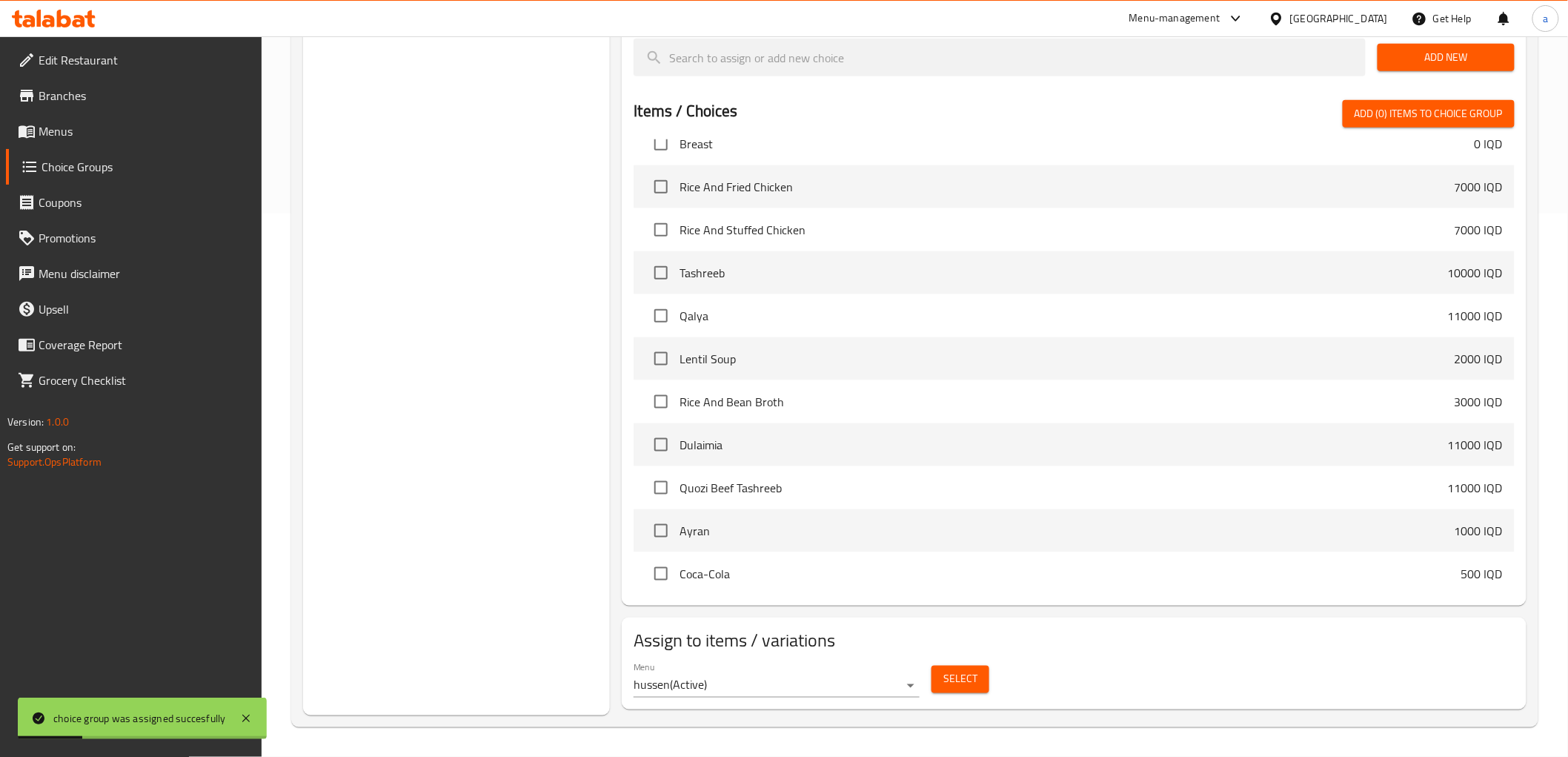
click at [941, 680] on button "Select" at bounding box center [960, 679] width 58 height 28
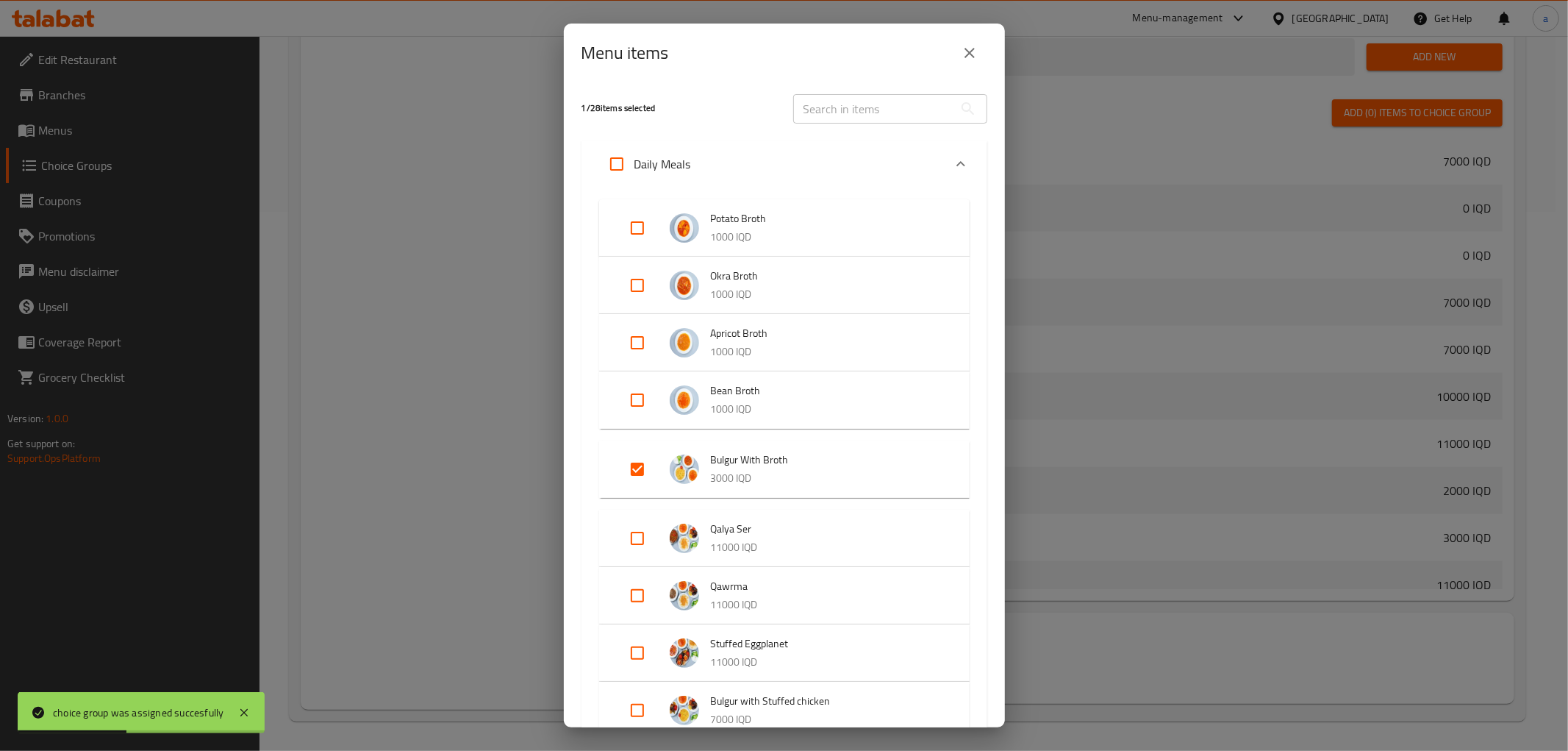
click at [658, 526] on div "Expand" at bounding box center [649, 538] width 42 height 35
click at [638, 595] on input "Expand" at bounding box center [637, 607] width 35 height 35
checkbox input "true"
click at [640, 554] on input "Expand" at bounding box center [637, 538] width 35 height 35
checkbox input "true"
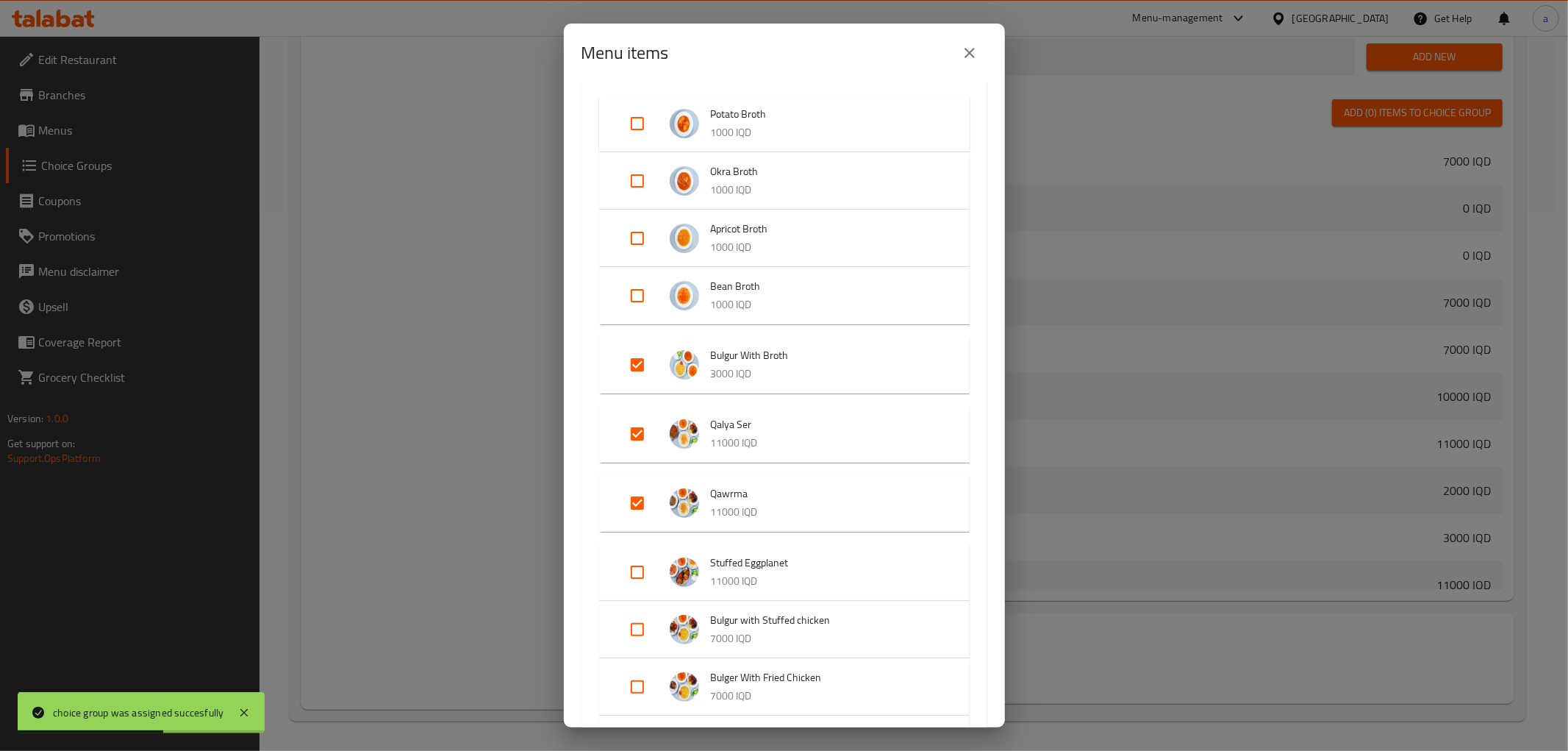
scroll to position [136, 0]
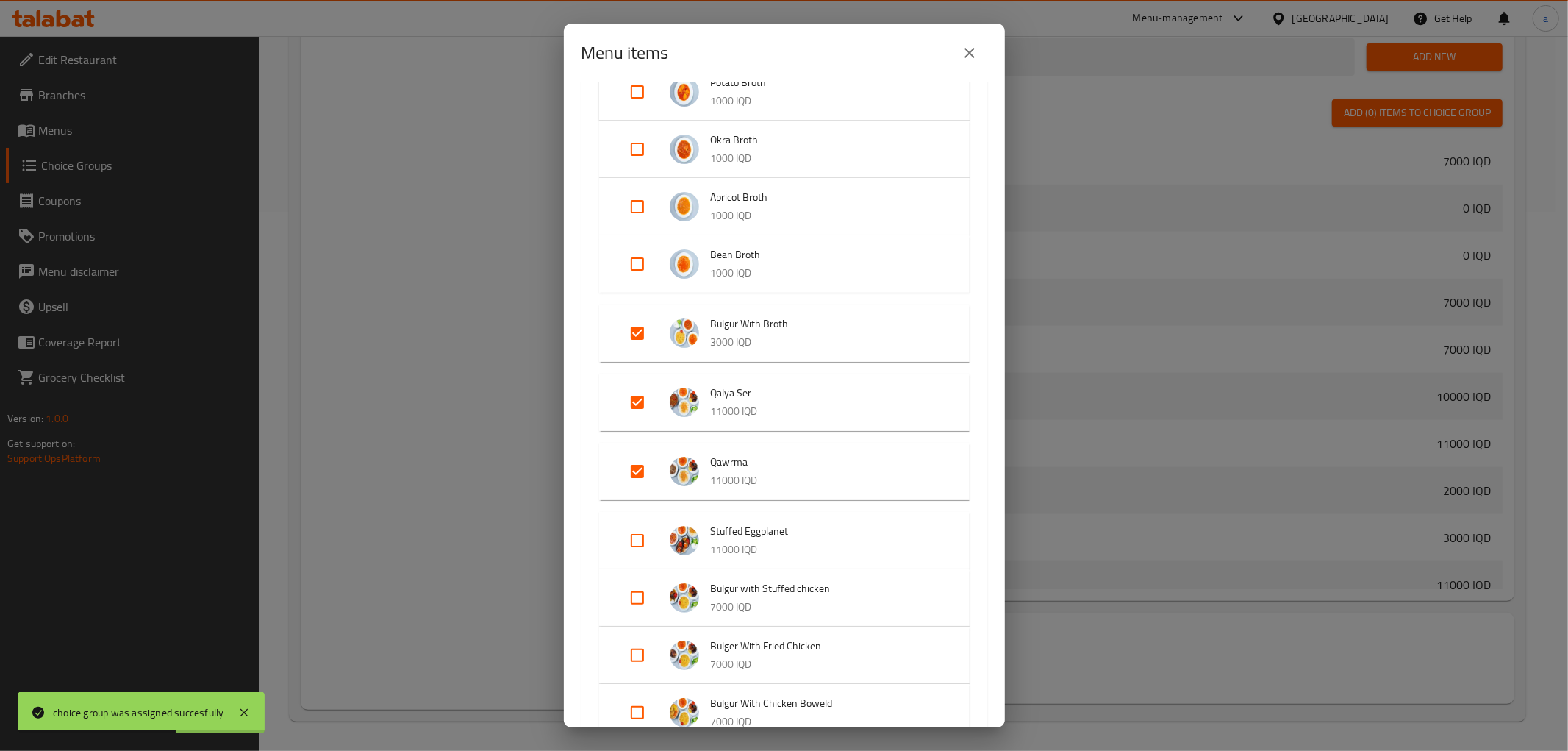
click at [644, 540] on input "Expand" at bounding box center [637, 540] width 35 height 35
checkbox input "true"
click at [635, 601] on input "Expand" at bounding box center [637, 609] width 35 height 35
checkbox input "true"
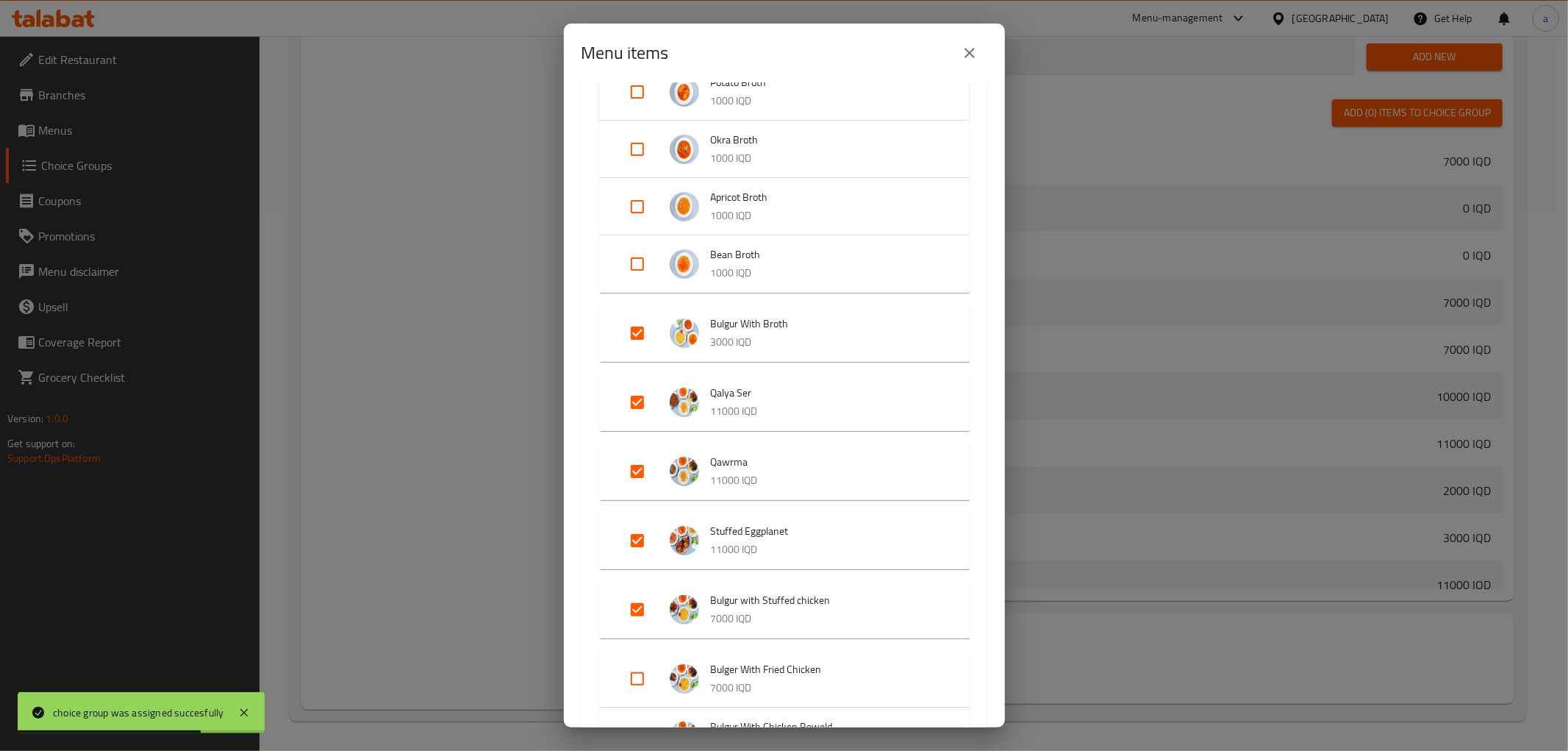
click at [642, 678] on input "Expand" at bounding box center [637, 678] width 35 height 35
checkbox input "true"
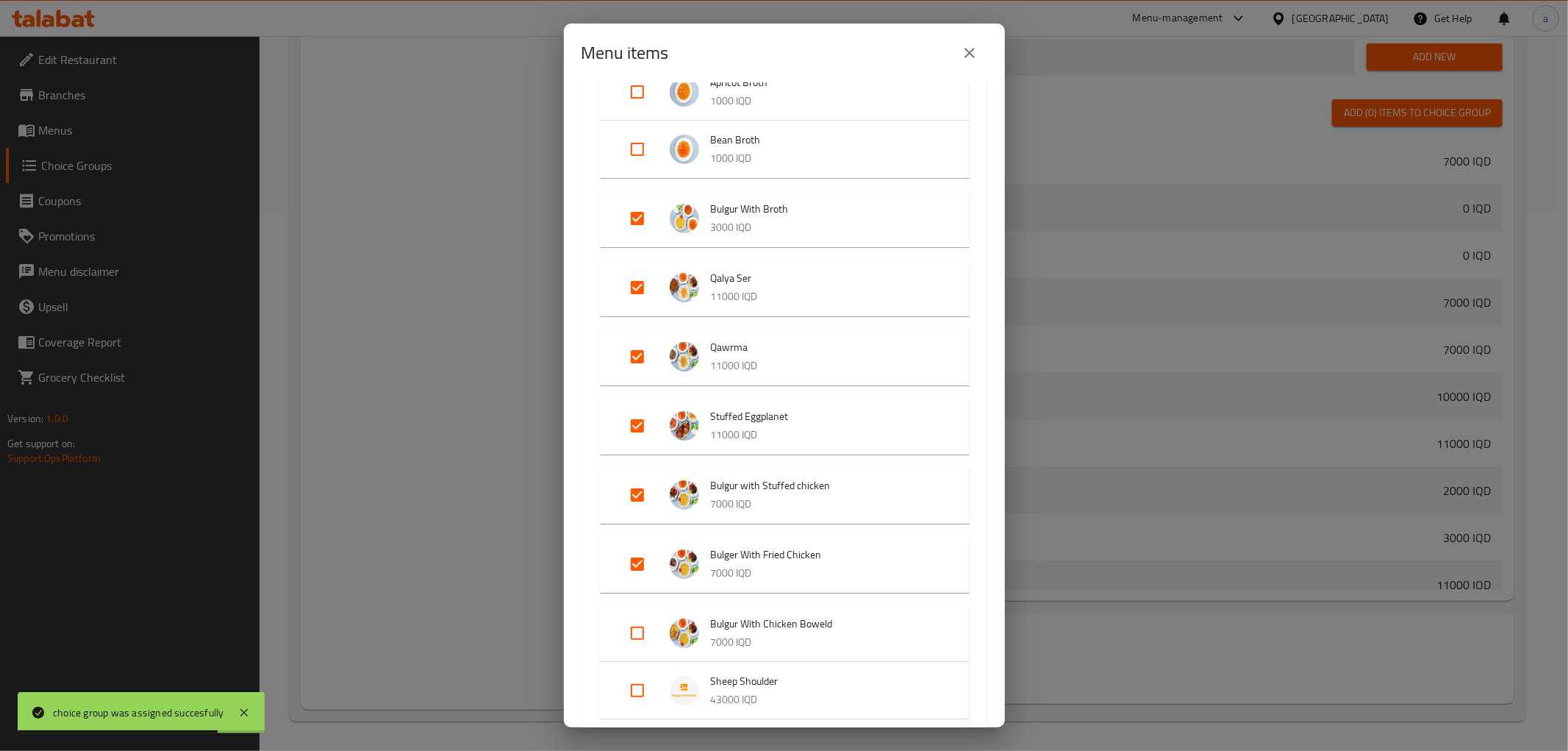
scroll to position [408, 0]
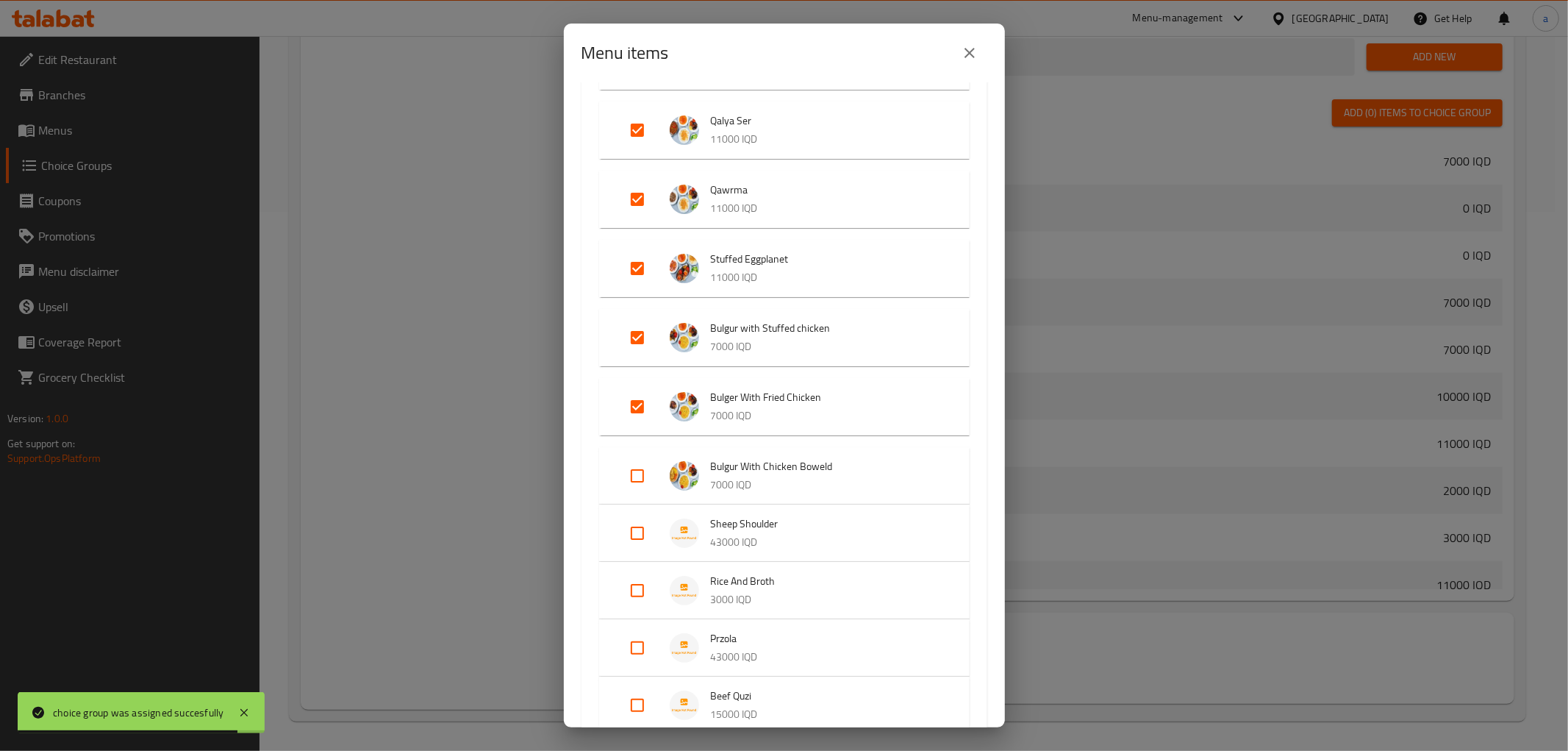
drag, startPoint x: 644, startPoint y: 461, endPoint x: 648, endPoint y: 472, distance: 11.7
click at [644, 463] on input "Expand" at bounding box center [637, 475] width 35 height 35
checkbox input "true"
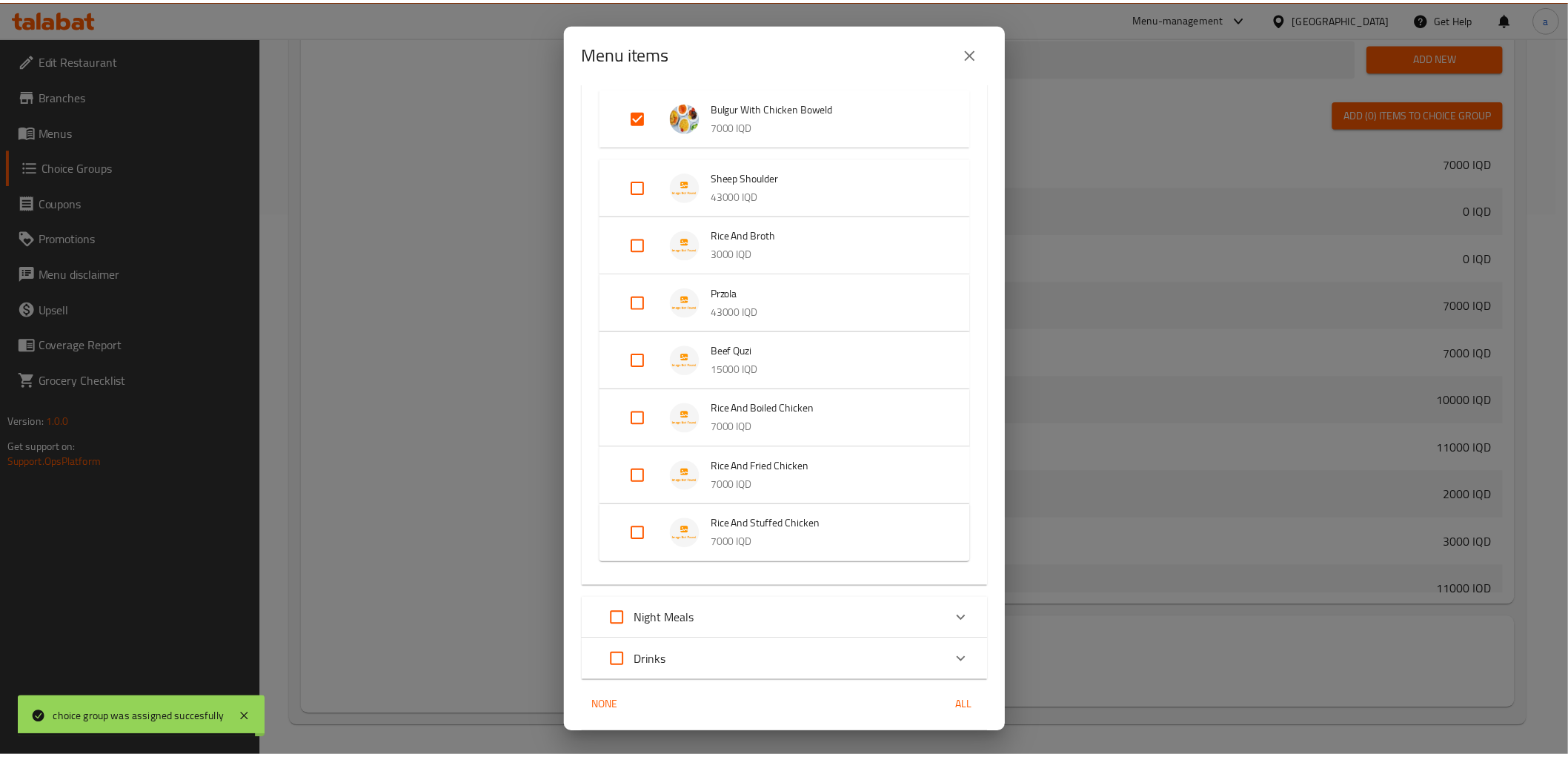
scroll to position [824, 0]
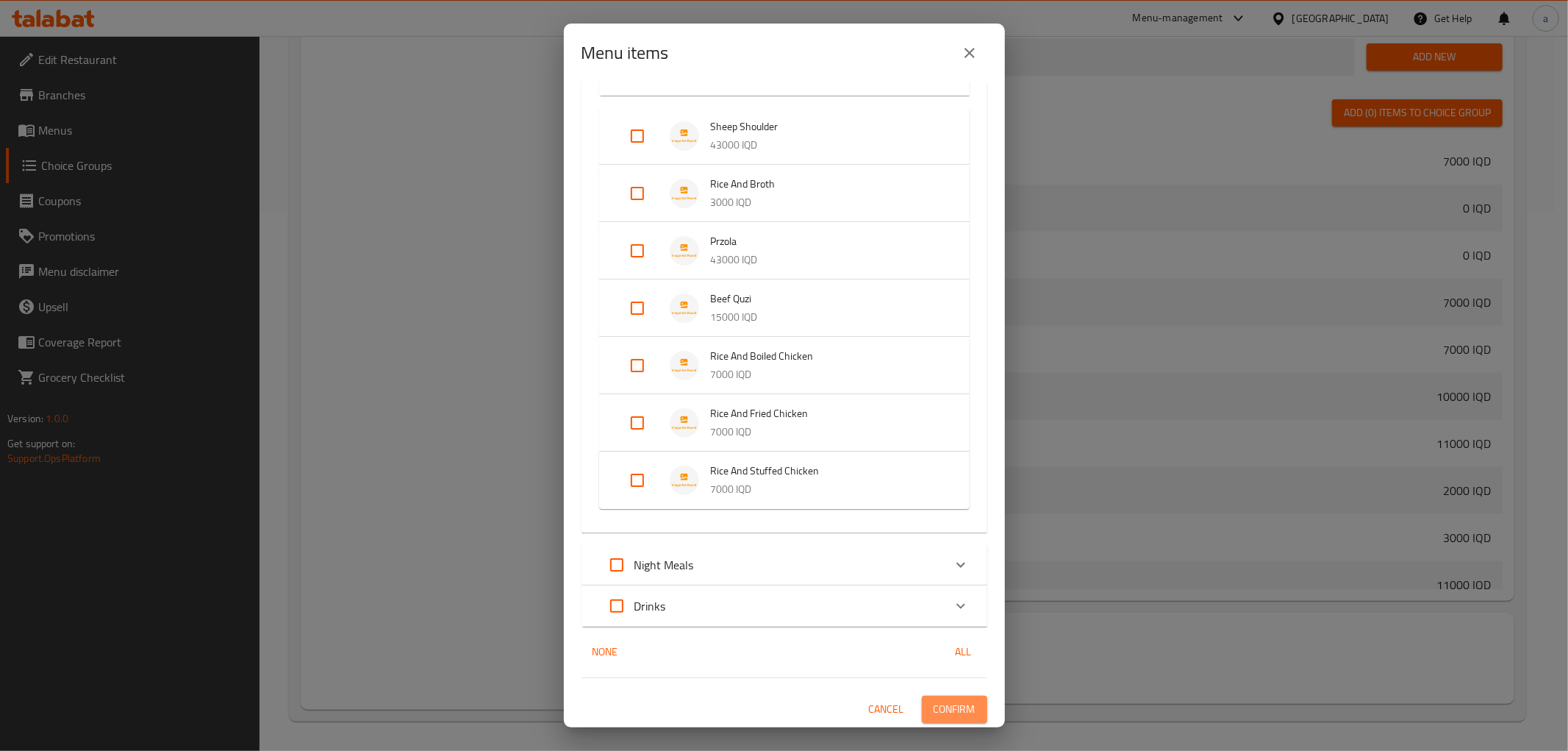
click at [938, 709] on span "Confirm" at bounding box center [955, 709] width 42 height 18
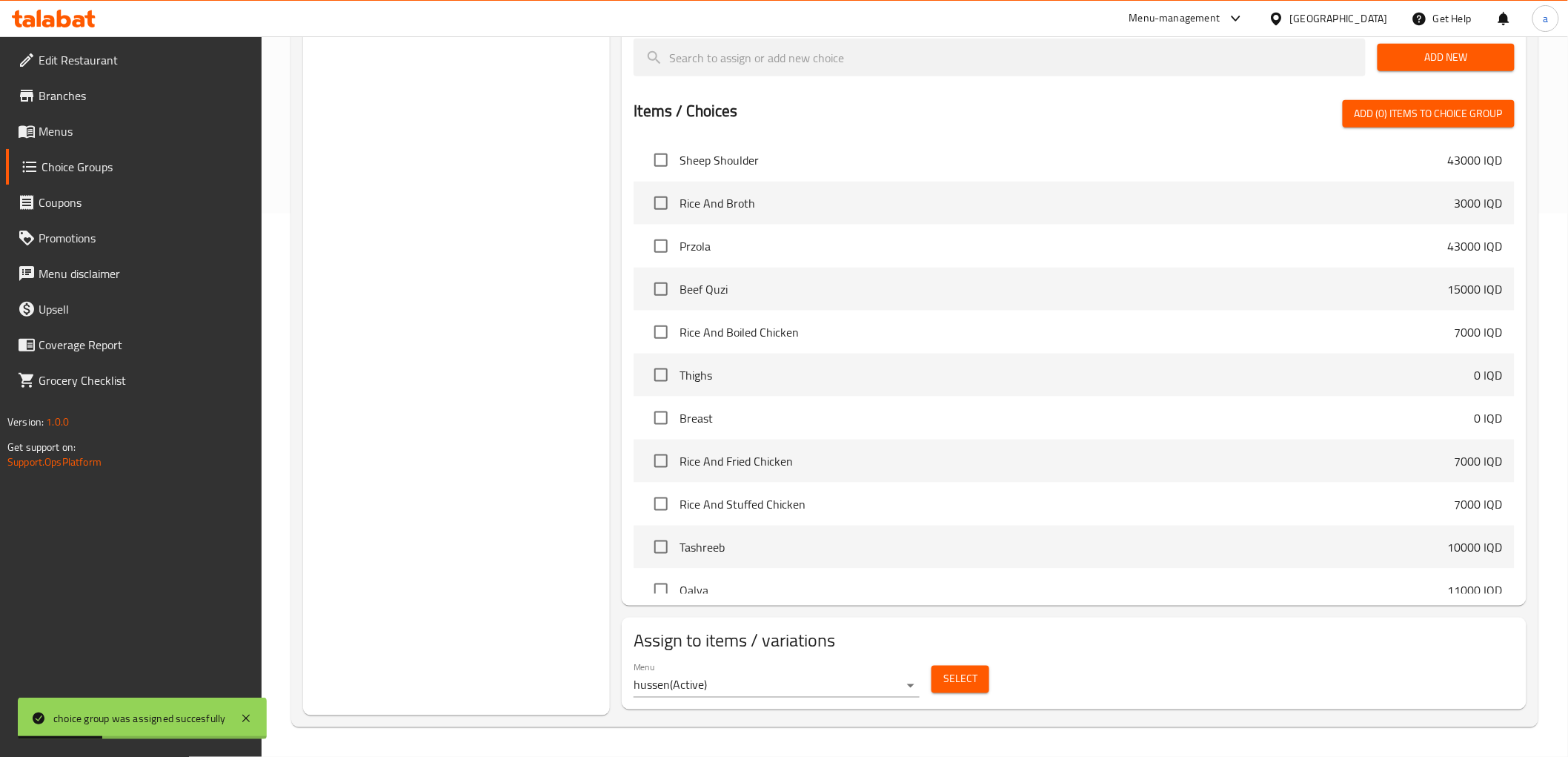
scroll to position [0, 0]
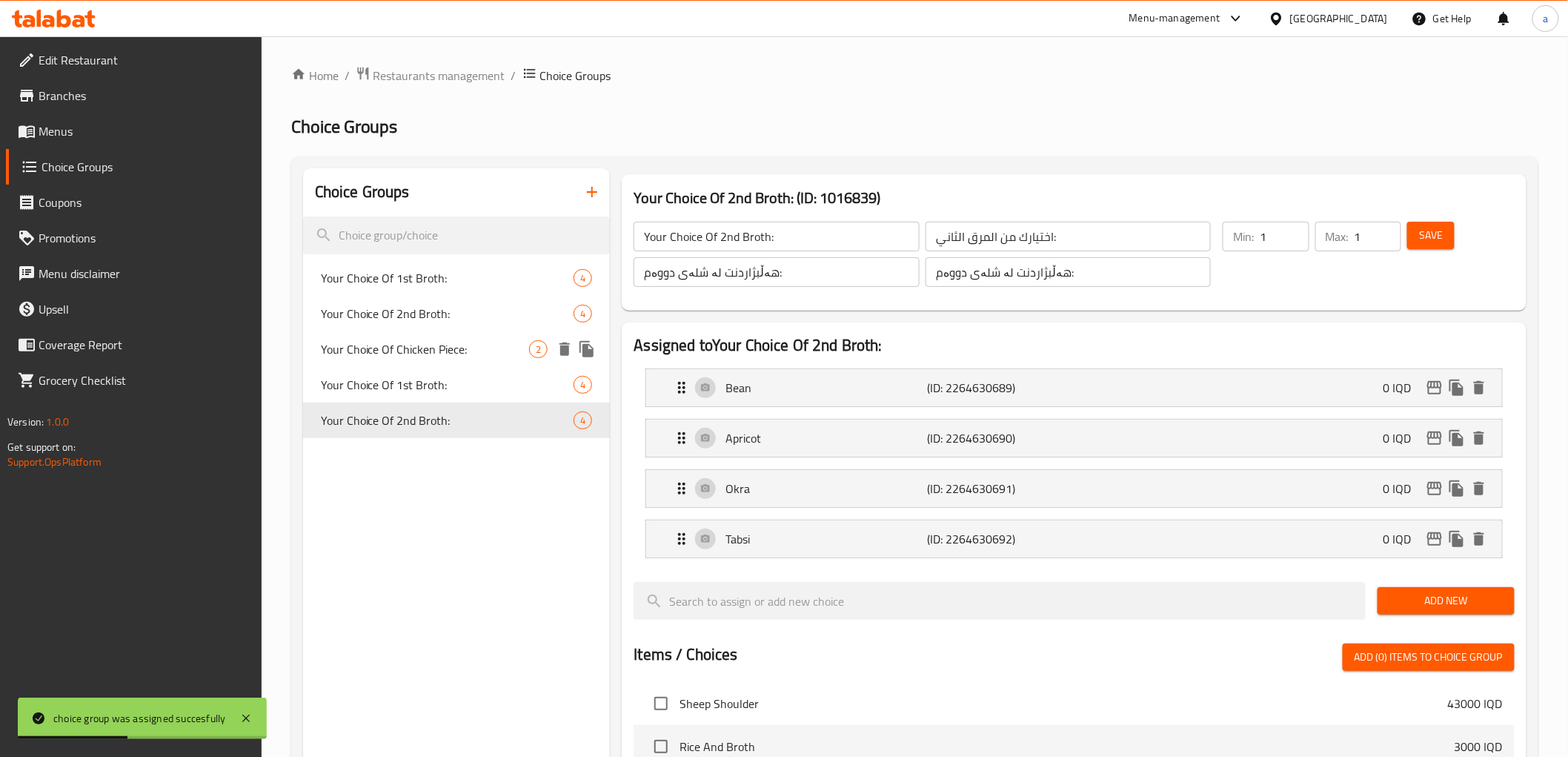
click at [476, 343] on span "Your Choice Of Chicken Piece:" at bounding box center [425, 349] width 209 height 18
type input "Your Choice Of Chicken Piece:"
type input "اختيارك من قطع دجاج:"
type input "هەڵبژاردنت لە پارچەی مریشک:"
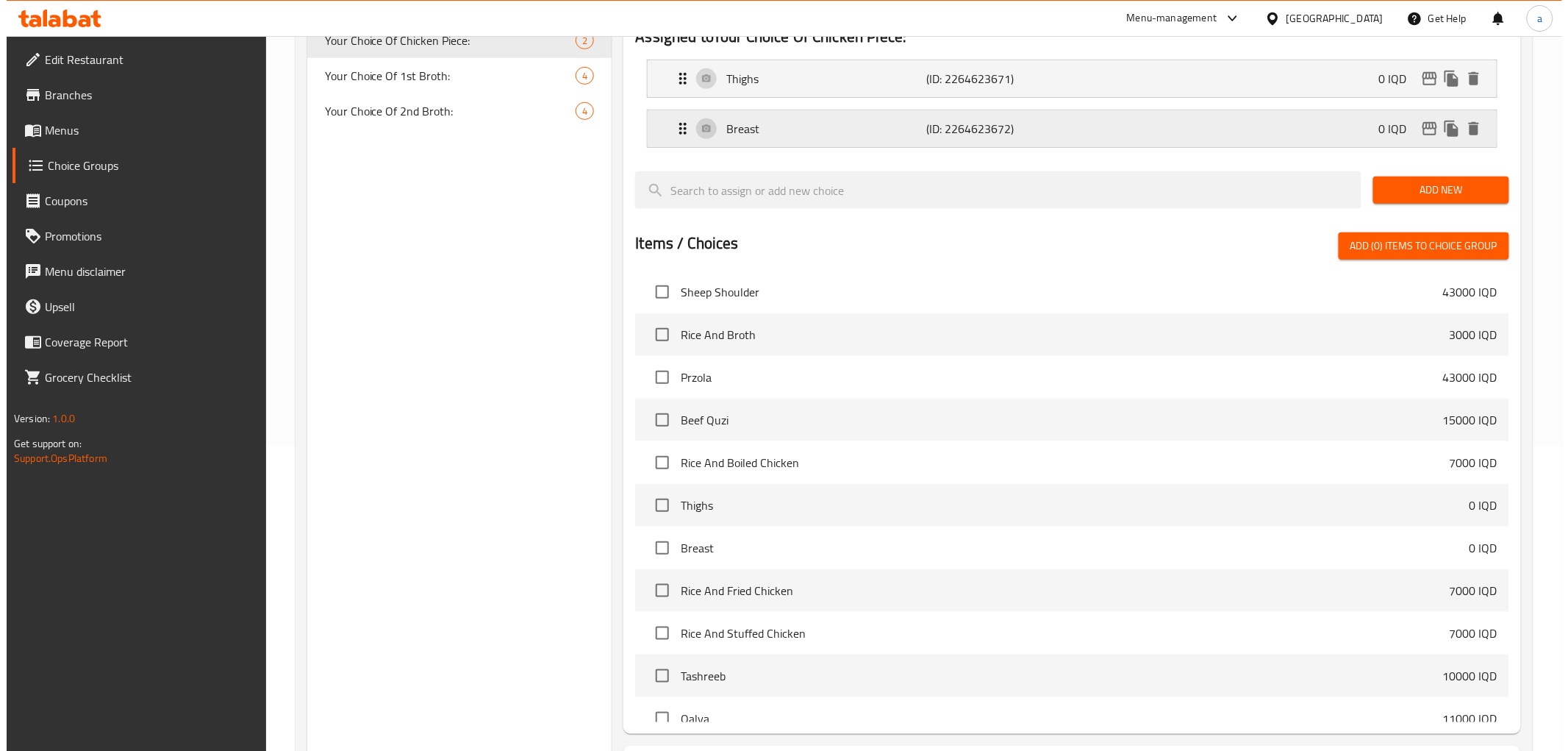
scroll to position [438, 0]
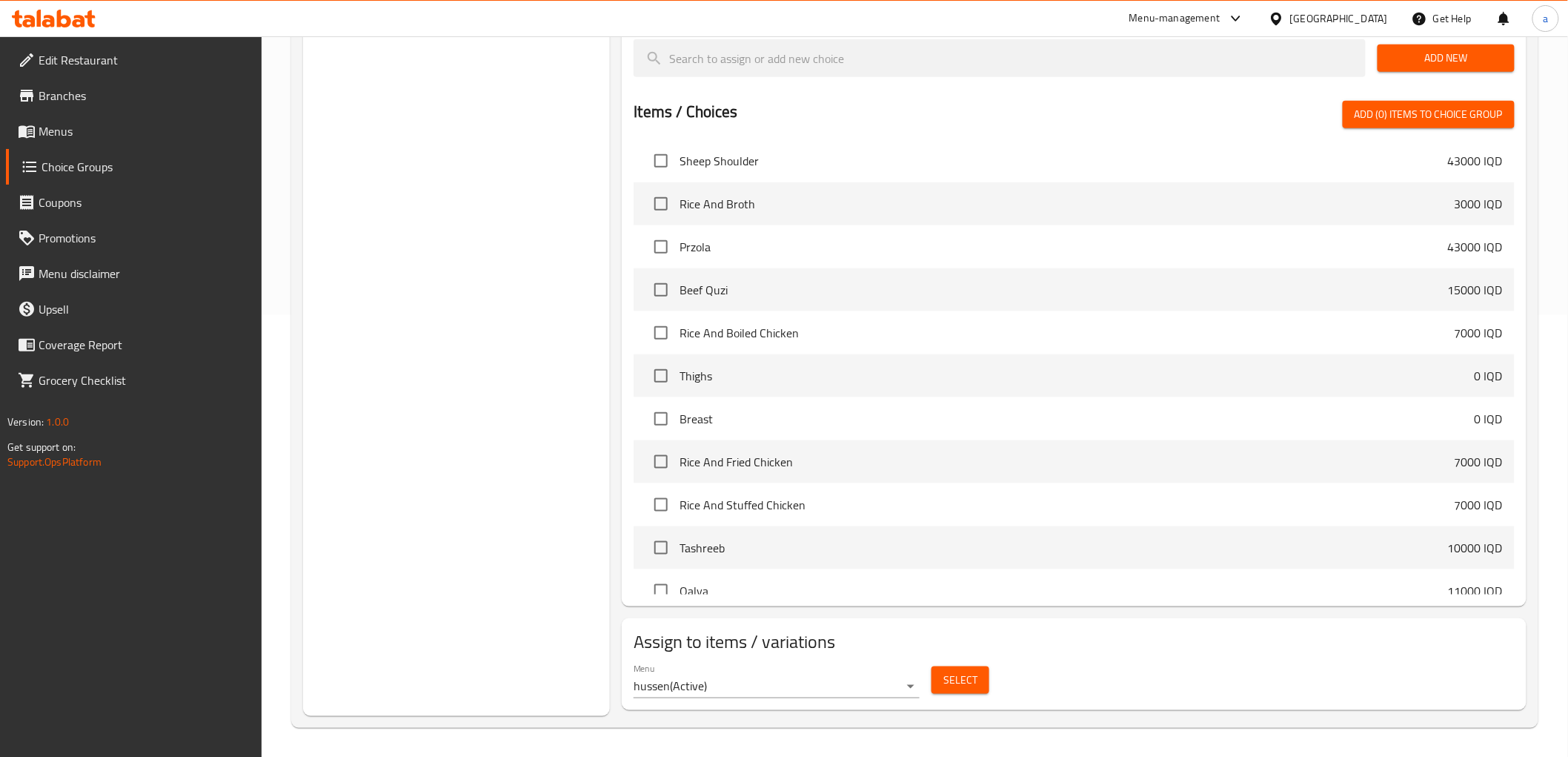
click at [941, 675] on button "Select" at bounding box center [960, 680] width 58 height 28
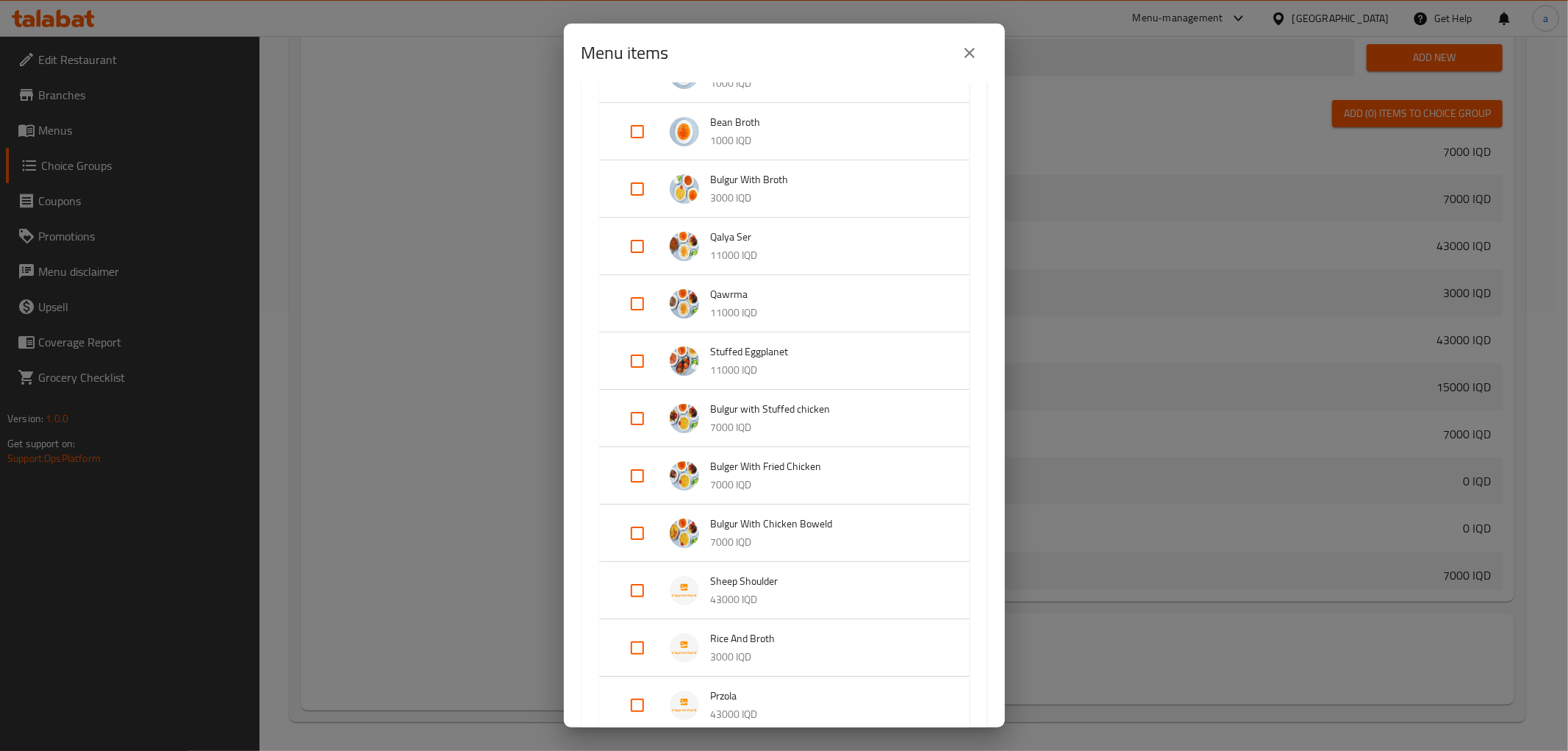
scroll to position [272, 0]
click at [636, 361] on input "Expand" at bounding box center [637, 357] width 35 height 35
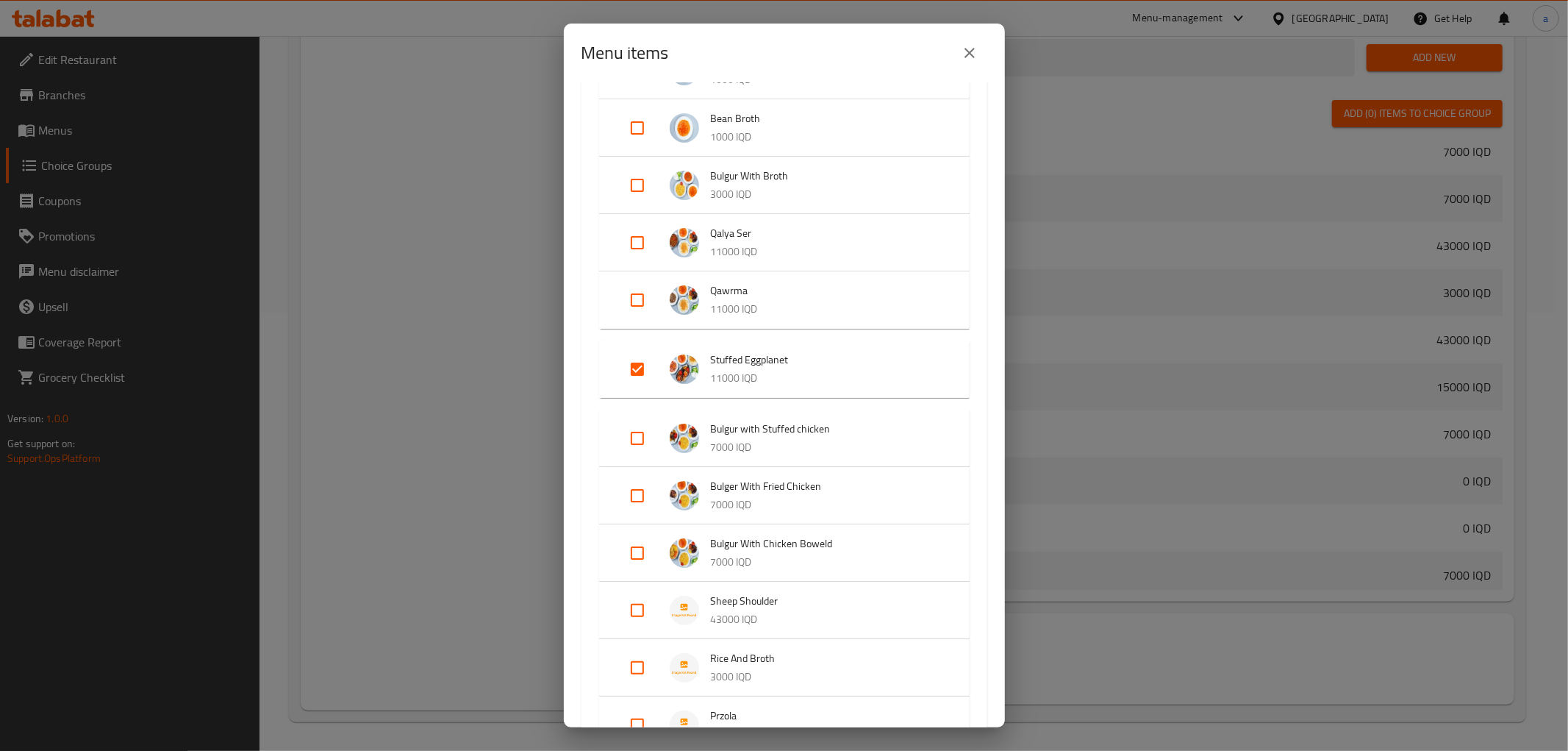
click at [634, 361] on input "Expand" at bounding box center [637, 368] width 35 height 35
checkbox input "false"
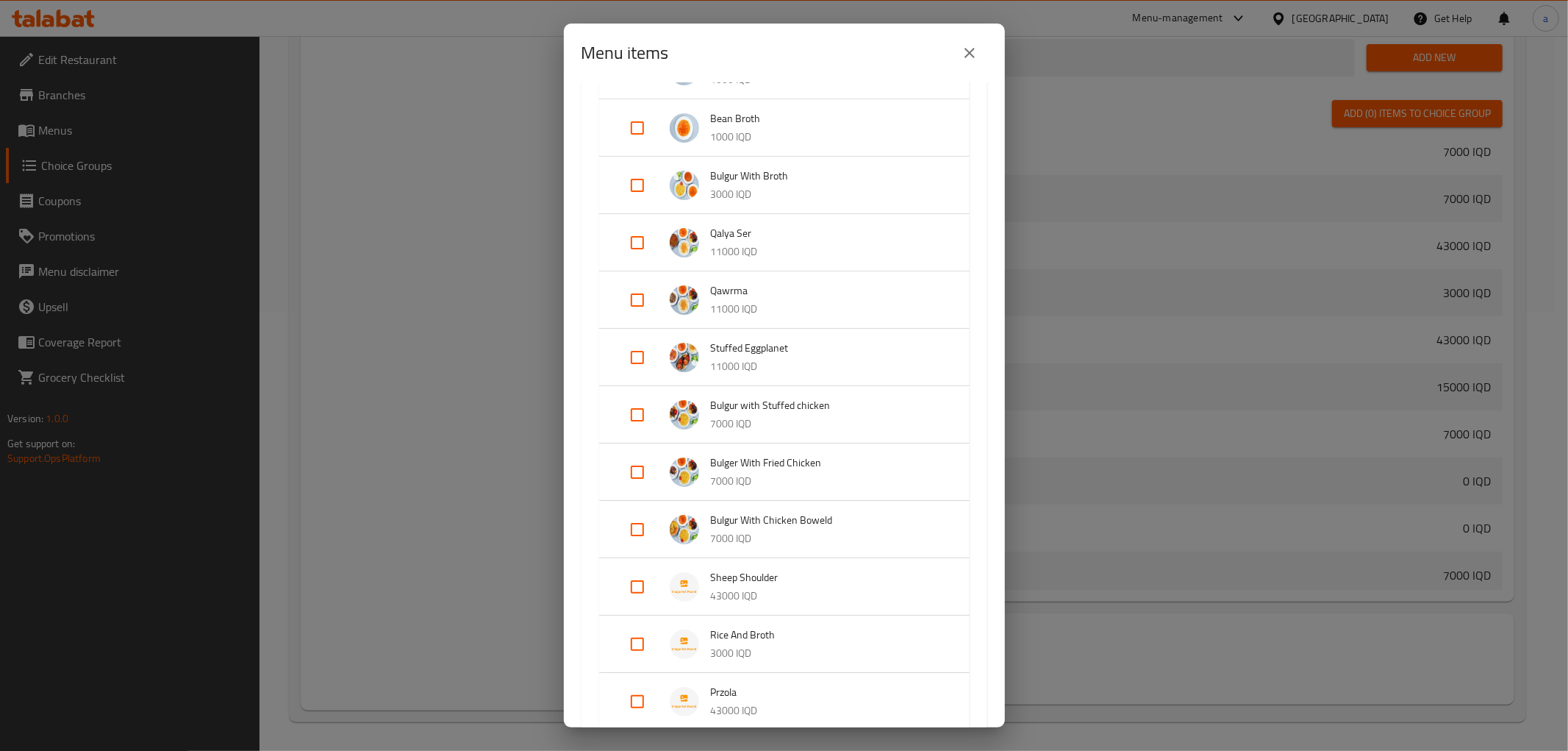
click at [642, 408] on input "Expand" at bounding box center [637, 414] width 35 height 35
checkbox input "true"
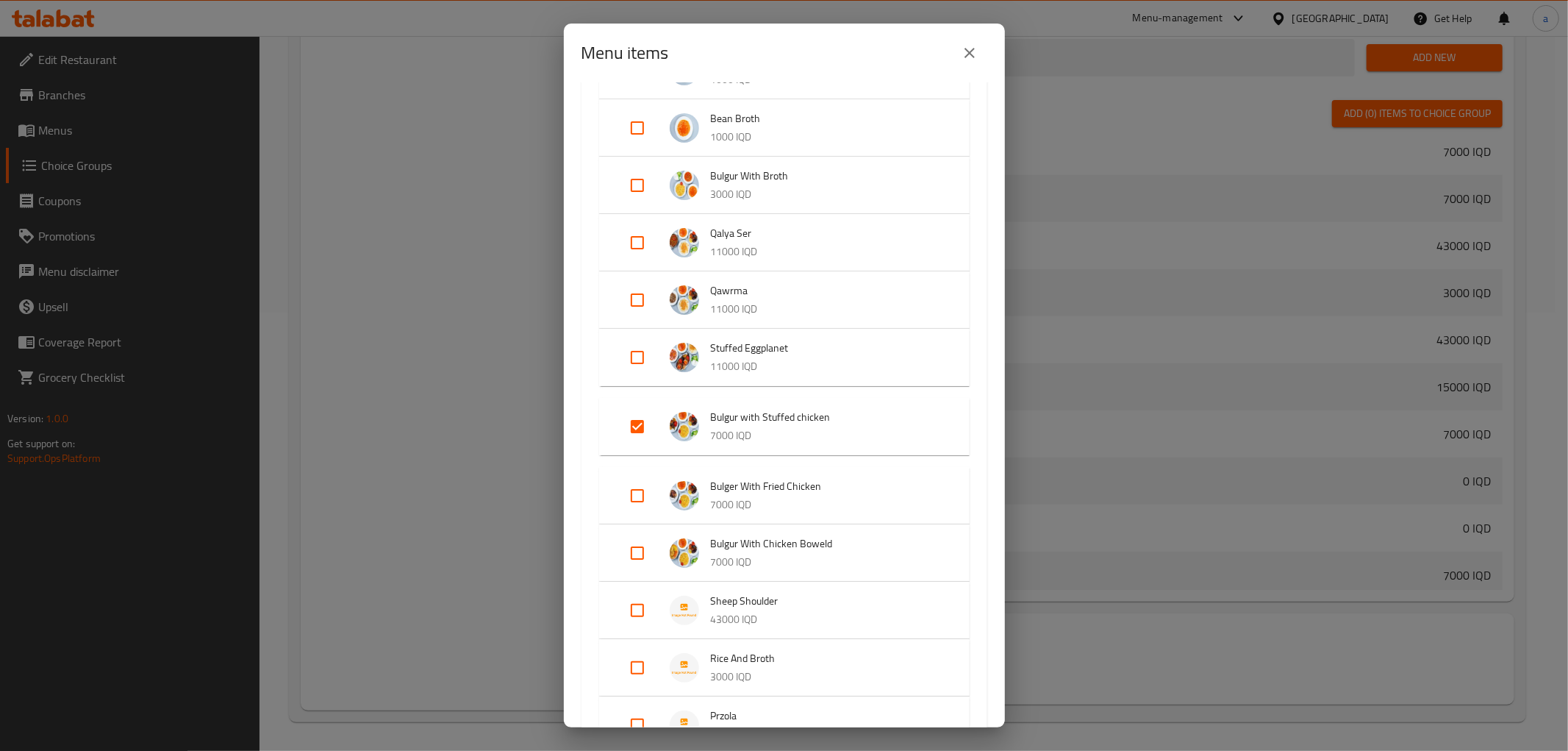
click at [636, 481] on input "Expand" at bounding box center [637, 495] width 35 height 35
checkbox input "true"
click at [642, 560] on input "Expand" at bounding box center [637, 564] width 35 height 35
checkbox input "true"
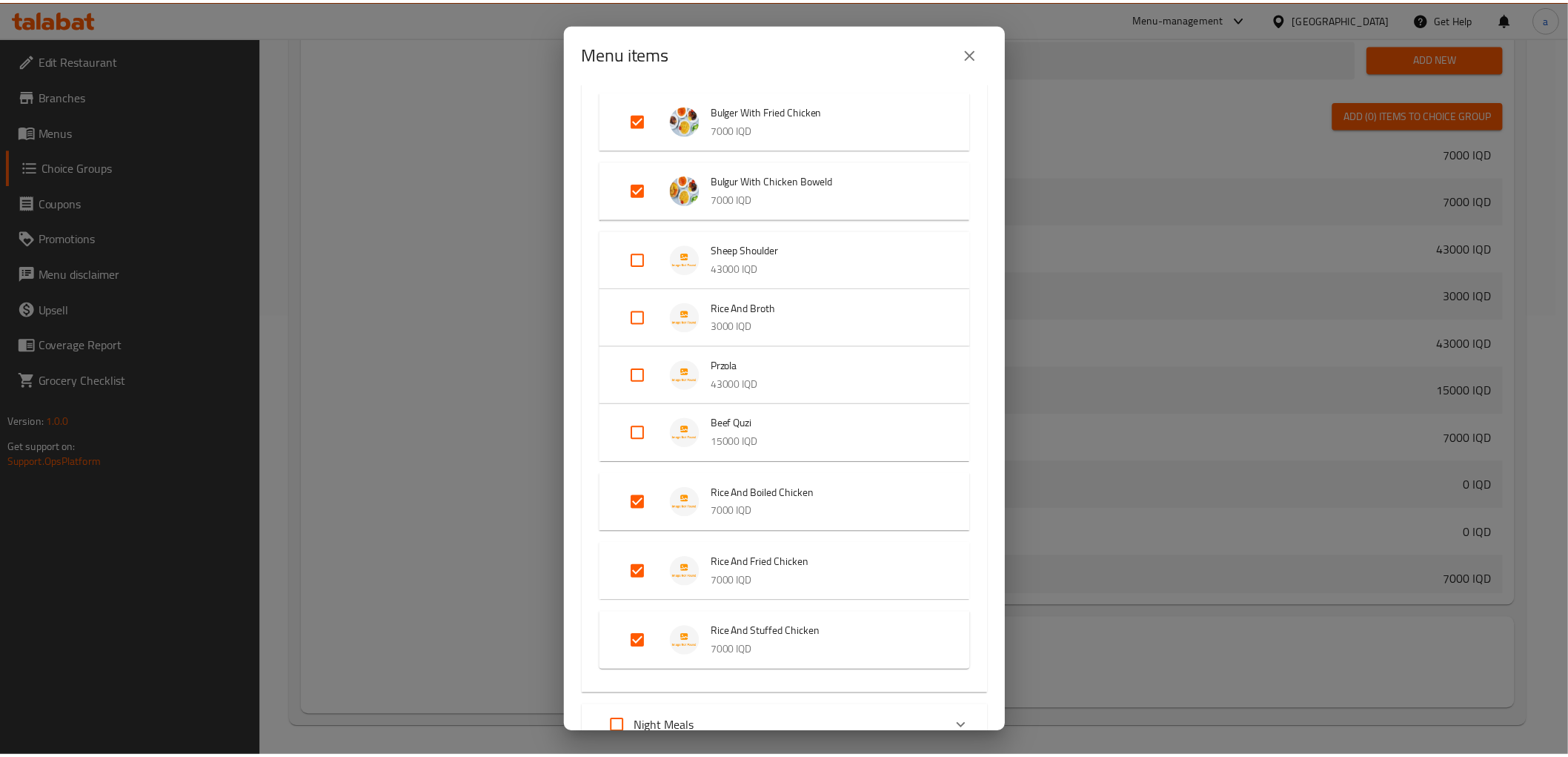
scroll to position [811, 0]
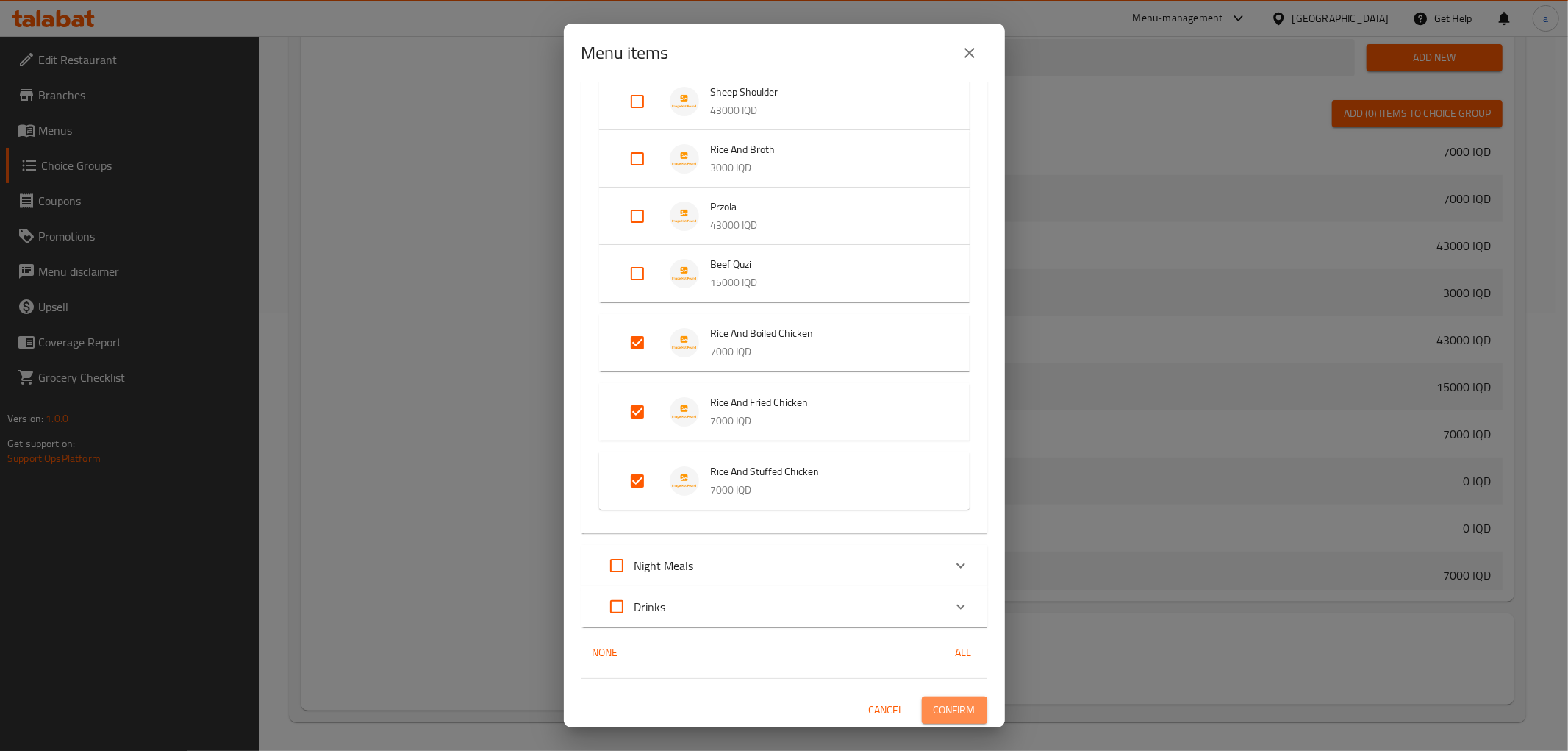
click at [934, 710] on span "Confirm" at bounding box center [955, 709] width 42 height 18
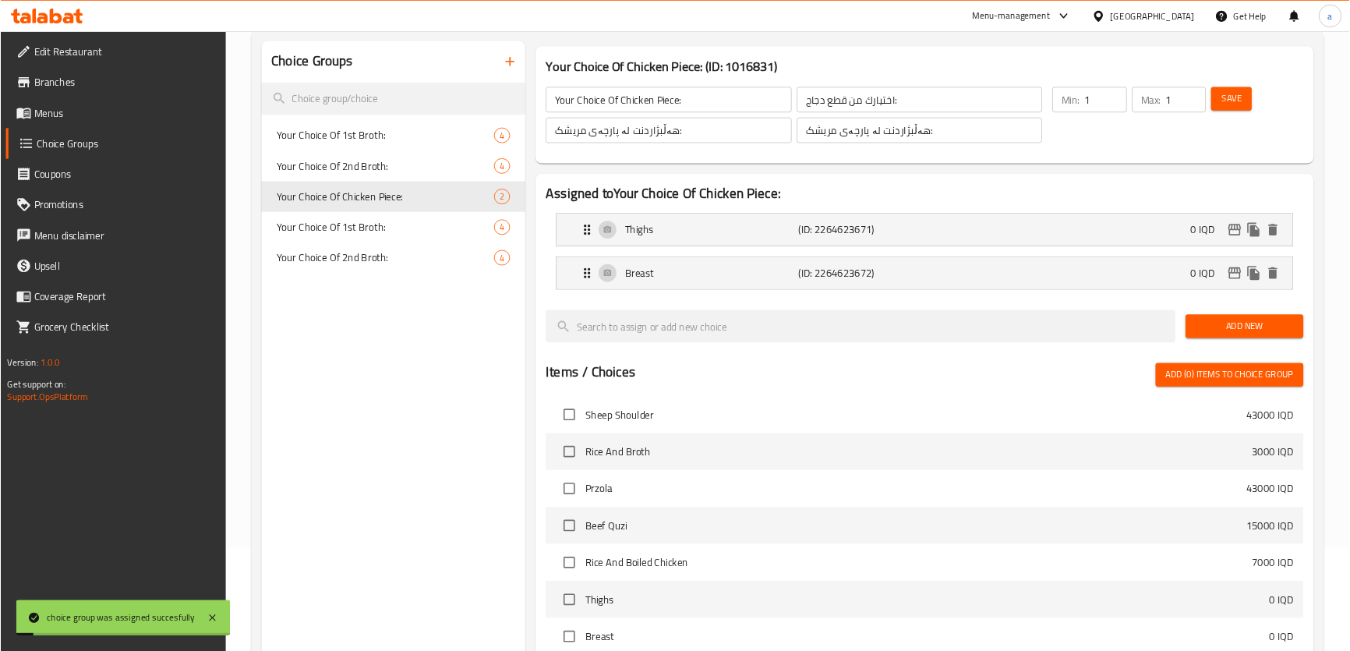
scroll to position [0, 0]
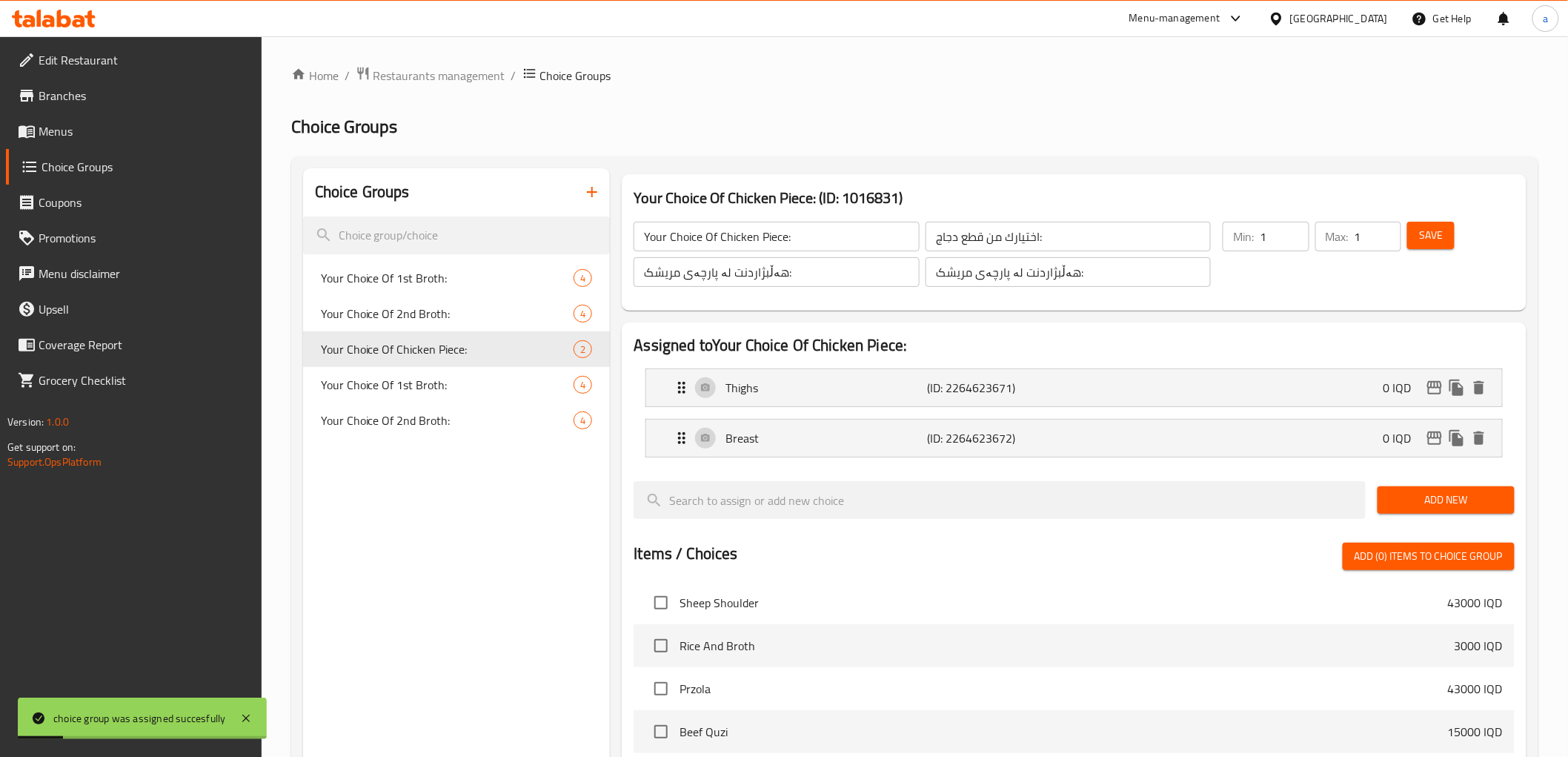
click at [149, 136] on span "Menus" at bounding box center [145, 131] width 211 height 18
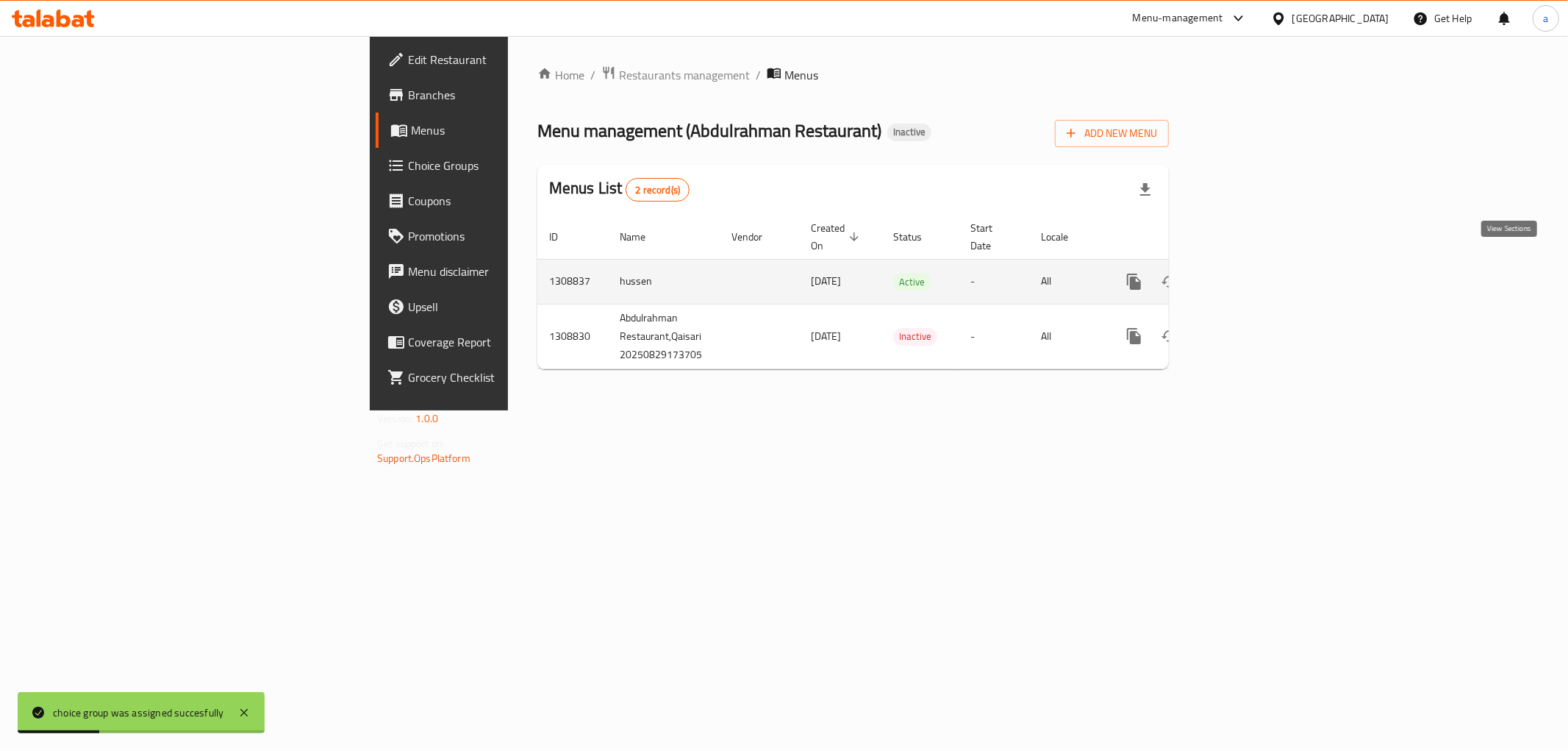
click at [1249, 273] on icon "enhanced table" at bounding box center [1240, 281] width 18 height 18
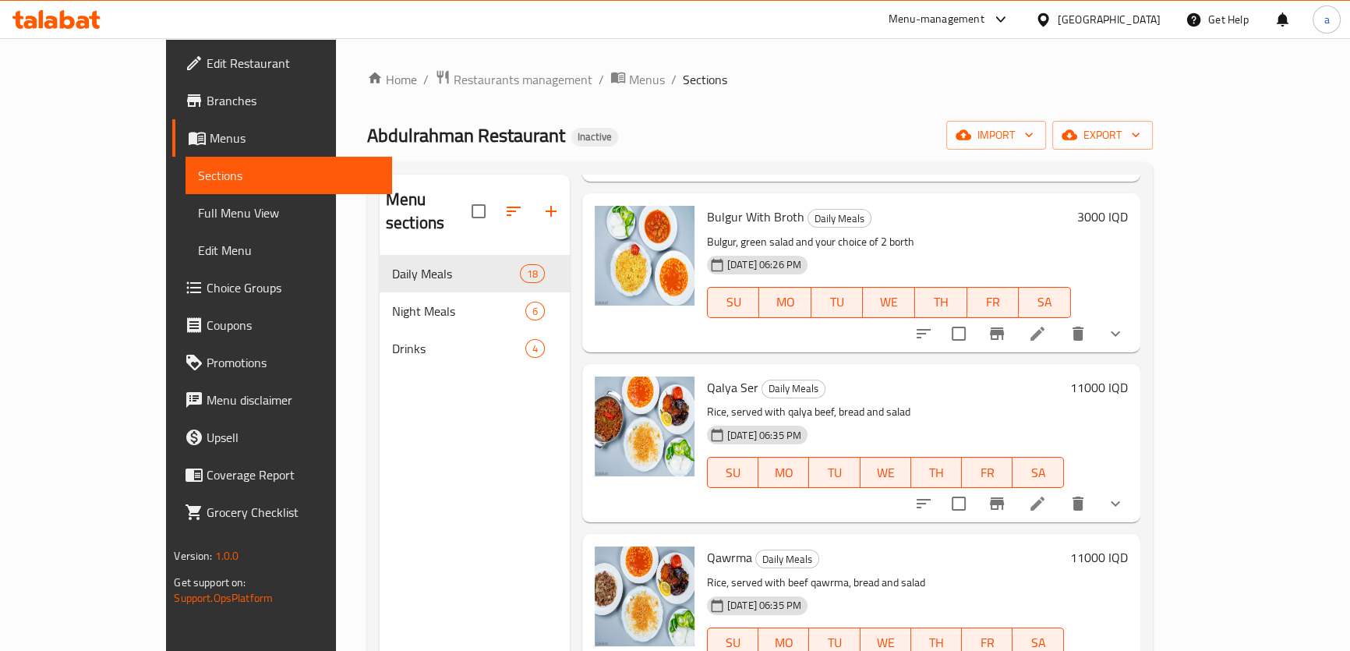
scroll to position [708, 0]
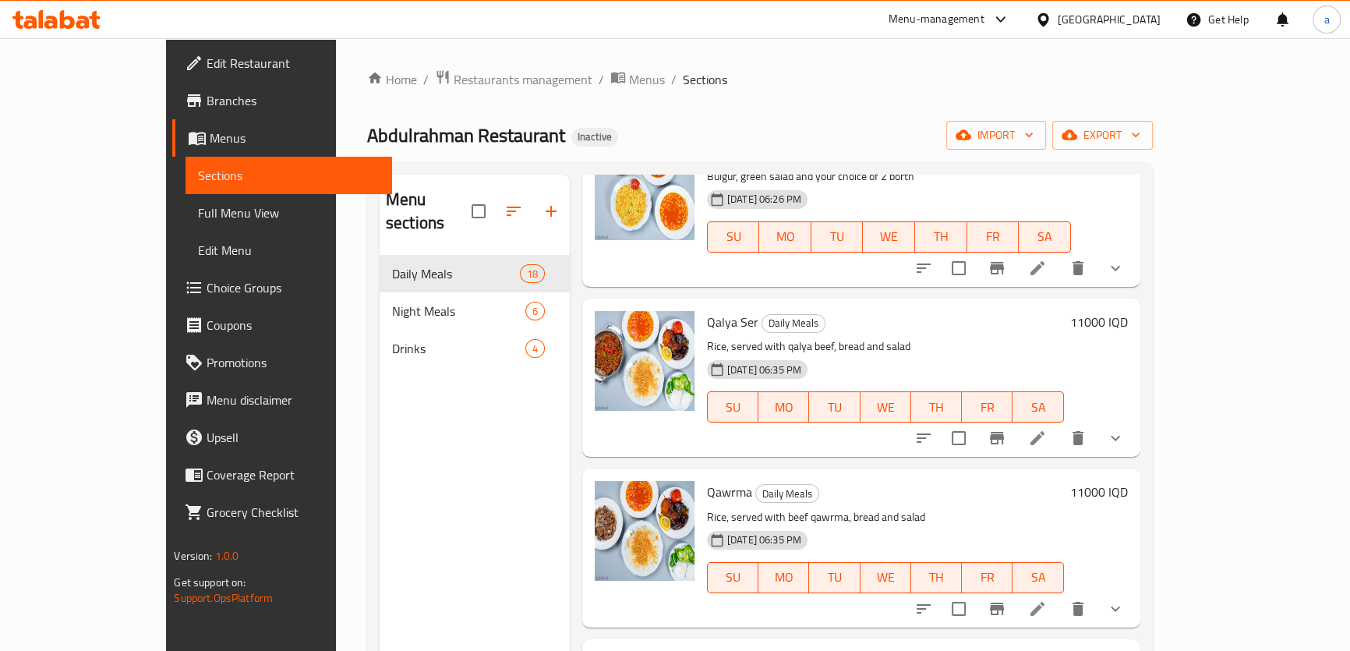
click at [1047, 429] on icon at bounding box center [1037, 438] width 19 height 19
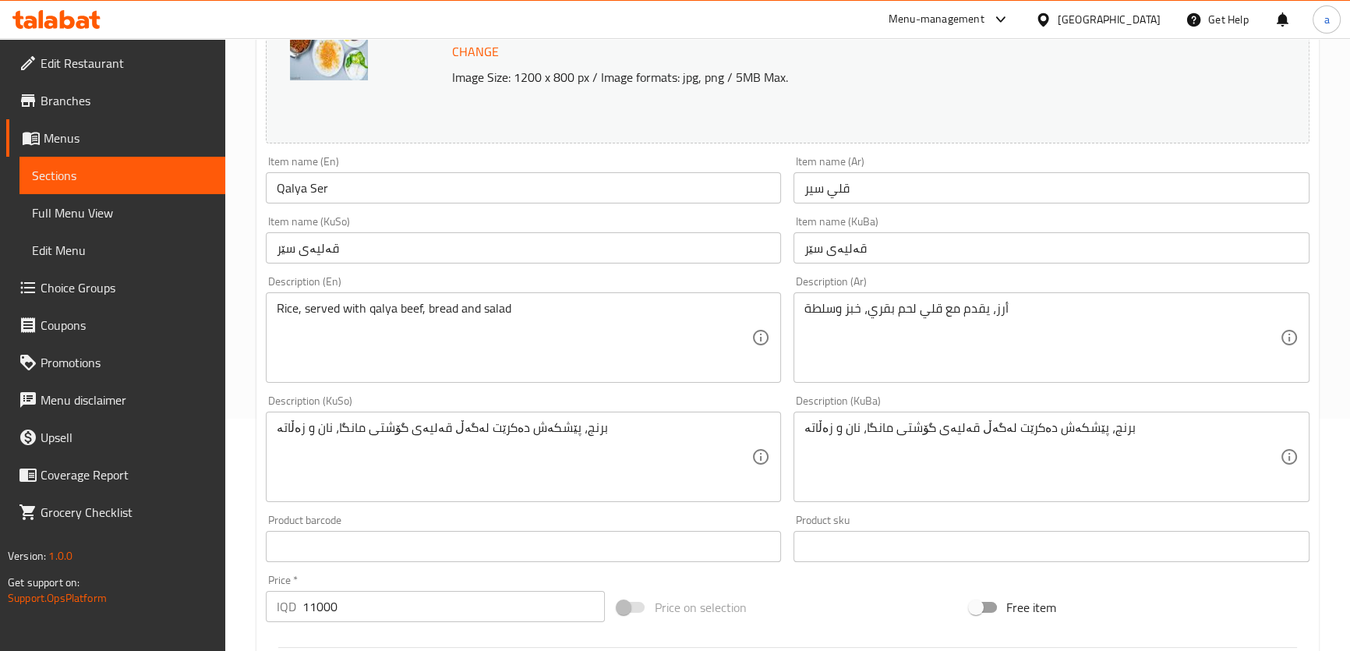
scroll to position [235, 0]
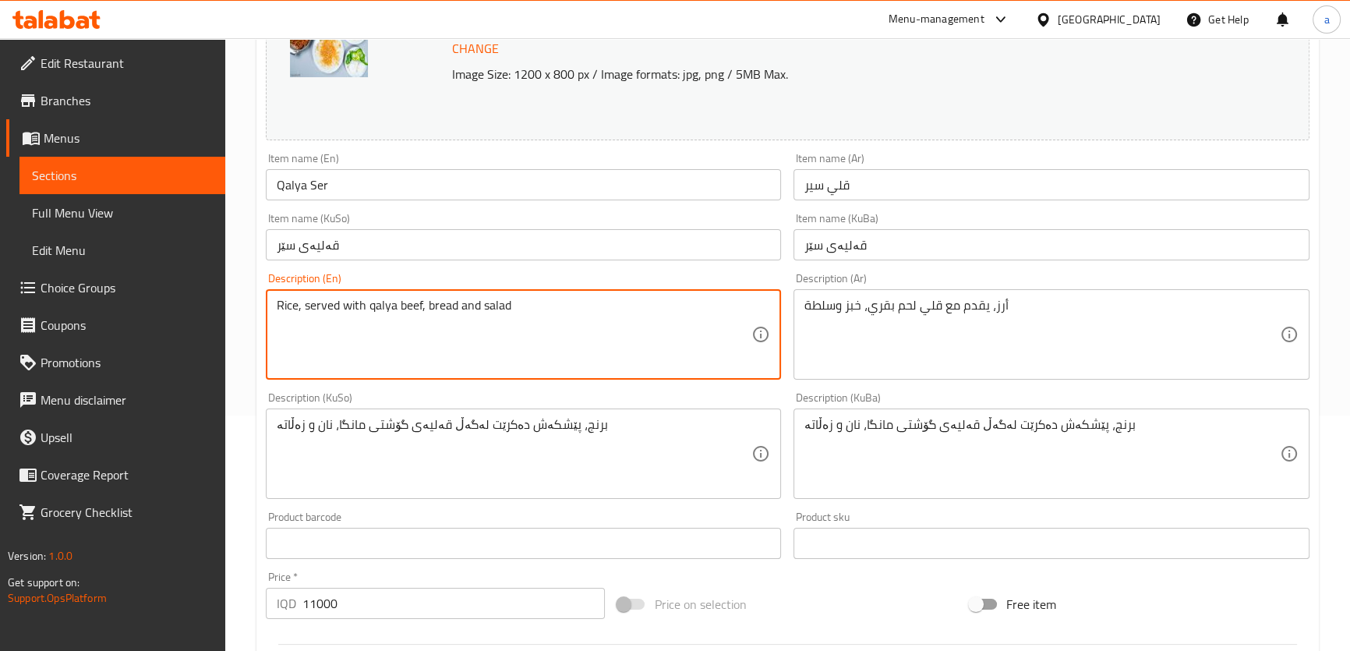
drag, startPoint x: 418, startPoint y: 304, endPoint x: 405, endPoint y: 304, distance: 12.5
drag, startPoint x: 421, startPoint y: 303, endPoint x: 396, endPoint y: 305, distance: 25.0
click at [396, 305] on textarea "Rice, served with qalya beef, bread and salad" at bounding box center [514, 335] width 475 height 74
click at [369, 304] on textarea "Rice, served with qalya, bread and salad" at bounding box center [514, 335] width 475 height 74
paste textarea "beef"
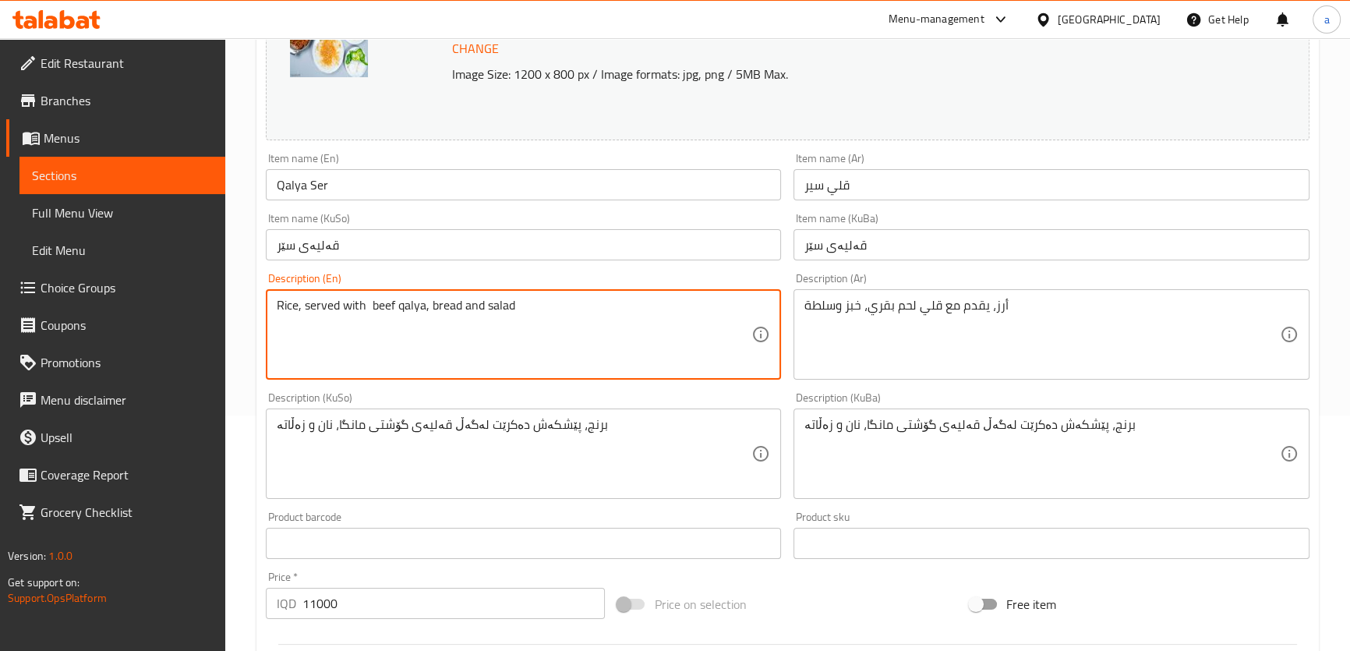
drag, startPoint x: 366, startPoint y: 307, endPoint x: 369, endPoint y: 319, distance: 11.9
click at [366, 306] on textarea "Rice, served with beef qalya, bread and salad" at bounding box center [514, 335] width 475 height 74
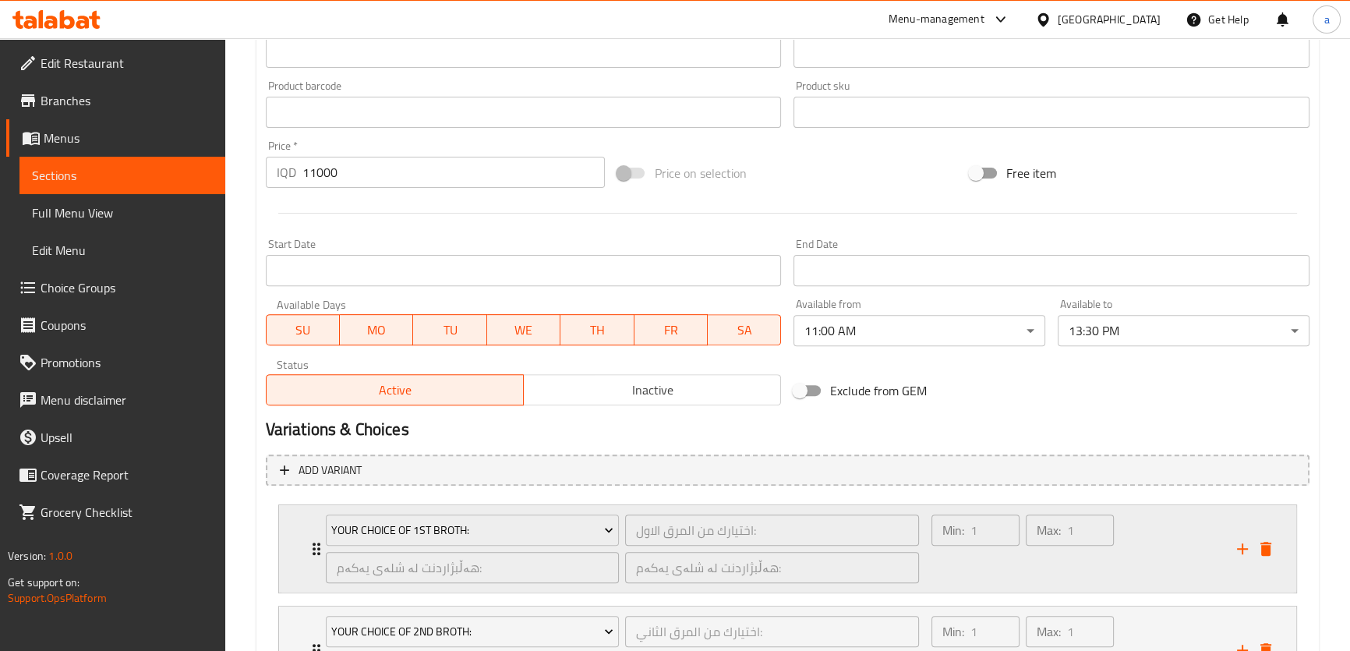
scroll to position [816, 0]
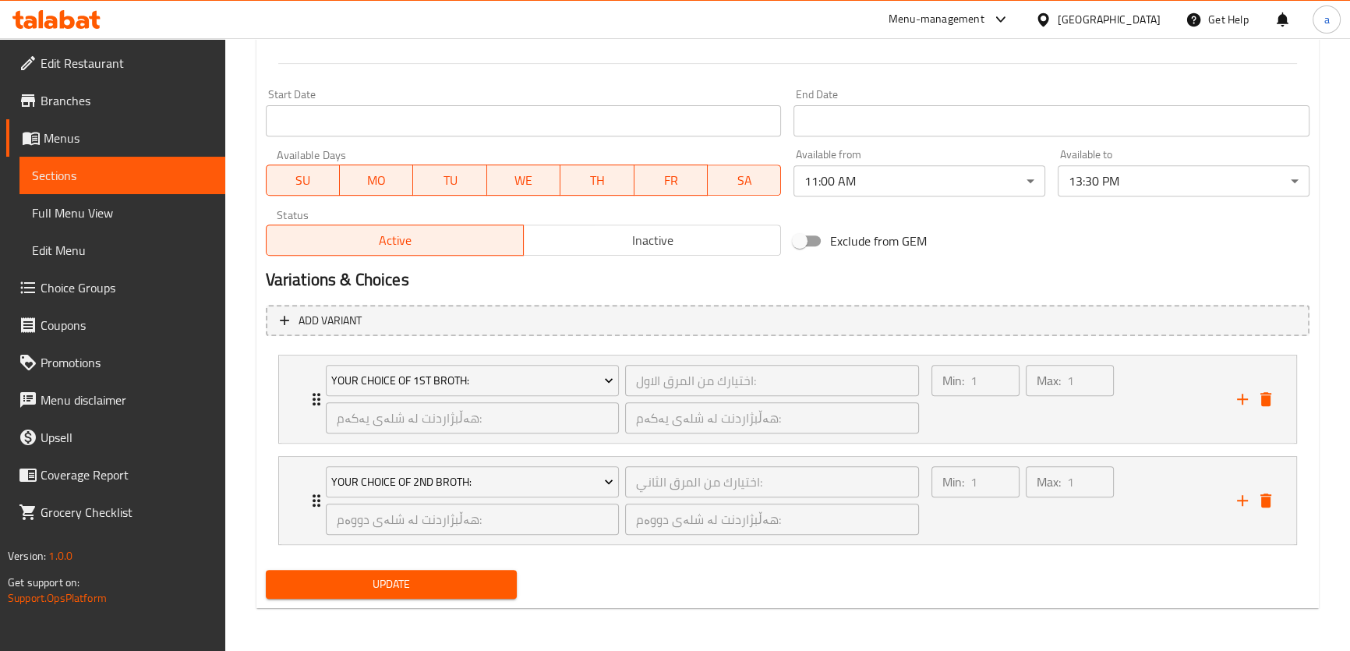
type textarea "Rice, served with beef qalya, bread and salad"
click at [451, 584] on span "Update" at bounding box center [391, 583] width 227 height 19
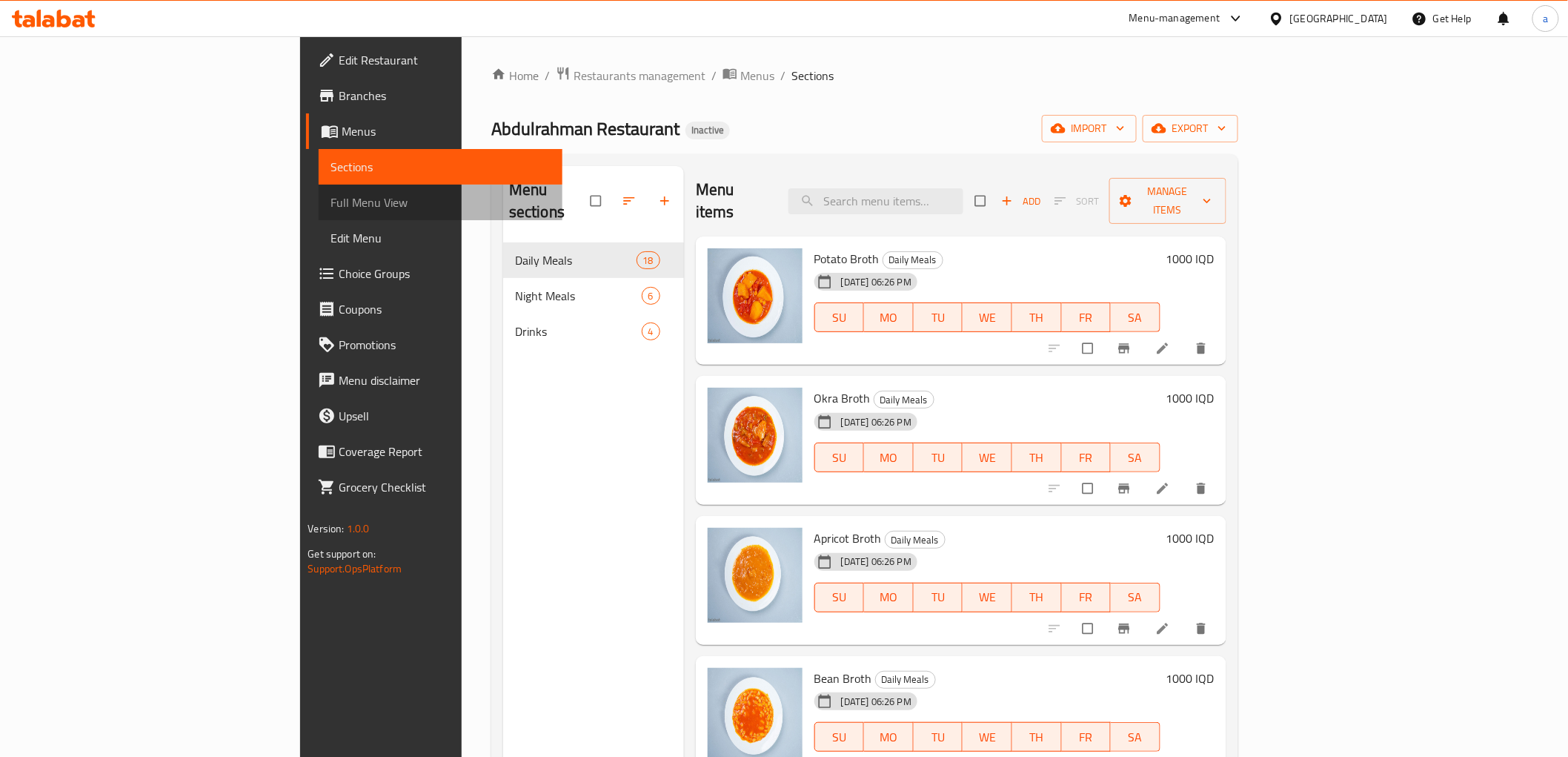
click at [331, 210] on span "Full Menu View" at bounding box center [440, 202] width 220 height 18
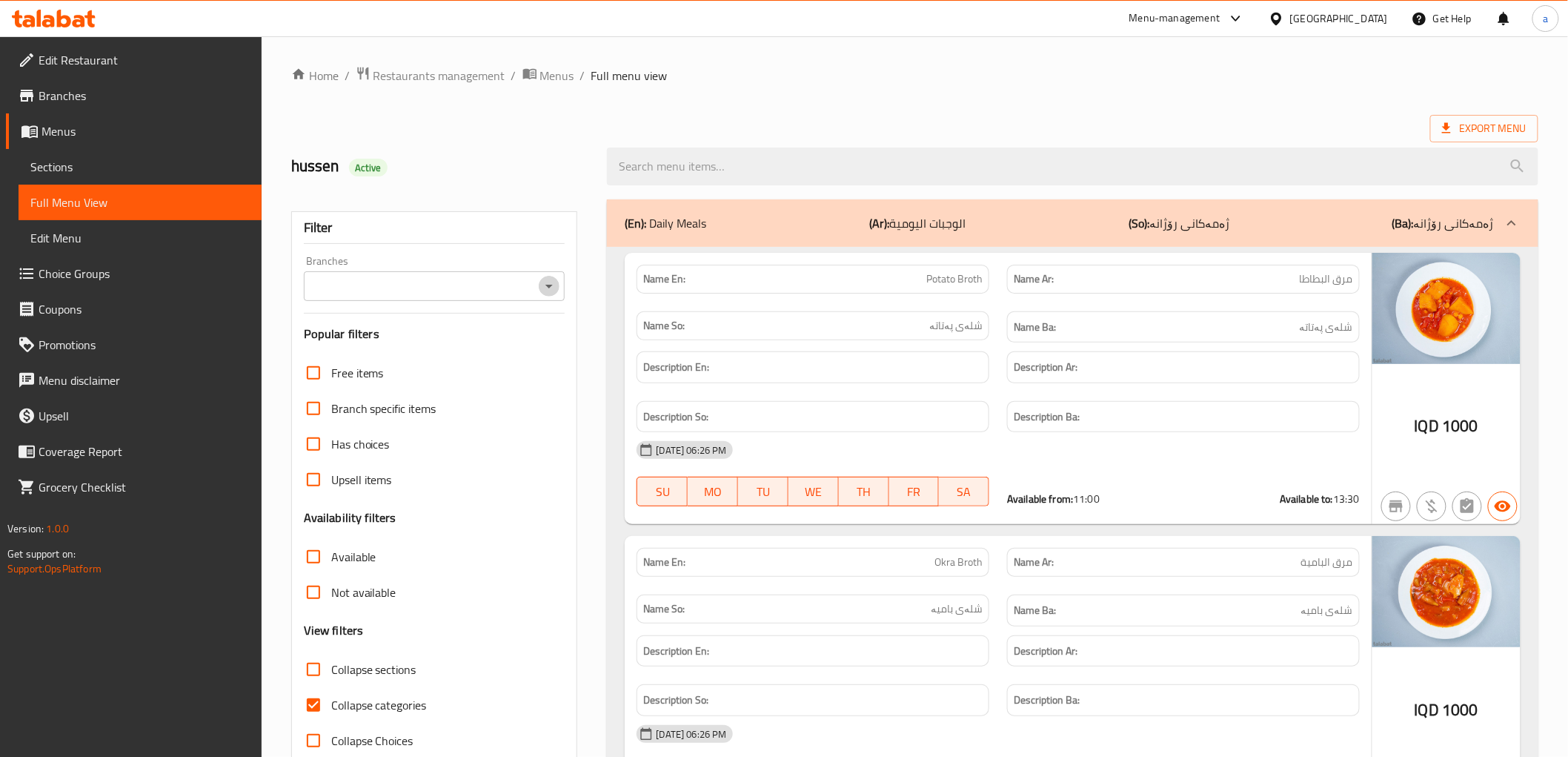
click at [541, 290] on icon "Open" at bounding box center [549, 285] width 18 height 18
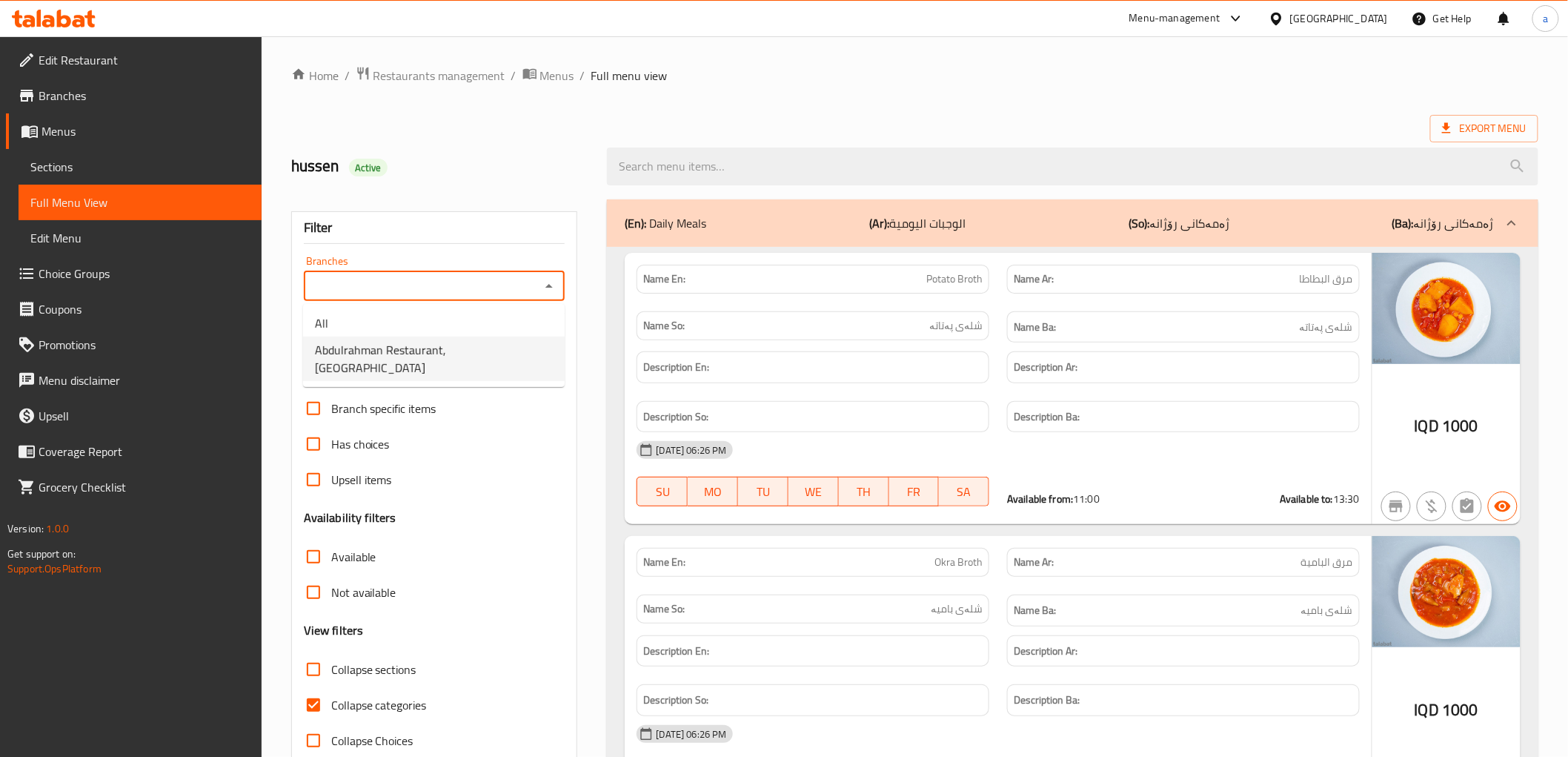
click at [510, 358] on li "Abdulrahman Restaurant,Qaisari" at bounding box center [434, 359] width 261 height 45
type input "Abdulrahman Restaurant,Qaisari"
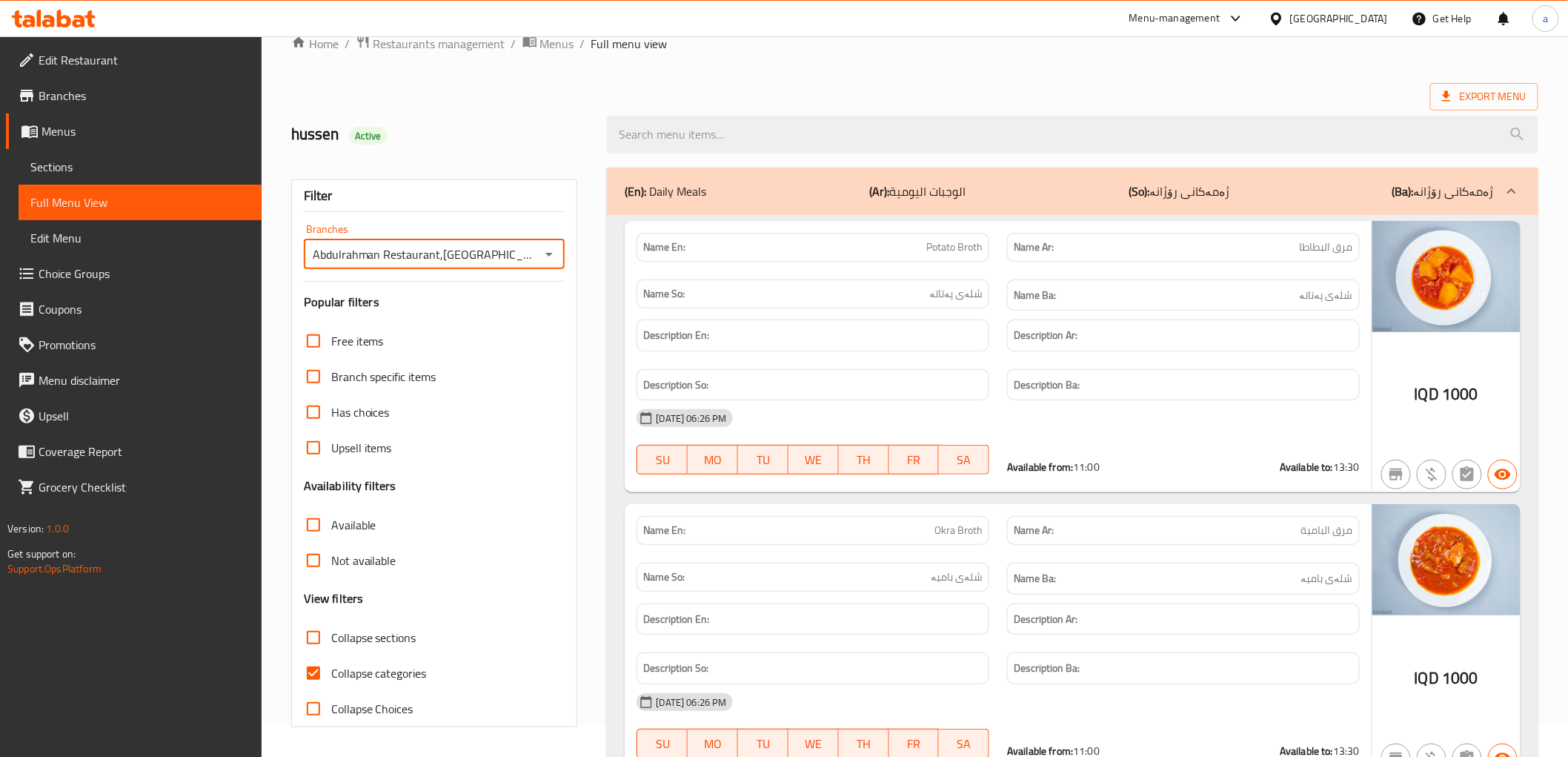
click at [316, 673] on input "Collapse categories" at bounding box center [313, 672] width 35 height 35
checkbox input "false"
click at [319, 639] on input "Collapse sections" at bounding box center [313, 636] width 35 height 35
checkbox input "true"
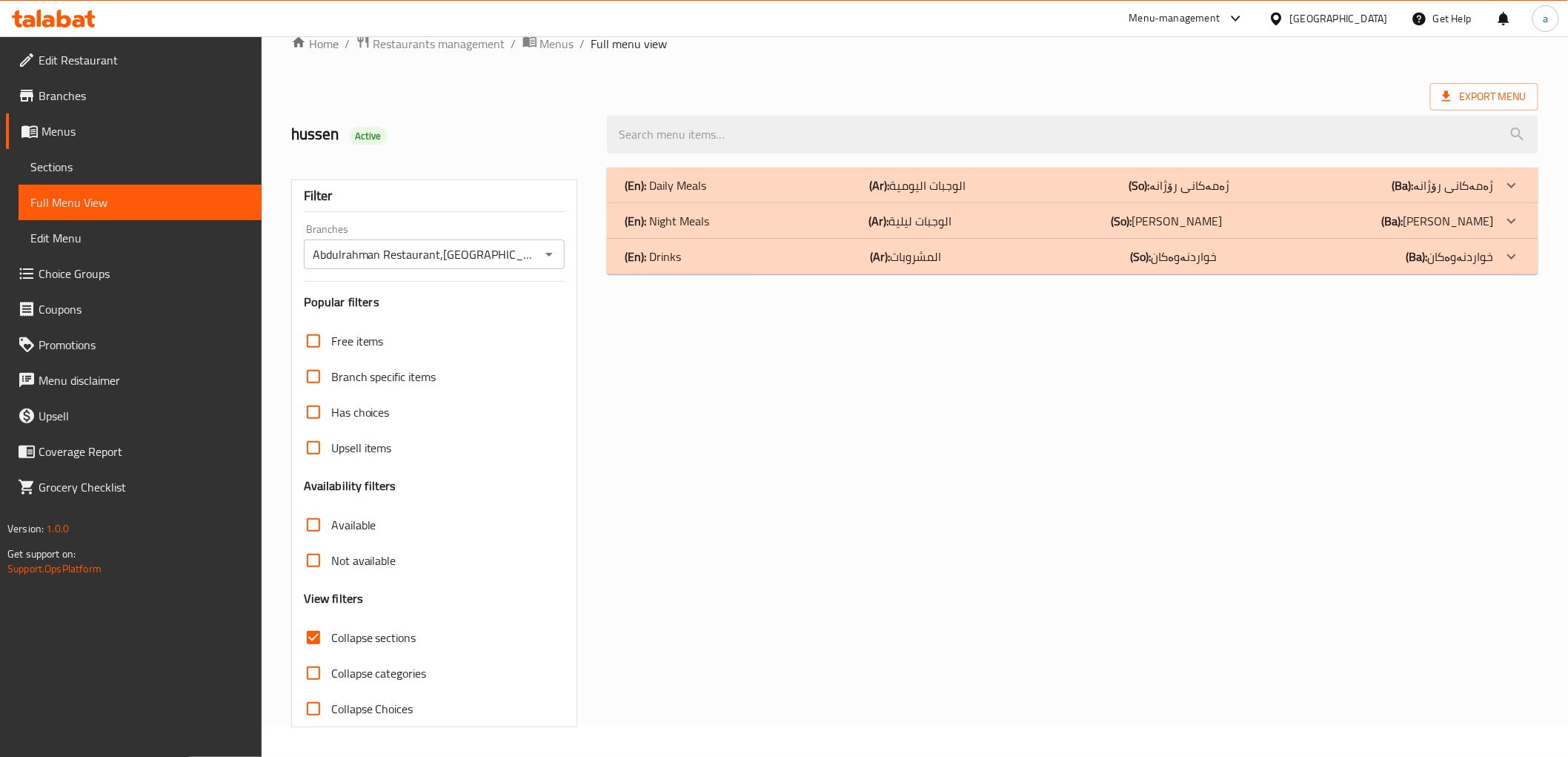
click at [1493, 188] on p "(Ba): ژەمەکانی رۆژانە" at bounding box center [1442, 184] width 102 height 18
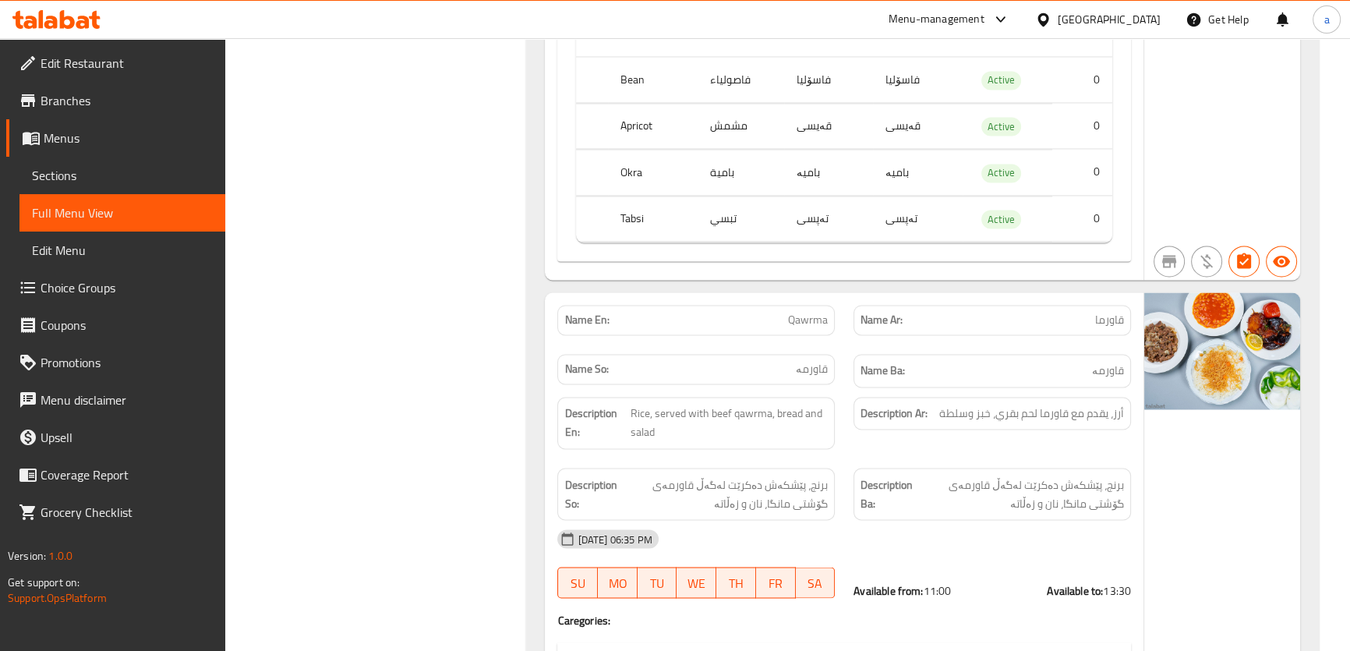
scroll to position [3292, 0]
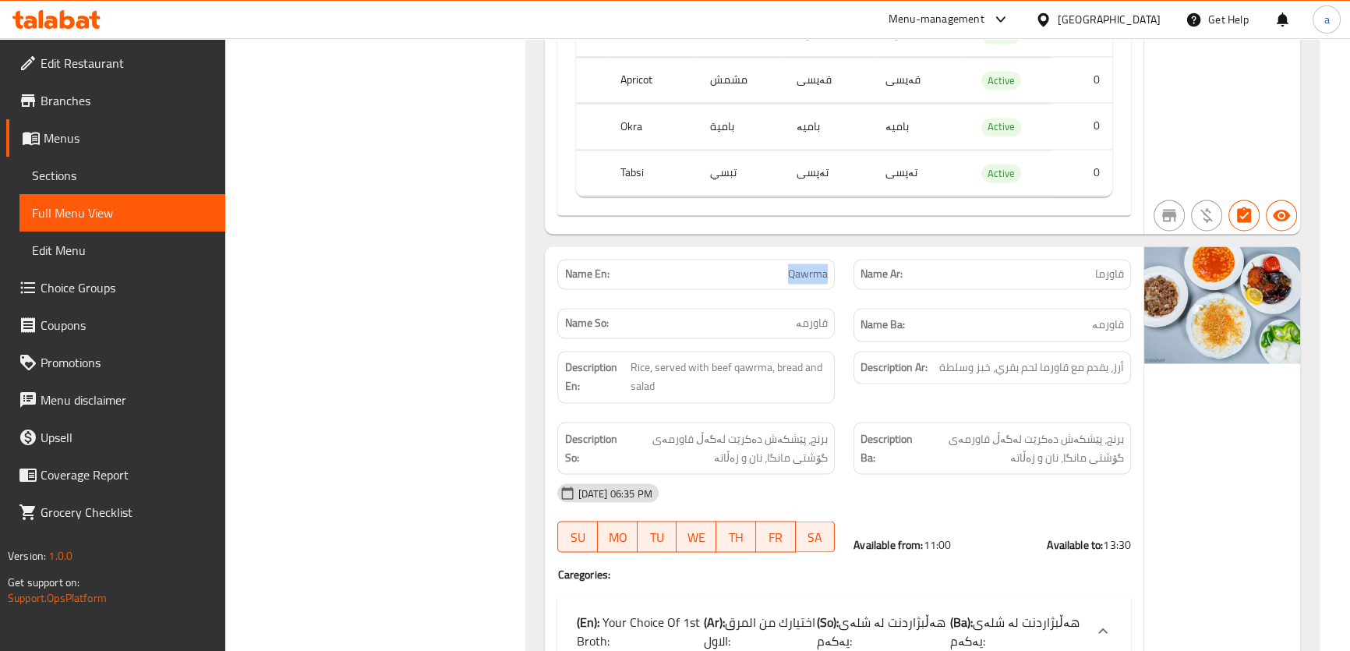
drag, startPoint x: 784, startPoint y: 243, endPoint x: 839, endPoint y: 253, distance: 56.2
click at [839, 253] on div "Name En: Qawrma" at bounding box center [696, 273] width 296 height 49
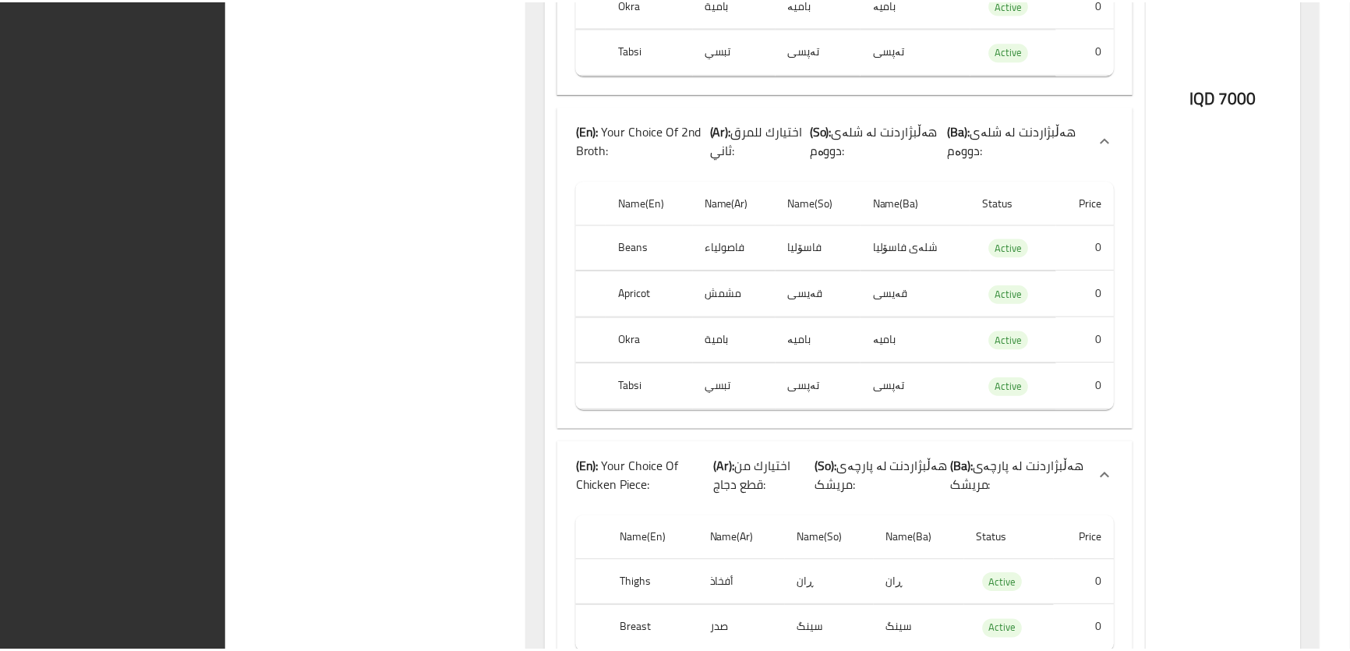
scroll to position [15434, 0]
